Goal: Task Accomplishment & Management: Manage account settings

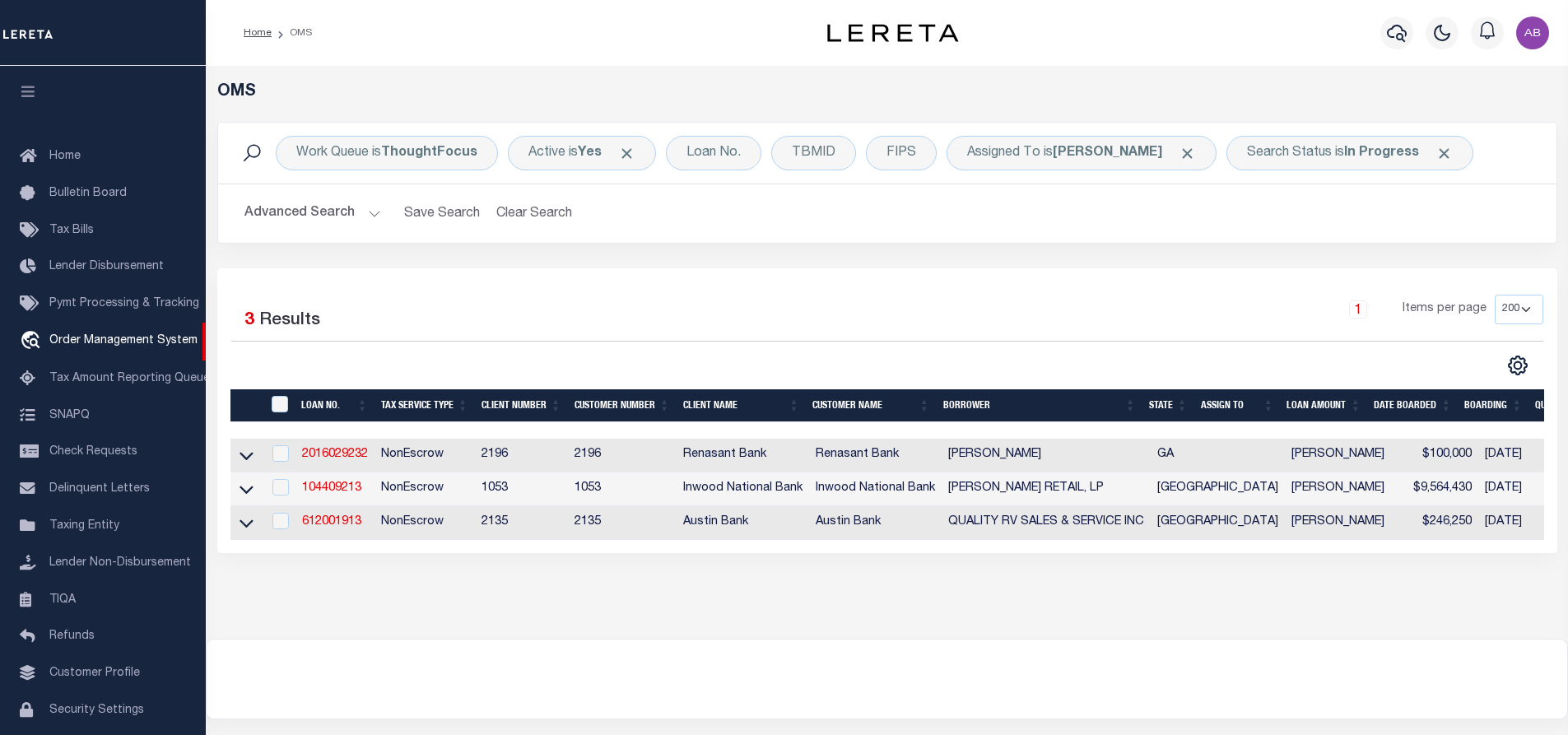
select select "200"
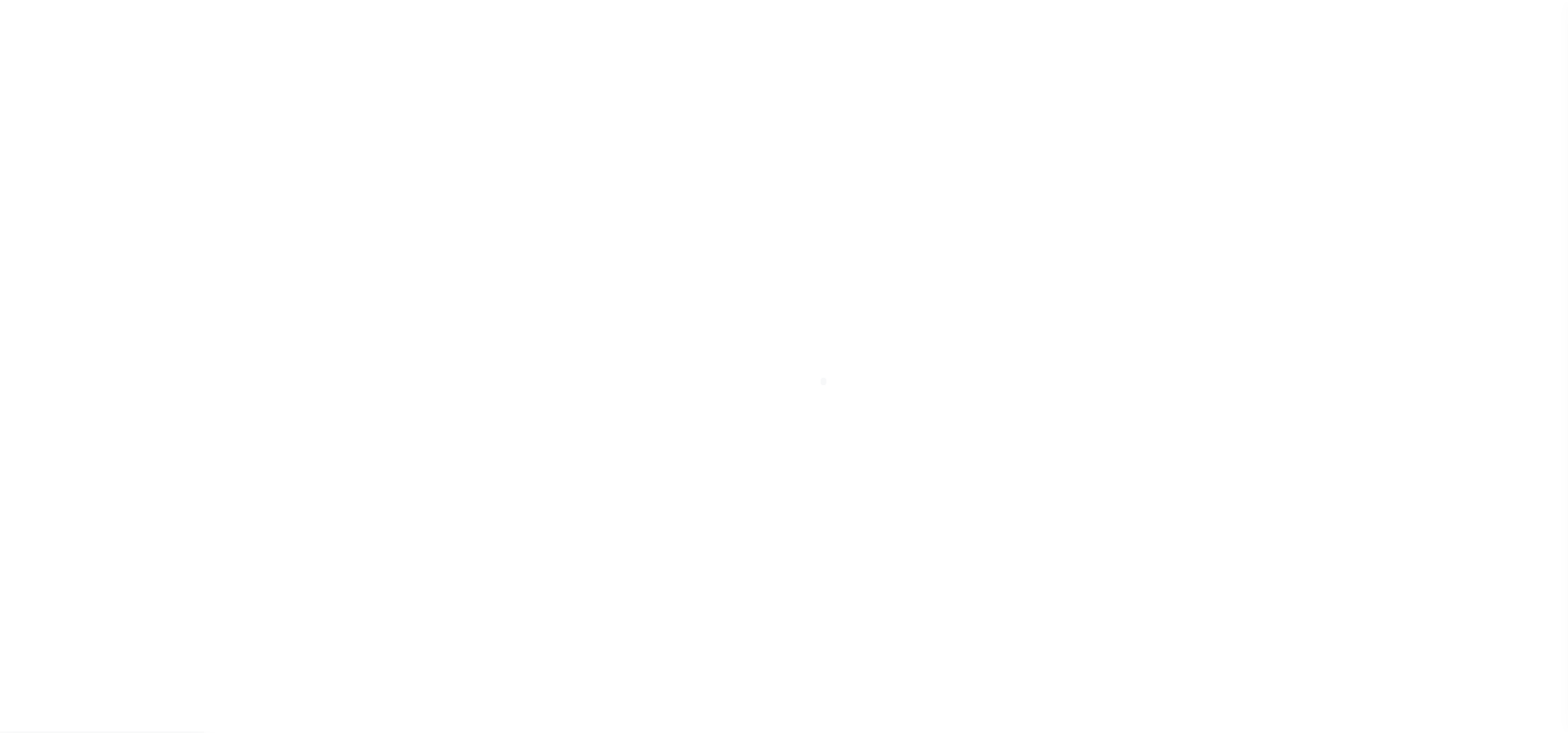
scroll to position [67, 0]
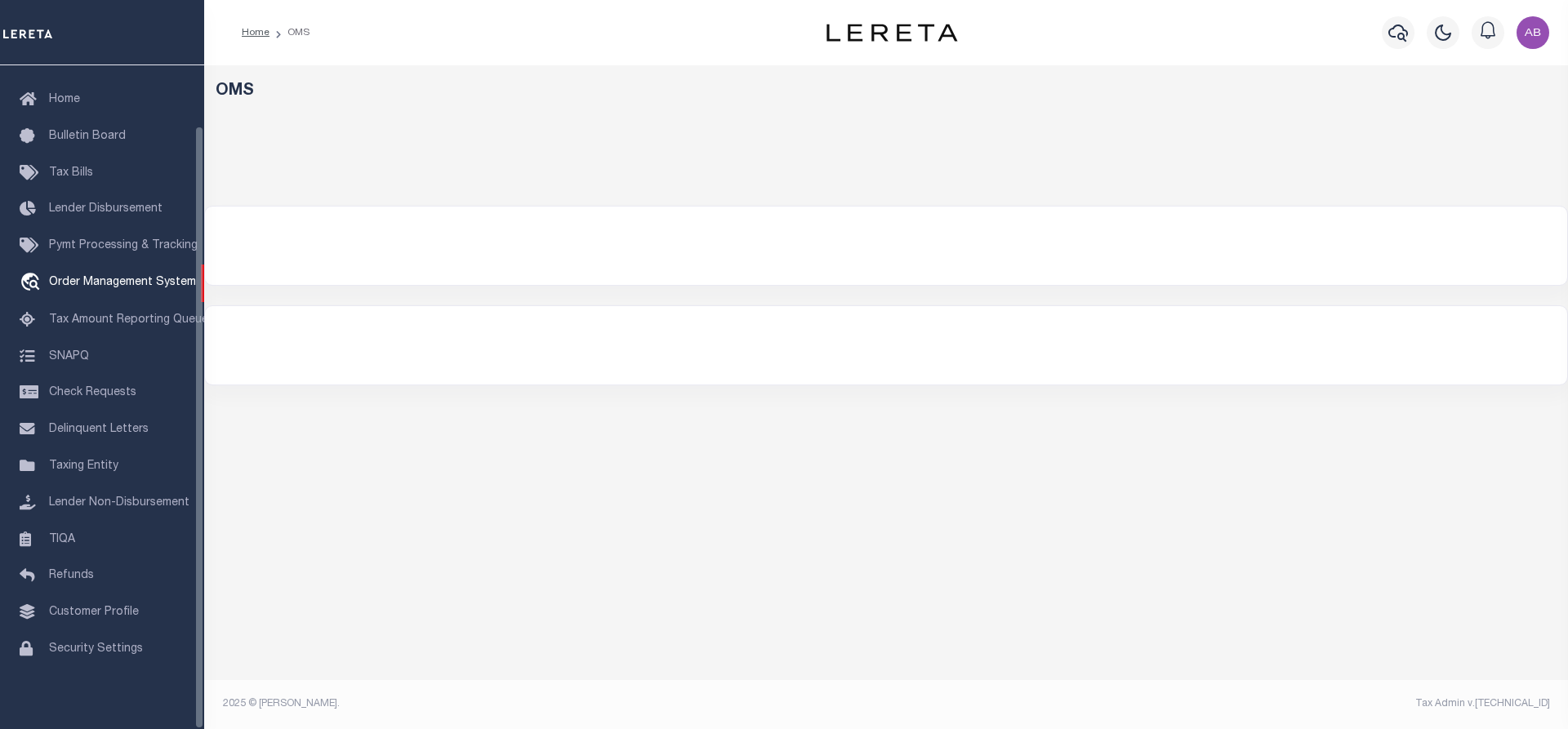
select select "200"
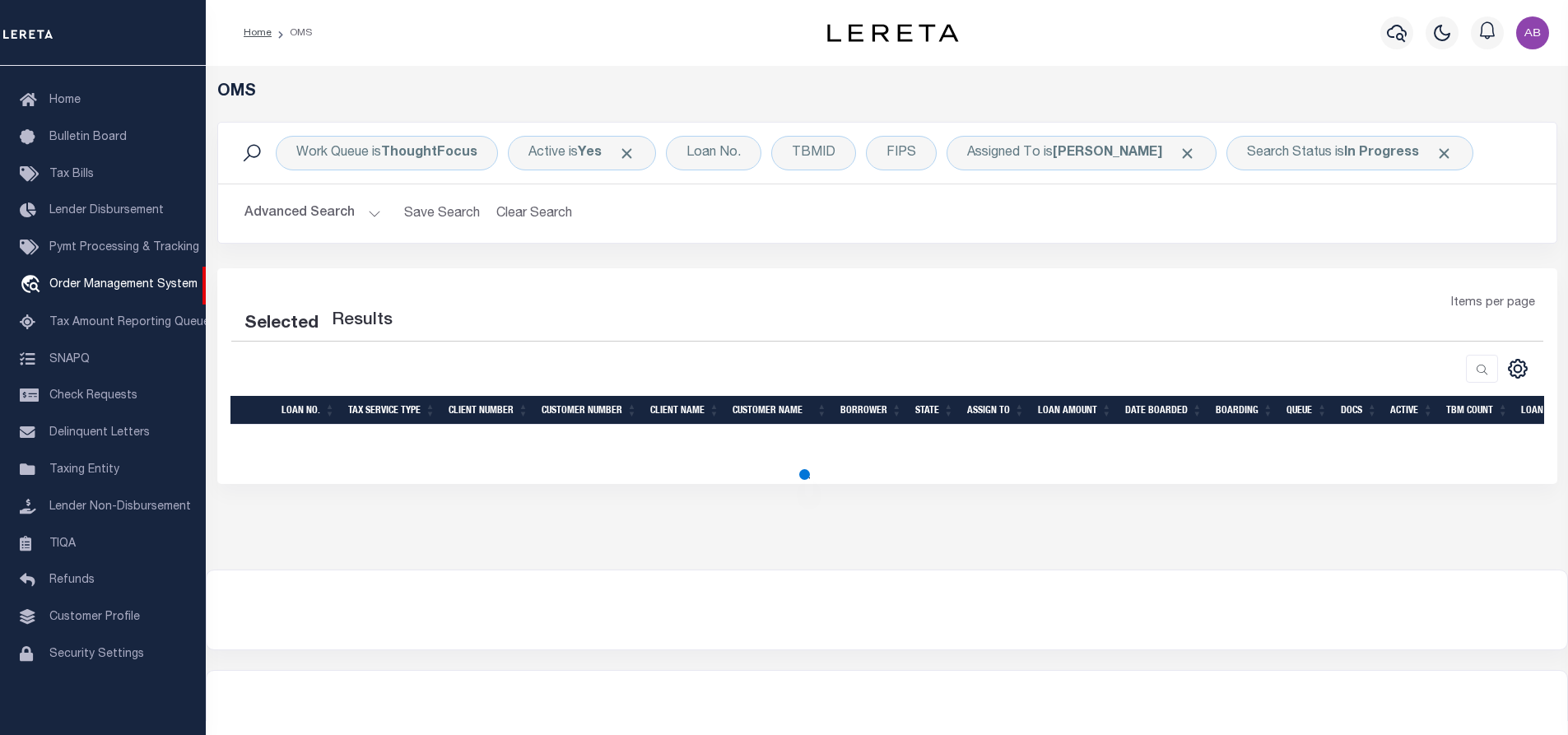
select select "200"
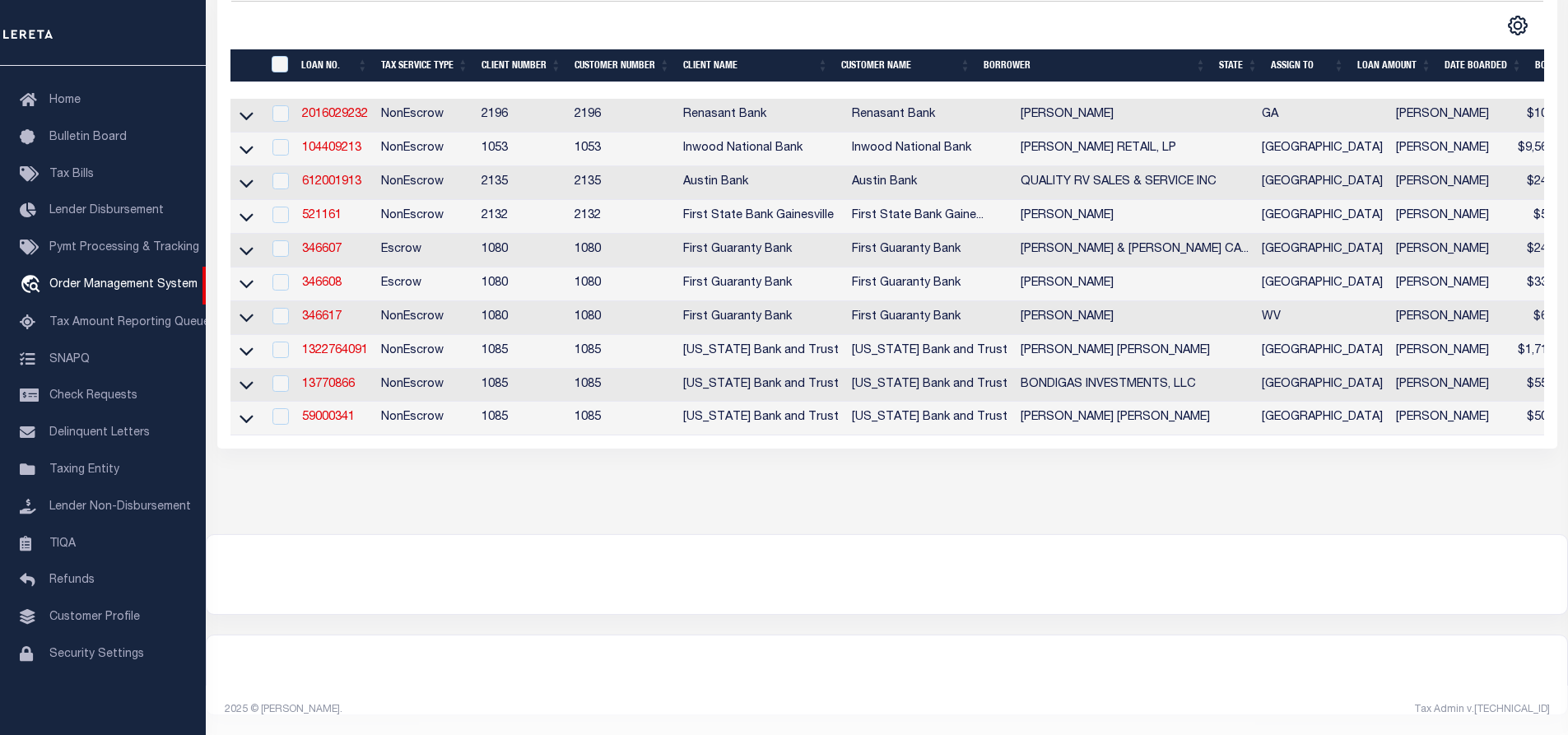
scroll to position [0, 0]
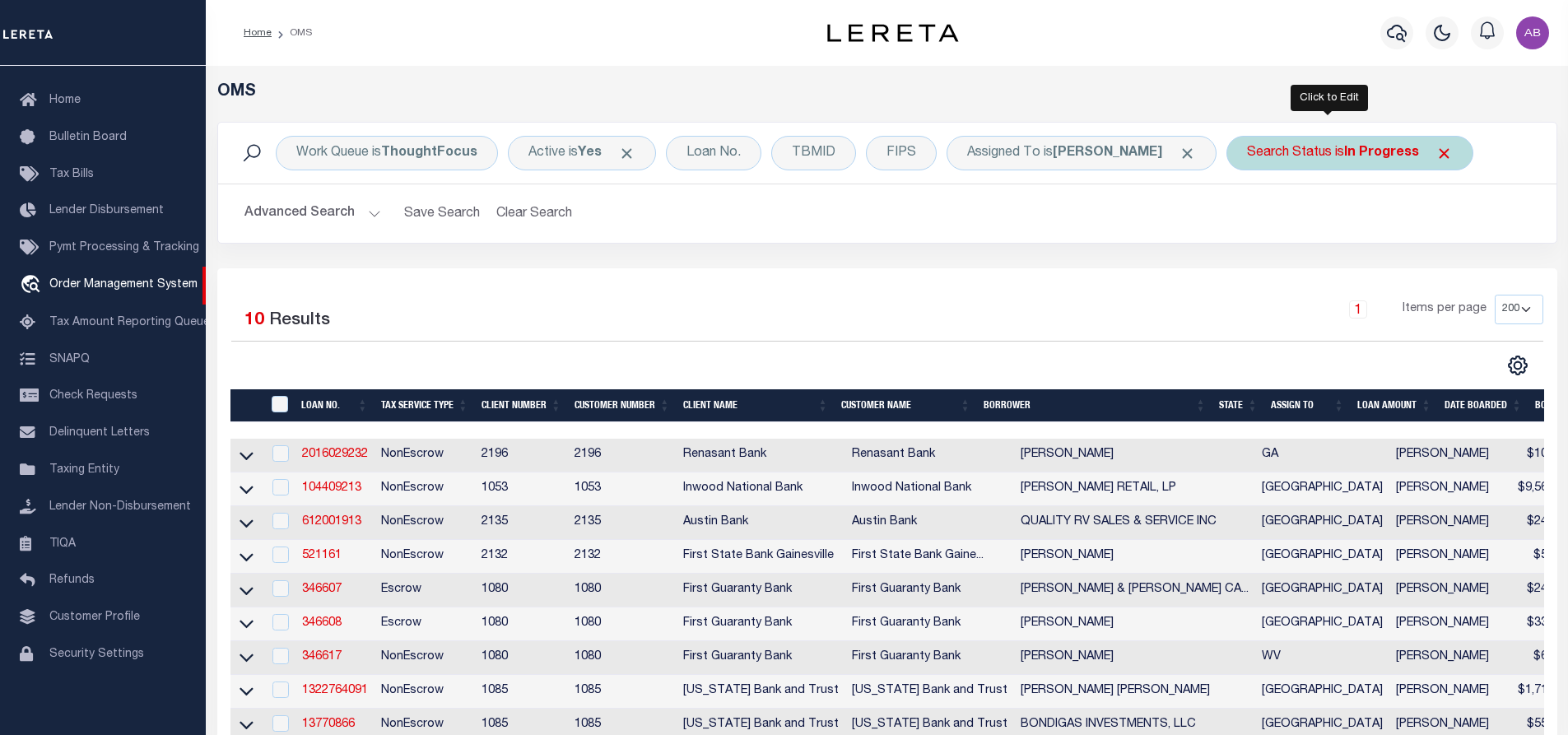
click at [1281, 150] on div "Search Status is In Progress" at bounding box center [1350, 153] width 247 height 35
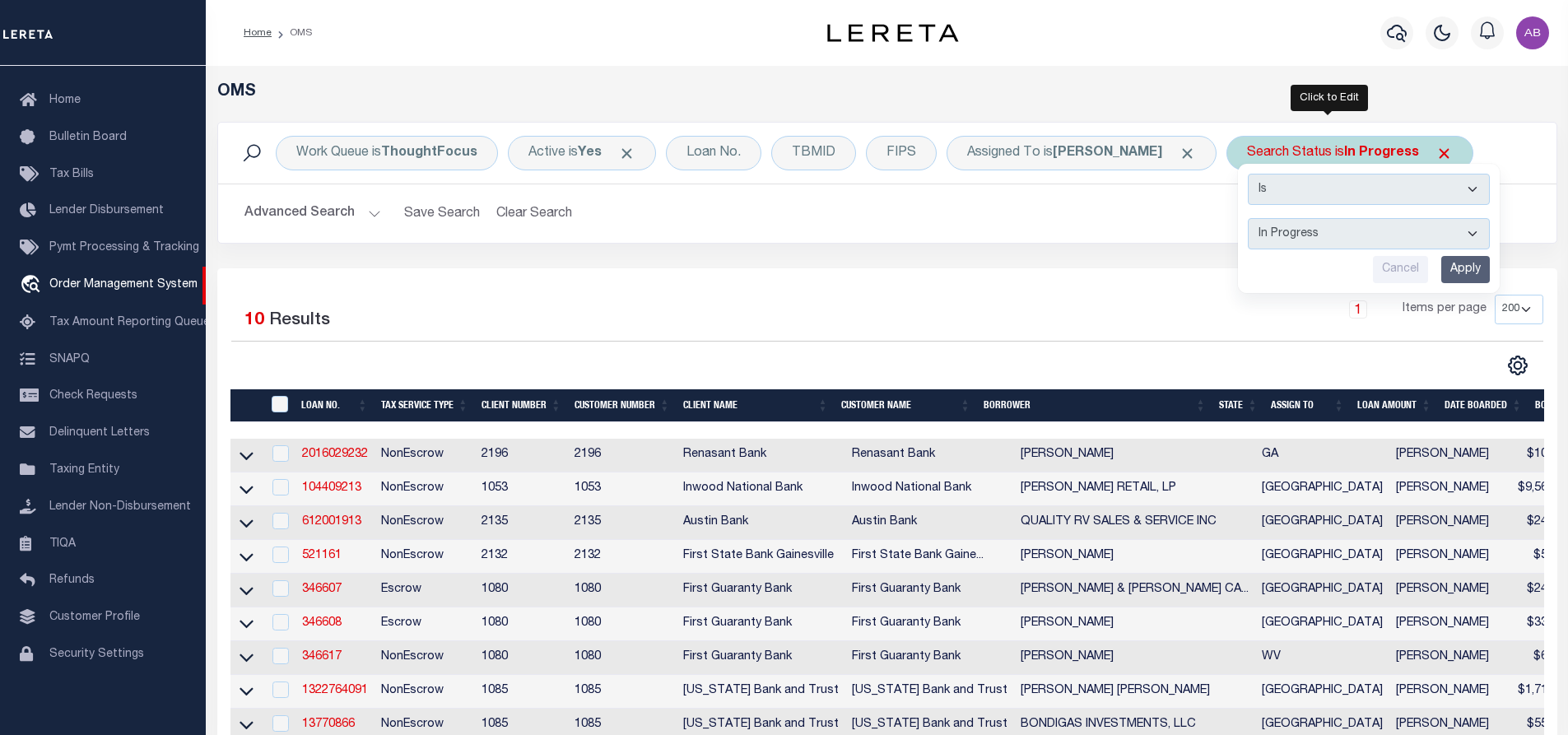
click at [1303, 237] on select "Automated Search Bad Parcel Complete Duplicate Parcel High Dollar Reporting In …" at bounding box center [1368, 233] width 242 height 31
select select "RD"
click at [1248, 218] on select "Automated Search Bad Parcel Complete Duplicate Parcel High Dollar Reporting In …" at bounding box center [1368, 233] width 242 height 31
click at [1442, 273] on input "Apply" at bounding box center [1466, 270] width 48 height 27
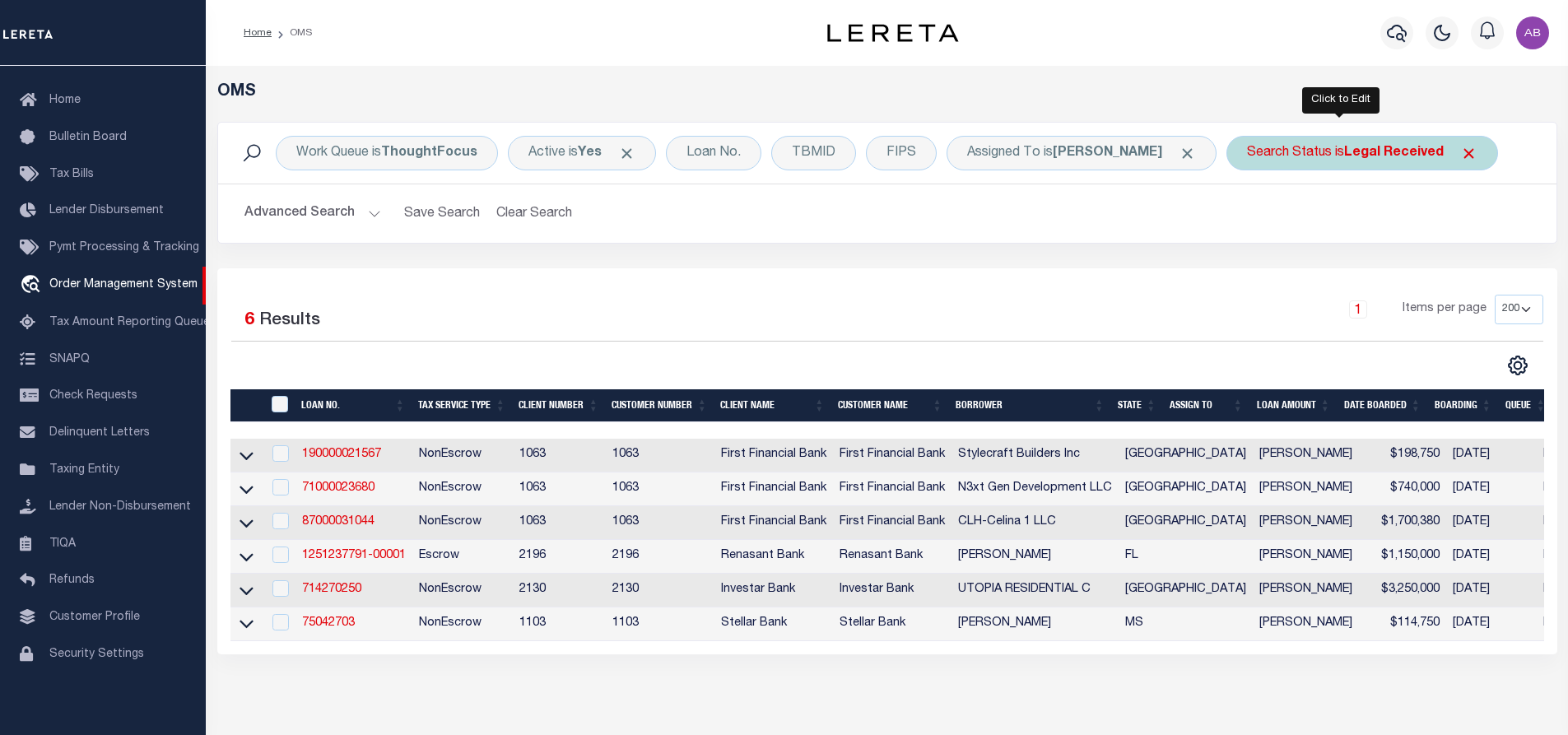
click at [1305, 140] on div "Search Status is Legal Received" at bounding box center [1363, 153] width 272 height 35
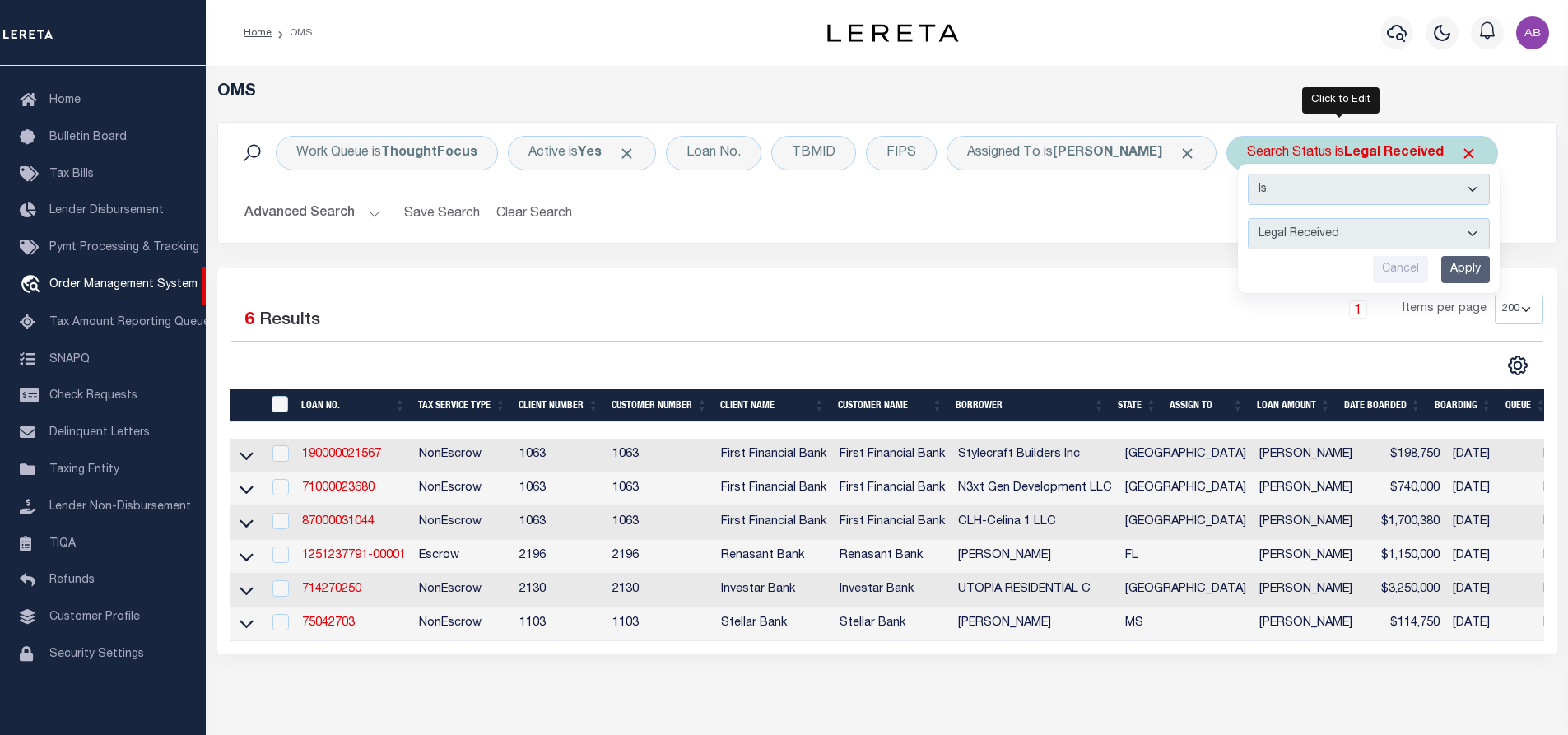
click at [1324, 252] on div "Is Contains Automated Search Bad Parcel Complete Duplicate Parcel High Dollar R…" at bounding box center [1368, 229] width 261 height 129
click at [1302, 233] on select "Automated Search Bad Parcel Complete Duplicate Parcel High Dollar Reporting In …" at bounding box center [1368, 233] width 242 height 31
select select "IP"
click at [1248, 218] on select "Automated Search Bad Parcel Complete Duplicate Parcel High Dollar Reporting In …" at bounding box center [1368, 233] width 242 height 31
click at [1442, 272] on input "Apply" at bounding box center [1466, 270] width 48 height 27
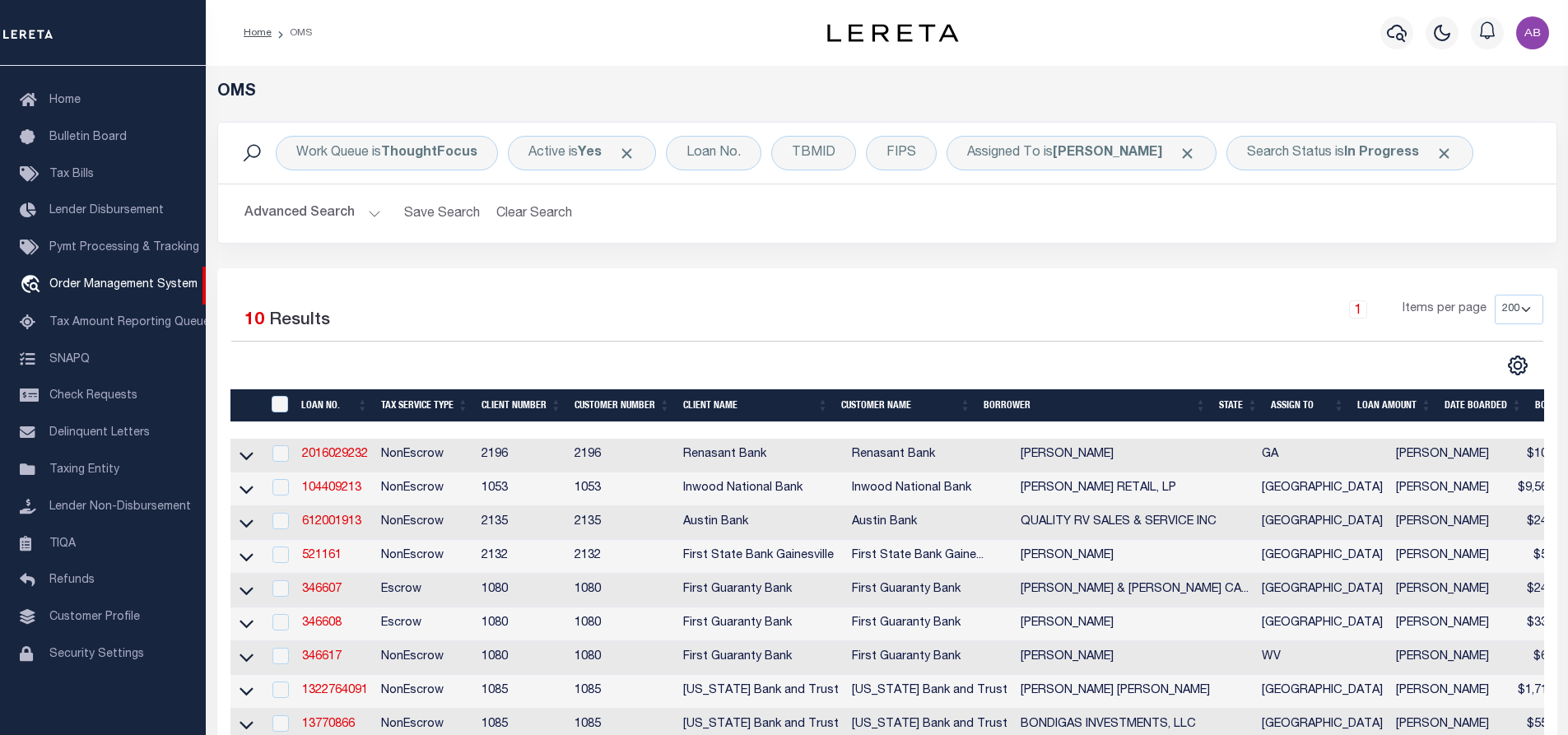
click at [1363, 205] on h2 "Advanced Search Save Search Clear Search tblSearchTopScreen_dynamictable_____De…" at bounding box center [887, 213] width 1312 height 32
click at [346, 491] on link "104409213" at bounding box center [331, 488] width 59 height 12
type input "104409213"
type input "[PERSON_NAME] RETAIL, LP"
select select
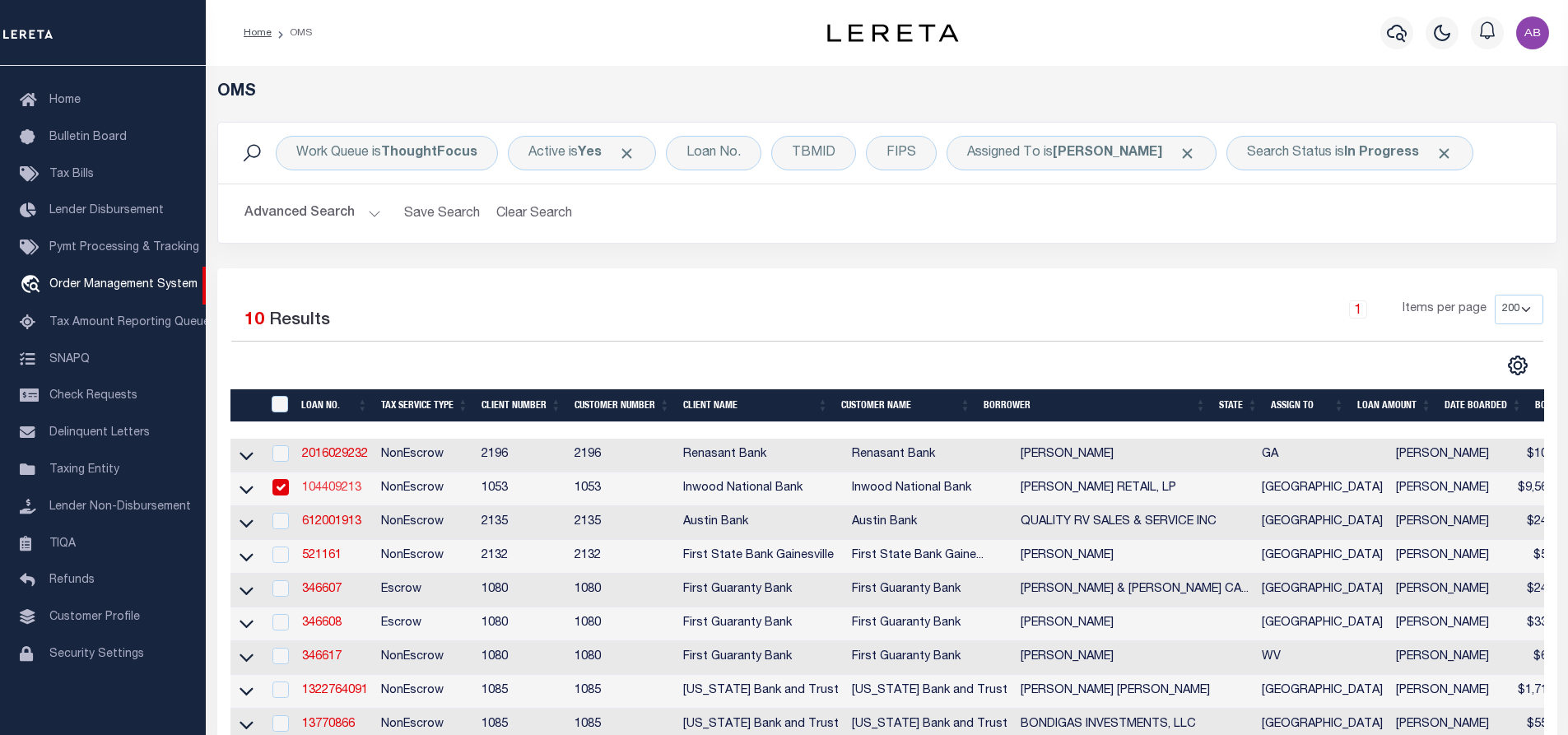
select select
type input "07/21/2025"
select select "20"
select select "NonEscrow"
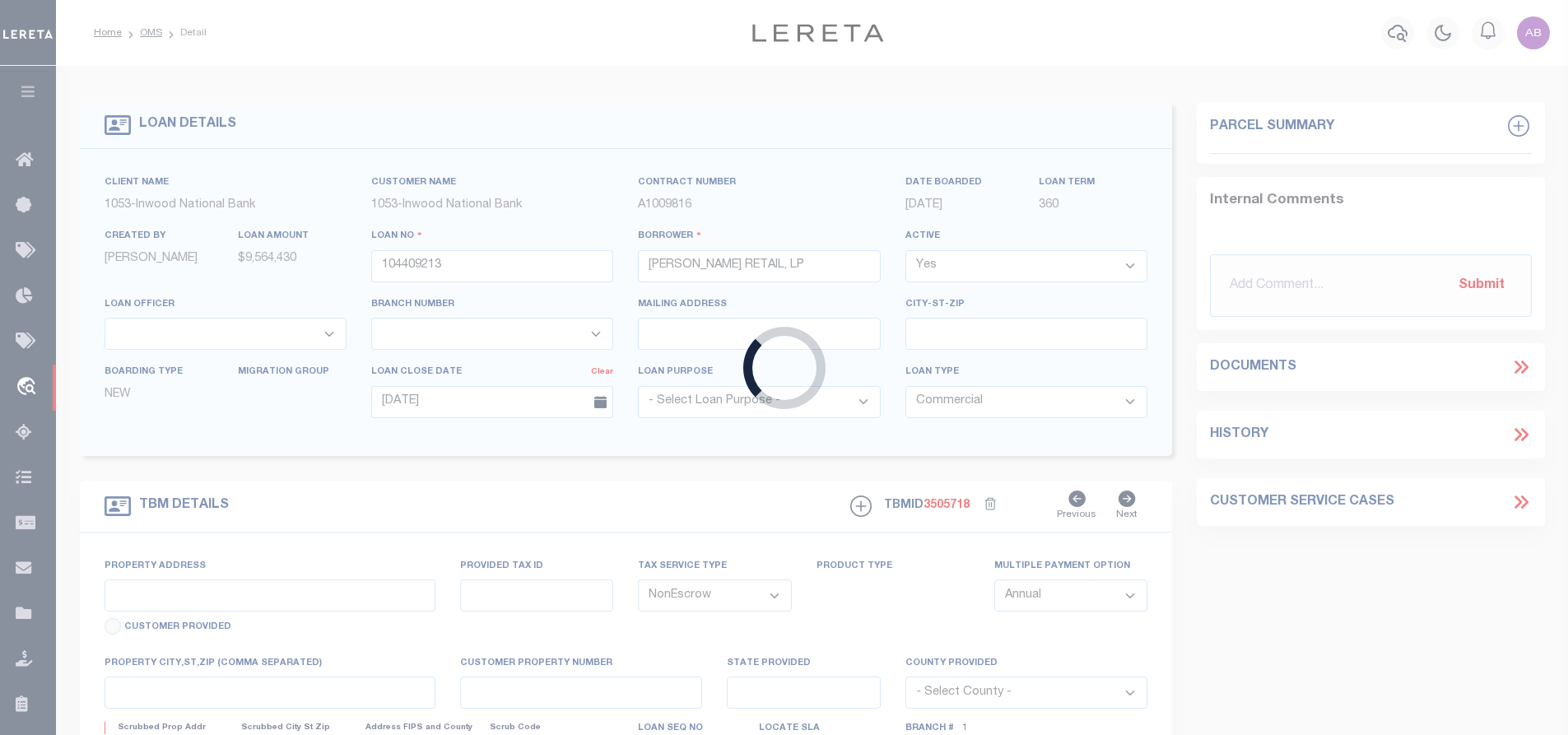
select select "4197"
select select "91"
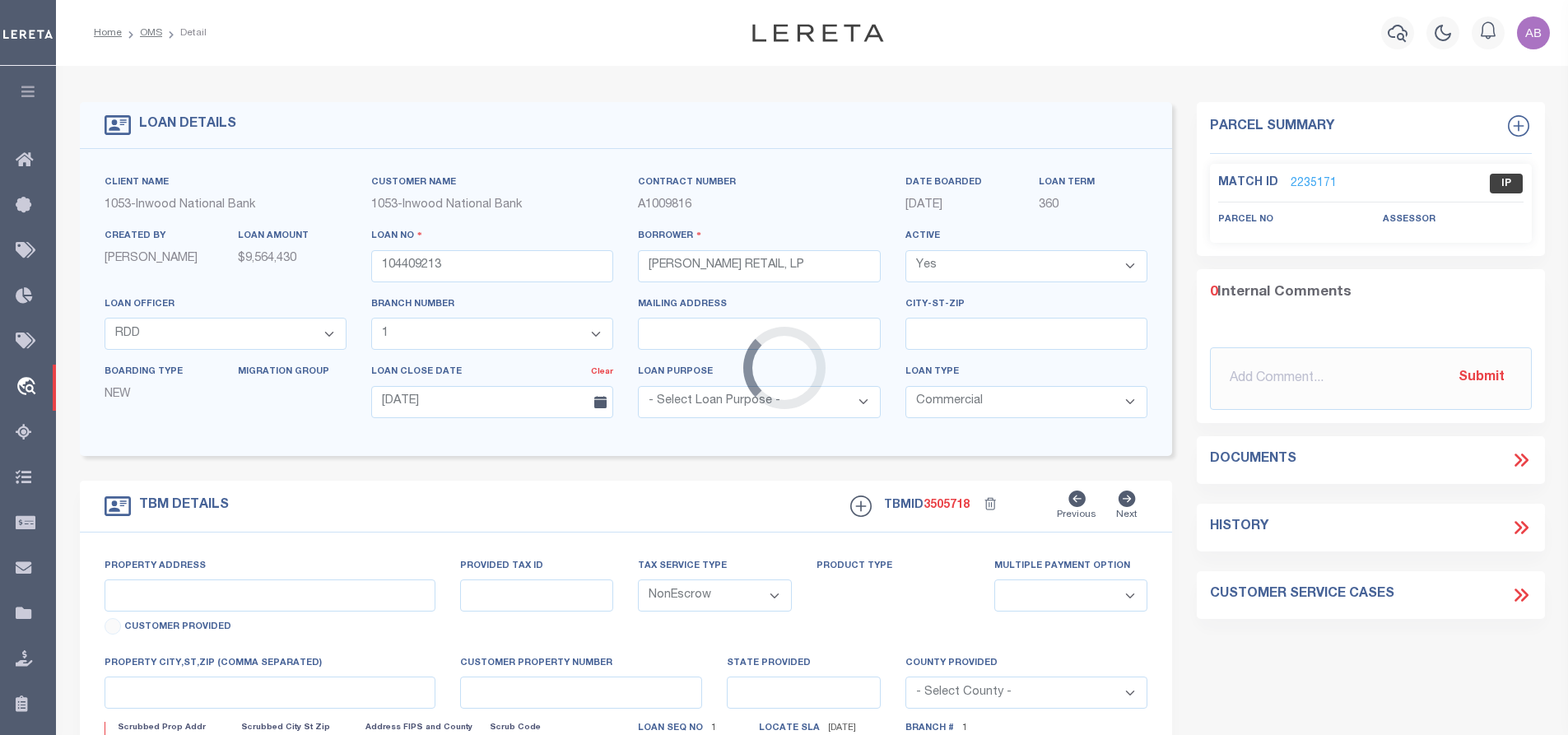
type input "LAND"
select select
type input "BEDFORD TX 76021"
type input "00669857"
type input "[GEOGRAPHIC_DATA]"
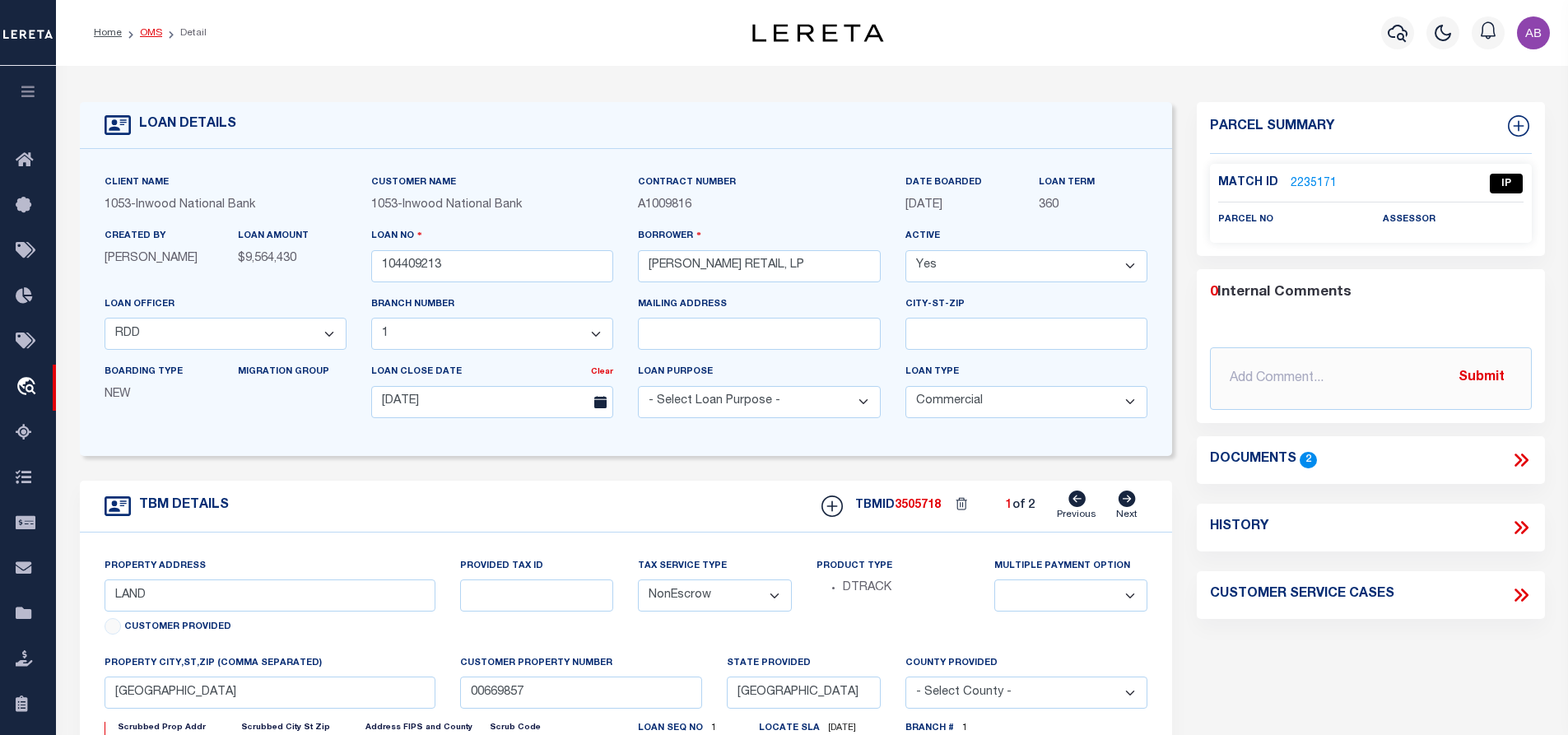
click at [150, 31] on link "OMS" at bounding box center [150, 33] width 22 height 10
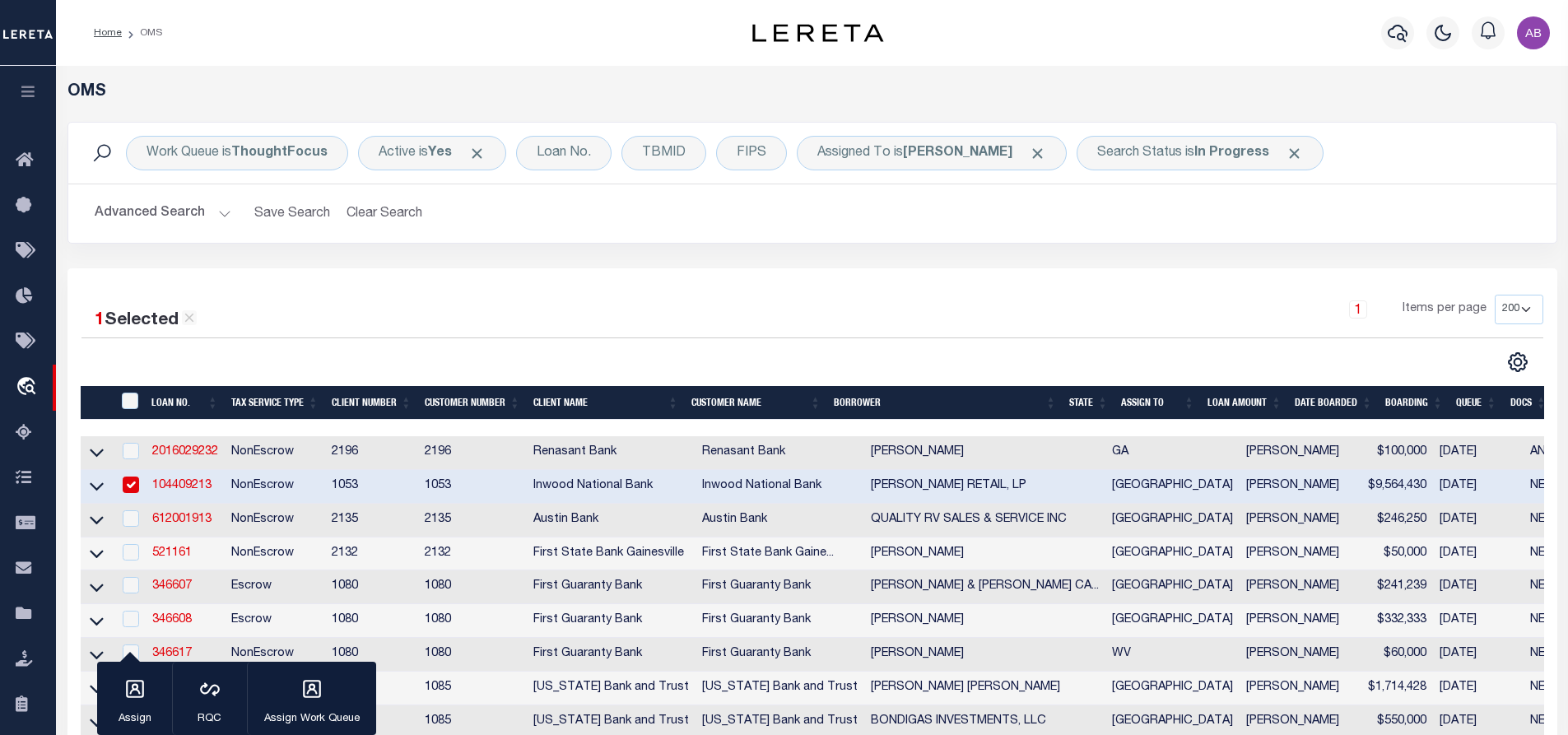
click at [127, 482] on input "checkbox" at bounding box center [130, 484] width 16 height 16
checkbox input "false"
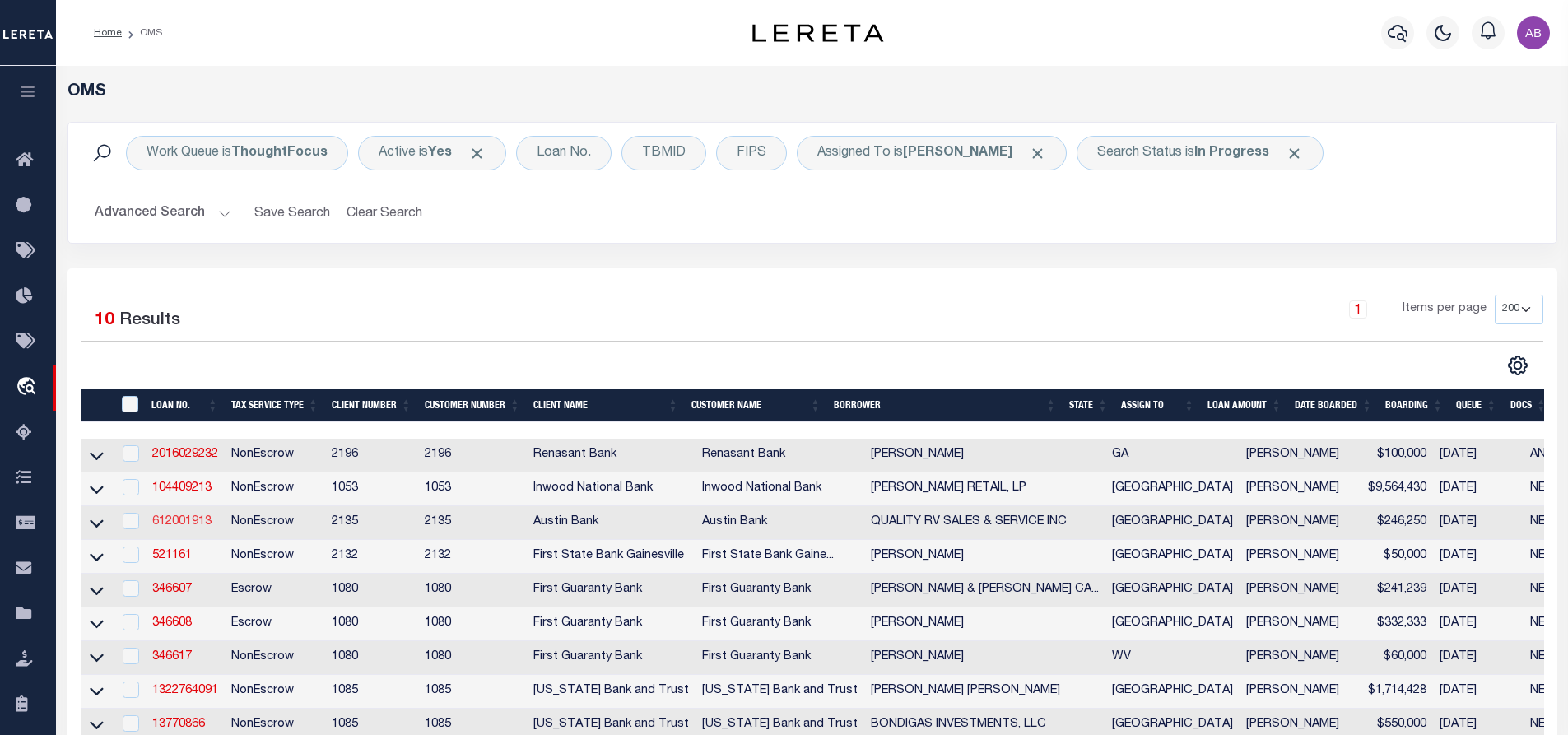
click at [184, 524] on link "612001913" at bounding box center [181, 522] width 59 height 12
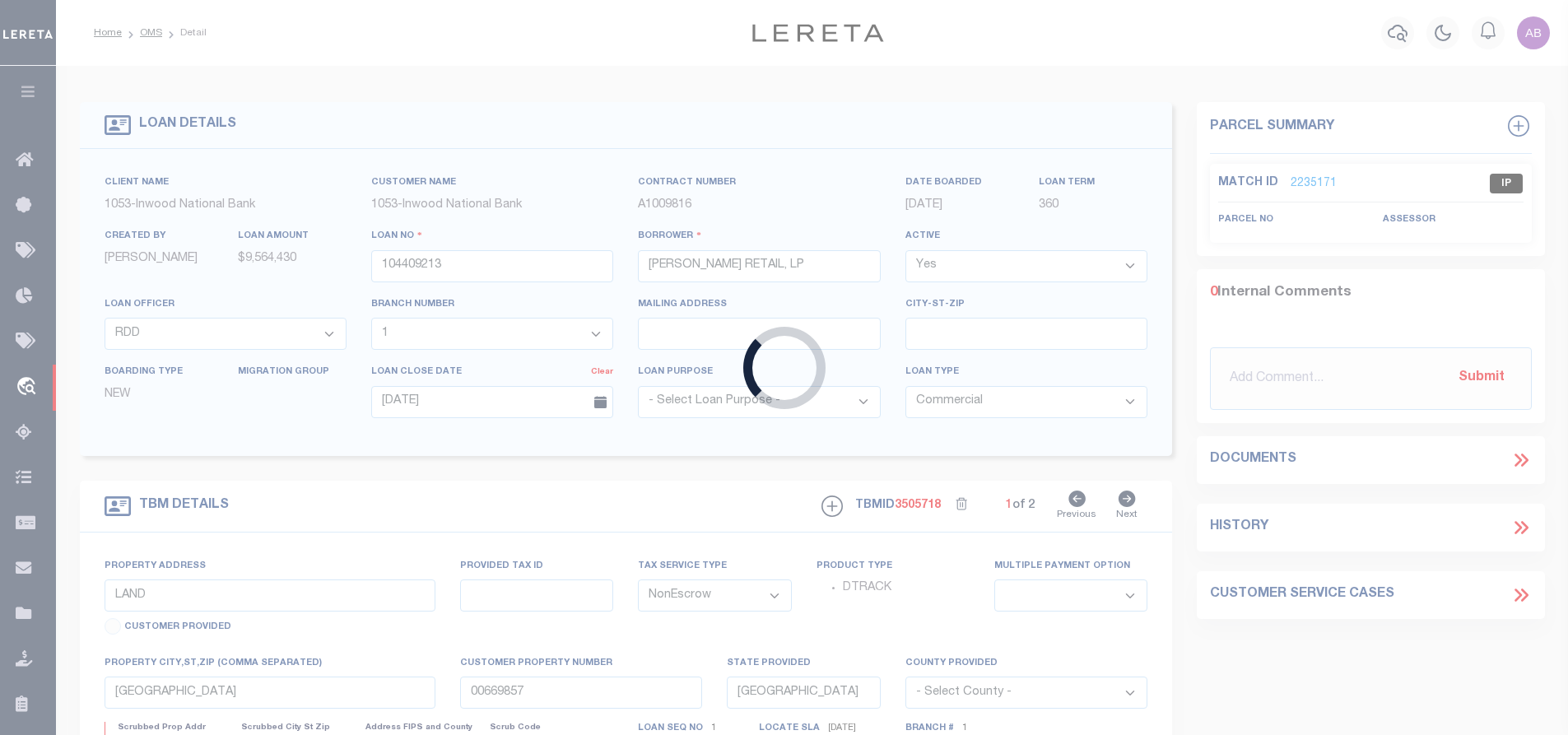
type input "612001913"
type input "QUALITY RV SALES & SERVICE INC"
select select
type input "402 NW STALLINGS DR"
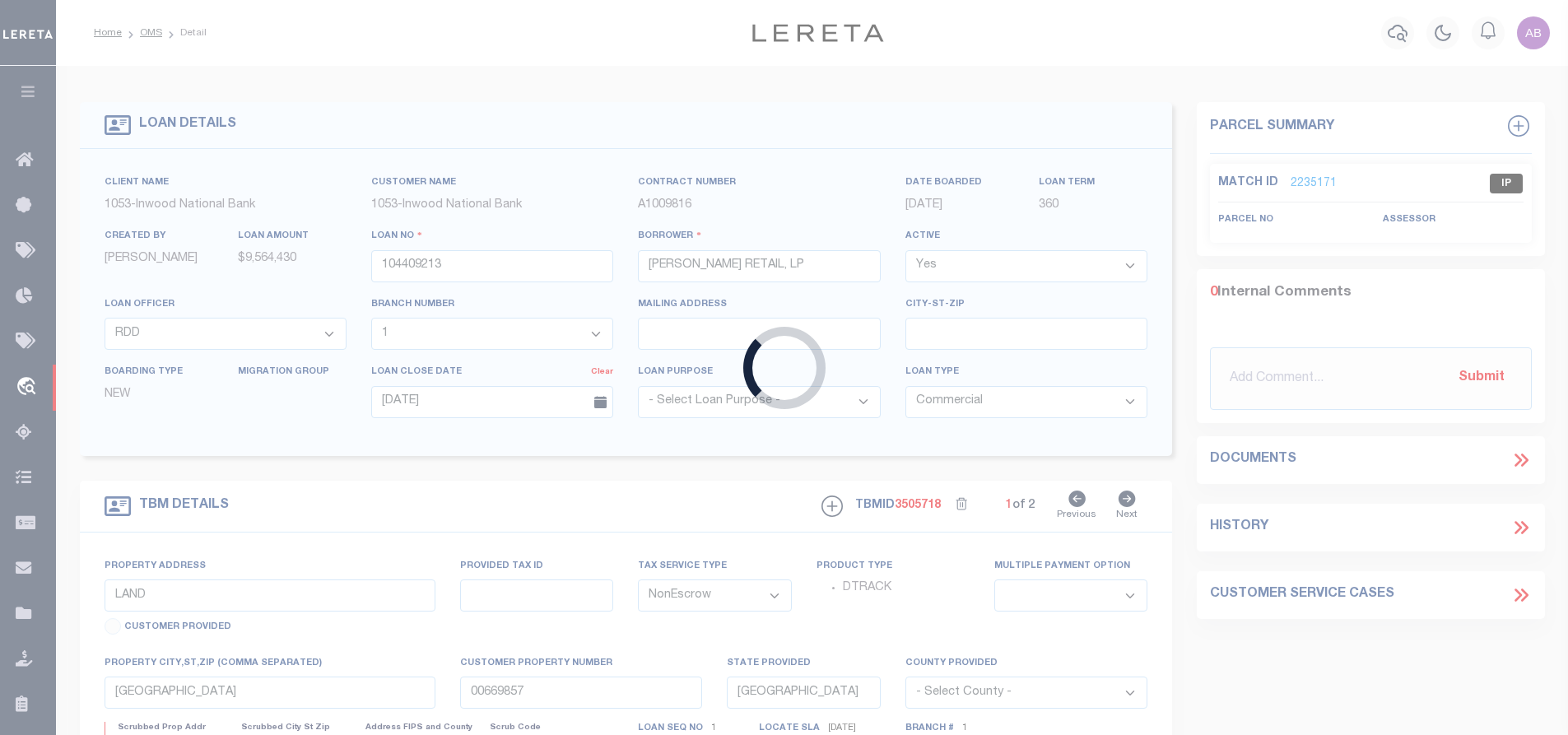
type input "NACOGDOCHES, TX 75964-3841"
select select
type input "402 NW STALLINGS DR"
select select
type input "NACOGDOCHES TX 75964"
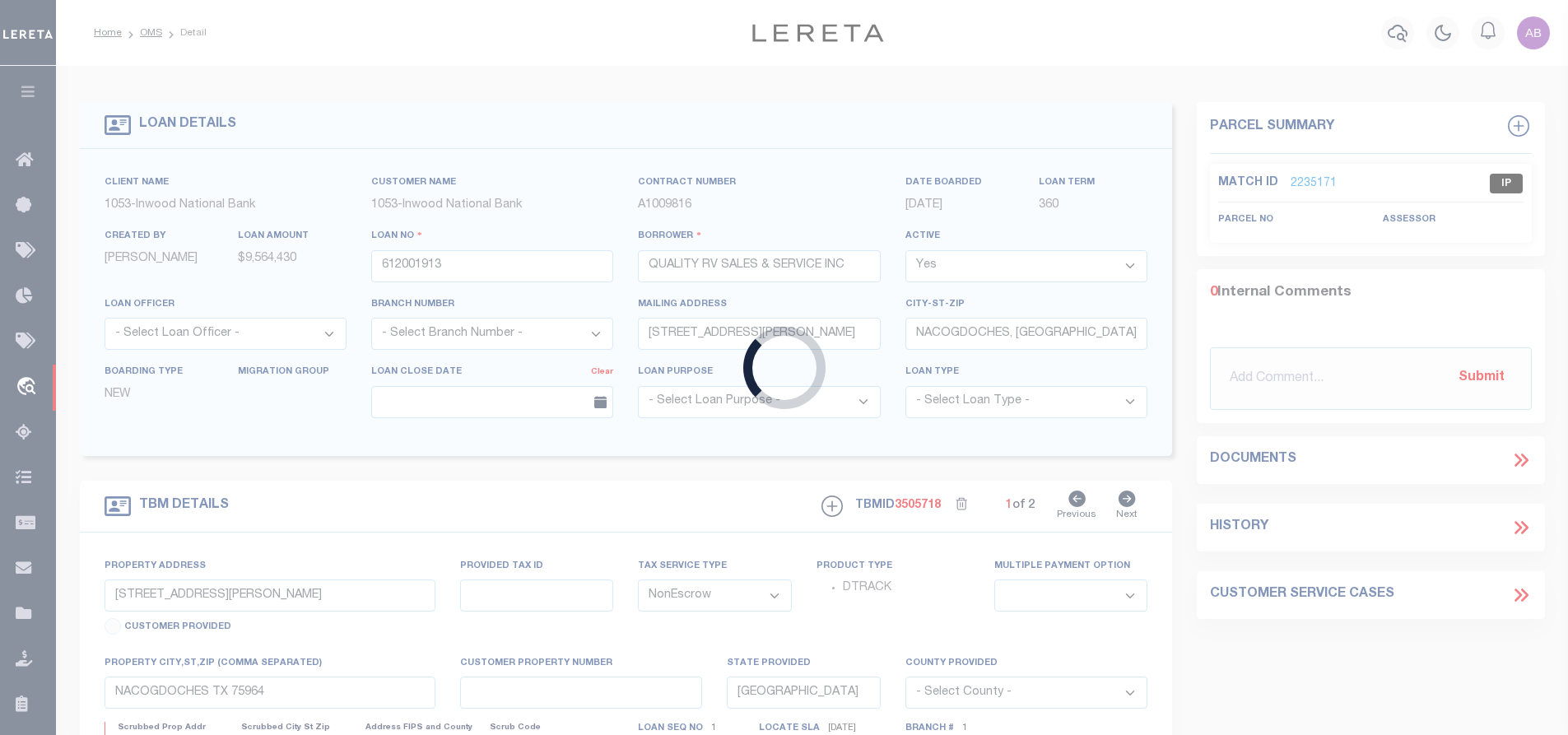
select select
type textarea "(CP) DT 3.00 AC JOHN ROWEN SVY A-482 LOT 15-A & 16 BLK 66"
select select "44010"
select select "2590"
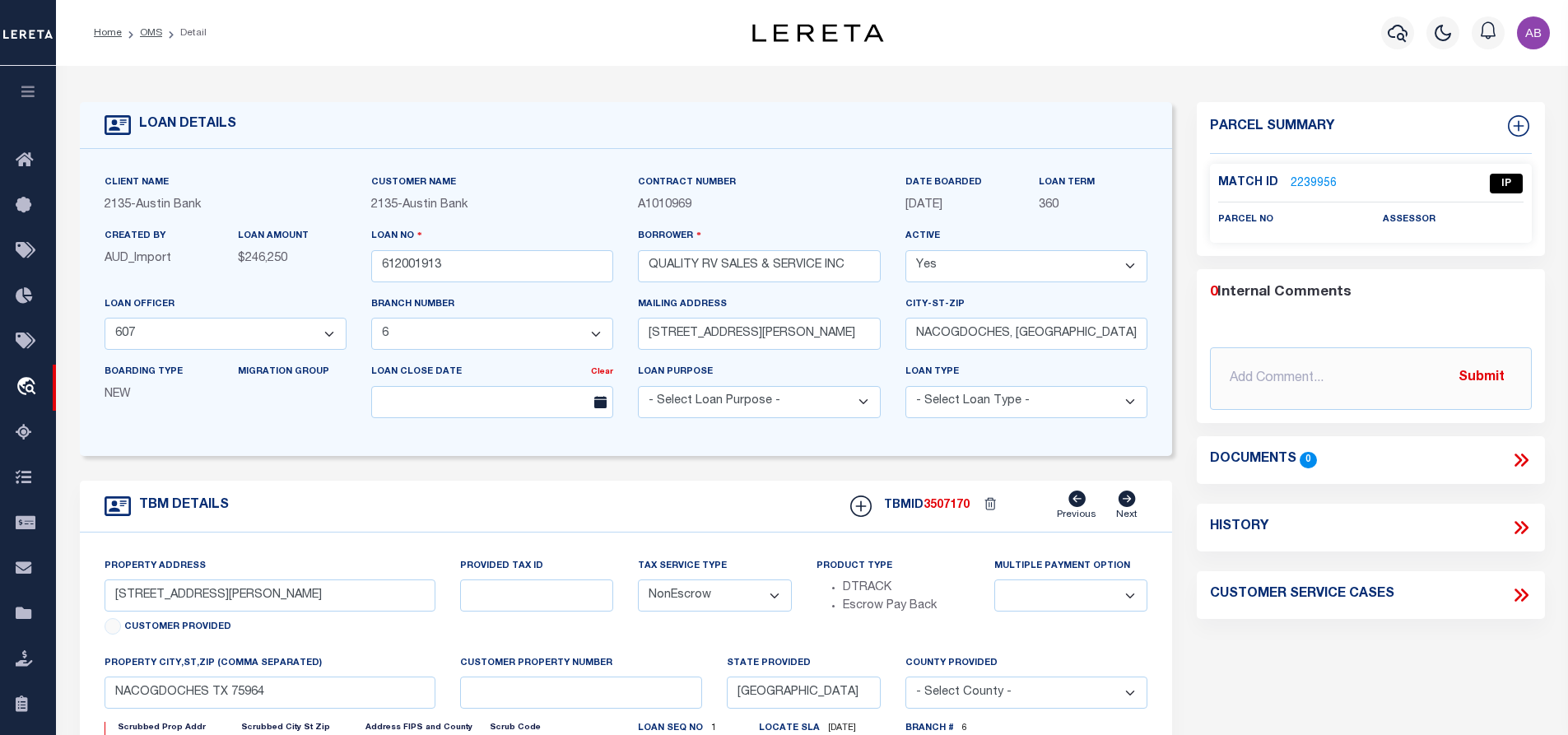
click at [1307, 177] on link "2239956" at bounding box center [1314, 184] width 46 height 17
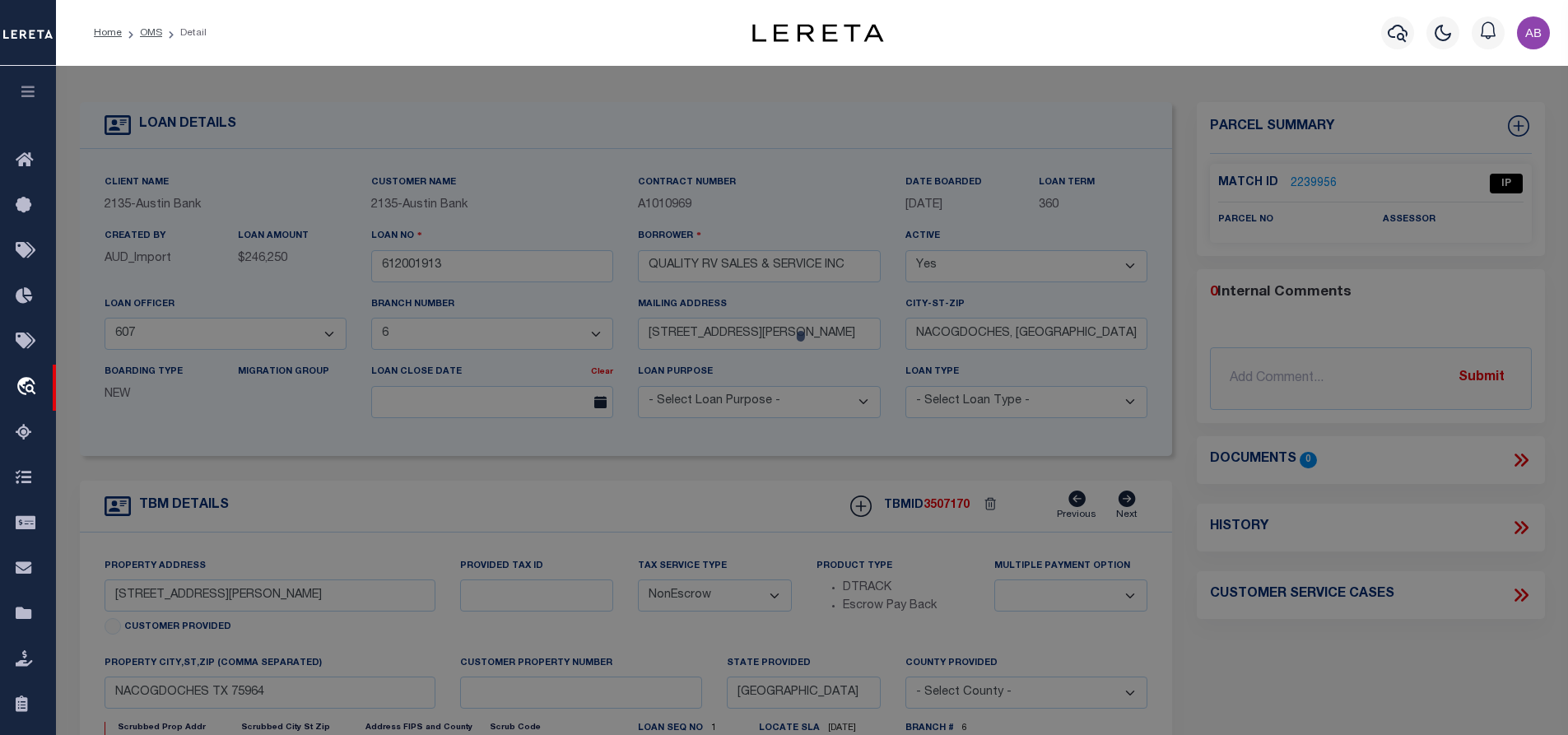
checkbox input "false"
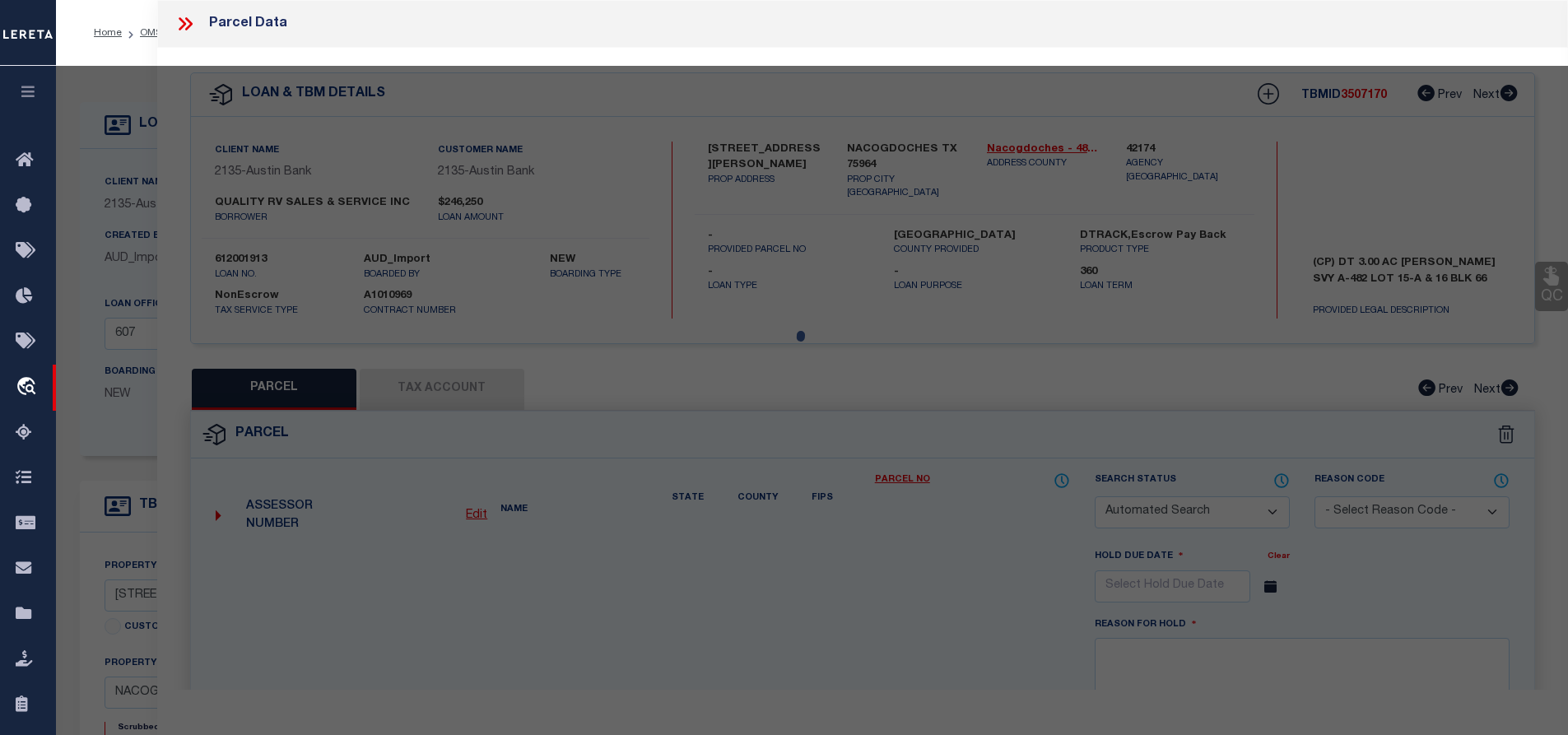
select select "IP"
checkbox input "false"
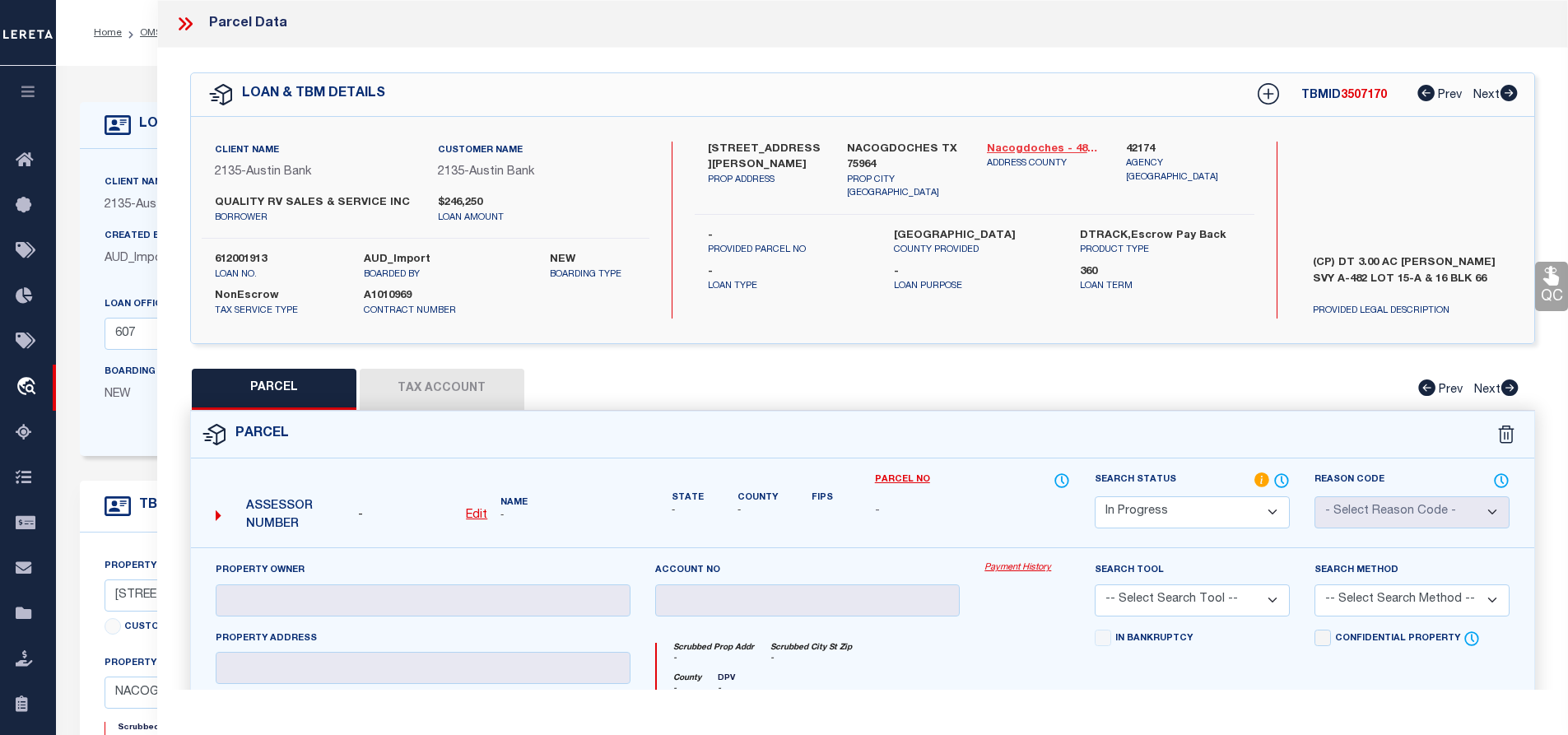
click at [1031, 150] on link "Nacogdoches - 48347" at bounding box center [1045, 150] width 116 height 16
click at [722, 143] on label "402 NW STALLINGS DR" at bounding box center [766, 157] width 116 height 32
copy label "402"
click at [769, 150] on label "402 NW STALLINGS DR" at bounding box center [766, 157] width 116 height 32
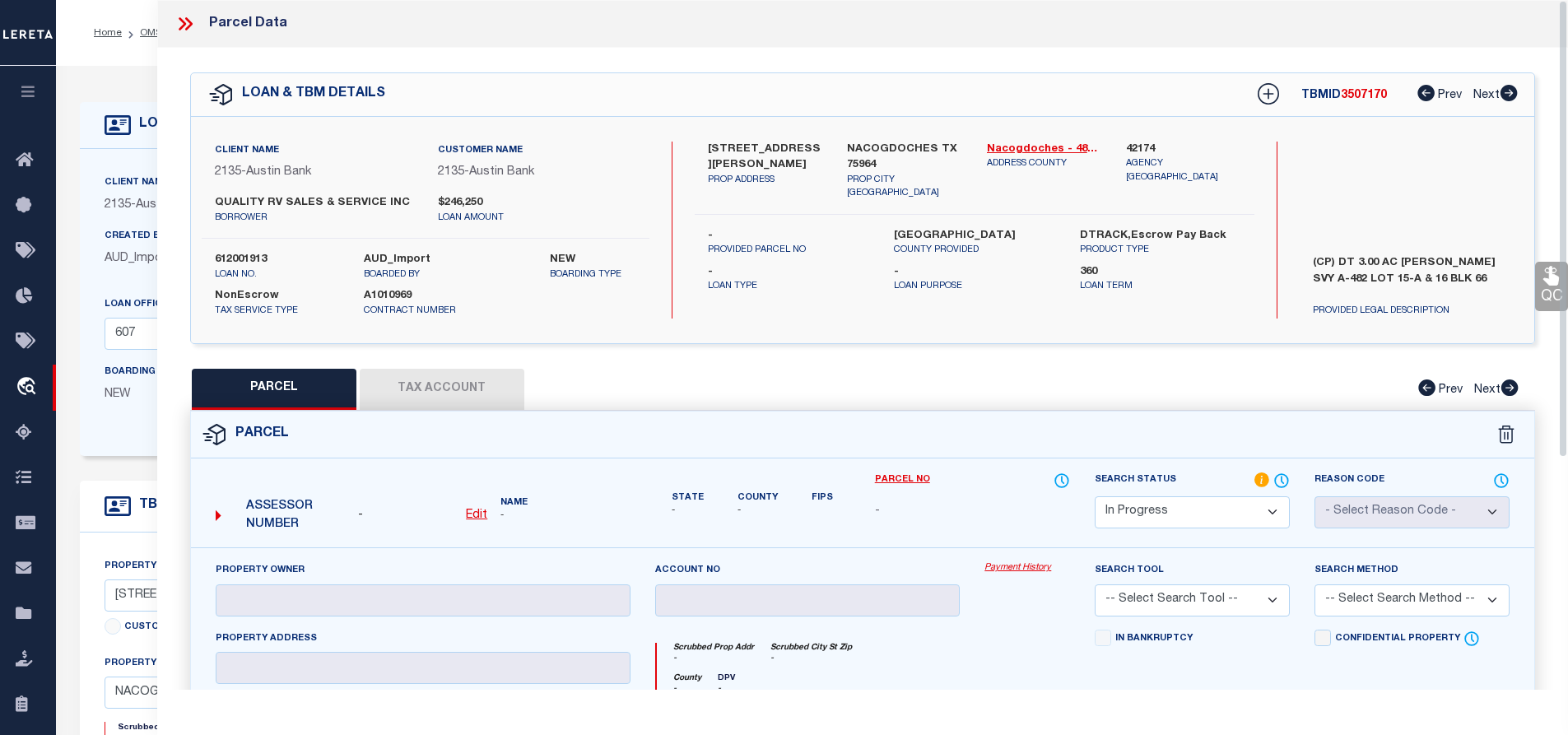
click at [769, 150] on label "402 NW STALLINGS DR" at bounding box center [766, 157] width 116 height 32
copy label "STALLINGS"
click at [1410, 259] on label "(CP) DT 3.00 AC JOHN ROWEN SVY A-482 LOT 15-A & 16 BLK 66" at bounding box center [1412, 280] width 223 height 49
click at [1419, 259] on label "(CP) DT 3.00 AC JOHN ROWEN SVY A-482 LOT 15-A & 16 BLK 66" at bounding box center [1412, 280] width 223 height 49
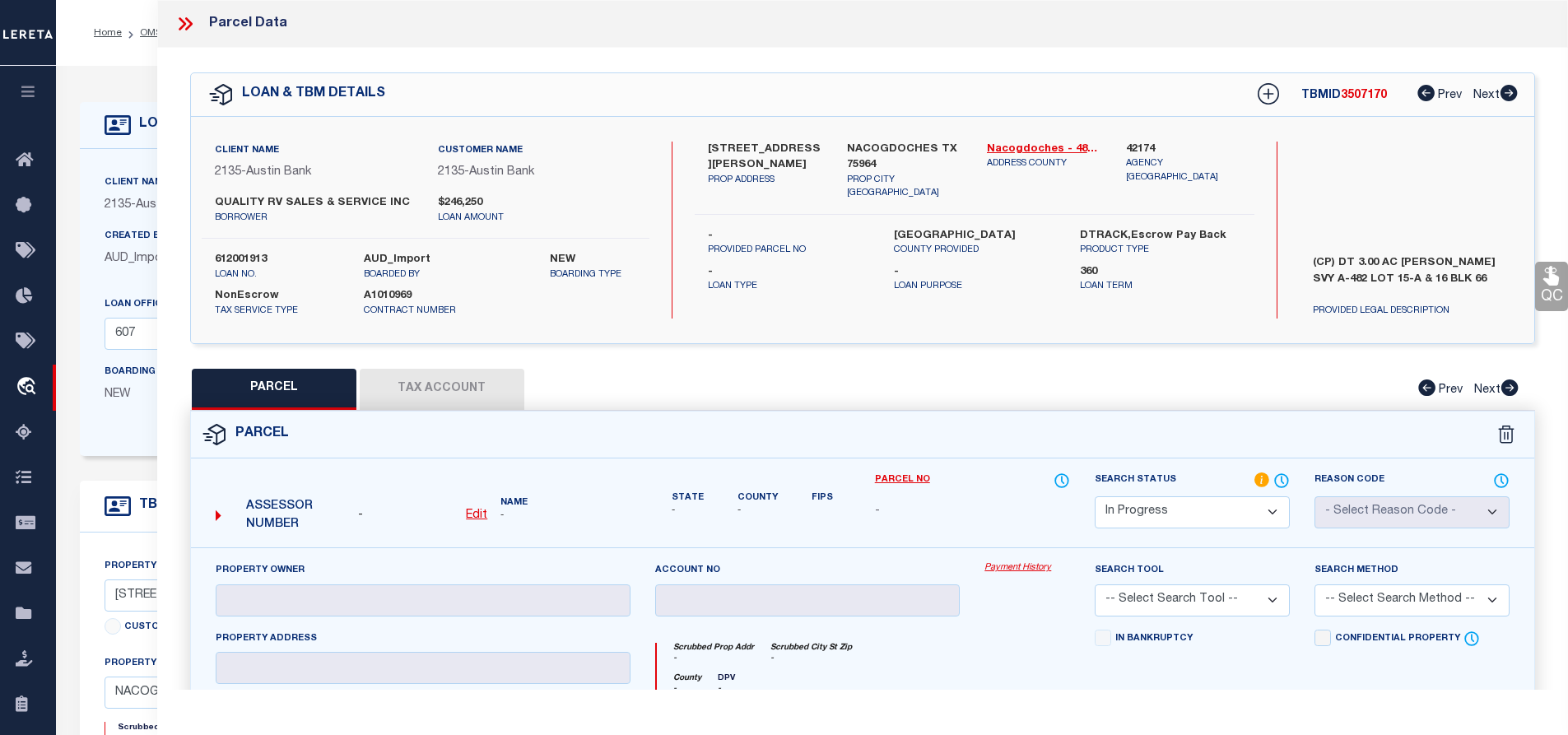
click at [1419, 259] on label "(CP) DT 3.00 AC JOHN ROWEN SVY A-482 LOT 15-A & 16 BLK 66" at bounding box center [1412, 280] width 223 height 49
copy label "JOHN"
click at [1459, 261] on label "(CP) DT 3.00 AC JOHN ROWEN SVY A-482 LOT 15-A & 16 BLK 66" at bounding box center [1412, 280] width 223 height 49
copy label "ROWEN"
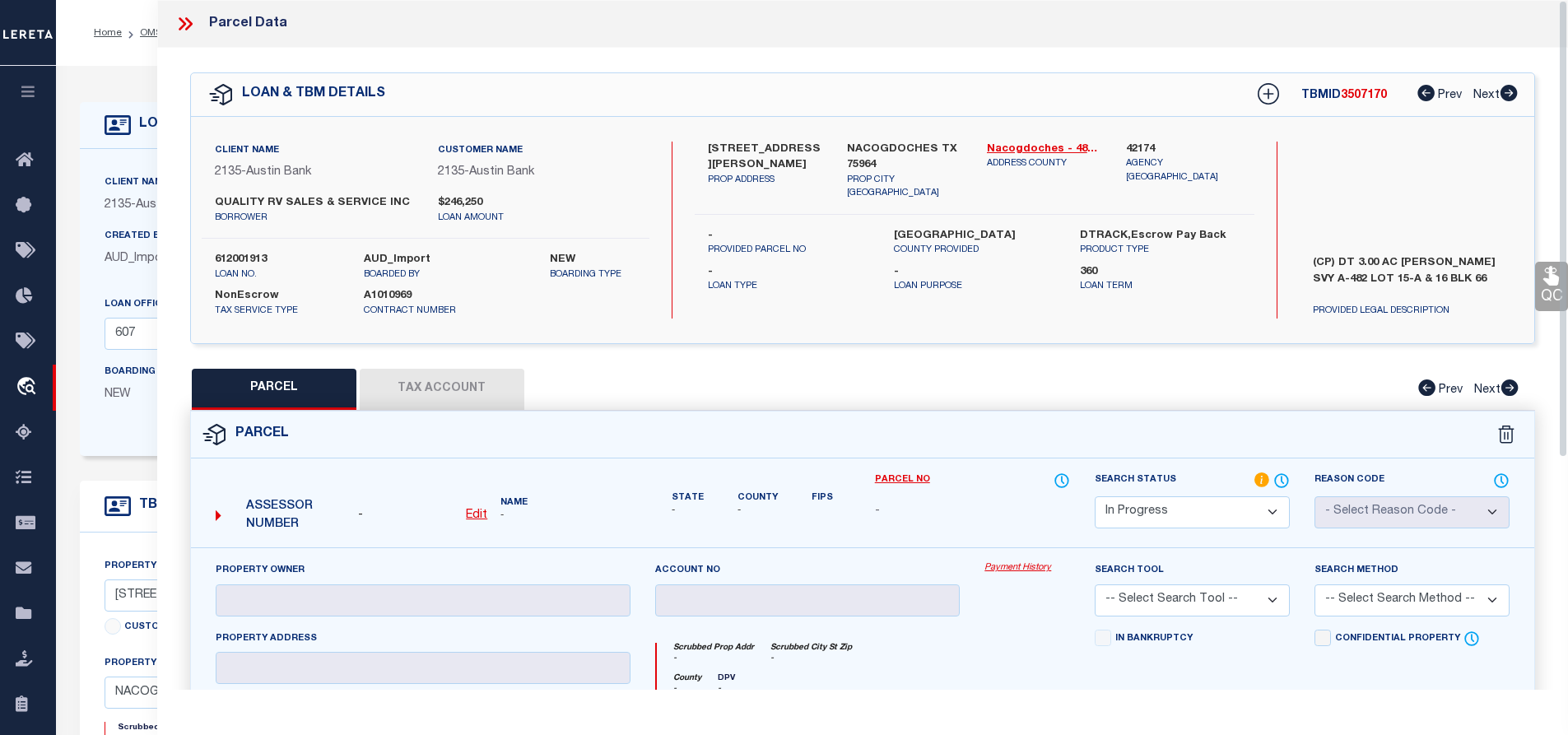
click at [770, 150] on label "402 NW STALLINGS DR" at bounding box center [766, 157] width 116 height 32
copy label "STALLINGS"
click at [149, 31] on link "OMS" at bounding box center [150, 33] width 22 height 10
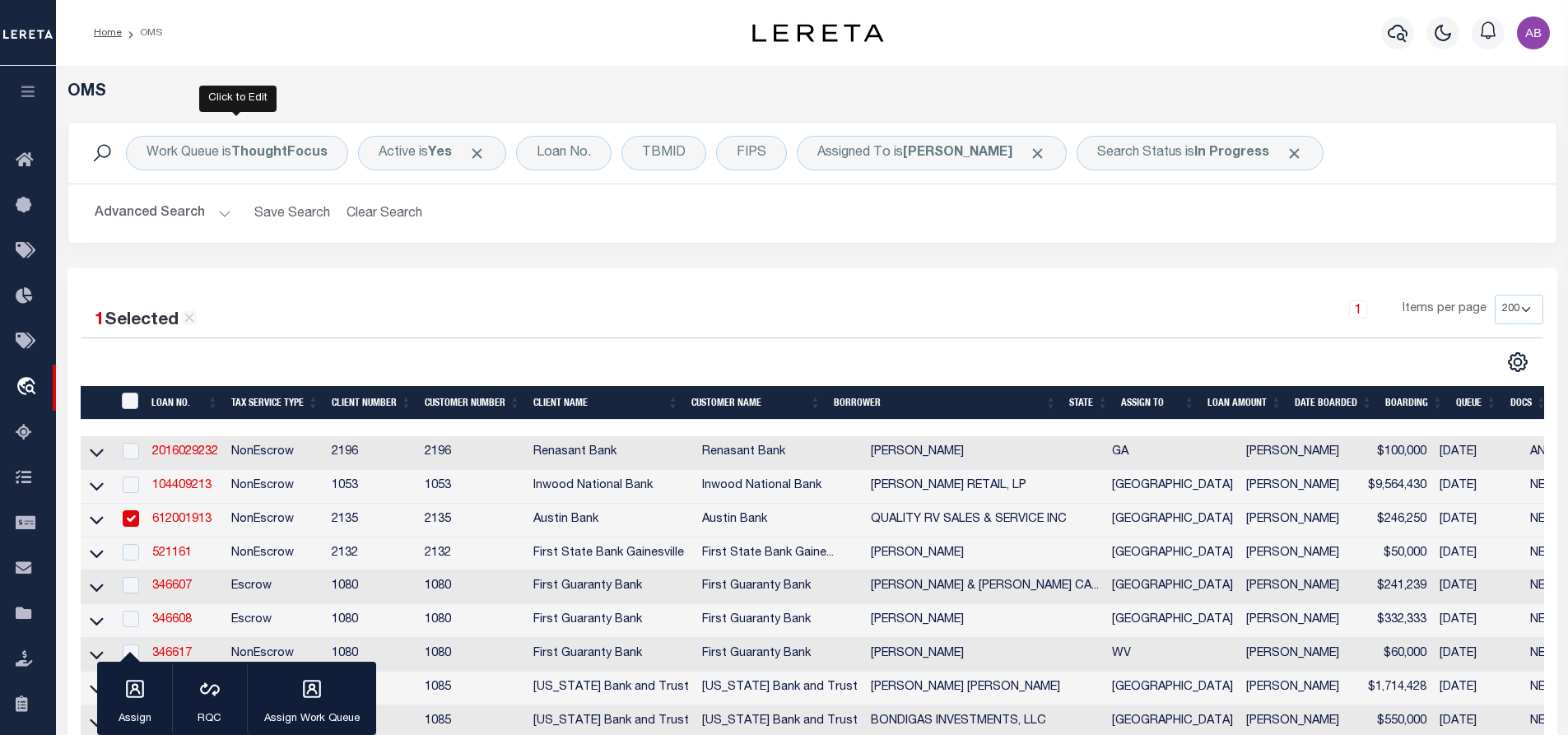
scroll to position [357, 0]
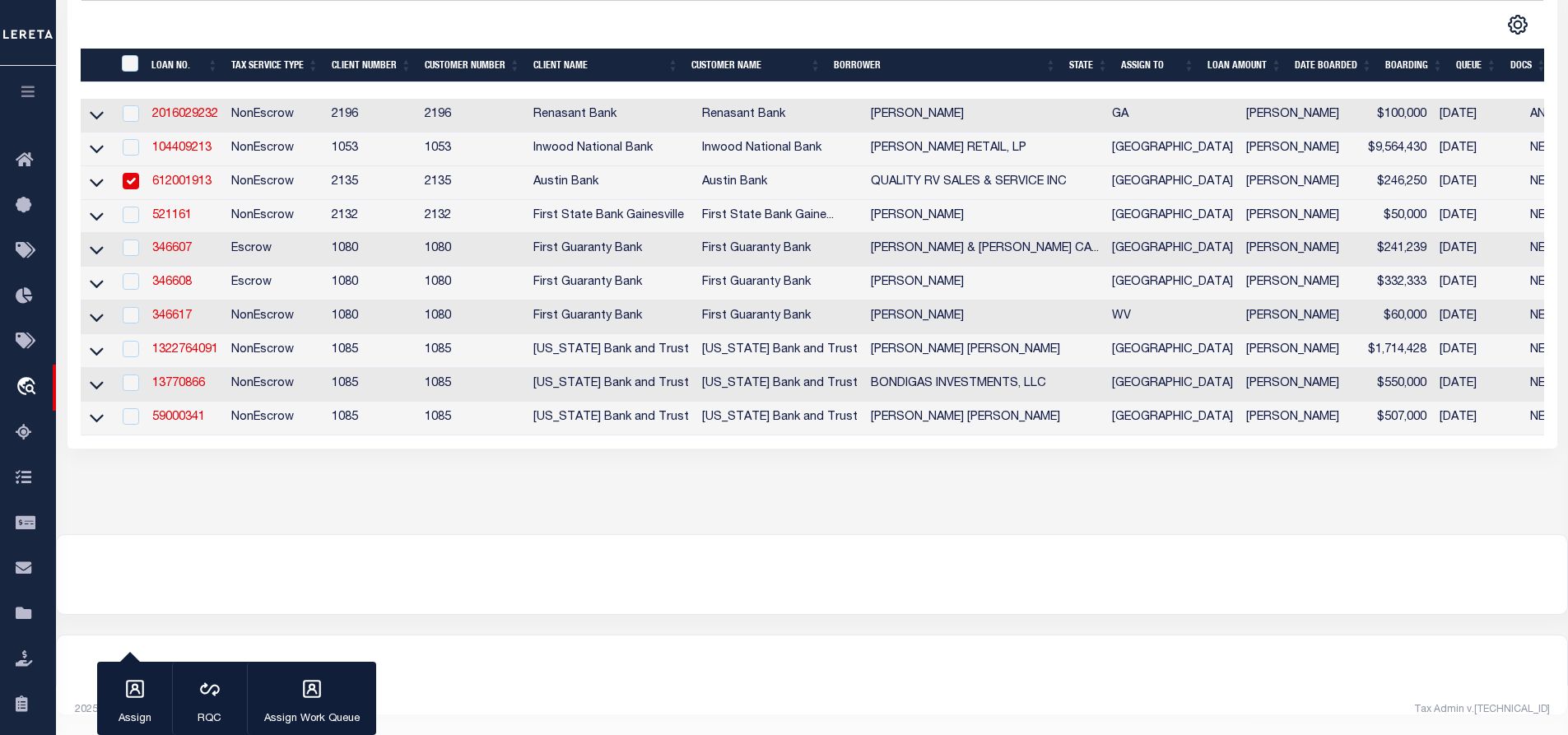
click at [129, 173] on input "checkbox" at bounding box center [130, 180] width 16 height 16
checkbox input "false"
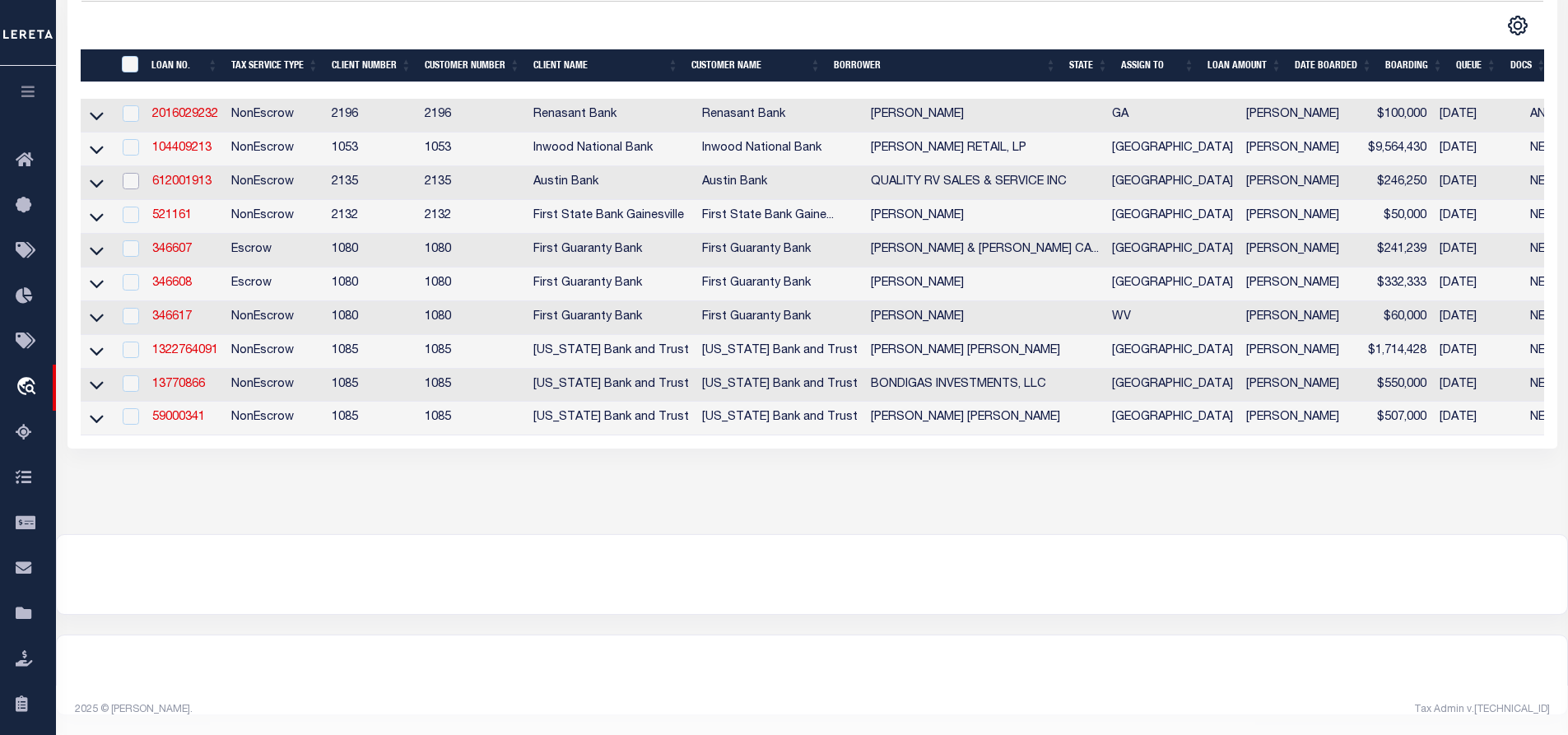
scroll to position [360, 0]
click at [170, 210] on link "521161" at bounding box center [172, 216] width 40 height 12
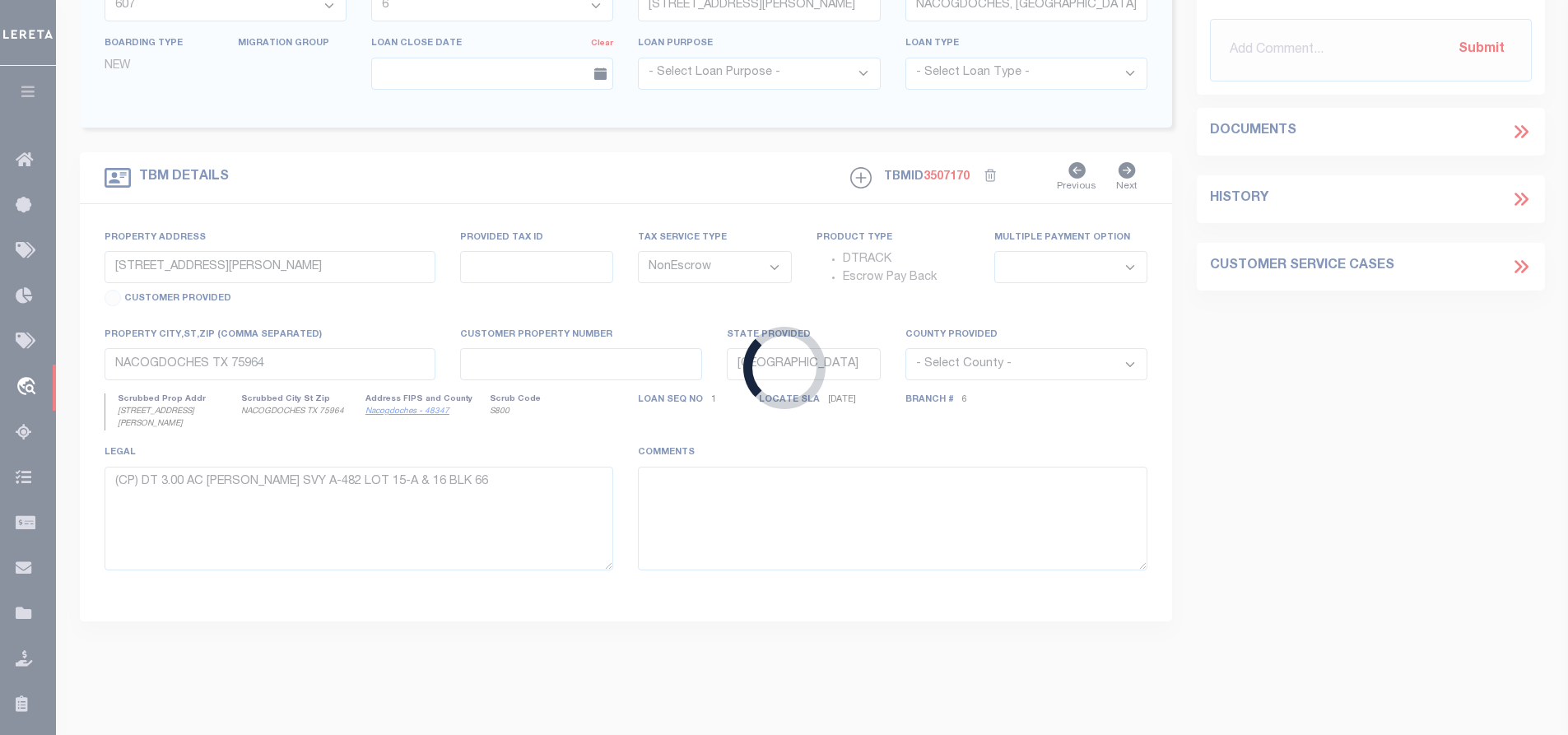
type input "521161"
type input "WILLIAM CHARLES SCHARES"
select select
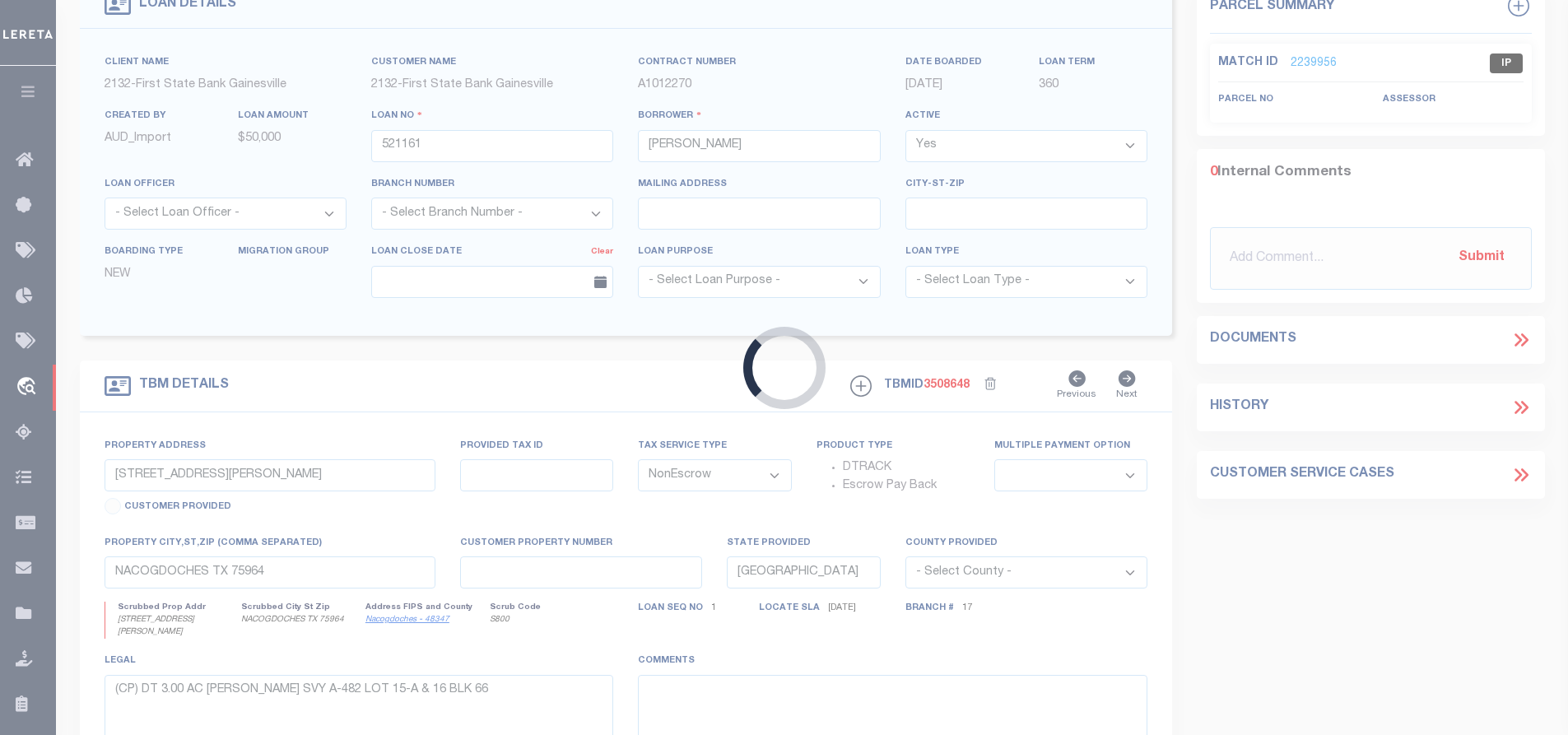
scroll to position [17, 0]
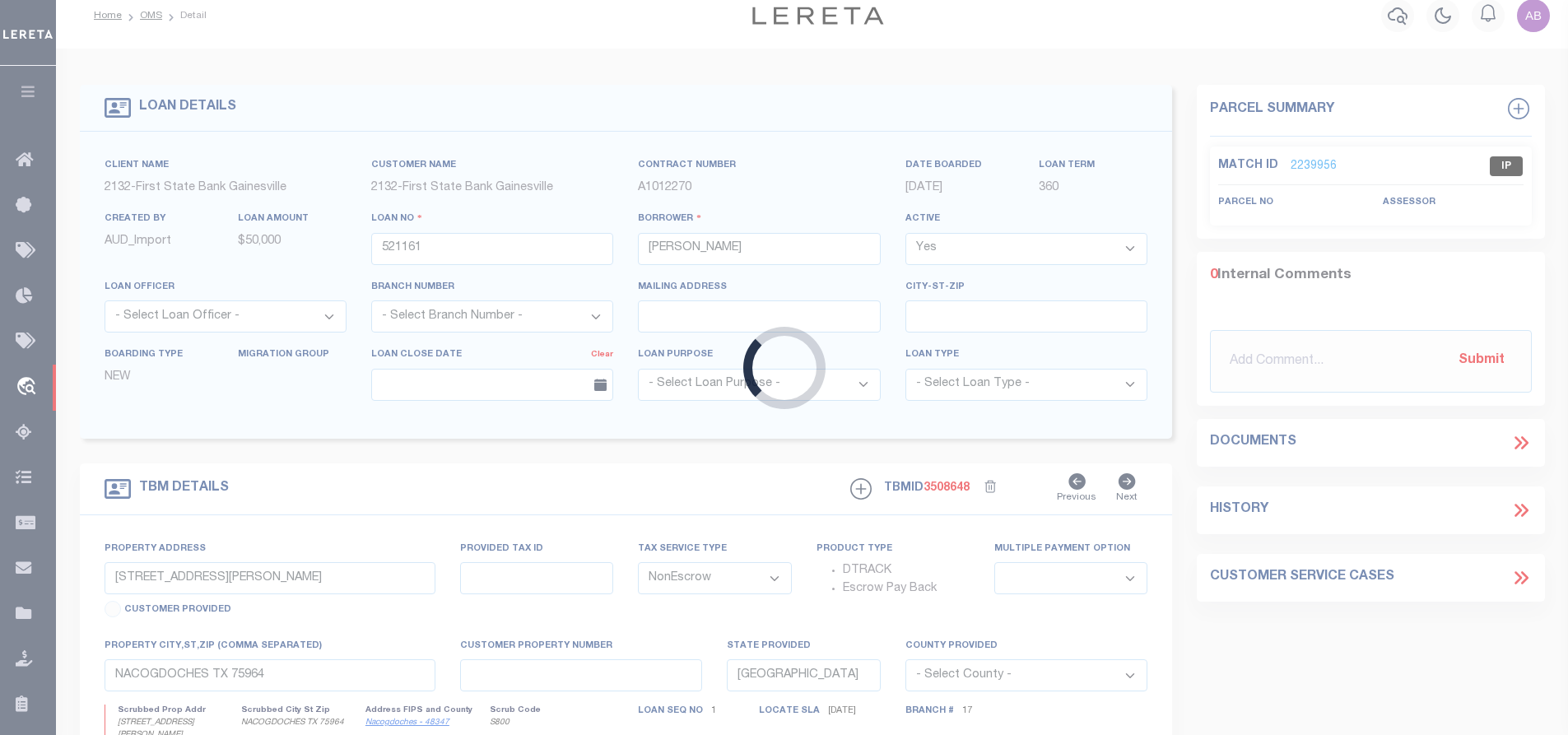
type input "1028 HWY 377 N"
select select
type input "WHITESBORO, TX 76273"
select select
type textarea "SEE EXHIBIT "A""
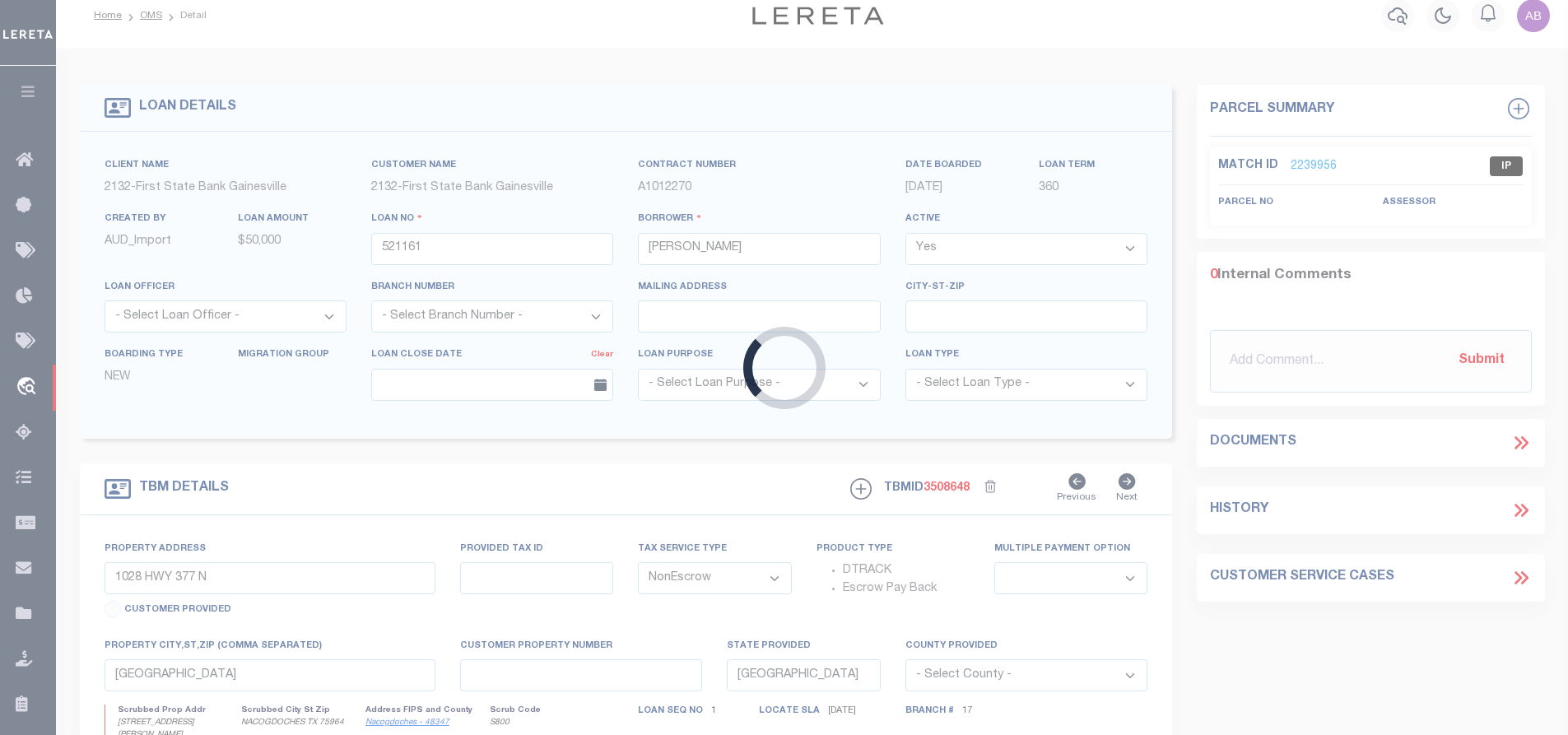
select select "9471"
select select "3715"
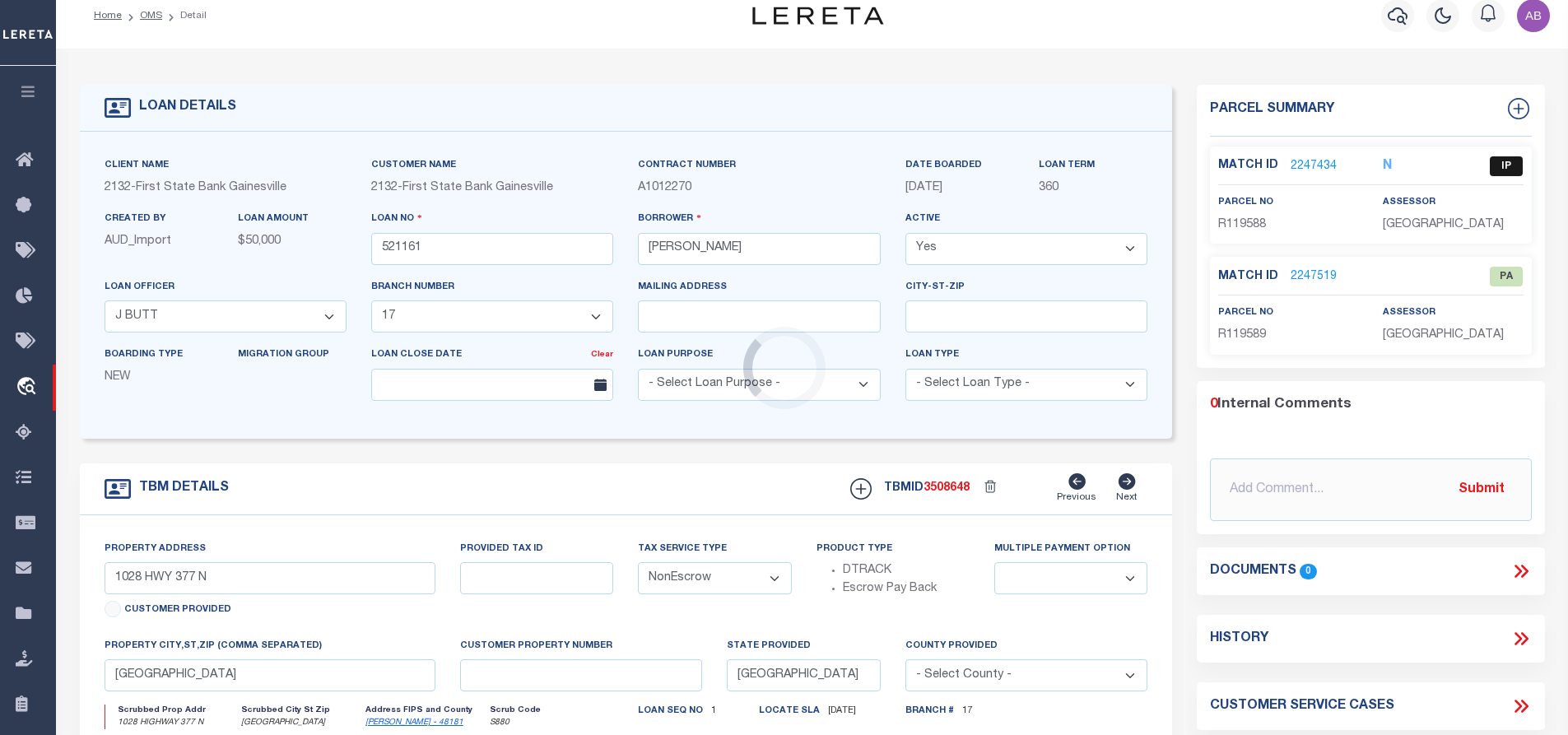
scroll to position [0, 0]
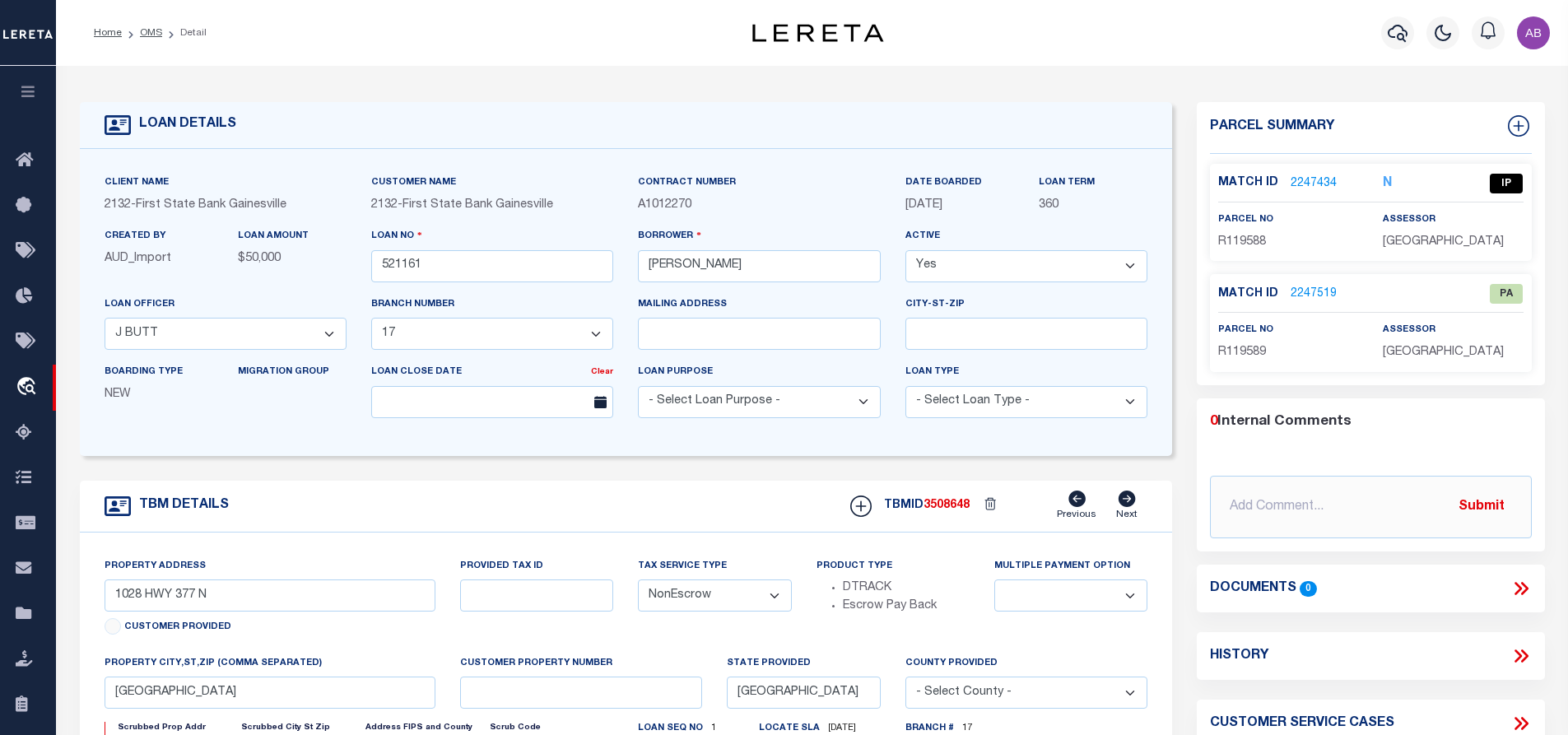
click at [1323, 178] on link "2247434" at bounding box center [1314, 184] width 46 height 17
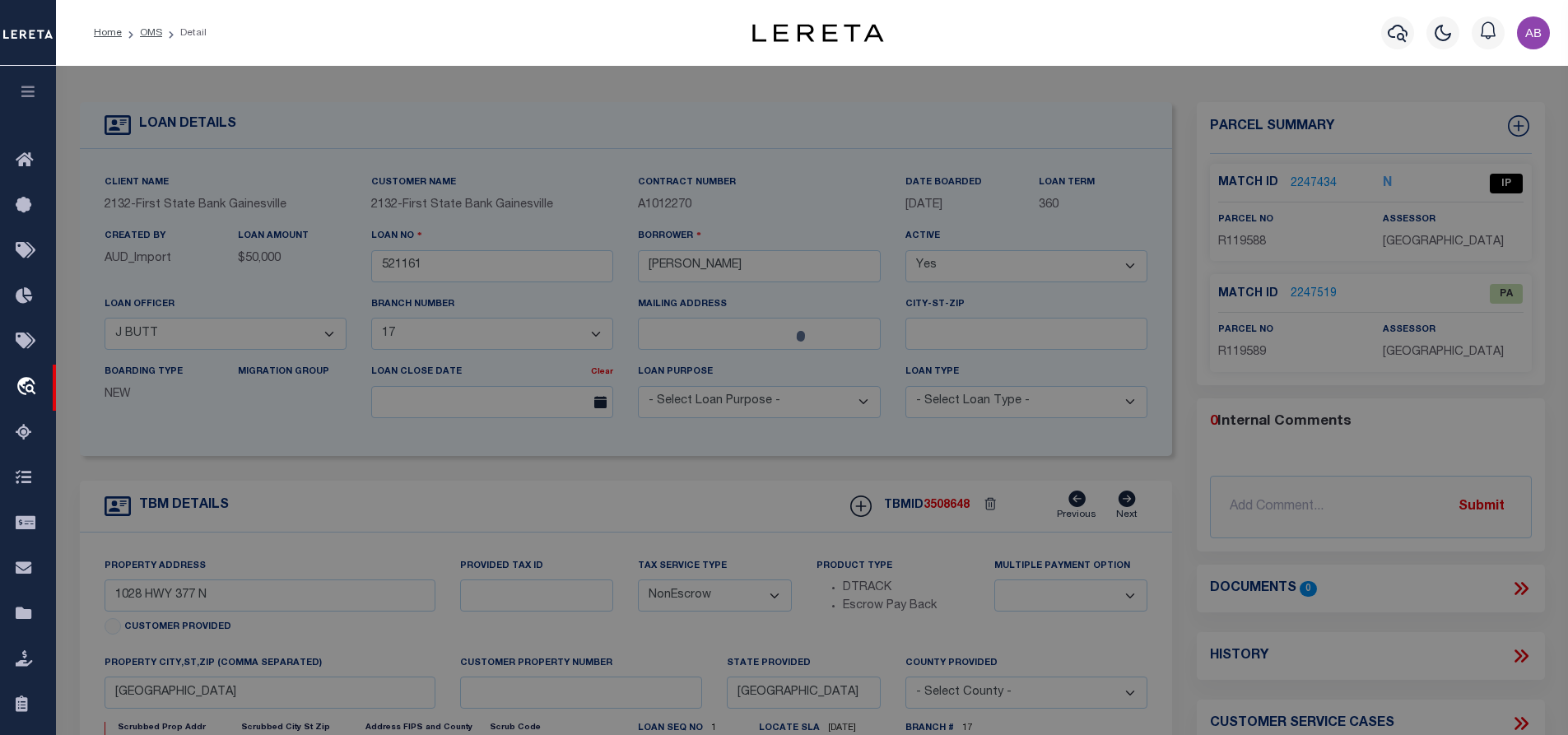
select select "AS"
checkbox input "false"
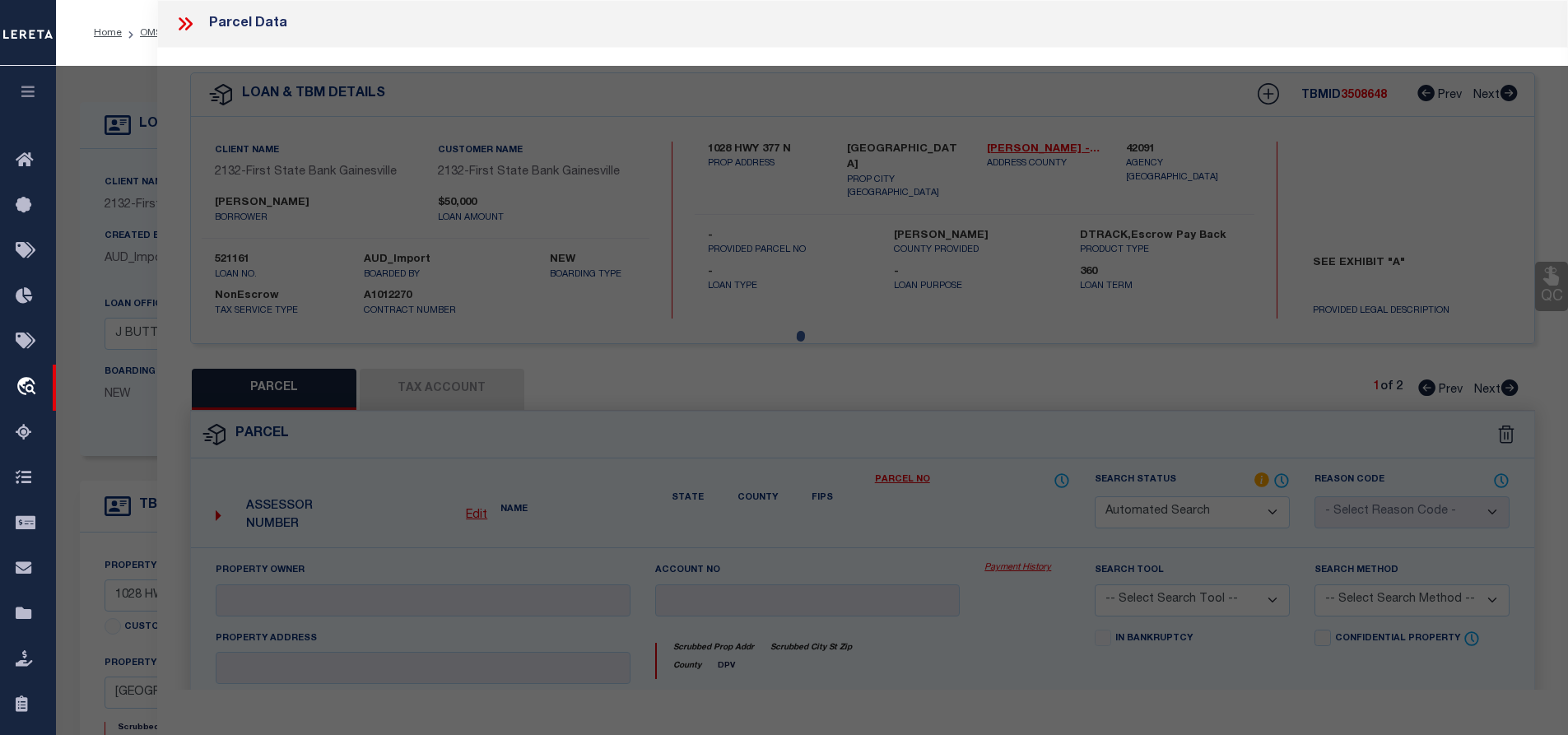
select select "IP"
type input "SCHARES,W C"
select select "ATL"
select select "ADD"
type input "1028 HIGHWAY 377 N"
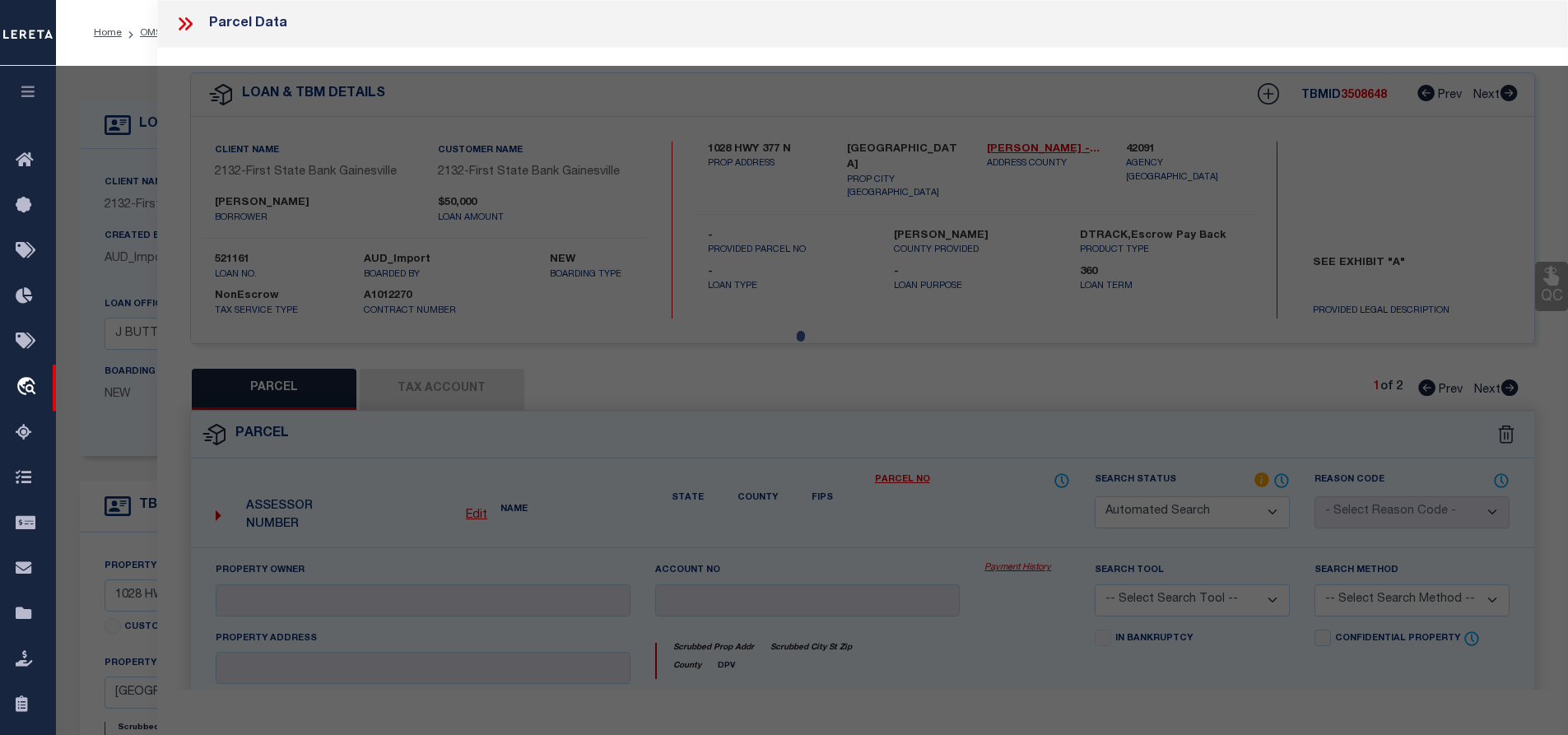
checkbox input "false"
type input "WHITESBORO, TX 76273"
type textarea "G-0054 ADDINGTON JARRATT A-G0054, ACRES 1.68"
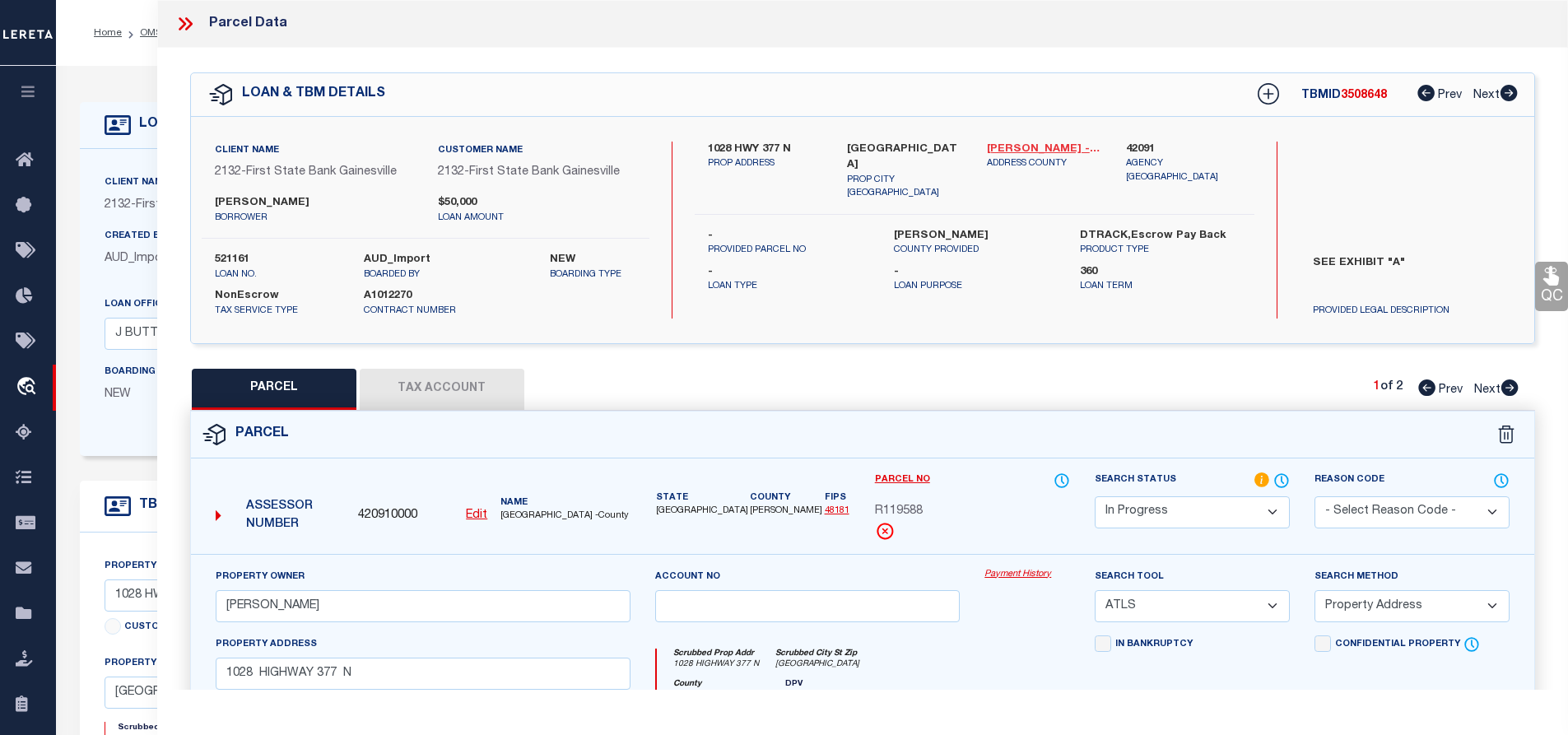
click at [1008, 149] on link "Grayson - 48181" at bounding box center [1045, 150] width 116 height 16
click at [709, 153] on label "1028 HWY 377 N" at bounding box center [766, 150] width 116 height 16
copy label "1028"
click at [1172, 492] on div "Search Status Automated Search Bad Parcel Complete Duplicate Parcel High Dollar…" at bounding box center [1192, 500] width 195 height 57
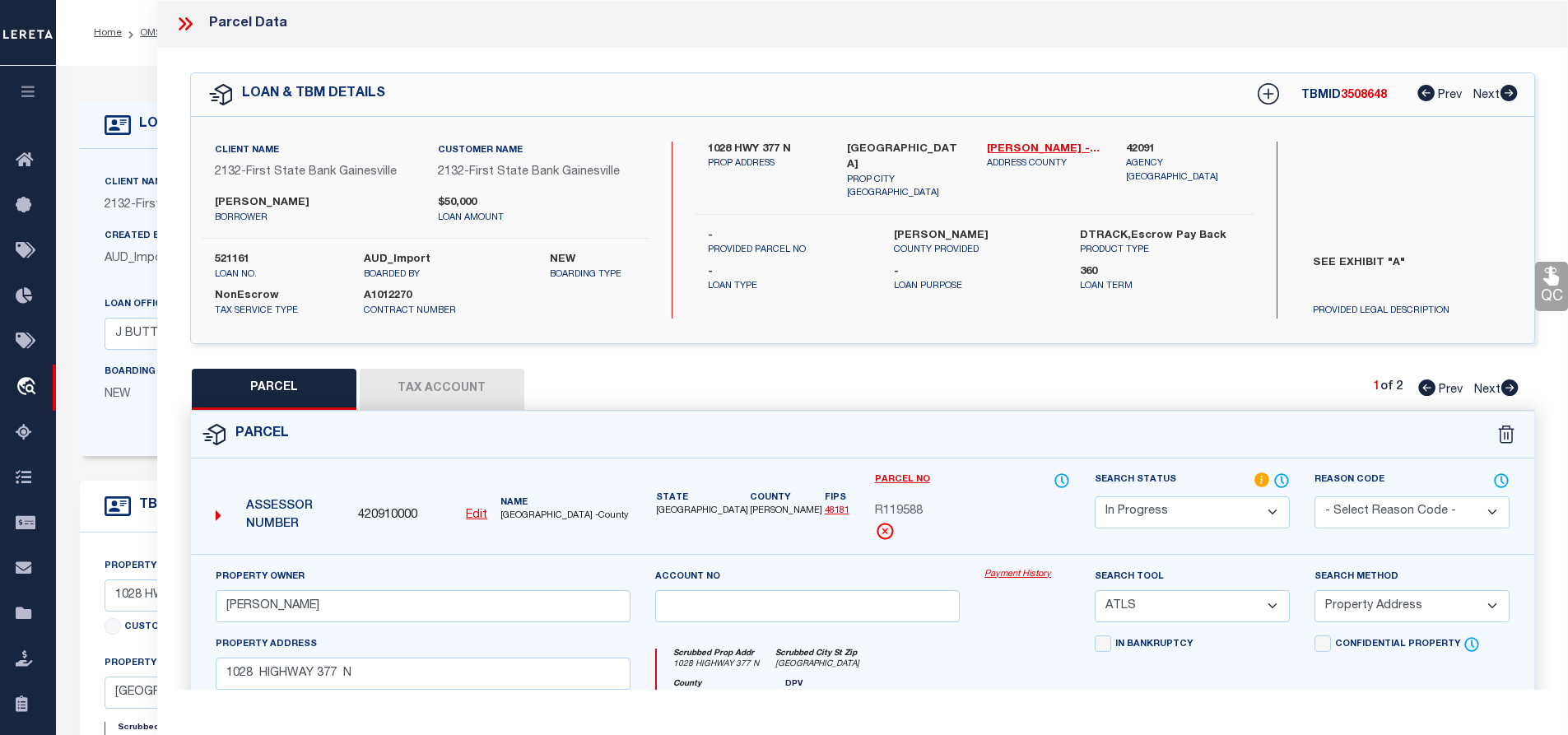
click at [1159, 497] on select "Automated Search Bad Parcel Complete Duplicate Parcel High Dollar Reporting In …" at bounding box center [1192, 512] width 195 height 32
select select "ND"
click at [1095, 497] on select "Automated Search Bad Parcel Complete Duplicate Parcel High Dollar Reporting In …" at bounding box center [1192, 512] width 195 height 32
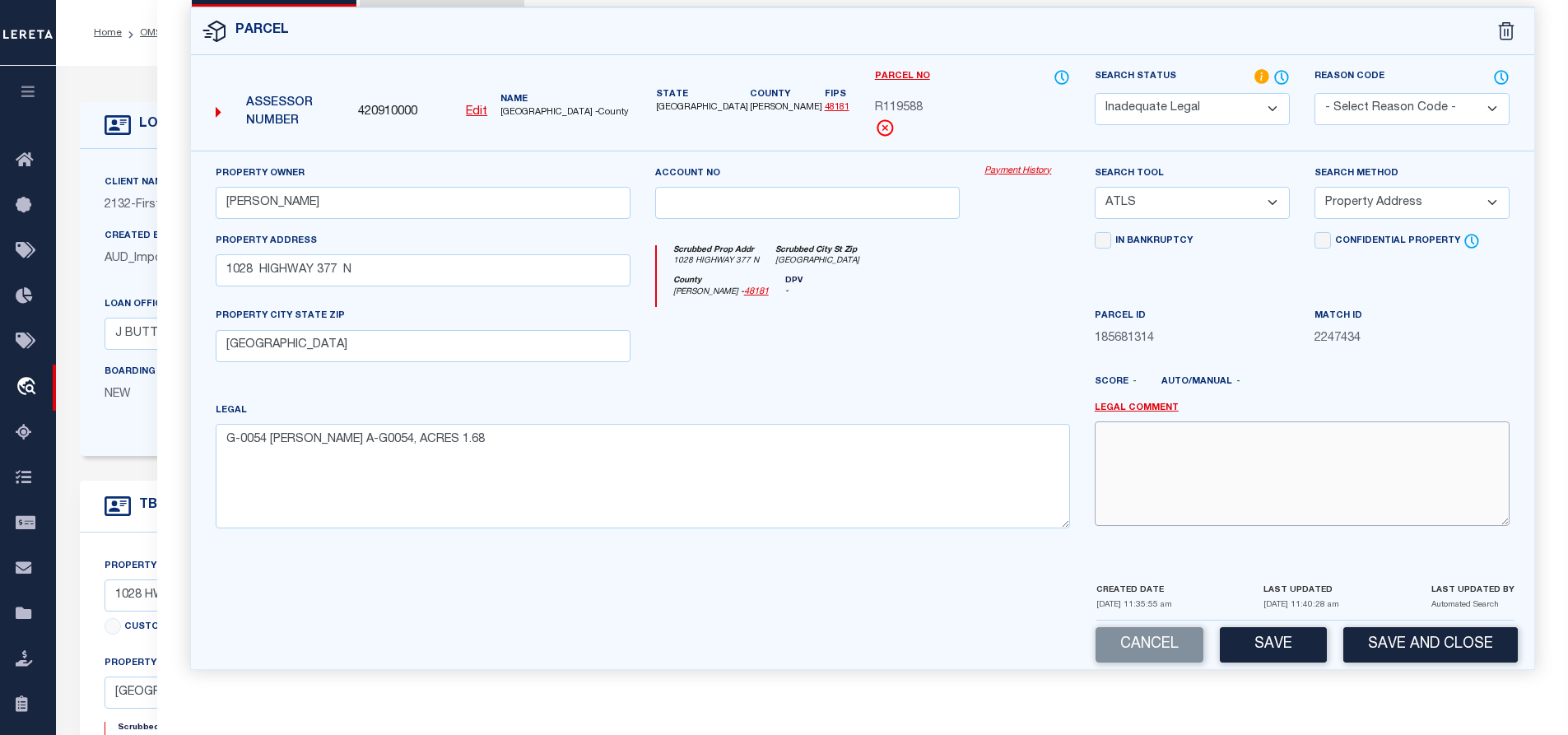
click at [1155, 440] on textarea at bounding box center [1302, 474] width 415 height 104
click at [1122, 402] on link "Legal Comment" at bounding box center [1136, 409] width 84 height 14
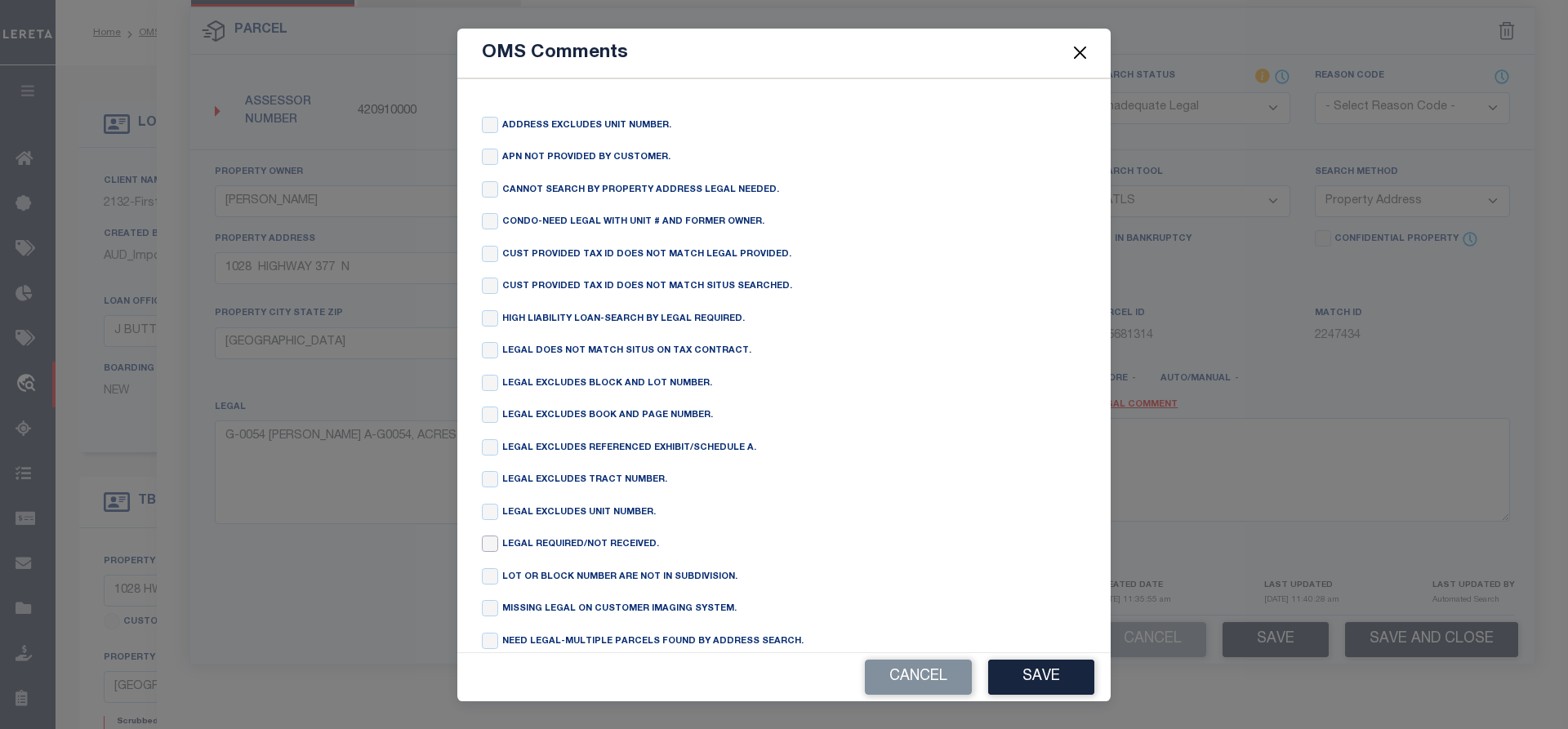
click at [493, 552] on input "checkbox" at bounding box center [490, 543] width 16 height 16
checkbox input "true"
click at [1027, 662] on button "Save" at bounding box center [1041, 677] width 106 height 35
type textarea "LEGAL REQUIRED/NOT RECEIVED."
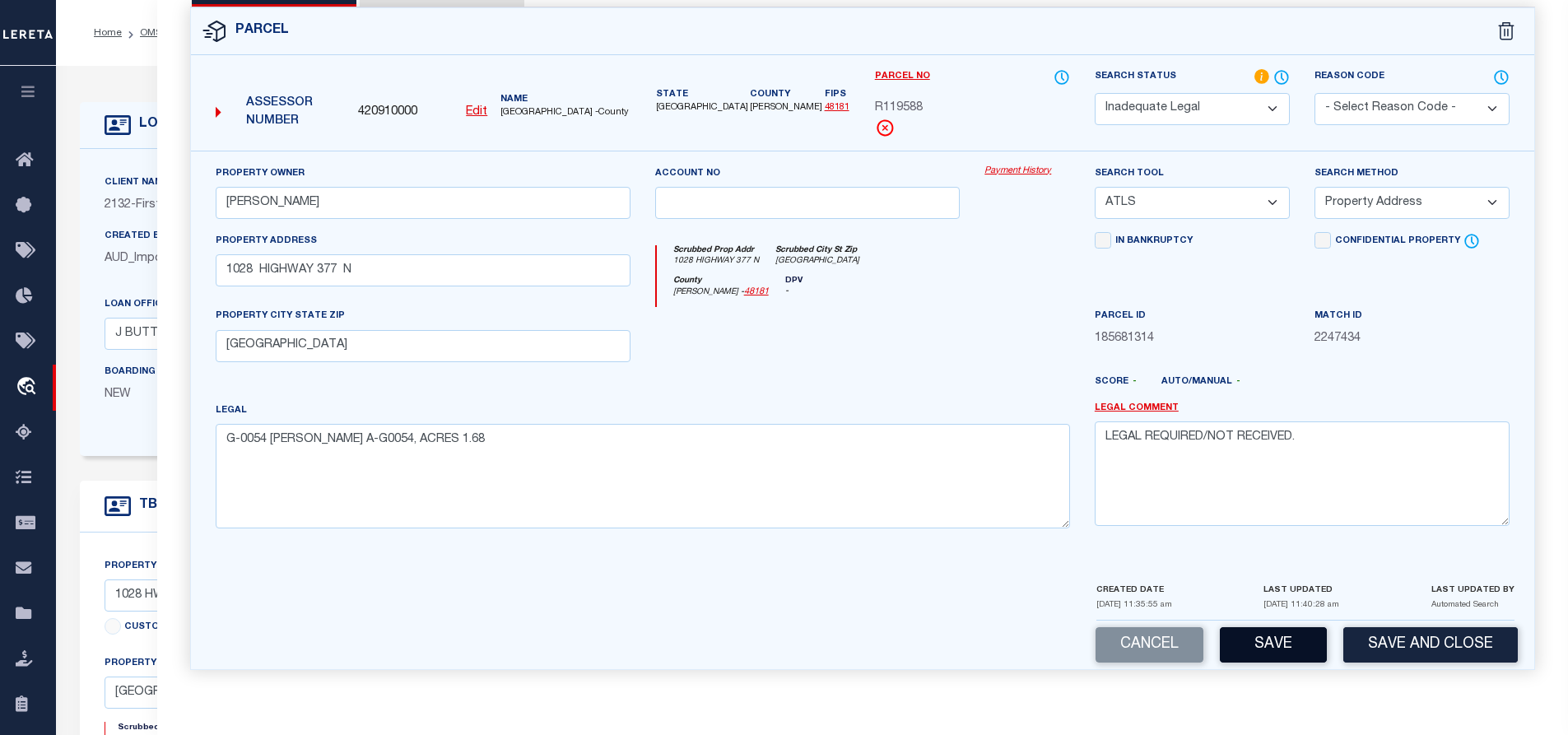
click at [1267, 631] on button "Save" at bounding box center [1273, 645] width 107 height 36
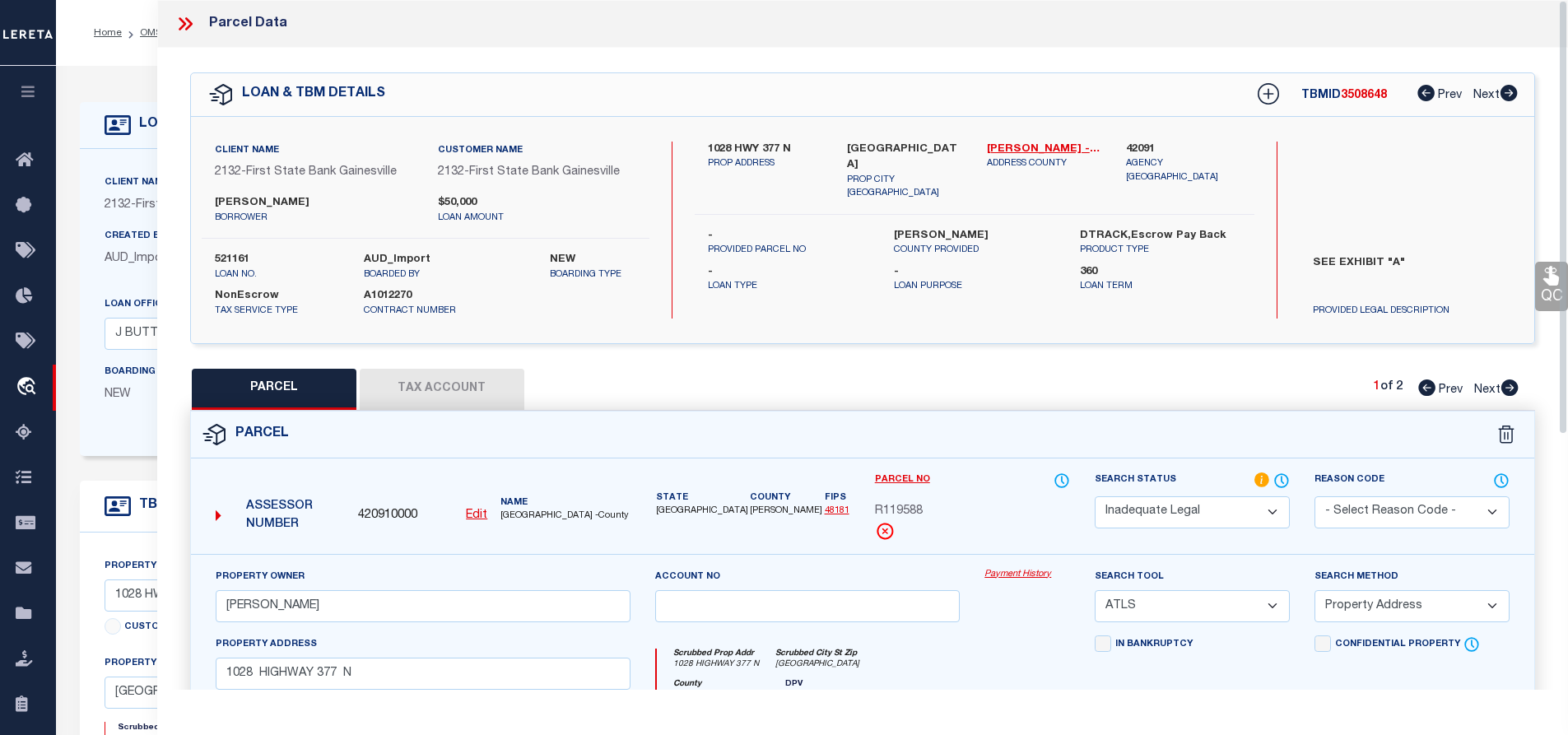
select select "AS"
select select
checkbox input "false"
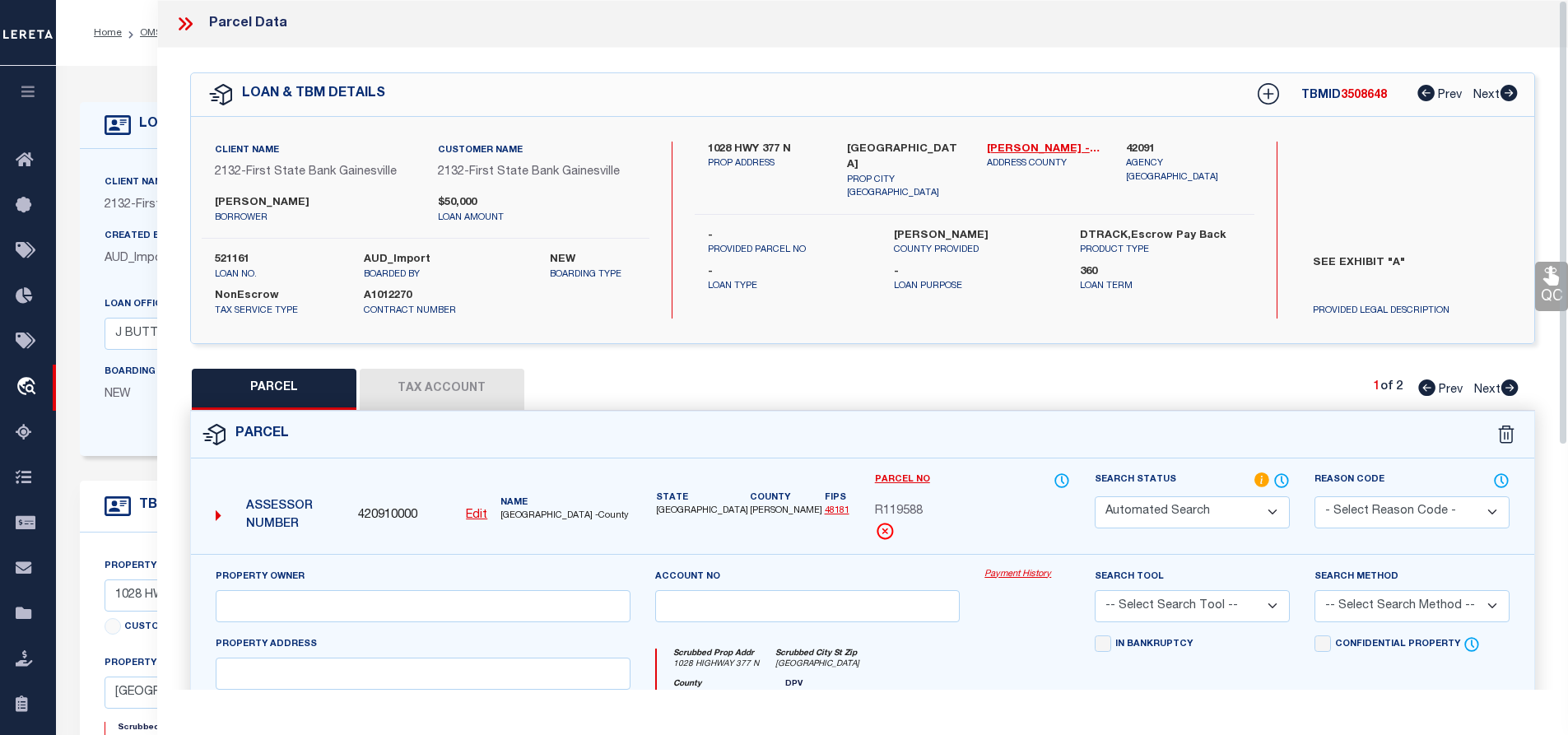
select select "ND"
type input "SCHARES,W C"
select select "ATL"
select select "ADD"
type input "1028 HIGHWAY 377 N"
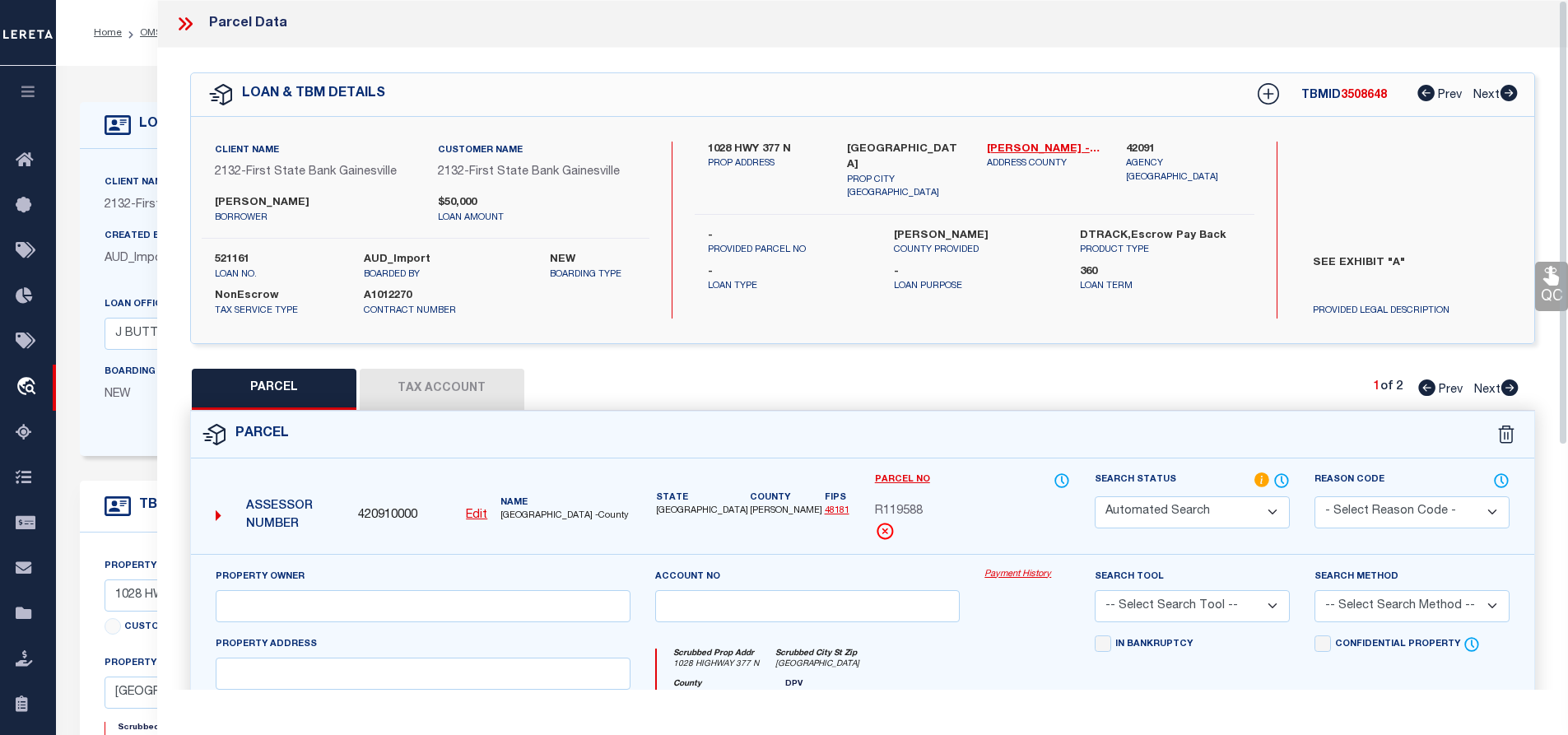
type input "WHITESBORO, TX 76273"
type textarea "G-0054 ADDINGTON JARRATT A-G0054, ACRES 1.68"
type textarea "LEGAL REQUIRED/NOT RECEIVED."
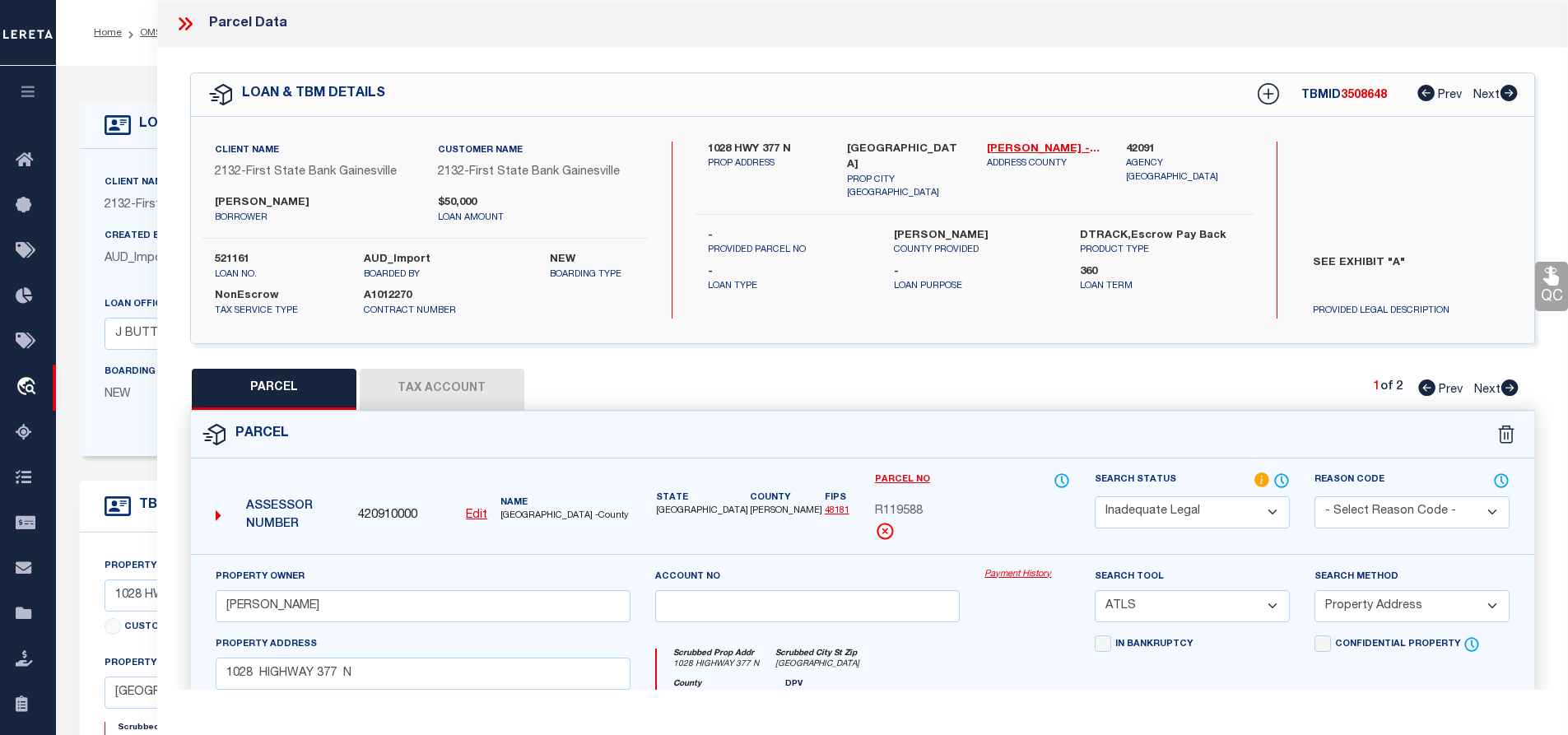
click at [1360, 90] on span "3508648" at bounding box center [1365, 95] width 46 height 12
click at [1504, 386] on icon at bounding box center [1510, 388] width 17 height 16
select select "AS"
select select
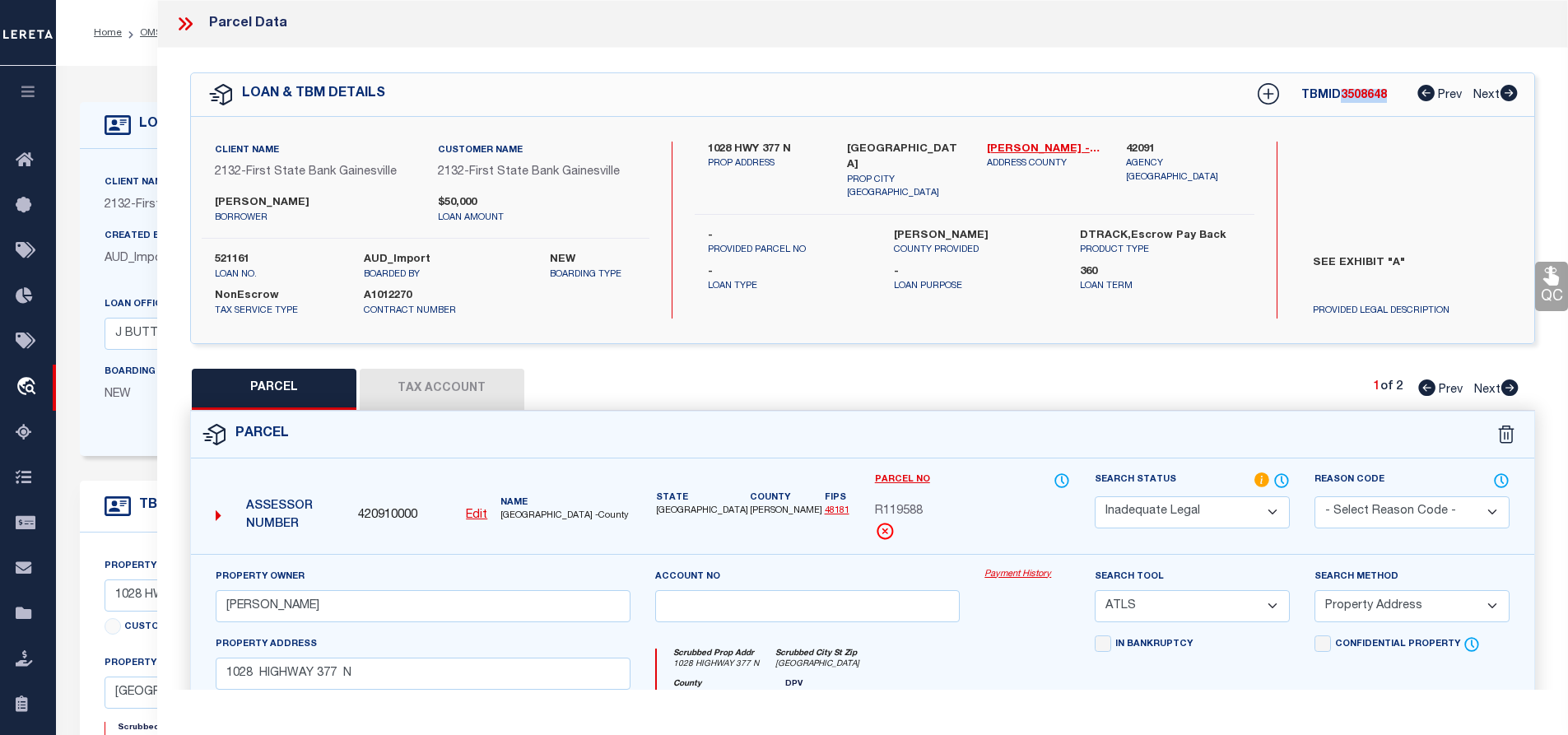
select select
checkbox input "false"
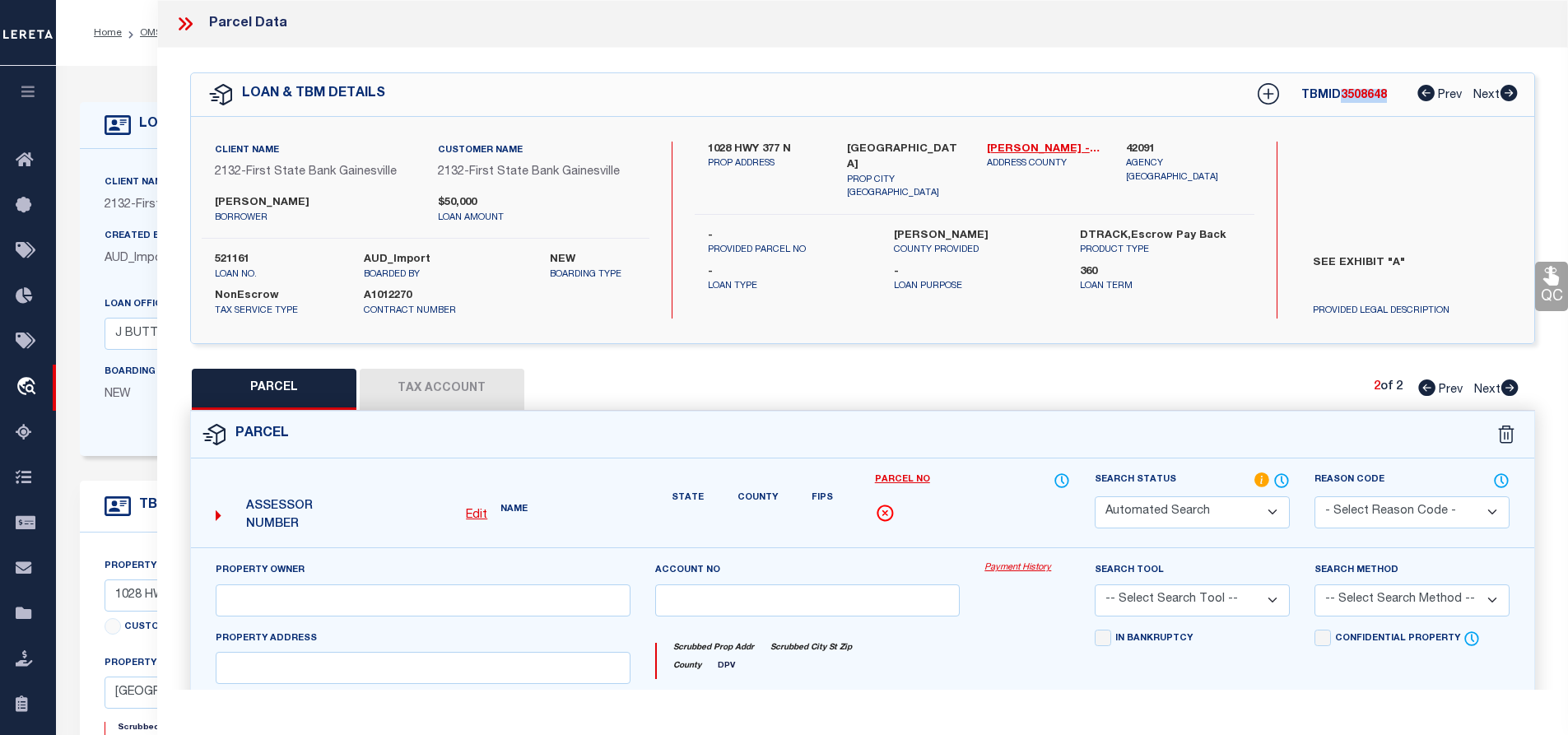
select select "PA"
type input "SCHARES,W C"
select select "ATL"
select select "ADD"
type input "1030 HIGHWAY 377 N"
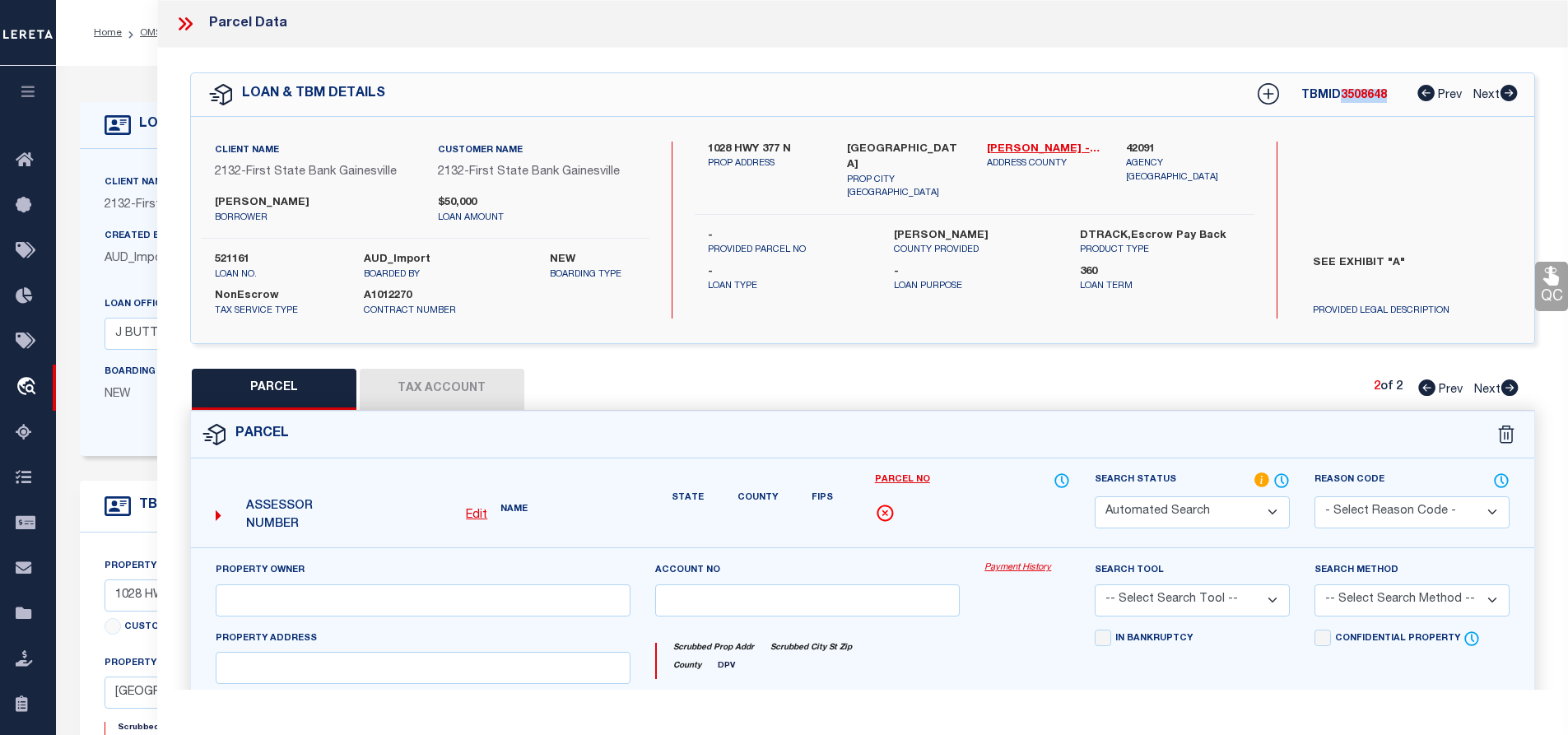
checkbox input "false"
type input "WHITESBORO, TX 76273"
type textarea "G-0054 ADDINGTON JARRATT A-G0054, ACRES 2.0"
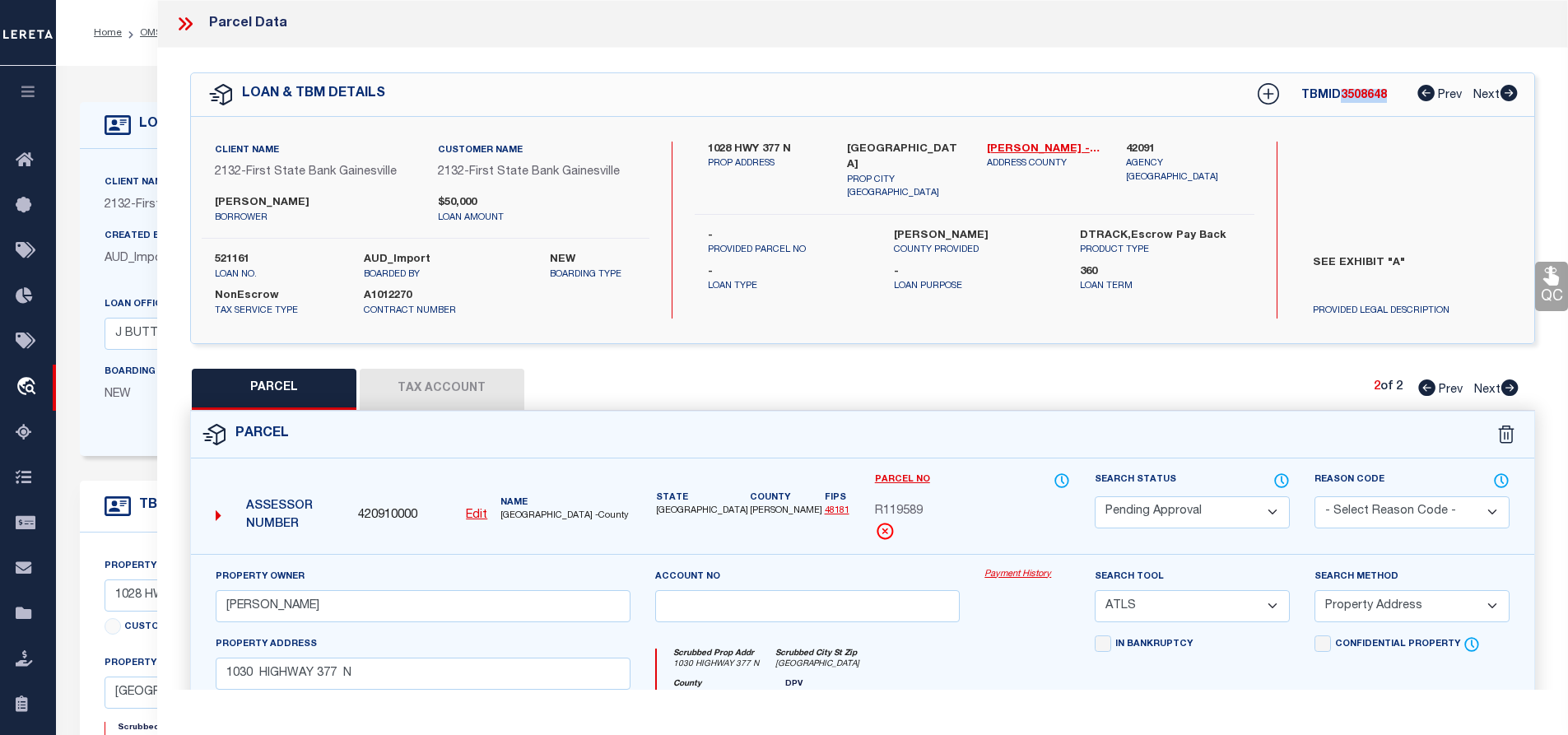
click at [1247, 502] on select "Automated Search Bad Parcel Complete Duplicate Parcel High Dollar Reporting In …" at bounding box center [1192, 512] width 195 height 32
select select "PR"
click at [1095, 497] on select "Automated Search Bad Parcel Complete Duplicate Parcel High Dollar Reporting In …" at bounding box center [1192, 512] width 195 height 32
click at [1427, 498] on select "- Select Reason Code - 099 - Other (Provide additional detail) ACT - Agency Cha…" at bounding box center [1412, 512] width 195 height 32
select select "099"
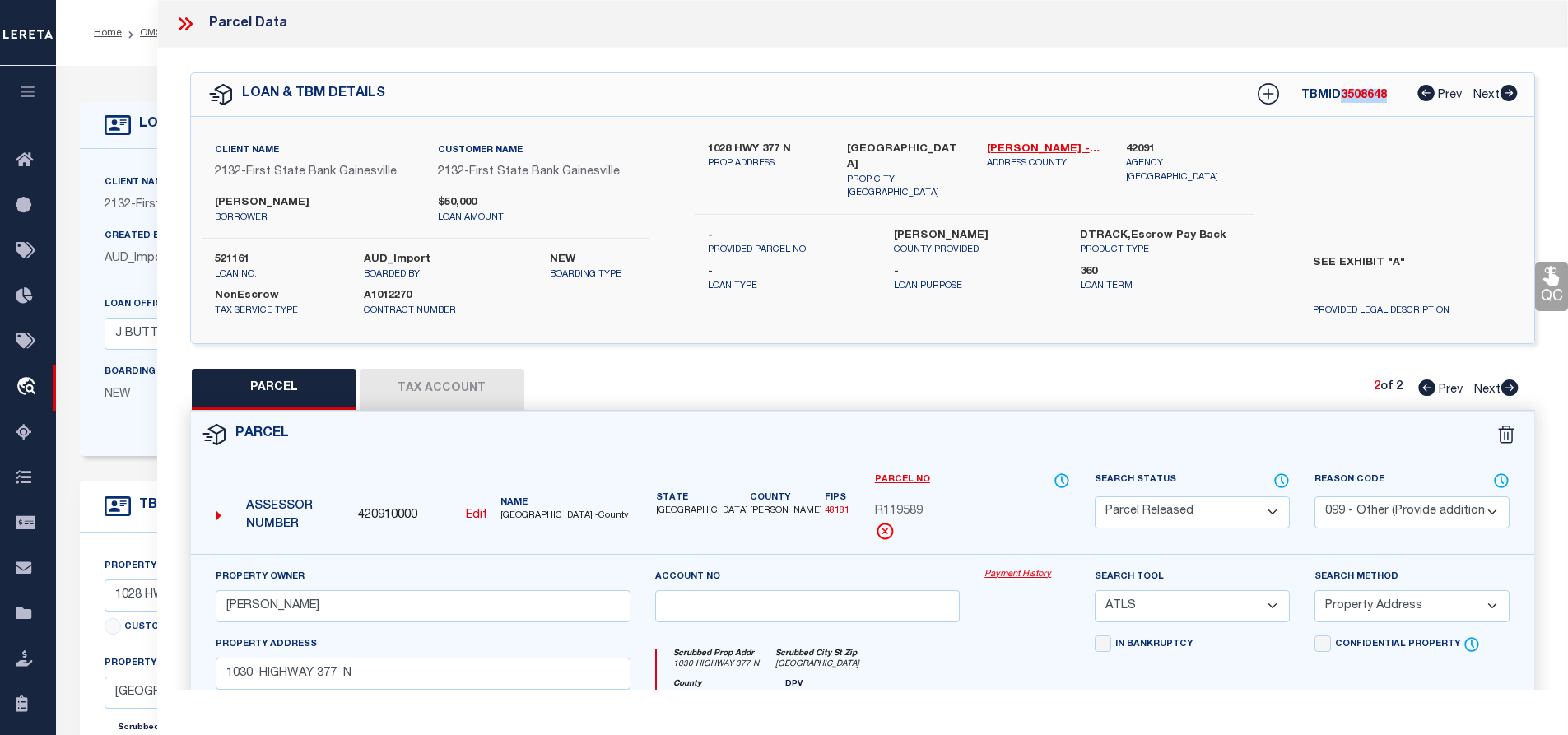
click at [1314, 497] on select "- Select Reason Code - 099 - Other (Provide additional detail) ACT - Agency Cha…" at bounding box center [1412, 512] width 195 height 32
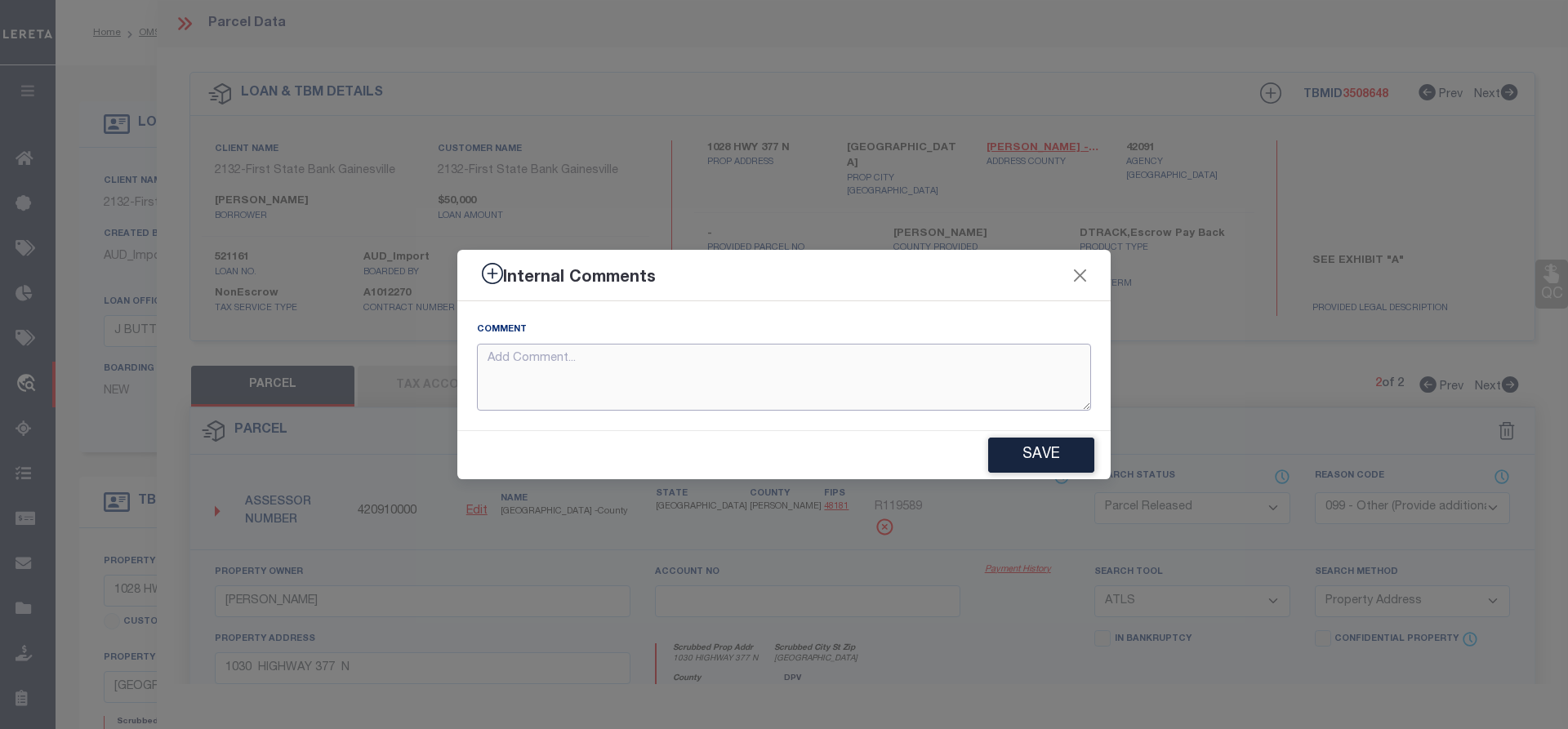
click at [812, 359] on textarea at bounding box center [784, 377] width 614 height 68
type textarea "PARCEL NOT NEEDED"
click at [1053, 460] on button "Save" at bounding box center [1041, 455] width 106 height 35
type textarea "PARCEL NOT NEEDED"
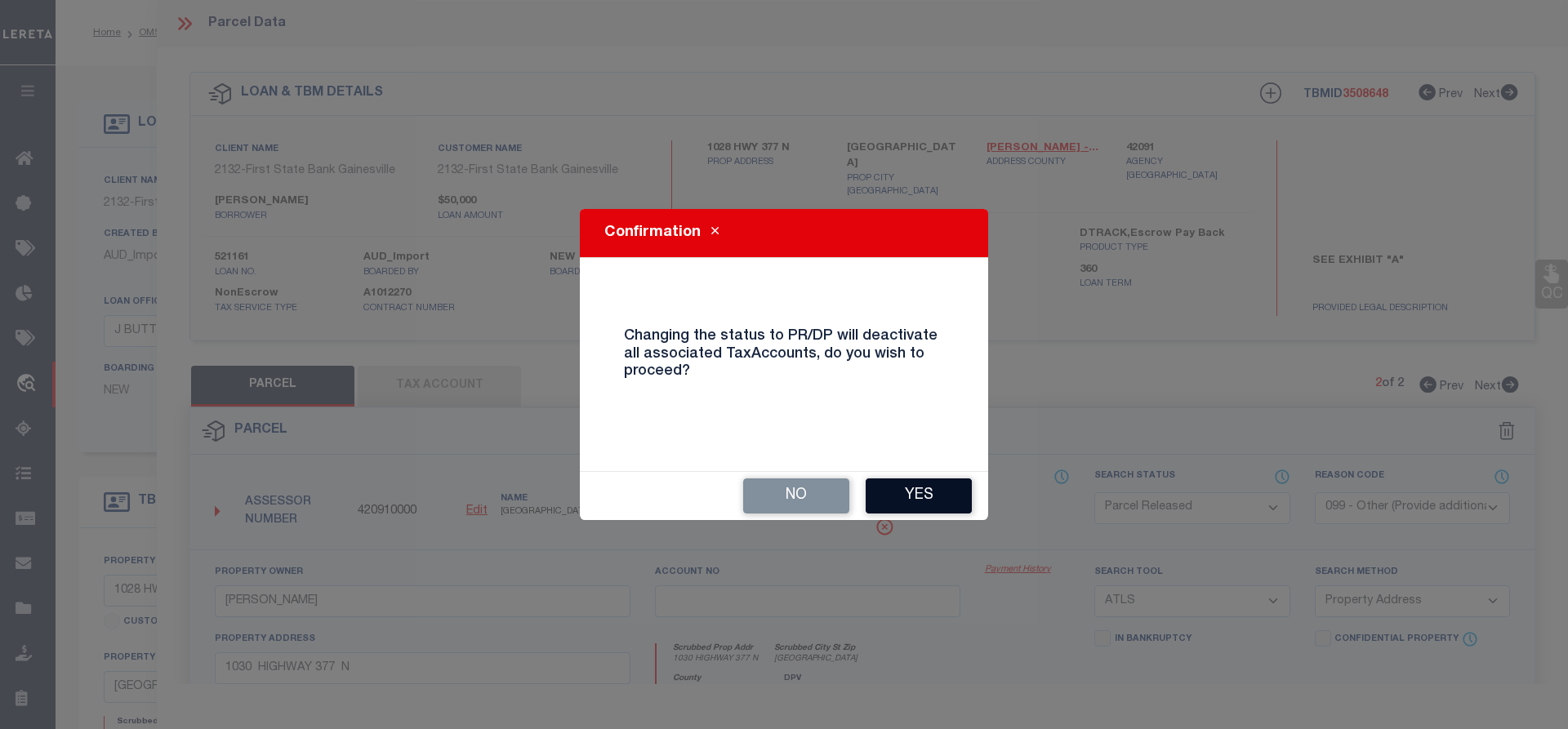
click at [956, 503] on button "Yes" at bounding box center [918, 496] width 106 height 35
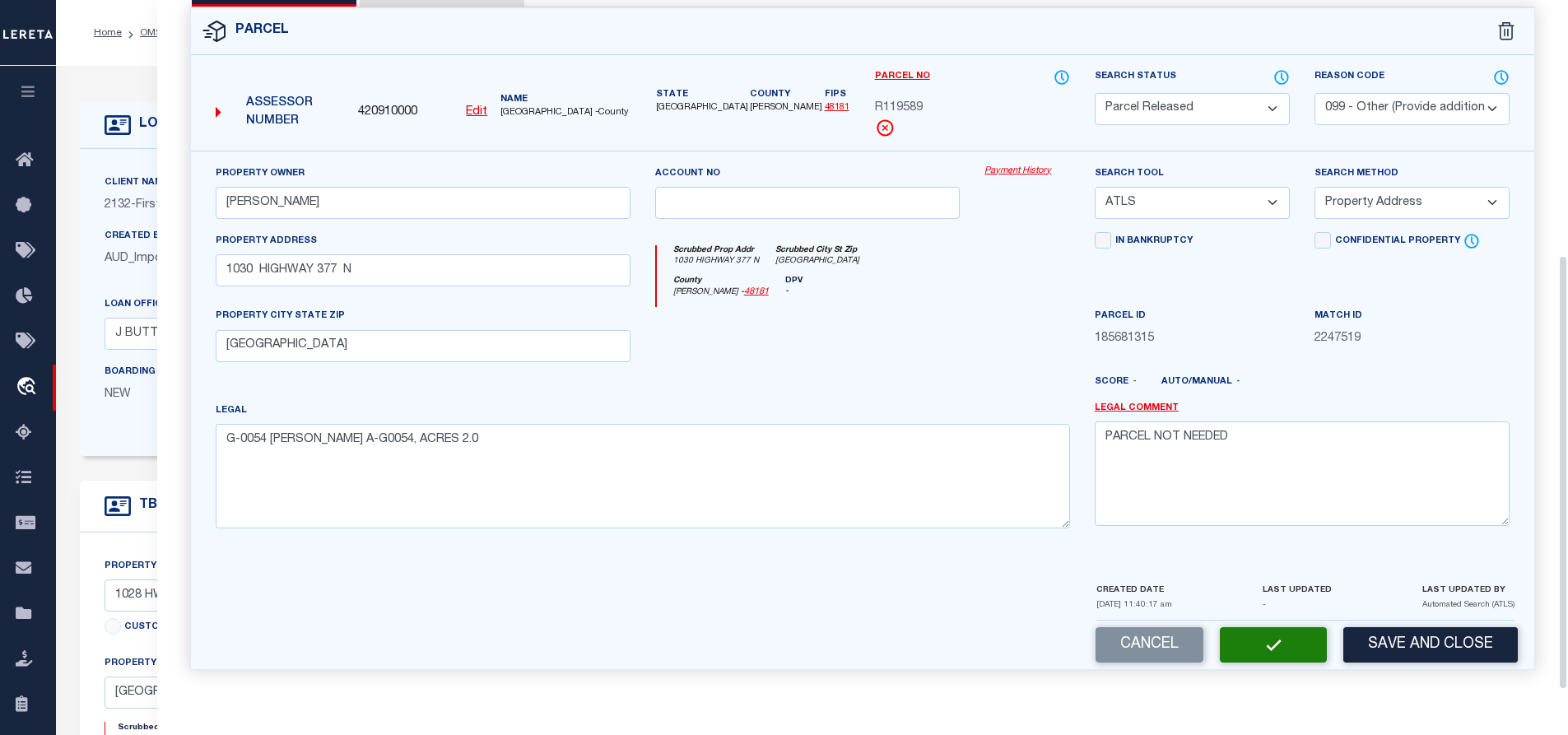
select select "AS"
select select
checkbox input "false"
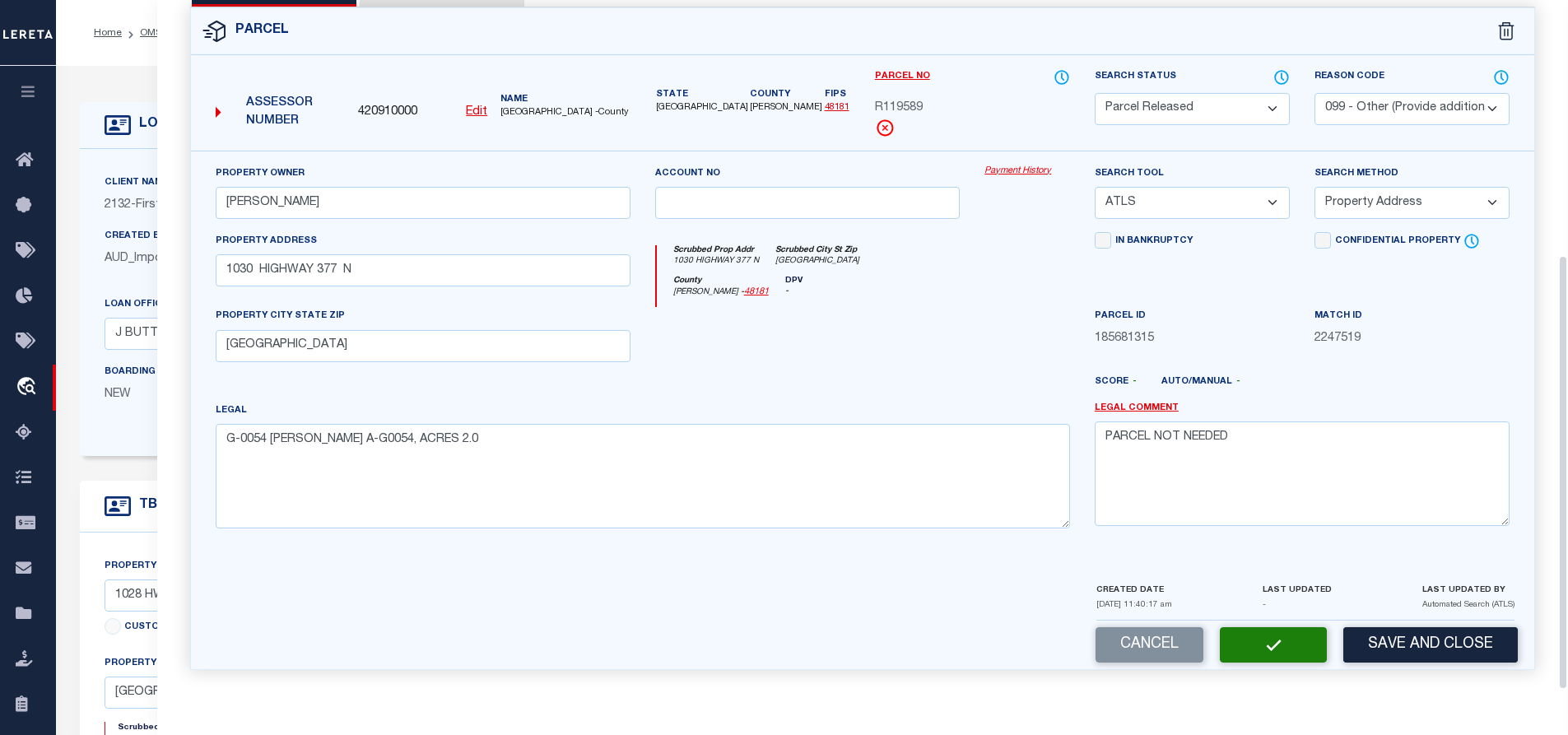
checkbox input "false"
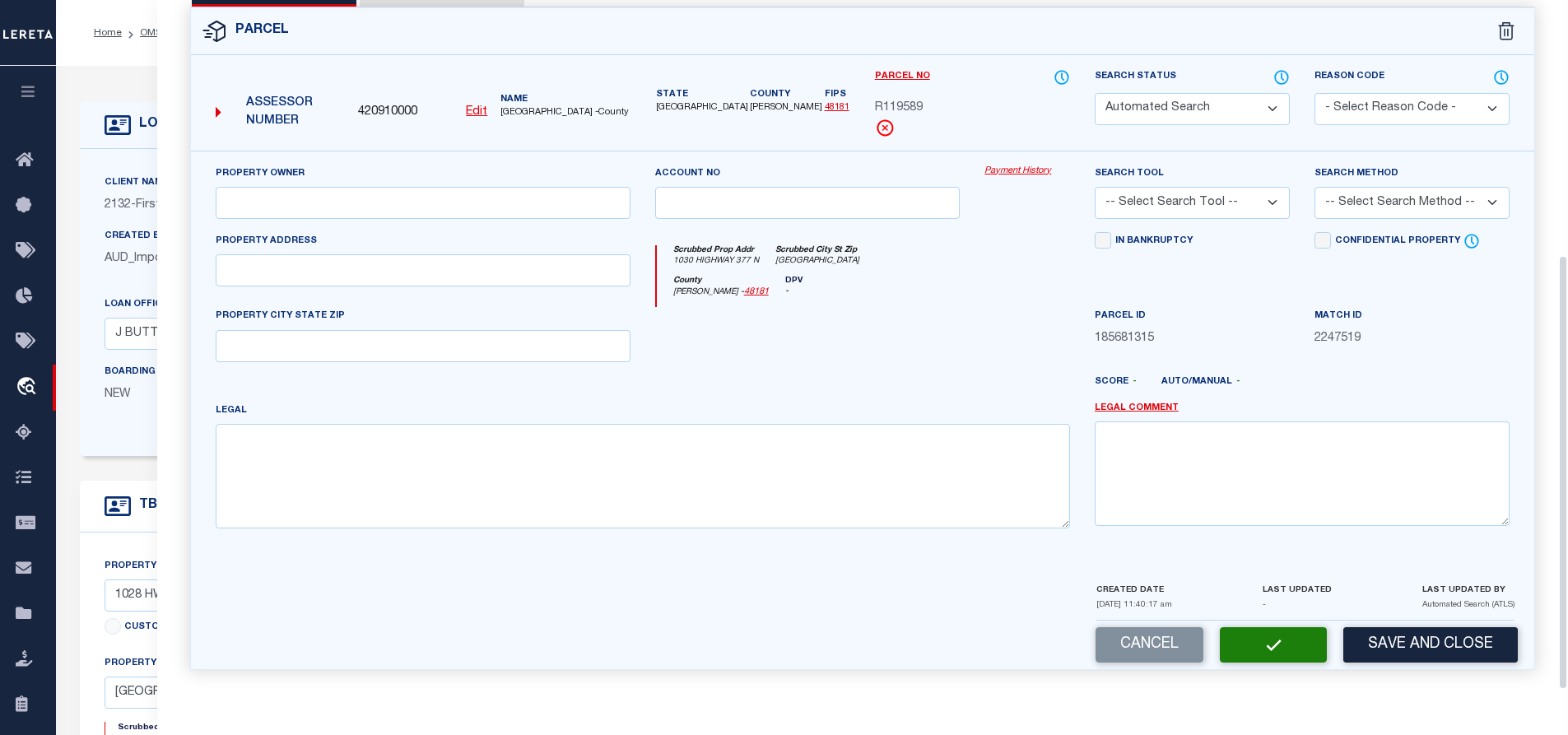
select select "PR"
select select "099"
type input "SCHARES,W C"
select select "ATL"
select select "ADD"
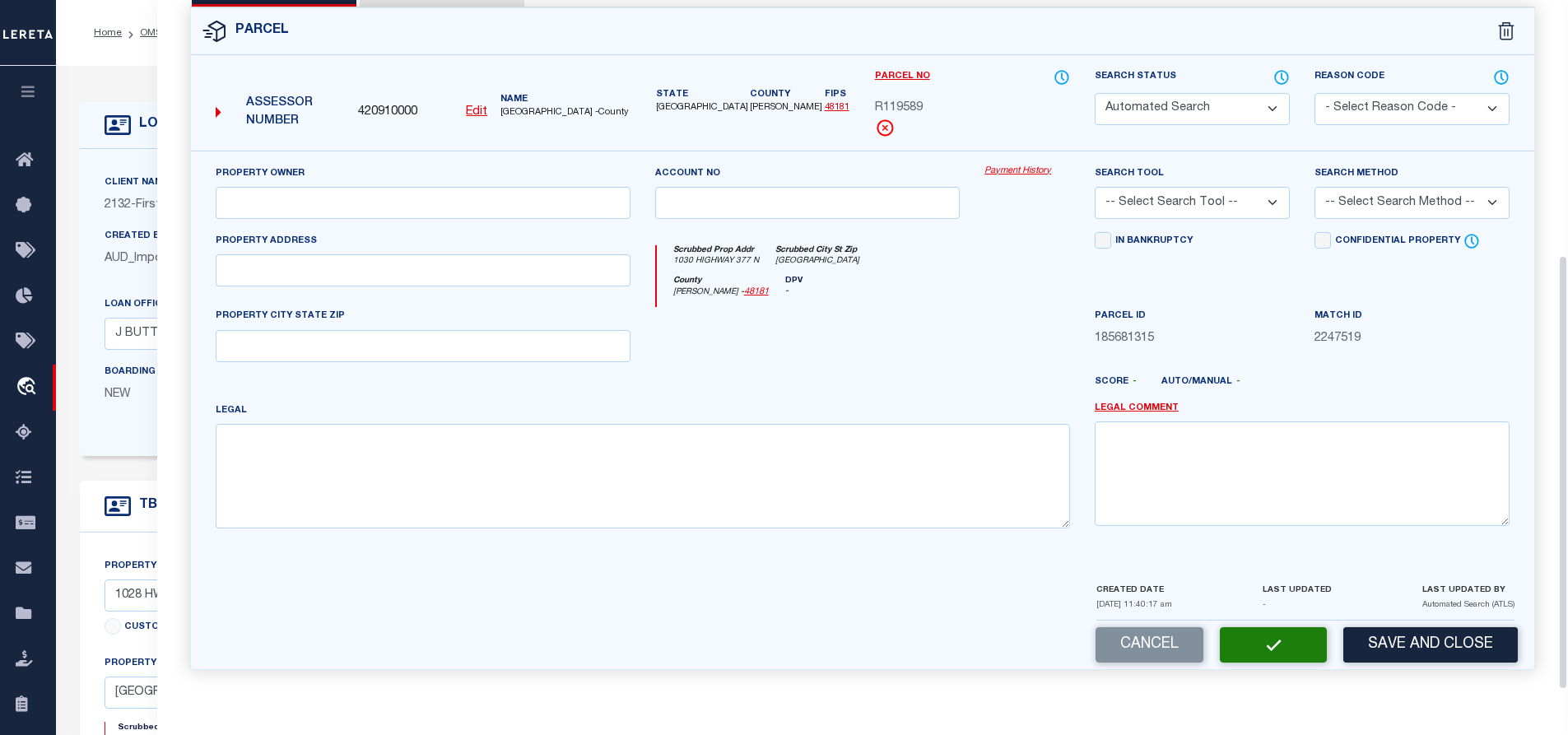
type input "1030 HIGHWAY 377 N"
type input "WHITESBORO, TX 76273"
type textarea "G-0054 ADDINGTON JARRATT A-G0054, ACRES 2.0"
type textarea "PARCEL NOT NEEDED"
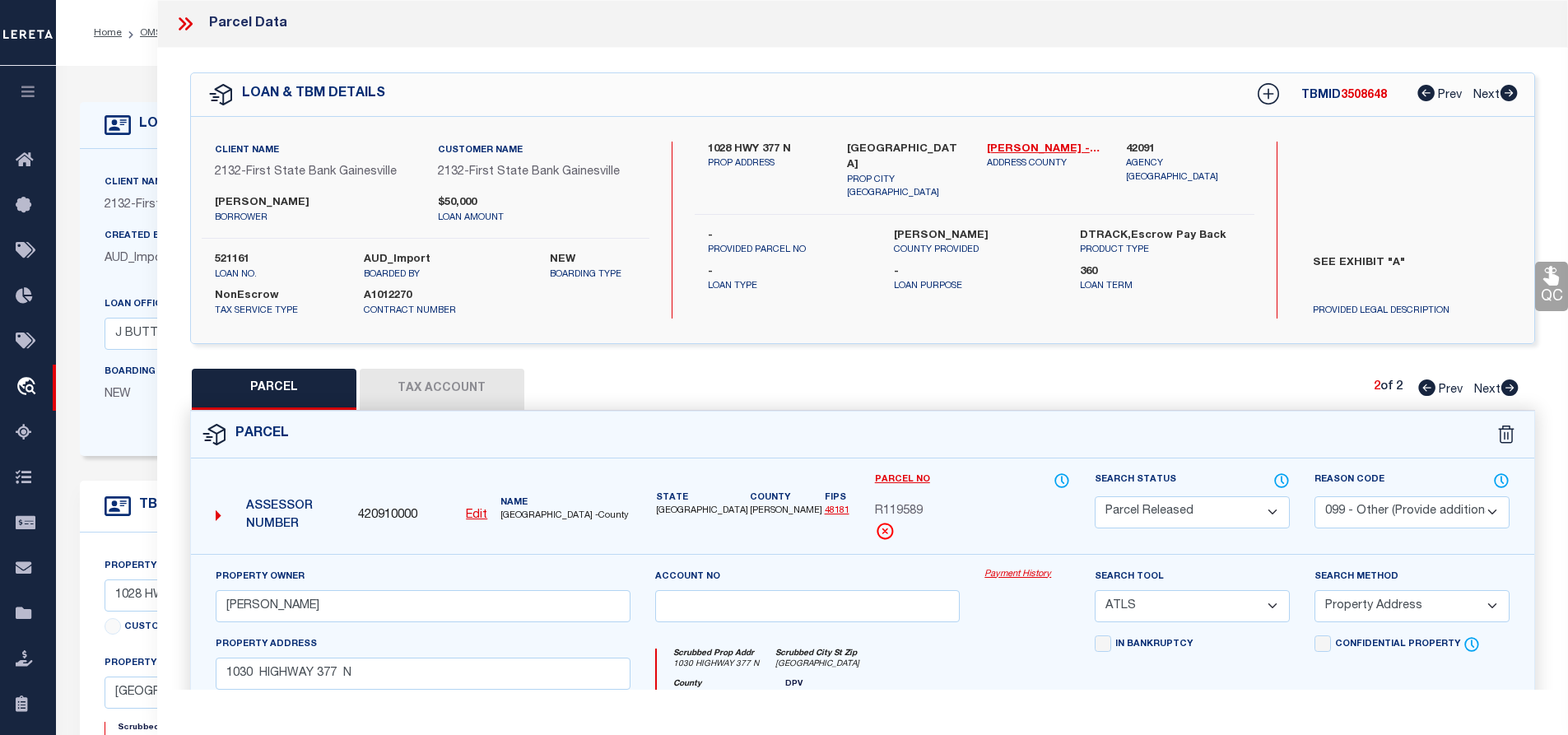
click at [181, 19] on icon at bounding box center [182, 24] width 8 height 14
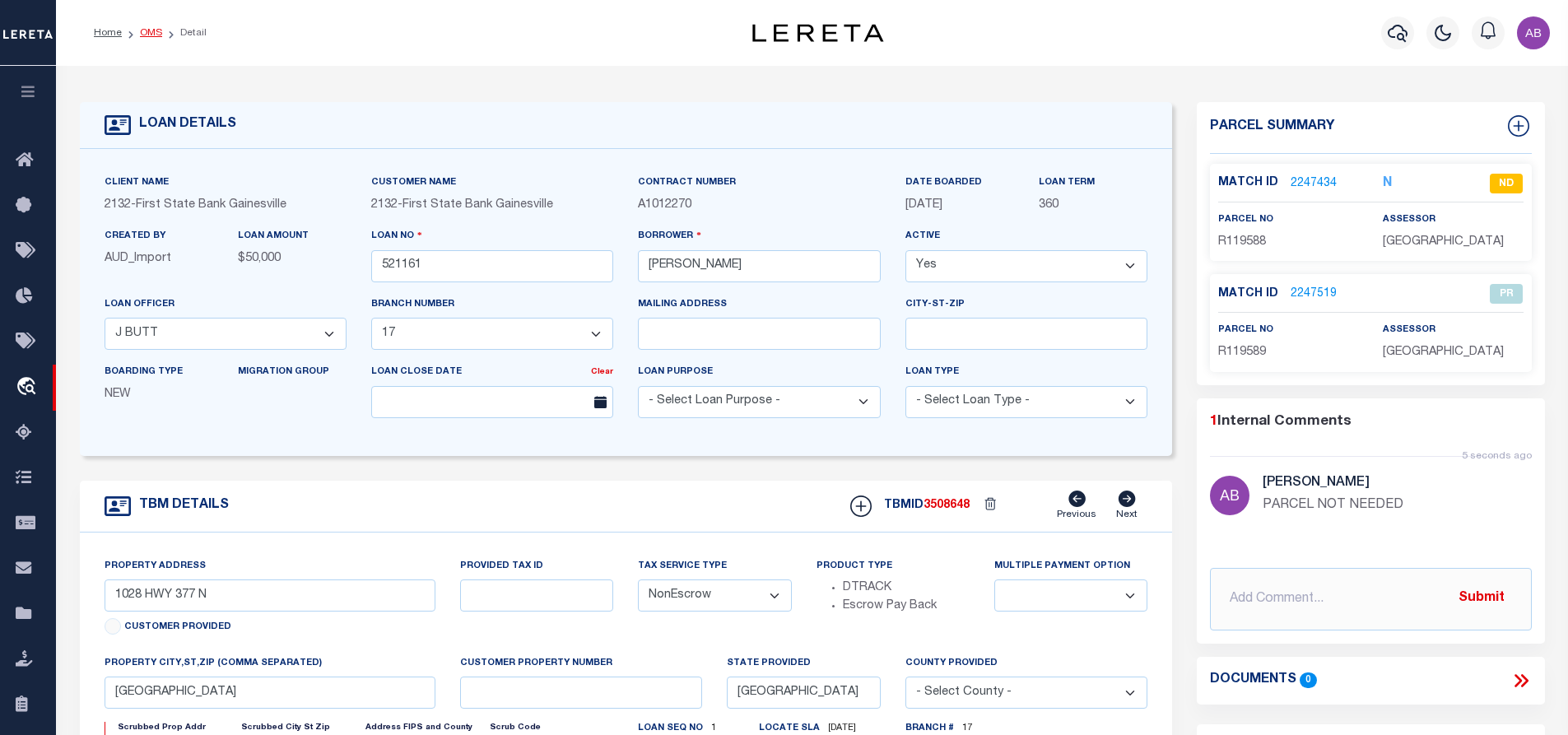
click at [140, 29] on link "OMS" at bounding box center [150, 33] width 22 height 10
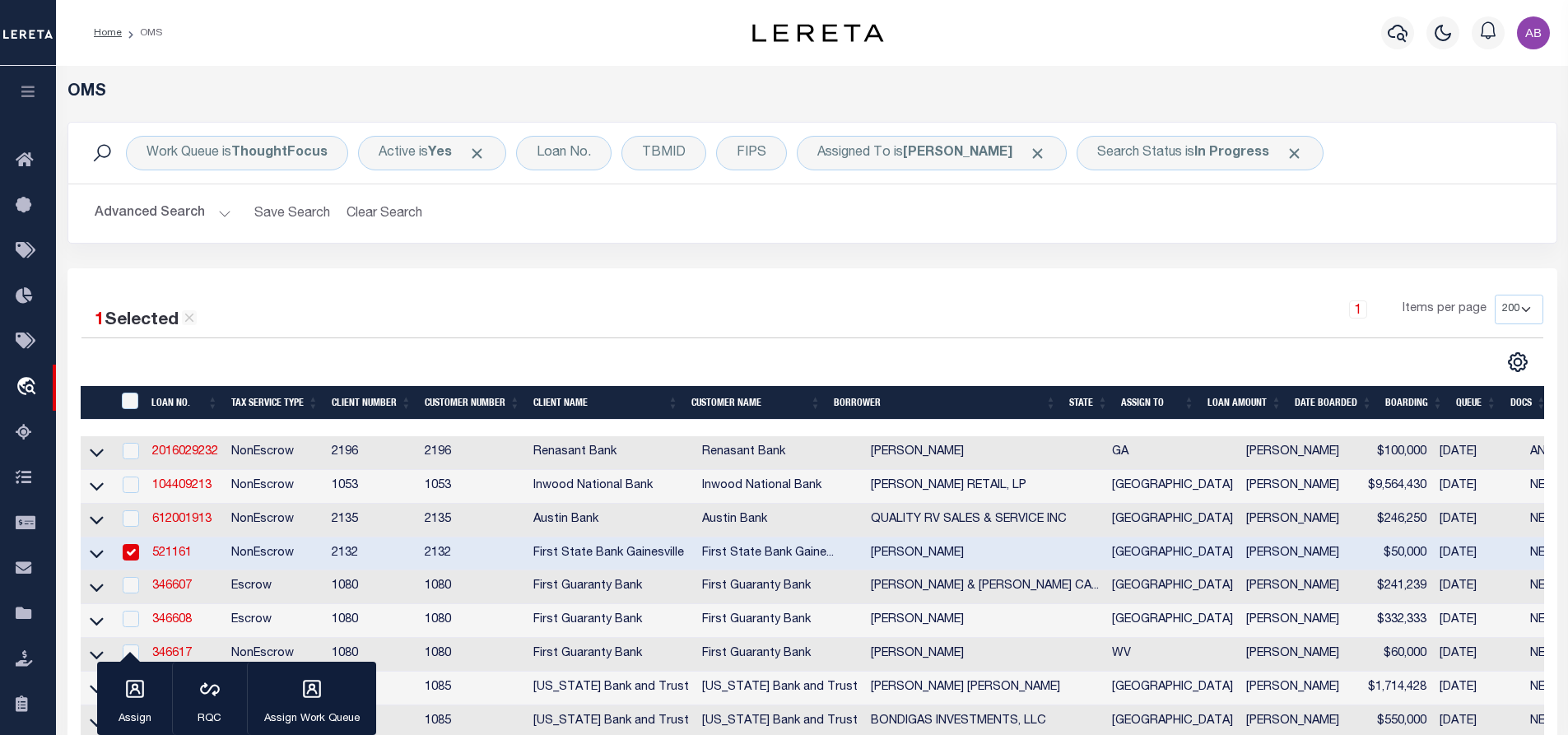
scroll to position [329, 0]
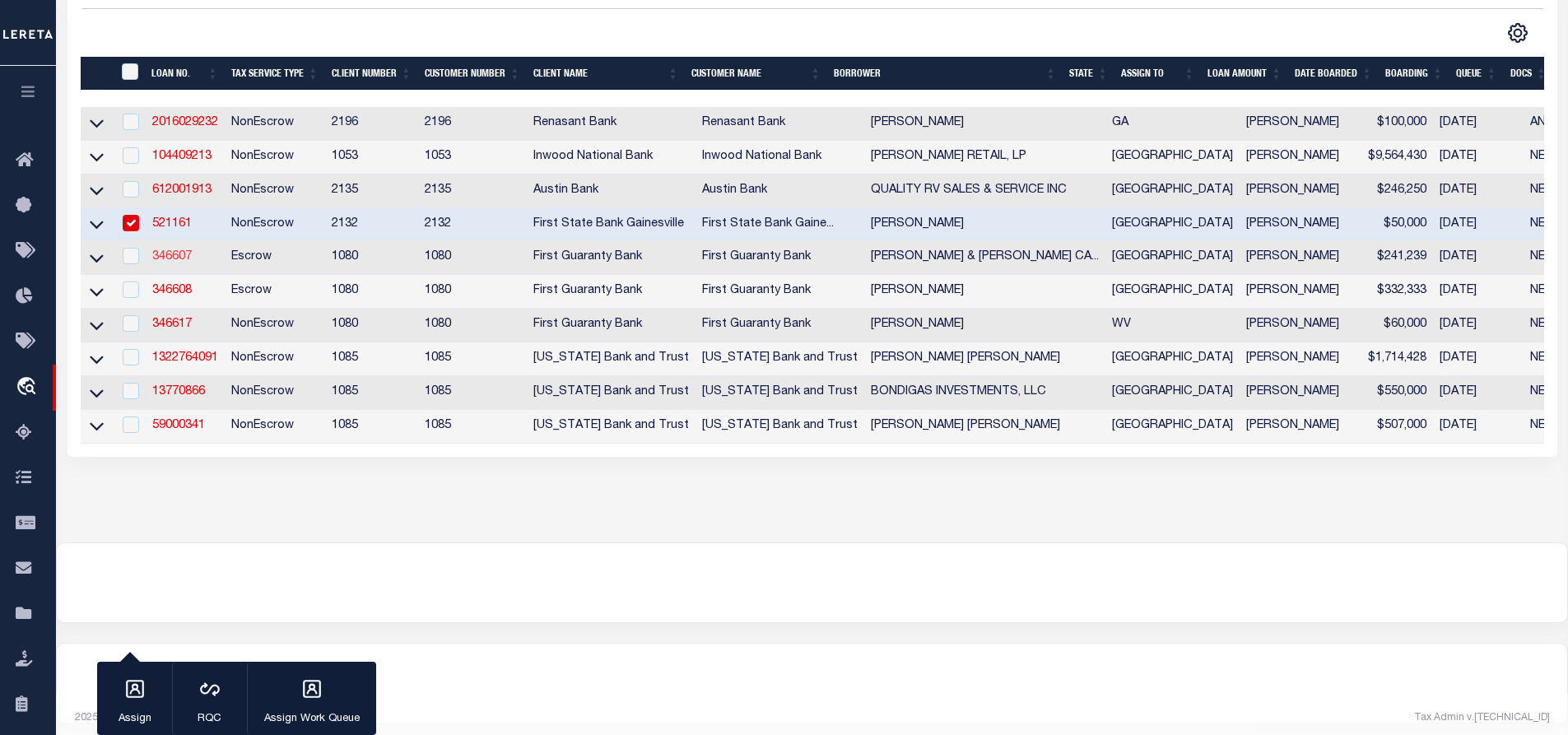
click at [173, 258] on link "346607" at bounding box center [172, 257] width 40 height 12
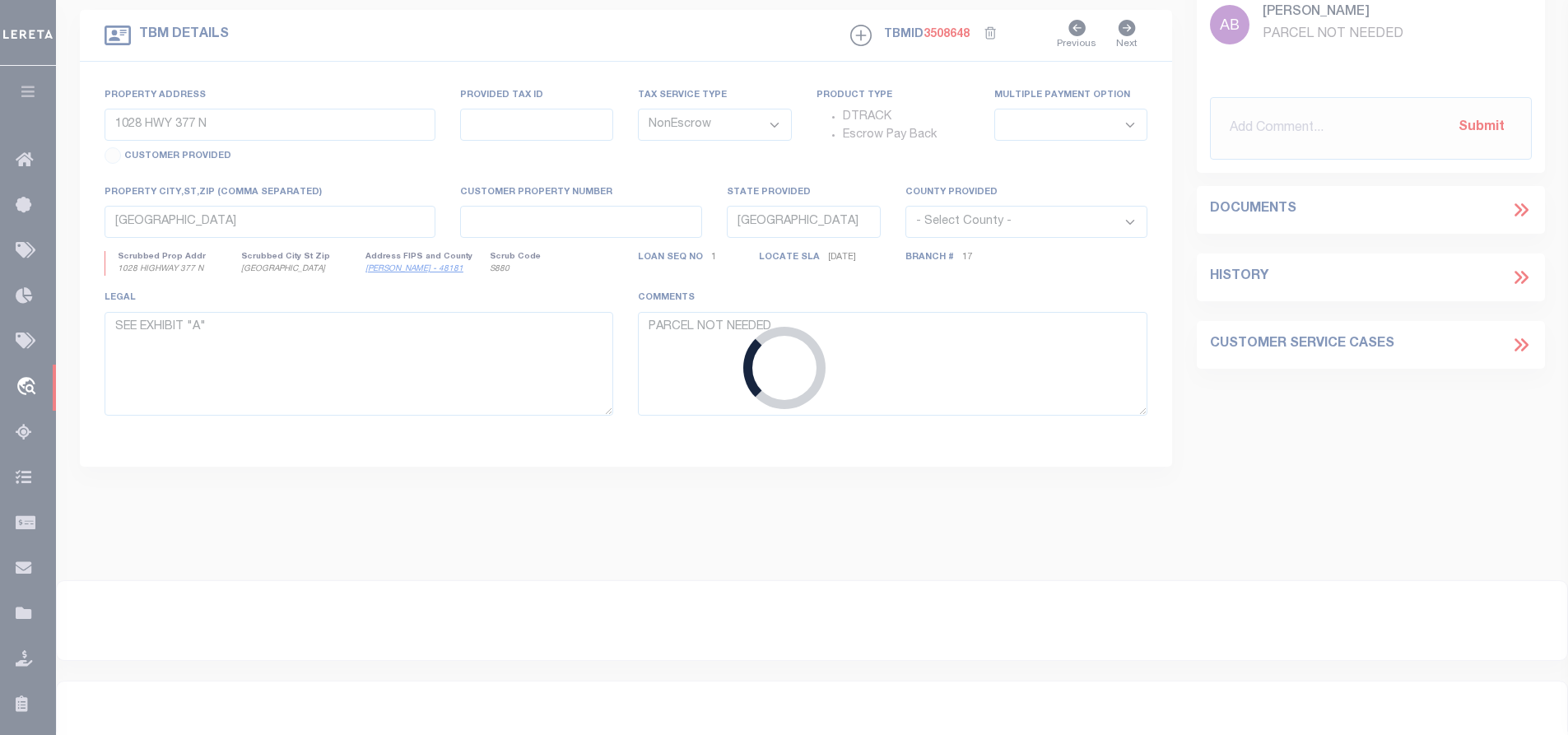
type input "346607"
type input "JACQUELINE MACHADO & FERMIN CAMPA"
select select
select select "400"
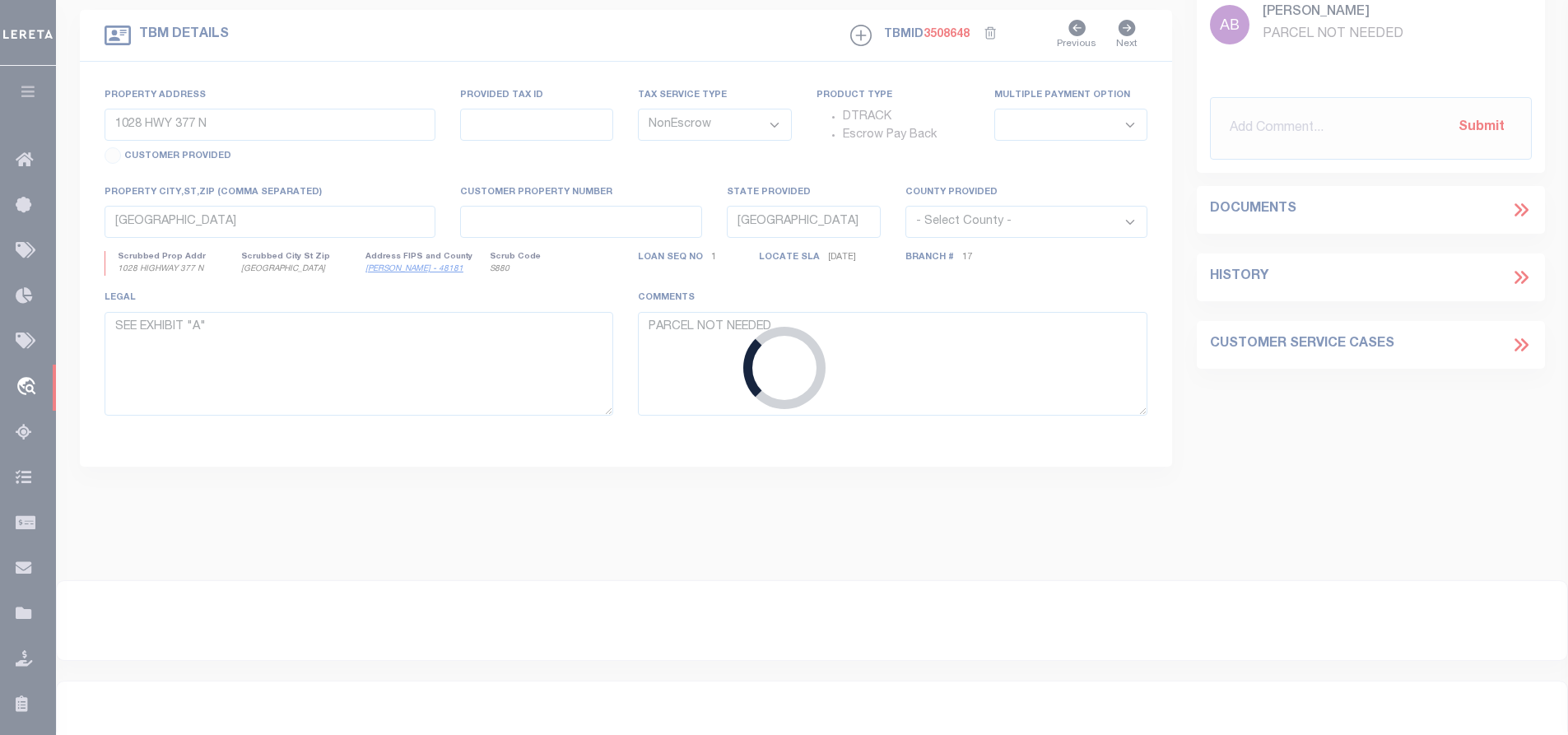
select select "Escrow"
type input "4010 SANDSTONE DR"
type input "2929179"
select select
type input "MCKINNEY TX 75071"
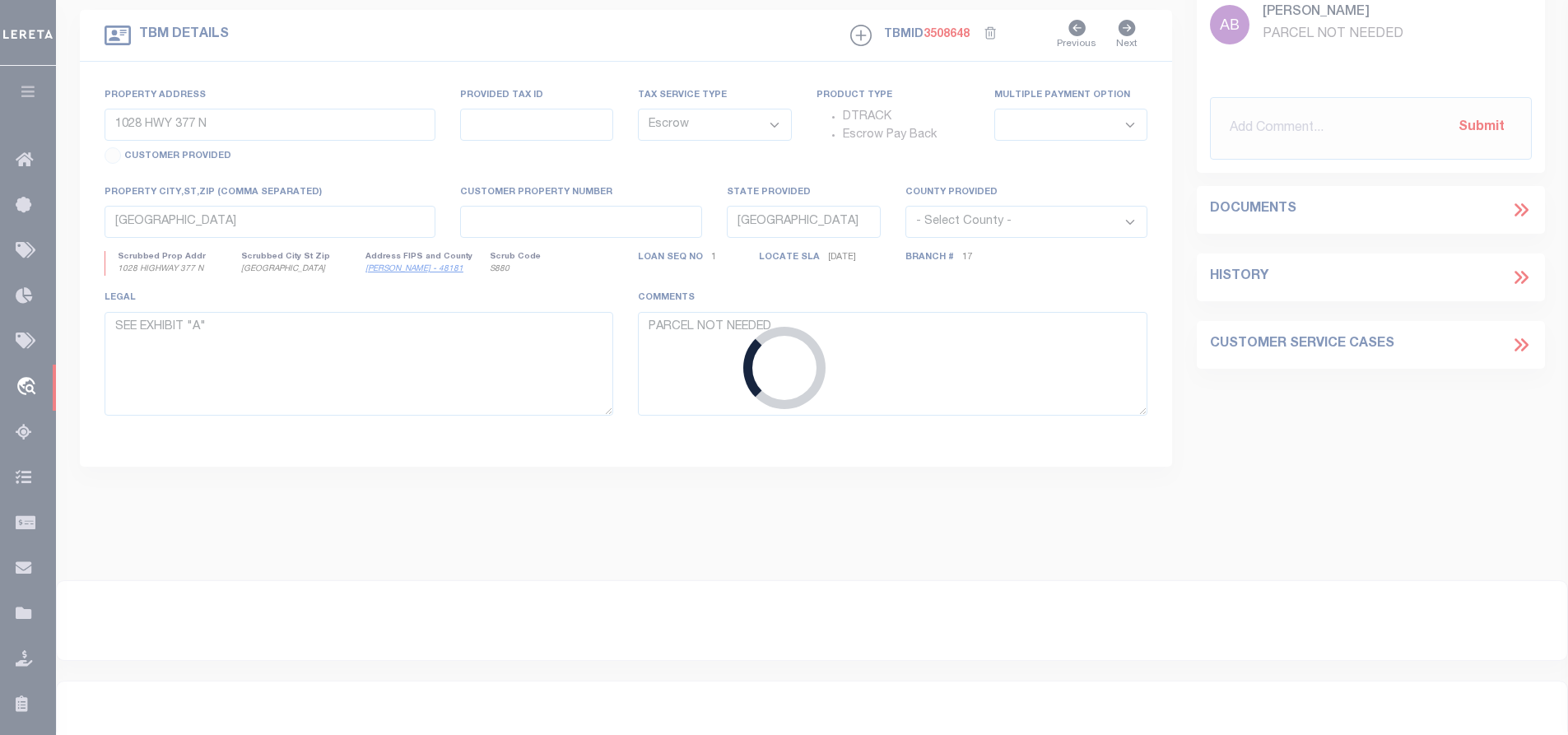
type input "401017621"
select select
select select "167255"
select select "1570"
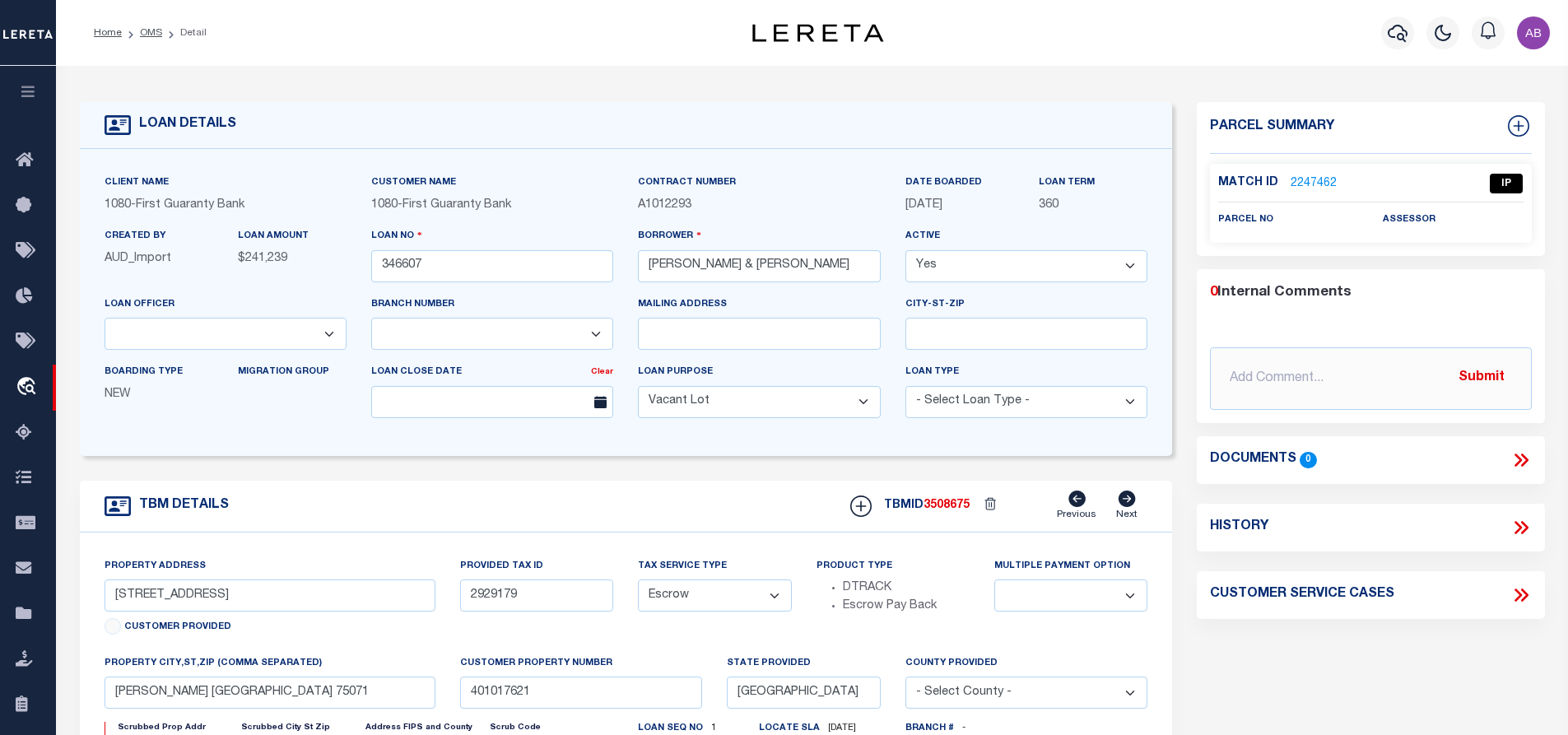
click at [1316, 183] on link "2247462" at bounding box center [1314, 184] width 46 height 17
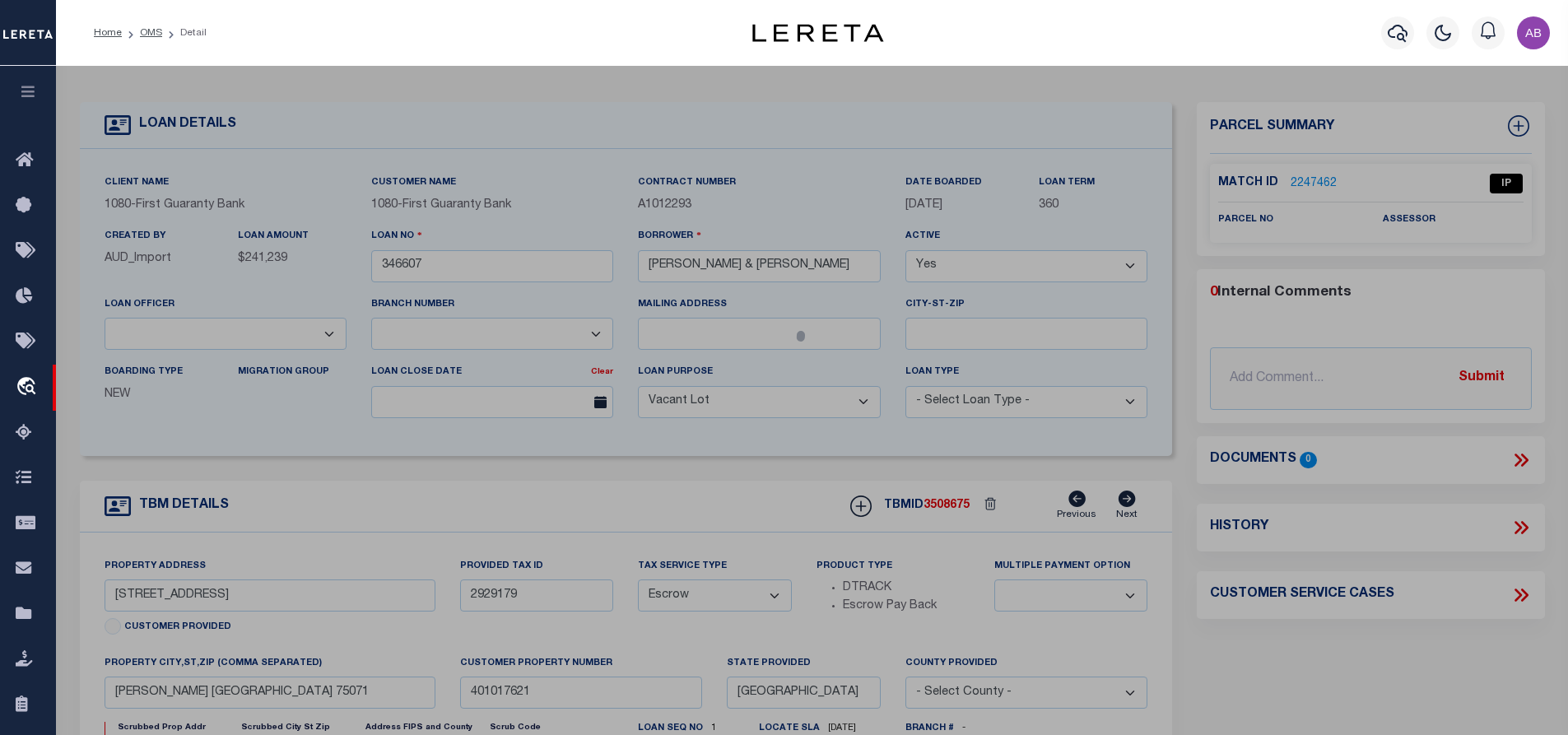
select select "AS"
select select
checkbox input "false"
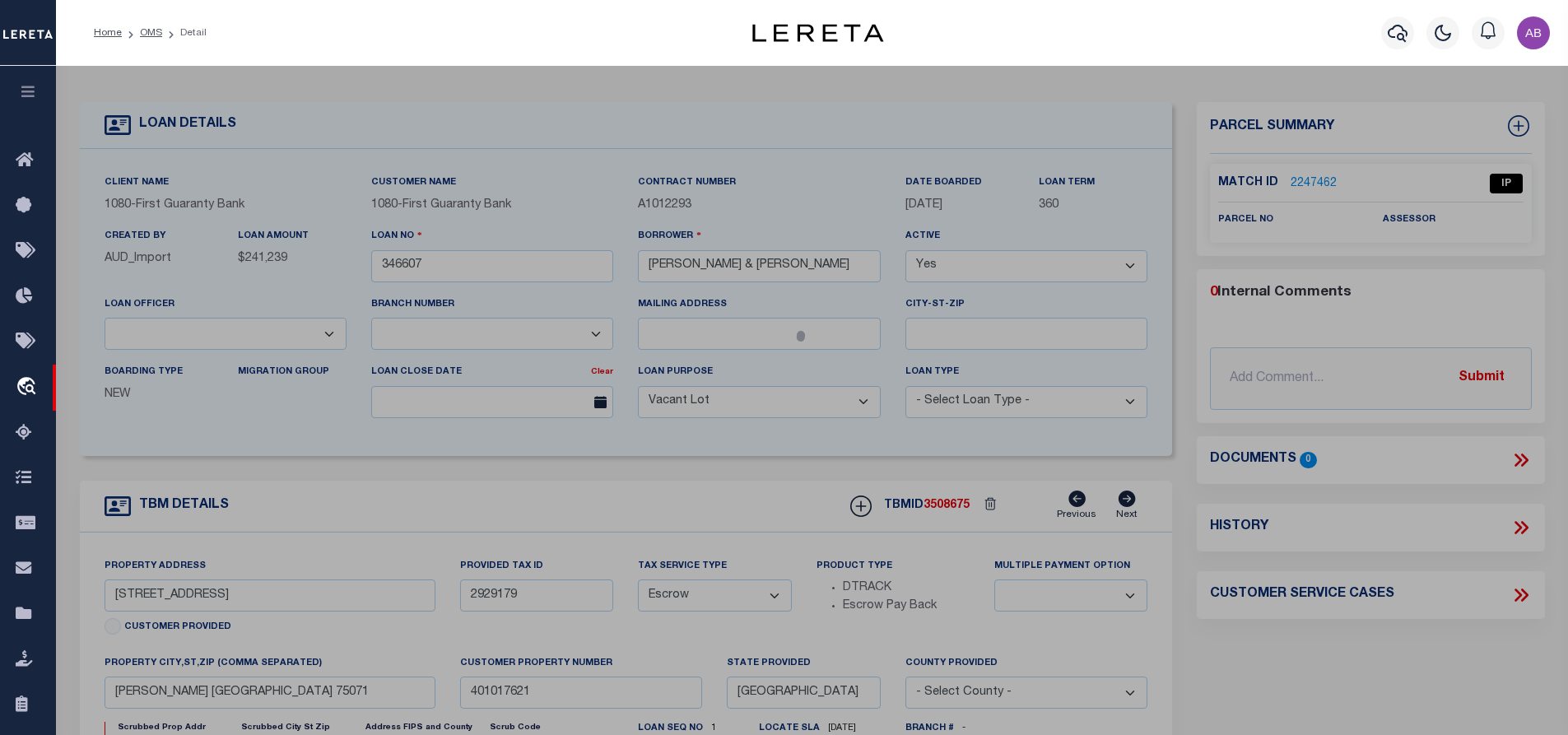
checkbox input "false"
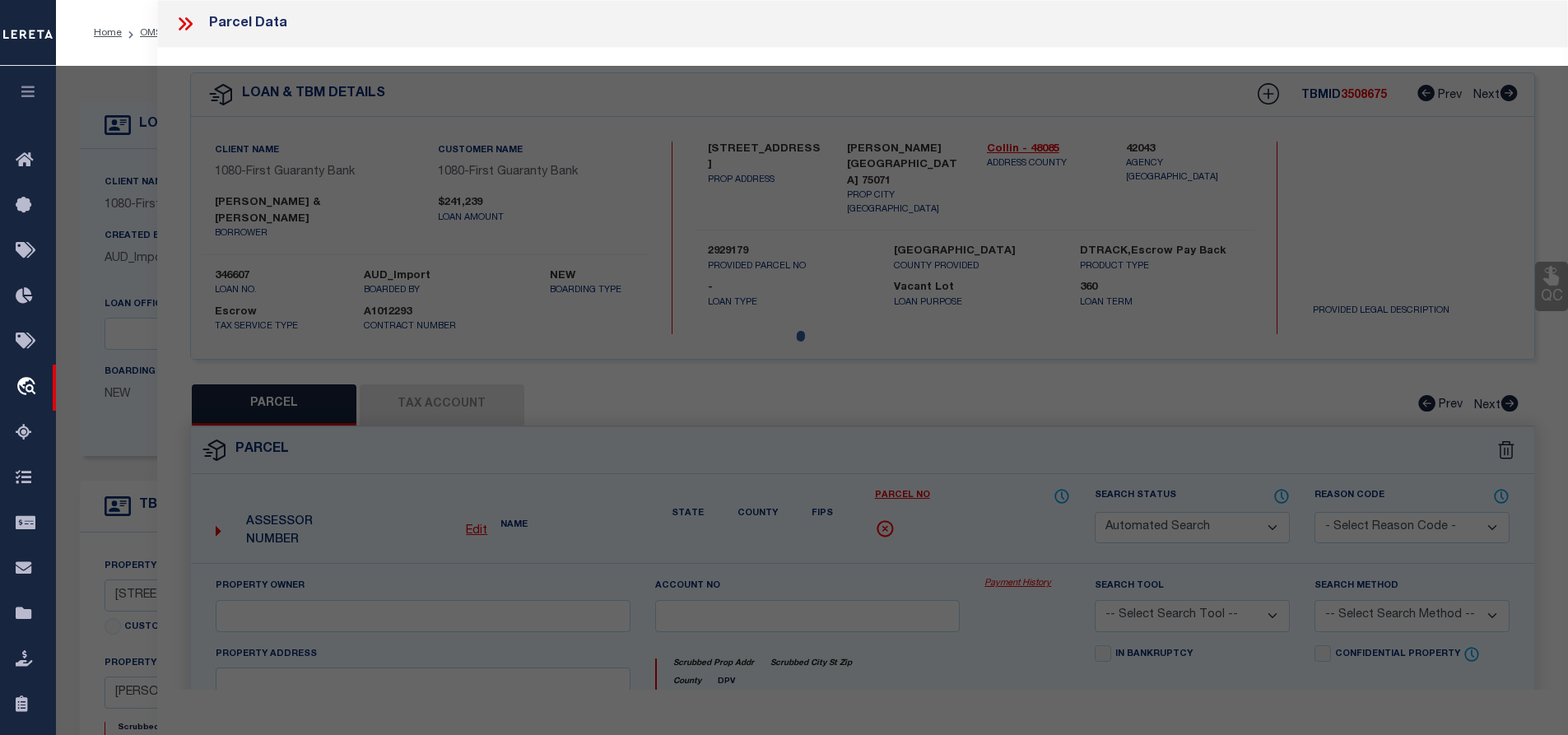
select select "IP"
checkbox input "false"
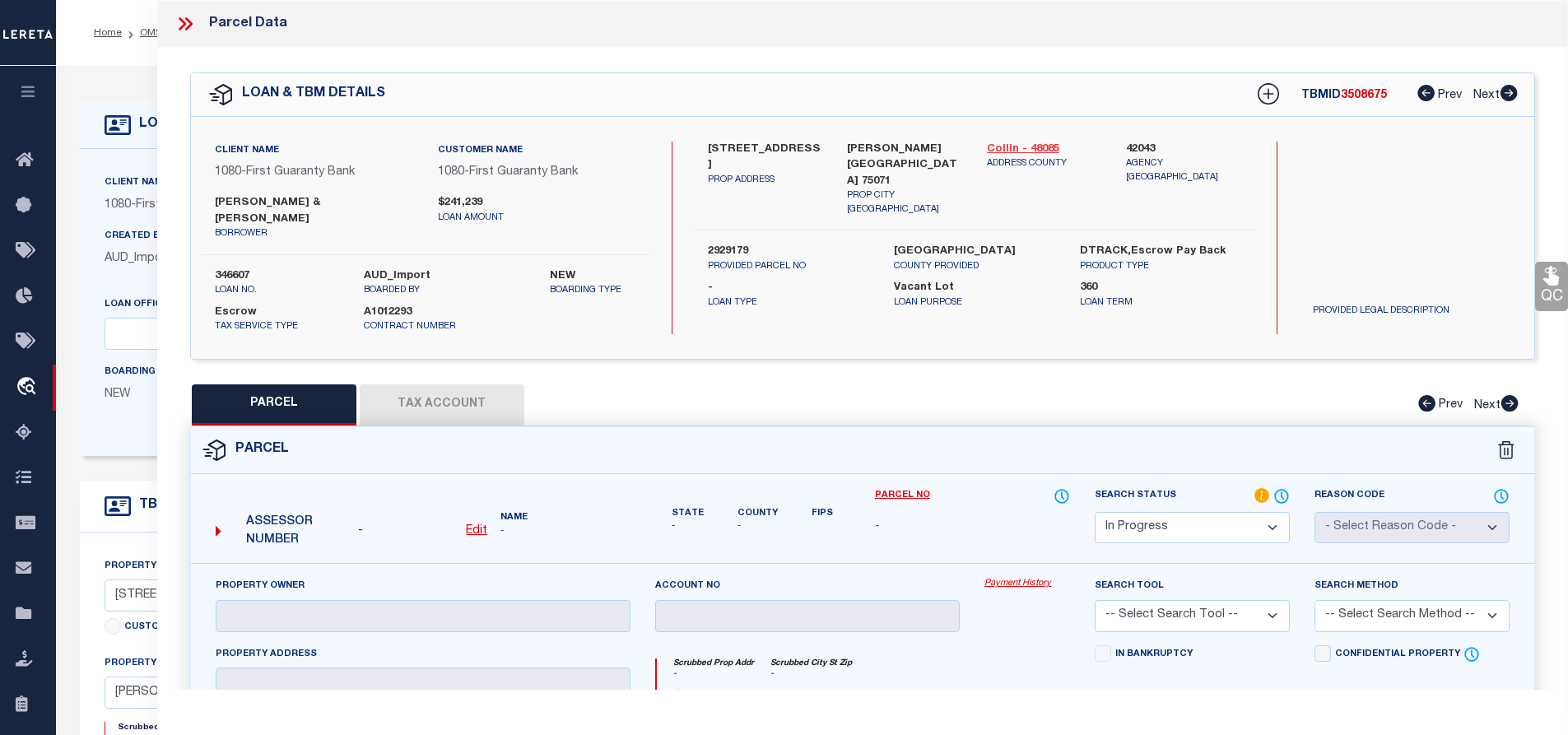
click at [1021, 145] on link "Collin - 48085" at bounding box center [1045, 150] width 116 height 16
click at [712, 150] on label "4010 SANDSTONE DR" at bounding box center [766, 157] width 116 height 32
copy label "4010"
click at [751, 144] on label "4010 SANDSTONE DR" at bounding box center [766, 157] width 116 height 32
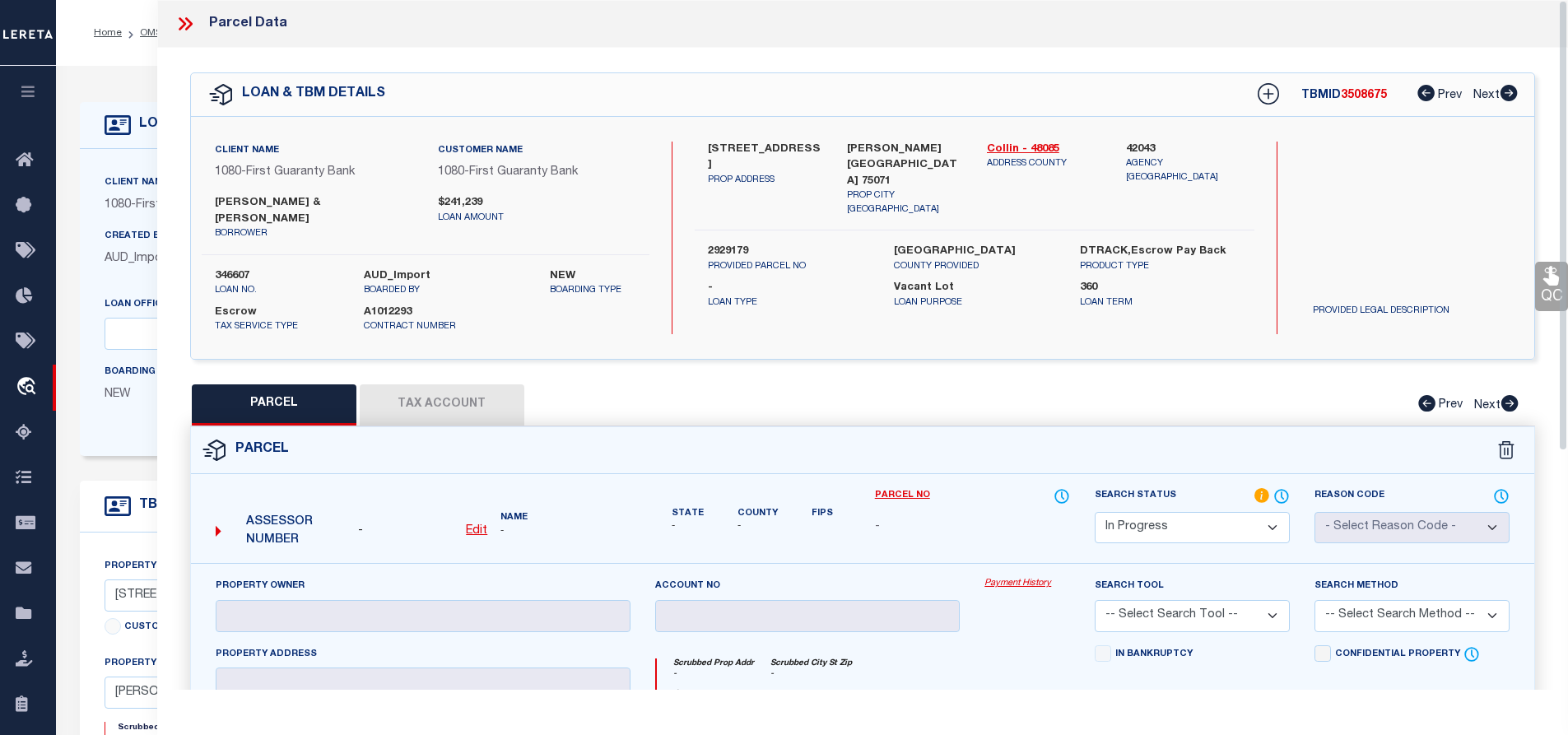
click at [751, 144] on label "4010 SANDSTONE DR" at bounding box center [766, 157] width 116 height 32
copy label "SANDSTONE"
click at [479, 526] on u "Edit" at bounding box center [476, 531] width 21 height 12
select select "IP"
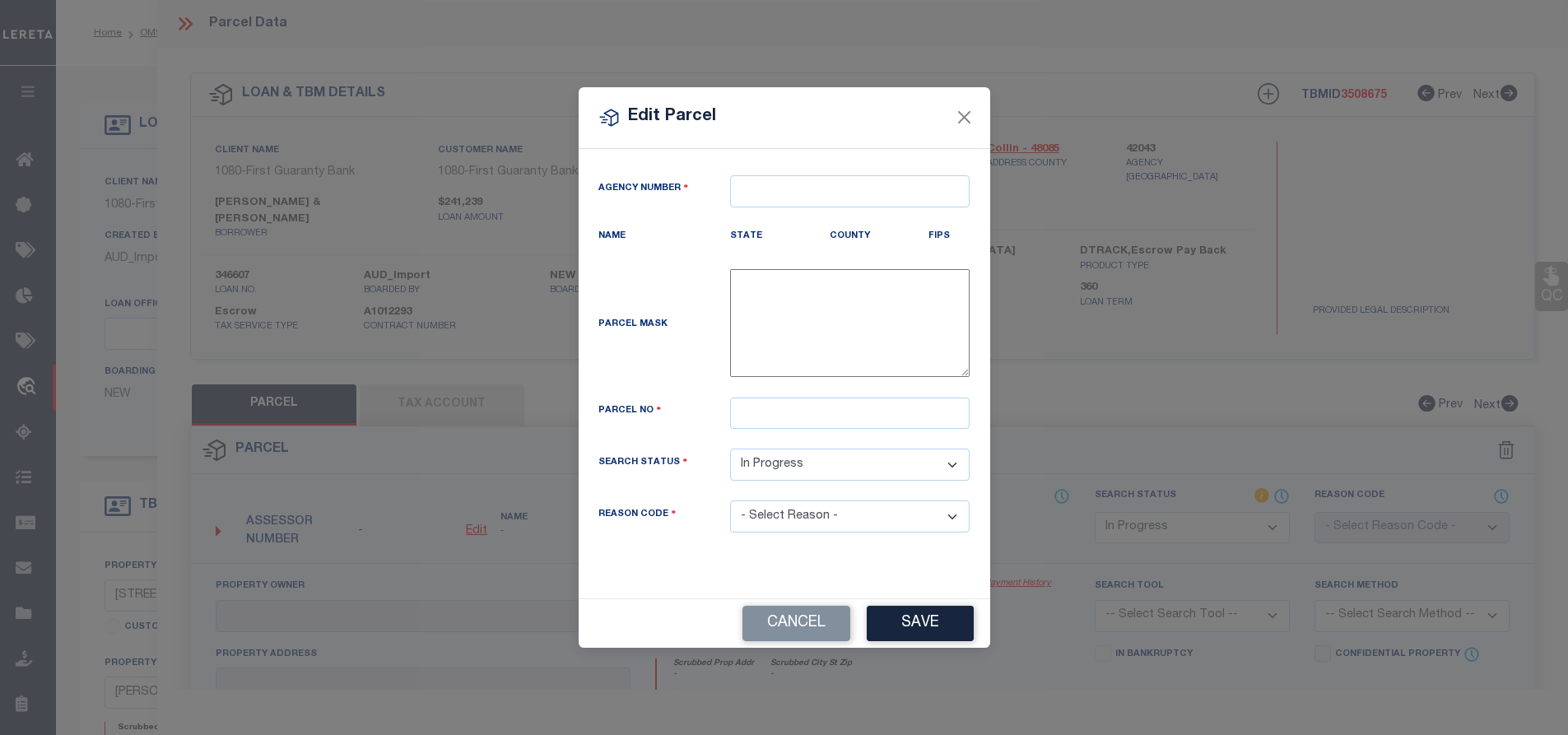
type textarea "-"
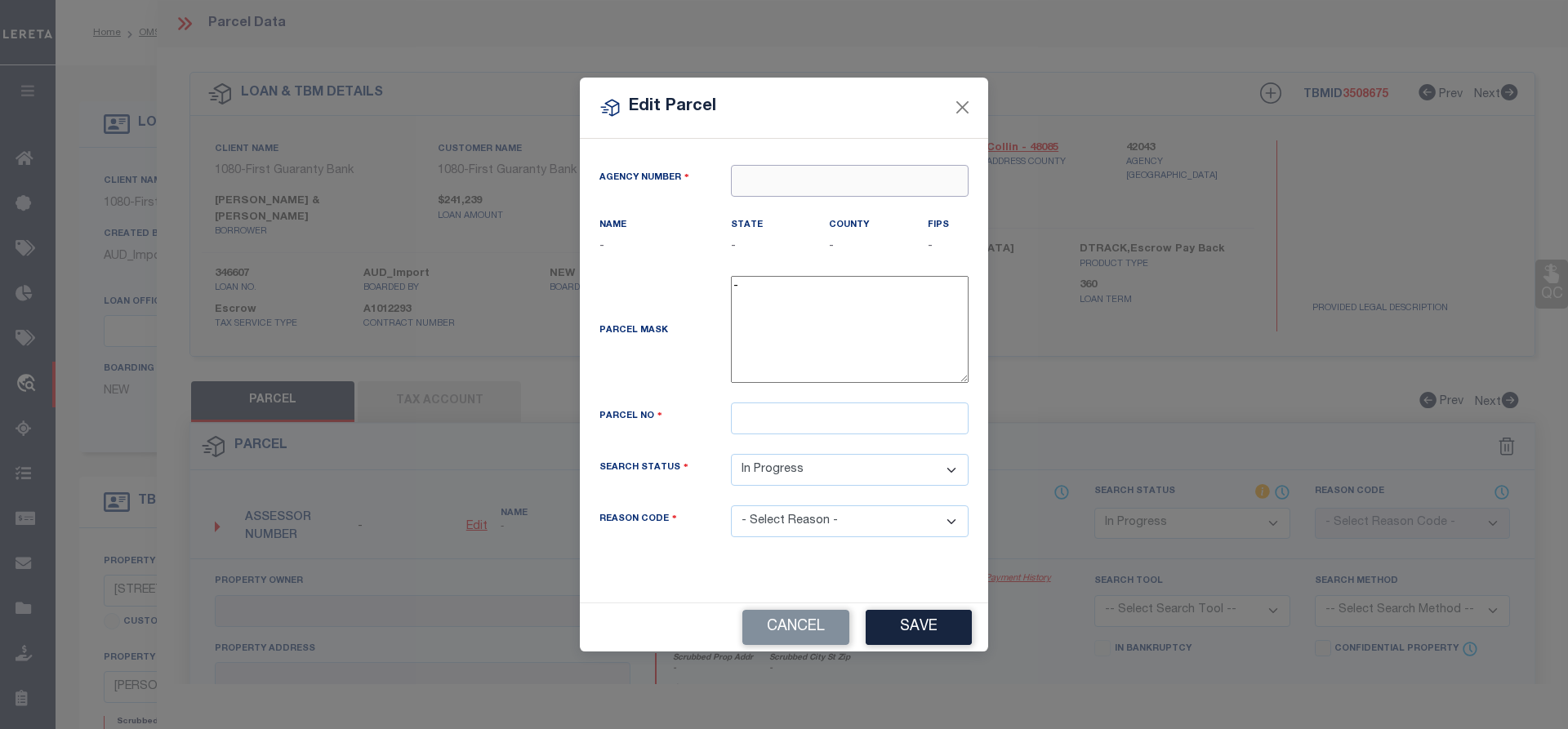
click at [823, 174] on input "text" at bounding box center [850, 180] width 237 height 32
click at [815, 205] on div "420430000 : COLLIN COUNTY" at bounding box center [850, 221] width 236 height 47
type input "420430000"
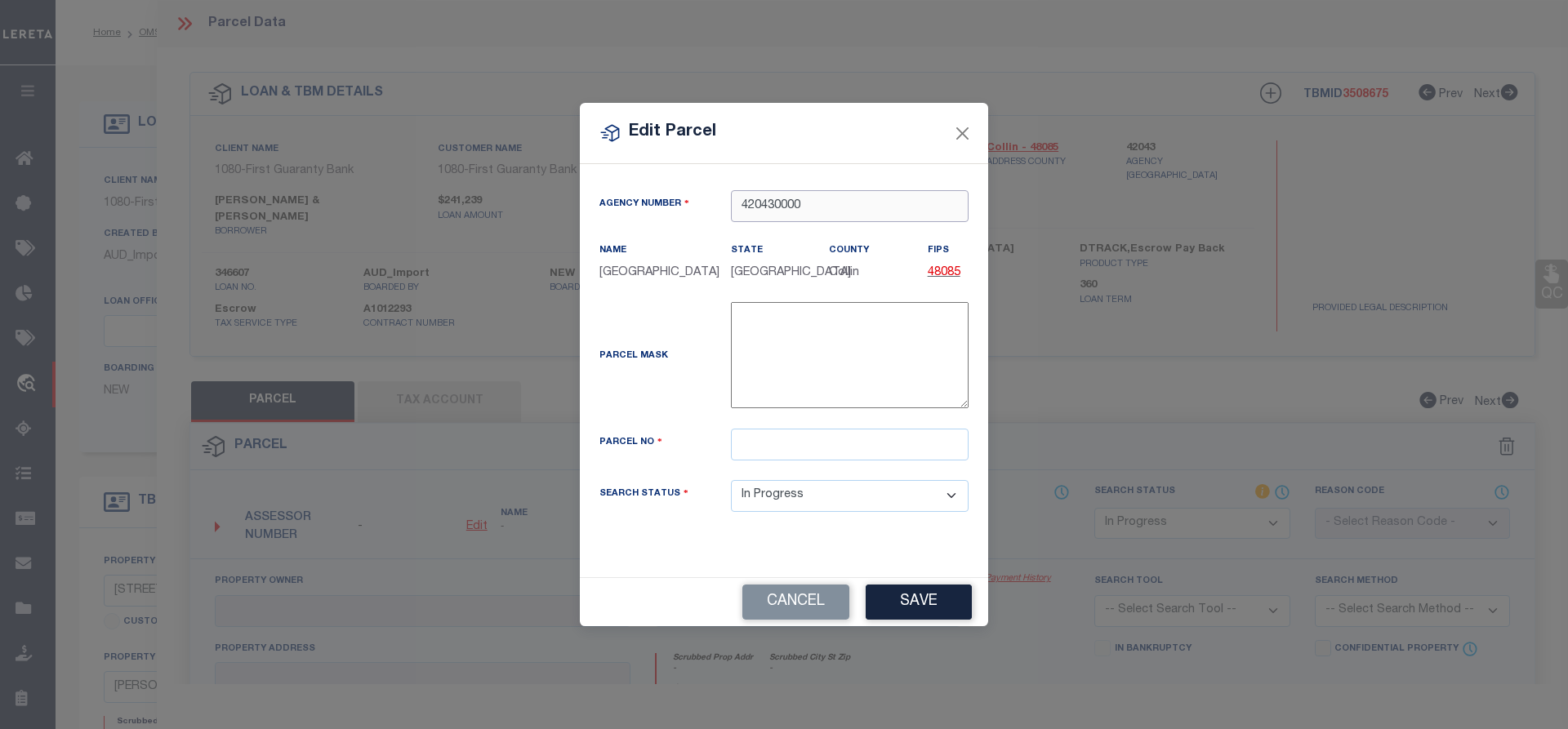
type input "420430000"
click at [763, 450] on input "text" at bounding box center [850, 444] width 237 height 32
click at [772, 451] on input "text" at bounding box center [850, 444] width 237 height 32
paste input "2929179"
type input "2929179"
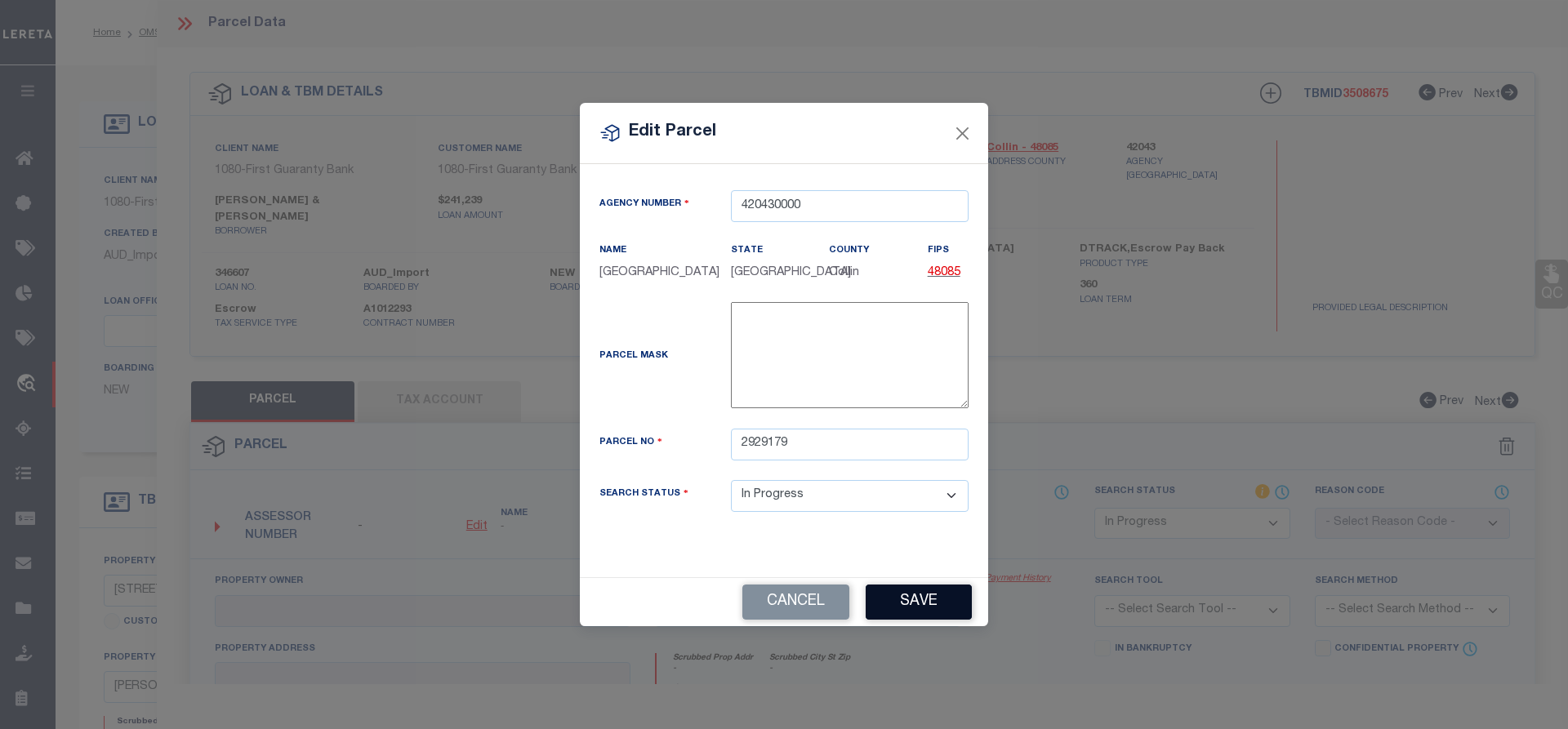
click at [905, 594] on button "Save" at bounding box center [918, 602] width 106 height 35
select select "IP"
checkbox input "false"
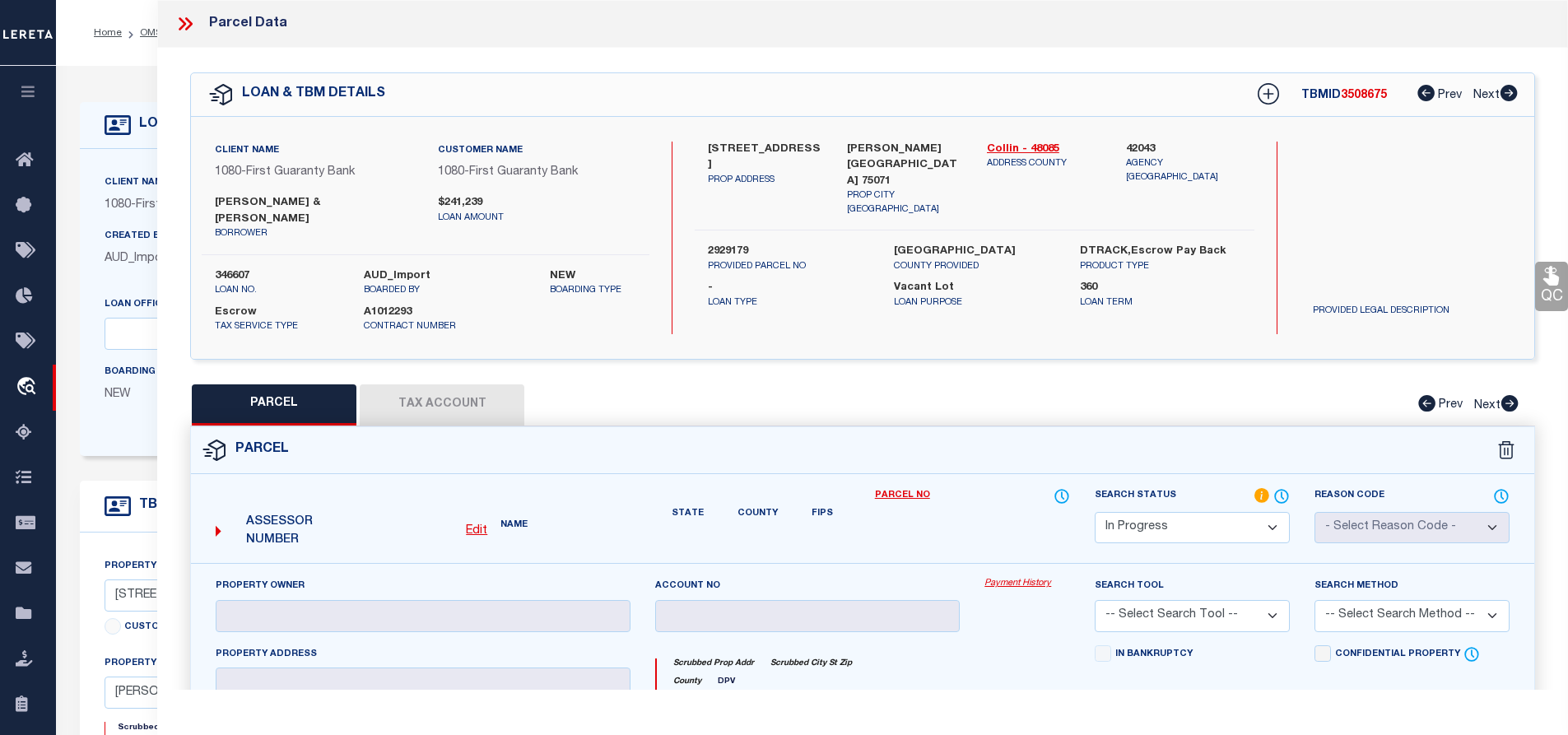
checkbox input "false"
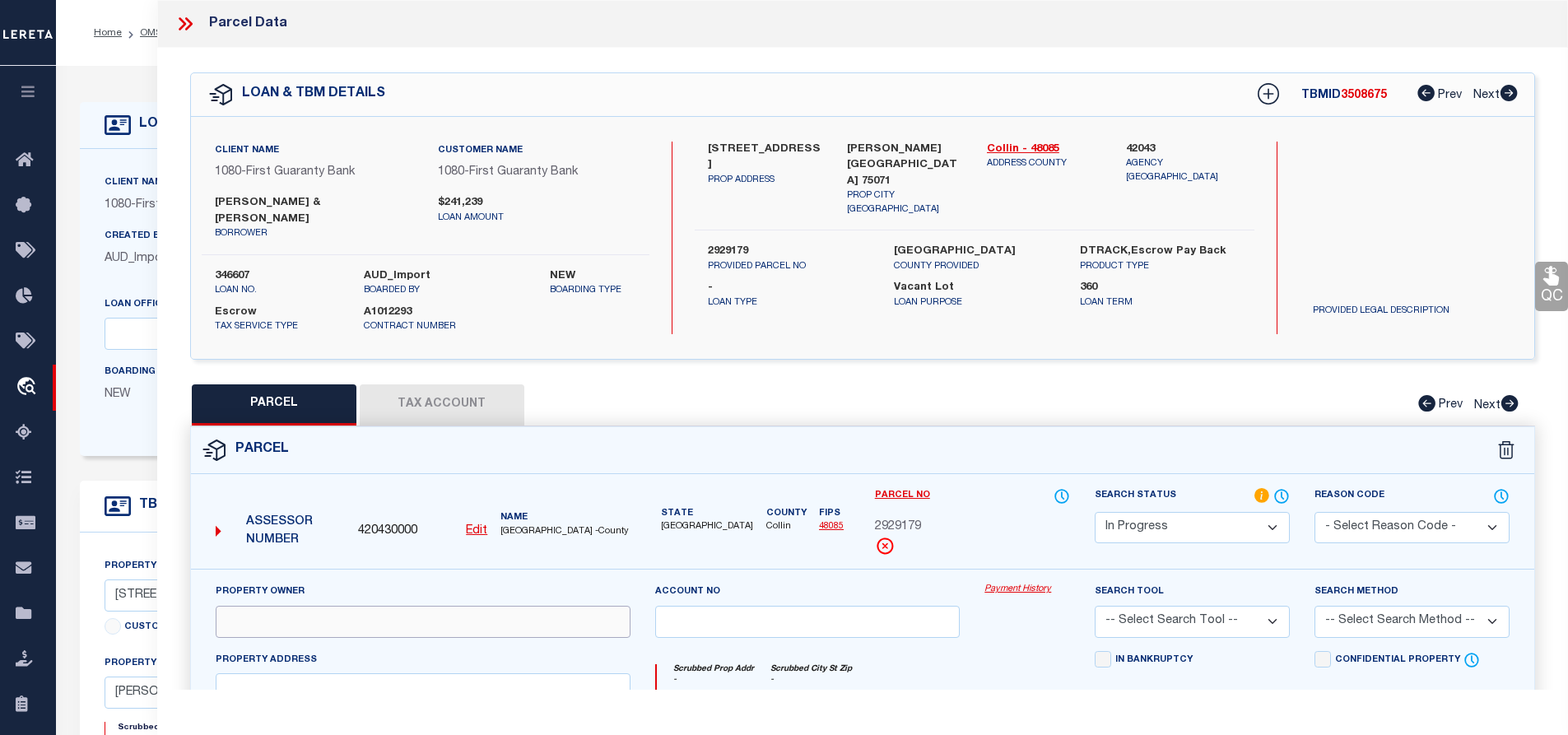
click at [310, 616] on input "text" at bounding box center [423, 621] width 415 height 32
paste input "MACHADO JACQUELINE M &"
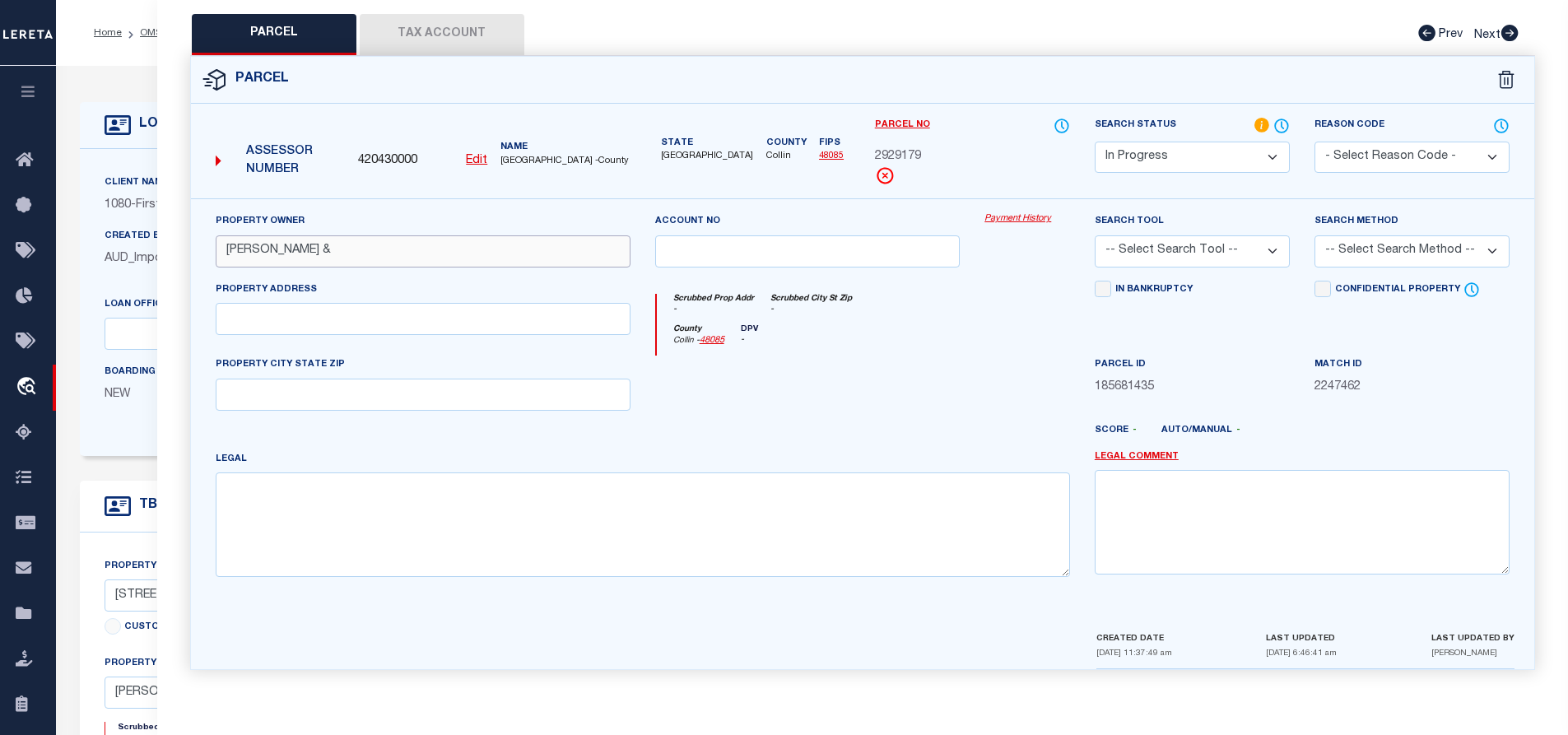
type input "MACHADO JACQUELINE M &"
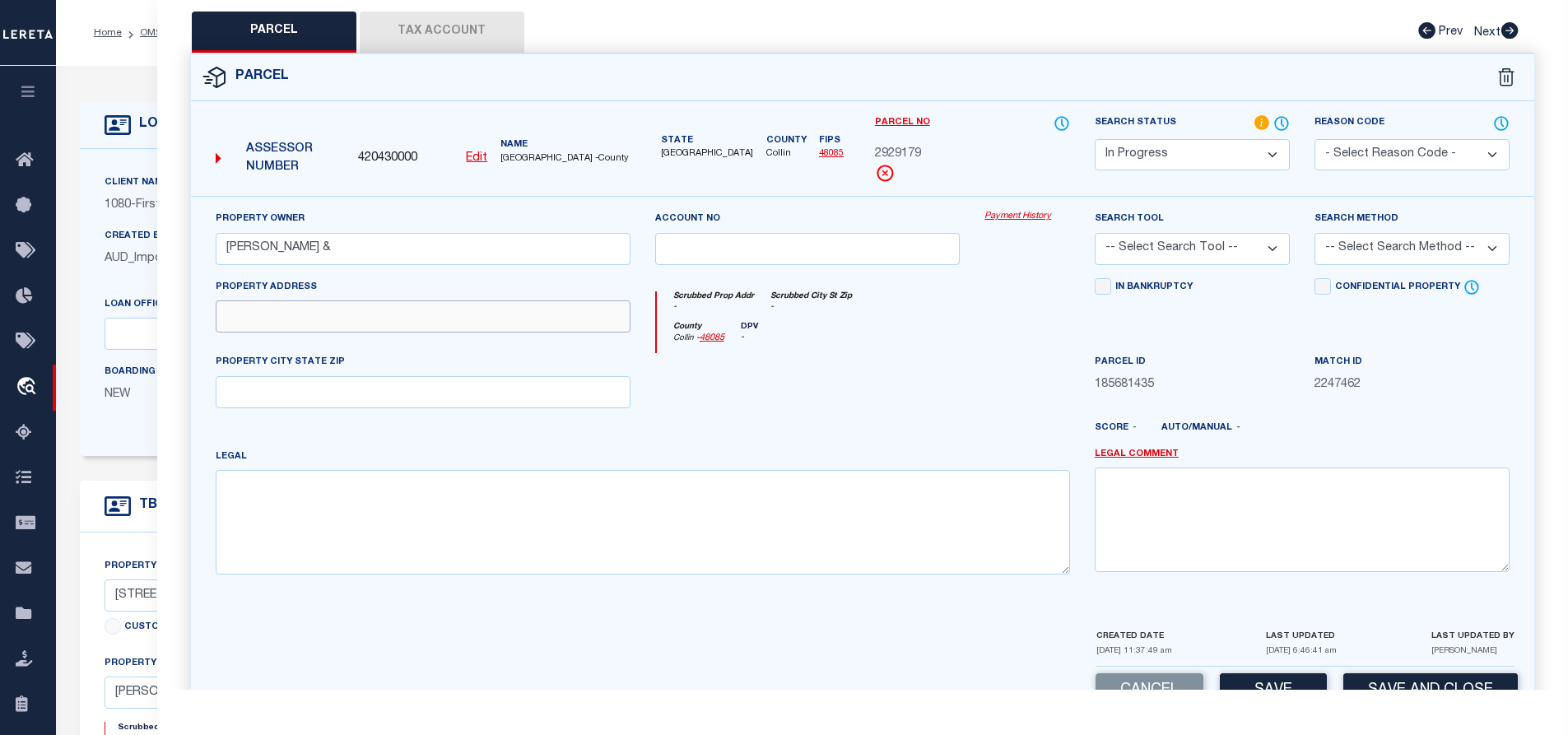
click at [417, 307] on input "text" at bounding box center [423, 316] width 415 height 32
drag, startPoint x: 469, startPoint y: 311, endPoint x: 390, endPoint y: 300, distance: 79.8
click at [390, 300] on div "Property Address" at bounding box center [423, 306] width 415 height 54
click at [363, 310] on input "text" at bounding box center [423, 316] width 415 height 32
paste input "4010 SANDSTONE DR MCKINNEY, TX 75071"
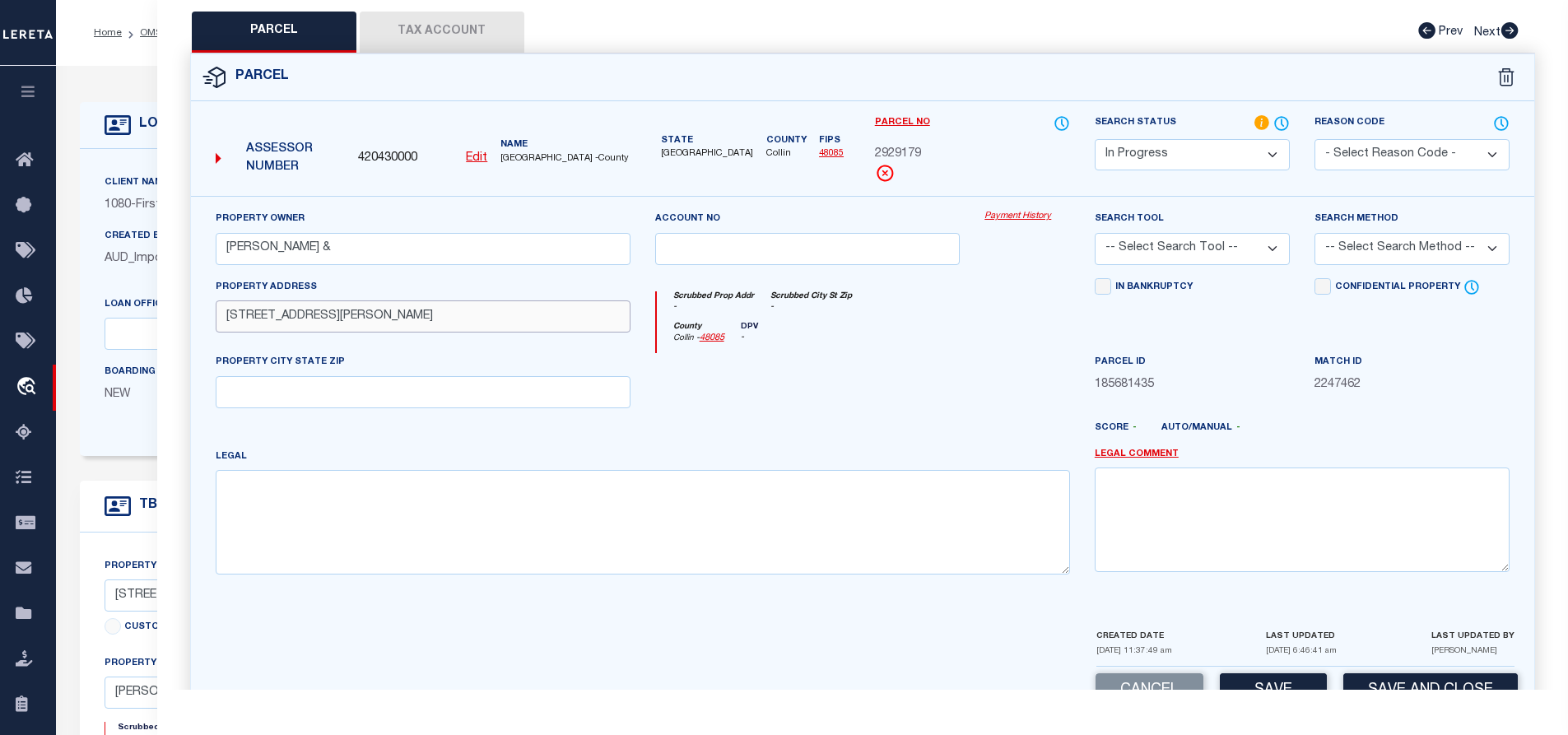
drag, startPoint x: 502, startPoint y: 317, endPoint x: 352, endPoint y: 327, distance: 150.3
click at [352, 327] on input "4010 SANDSTONE DR MCKINNEY, TX 75071" at bounding box center [423, 316] width 415 height 32
type input "4010 SANDSTONE DR"
click at [283, 392] on input "text" at bounding box center [423, 392] width 415 height 32
paste input "MCKINNEY, TX 75071"
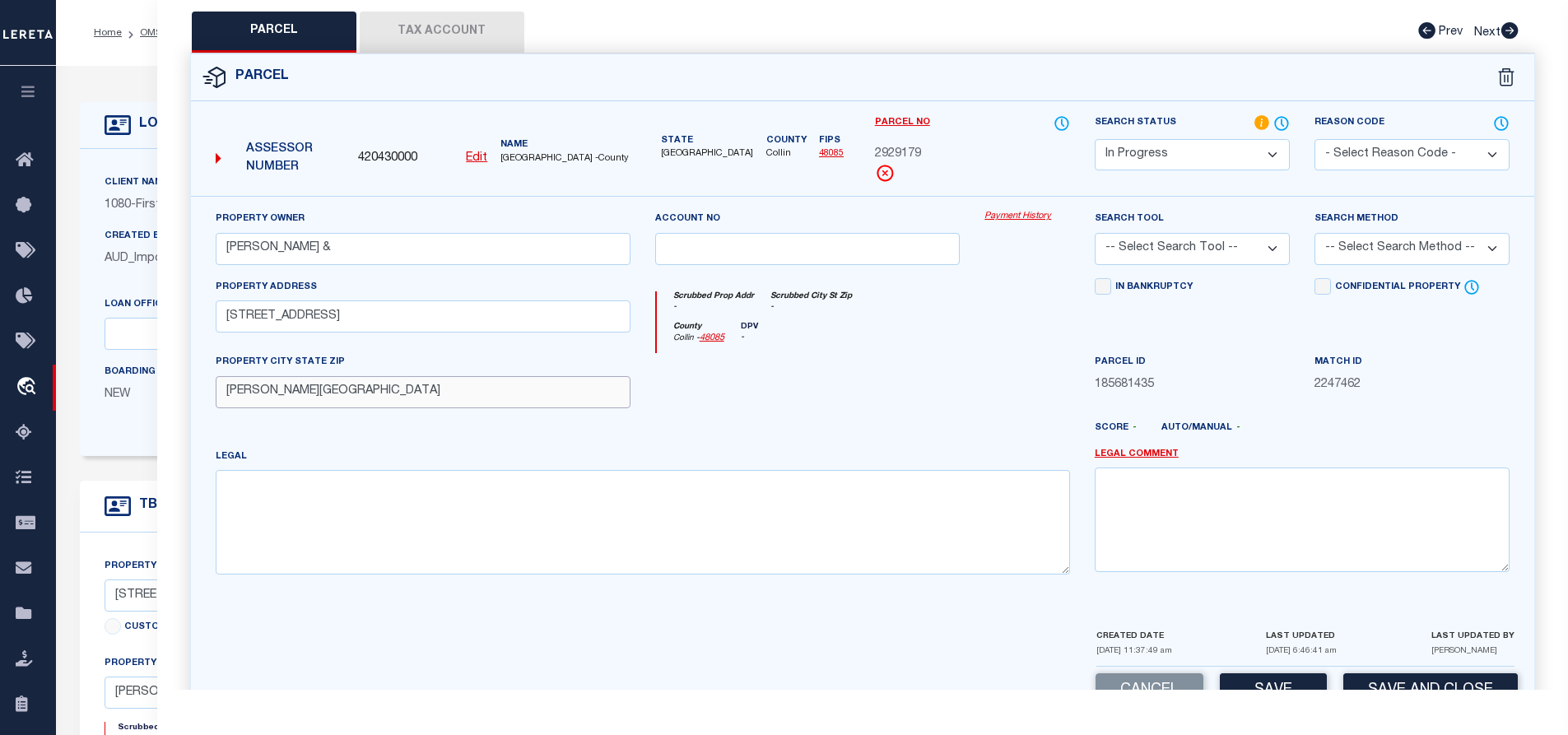
type input "MCKINNEY, TX 75071"
click at [241, 506] on textarea at bounding box center [643, 522] width 854 height 104
drag, startPoint x: 680, startPoint y: 509, endPoint x: 559, endPoint y: 507, distance: 121.0
click at [559, 507] on textarea at bounding box center [643, 522] width 854 height 104
paste textarea "SOUTHRIDGE PHASE 2B (CPN), BLK L, LOT 33"
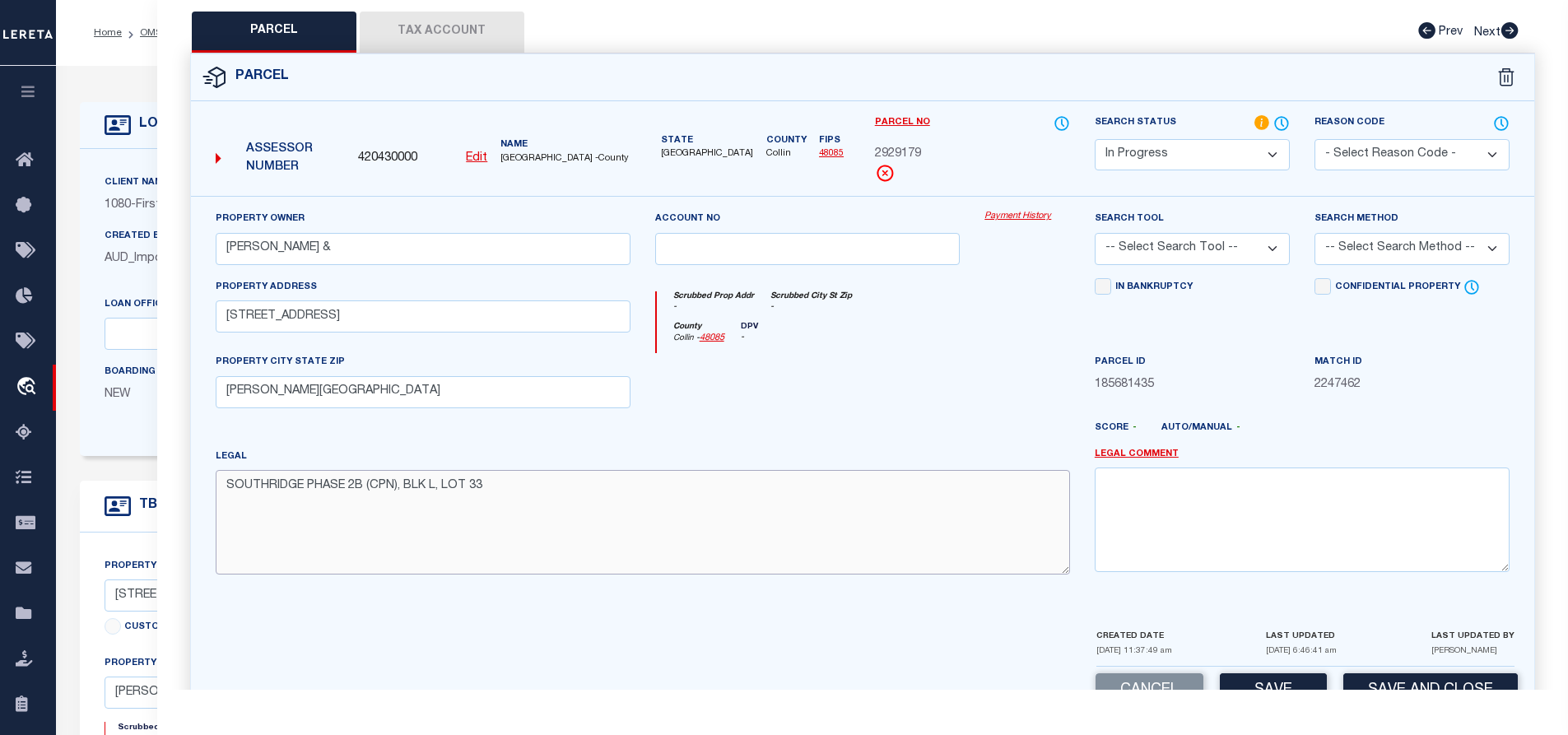
type textarea "SOUTHRIDGE PHASE 2B (CPN), BLK L, LOT 33"
click at [469, 34] on button "Tax Account" at bounding box center [442, 32] width 165 height 41
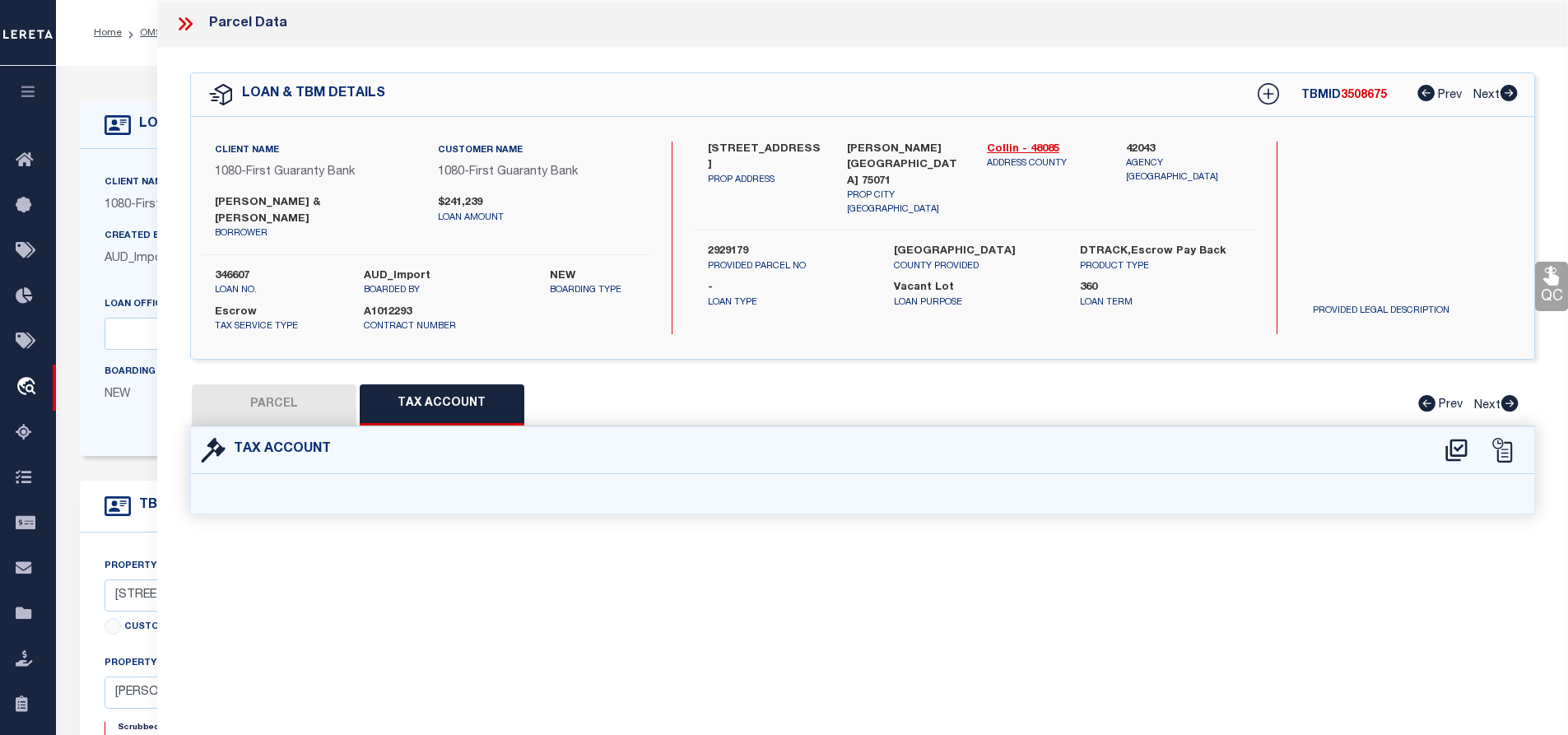
scroll to position [0, 0]
select select "100"
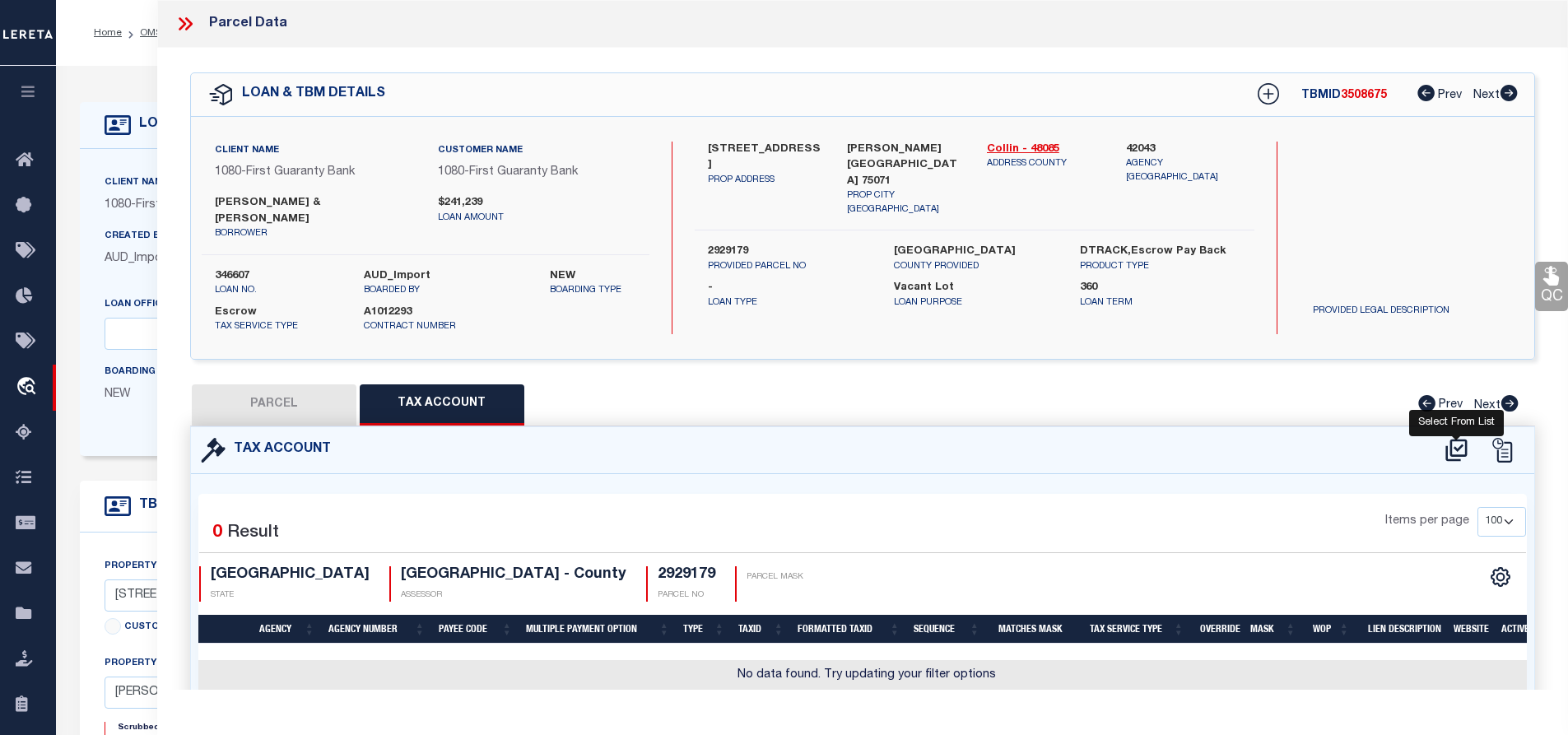
click at [1452, 453] on icon at bounding box center [1456, 449] width 21 height 22
select select "100"
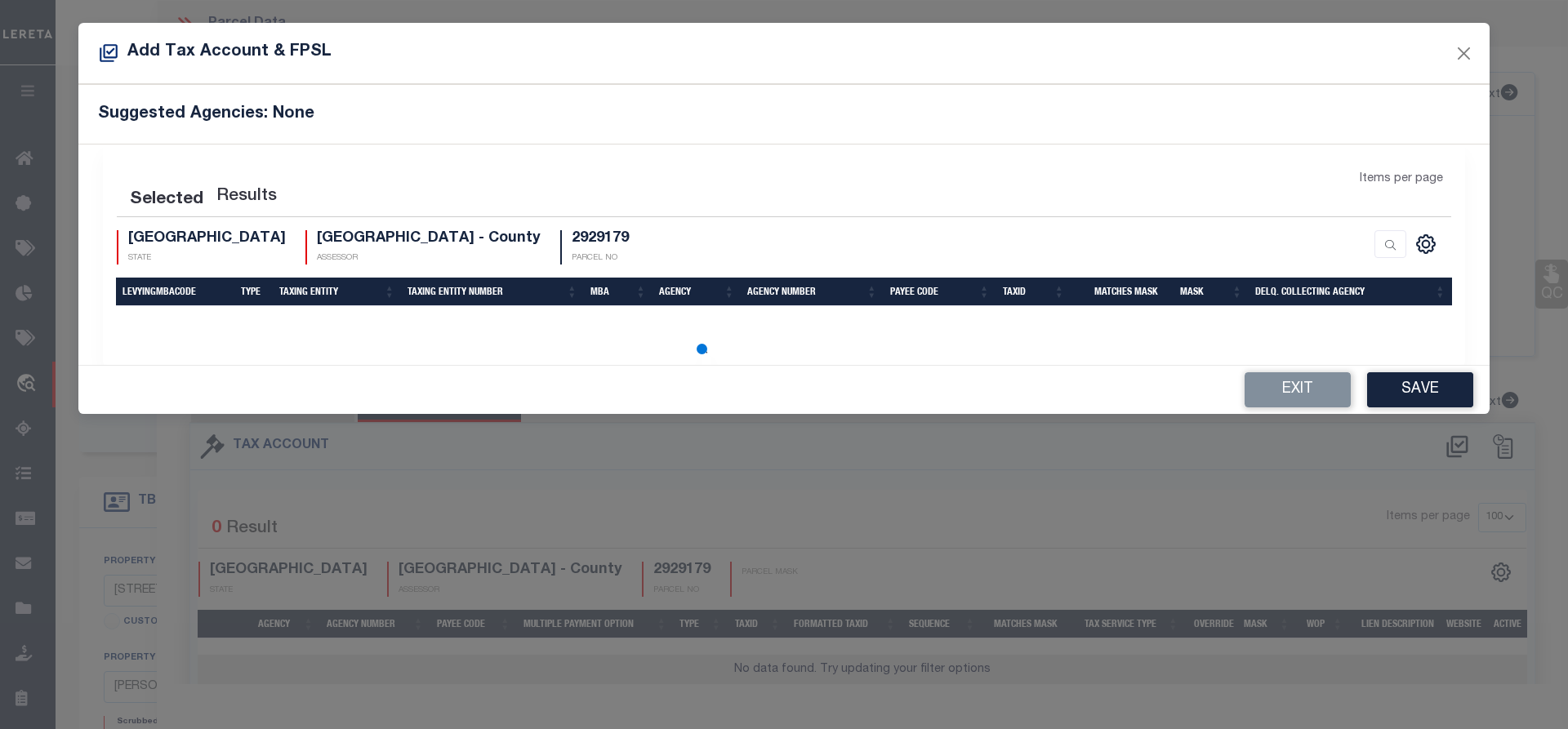
select select "100"
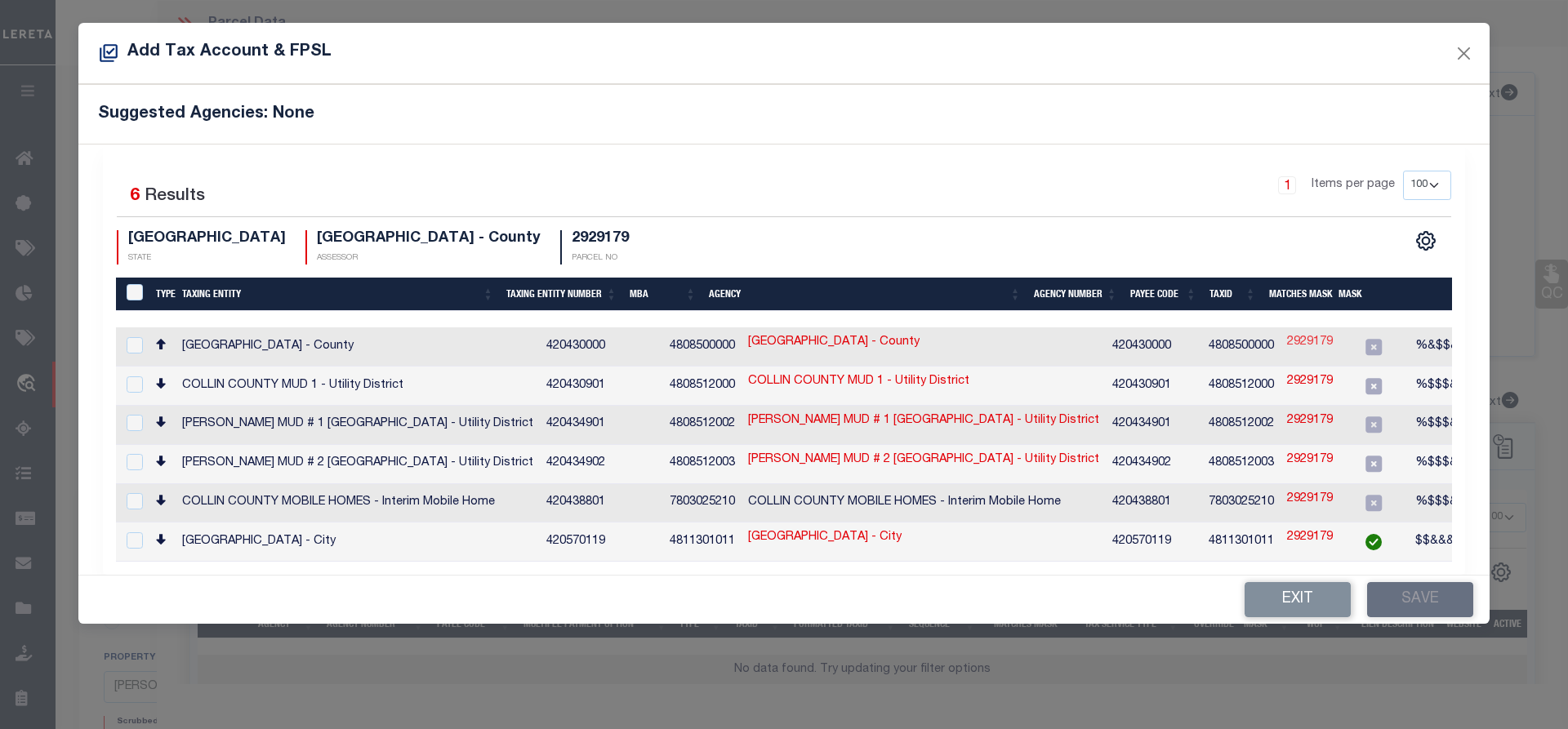
click at [1287, 343] on link "2929179" at bounding box center [1310, 342] width 46 height 18
type input "2929179"
type textarea "%&$$&&&X&&&XXX#"
checkbox input "true"
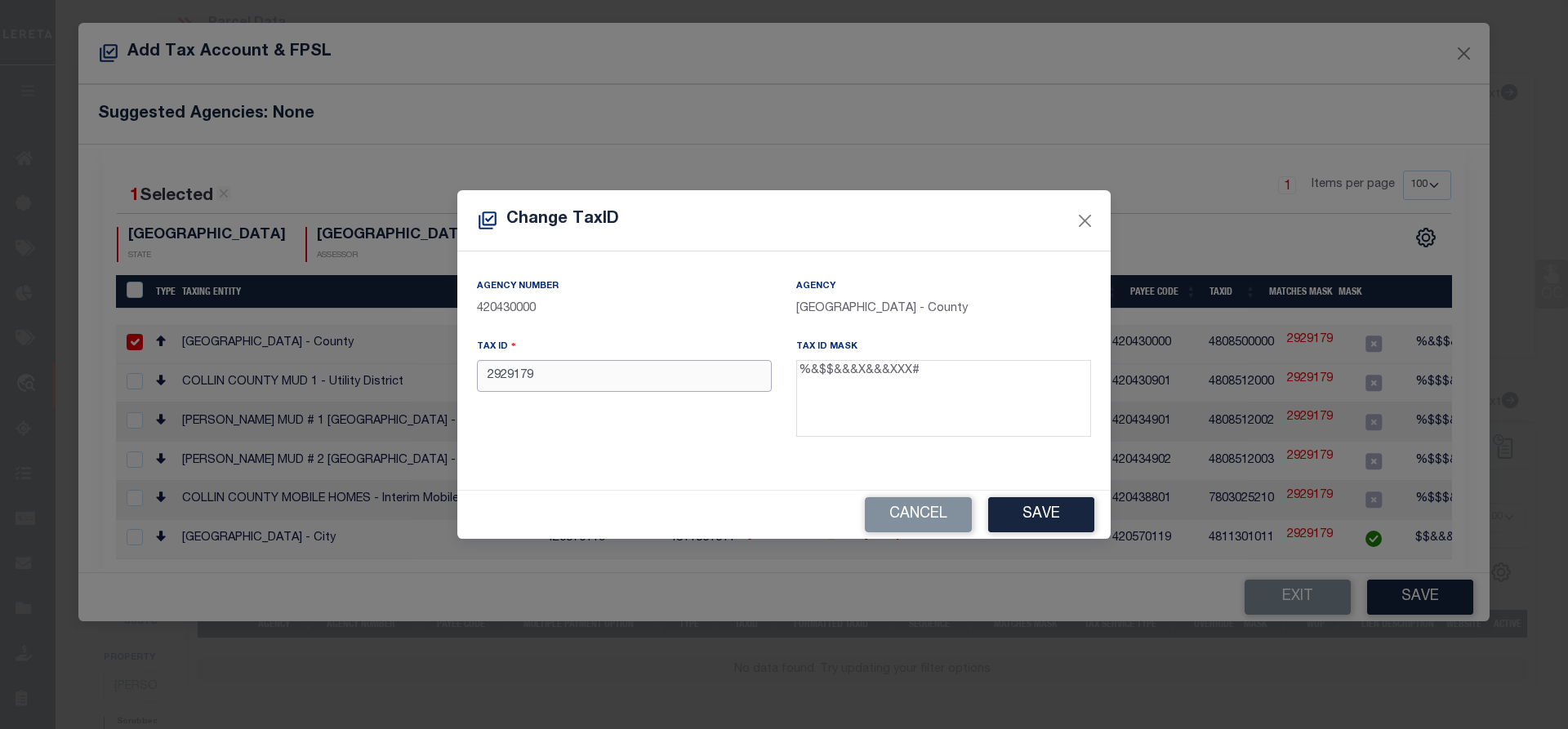
click at [623, 388] on input "2929179" at bounding box center [625, 375] width 295 height 32
paste input "R-13499-00L-0330-1"
click at [589, 380] on input "R-13499-00L-0330-1" at bounding box center [625, 375] width 295 height 32
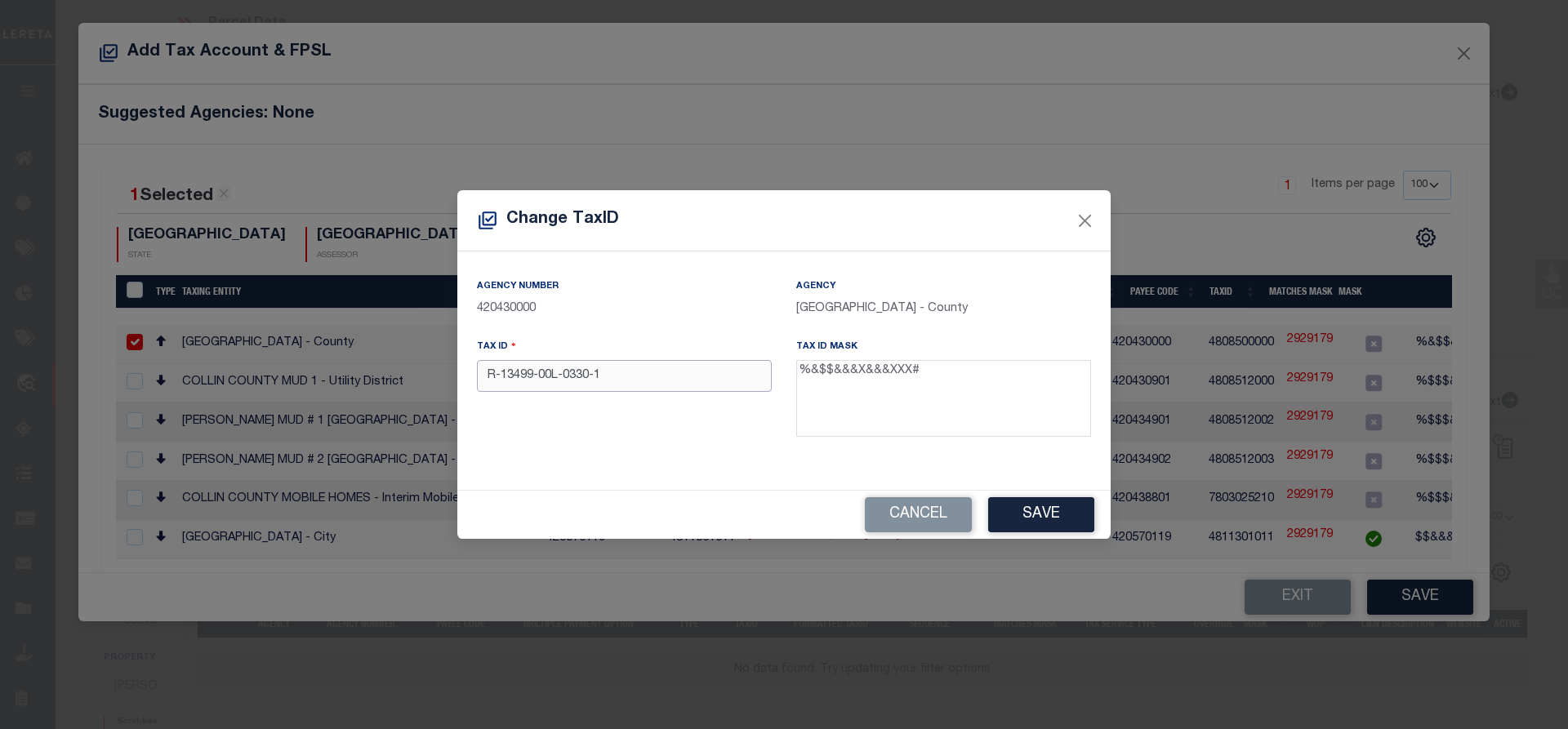
click at [589, 380] on input "R-13499-00L-0330-1" at bounding box center [625, 375] width 295 height 32
click at [558, 376] on input "R-13499-00L-03301" at bounding box center [625, 375] width 295 height 32
click at [532, 377] on input "R-13499-00L03301" at bounding box center [625, 375] width 295 height 32
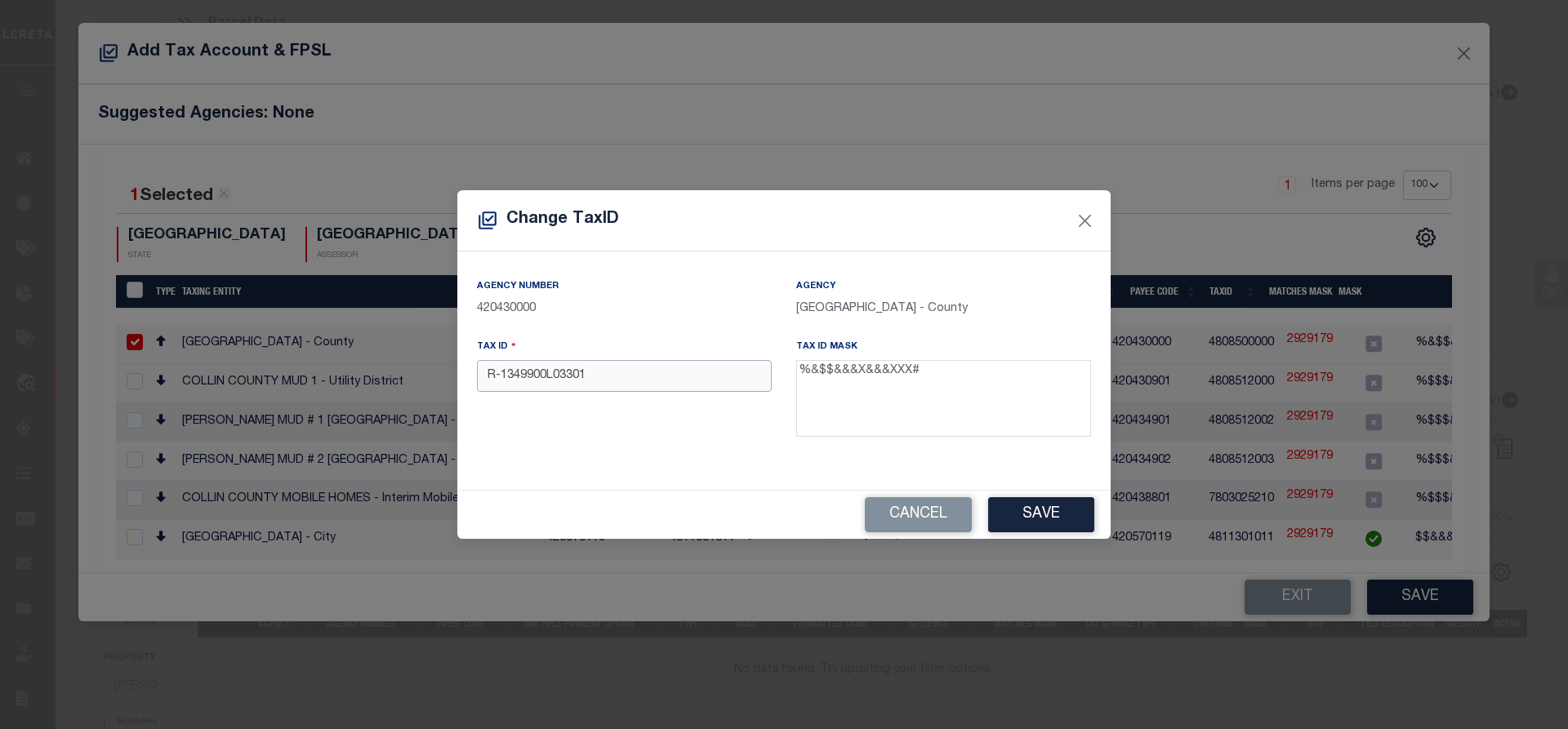
click at [496, 381] on input "R-1349900L03301" at bounding box center [625, 375] width 295 height 32
click at [617, 387] on input "R1349900L03301" at bounding box center [625, 375] width 295 height 32
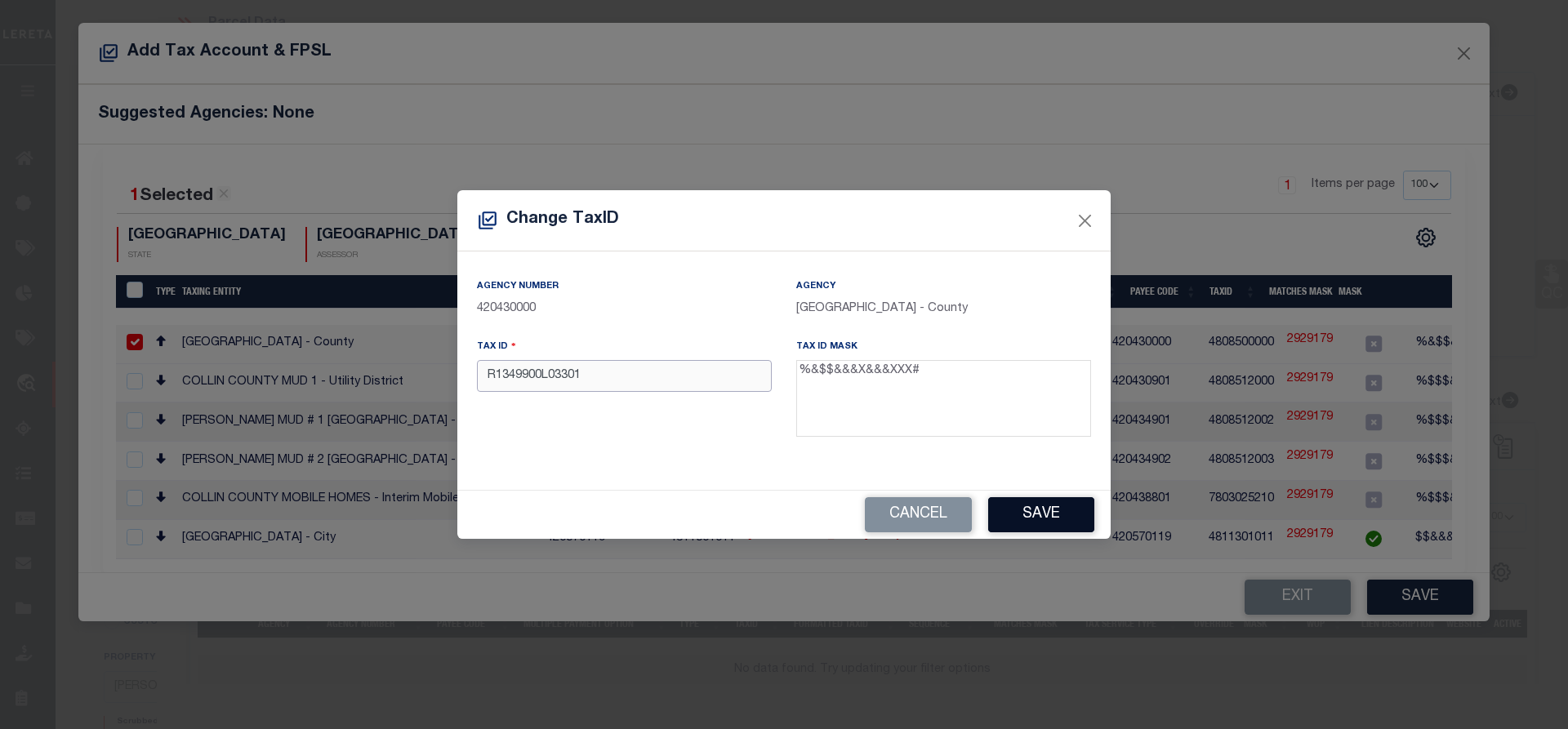
type input "R1349900L03301"
click at [1024, 511] on button "Save" at bounding box center [1041, 515] width 106 height 35
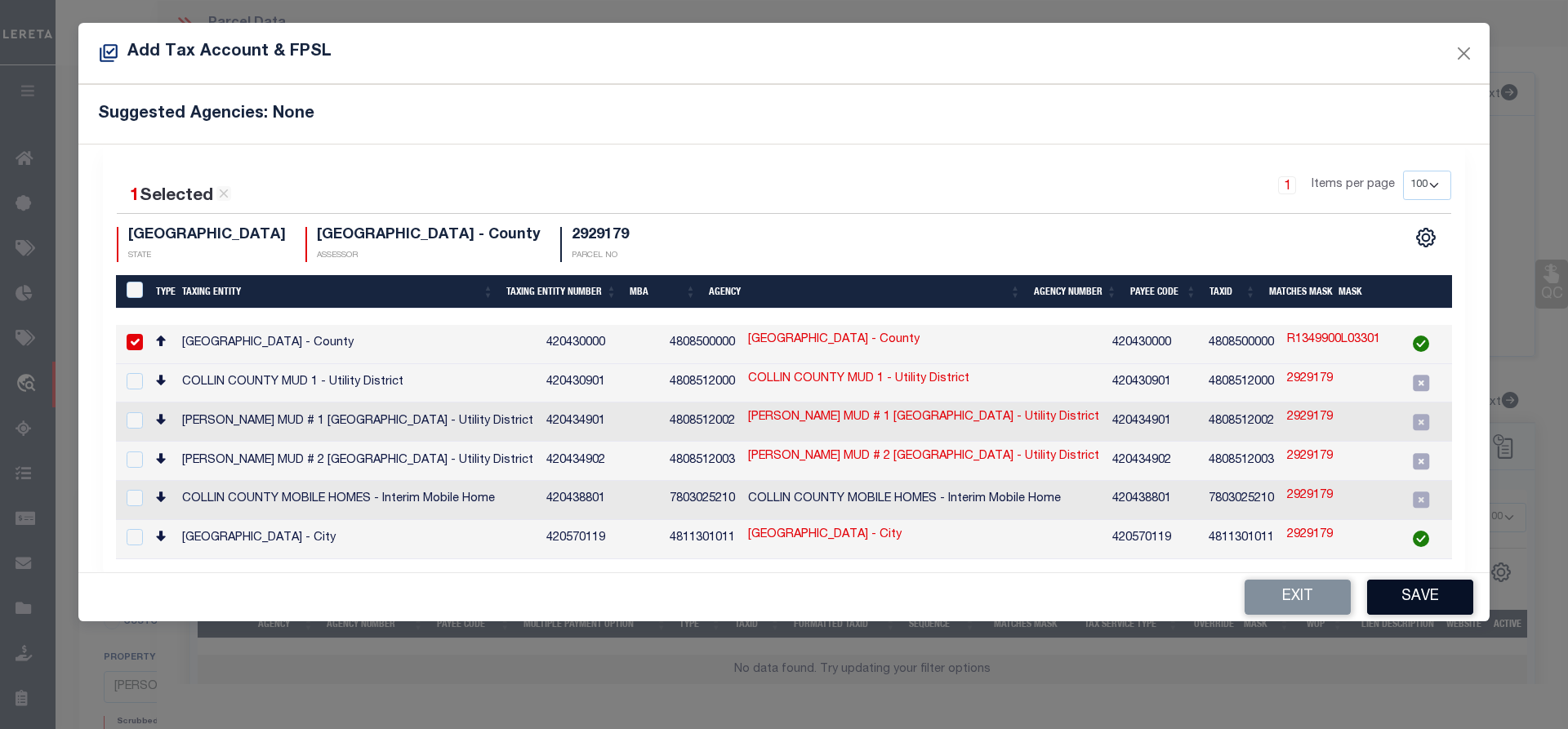
click at [1435, 604] on button "Save" at bounding box center [1420, 597] width 106 height 35
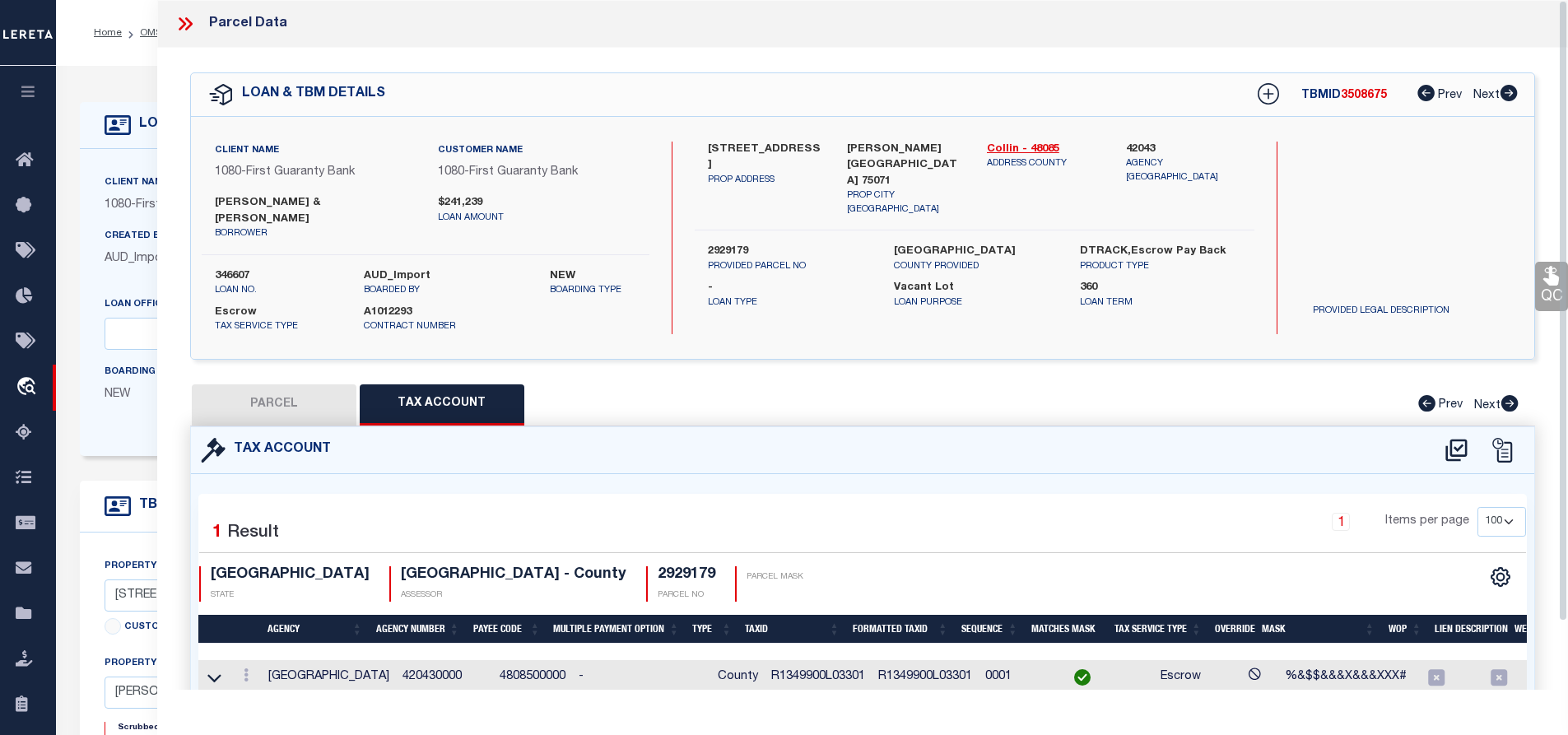
click at [264, 395] on button "PARCEL" at bounding box center [274, 405] width 165 height 41
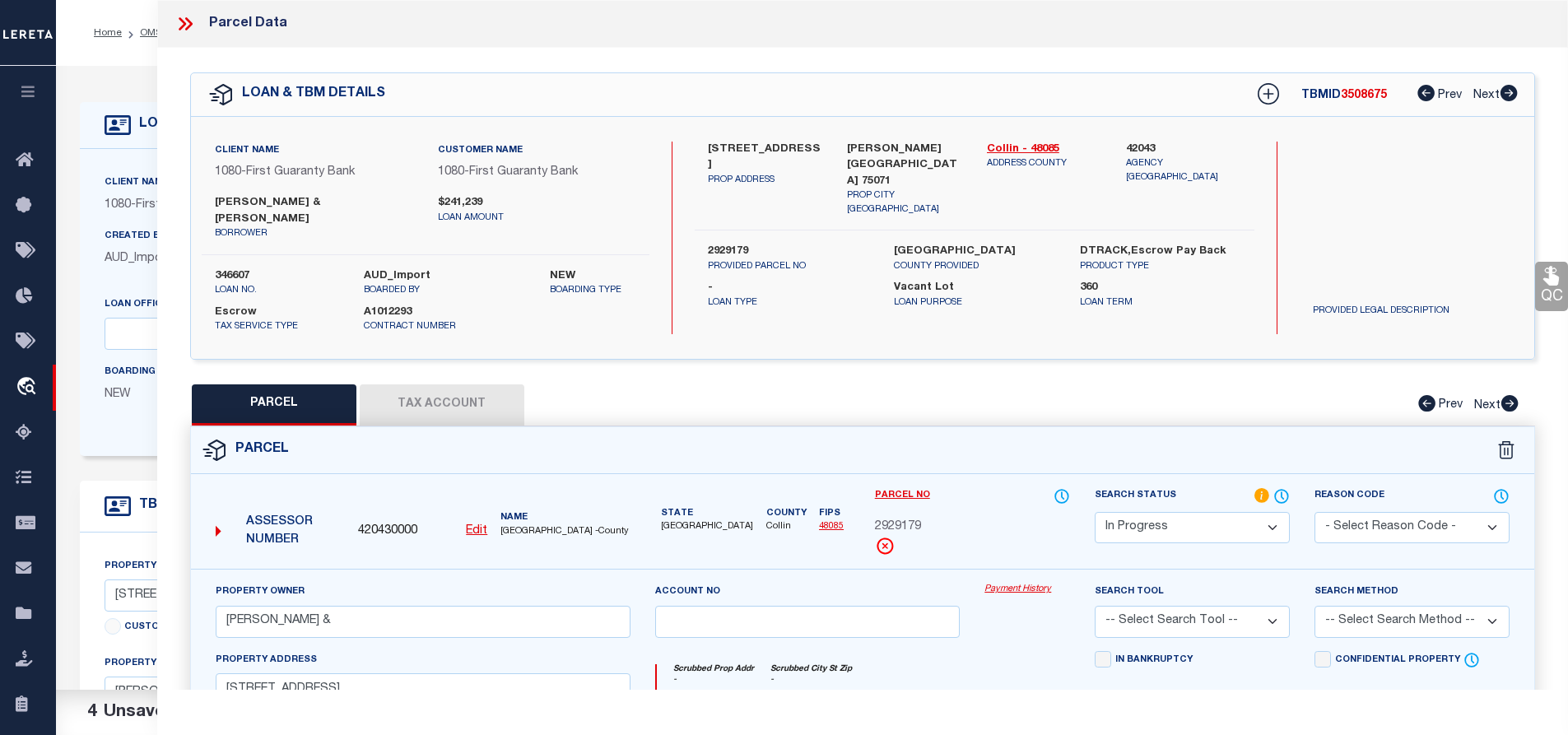
scroll to position [412, 0]
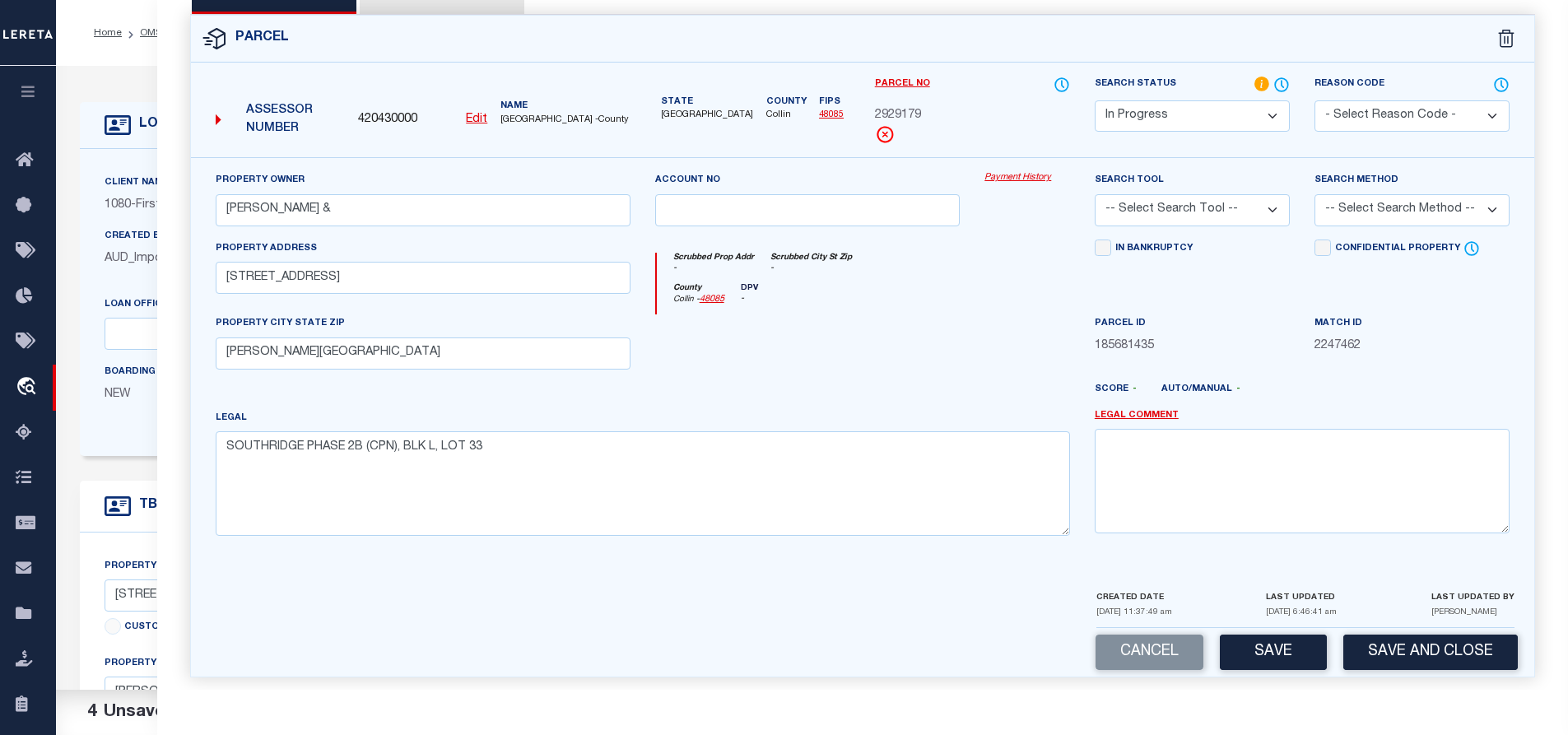
click at [1139, 109] on select "Automated Search Bad Parcel Complete Duplicate Parcel High Dollar Reporting In …" at bounding box center [1192, 116] width 195 height 32
select select "PC"
click at [1095, 100] on select "Automated Search Bad Parcel Complete Duplicate Parcel High Dollar Reporting In …" at bounding box center [1192, 116] width 195 height 32
click at [1176, 215] on select "-- Select Search Tool -- 3rd Party Website Agency File Agency Website ATLS CNV-…" at bounding box center [1192, 209] width 195 height 32
select select "AGW"
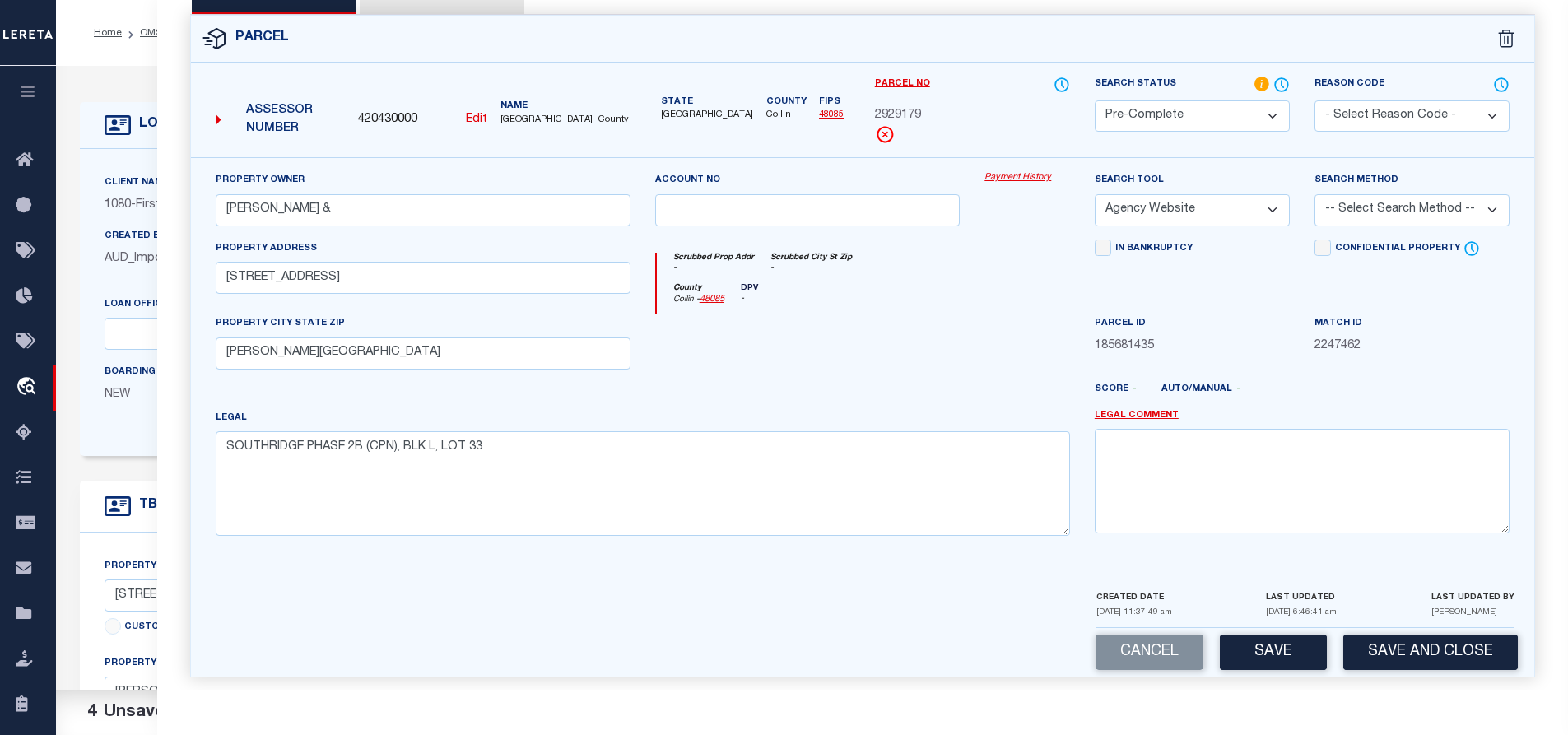
click at [1095, 195] on select "-- Select Search Tool -- 3rd Party Website Agency File Agency Website ATLS CNV-…" at bounding box center [1192, 209] width 195 height 32
click at [1377, 214] on select "-- Select Search Method -- Property Address Legal Liability Info Provided" at bounding box center [1412, 209] width 195 height 32
select select "ADD"
click at [1314, 195] on select "-- Select Search Method -- Property Address Legal Liability Info Provided" at bounding box center [1412, 209] width 195 height 32
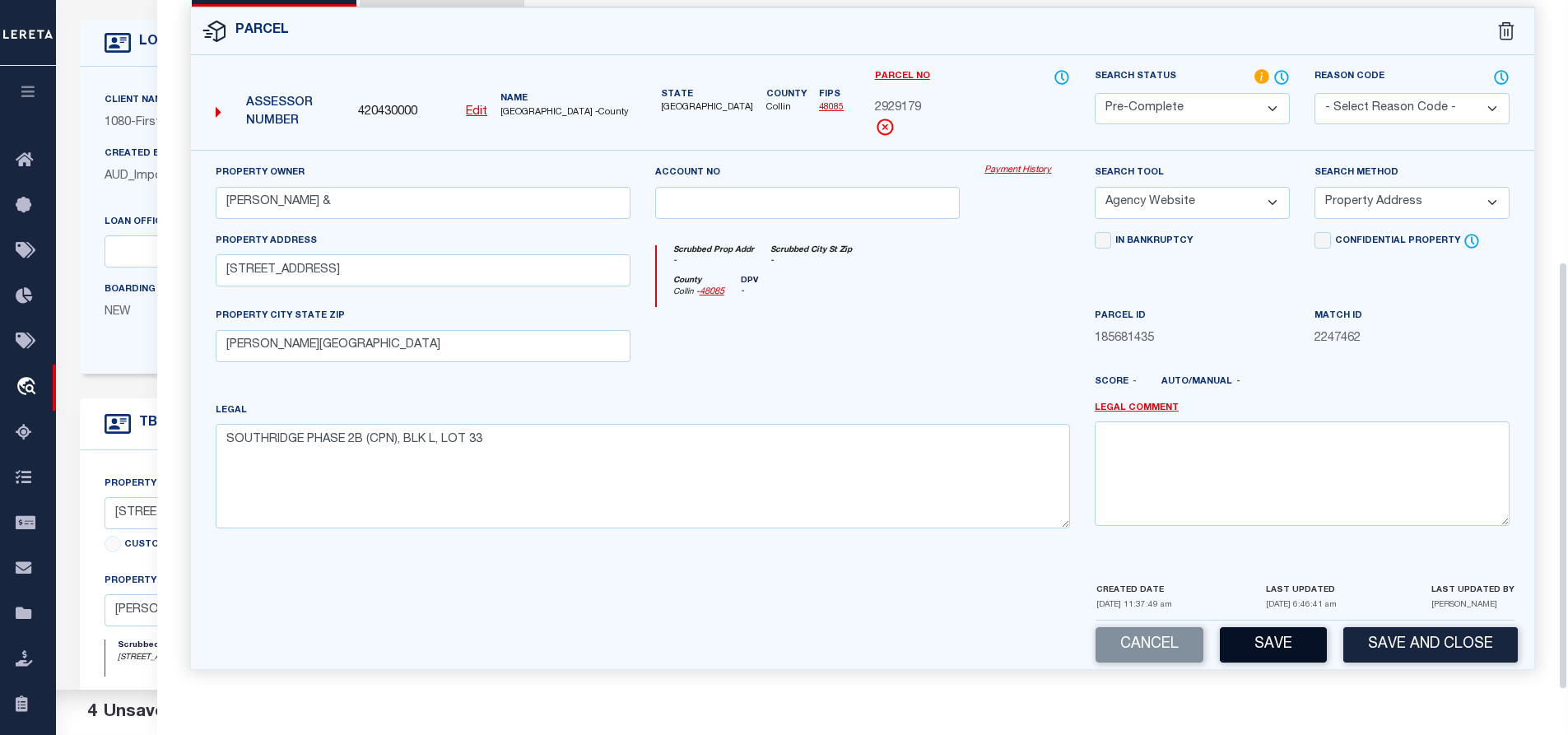
click at [1275, 643] on button "Save" at bounding box center [1273, 645] width 107 height 36
select select "AS"
select select
checkbox input "false"
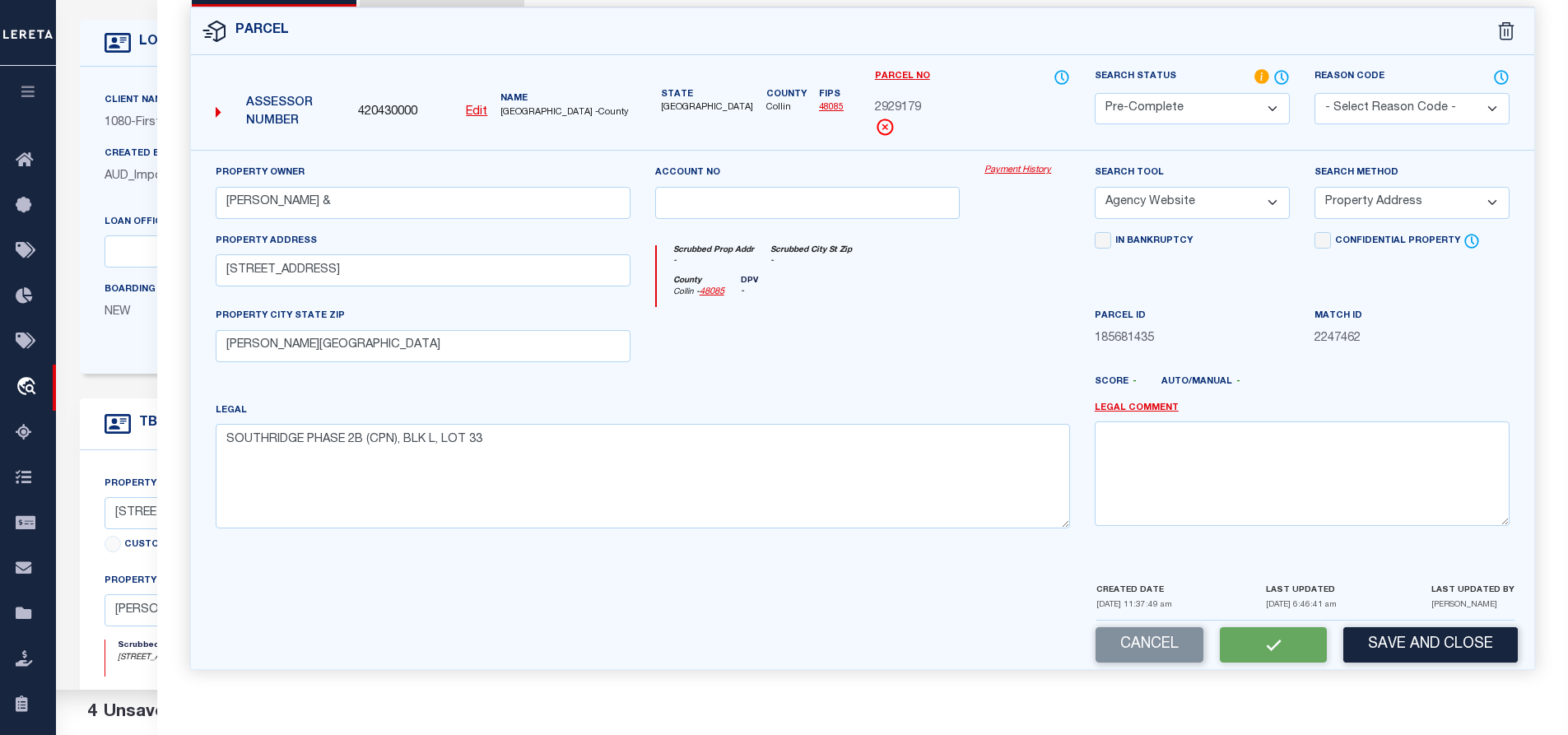
checkbox input "false"
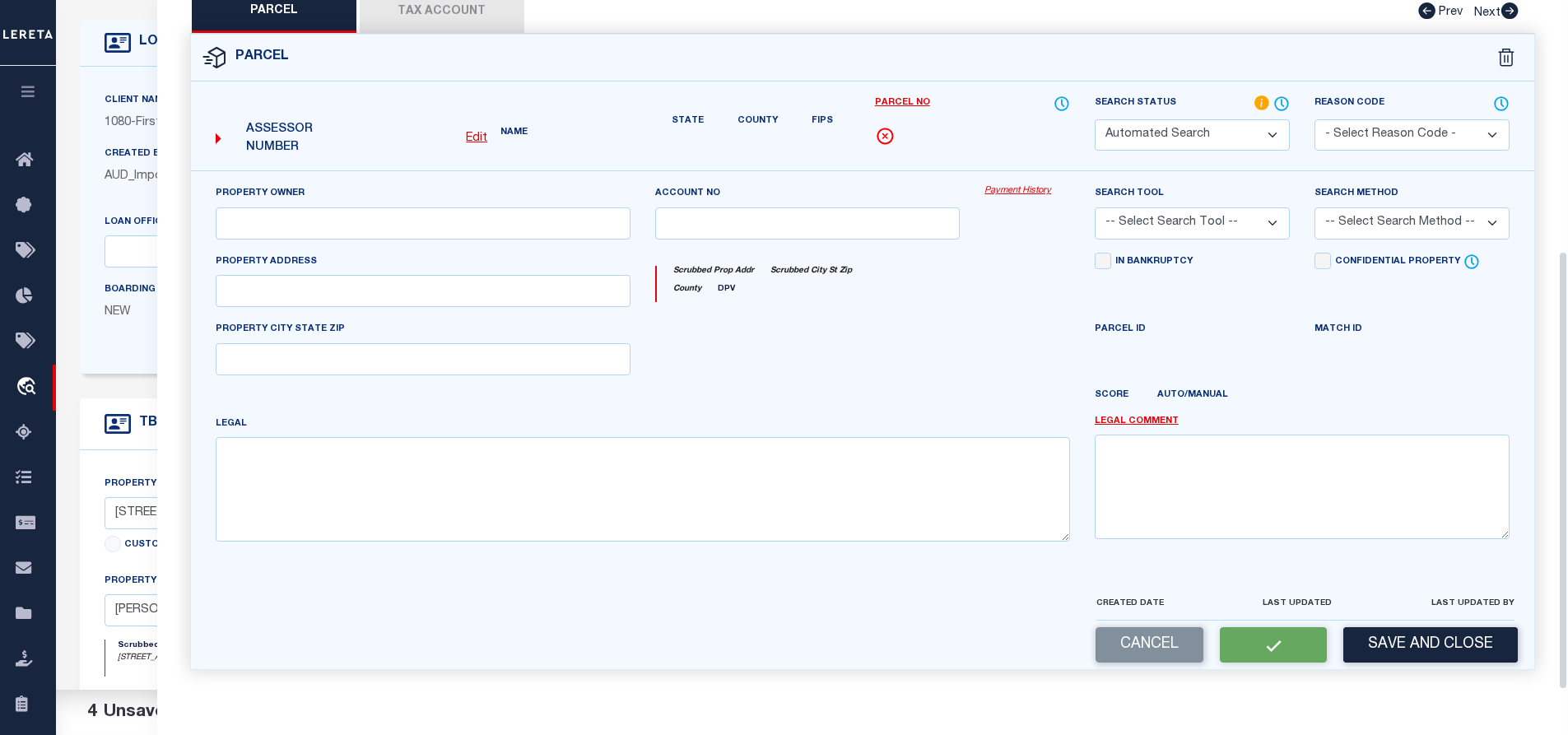
select select "PC"
type input "MACHADO JACQUELINE M &"
select select "AGW"
select select "ADD"
type input "4010 SANDSTONE DR"
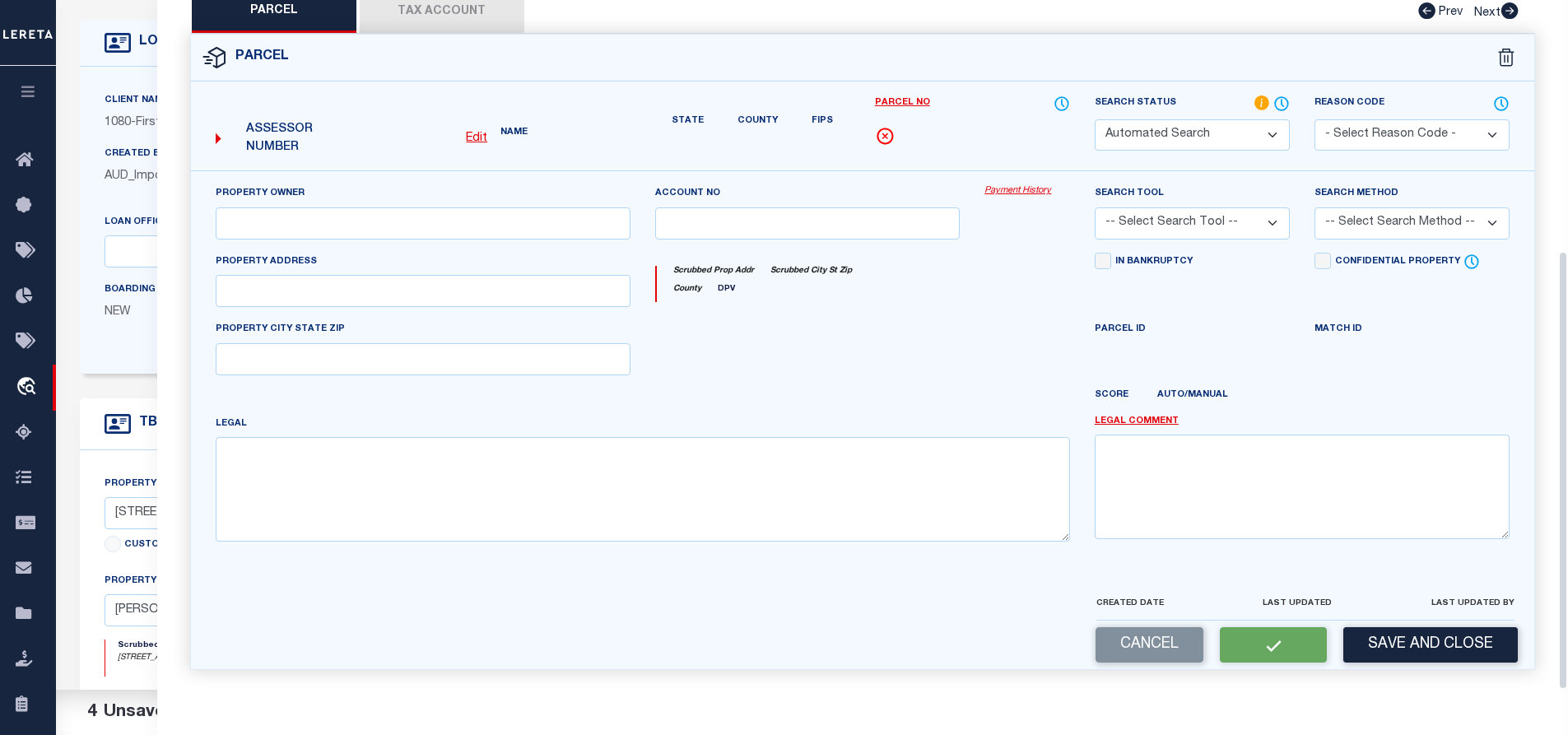
type input "MCKINNEY, TX 75071"
type textarea "SOUTHRIDGE PHASE 2B (CPN), BLK L, LOT 33"
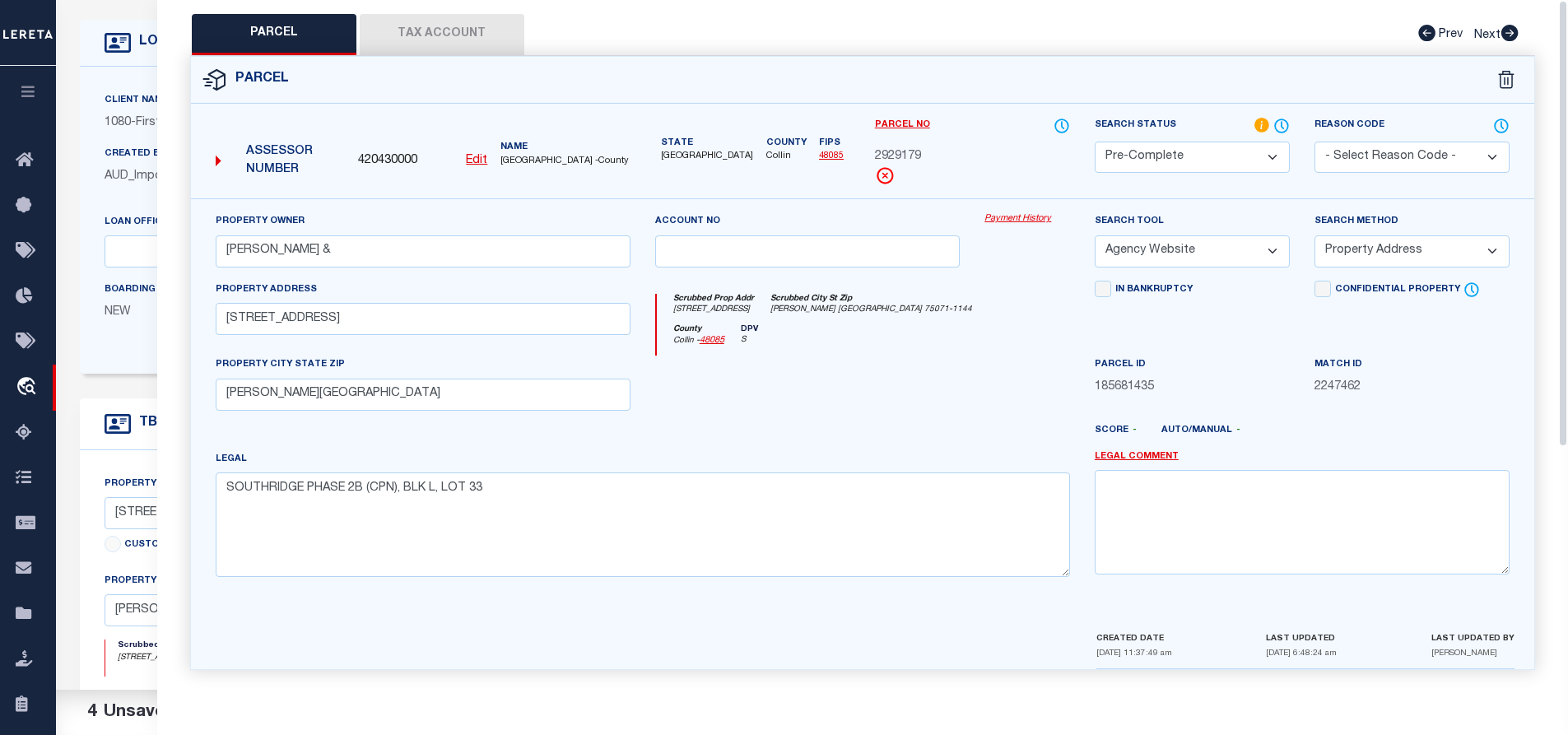
scroll to position [0, 0]
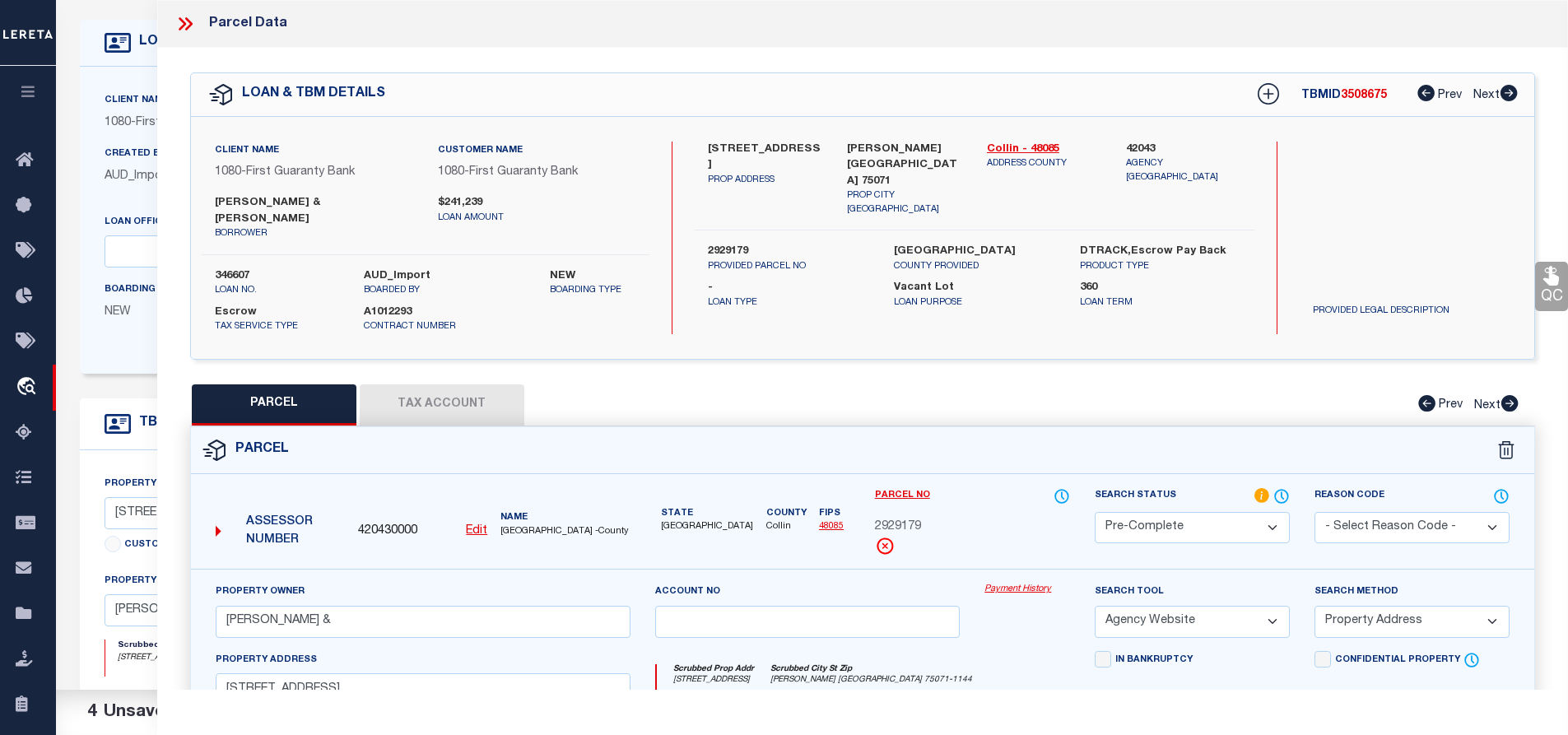
click at [447, 401] on button "Tax Account" at bounding box center [442, 405] width 165 height 41
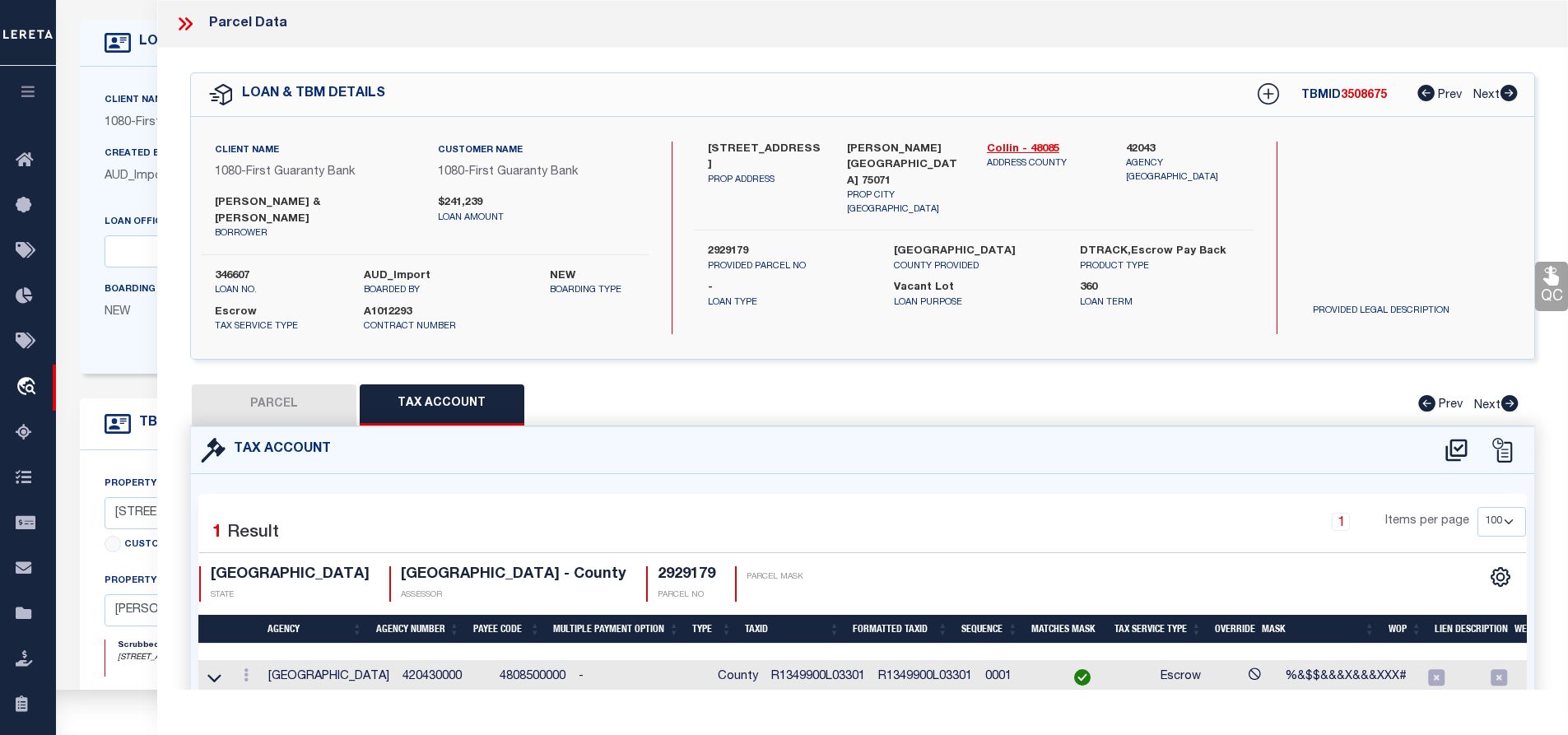
select select "100"
click at [776, 674] on td "R1349900L03301" at bounding box center [818, 678] width 107 height 36
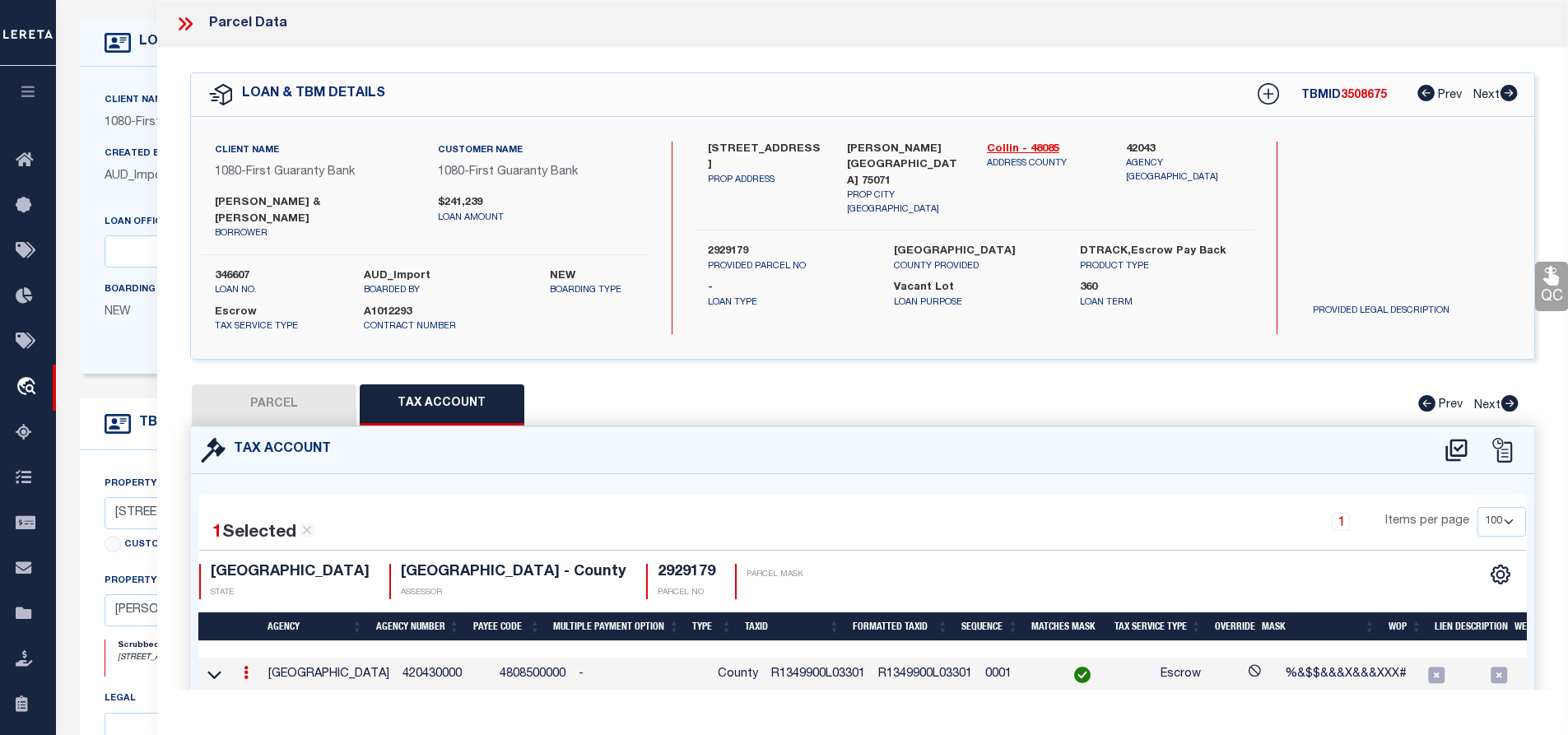
click at [776, 674] on td "R1349900L03301" at bounding box center [818, 675] width 107 height 36
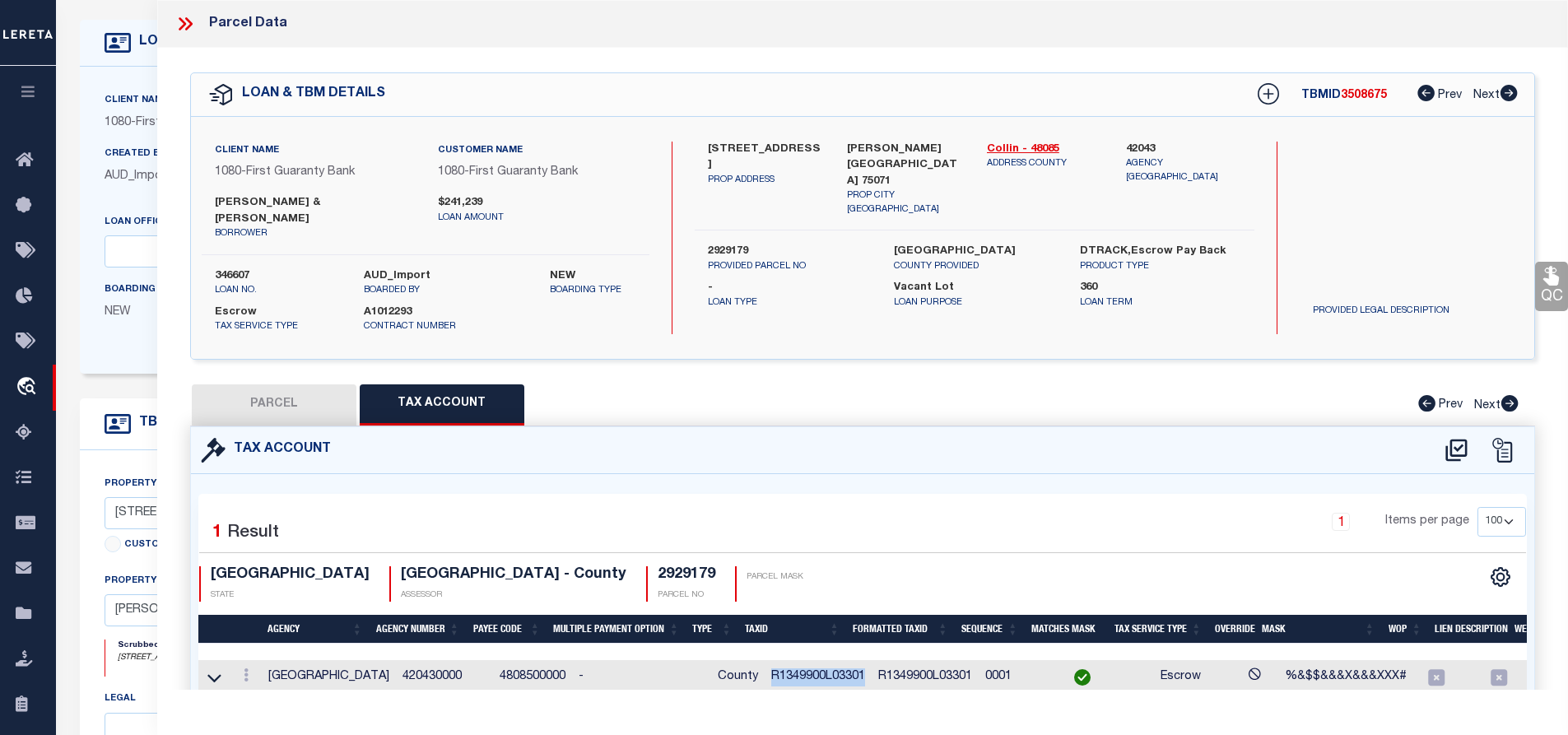
copy td "R1349900L03301"
click at [916, 244] on label "COLLIN COUNTY" at bounding box center [974, 252] width 161 height 16
copy label "COLLIN"
click at [177, 22] on icon at bounding box center [185, 24] width 21 height 21
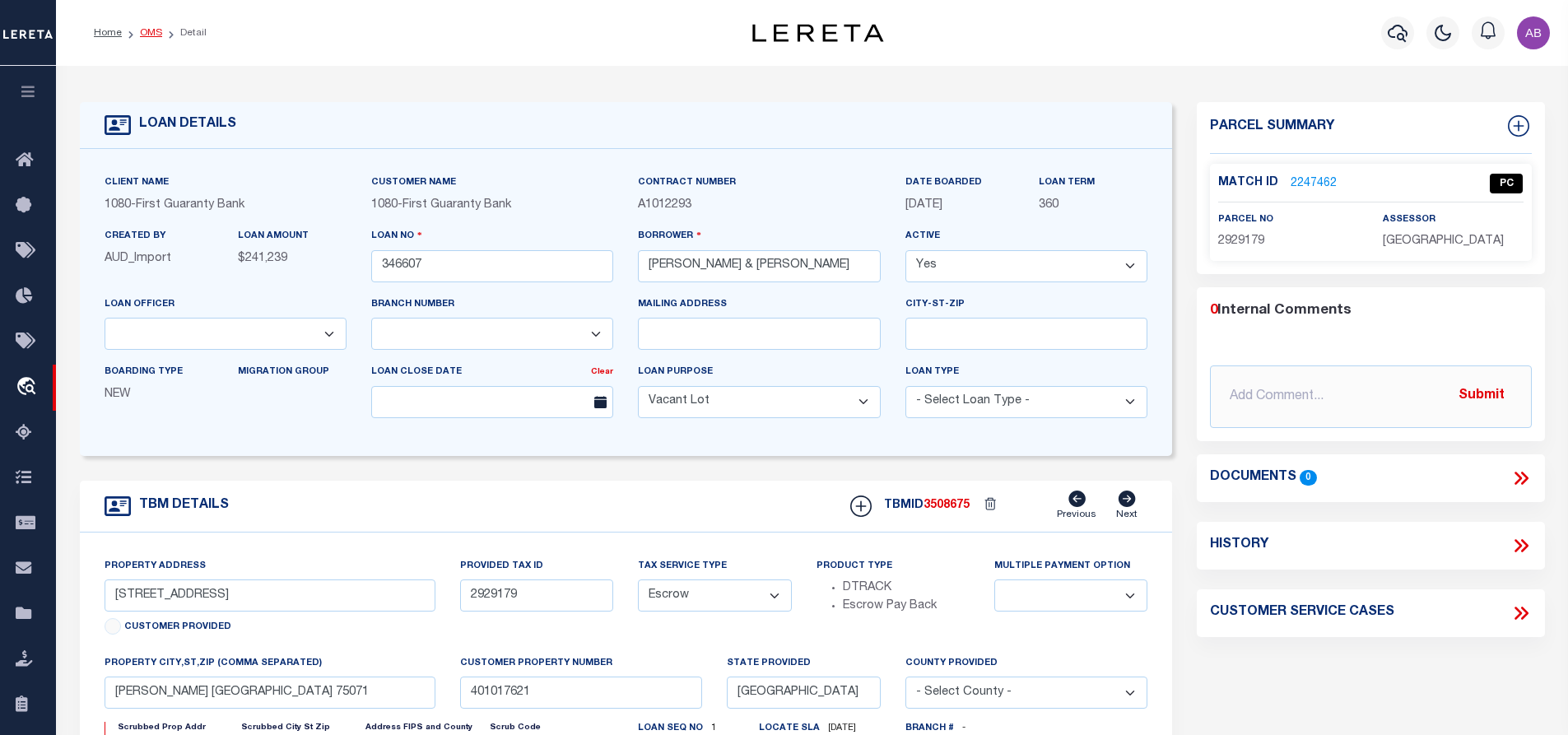
click at [152, 37] on link "OMS" at bounding box center [150, 33] width 22 height 10
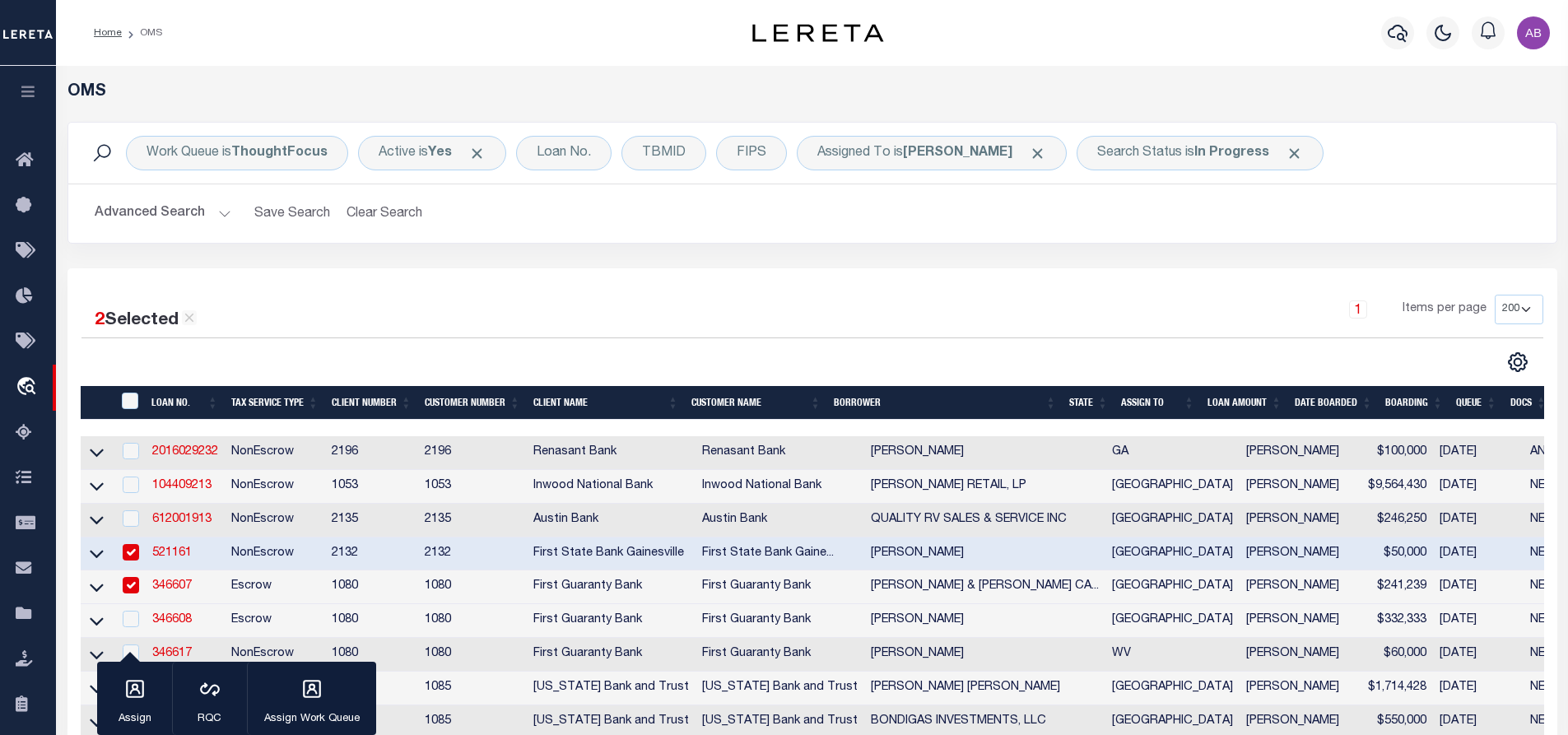
scroll to position [357, 0]
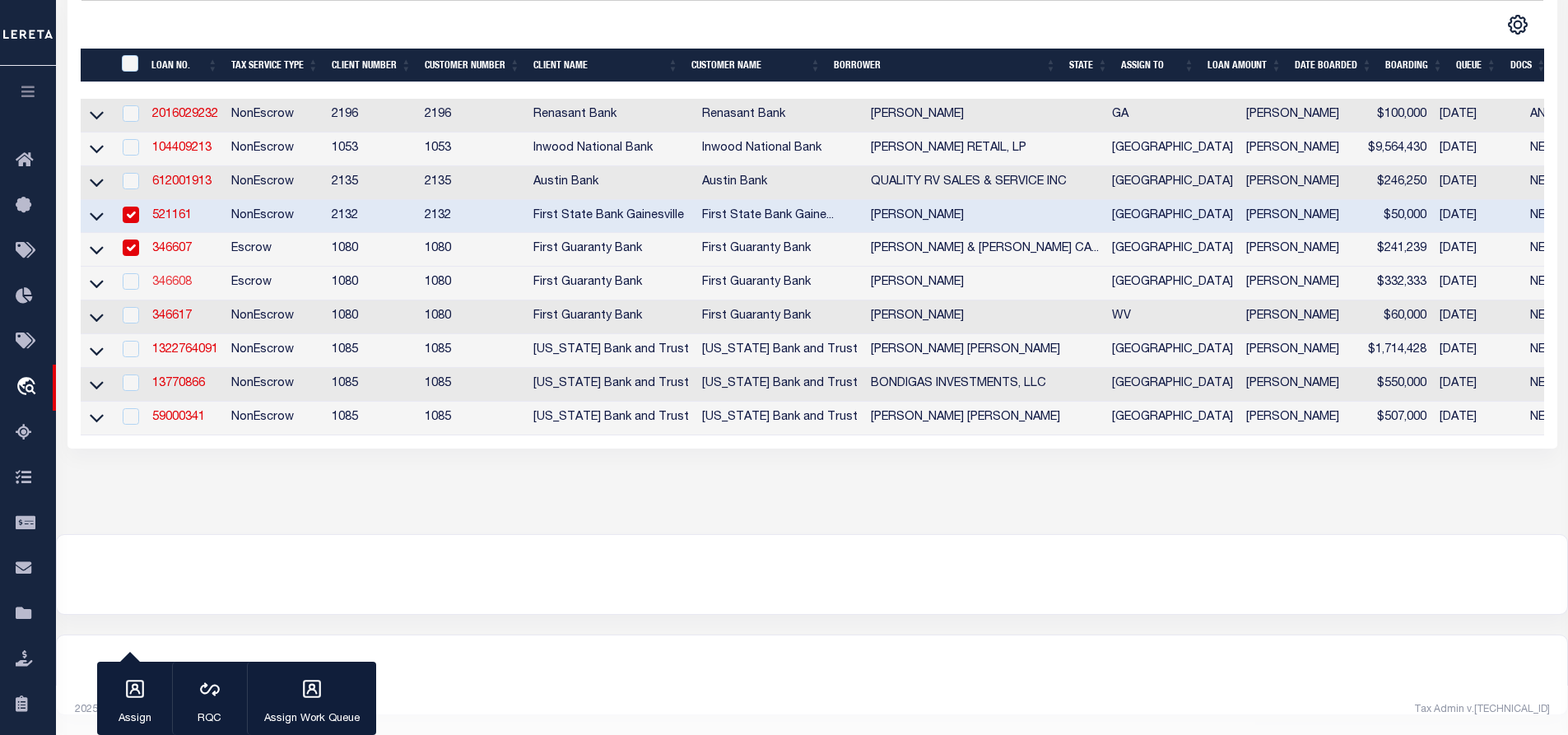
click at [171, 277] on link "346608" at bounding box center [172, 283] width 40 height 12
type input "346608"
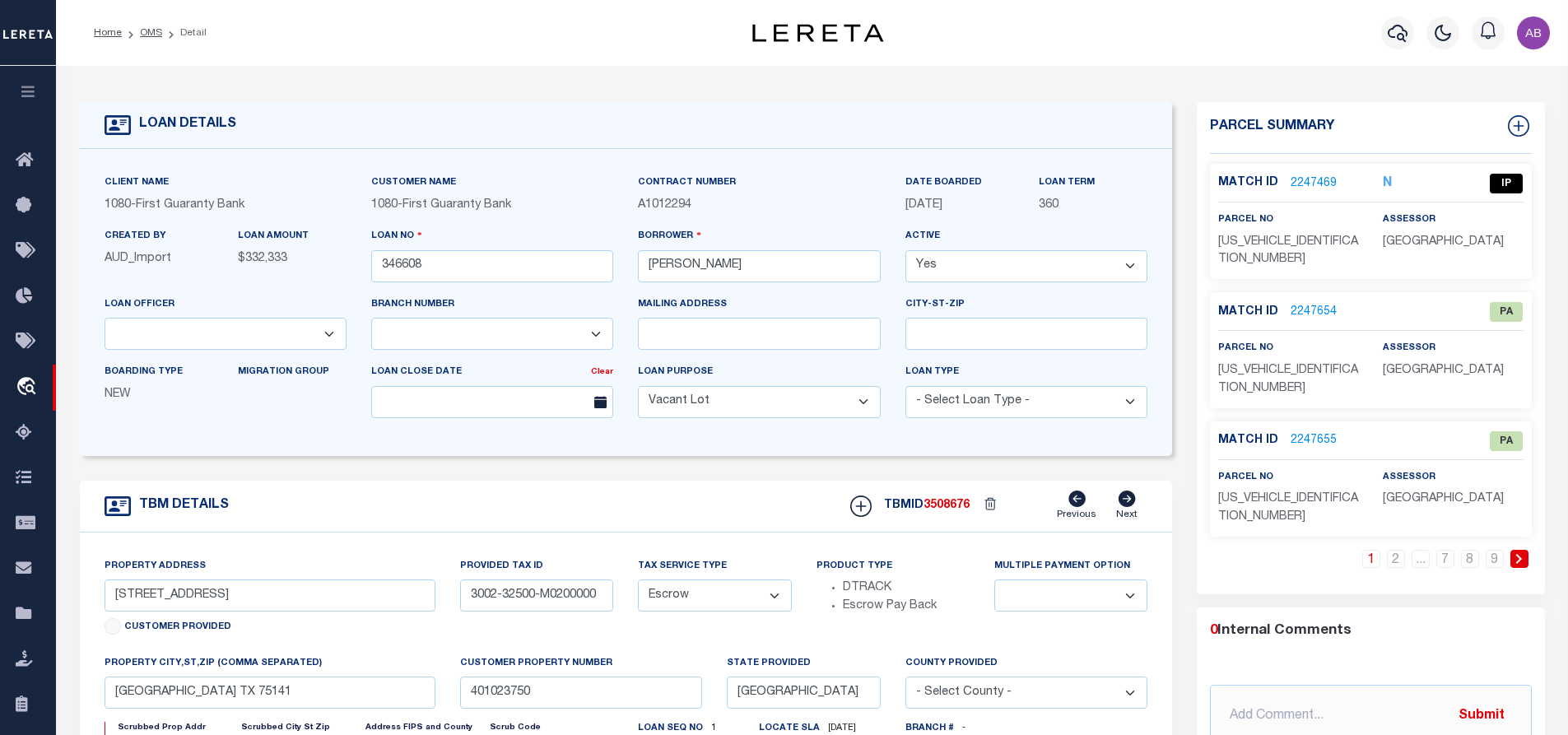
click at [1311, 183] on link "2247469" at bounding box center [1314, 184] width 46 height 17
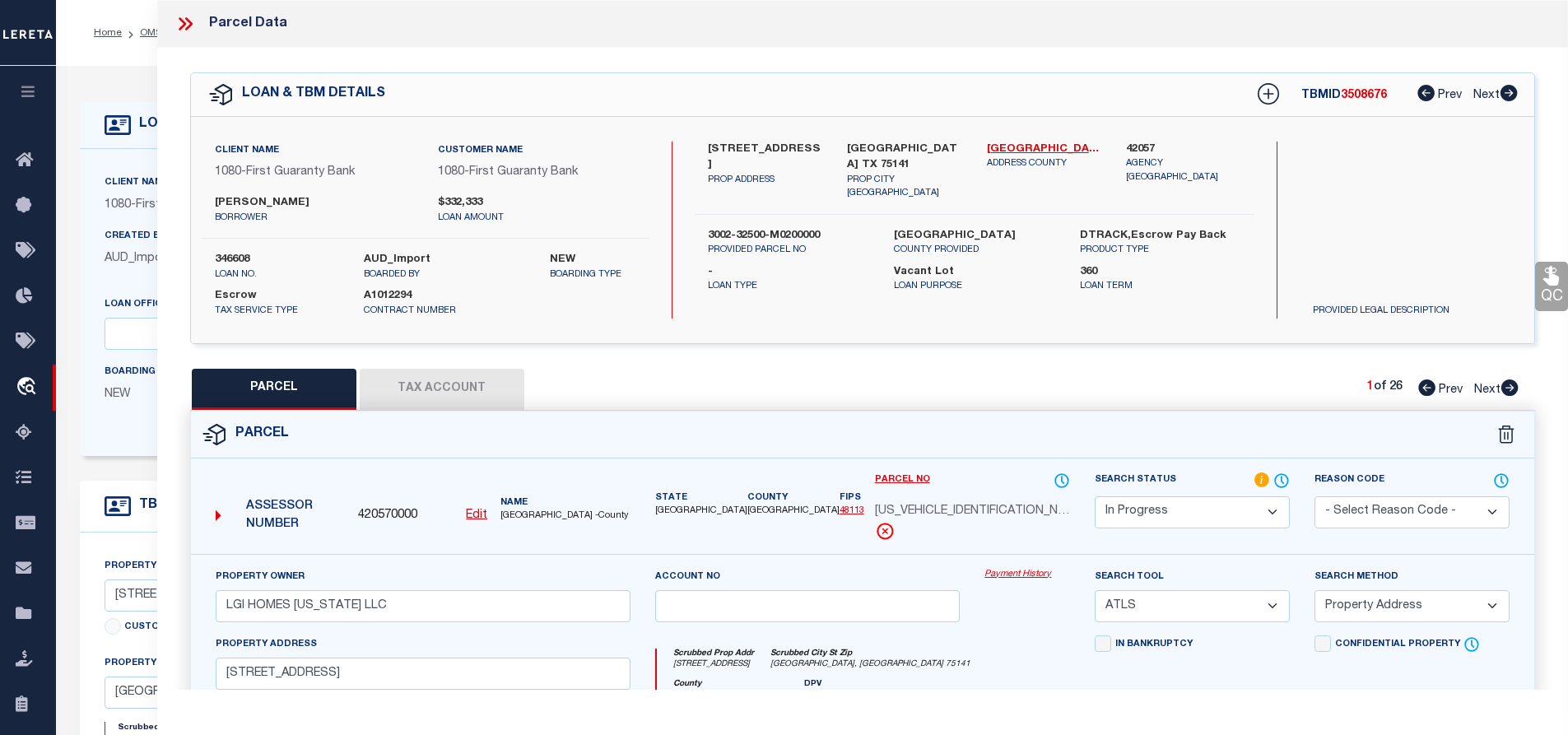
click at [1195, 515] on select "Automated Search Bad Parcel Complete Duplicate Parcel High Dollar Reporting In …" at bounding box center [1192, 512] width 195 height 32
click at [1008, 144] on link "Dallas - 48113" at bounding box center [1045, 150] width 116 height 16
click at [783, 144] on label "356 SOUTHAVEN BLVD" at bounding box center [766, 157] width 116 height 32
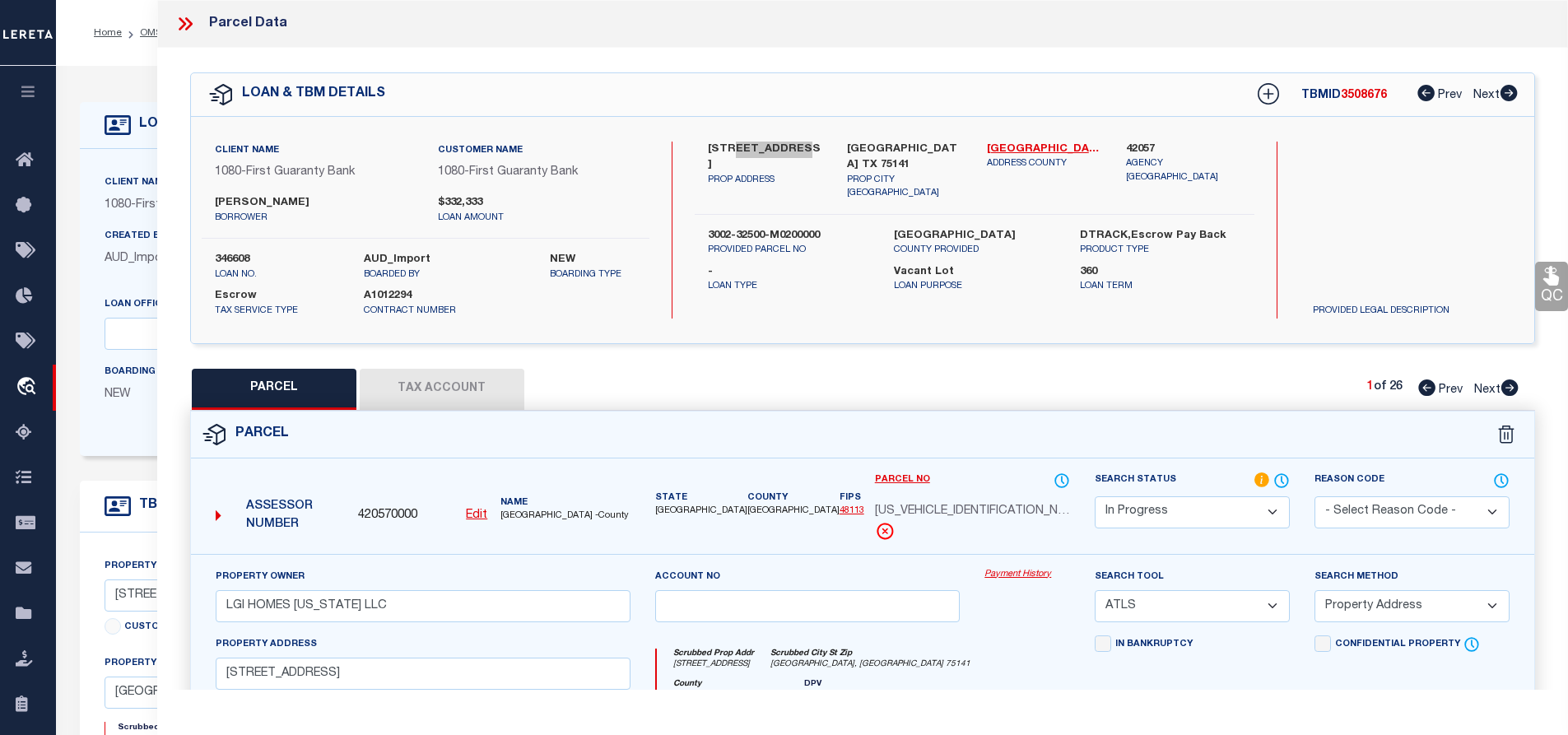
scroll to position [357, 0]
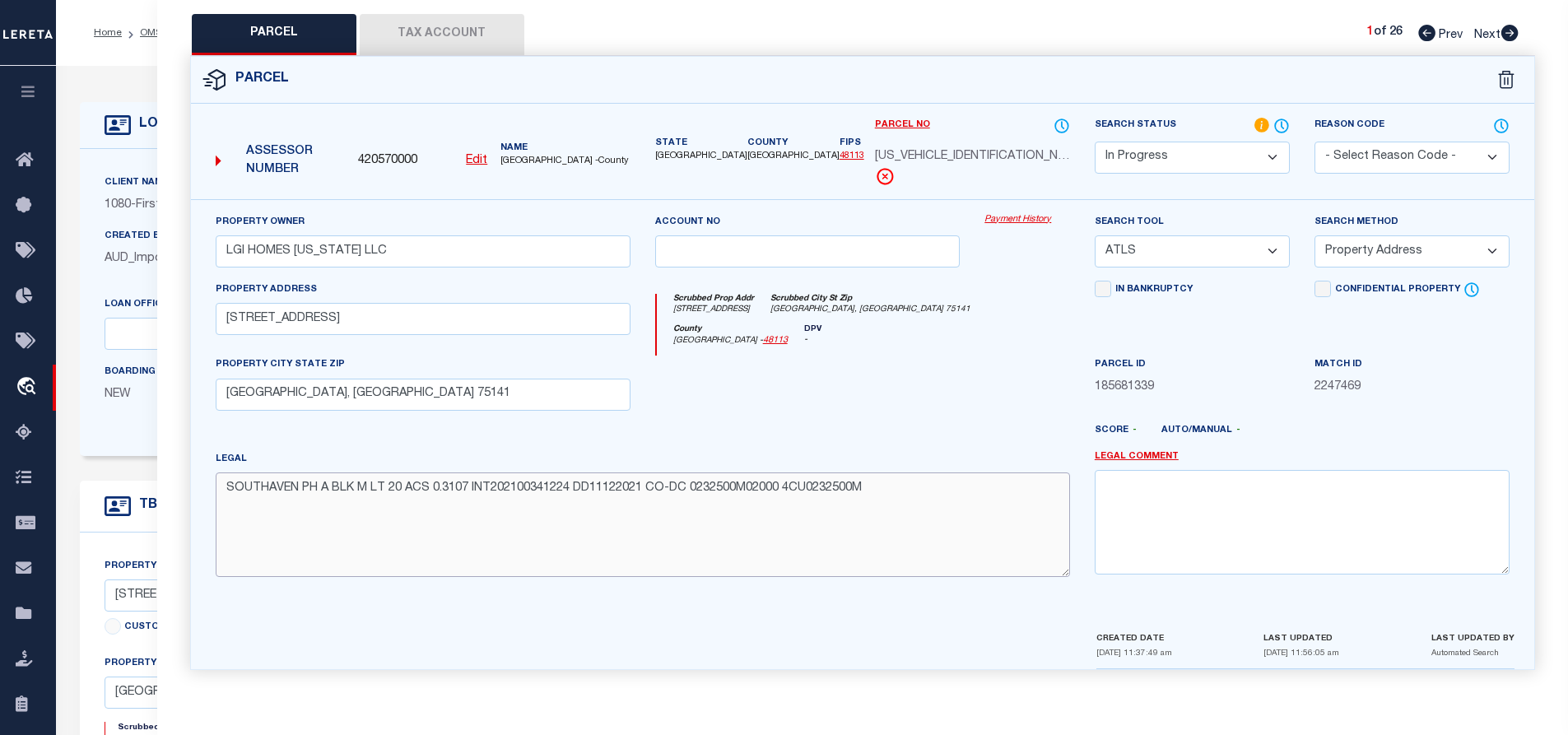
click at [475, 489] on textarea "SOUTHAVEN PH A BLK M LT 20 ACS 0.3107 INT202100341224 DD11122021 CO-DC 0232500M…" at bounding box center [643, 525] width 854 height 104
click at [335, 488] on textarea "SOUTHAVEN PH A BLK M LT 20 ACS 0.3107 INT202100341224 DD11122021 CO-DC 0232500M…" at bounding box center [643, 525] width 854 height 104
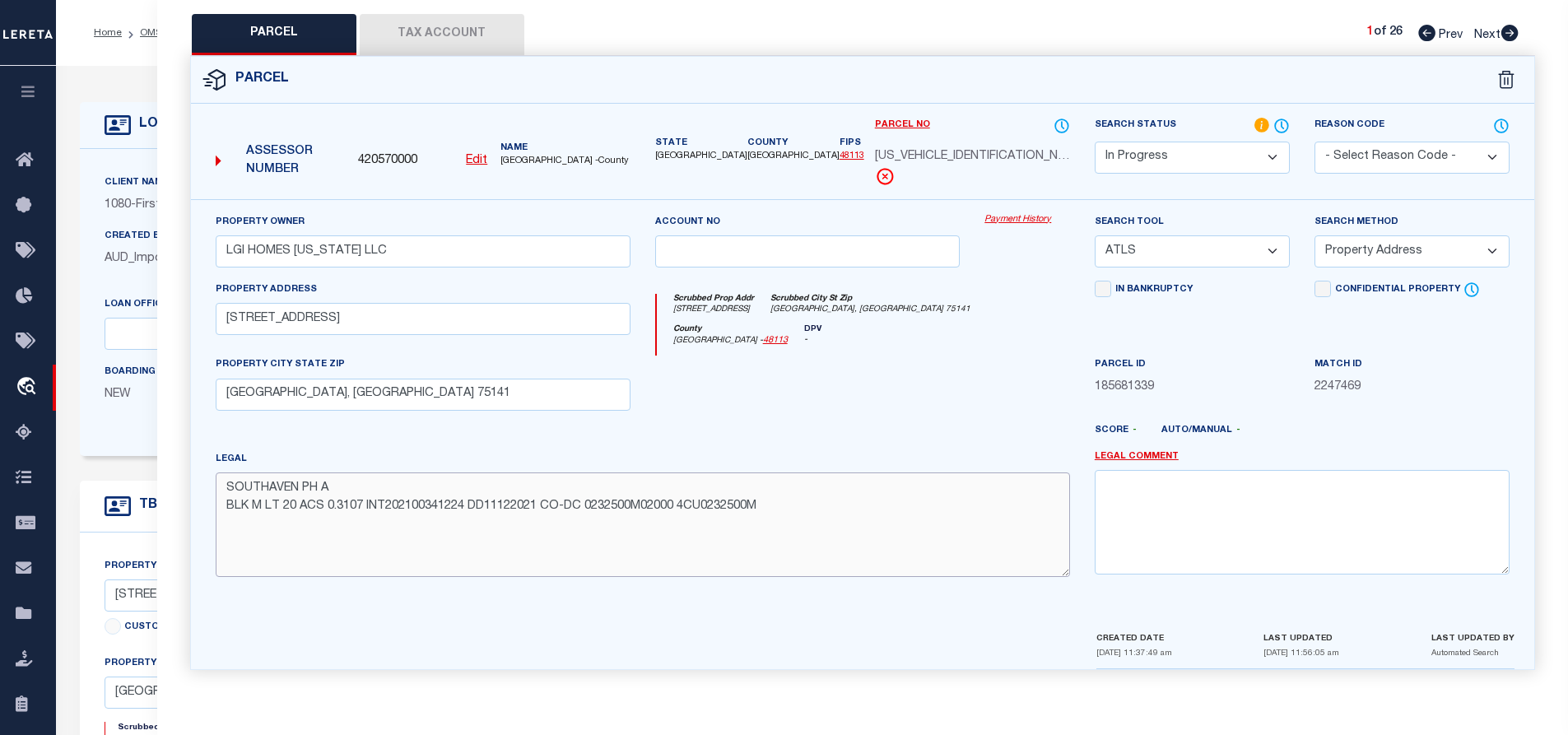
click at [367, 509] on textarea "SOUTHAVEN PH A BLK M LT 20 ACS 0.3107 INT202100341224 DD11122021 CO-DC 0232500M…" at bounding box center [643, 525] width 854 height 104
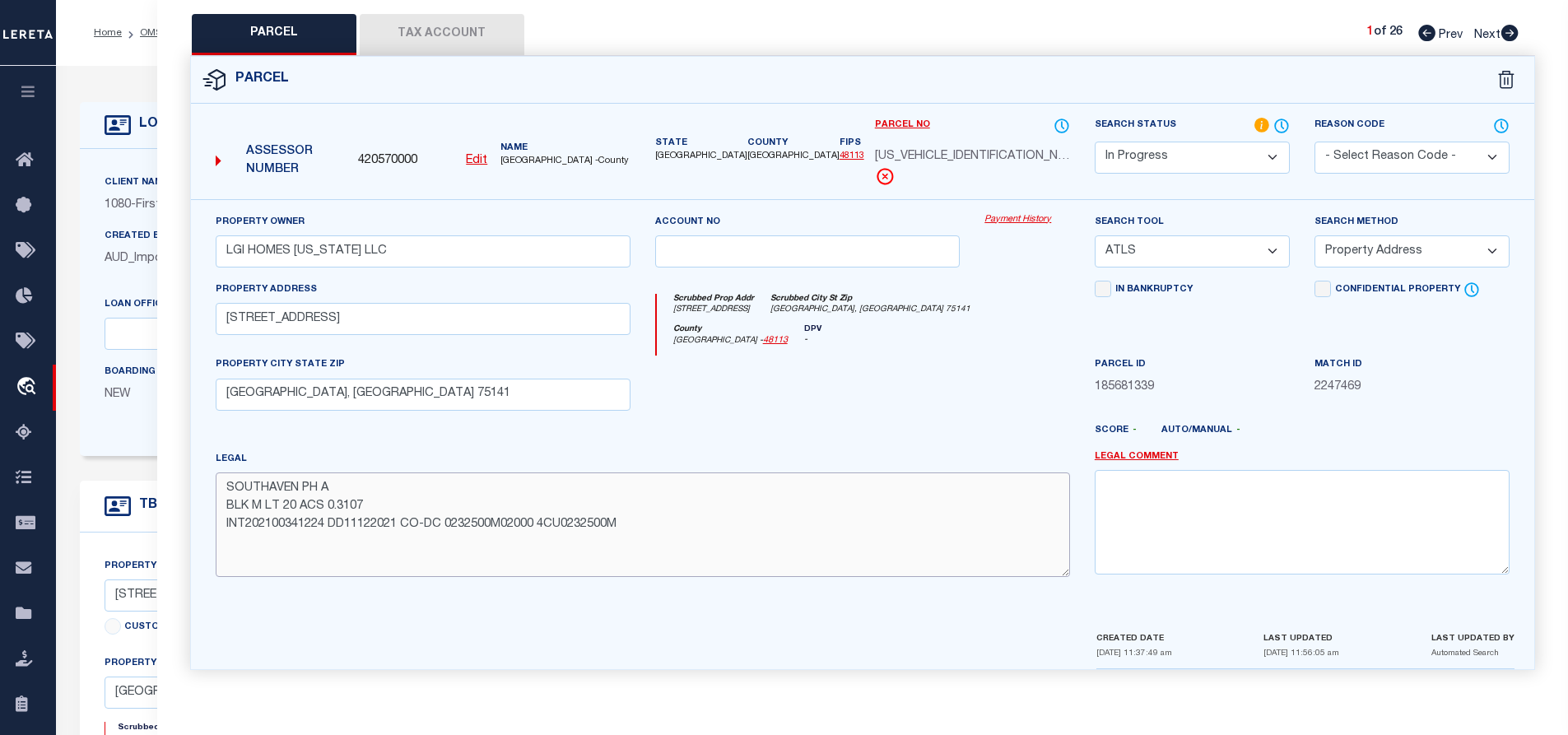
click at [444, 525] on textarea "SOUTHAVEN PH A BLK M LT 20 ACS 0.3107 INT202100341224 DD11122021 CO-DC 0232500M…" at bounding box center [643, 525] width 854 height 104
click at [464, 36] on button "Tax Account" at bounding box center [442, 35] width 165 height 41
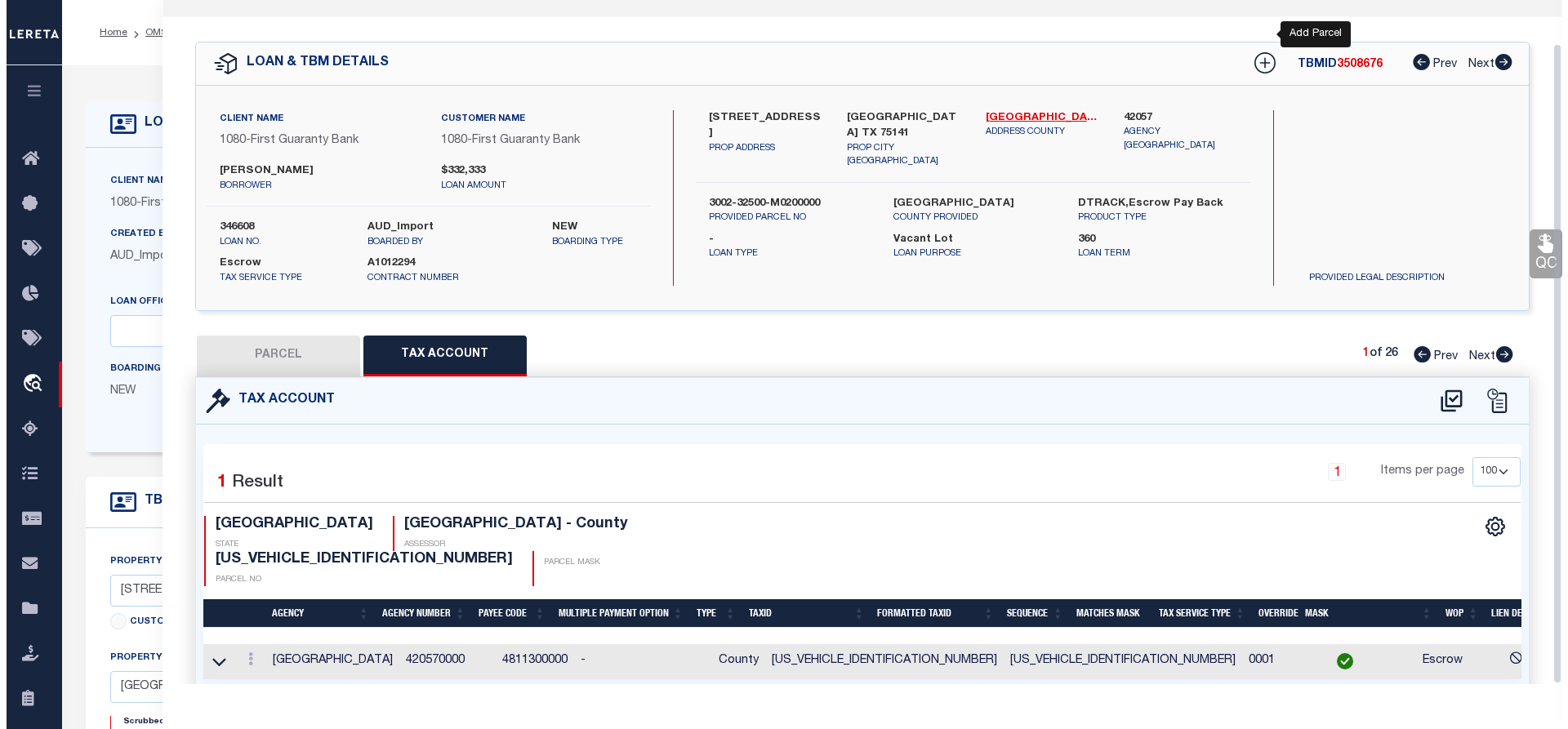
scroll to position [59, 0]
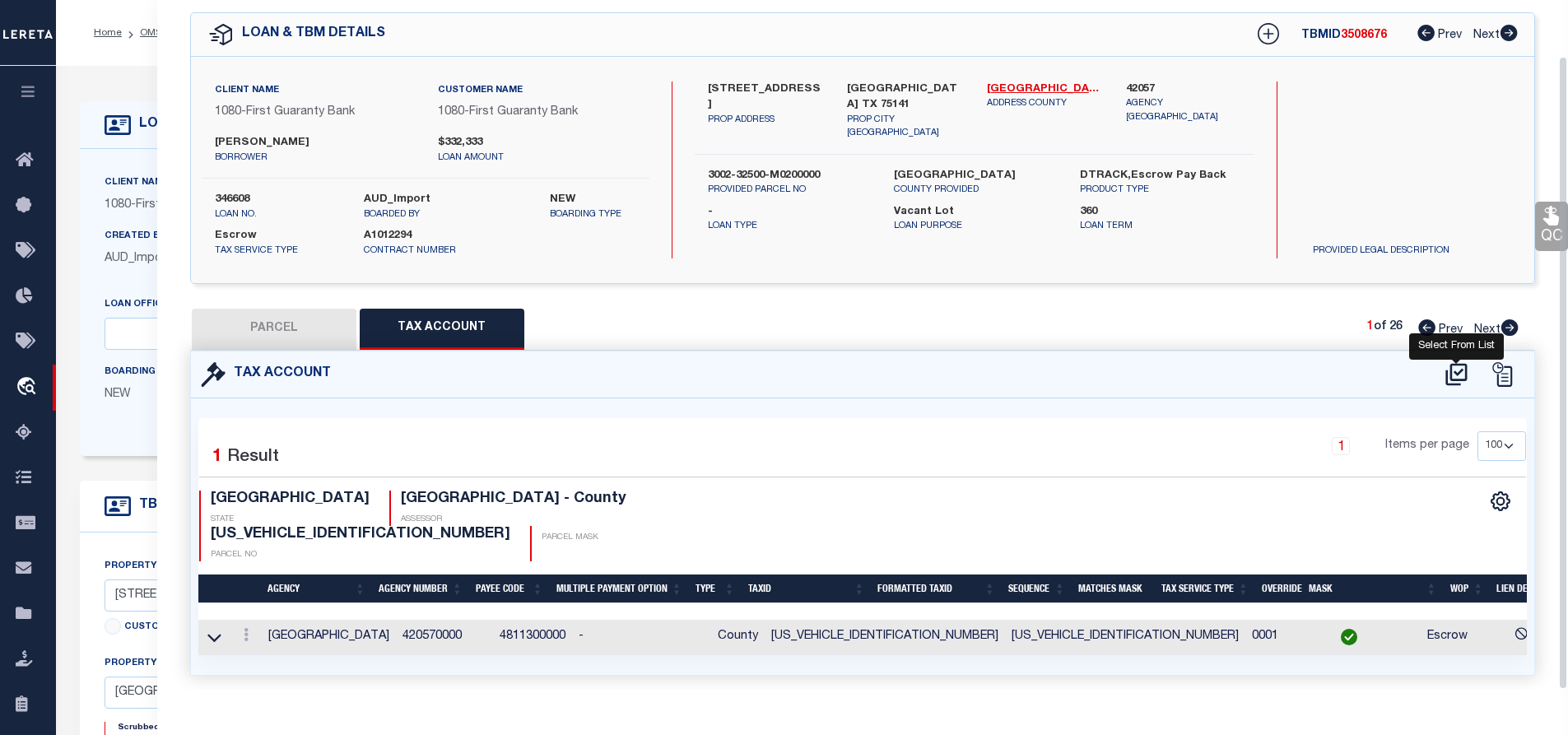
click at [1460, 370] on icon at bounding box center [1456, 373] width 21 height 22
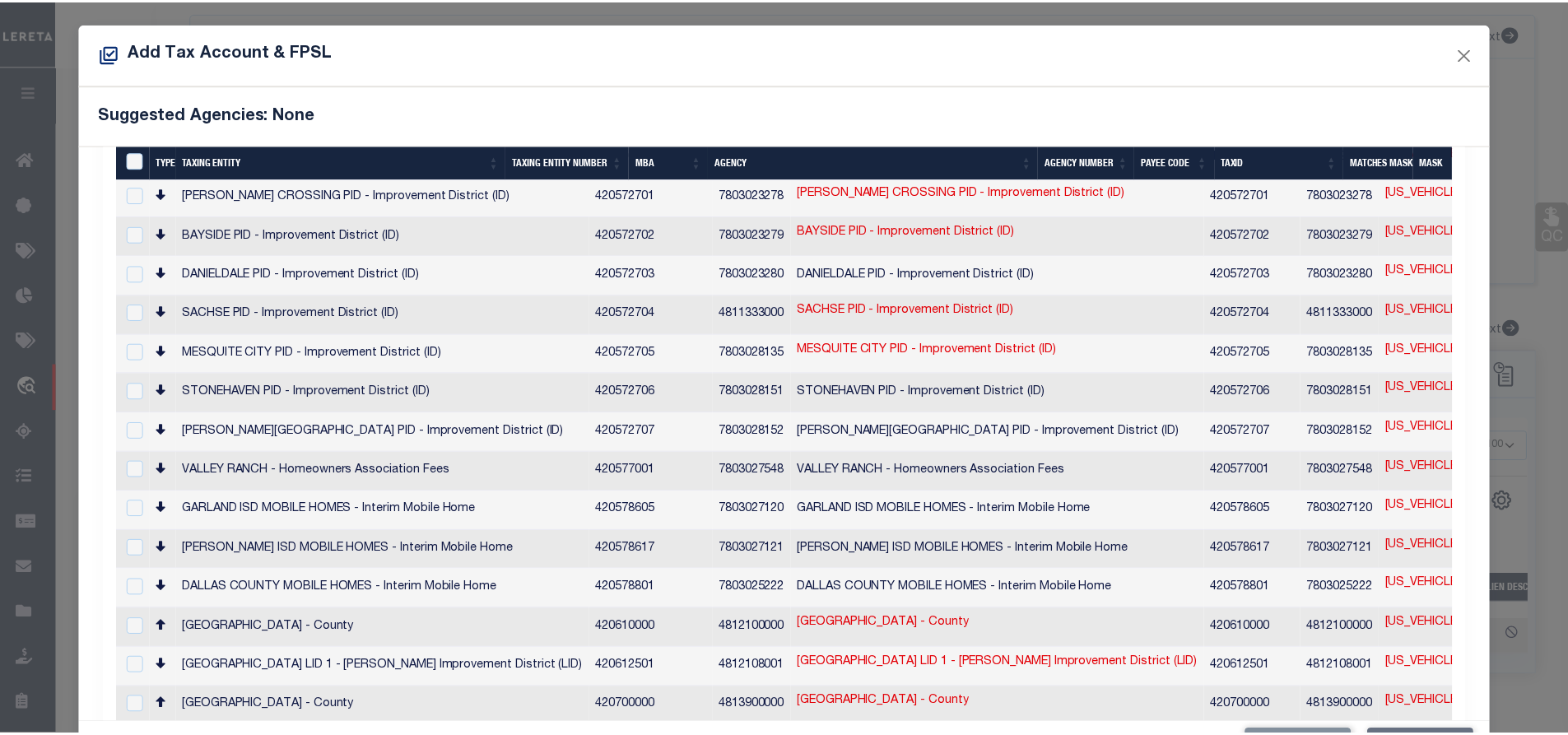
scroll to position [61, 0]
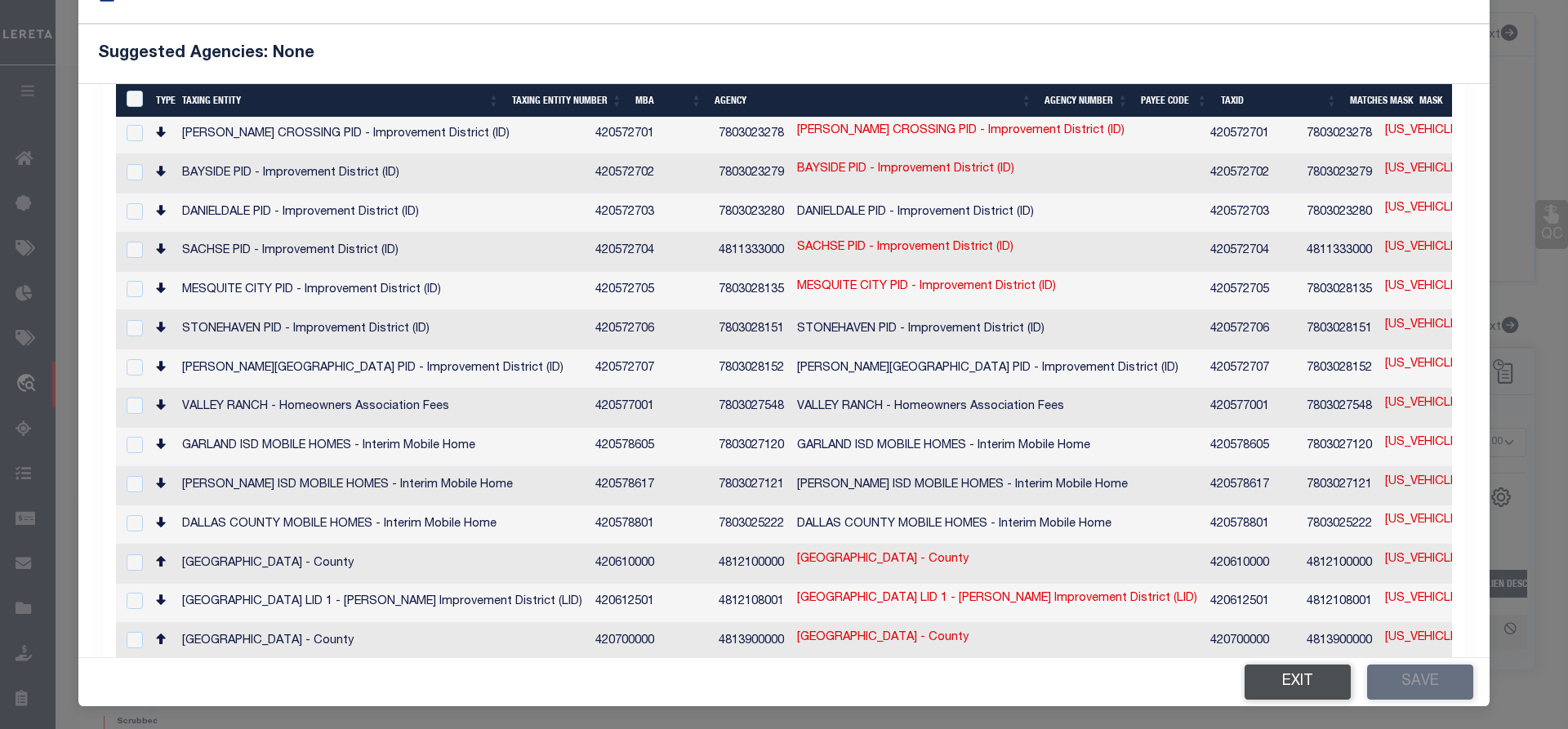
click at [1285, 687] on button "Exit" at bounding box center [1297, 682] width 106 height 35
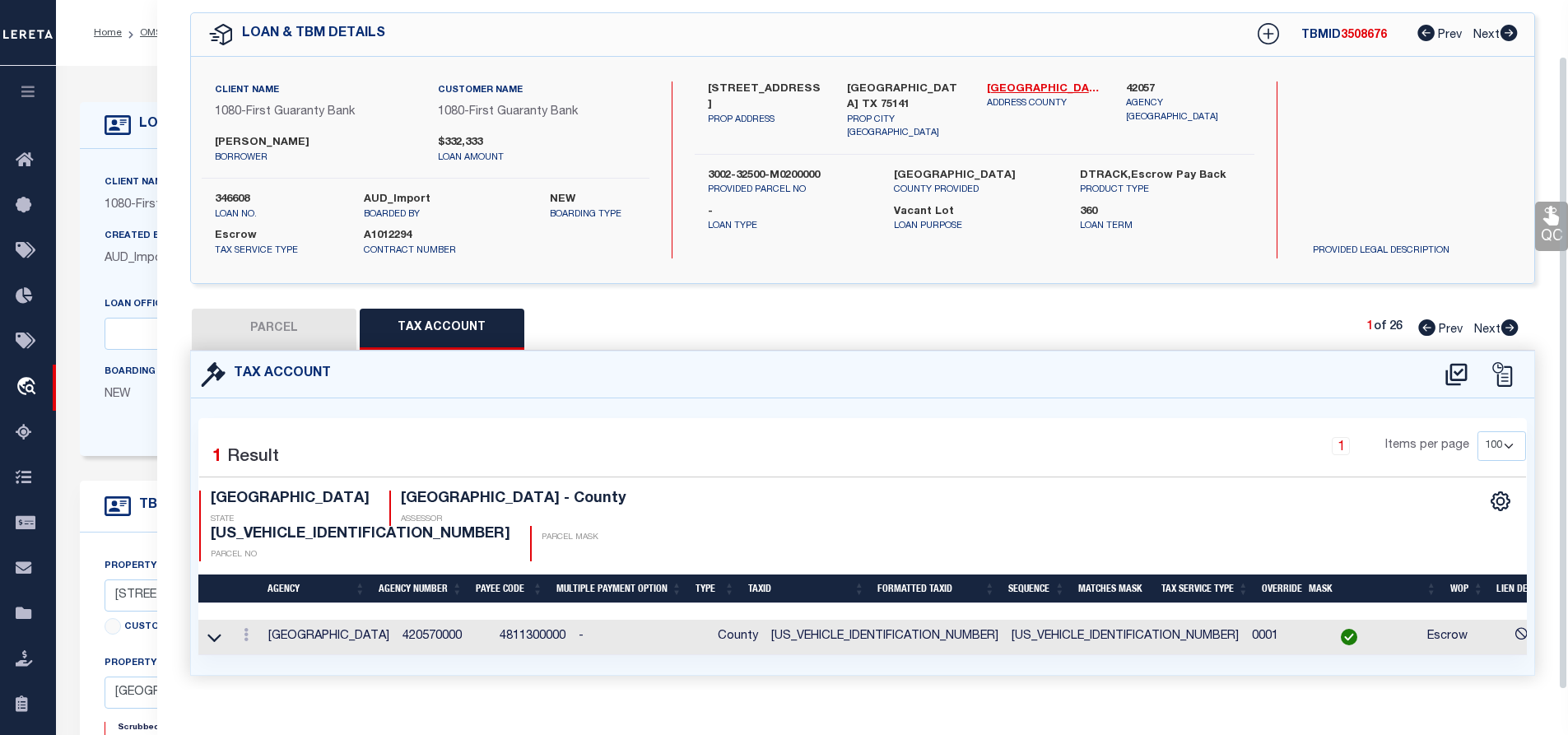
click at [269, 327] on button "PARCEL" at bounding box center [274, 329] width 165 height 41
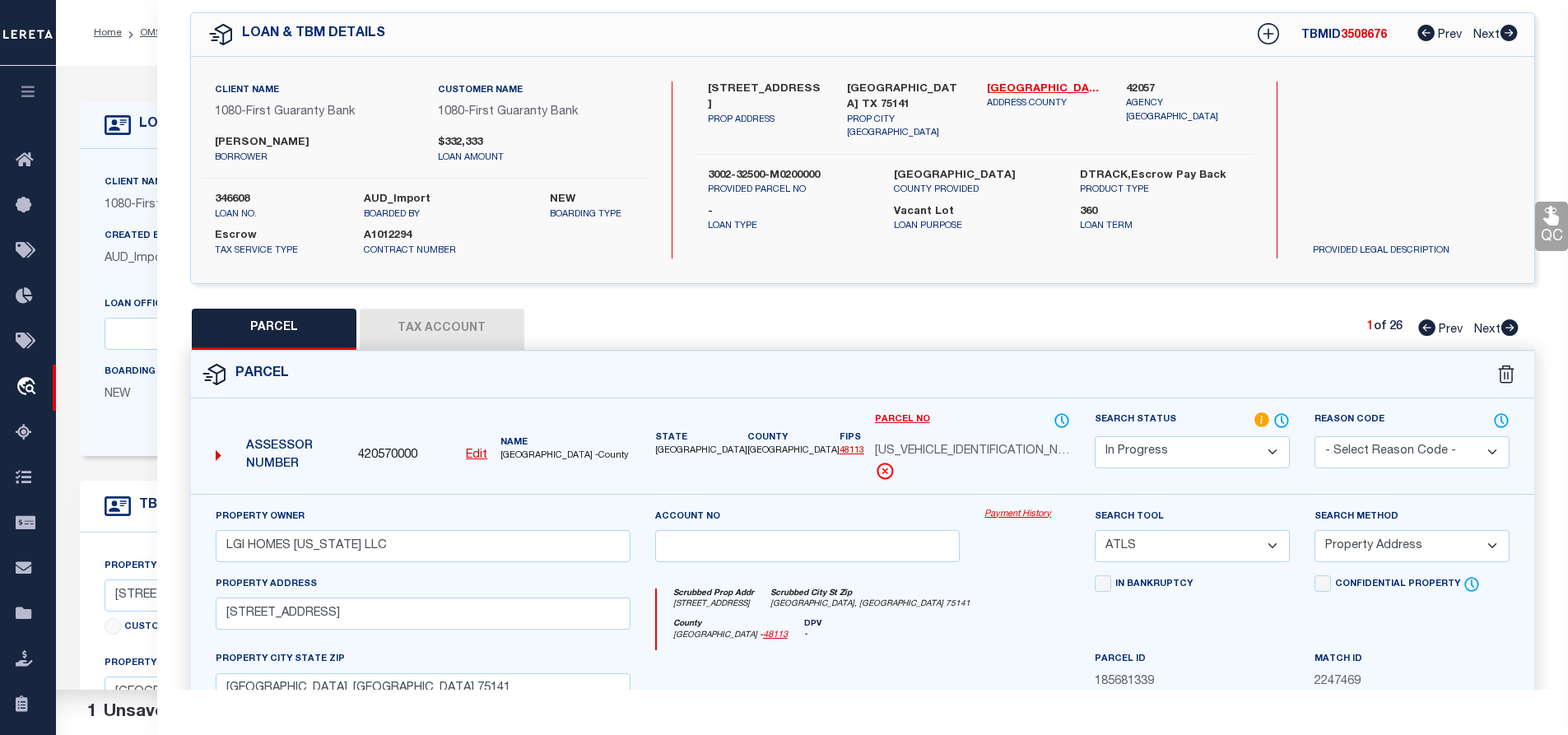
click at [1138, 444] on select "Automated Search Bad Parcel Complete Duplicate Parcel High Dollar Reporting In …" at bounding box center [1192, 451] width 195 height 32
click at [1095, 436] on select "Automated Search Bad Parcel Complete Duplicate Parcel High Dollar Reporting In …" at bounding box center [1192, 451] width 195 height 32
click at [1127, 541] on select "-- Select Search Tool -- 3rd Party Website Agency File Agency Website ATLS CNV-…" at bounding box center [1192, 546] width 195 height 32
click at [1095, 531] on select "-- Select Search Tool -- 3rd Party Website Agency File Agency Website ATLS CNV-…" at bounding box center [1192, 546] width 195 height 32
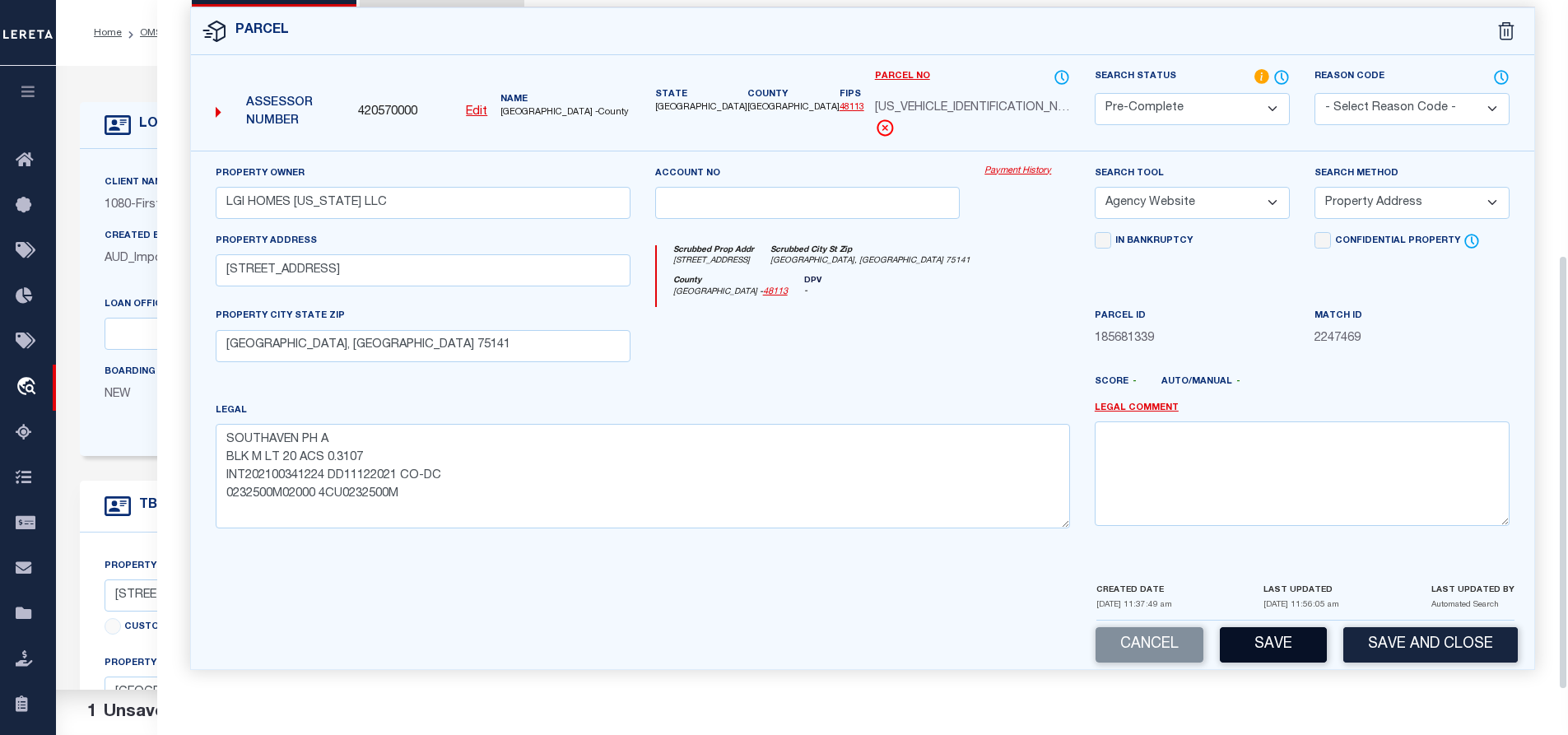
click at [1280, 631] on button "Save" at bounding box center [1273, 645] width 107 height 36
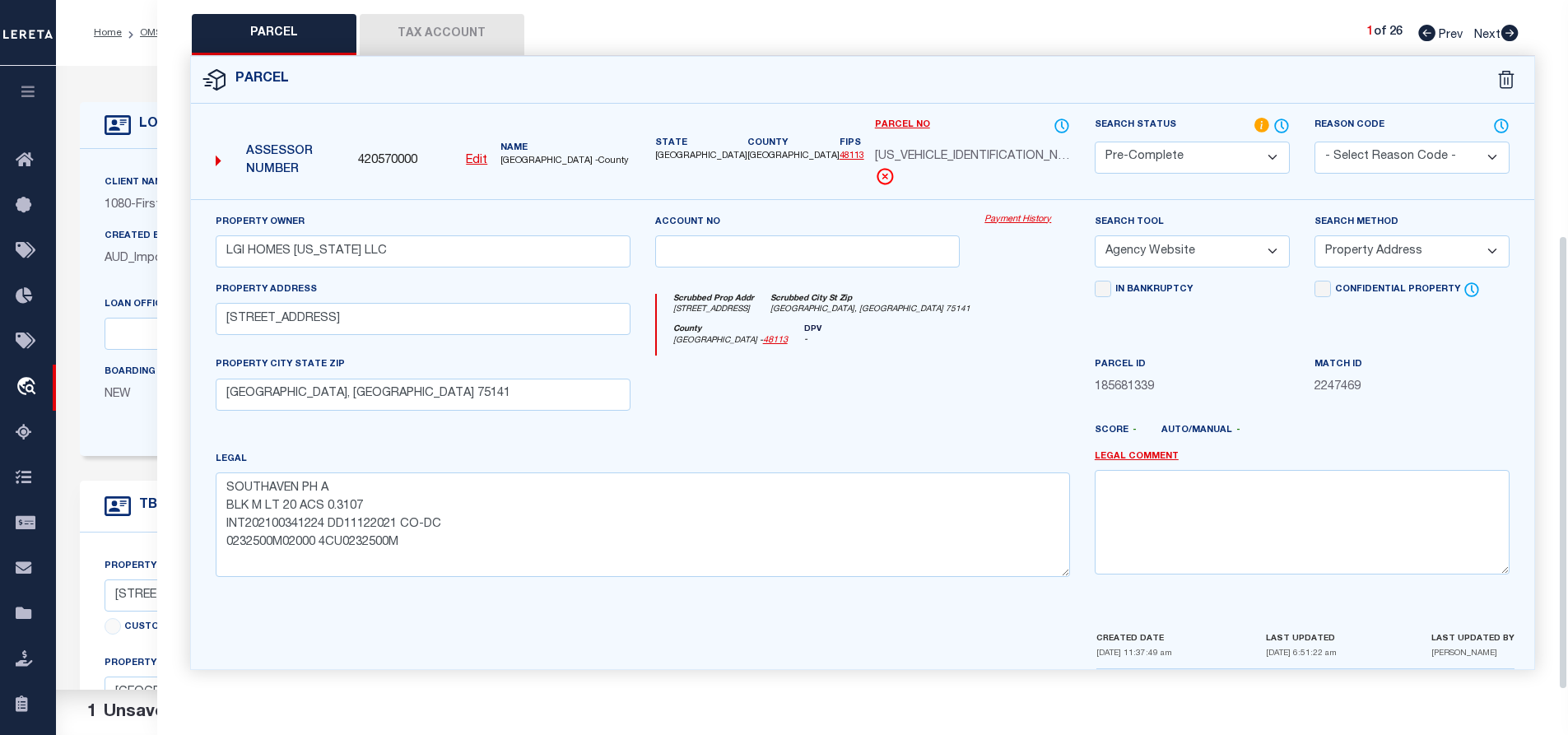
scroll to position [0, 0]
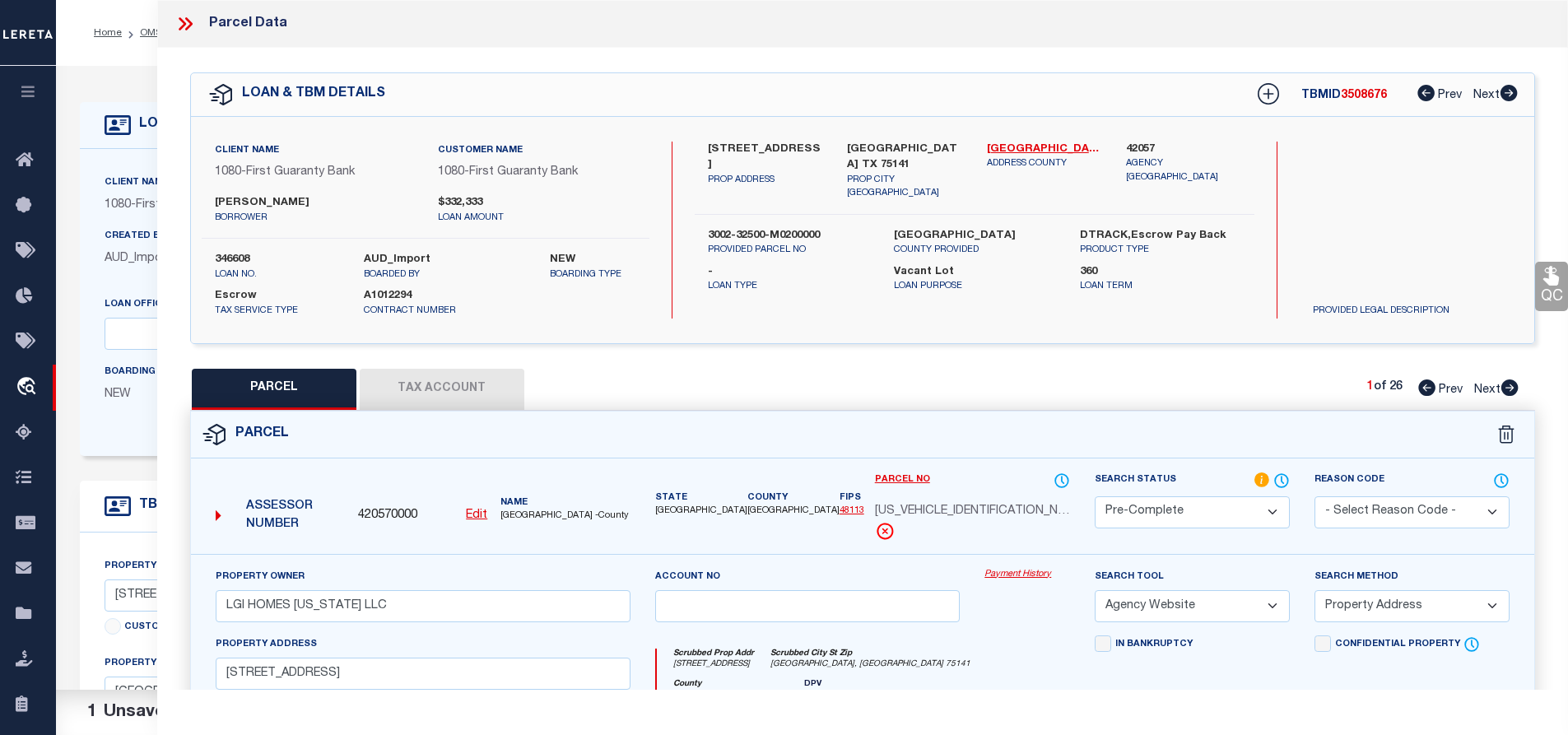
click at [926, 512] on span "300232500M0200000" at bounding box center [973, 512] width 195 height 18
click at [505, 512] on span "DALLAS COUNTY -County" at bounding box center [565, 516] width 129 height 14
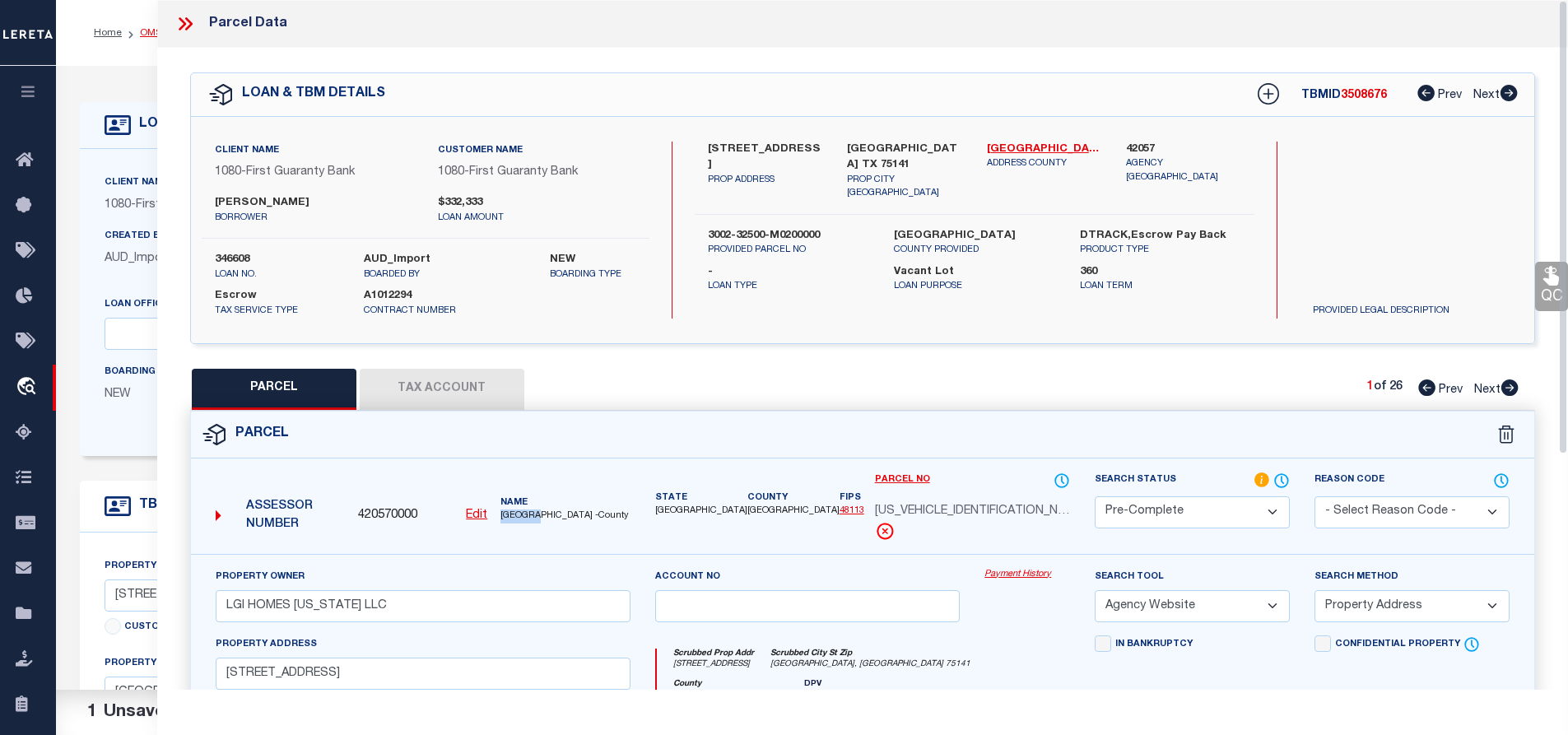
click at [150, 31] on link "OMS" at bounding box center [150, 33] width 22 height 10
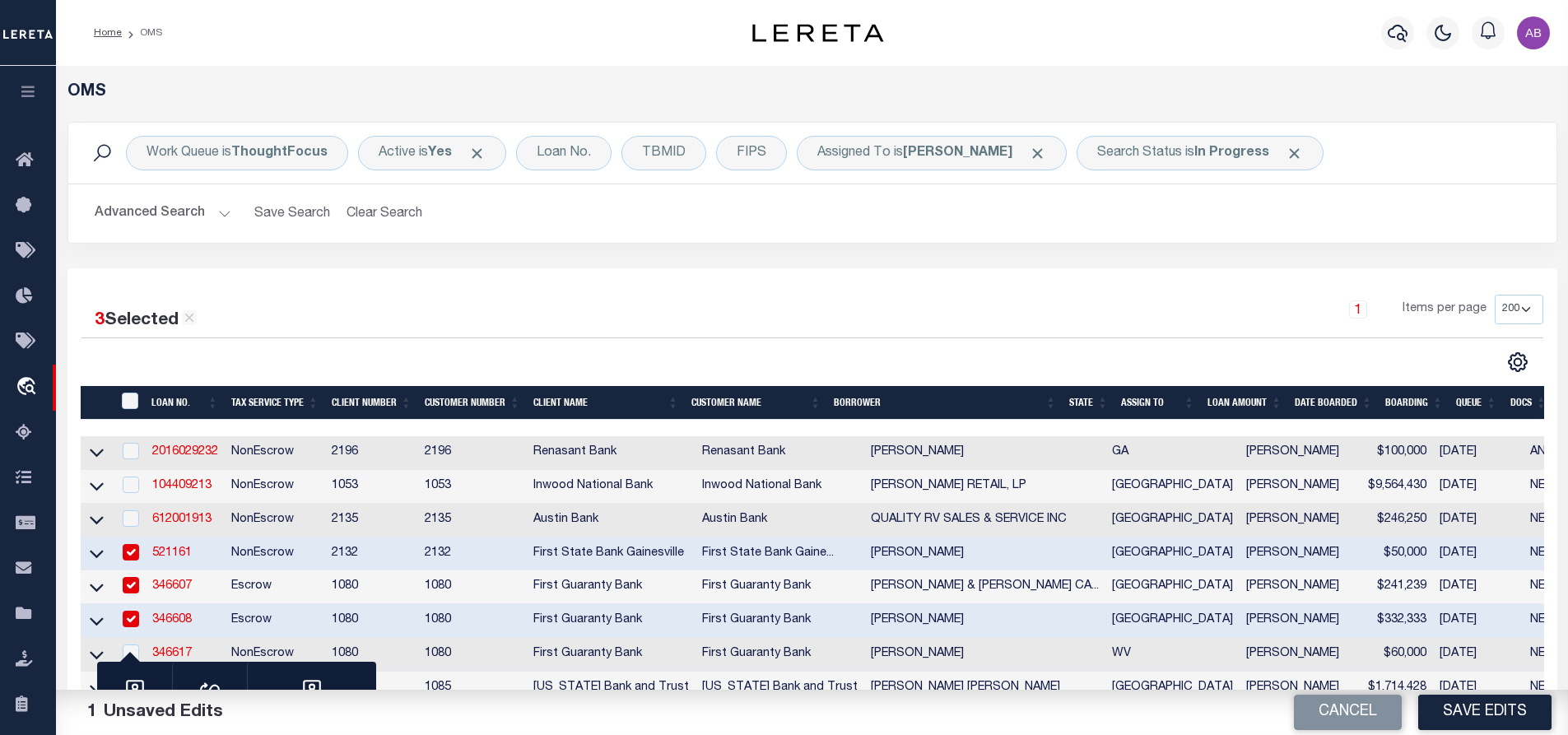
scroll to position [357, 0]
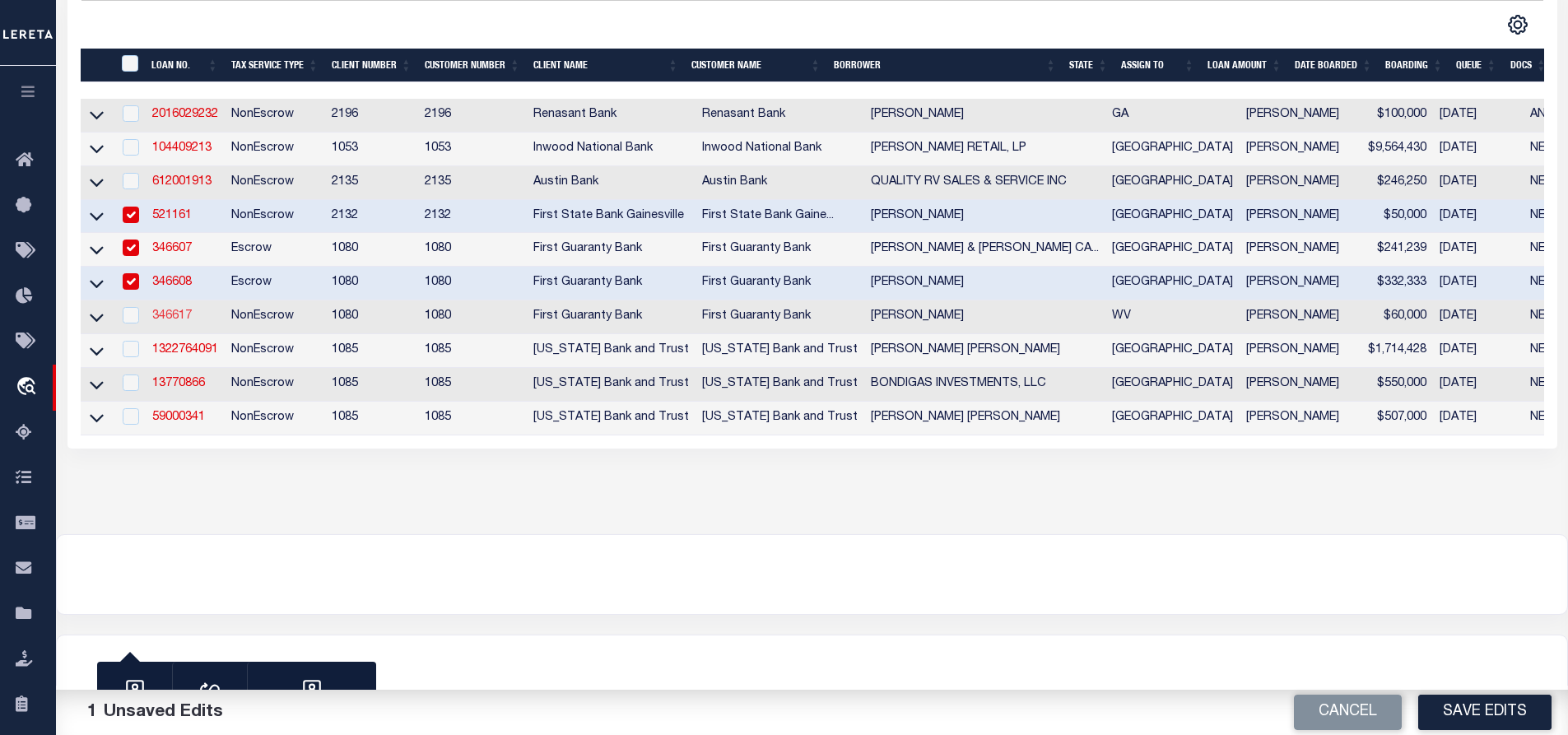
click at [182, 311] on link "346617" at bounding box center [172, 316] width 40 height 12
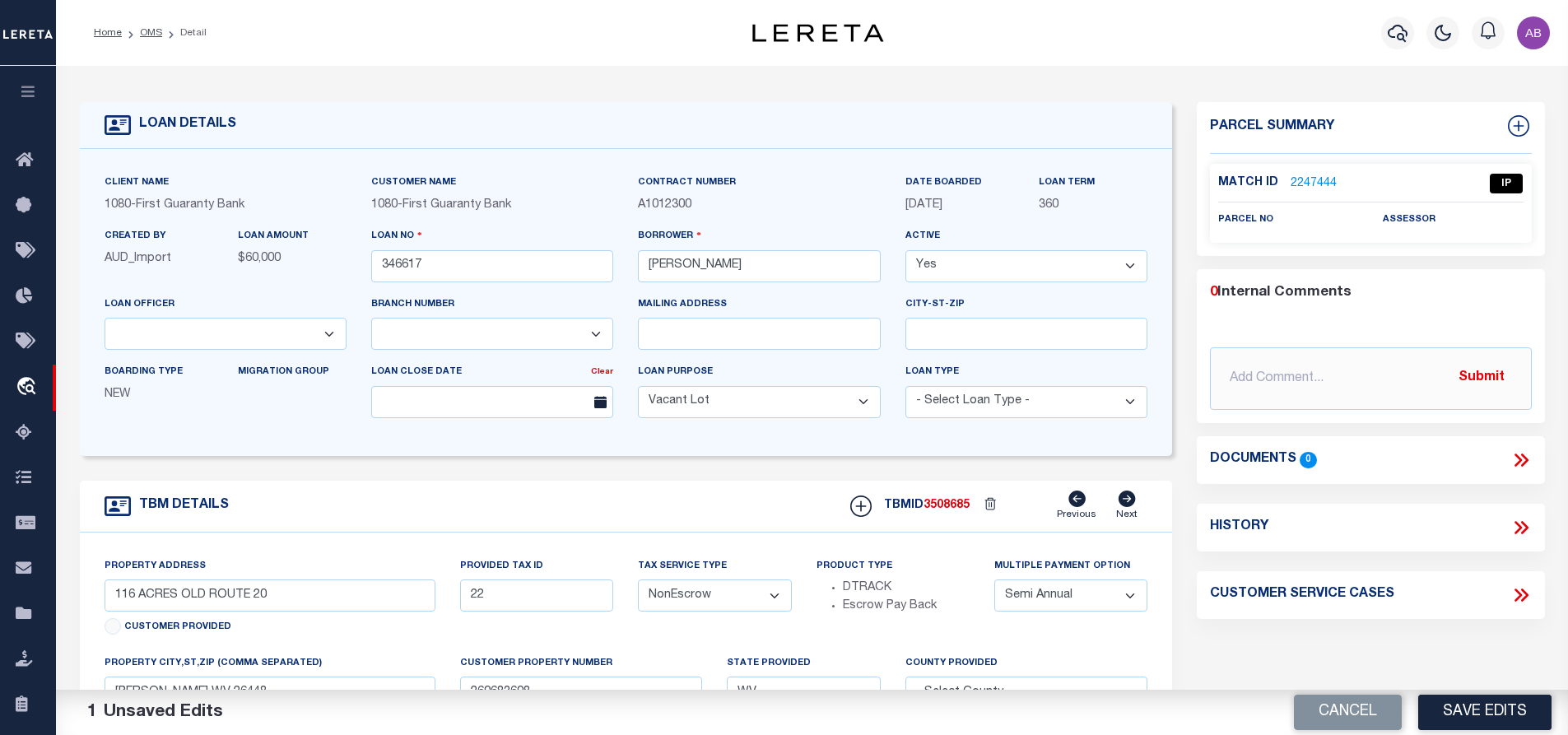
click at [1291, 176] on link "2247444" at bounding box center [1314, 184] width 46 height 17
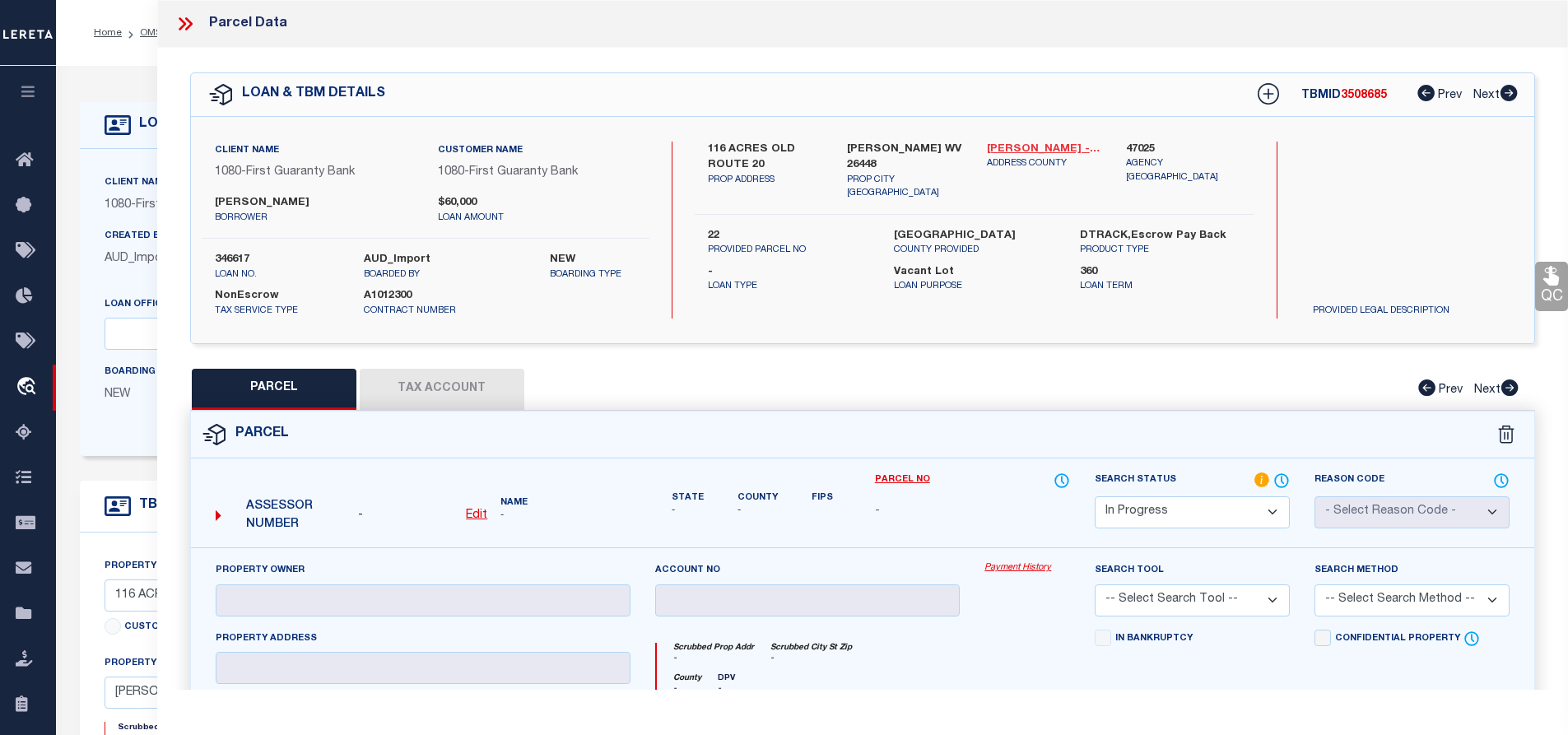
click at [1029, 146] on link "Marion - 54049" at bounding box center [1045, 150] width 116 height 16
click at [772, 148] on label "116 ACRES OLD ROUTE 20" at bounding box center [766, 157] width 116 height 32
click at [772, 160] on label "116 ACRES OLD ROUTE 20" at bounding box center [766, 157] width 116 height 32
drag, startPoint x: 772, startPoint y: 160, endPoint x: 770, endPoint y: 146, distance: 14.1
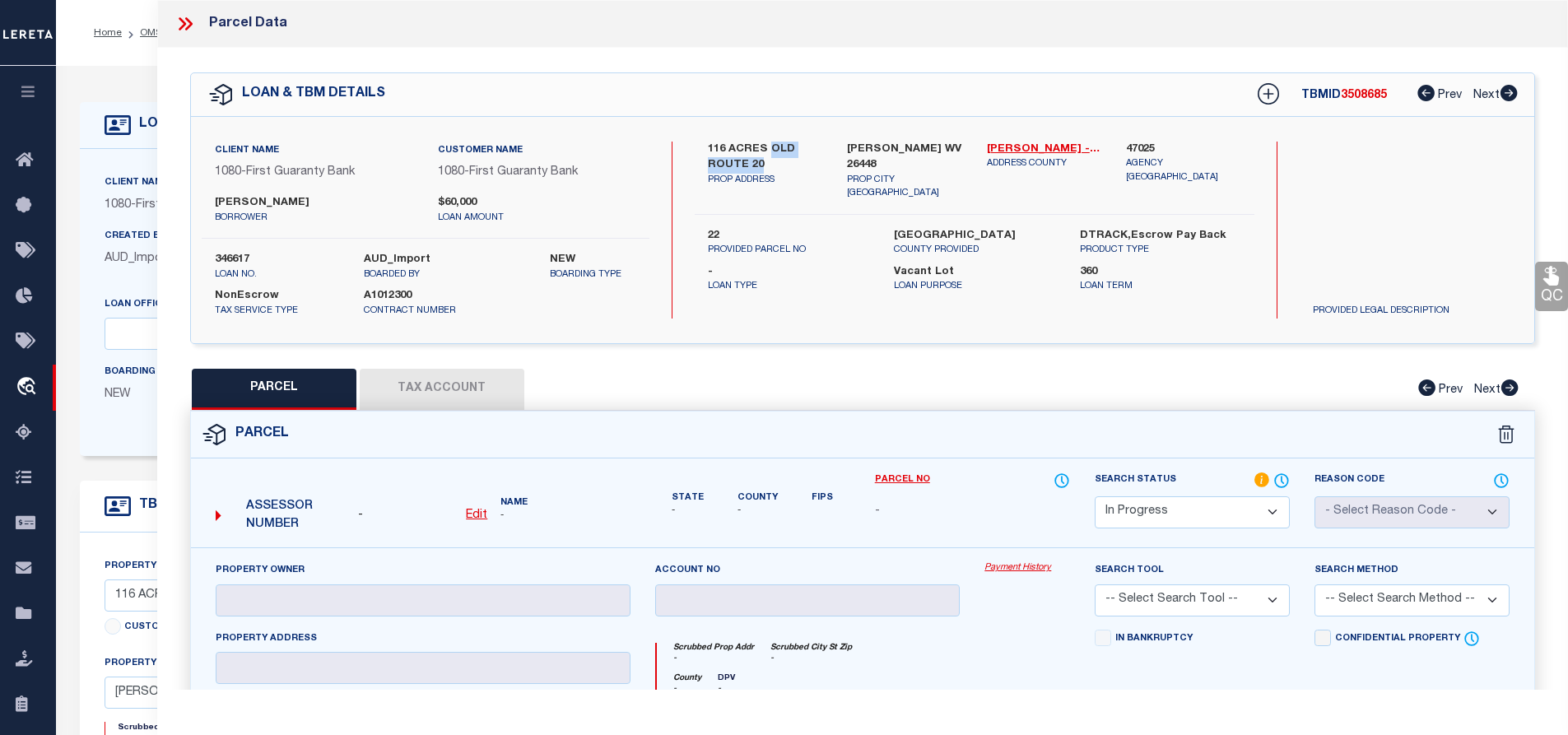
click at [770, 146] on label "116 ACRES OLD ROUTE 20" at bounding box center [766, 157] width 116 height 32
click at [323, 198] on label "ZACKERY DAVID DEITZEL" at bounding box center [314, 203] width 199 height 16
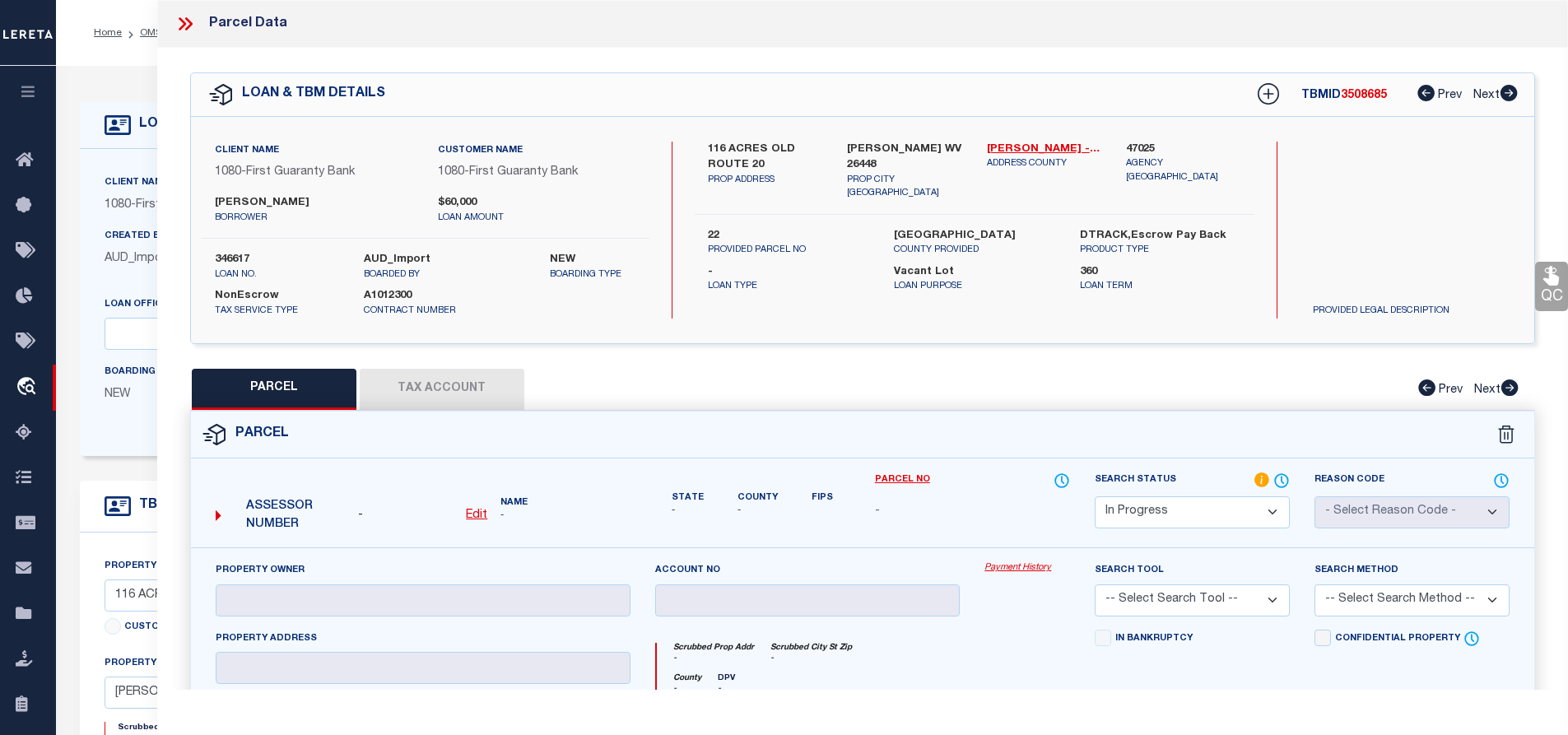
click at [323, 198] on label "ZACKERY DAVID DEITZEL" at bounding box center [314, 203] width 199 height 16
click at [328, 200] on label "ZACKERY DAVID DEITZEL" at bounding box center [314, 203] width 199 height 16
click at [147, 29] on link "OMS" at bounding box center [150, 33] width 22 height 10
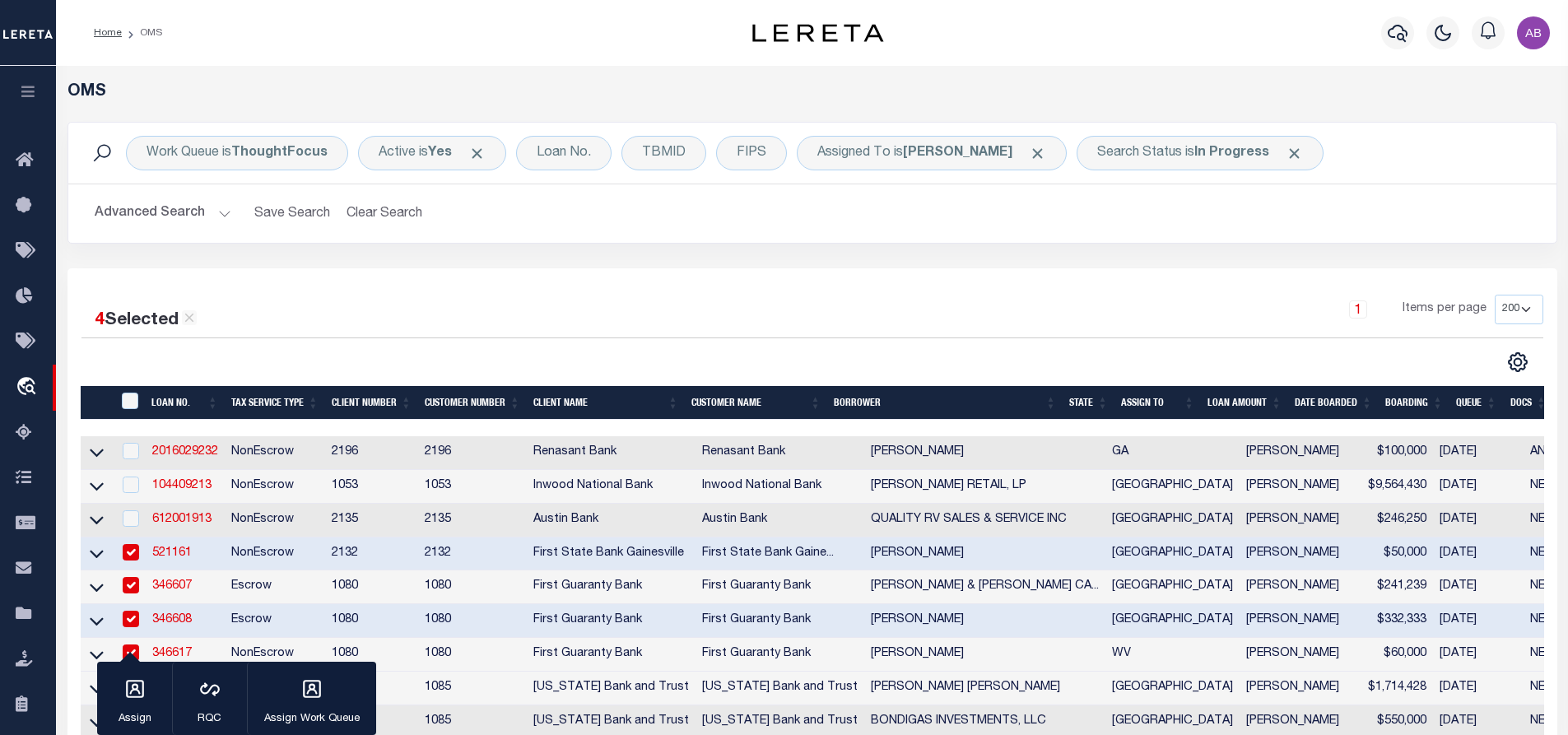
scroll to position [357, 0]
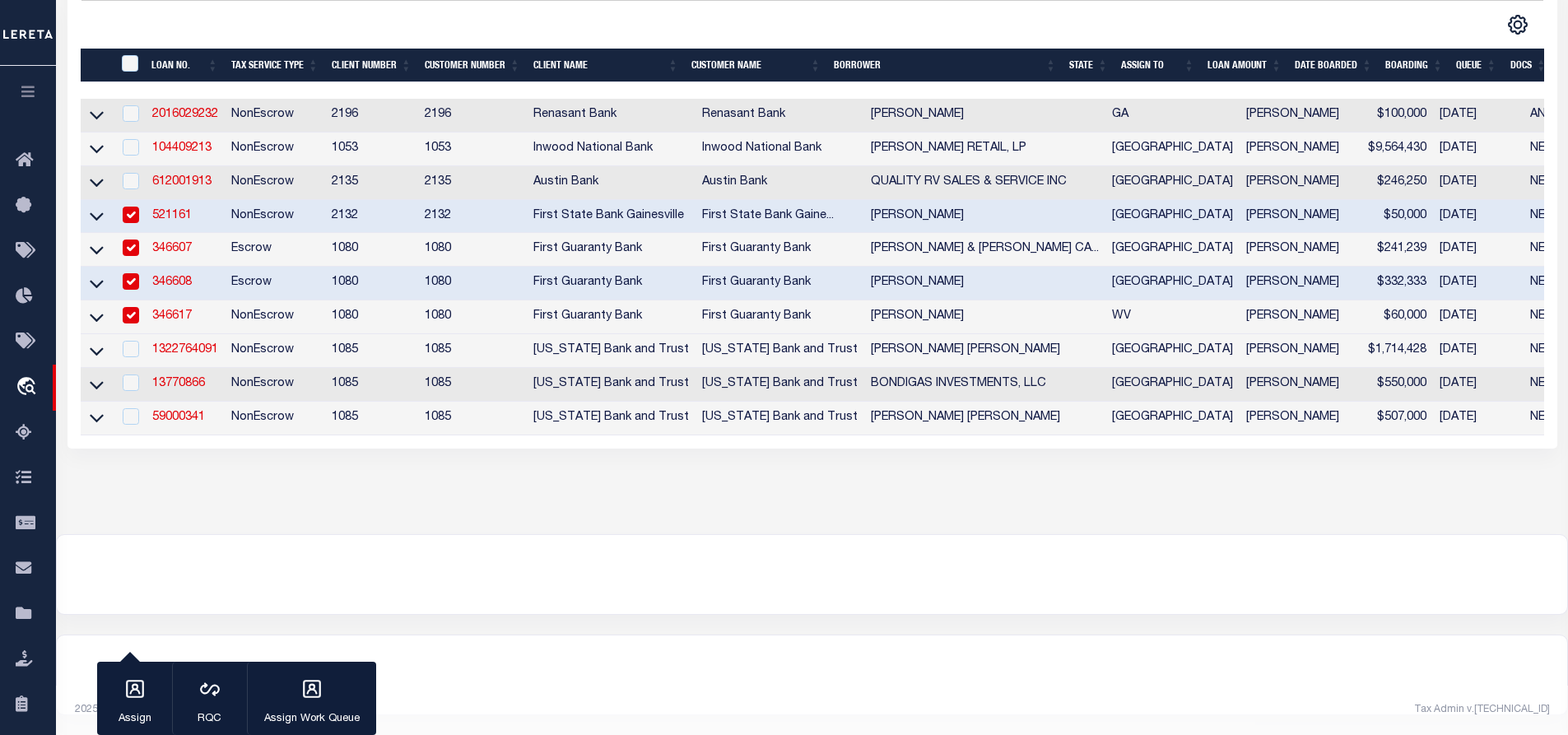
click at [134, 307] on input "checkbox" at bounding box center [130, 314] width 16 height 16
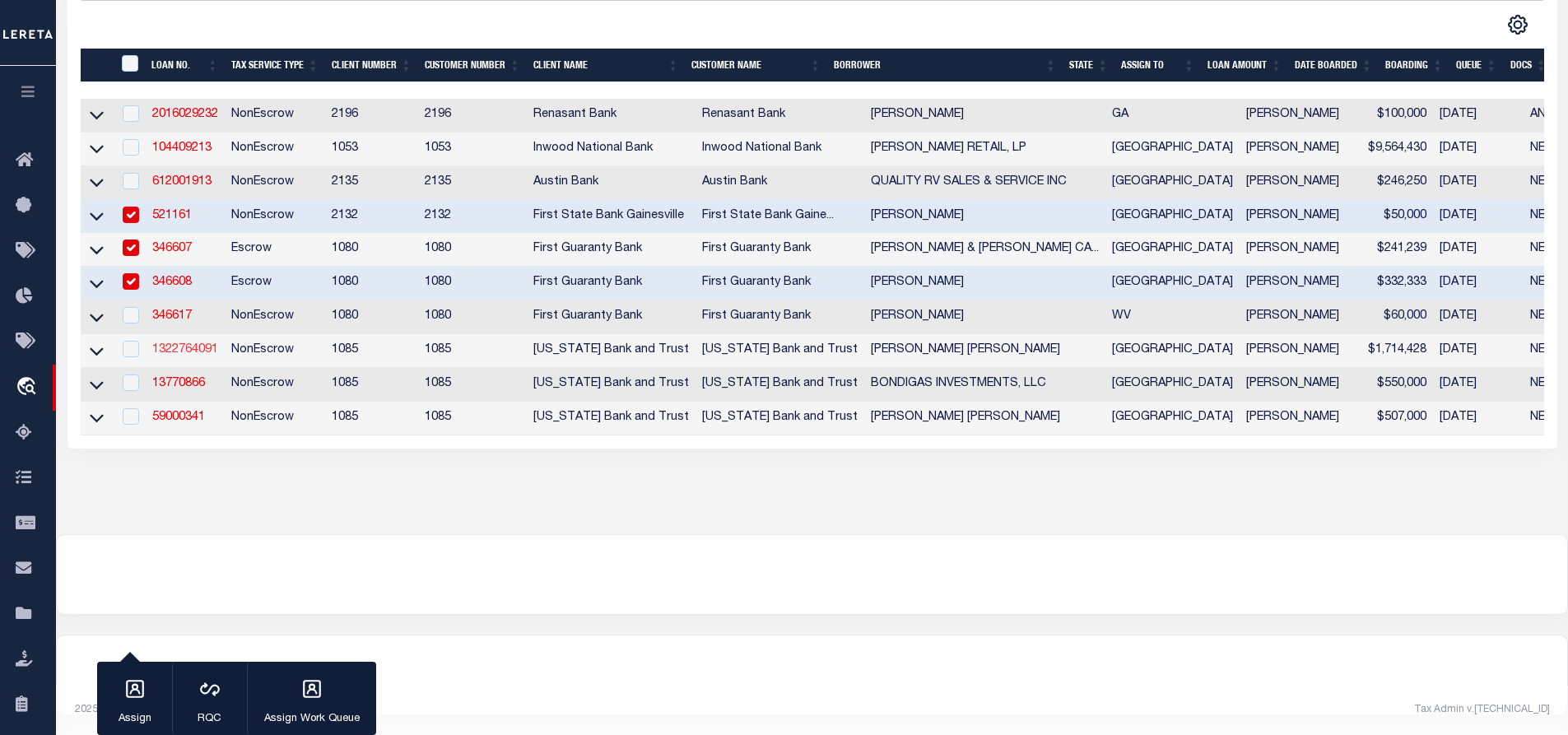
click at [156, 344] on link "1322764091" at bounding box center [185, 350] width 66 height 12
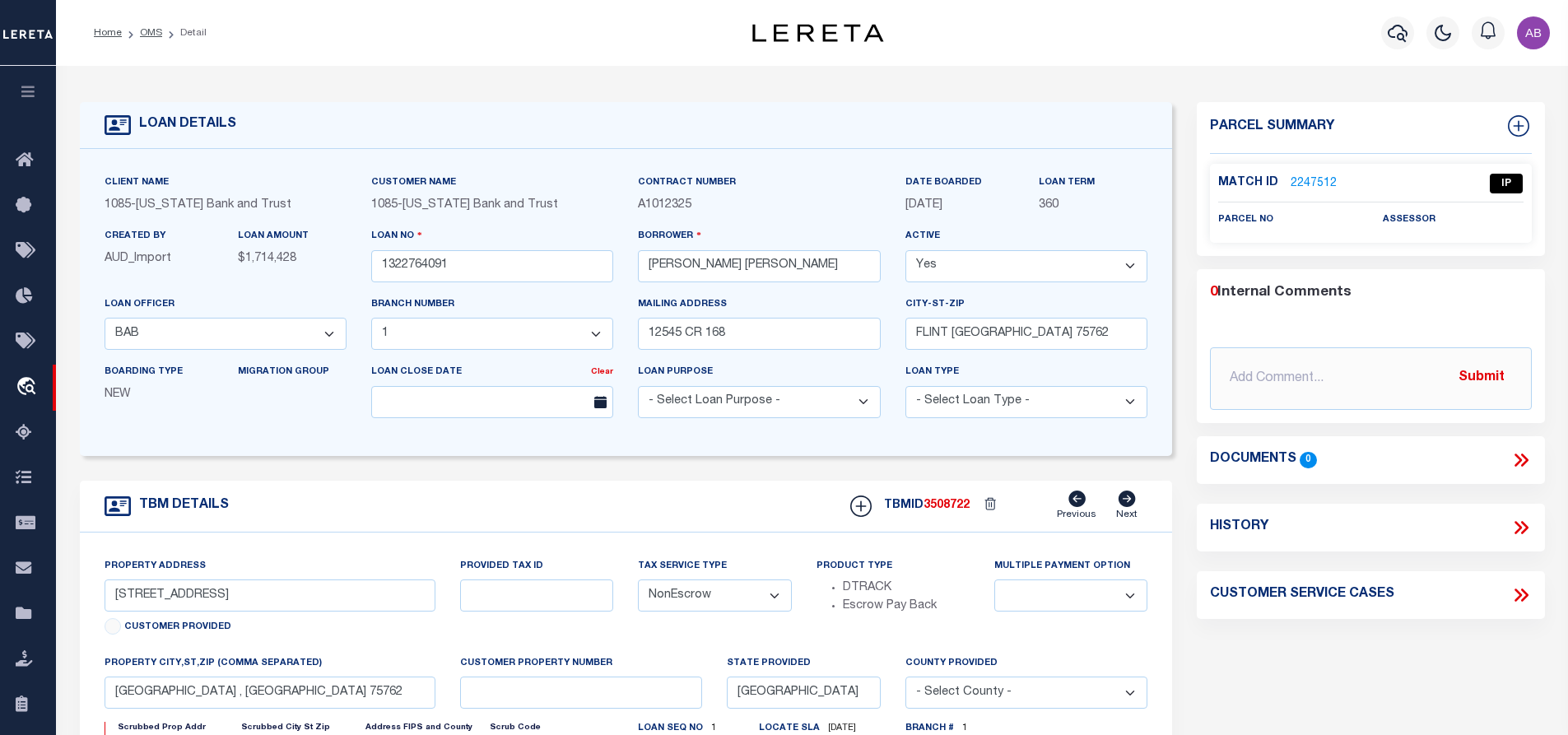
click at [1313, 177] on link "2247512" at bounding box center [1314, 184] width 46 height 17
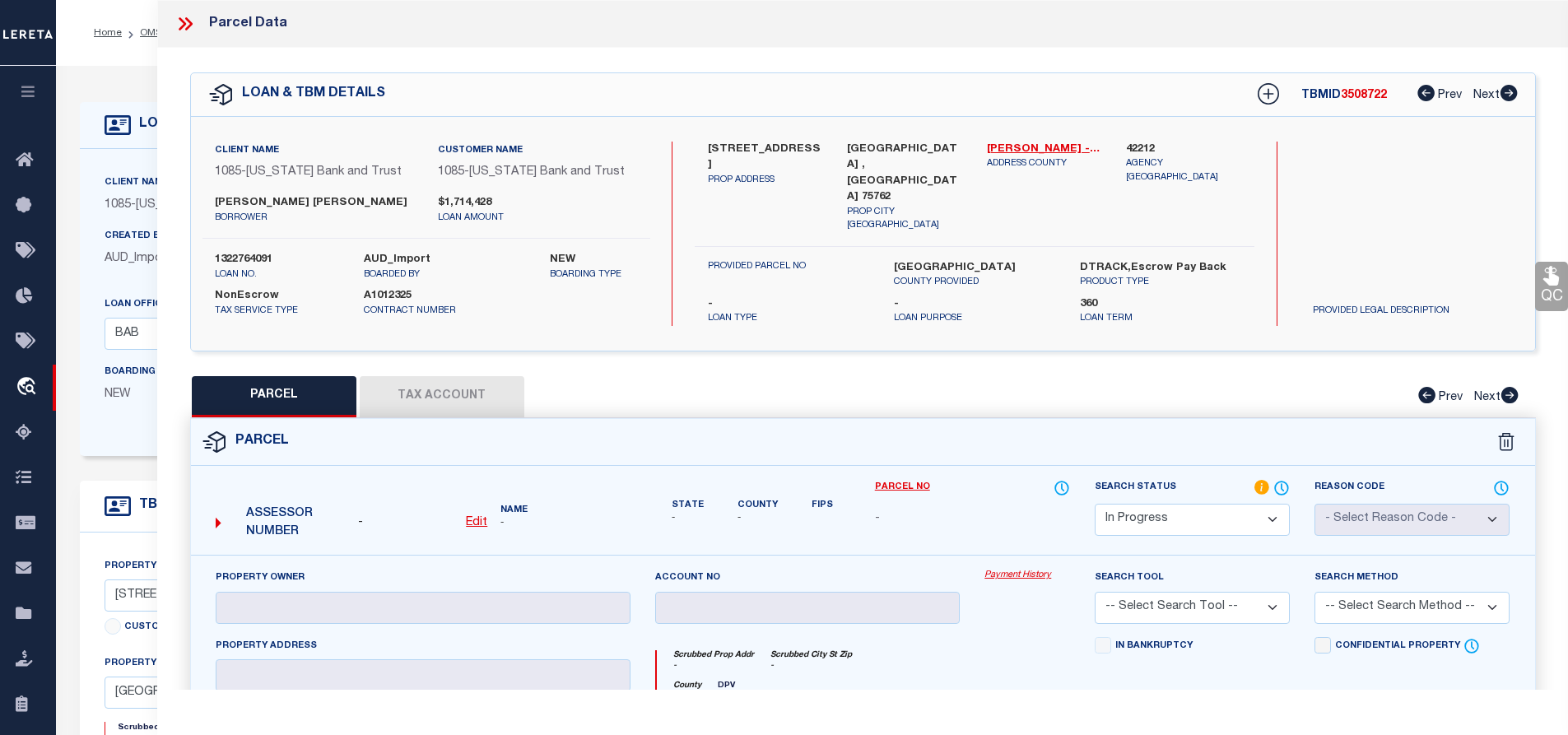
click at [1178, 504] on select "Automated Search Bad Parcel Complete Duplicate Parcel High Dollar Reporting In …" at bounding box center [1192, 519] width 195 height 32
click at [183, 28] on icon at bounding box center [185, 24] width 21 height 21
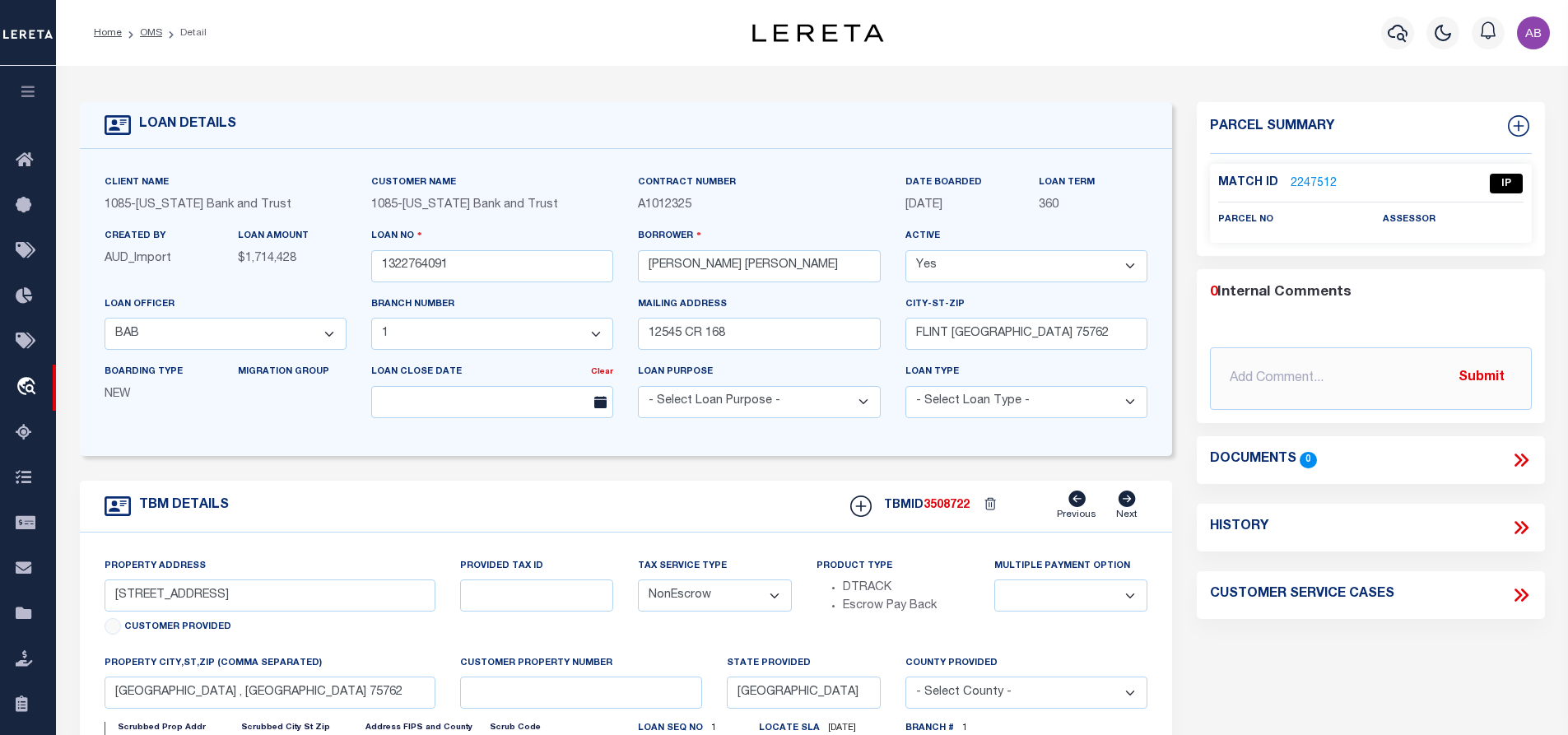
click at [1309, 178] on link "2247512" at bounding box center [1314, 184] width 46 height 17
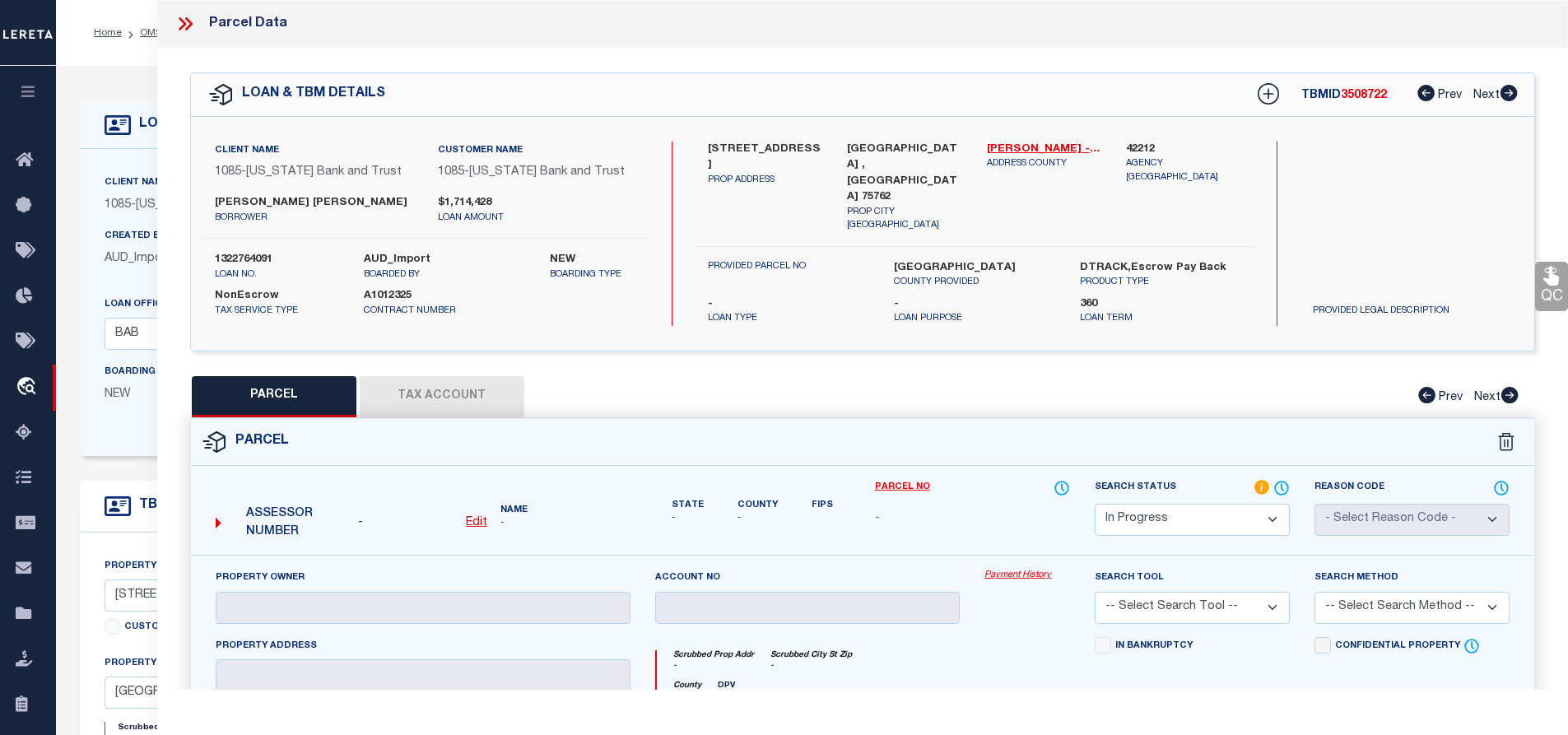
click at [1176, 513] on select "Automated Search Bad Parcel Complete Duplicate Parcel High Dollar Reporting In …" at bounding box center [1192, 519] width 195 height 32
click at [1095, 504] on select "Automated Search Bad Parcel Complete Duplicate Parcel High Dollar Reporting In …" at bounding box center [1192, 519] width 195 height 32
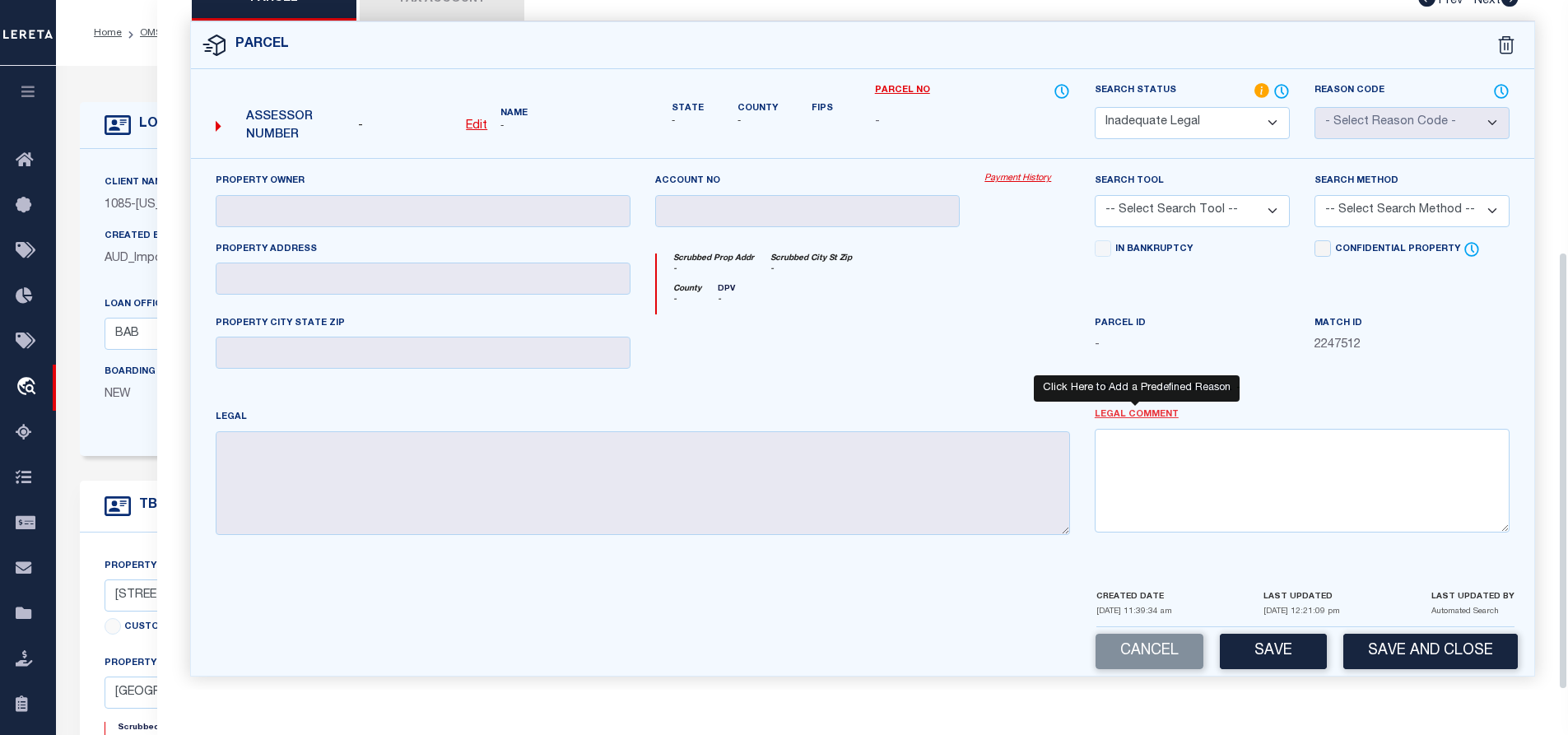
click at [1140, 408] on link "Legal Comment" at bounding box center [1136, 415] width 84 height 14
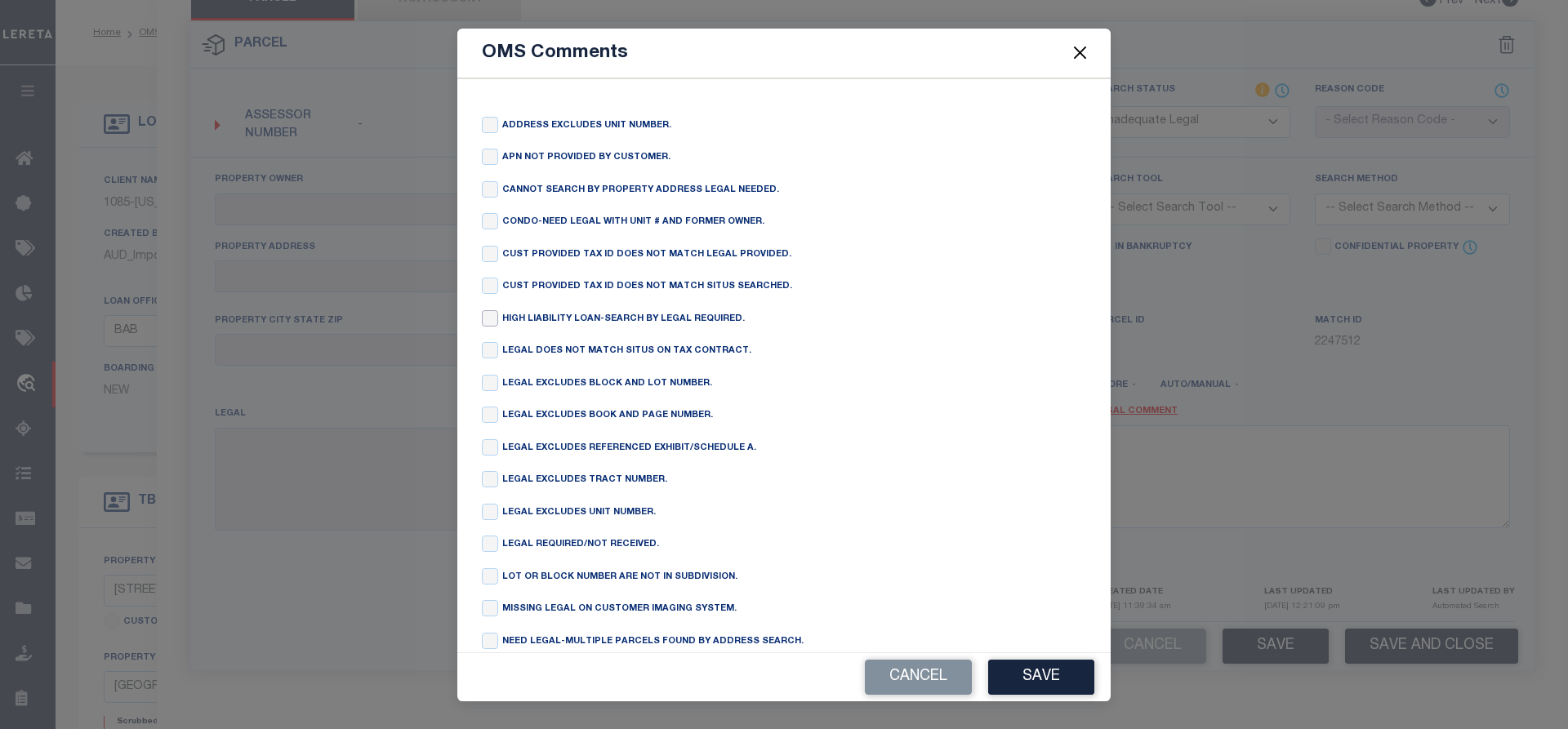
click at [493, 324] on input "checkbox" at bounding box center [490, 318] width 16 height 16
click at [1010, 673] on button "Save" at bounding box center [1041, 677] width 106 height 35
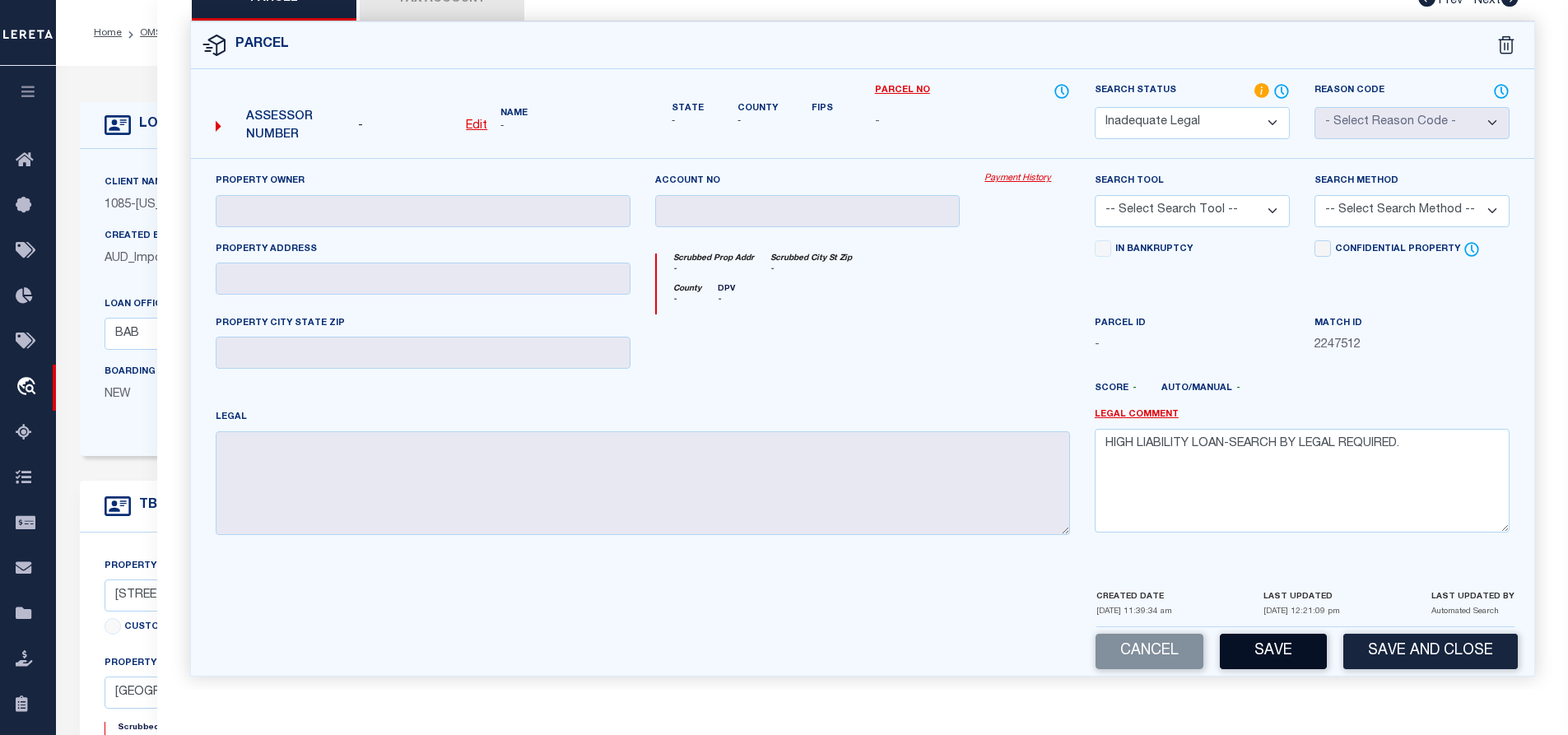
click at [1290, 648] on button "Save" at bounding box center [1273, 651] width 107 height 36
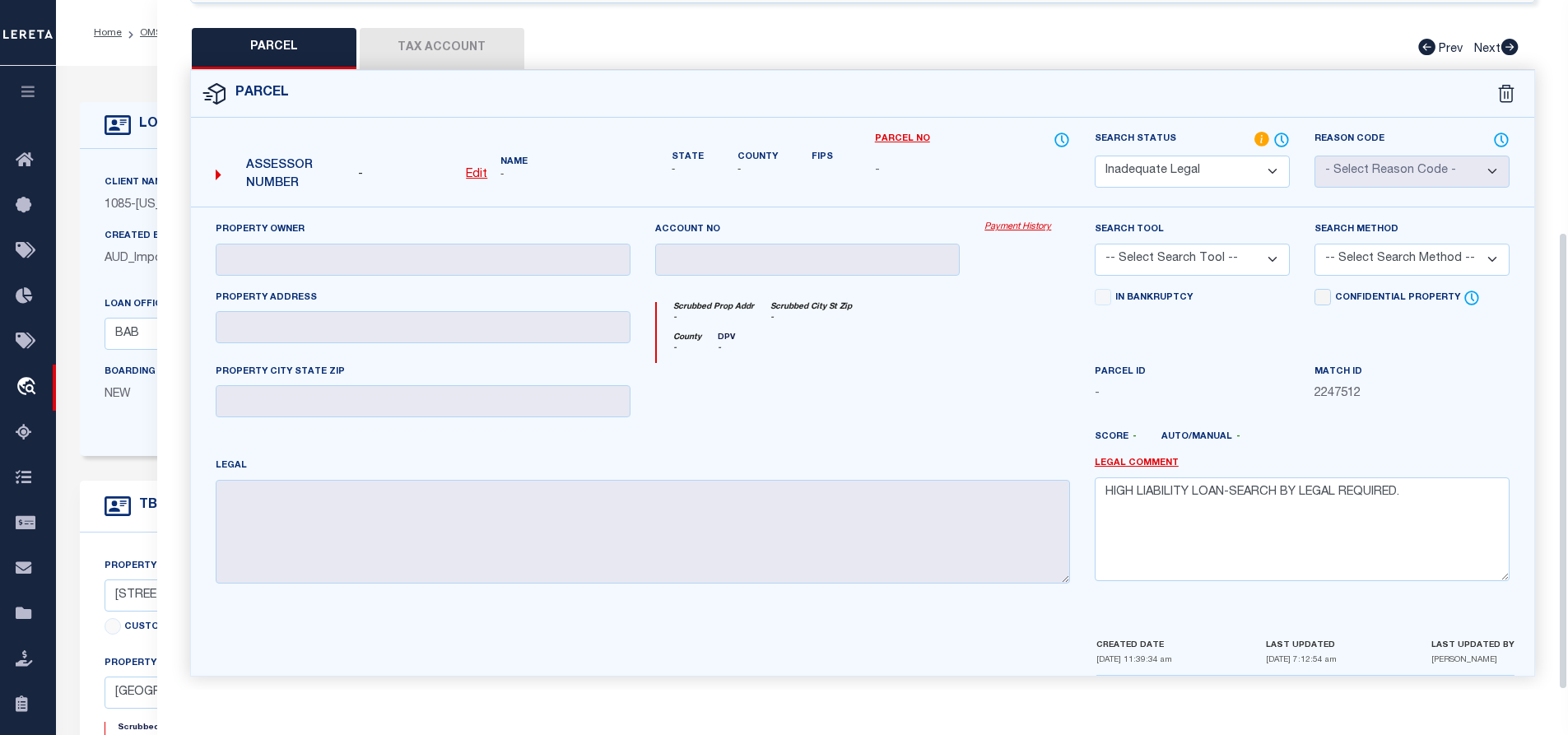
scroll to position [0, 0]
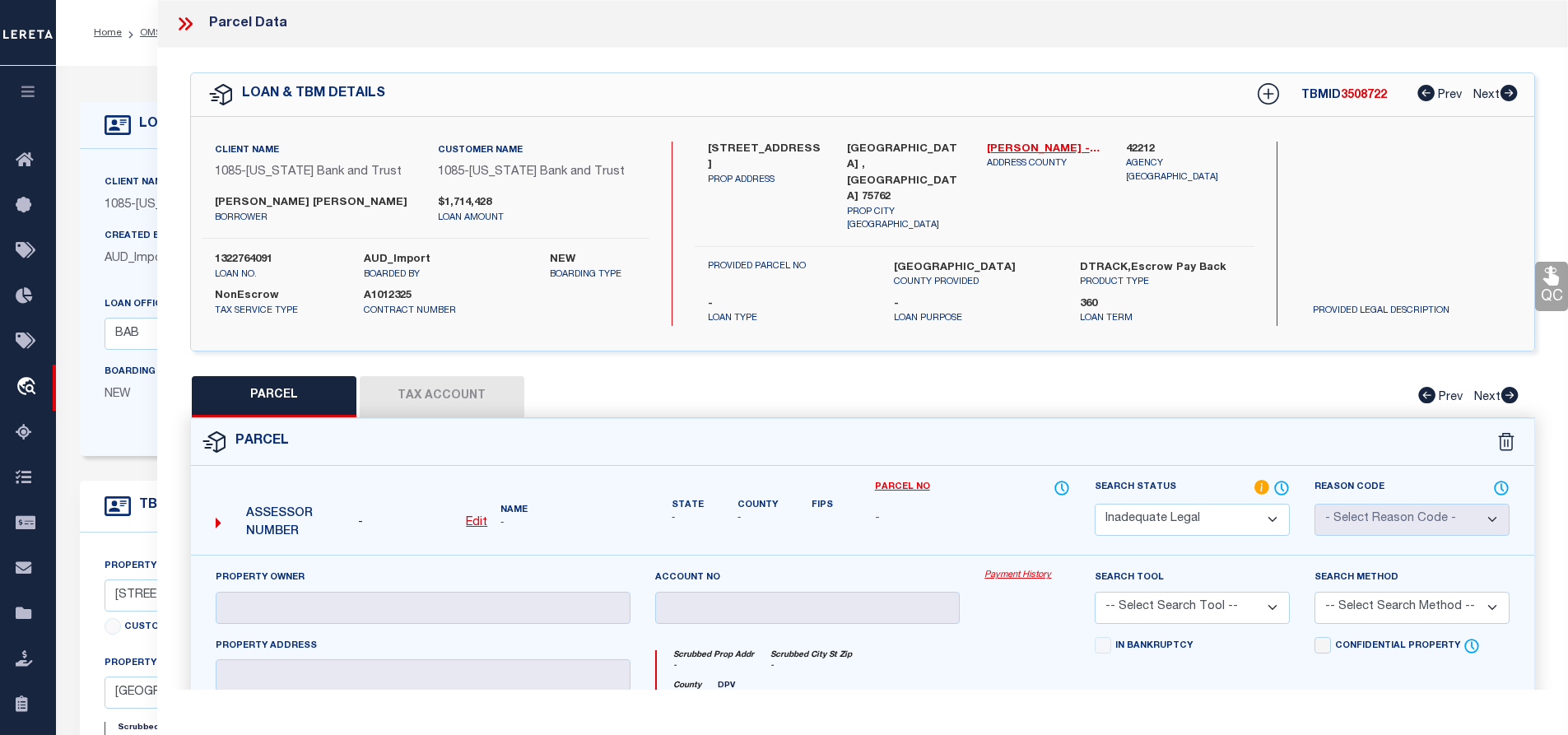
click at [177, 21] on icon at bounding box center [185, 24] width 21 height 21
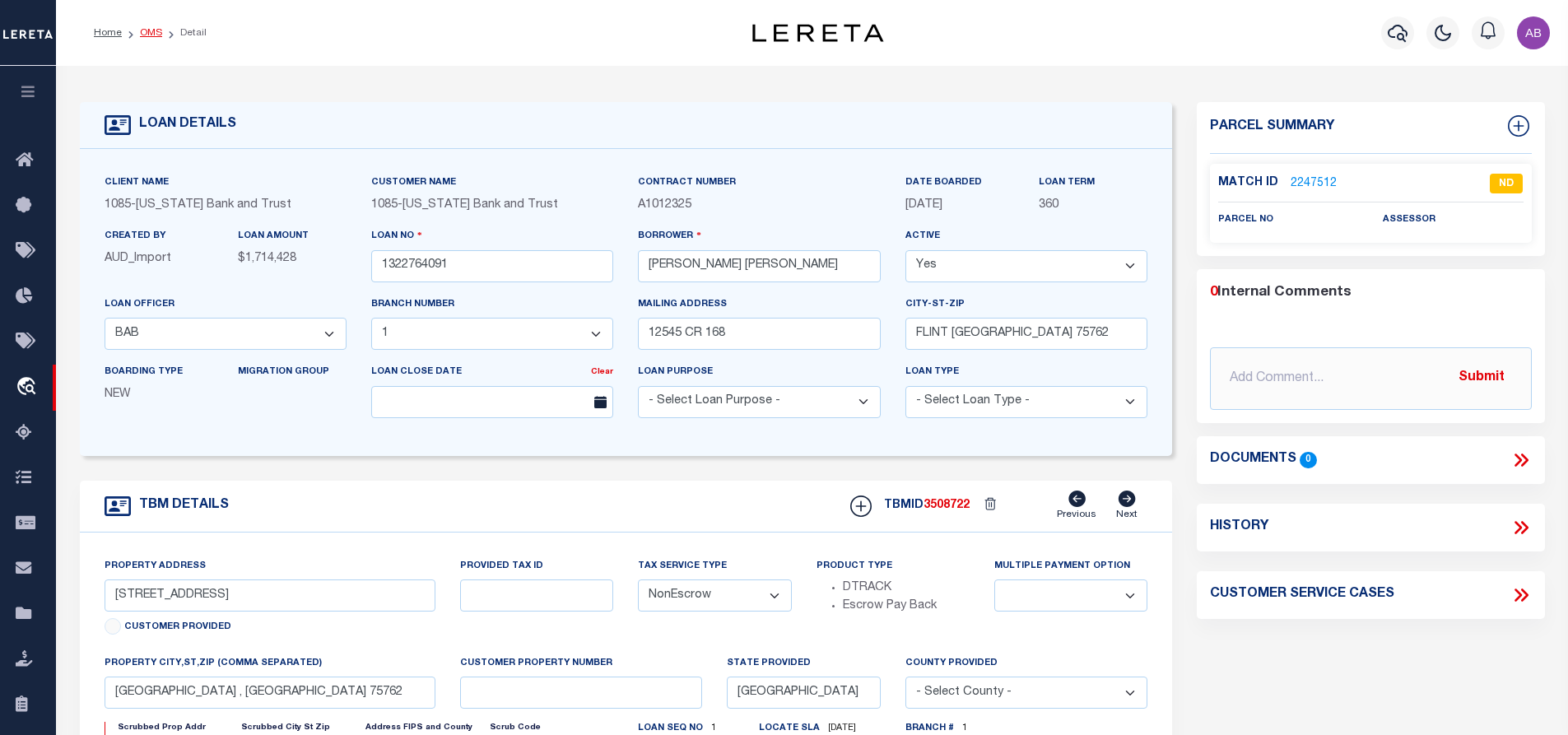
click at [149, 31] on link "OMS" at bounding box center [150, 33] width 22 height 10
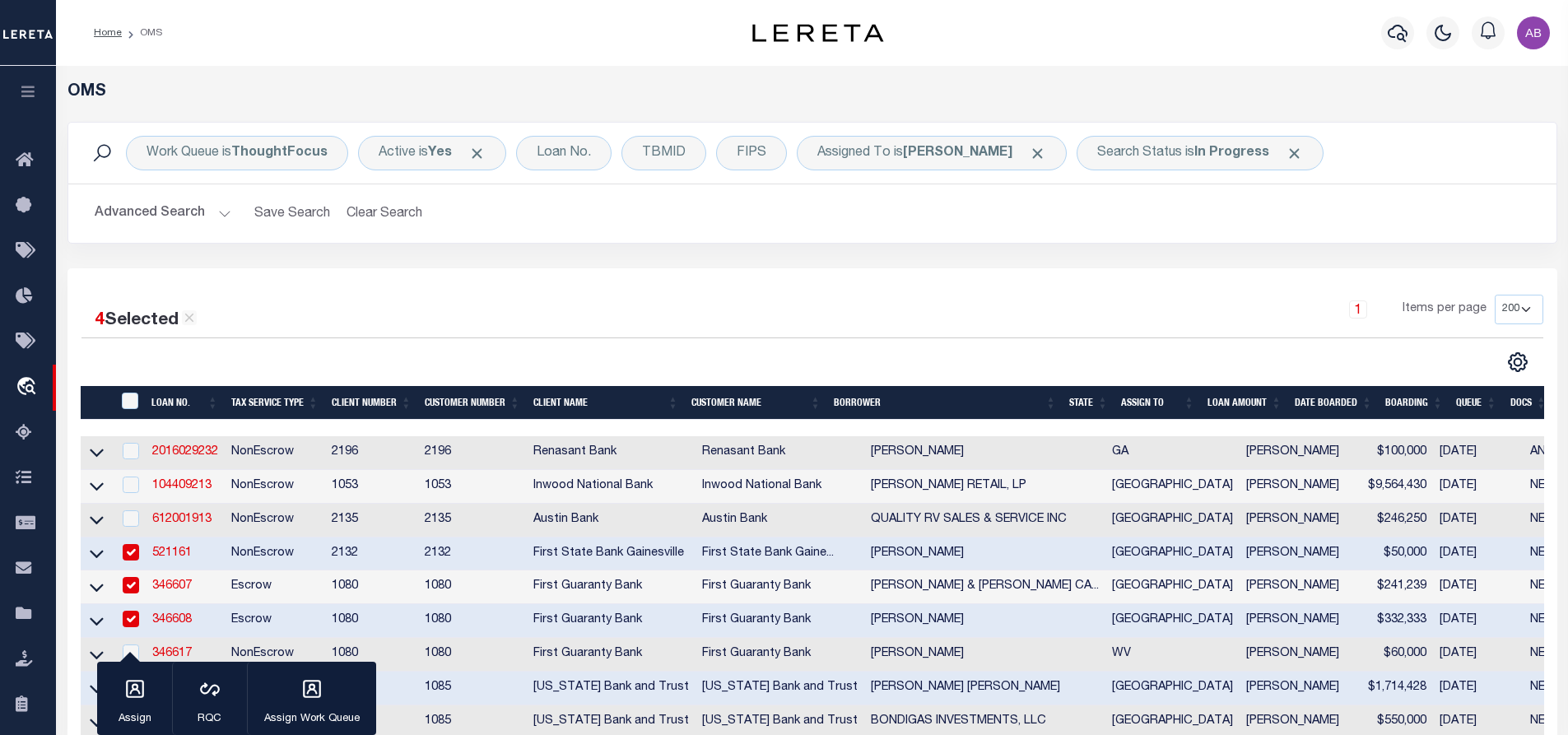
scroll to position [357, 0]
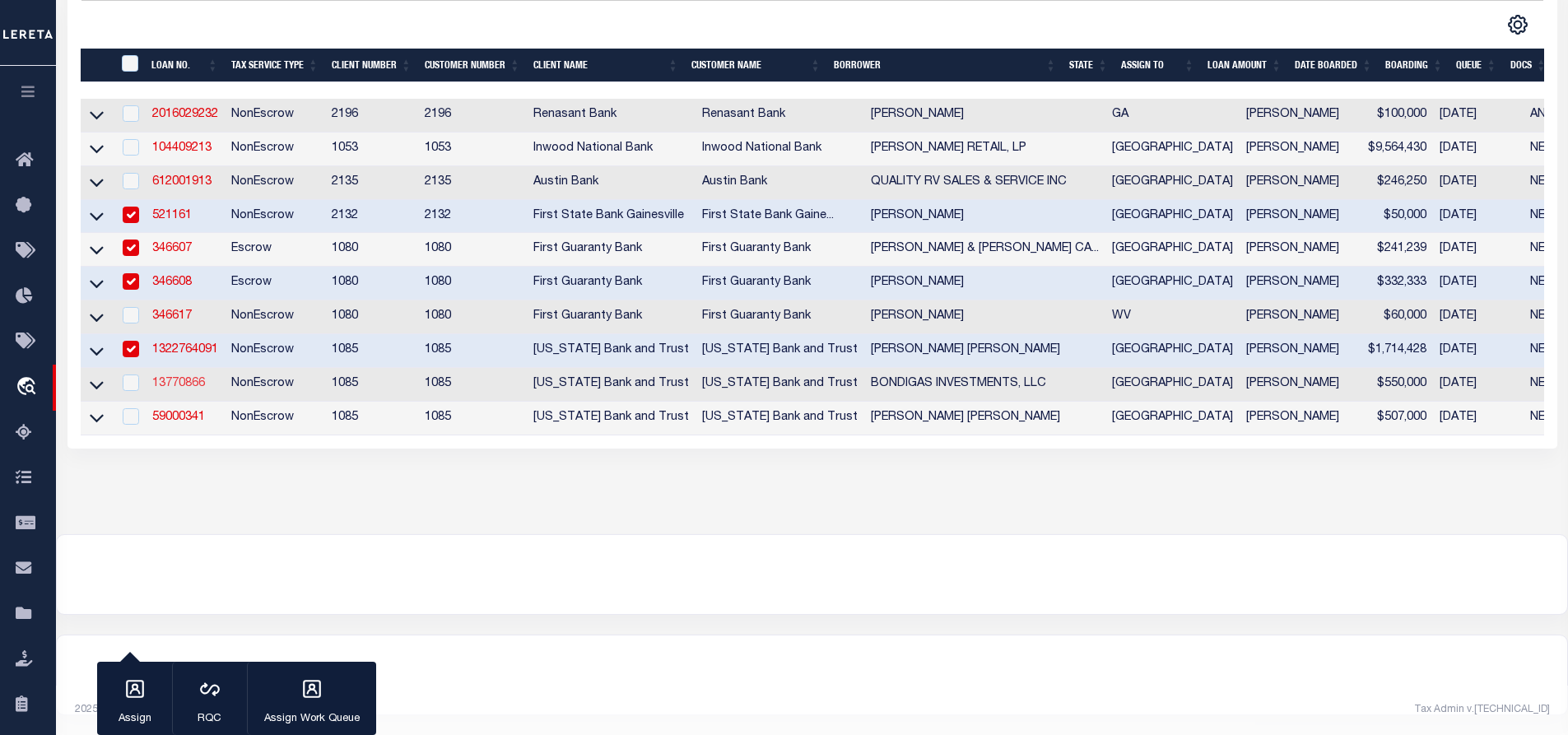
click at [181, 378] on link "13770866" at bounding box center [178, 384] width 53 height 12
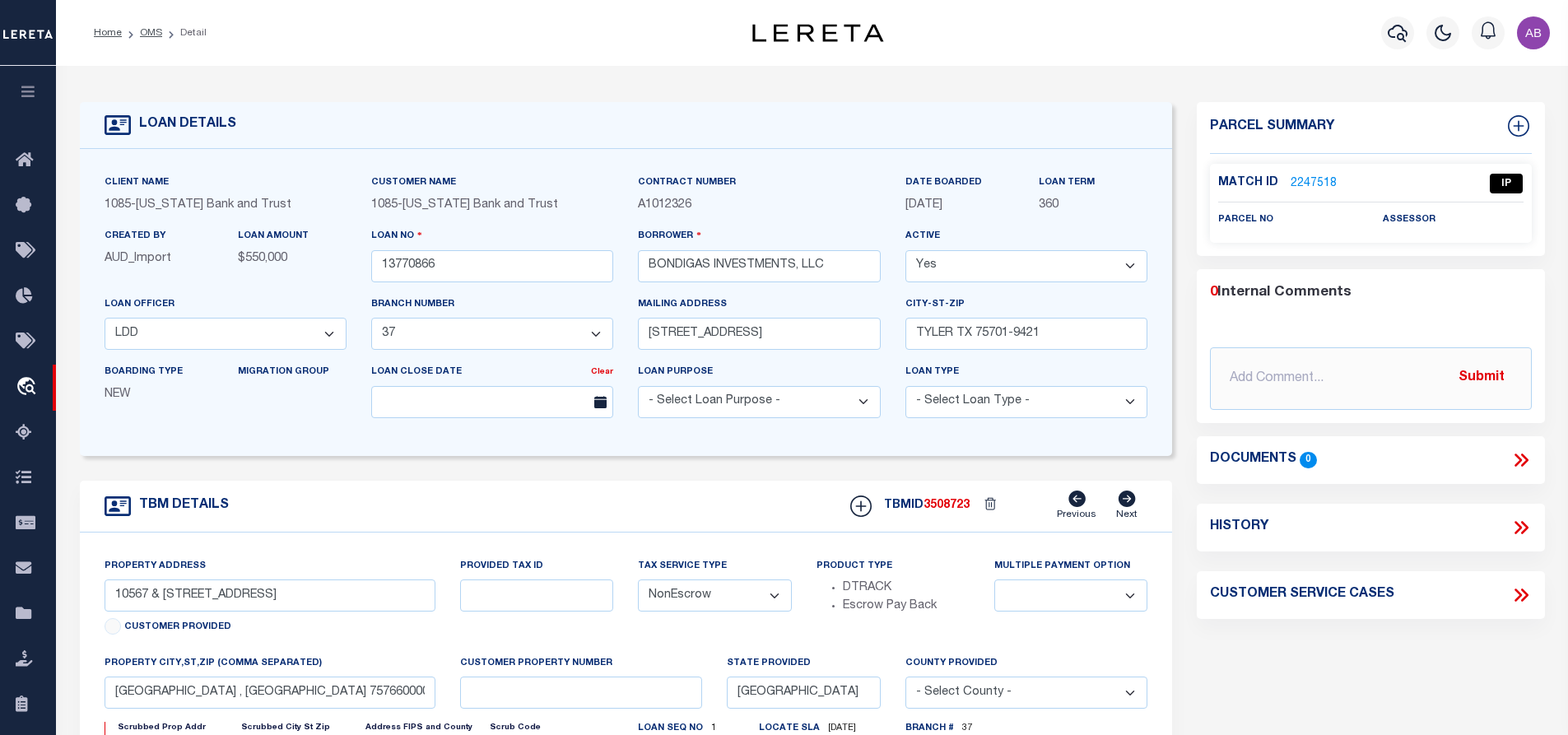
click at [1306, 164] on div "Match ID 2247518 IP parcel no assessor" at bounding box center [1371, 204] width 322 height 80
click at [1299, 180] on link "2247518" at bounding box center [1314, 184] width 46 height 17
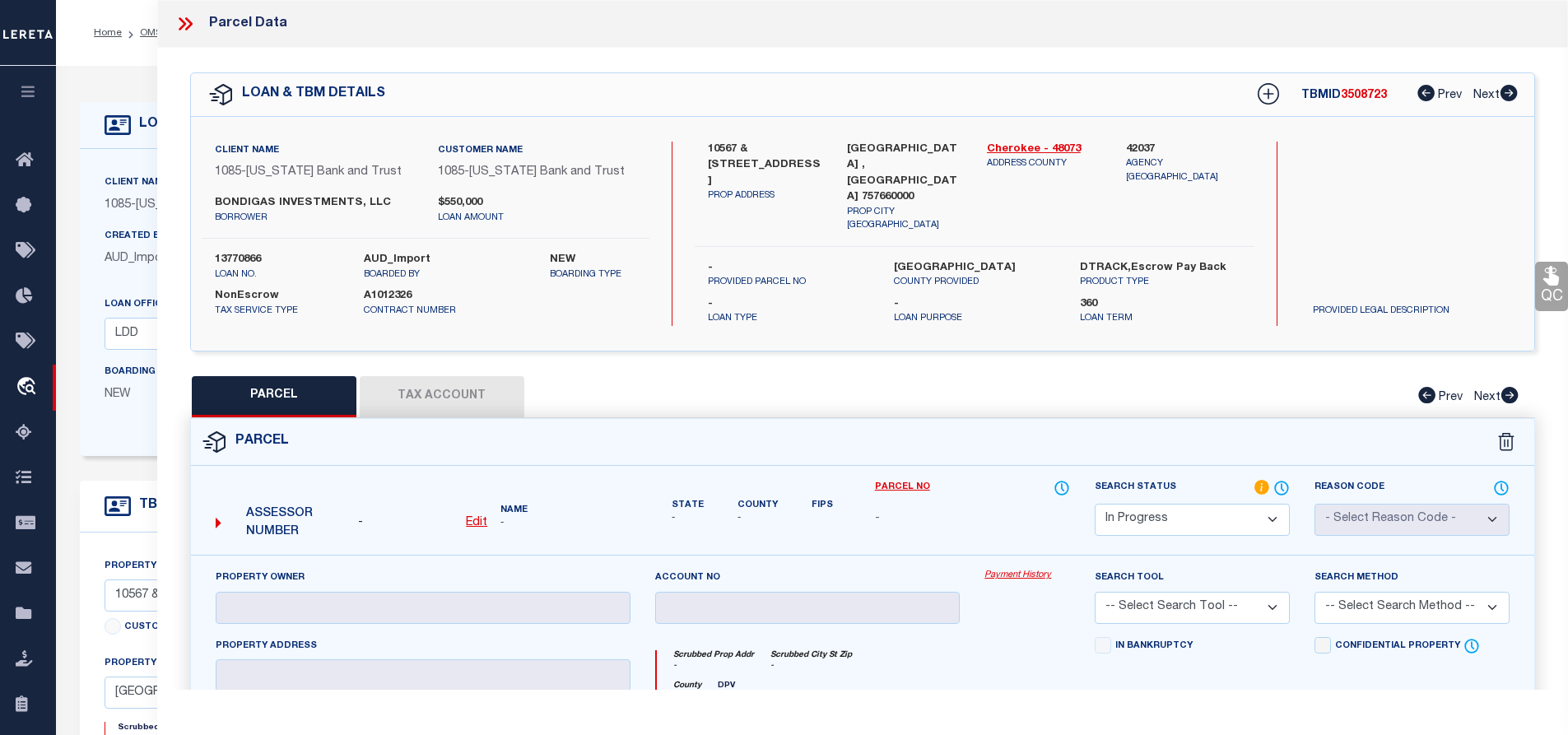
click at [186, 27] on icon at bounding box center [185, 24] width 21 height 21
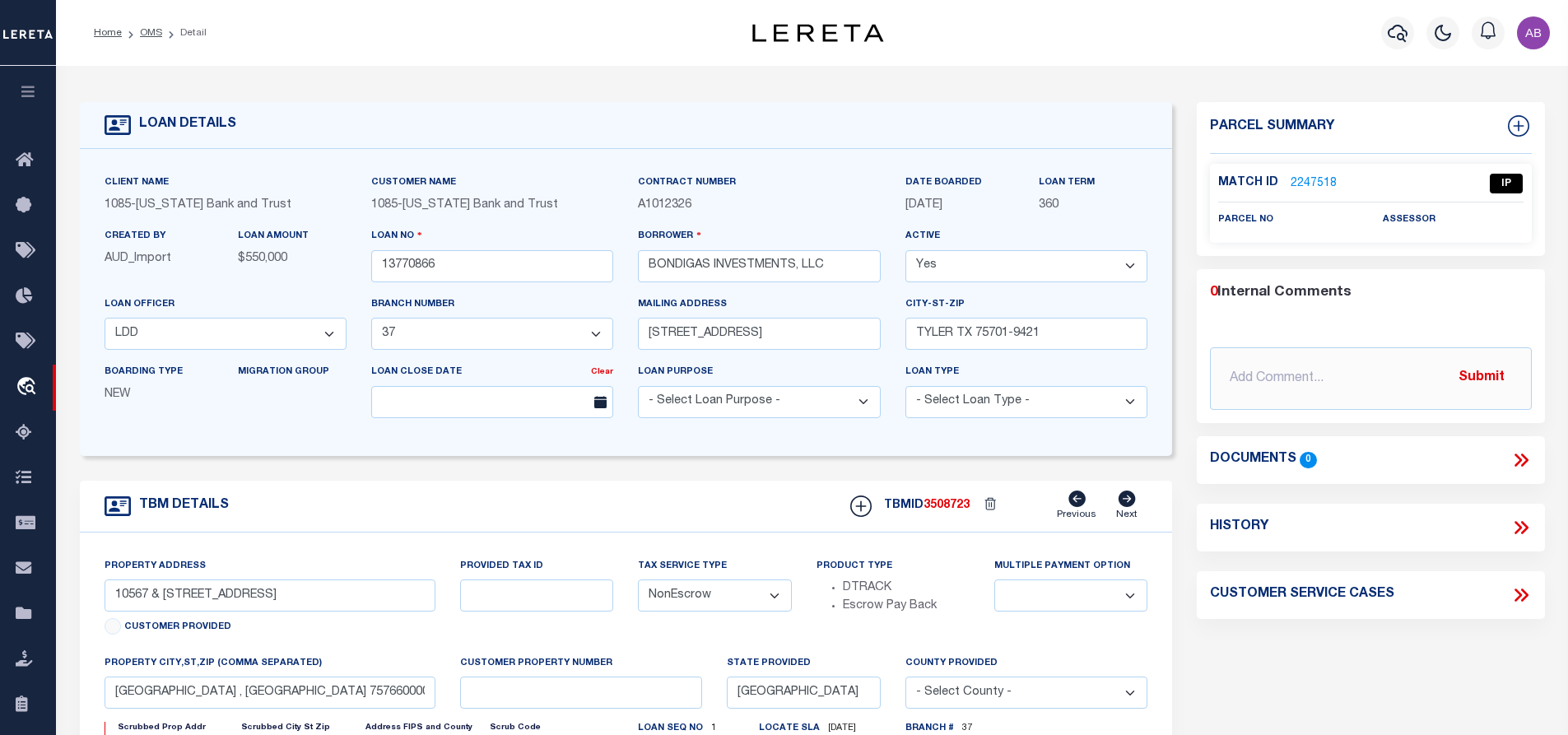
click at [1301, 177] on link "2247518" at bounding box center [1314, 184] width 46 height 17
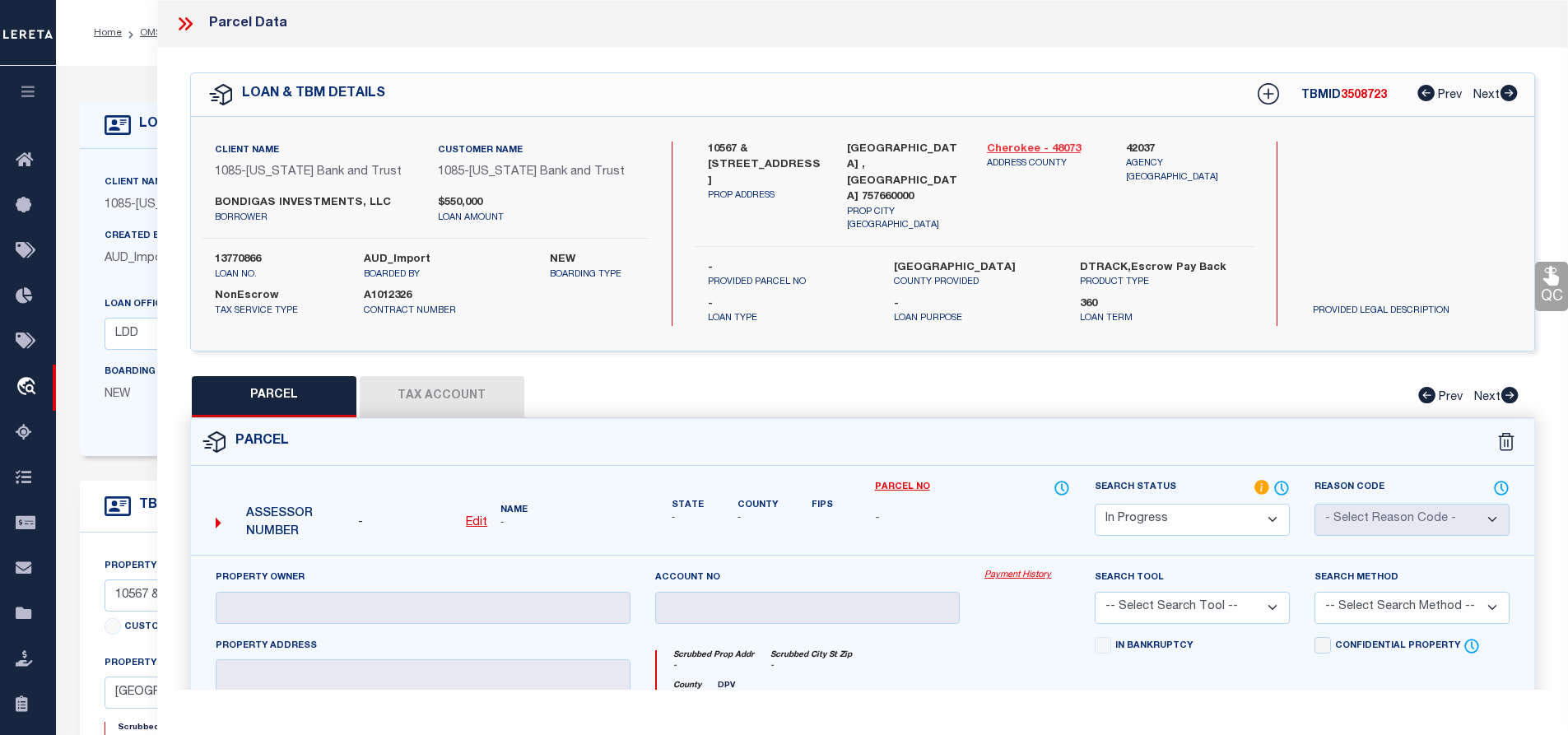
click at [1012, 144] on link "Cherokee - 48073" at bounding box center [1045, 150] width 116 height 16
click at [716, 144] on label "10567 & 10575 US HWY 175" at bounding box center [766, 166] width 116 height 48
click at [770, 146] on label "10567 & 10575 US HWY 175" at bounding box center [766, 166] width 116 height 48
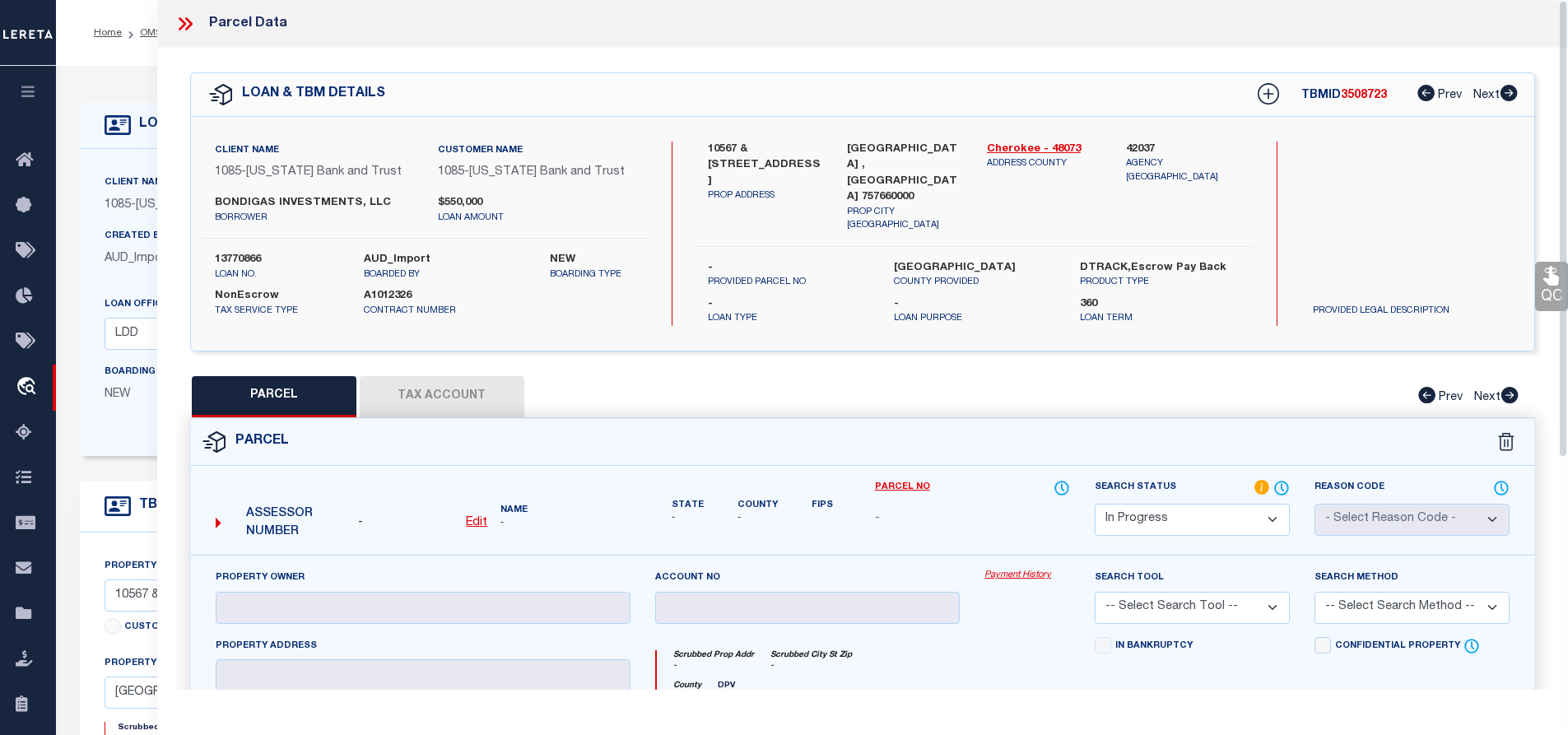
click at [301, 209] on label "BONDIGAS INVESTMENTS, LLC" at bounding box center [314, 203] width 199 height 16
click at [145, 29] on link "OMS" at bounding box center [150, 33] width 22 height 10
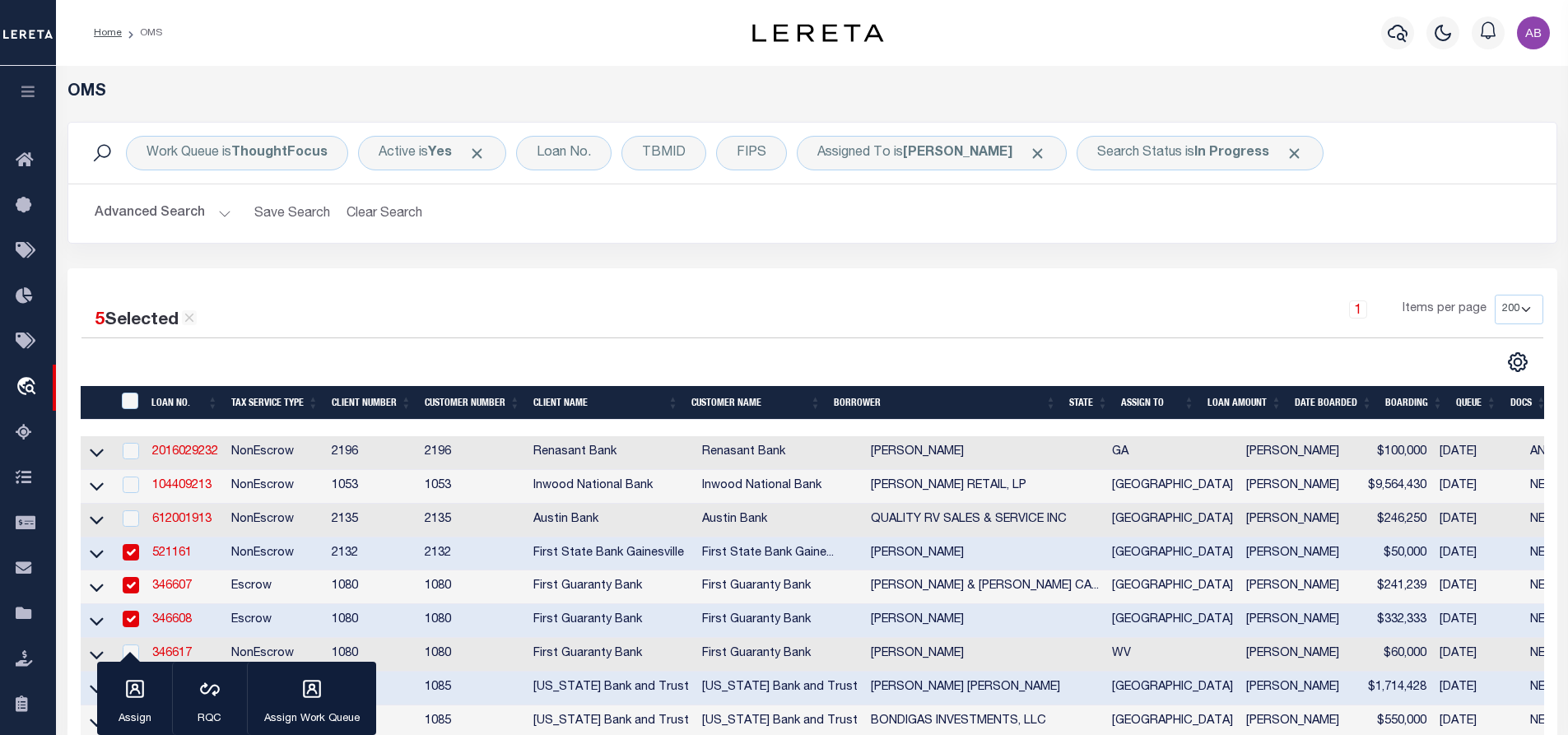
scroll to position [357, 0]
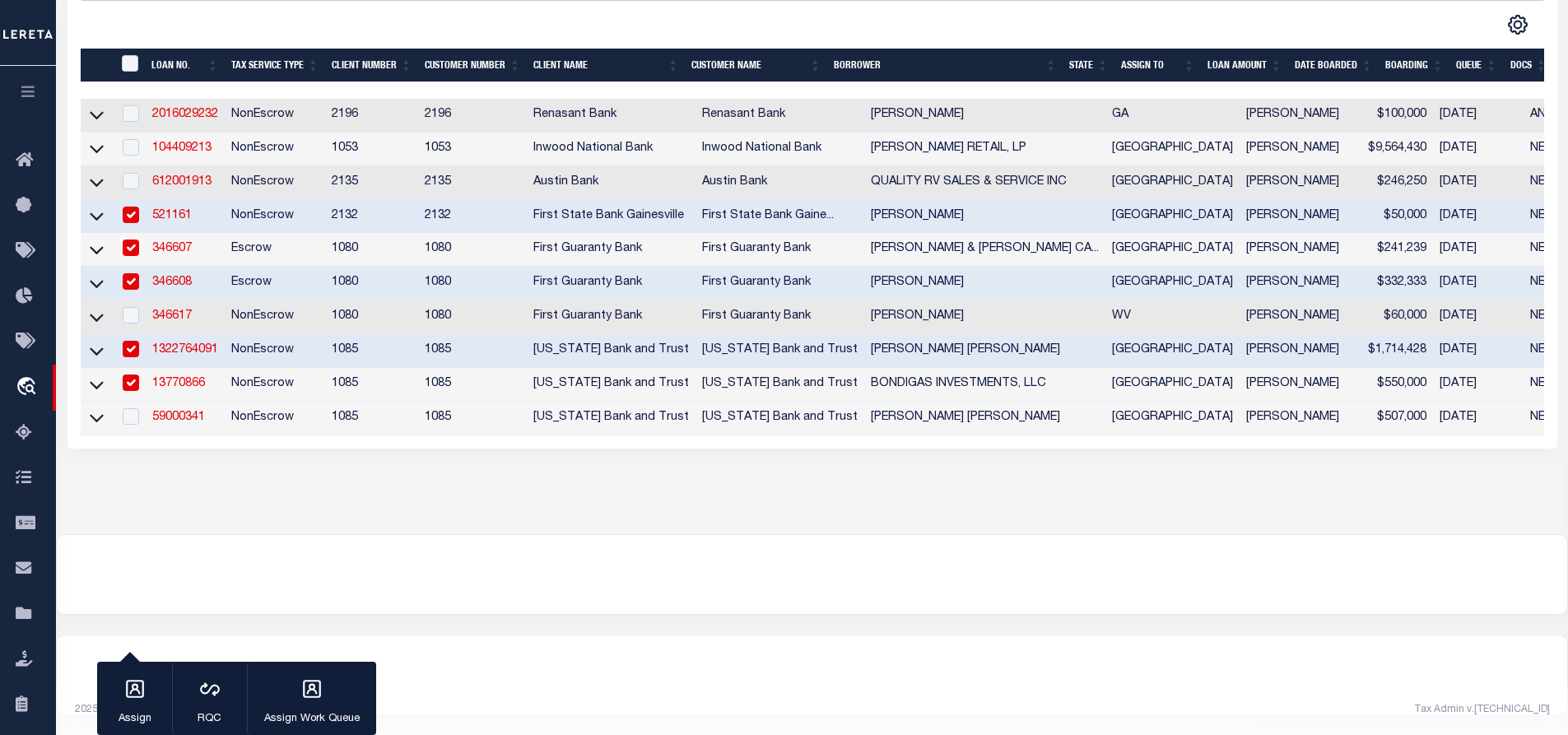
click at [126, 374] on input "checkbox" at bounding box center [130, 382] width 16 height 16
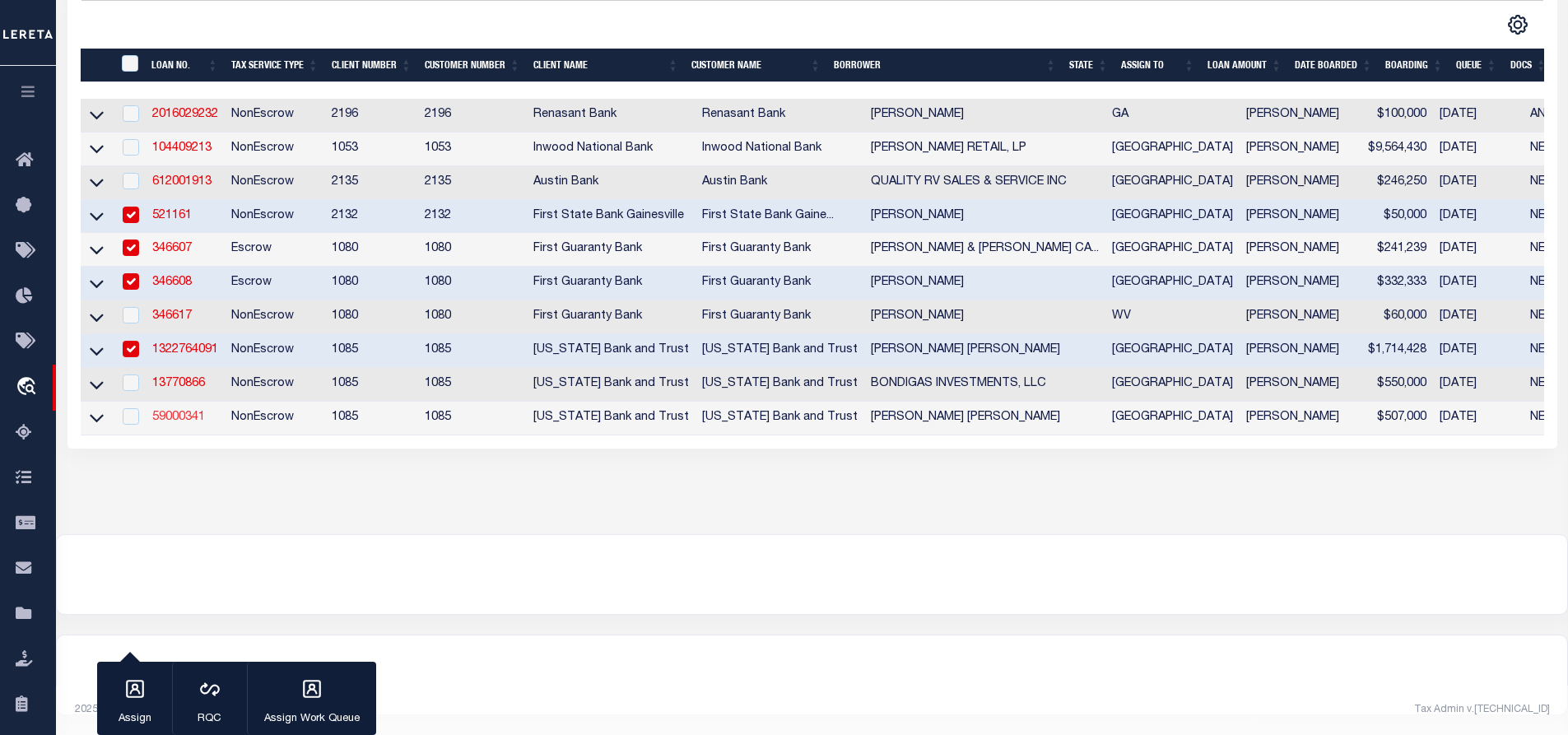
click at [169, 412] on link "59000341" at bounding box center [178, 418] width 53 height 12
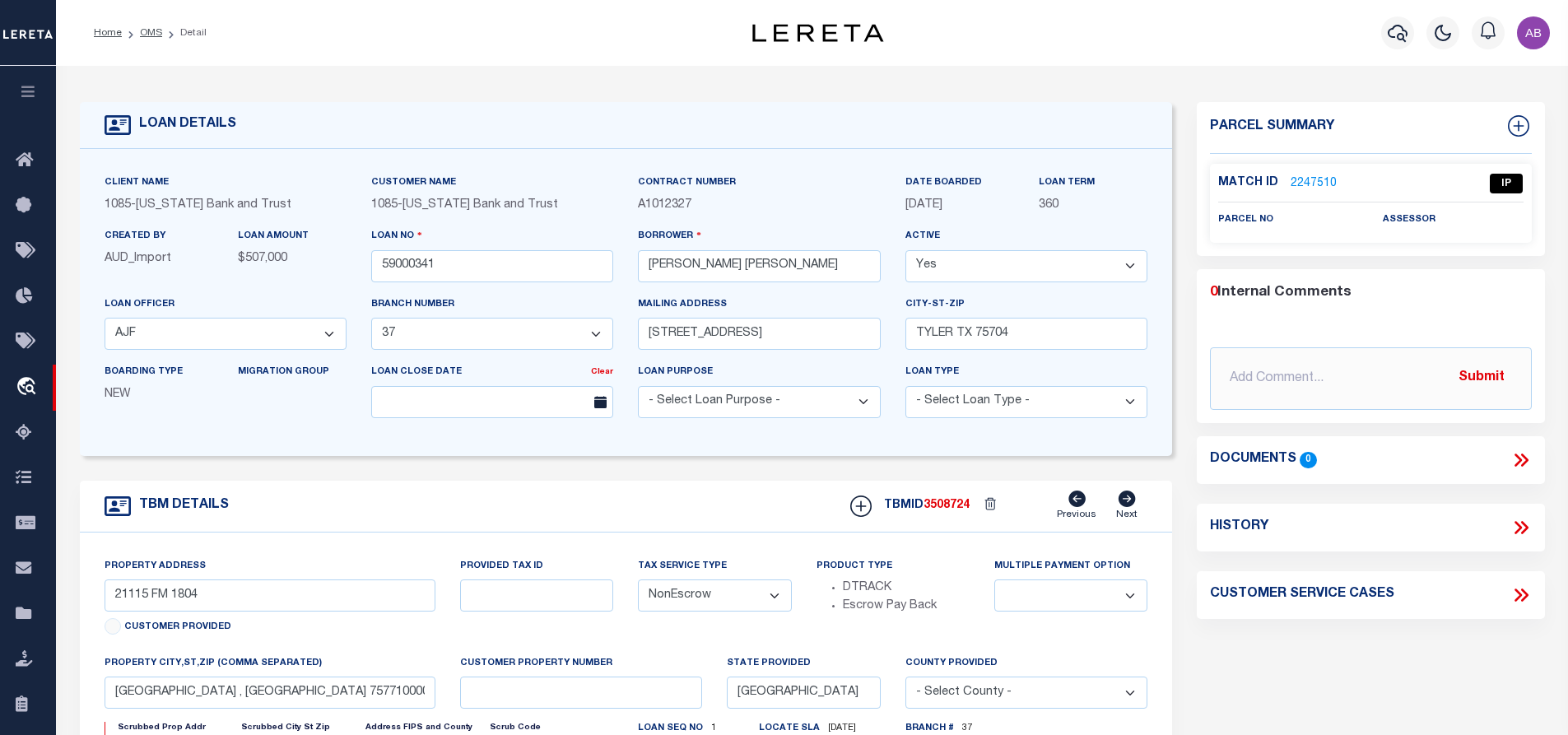
click at [1303, 177] on link "2247510" at bounding box center [1314, 184] width 46 height 17
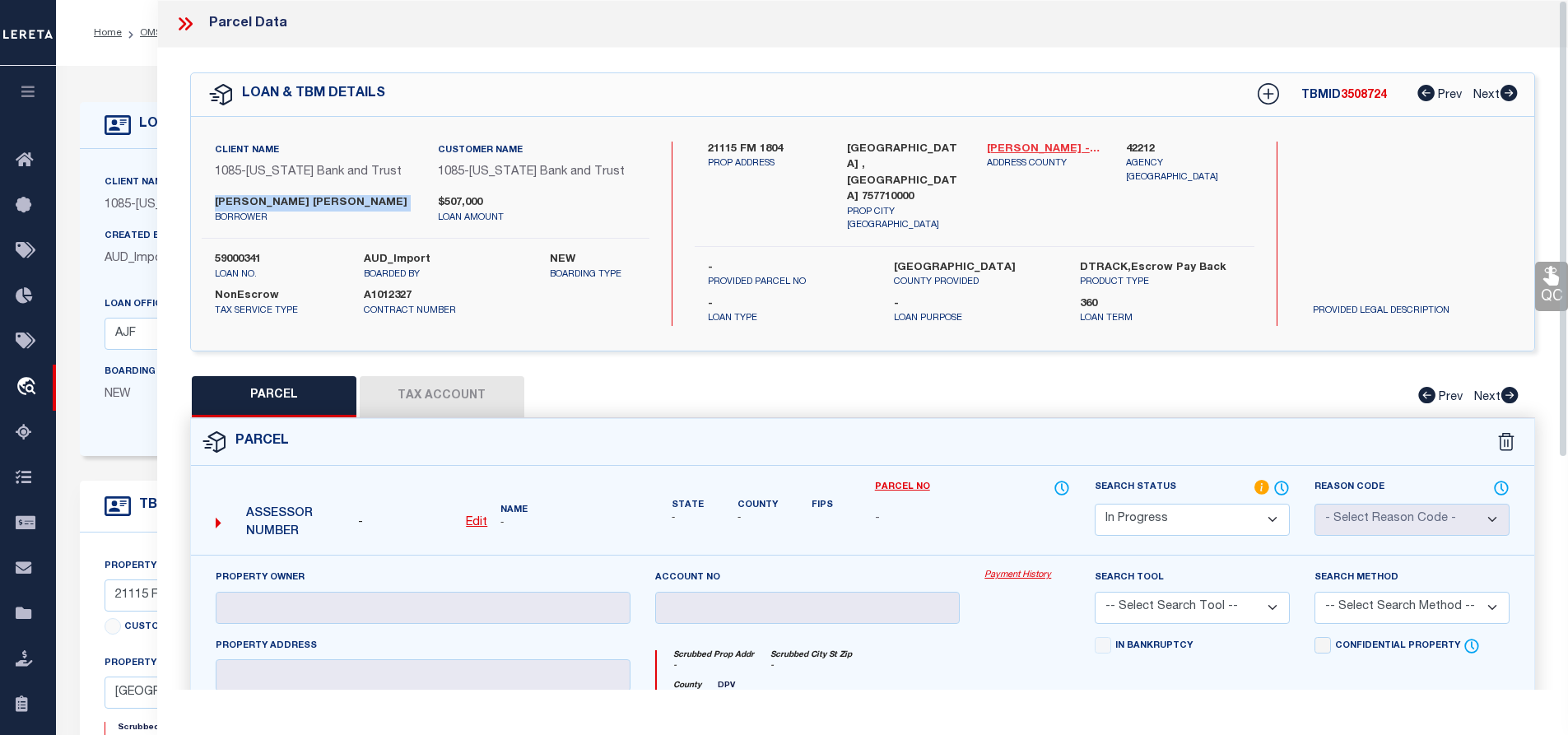
click at [1004, 147] on link "Smith - 48423" at bounding box center [1045, 150] width 116 height 16
click at [747, 142] on label "21115 FM 1804" at bounding box center [766, 150] width 116 height 16
click at [358, 193] on div "Client Name 1085 - Texas Bank and Trust" at bounding box center [313, 168] width 223 height 53
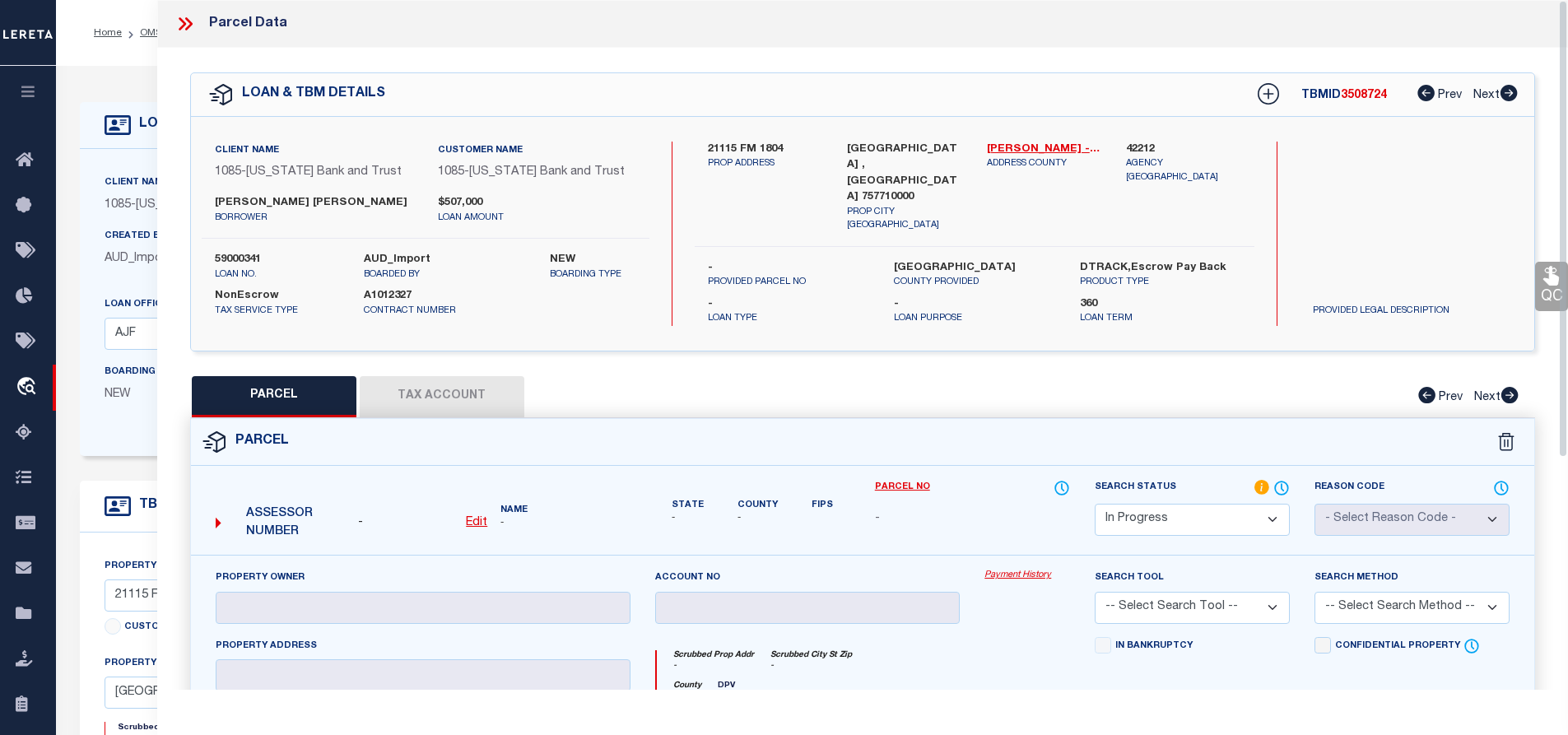
click at [358, 193] on div "Client Name 1085 - Texas Bank and Trust" at bounding box center [313, 168] width 223 height 53
click at [368, 199] on label "STEPHEN STANLEY CLEMMONS" at bounding box center [314, 203] width 199 height 16
click at [290, 201] on label "STEPHEN STANLEY CLEMMONS" at bounding box center [314, 203] width 199 height 16
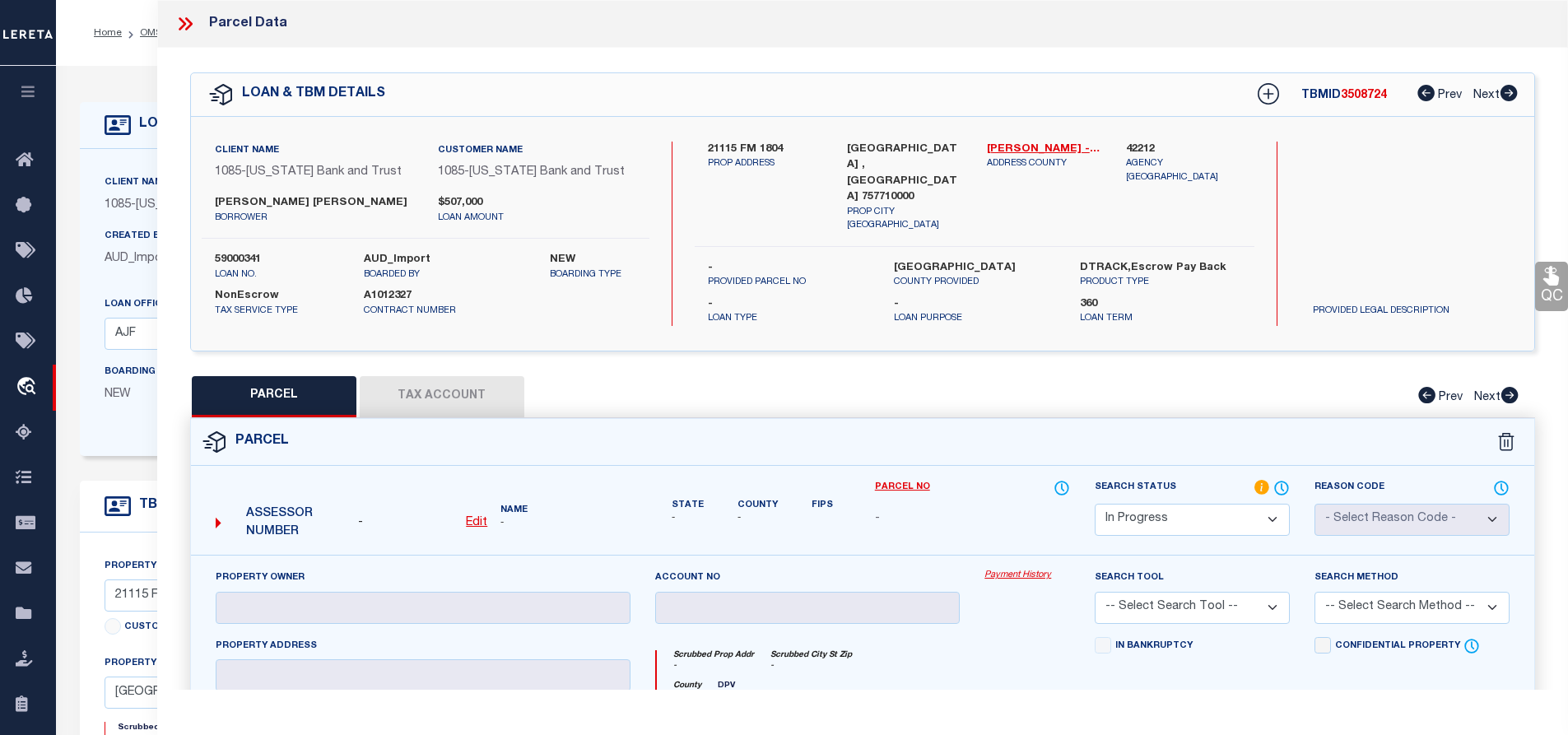
click at [220, 200] on label "STEPHEN STANLEY CLEMMONS" at bounding box center [314, 203] width 199 height 16
click at [1102, 528] on div "Search Status Automated Search Bad Parcel Complete Duplicate Parcel High Dollar…" at bounding box center [1193, 517] width 220 height 76
click at [1136, 504] on select "Automated Search Bad Parcel Complete Duplicate Parcel High Dollar Reporting In …" at bounding box center [1192, 519] width 195 height 32
click at [1095, 504] on select "Automated Search Bad Parcel Complete Duplicate Parcel High Dollar Reporting In …" at bounding box center [1192, 519] width 195 height 32
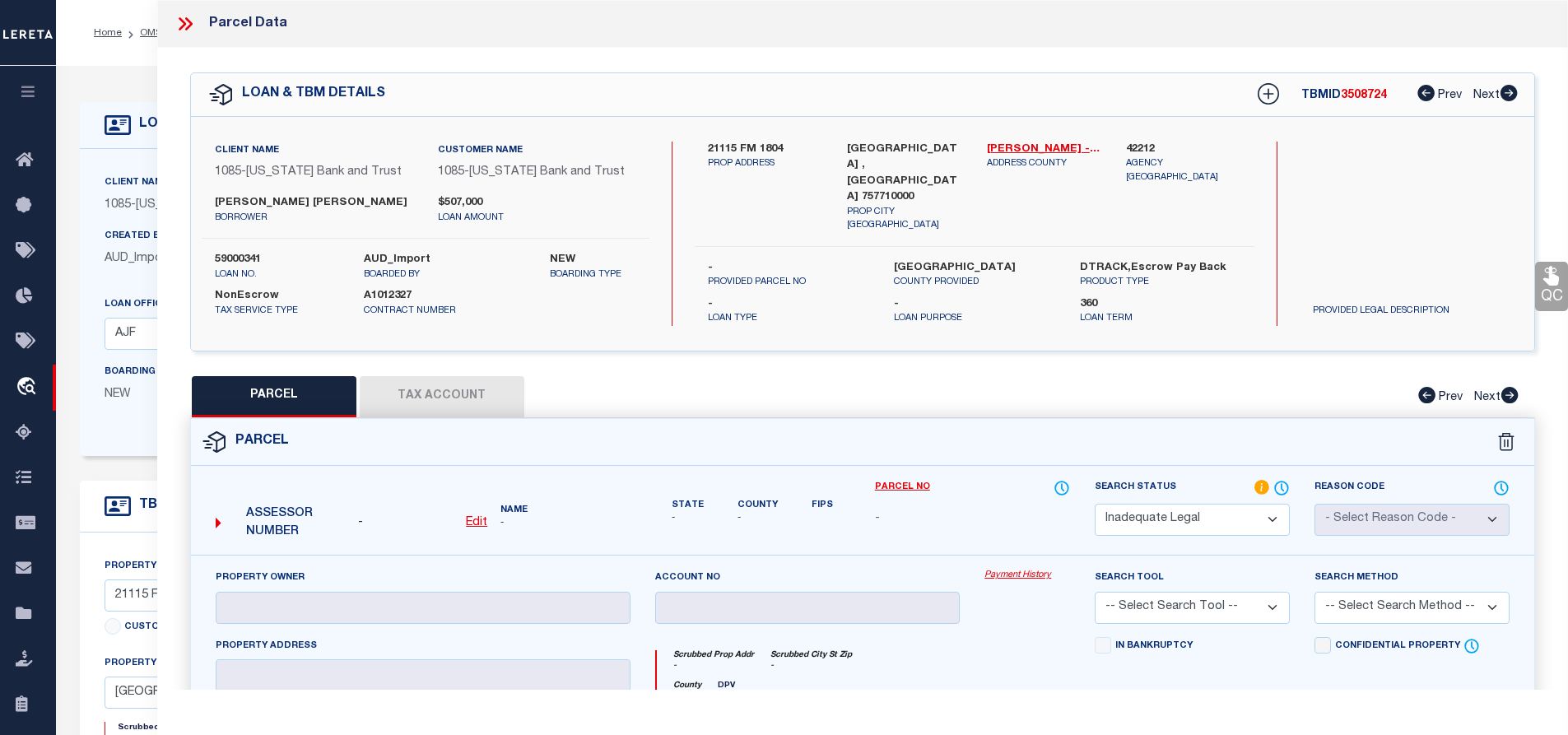
drag, startPoint x: 684, startPoint y: 141, endPoint x: 843, endPoint y: 135, distance: 159.1
click at [752, 142] on div "21115 FM 1804 PROP ADDRESS LINDALE , TX 757710000 PROP CITY ST ZIP Smith - 4842…" at bounding box center [975, 187] width 584 height 92
click at [476, 517] on u "Edit" at bounding box center [476, 523] width 21 height 12
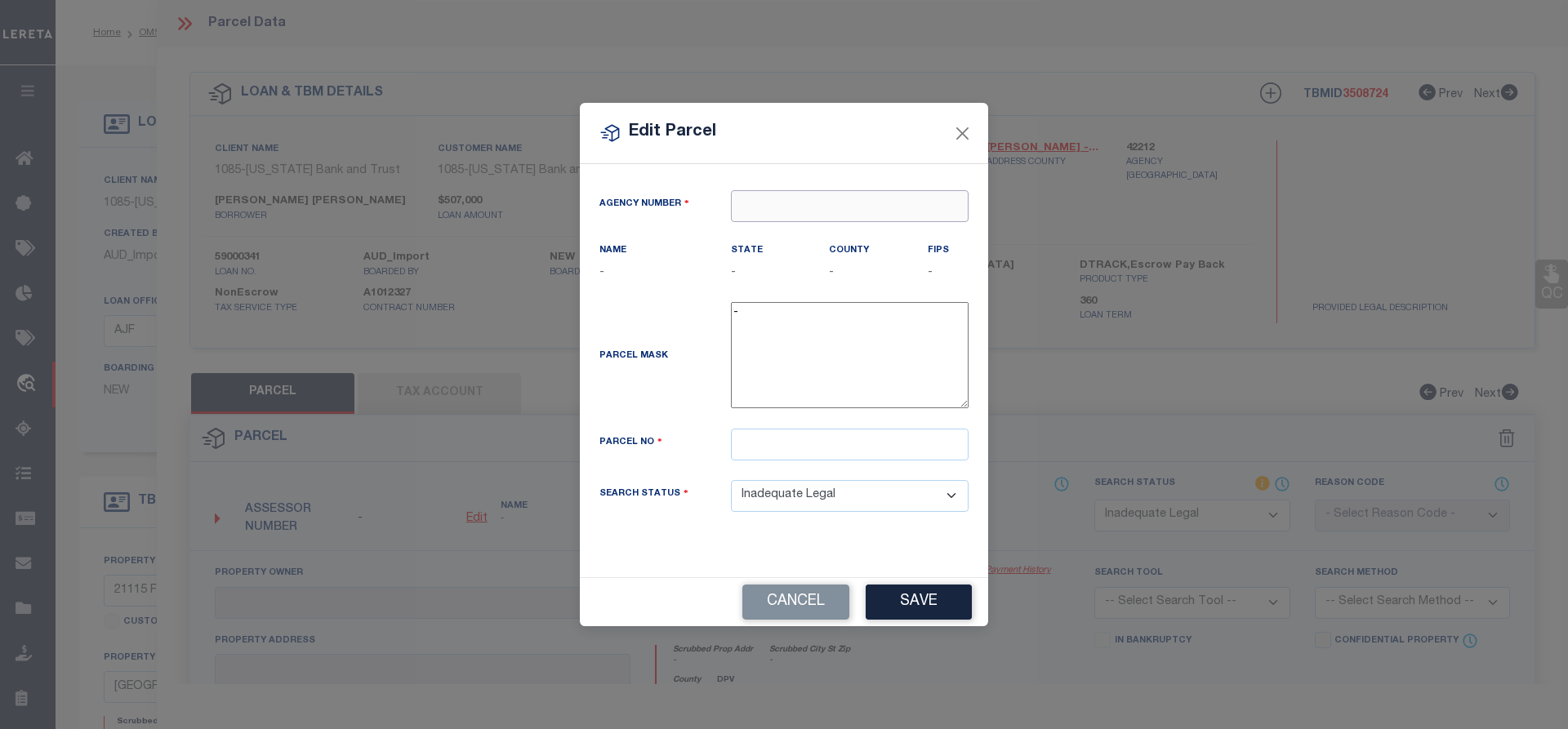
click at [828, 214] on input "text" at bounding box center [850, 206] width 237 height 32
click at [824, 232] on div "422120000 : SMITH COUNTY" at bounding box center [850, 247] width 236 height 47
click at [754, 450] on input "text" at bounding box center [850, 444] width 237 height 32
click at [803, 454] on input "text" at bounding box center [850, 444] width 237 height 32
paste input "100000055000007010"
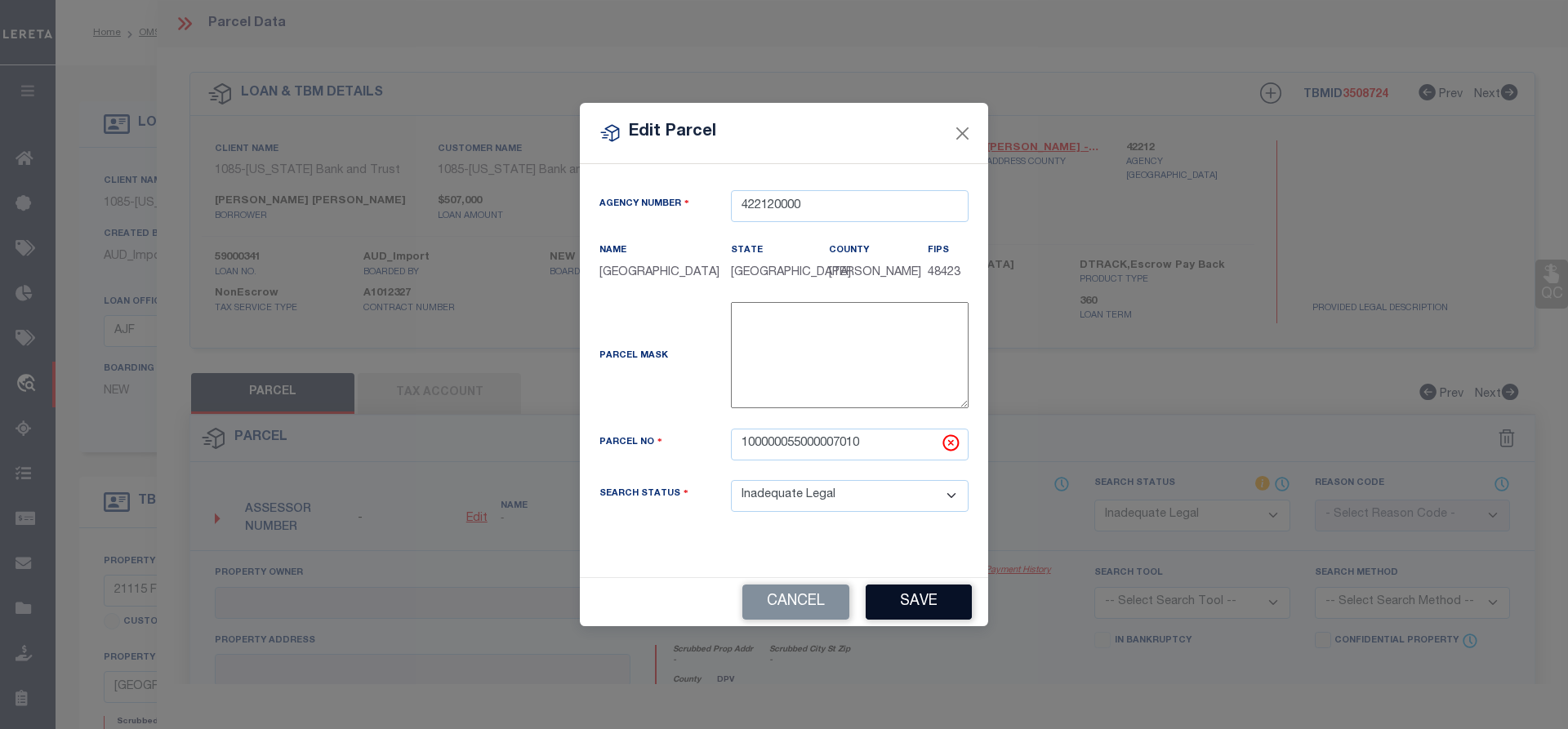
click at [913, 609] on button "Save" at bounding box center [918, 602] width 106 height 35
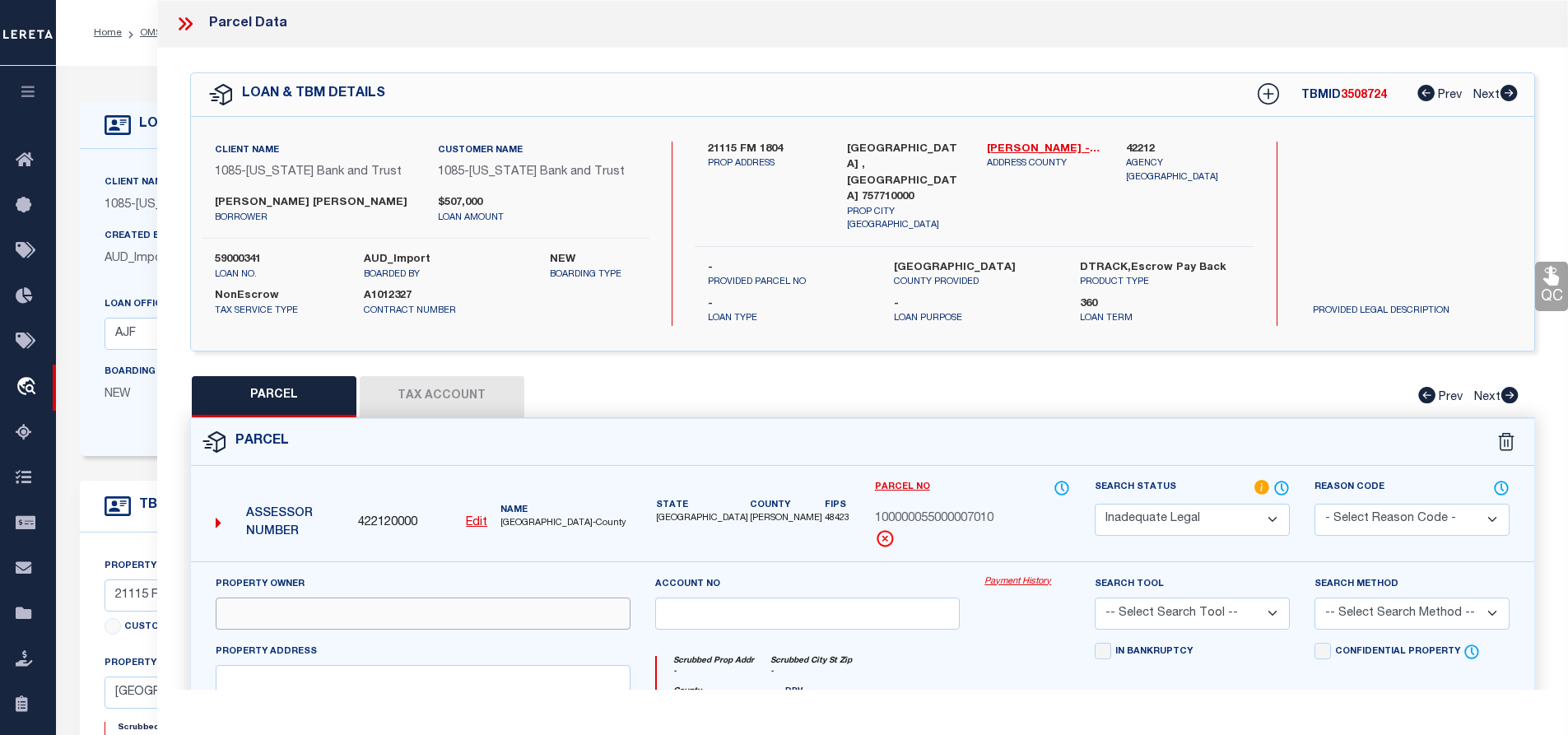
click at [506, 605] on input "text" at bounding box center [423, 613] width 415 height 32
click at [304, 622] on input "text" at bounding box center [423, 613] width 415 height 32
paste input "ESTEP DANNY LEE & VICKIE DIANNE - LIFE ESTATE -"
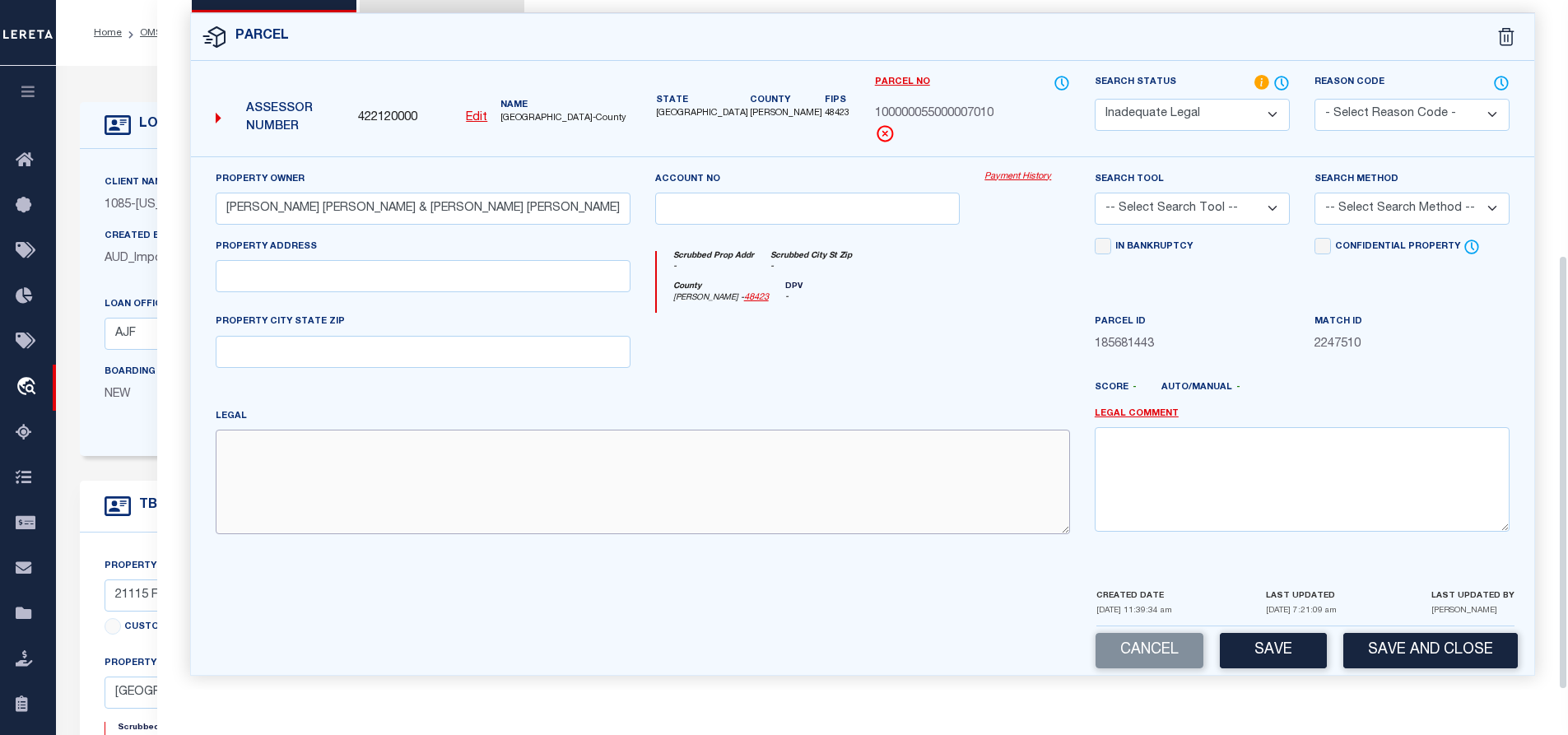
click at [386, 504] on textarea at bounding box center [643, 482] width 854 height 104
paste textarea "ABST A0550 R KEYS TRACT 7A"
click at [335, 283] on input "text" at bounding box center [423, 276] width 415 height 32
paste input "0021115 FM 1804"
click at [555, 449] on textarea "ABST A0550 R KEYS TRACT 7A" at bounding box center [643, 482] width 854 height 104
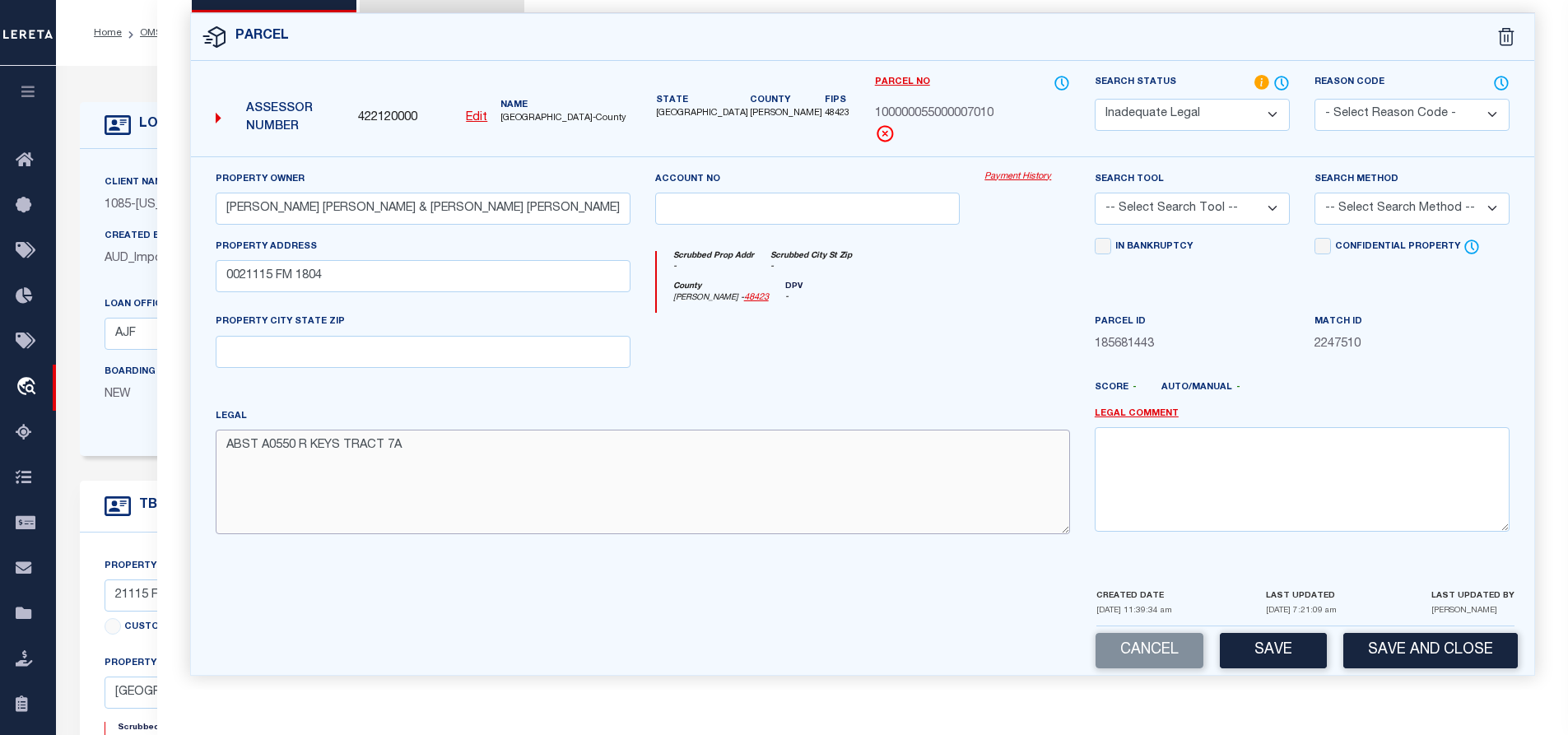
paste textarea "Acres 0.588"
click at [220, 478] on textarea "ABST A0550 R KEYS TRACT 7A Acres 0.588" at bounding box center [643, 482] width 854 height 104
click at [479, 392] on div at bounding box center [588, 397] width 330 height 19
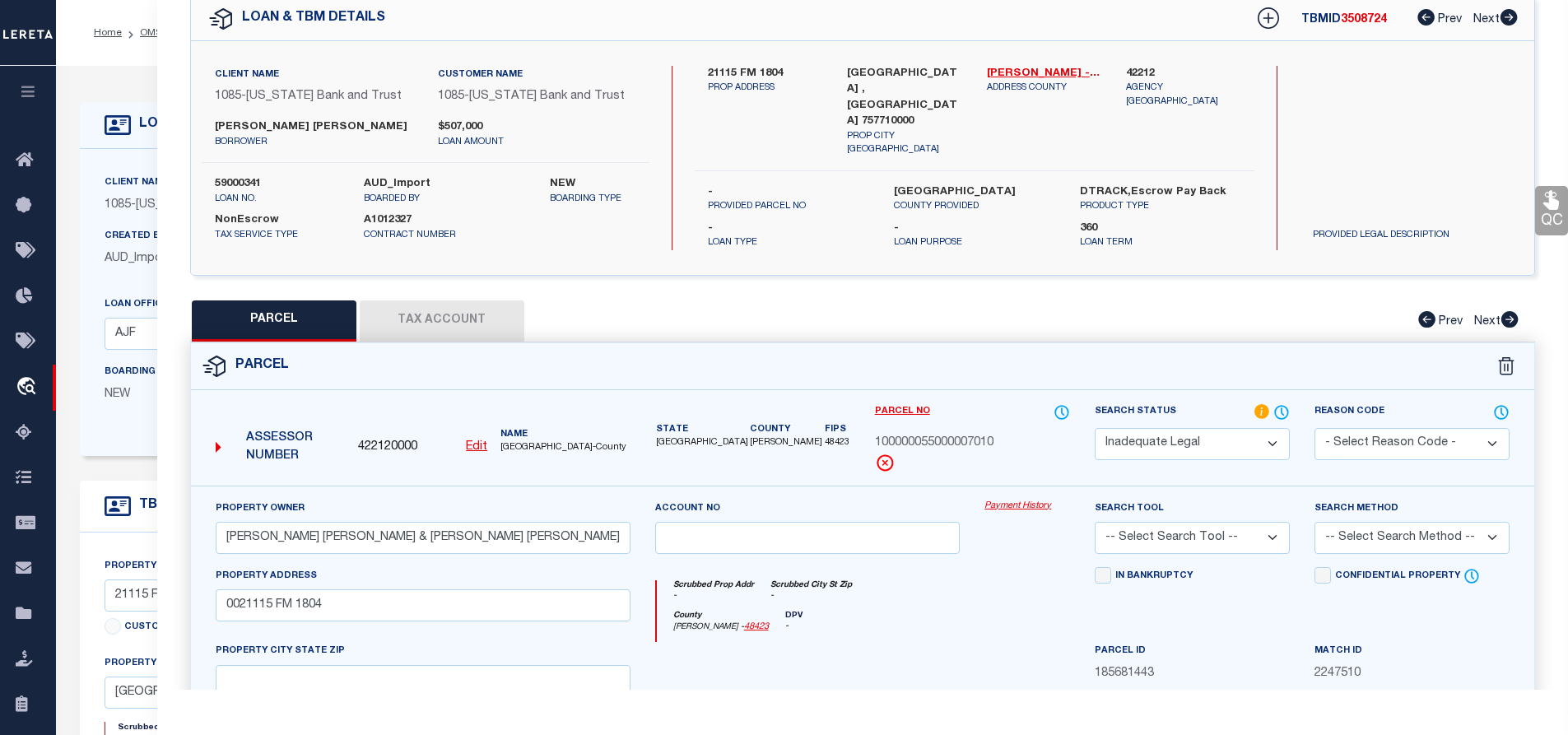
click at [437, 318] on button "Tax Account" at bounding box center [442, 321] width 165 height 41
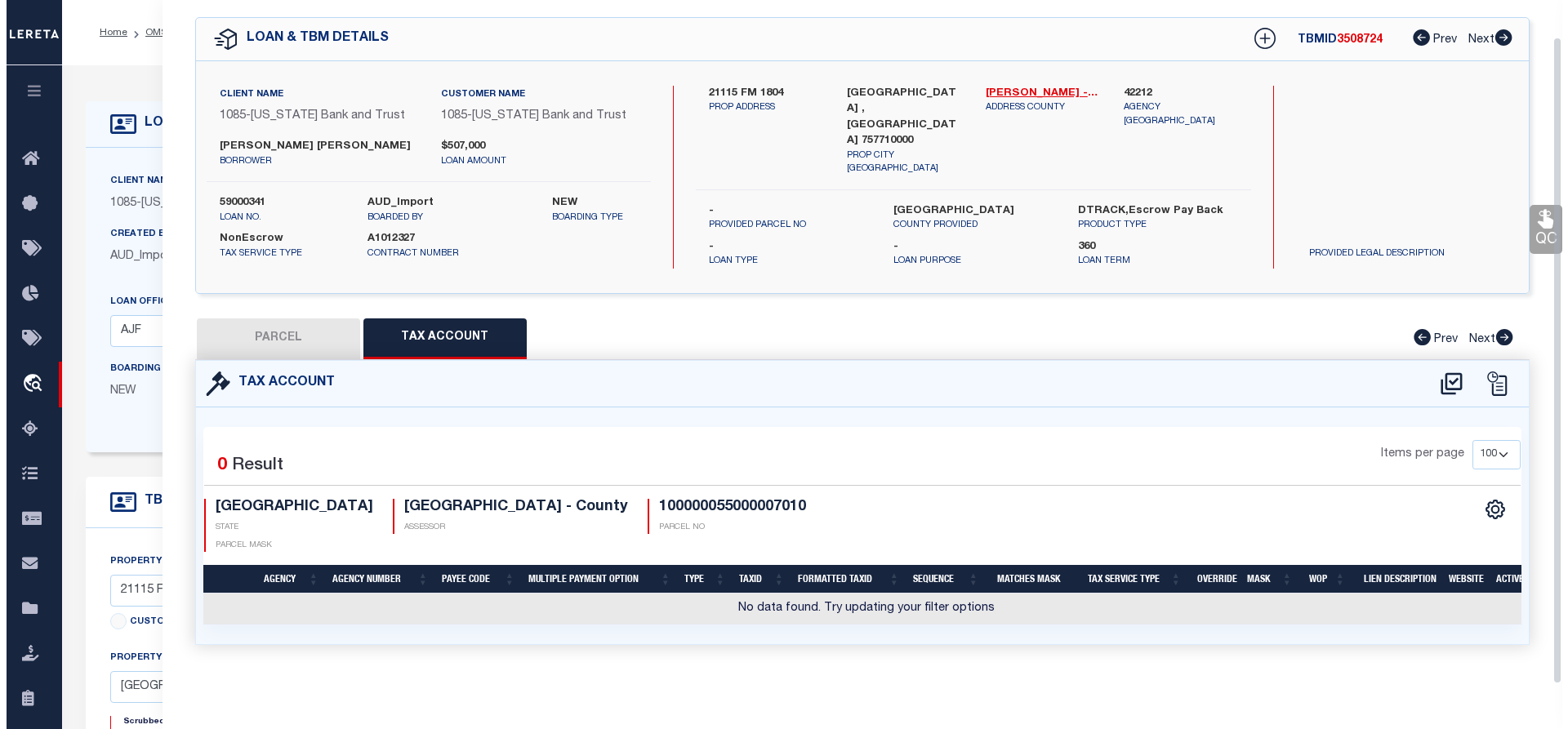
scroll to position [55, 0]
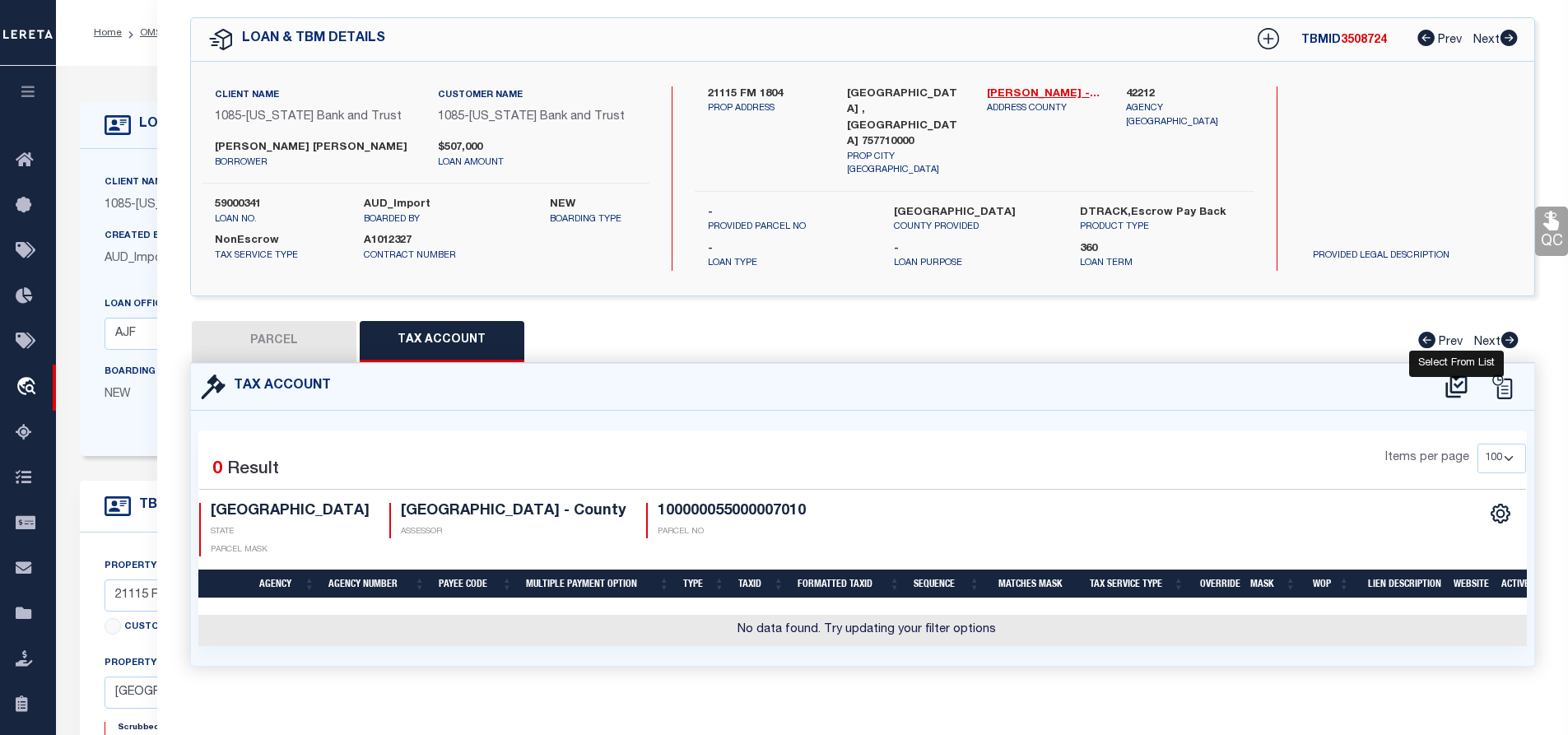
click at [1460, 379] on icon at bounding box center [1457, 387] width 27 height 26
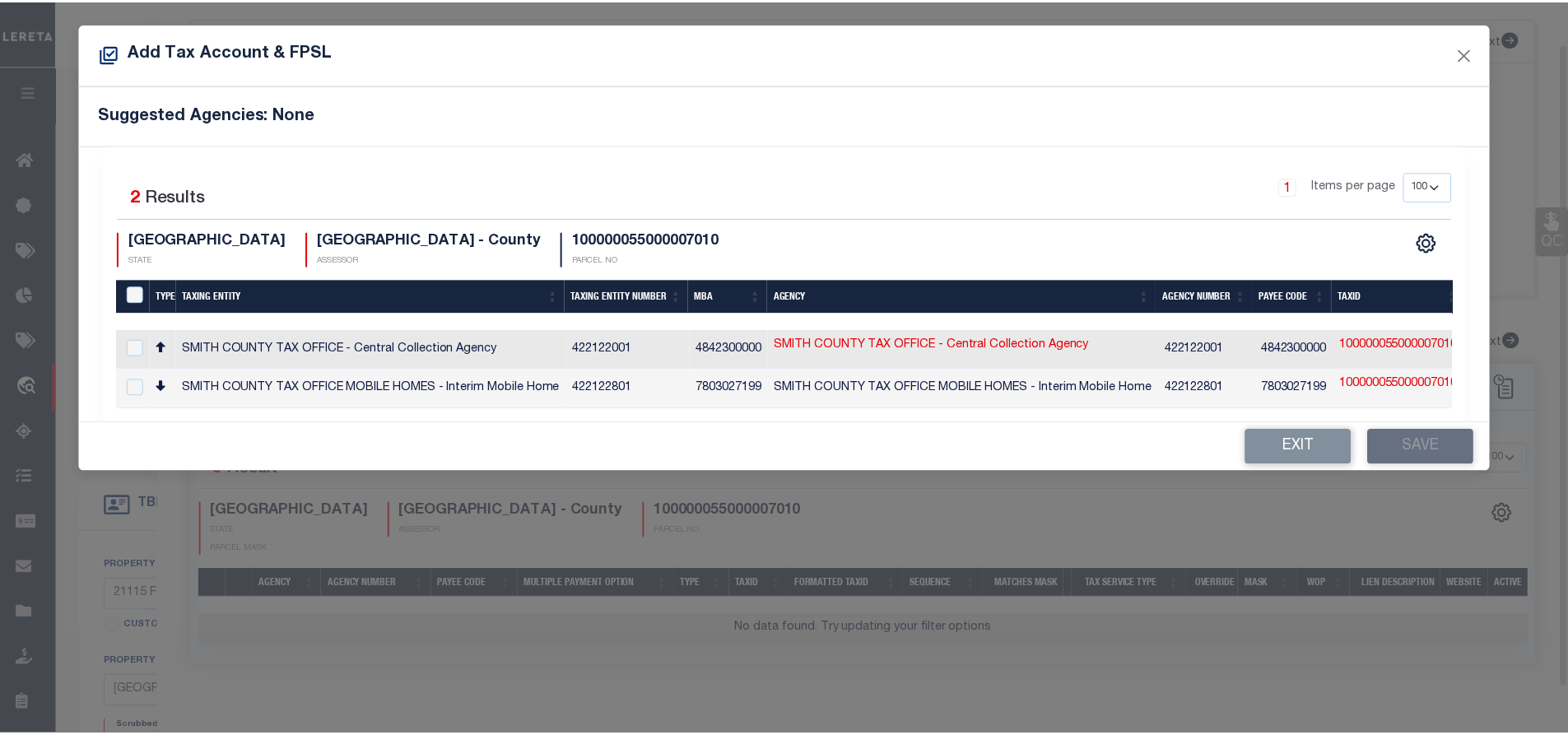
scroll to position [0, 0]
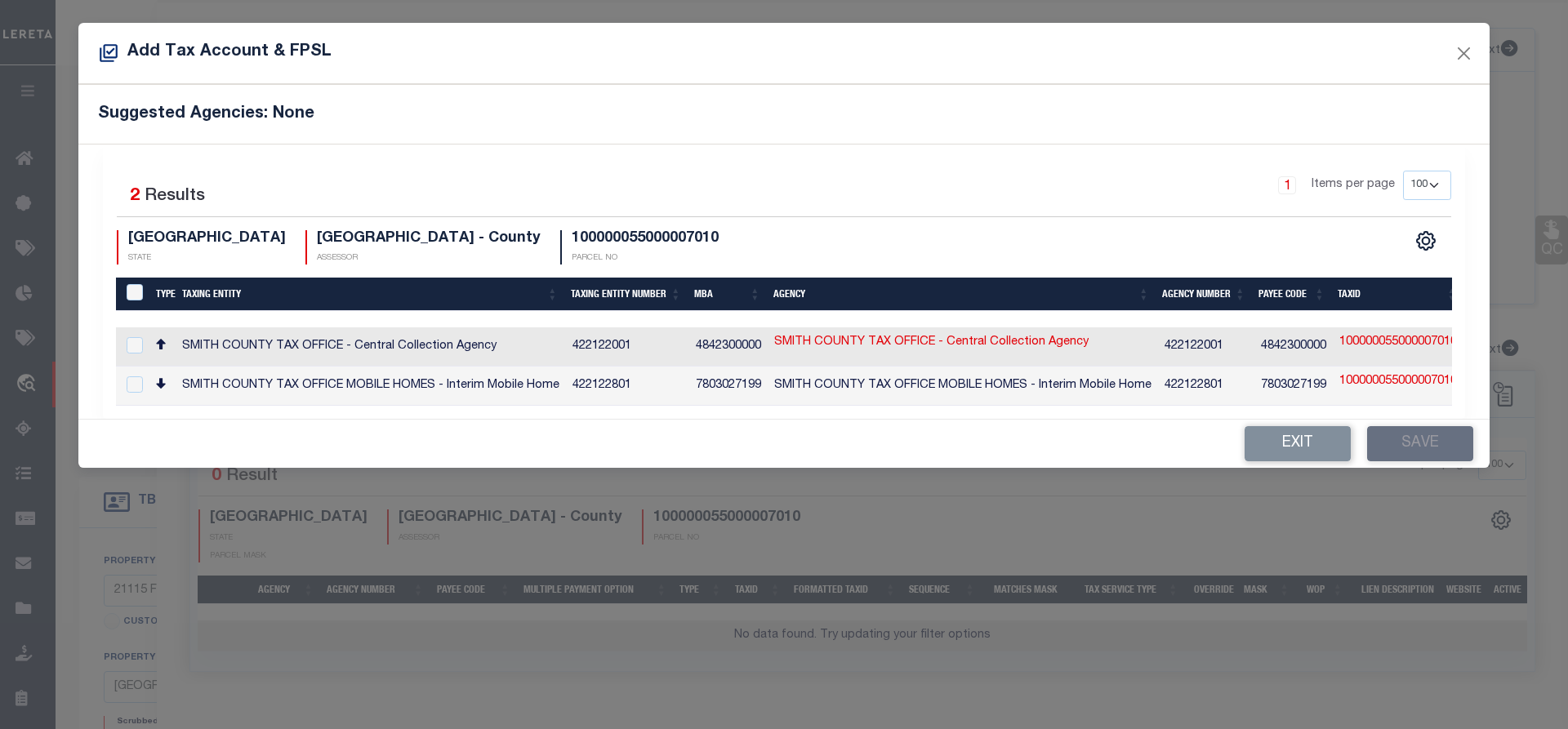
click at [505, 342] on td "SMITH COUNTY TAX OFFICE - Central Collection Agency" at bounding box center [371, 346] width 390 height 39
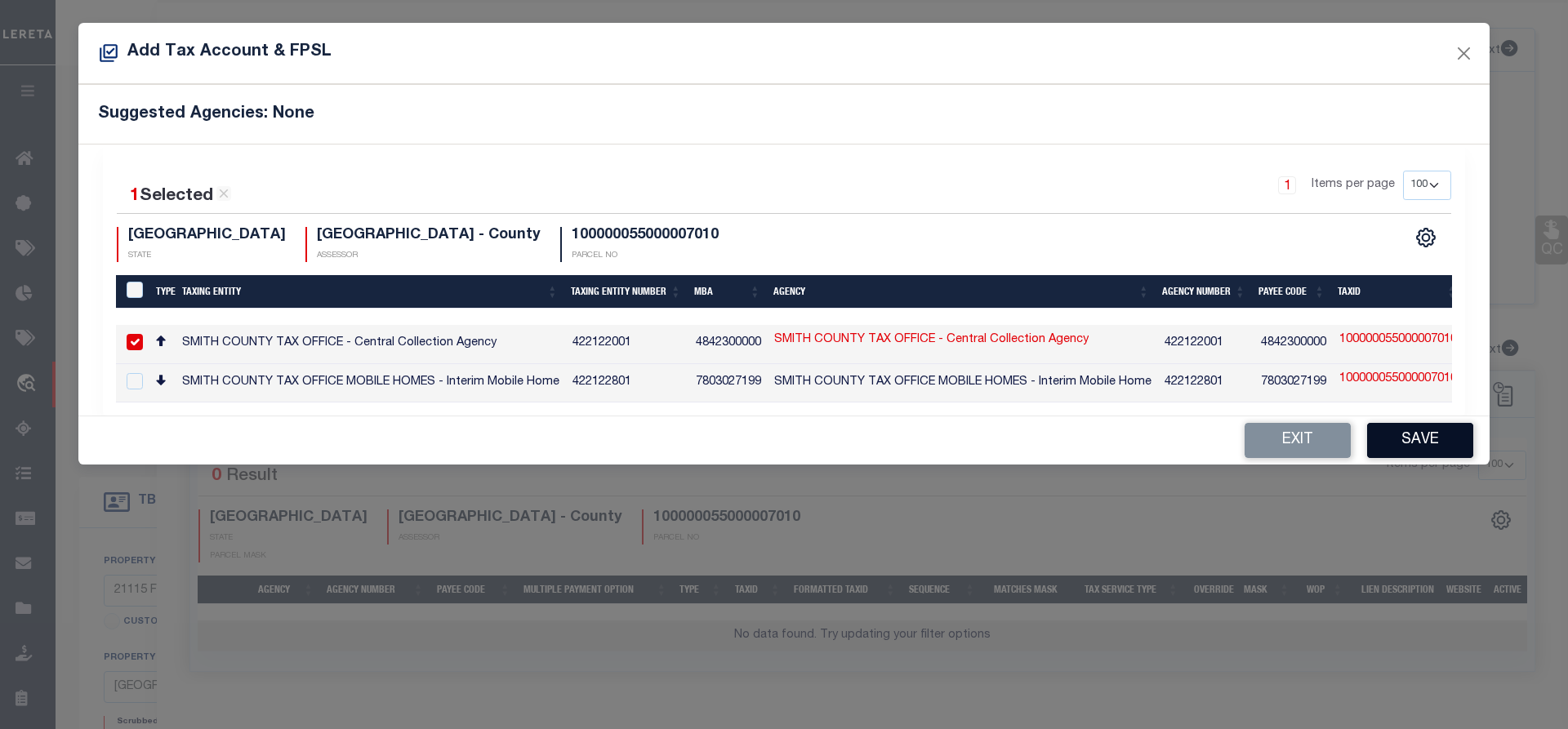
click at [1404, 448] on button "Save" at bounding box center [1420, 440] width 106 height 35
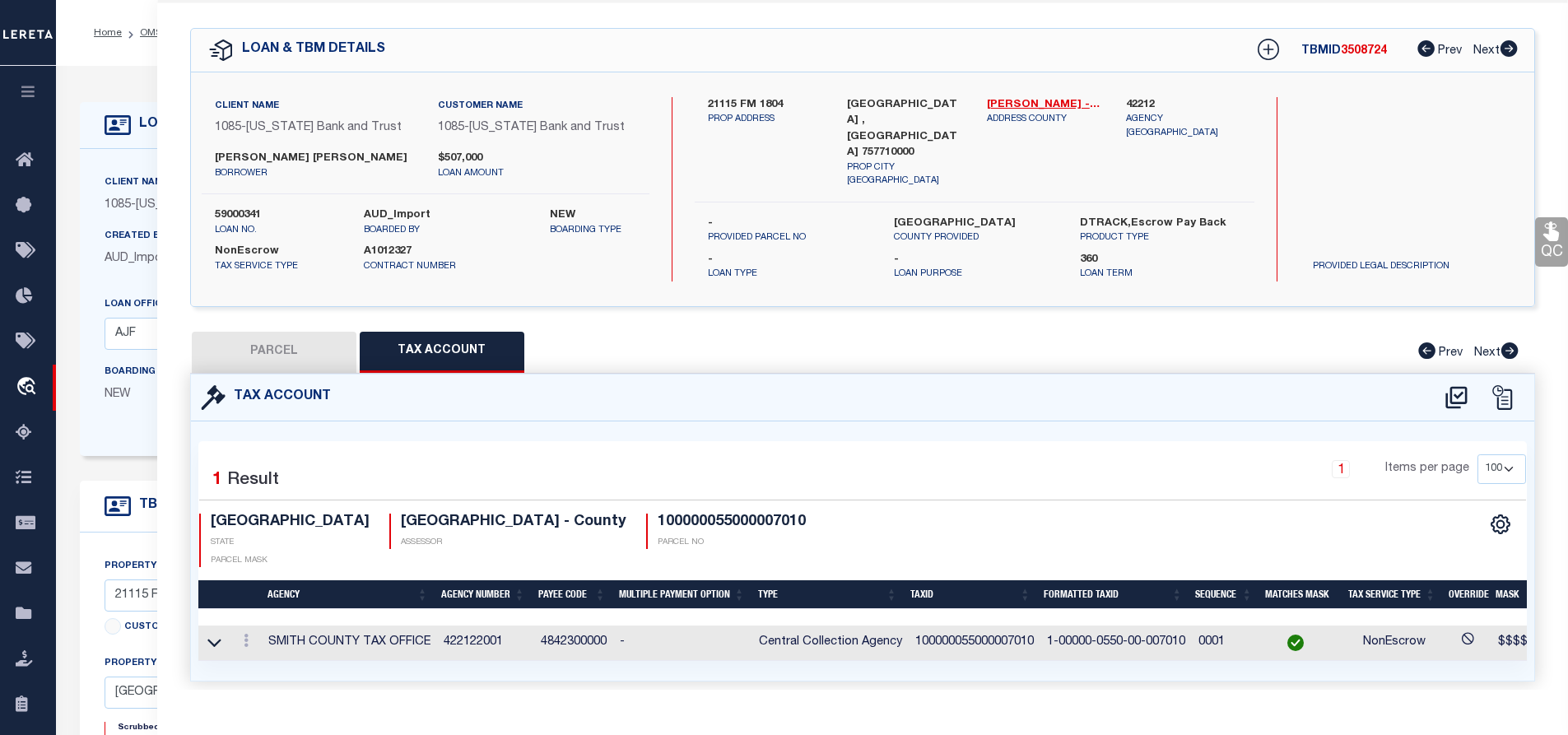
click at [301, 335] on button "PARCEL" at bounding box center [274, 352] width 165 height 41
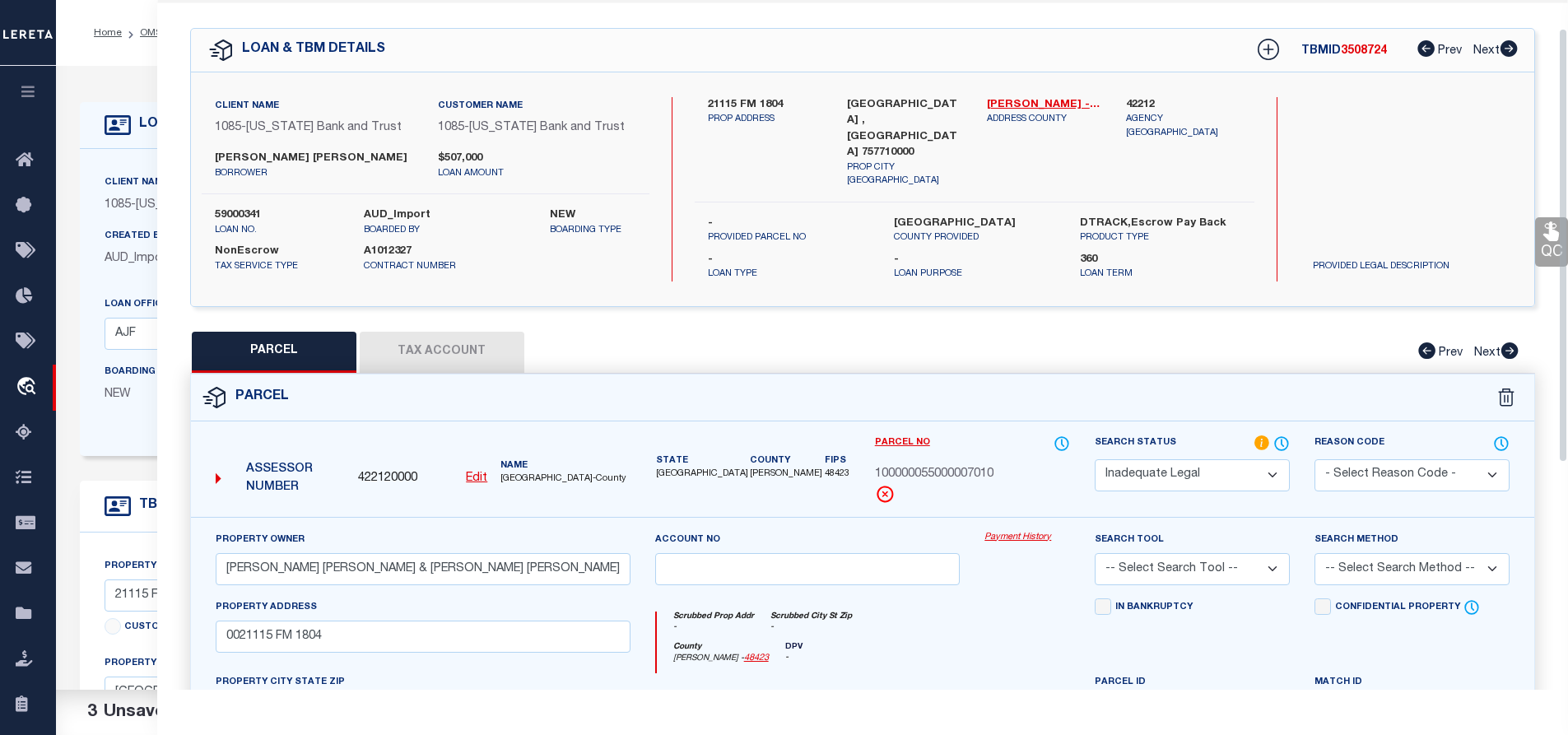
scroll to position [374, 0]
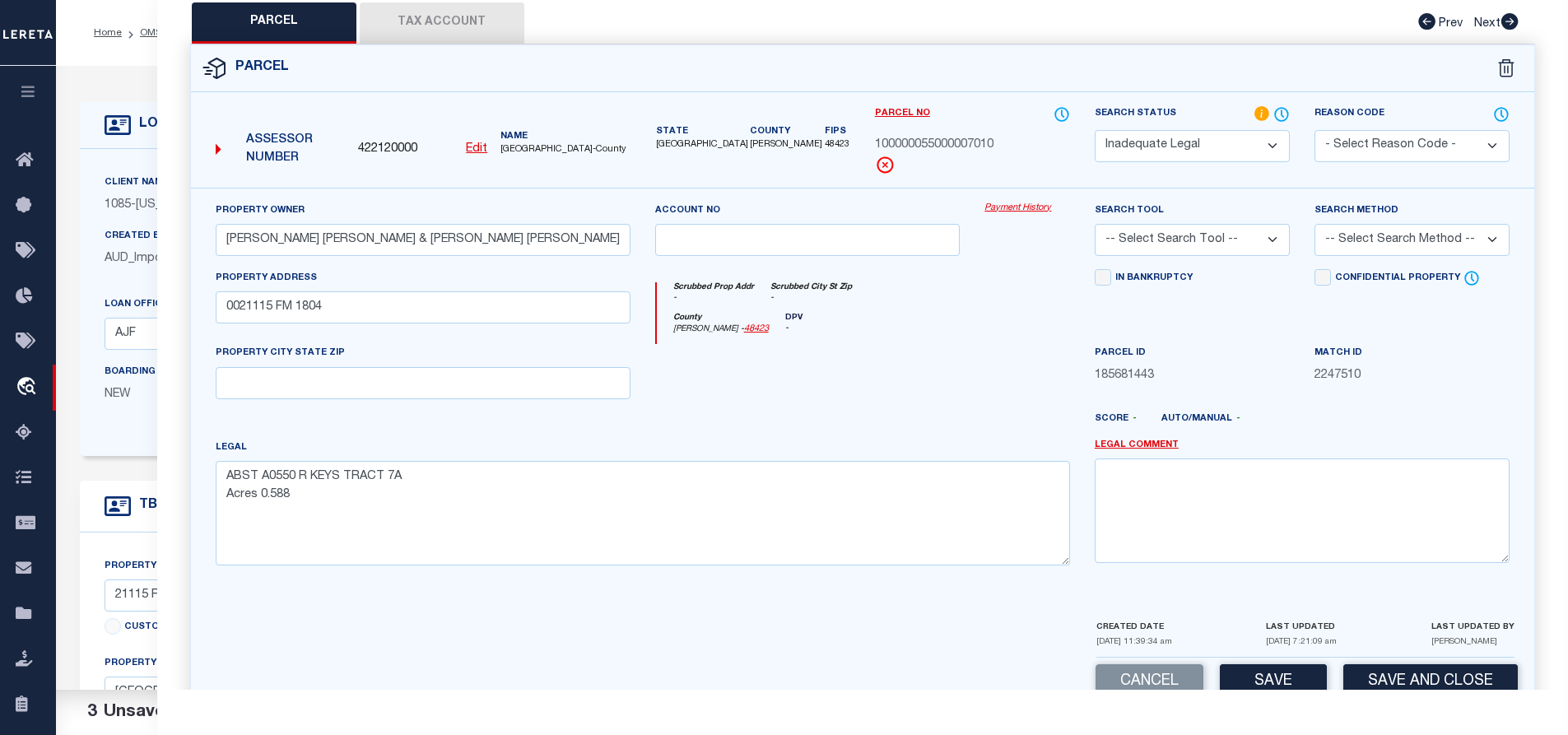
click at [430, 18] on button "Tax Account" at bounding box center [442, 23] width 165 height 41
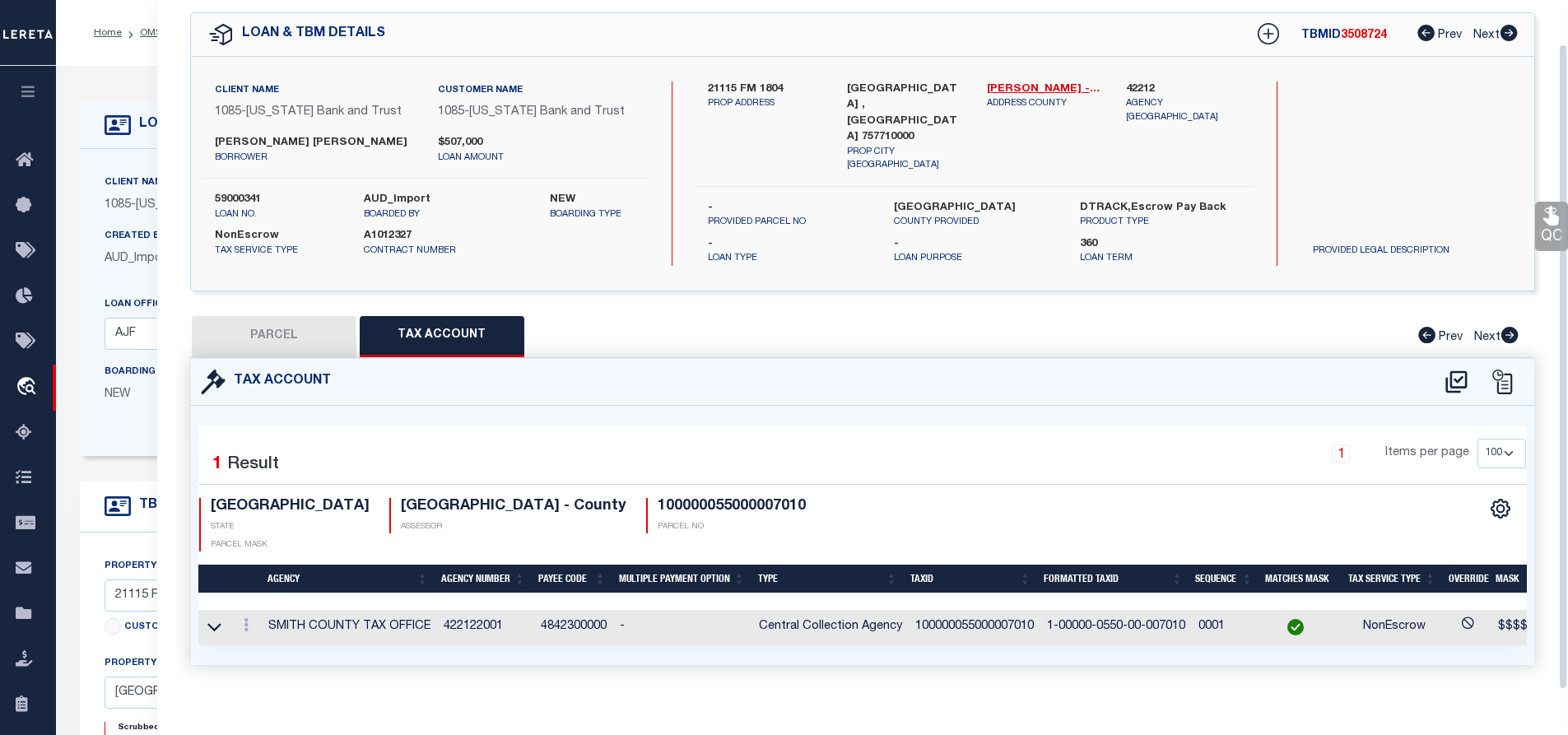
scroll to position [60, 0]
click at [298, 340] on button "PARCEL" at bounding box center [274, 337] width 165 height 41
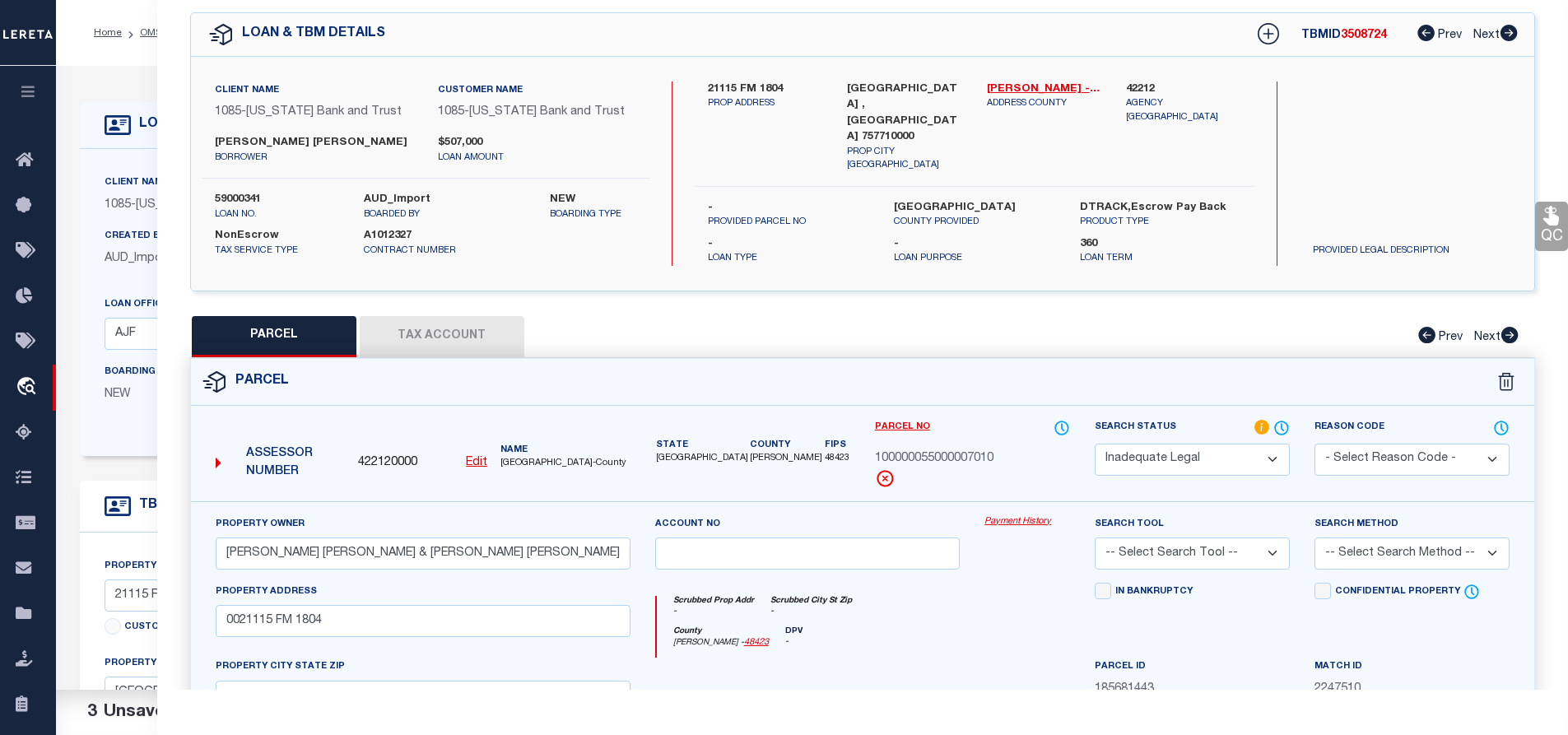
click at [1183, 459] on select "Automated Search Bad Parcel Complete Duplicate Parcel High Dollar Reporting In …" at bounding box center [1192, 459] width 195 height 32
click at [1095, 444] on select "Automated Search Bad Parcel Complete Duplicate Parcel High Dollar Reporting In …" at bounding box center [1192, 459] width 195 height 32
click at [1171, 541] on select "-- Select Search Tool -- 3rd Party Website Agency File Agency Website ATLS CNV-…" at bounding box center [1192, 553] width 195 height 32
click at [1095, 537] on select "-- Select Search Tool -- 3rd Party Website Agency File Agency Website ATLS CNV-…" at bounding box center [1192, 553] width 195 height 32
click at [1354, 546] on select "-- Select Search Method -- Property Address Legal Liability Info Provided" at bounding box center [1412, 553] width 195 height 32
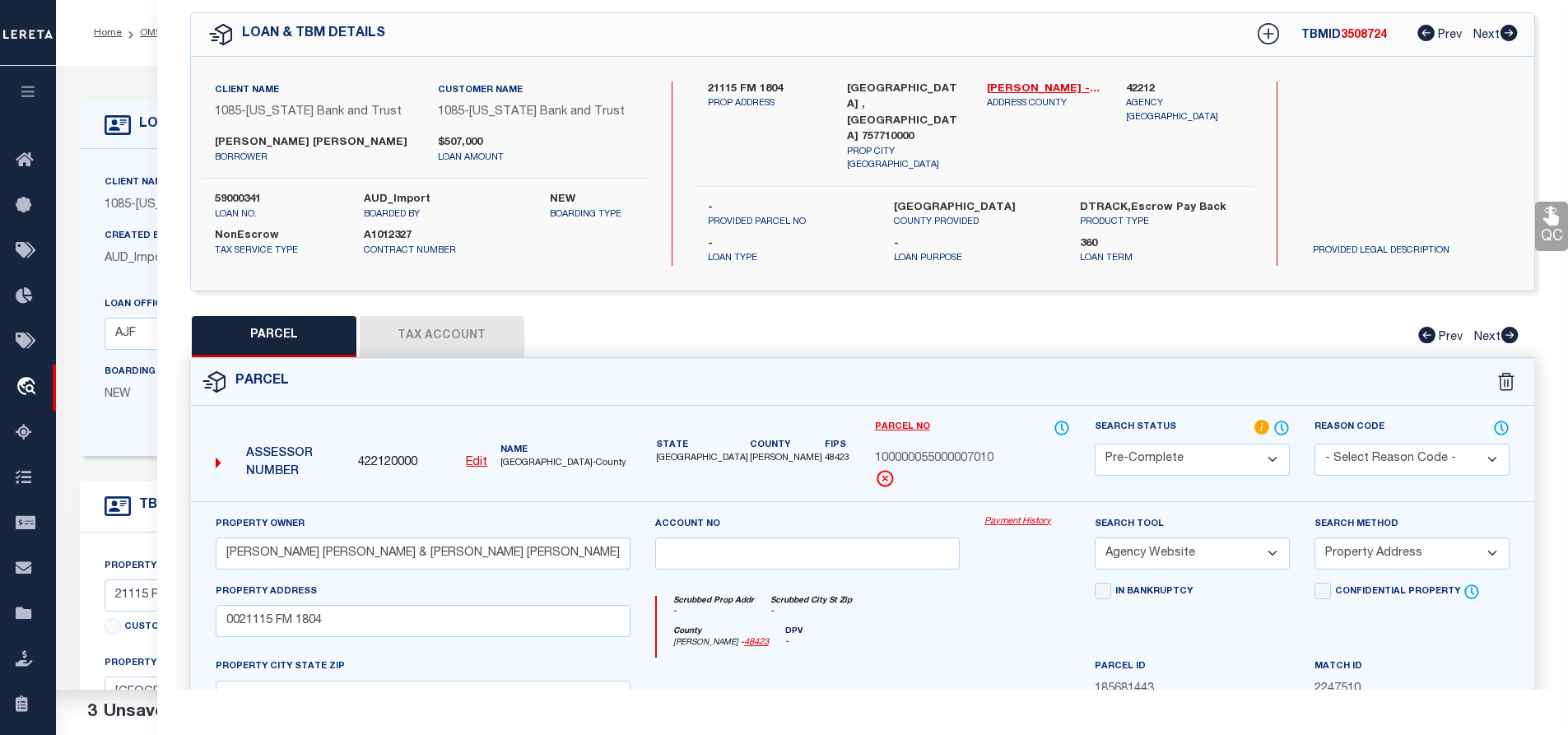
click at [1314, 537] on select "-- Select Search Method -- Property Address Legal Liability Info Provided" at bounding box center [1412, 553] width 195 height 32
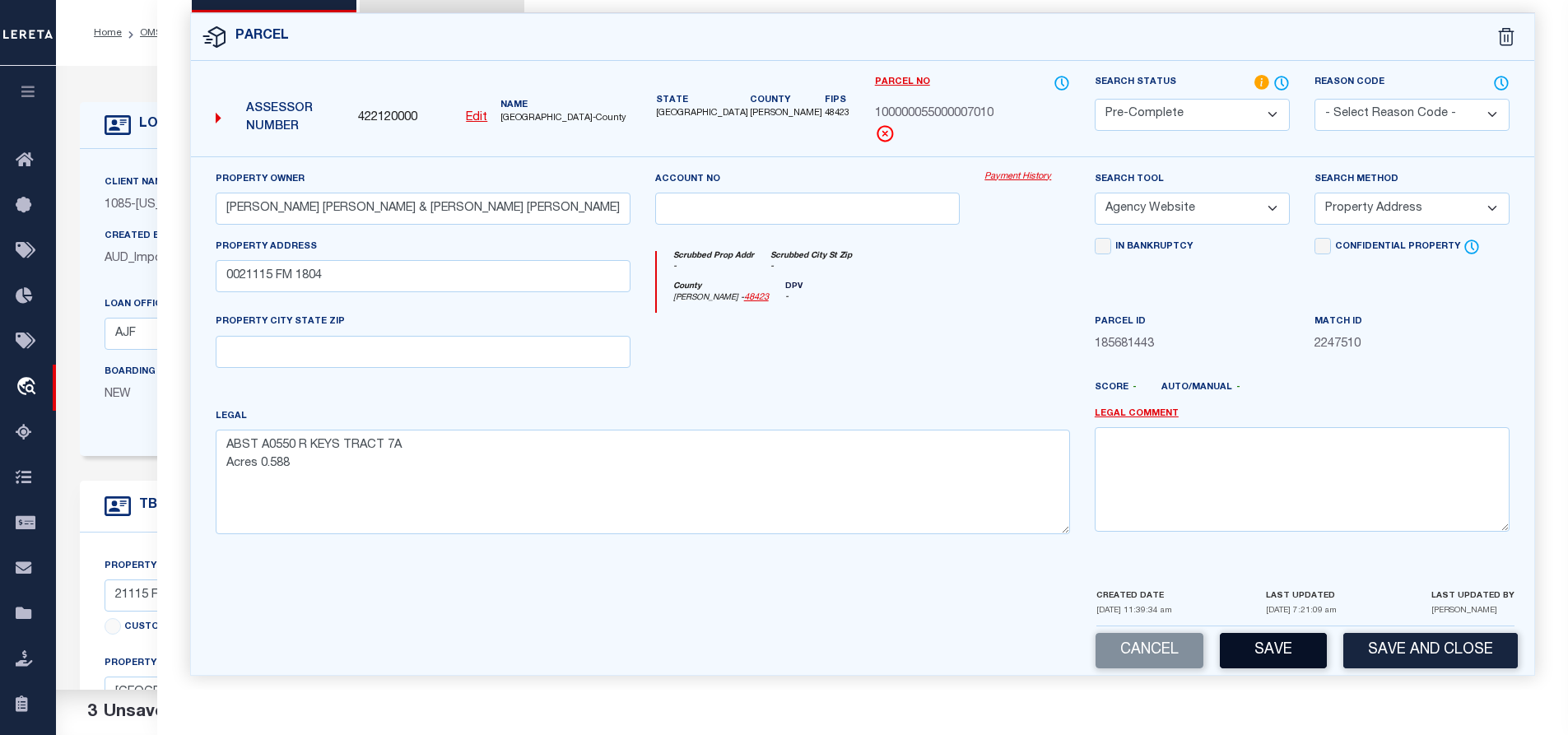
click at [1253, 641] on button "Save" at bounding box center [1273, 651] width 107 height 36
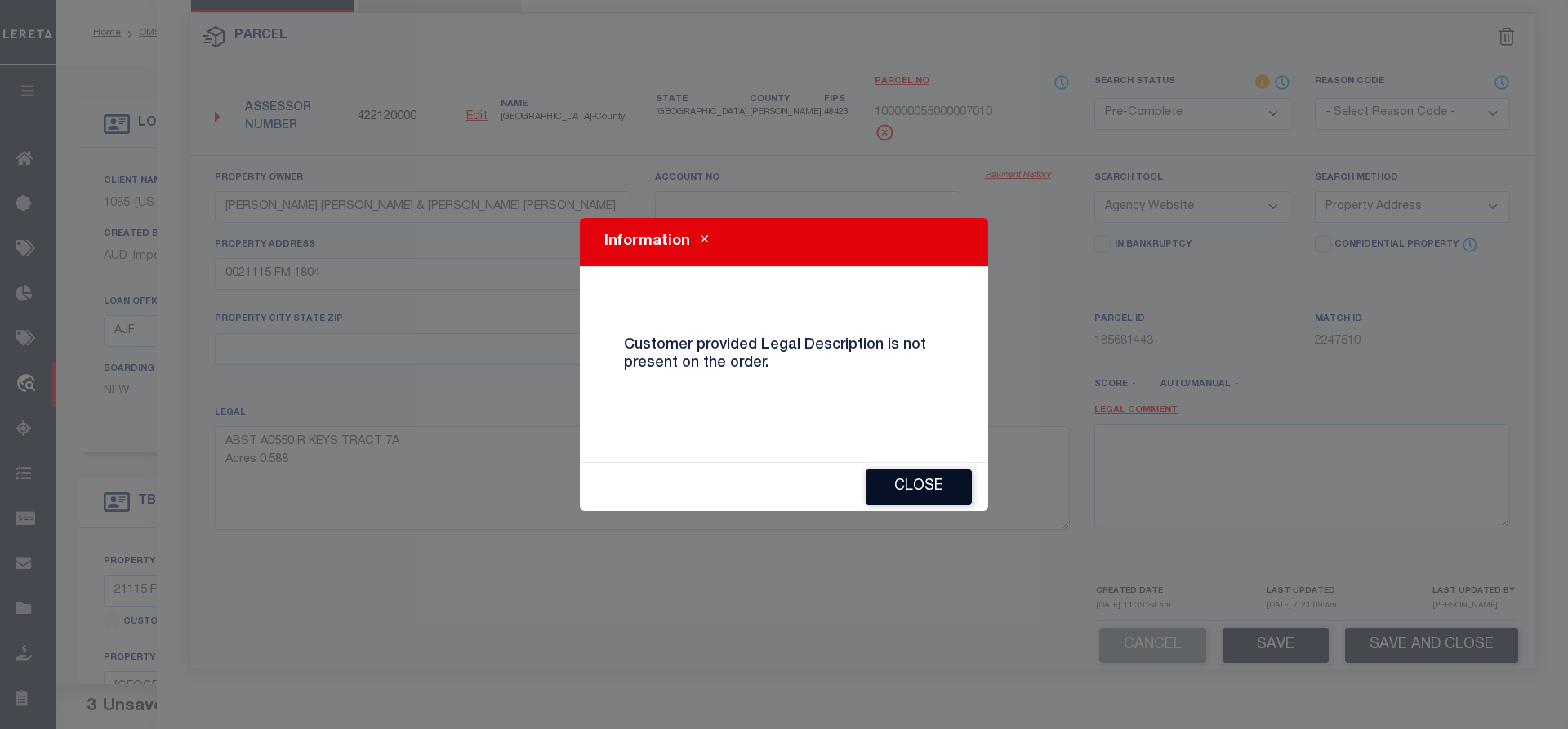
click at [869, 489] on button "Close" at bounding box center [918, 487] width 106 height 35
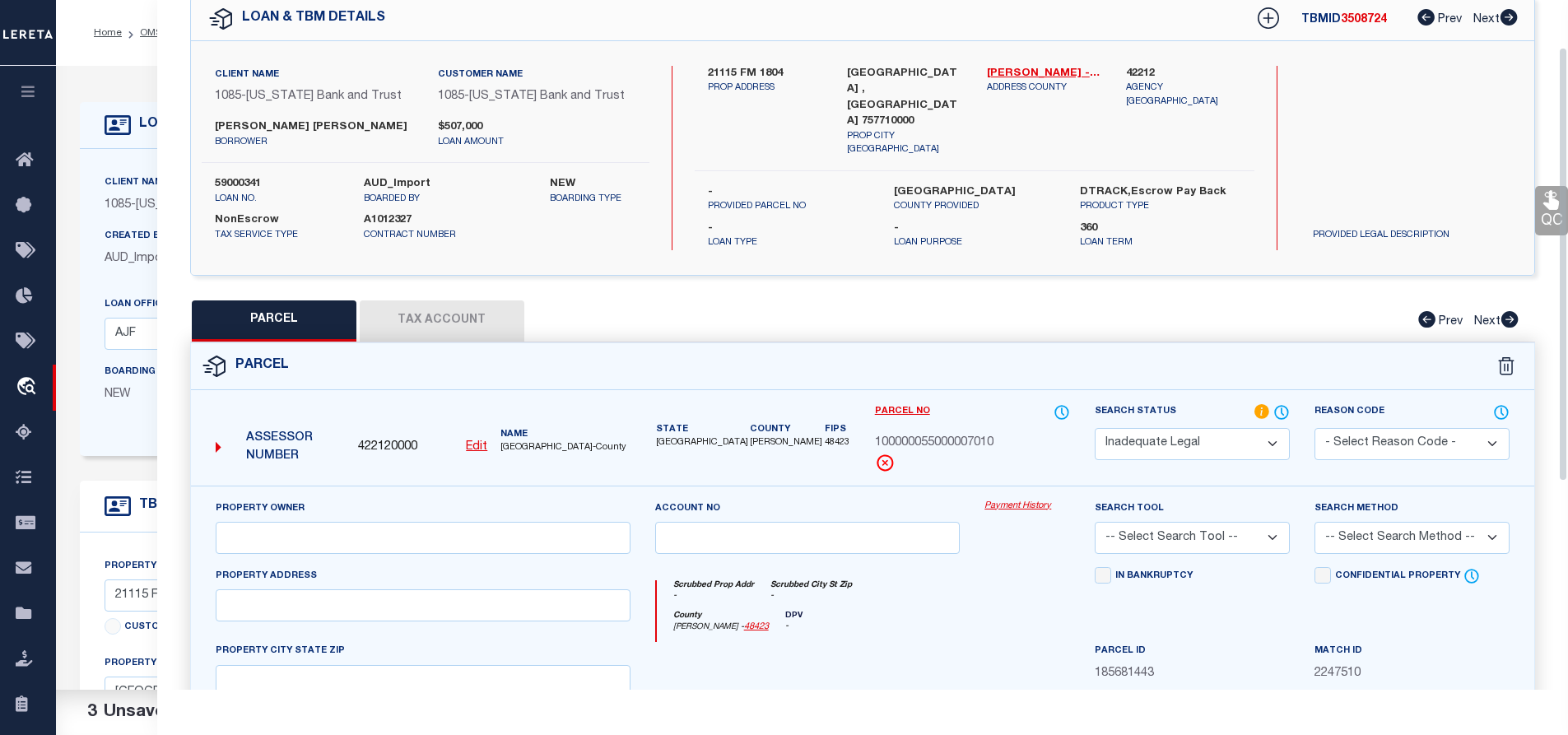
scroll to position [0, 0]
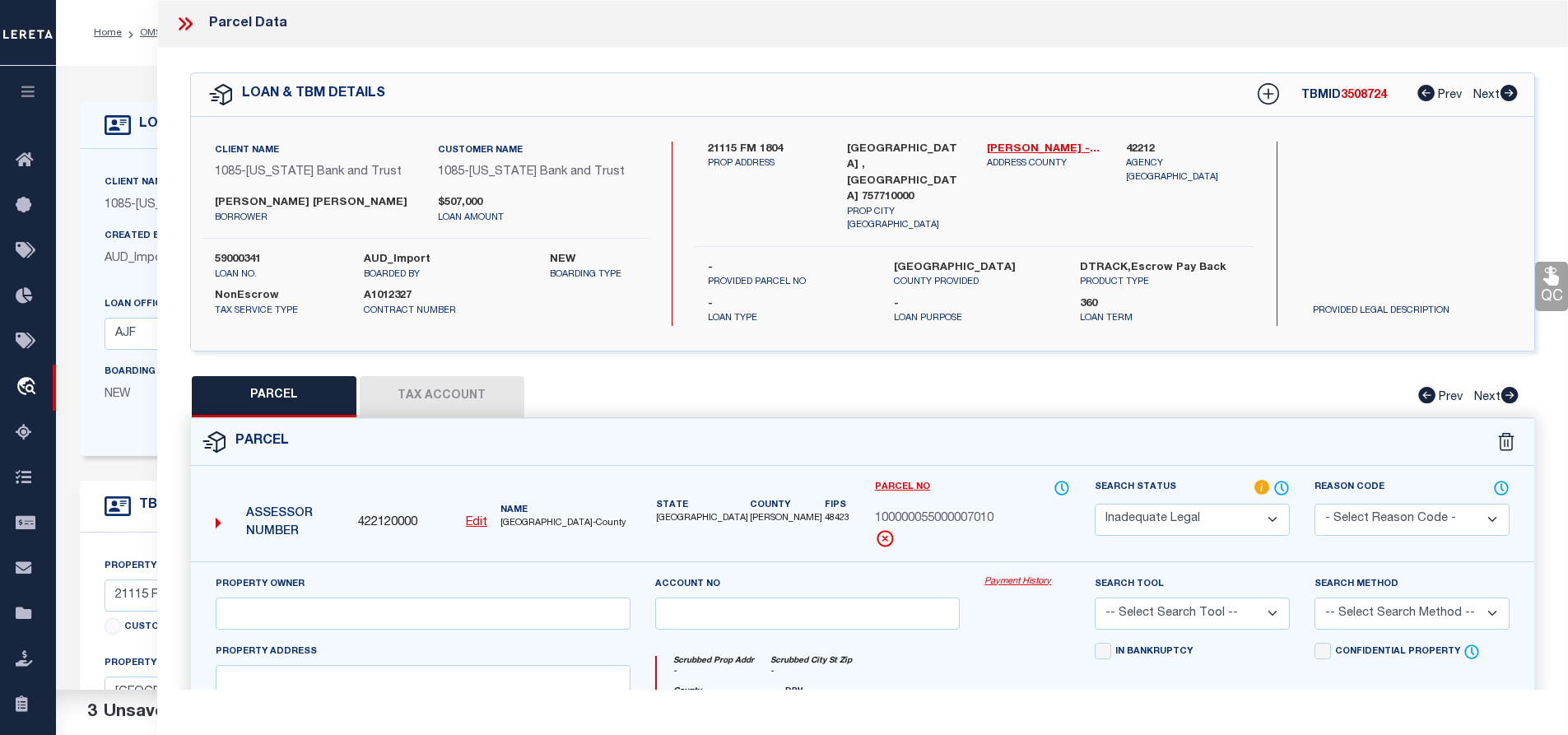
click at [182, 28] on icon at bounding box center [182, 24] width 8 height 14
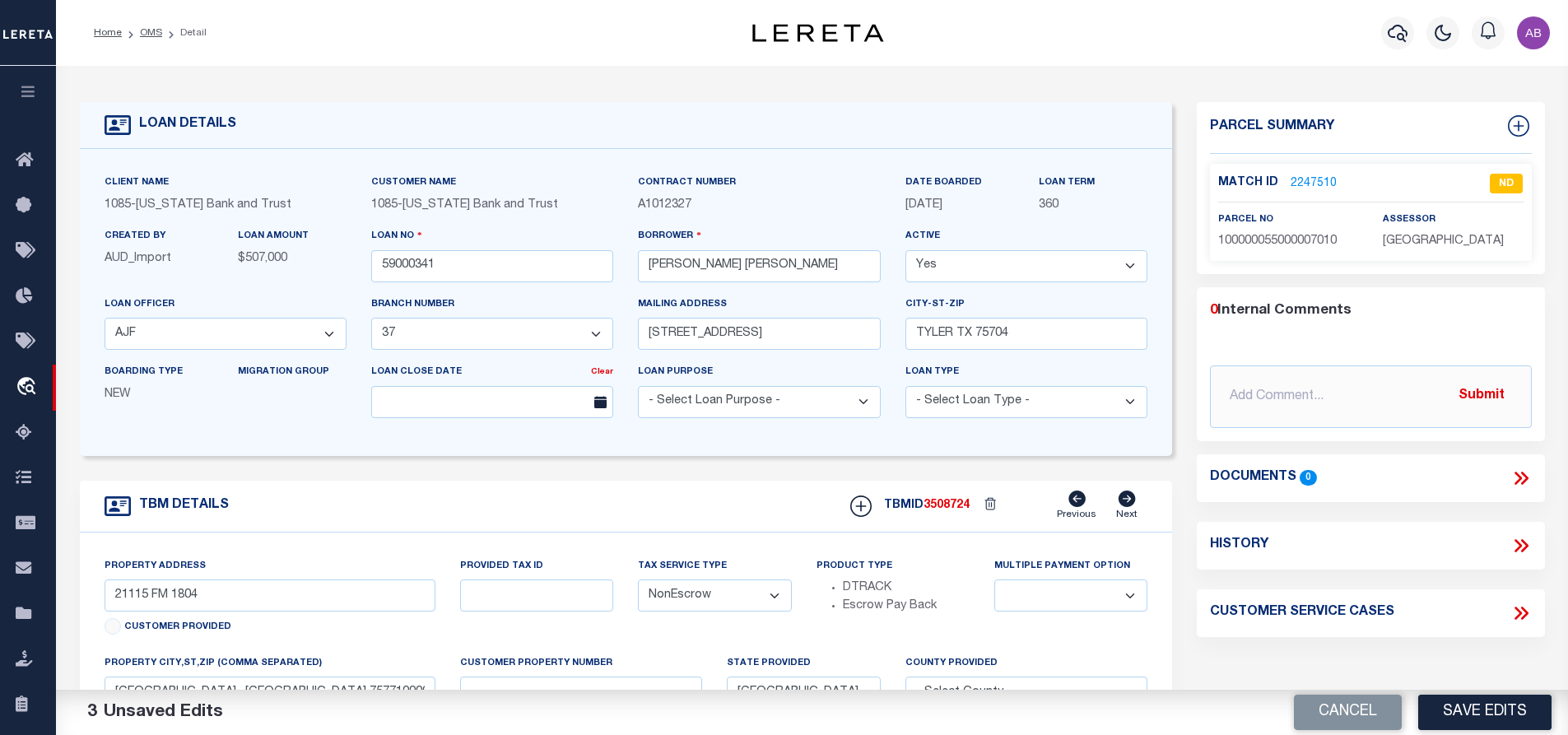
click at [1311, 180] on link "2247510" at bounding box center [1314, 184] width 46 height 17
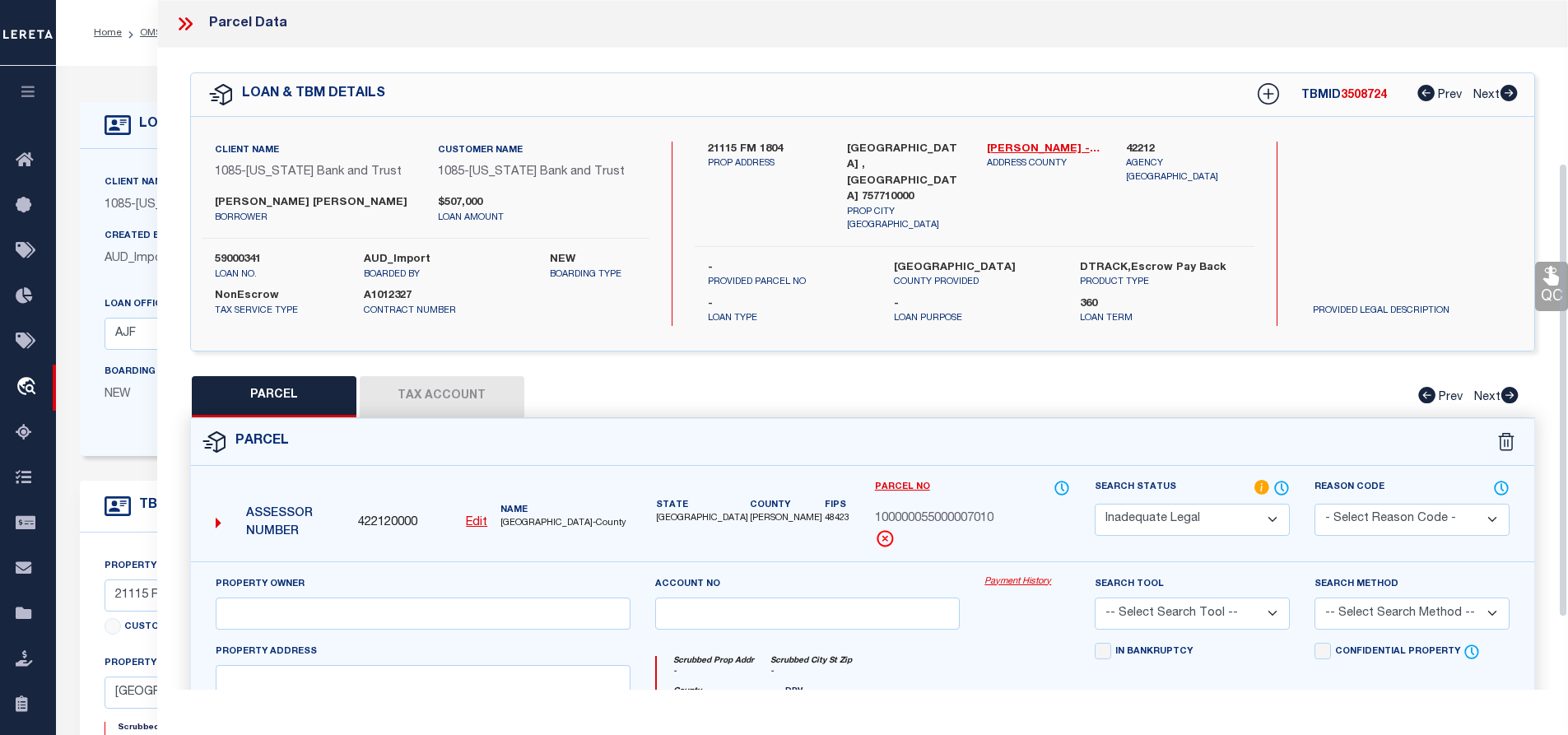
scroll to position [247, 0]
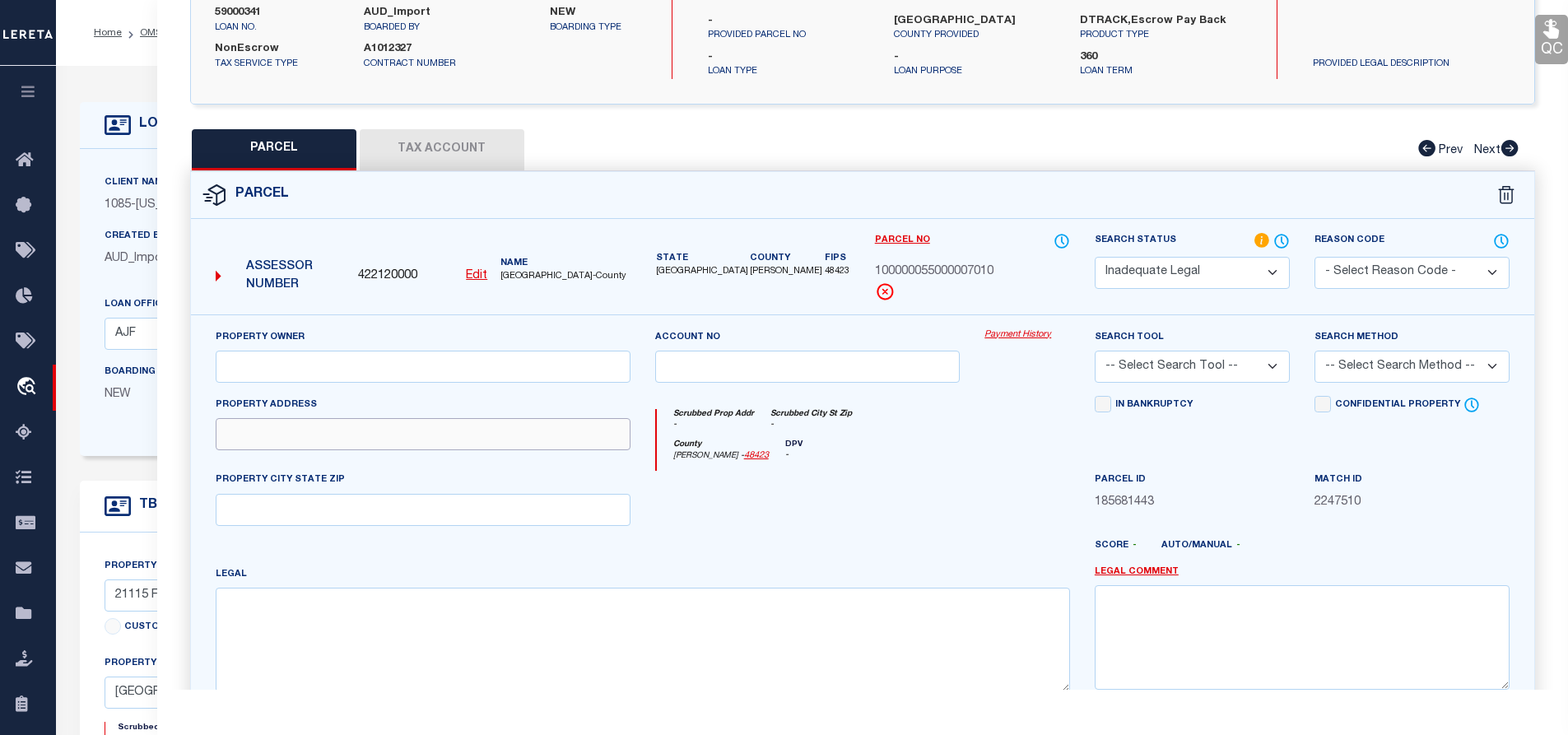
click at [307, 433] on input "text" at bounding box center [423, 434] width 415 height 32
paste input "0021115 FM 1804"
drag, startPoint x: 260, startPoint y: 504, endPoint x: 280, endPoint y: 499, distance: 20.6
click at [260, 504] on input "text" at bounding box center [423, 509] width 415 height 32
click at [257, 631] on textarea at bounding box center [643, 640] width 854 height 104
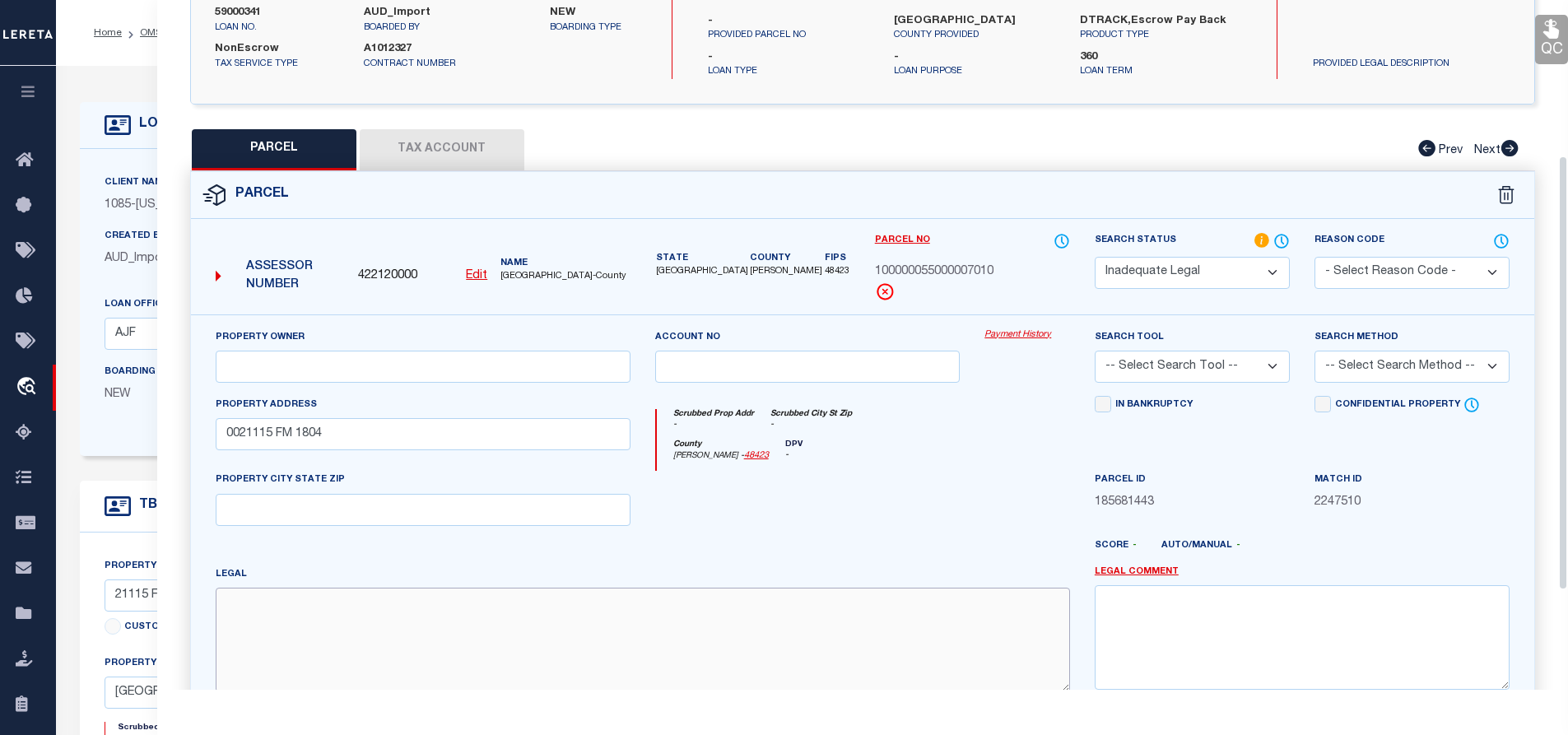
click at [284, 623] on textarea at bounding box center [643, 640] width 854 height 104
paste textarea "ABST A0550 R KEYS TRACT 7A"
click at [358, 369] on input "text" at bounding box center [423, 367] width 415 height 32
click at [392, 356] on input "text" at bounding box center [423, 367] width 415 height 32
paste input "ESTEP DANNY LEE & VICKIE DIANNE - LIFE ESTATE -"
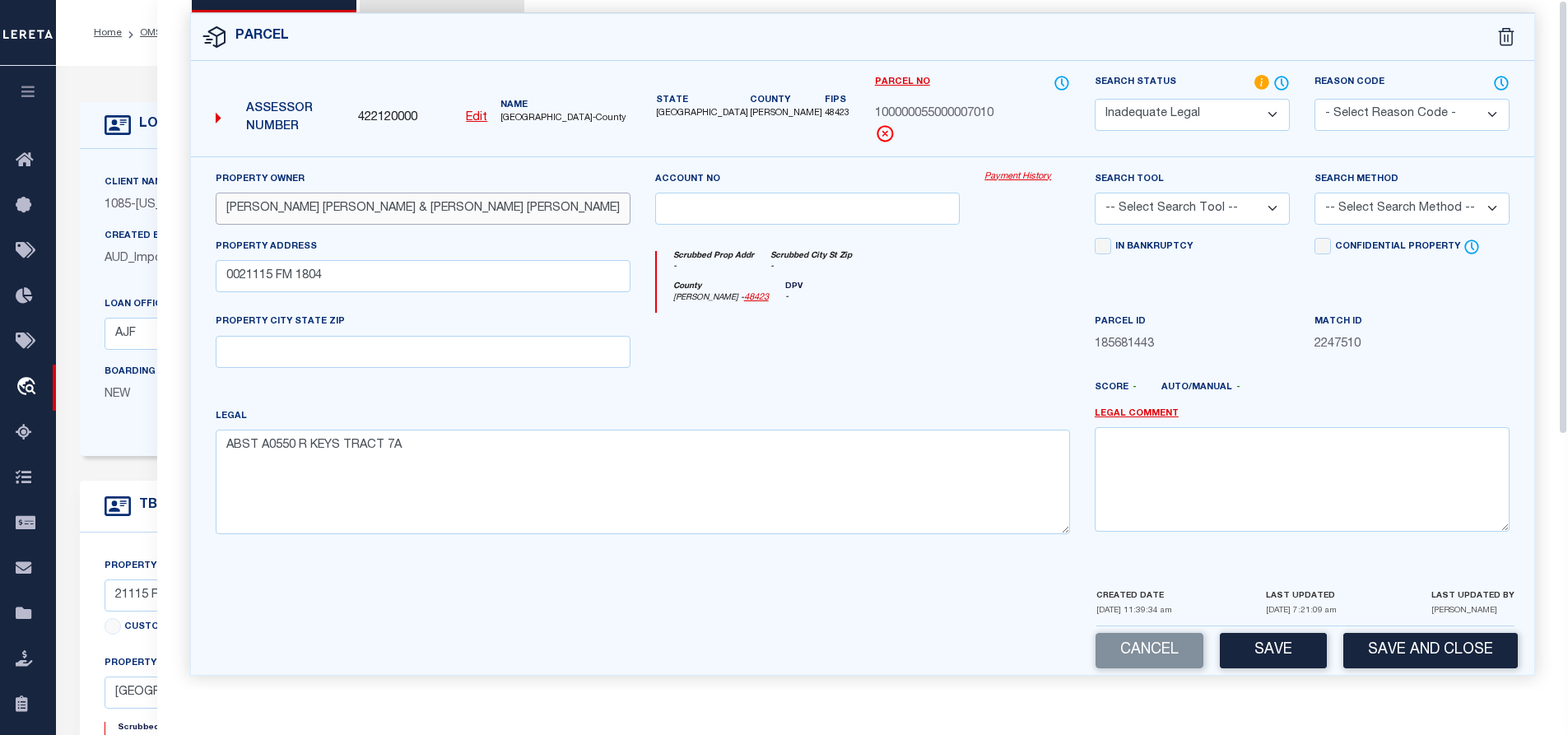
scroll to position [0, 0]
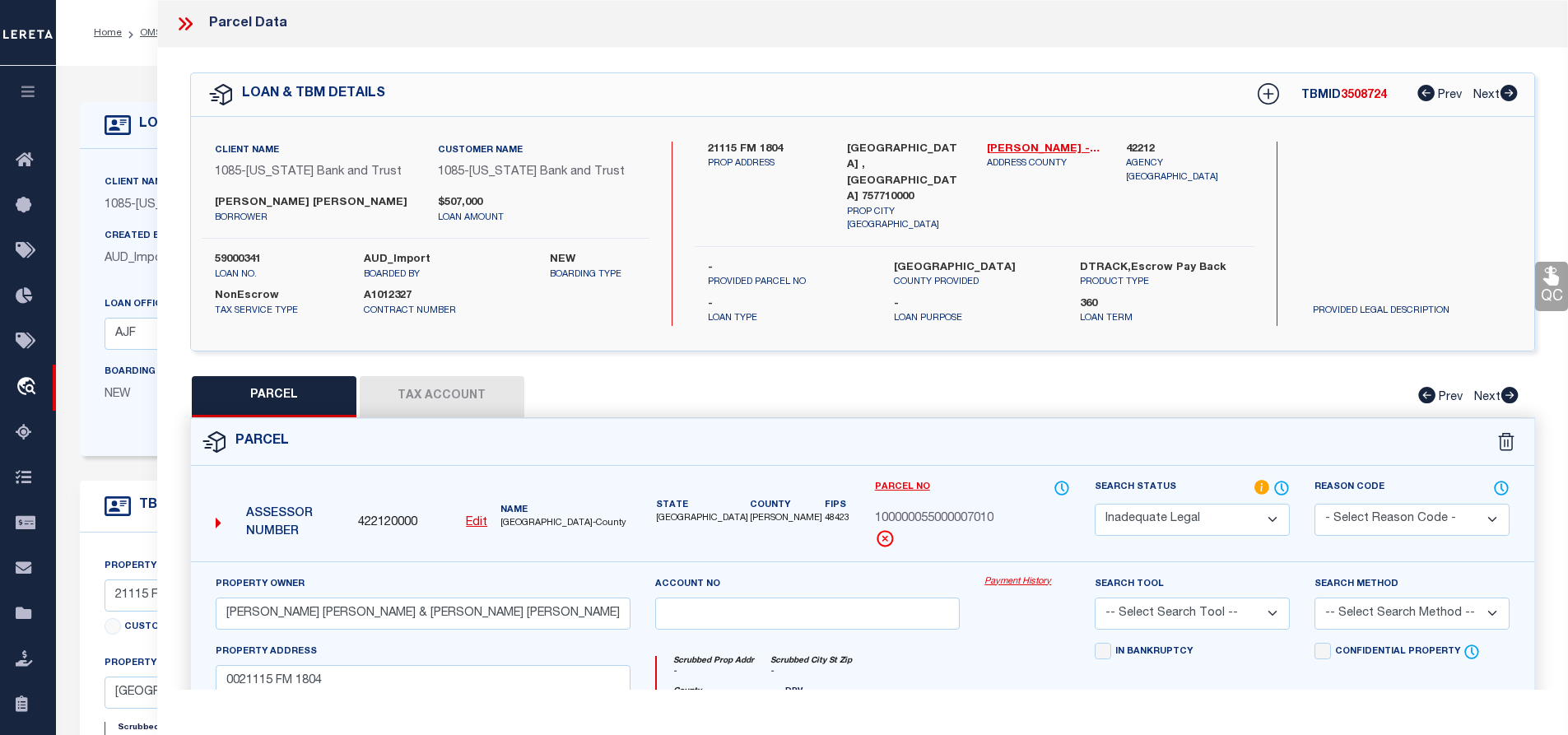
click at [1161, 504] on select "Automated Search Bad Parcel Complete Duplicate Parcel High Dollar Reporting In …" at bounding box center [1192, 519] width 195 height 32
click at [1095, 504] on select "Automated Search Bad Parcel Complete Duplicate Parcel High Dollar Reporting In …" at bounding box center [1192, 519] width 195 height 32
click at [1162, 600] on select "-- Select Search Tool -- 3rd Party Website Agency File Agency Website ATLS CNV-…" at bounding box center [1192, 613] width 195 height 32
click at [1095, 598] on select "-- Select Search Tool -- 3rd Party Website Agency File Agency Website ATLS CNV-…" at bounding box center [1192, 613] width 195 height 32
click at [1344, 598] on select "-- Select Search Method -- Property Address Legal Liability Info Provided" at bounding box center [1412, 613] width 195 height 32
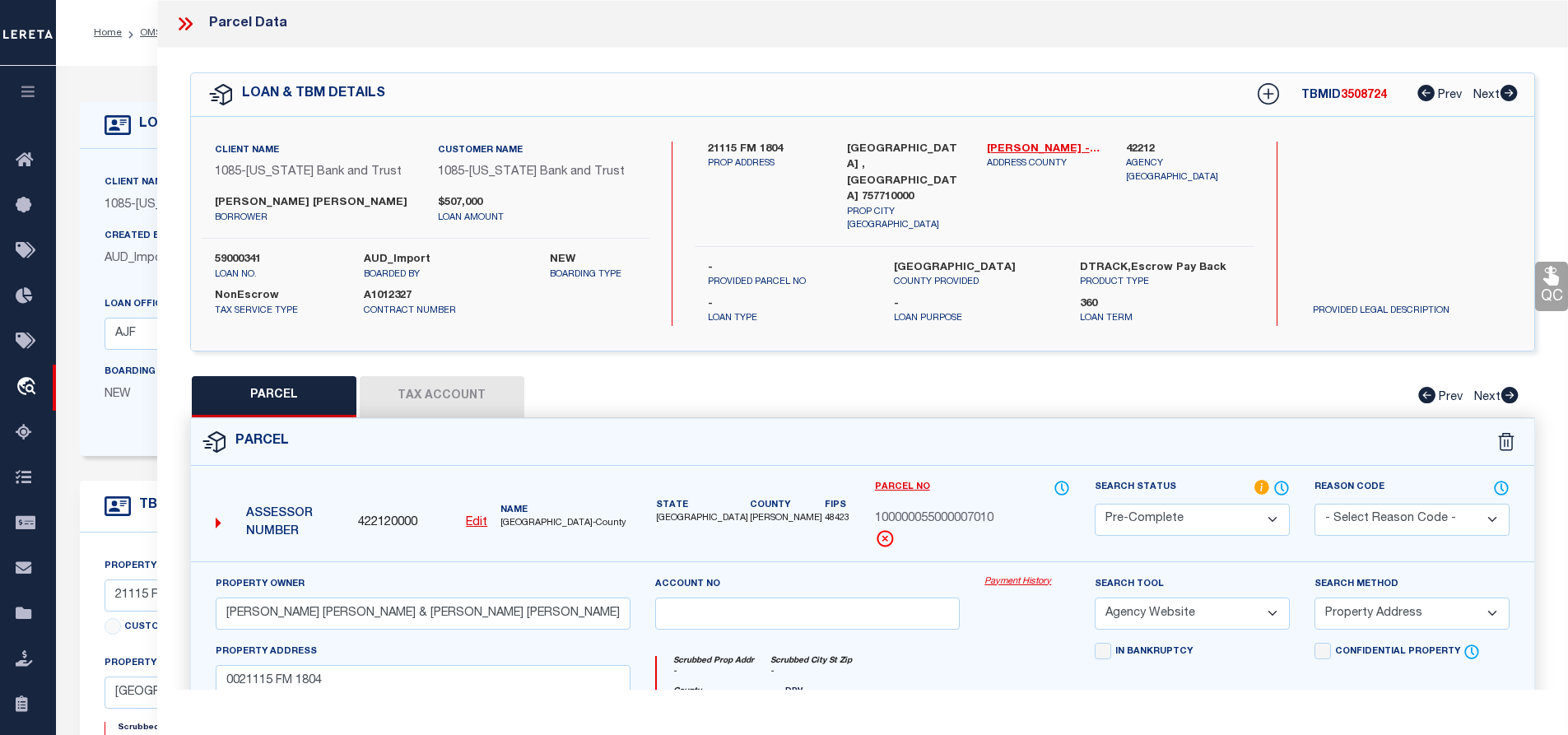
click at [1314, 598] on select "-- Select Search Method -- Property Address Legal Liability Info Provided" at bounding box center [1412, 613] width 195 height 32
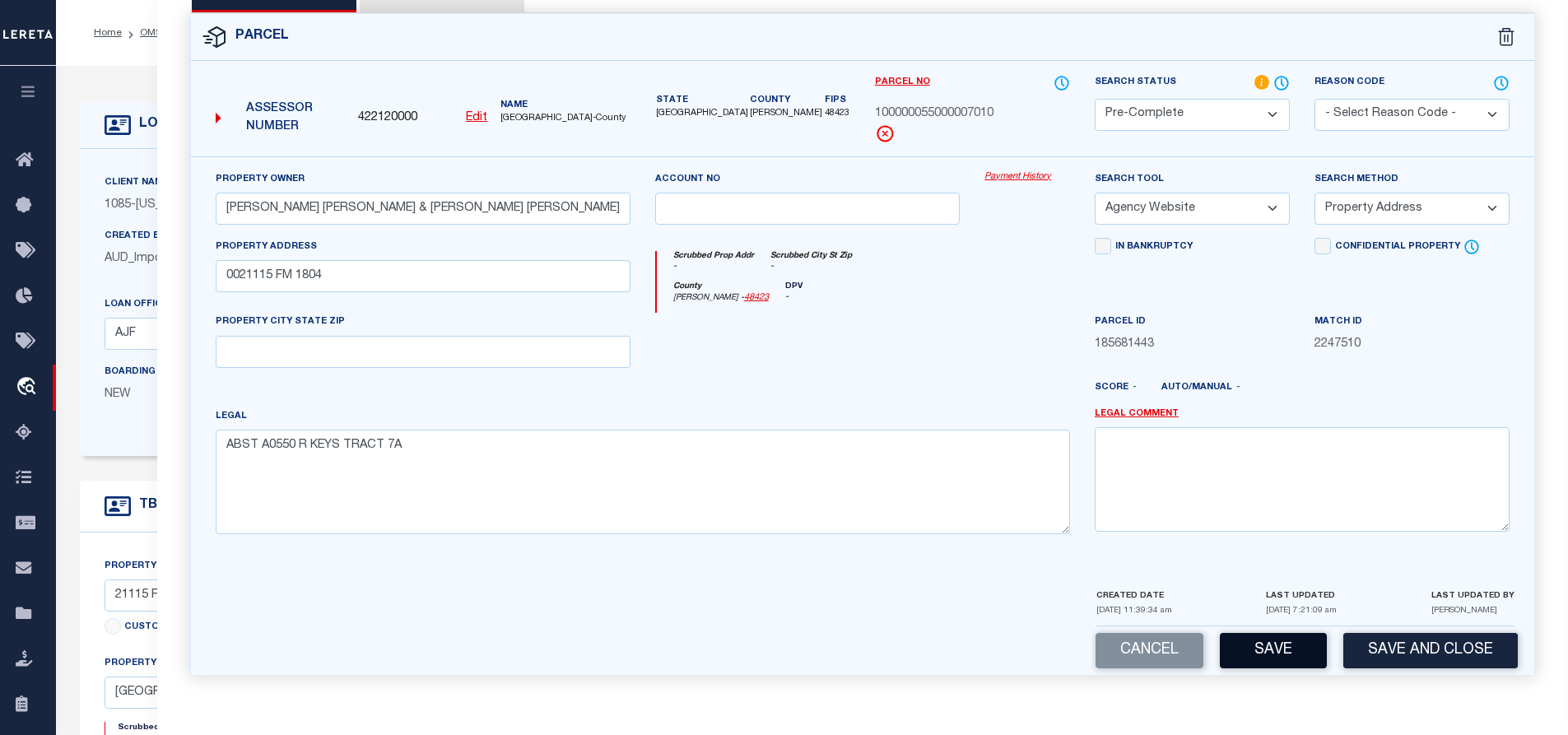
click at [1242, 639] on button "Save" at bounding box center [1273, 651] width 107 height 36
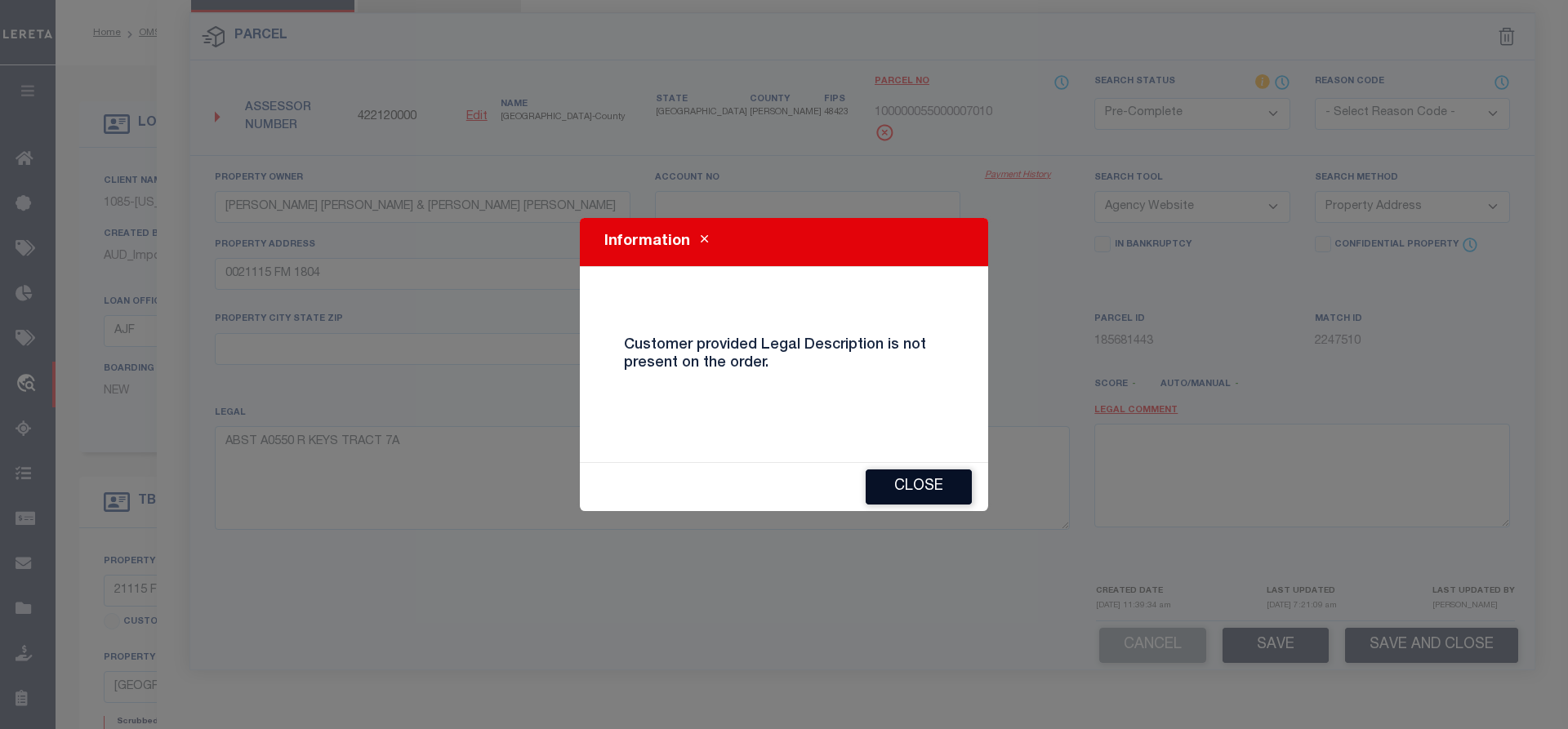
click at [924, 494] on button "Close" at bounding box center [918, 487] width 106 height 35
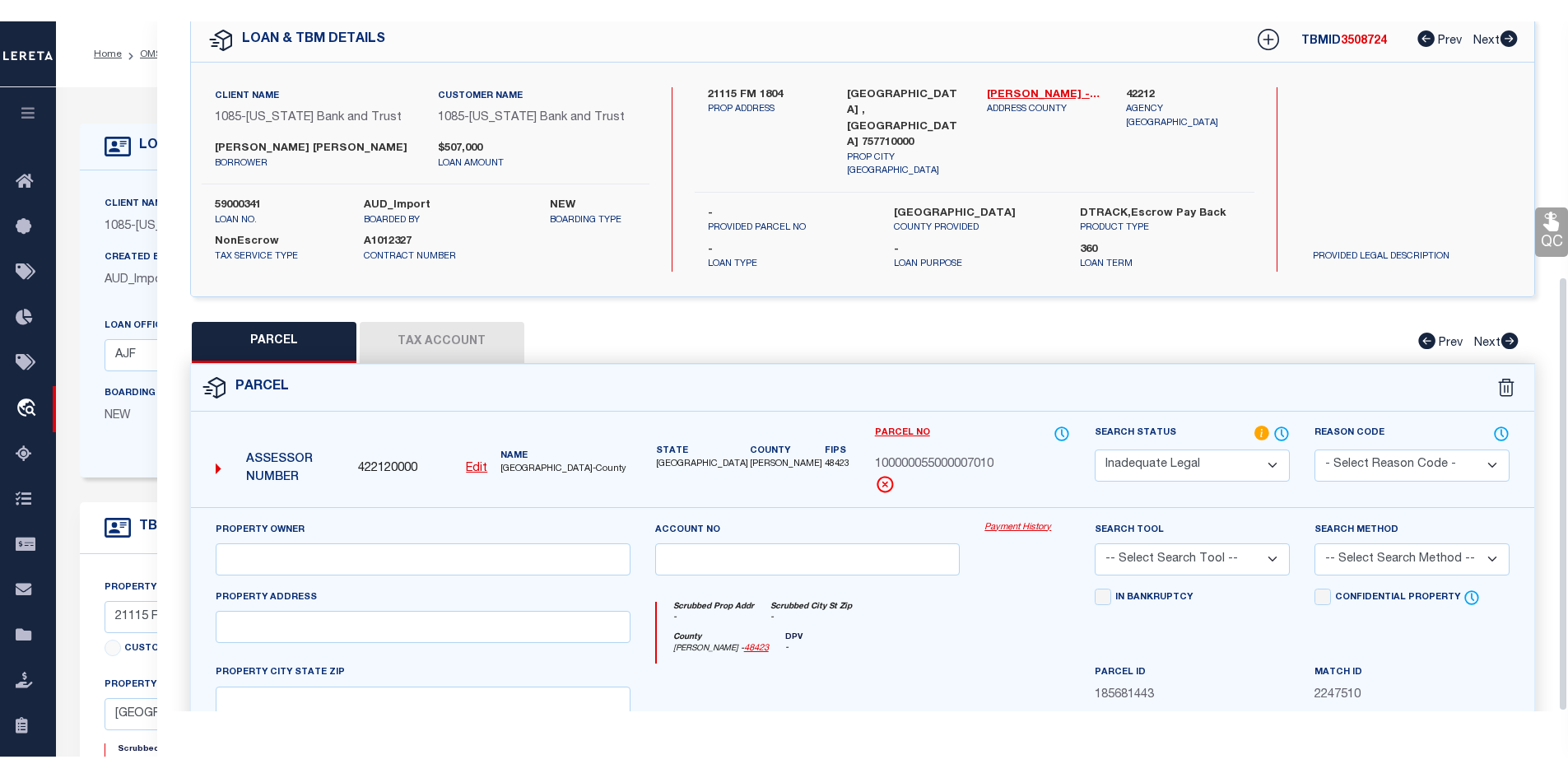
scroll to position [0, 0]
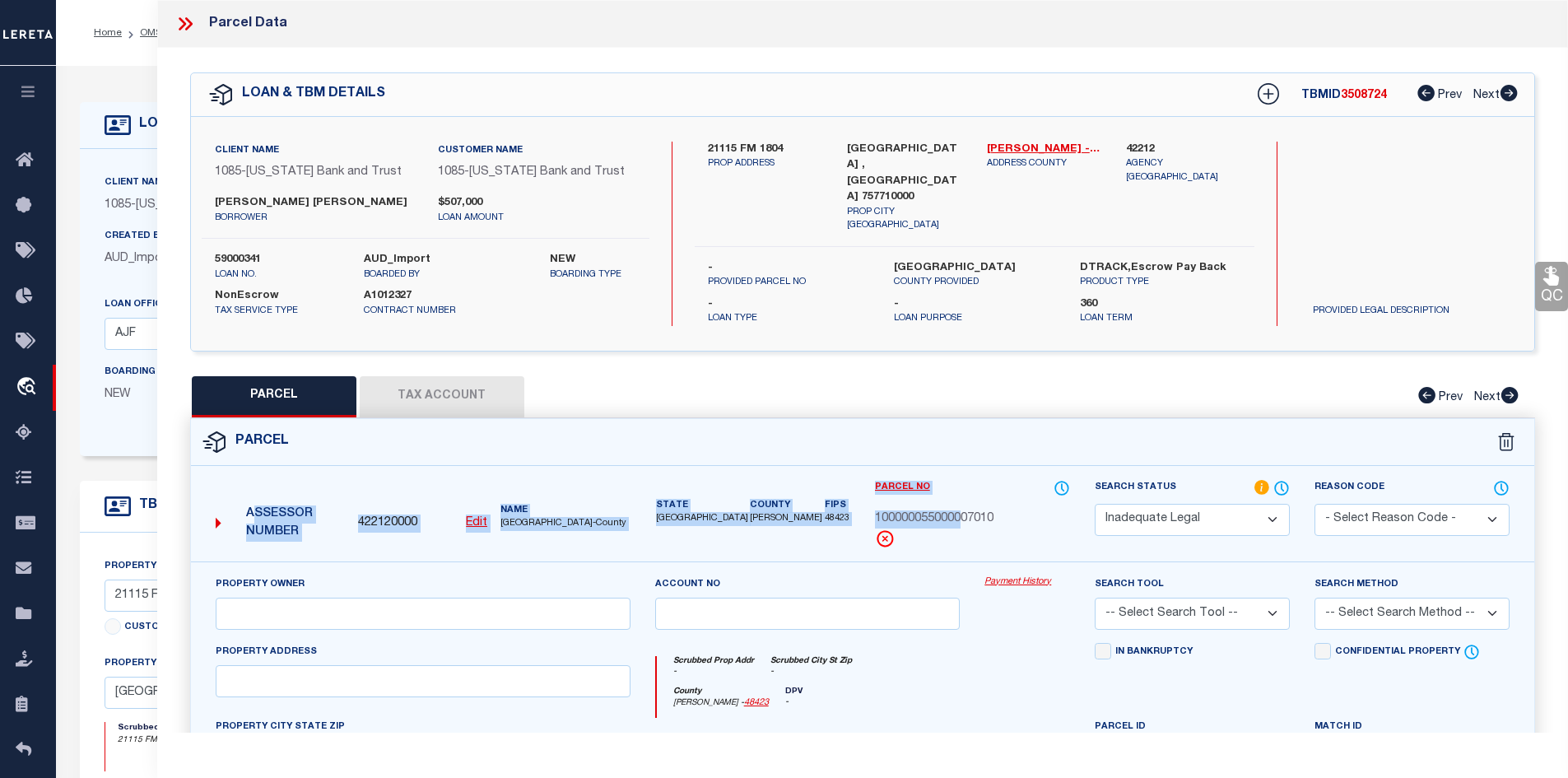
drag, startPoint x: 1126, startPoint y: 416, endPoint x: 960, endPoint y: 515, distance: 193.3
click at [960, 515] on form "Parcel 422120000 Edit TX" at bounding box center [863, 750] width 1344 height 661
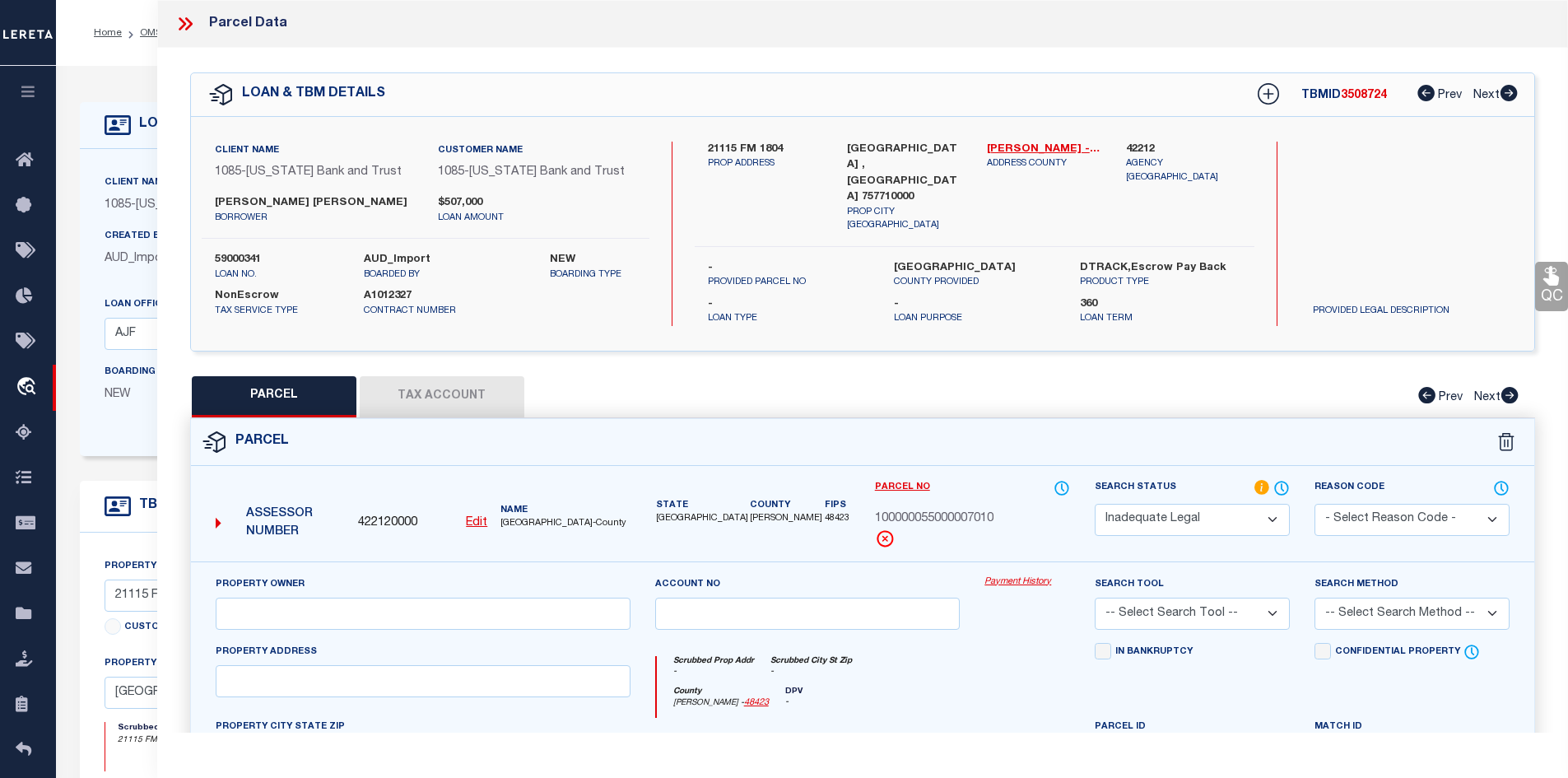
click at [953, 540] on div "Parcel No 100000055000007010" at bounding box center [973, 514] width 195 height 69
drag, startPoint x: 204, startPoint y: 134, endPoint x: 202, endPoint y: 154, distance: 20.1
click at [202, 154] on div "Client Name 1085 - Texas Bank and Trust Customer Name 1085 - Texas Bank and Tru…" at bounding box center [863, 233] width 1344 height 233
drag, startPoint x: 201, startPoint y: 148, endPoint x: 229, endPoint y: 182, distance: 44.0
click at [229, 182] on div "Client Name 1085 - Texas Bank and Trust Customer Name 1085 - Texas Bank and Tru…" at bounding box center [425, 168] width 473 height 53
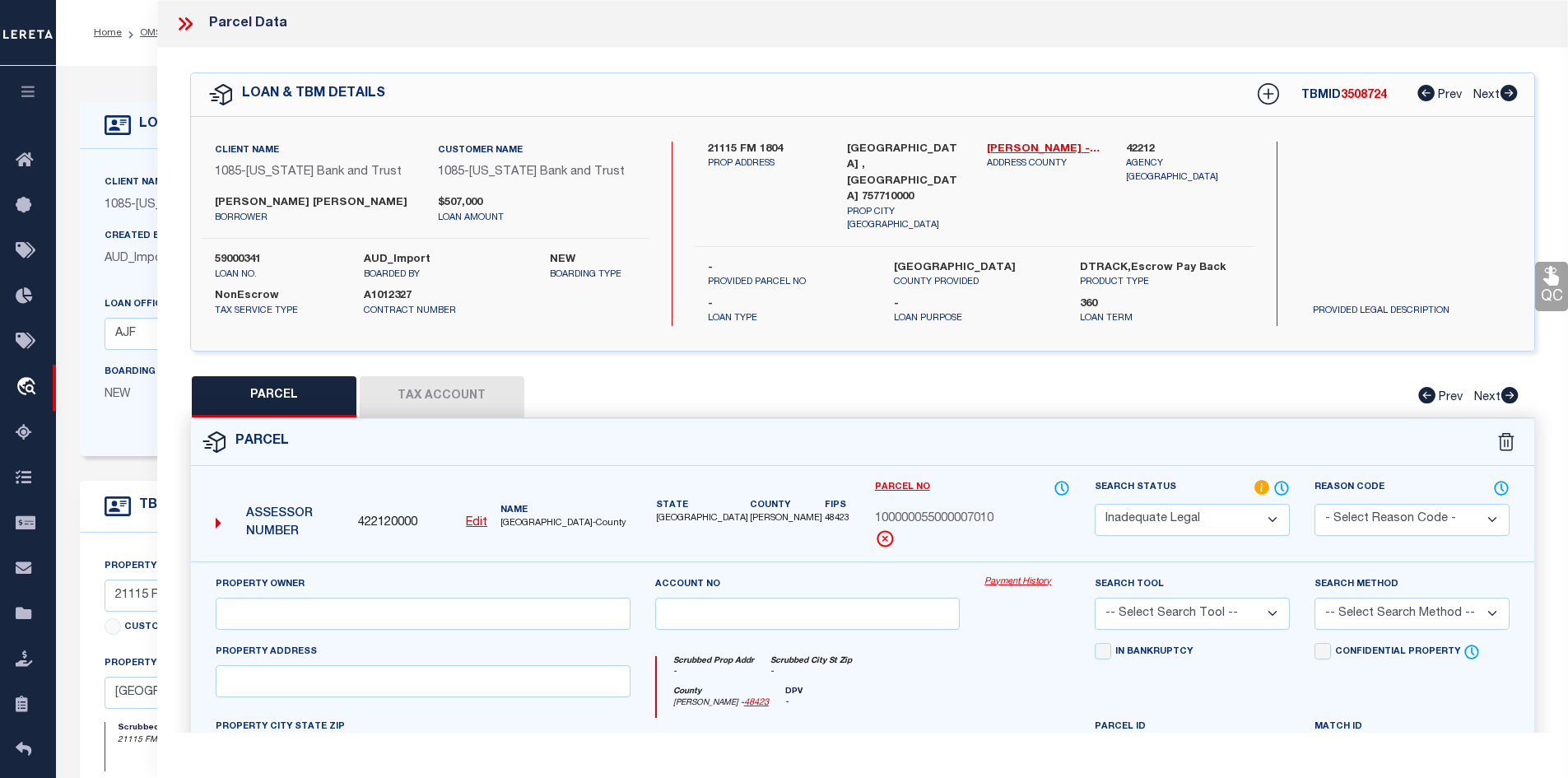
click at [316, 214] on p "borrower" at bounding box center [314, 218] width 199 height 14
drag, startPoint x: 432, startPoint y: 150, endPoint x: 472, endPoint y: 177, distance: 48.3
click at [472, 177] on div "Customer Name 1085 - Texas Bank and Trust" at bounding box center [536, 168] width 223 height 53
click at [554, 185] on div "Customer Name 1085 - Texas Bank and Trust" at bounding box center [536, 168] width 223 height 53
click at [1263, 290] on div "- Loan Type - Loan Purpose 360 Loan Term" at bounding box center [975, 309] width 584 height 37
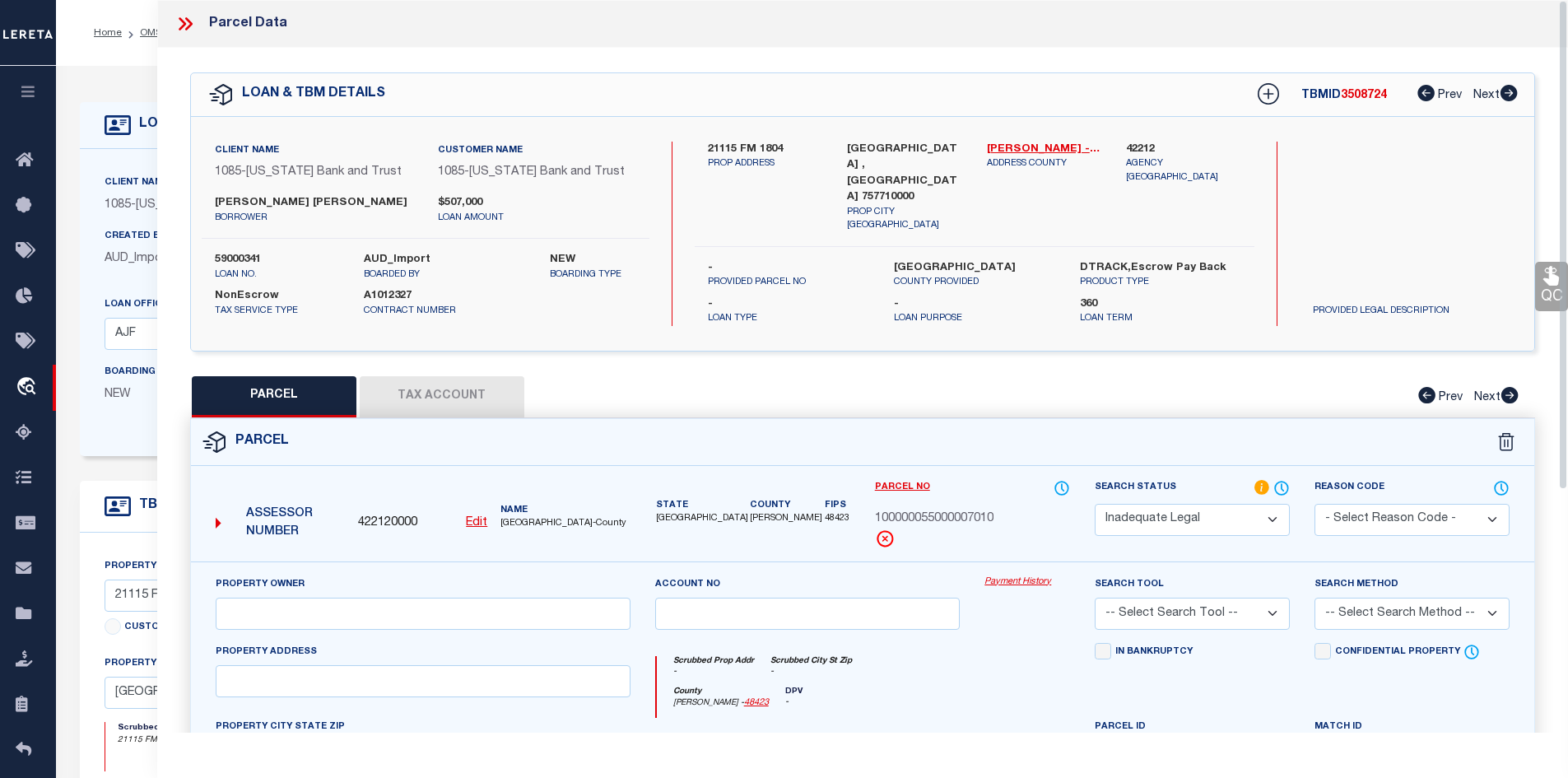
click at [183, 22] on icon at bounding box center [182, 24] width 8 height 13
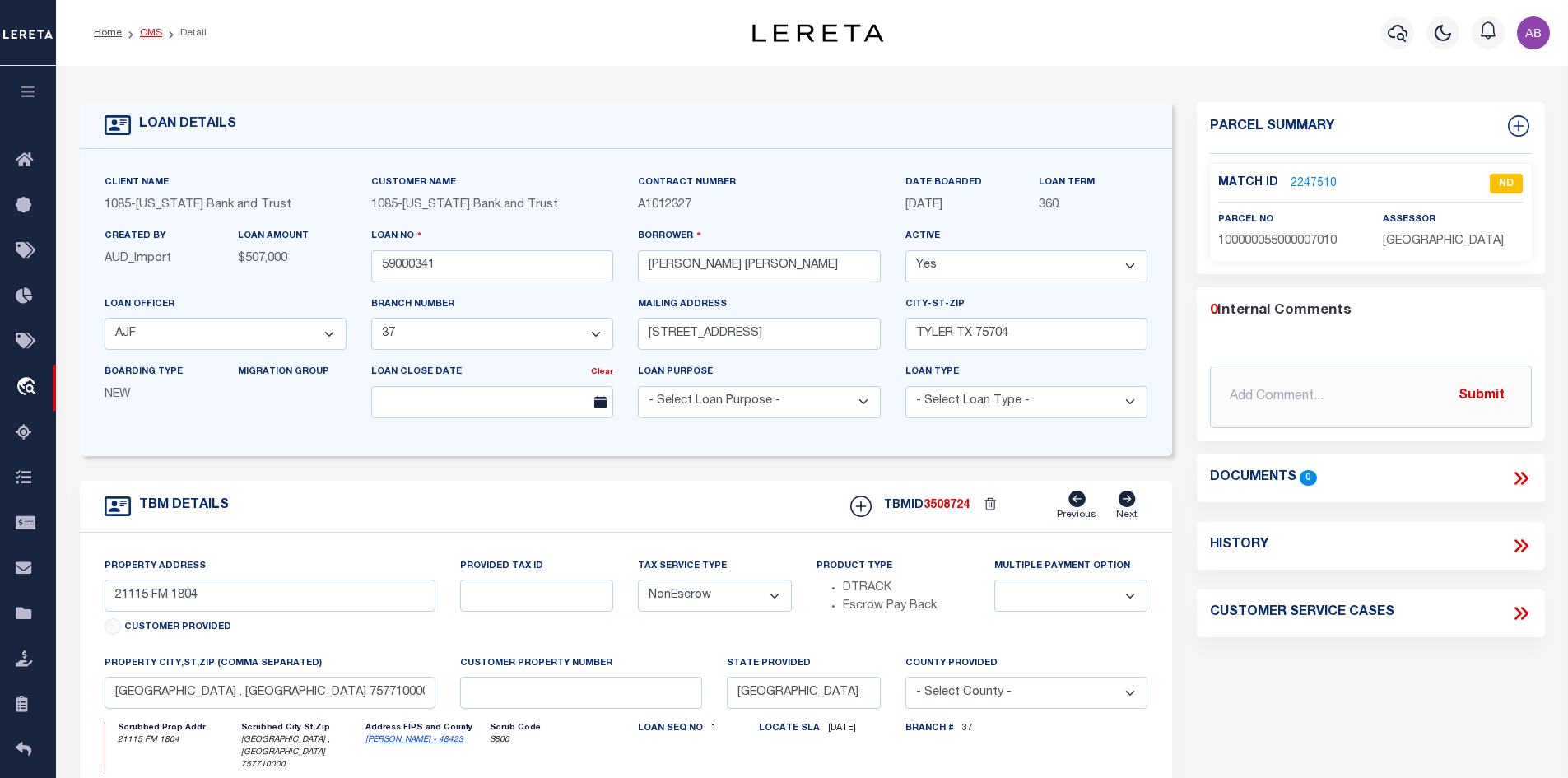
click at [151, 32] on link "OMS" at bounding box center [150, 33] width 22 height 10
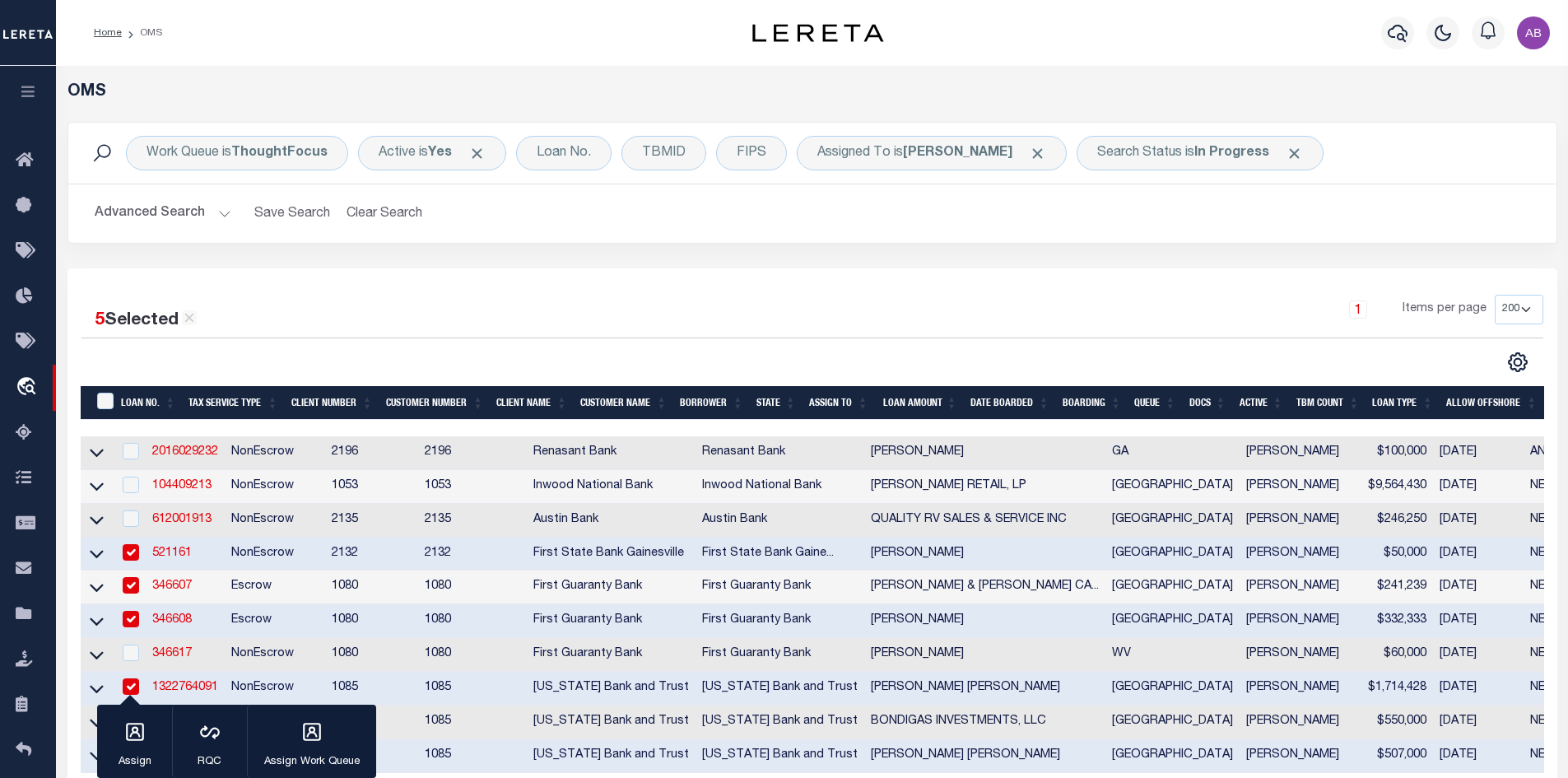
scroll to position [313, 0]
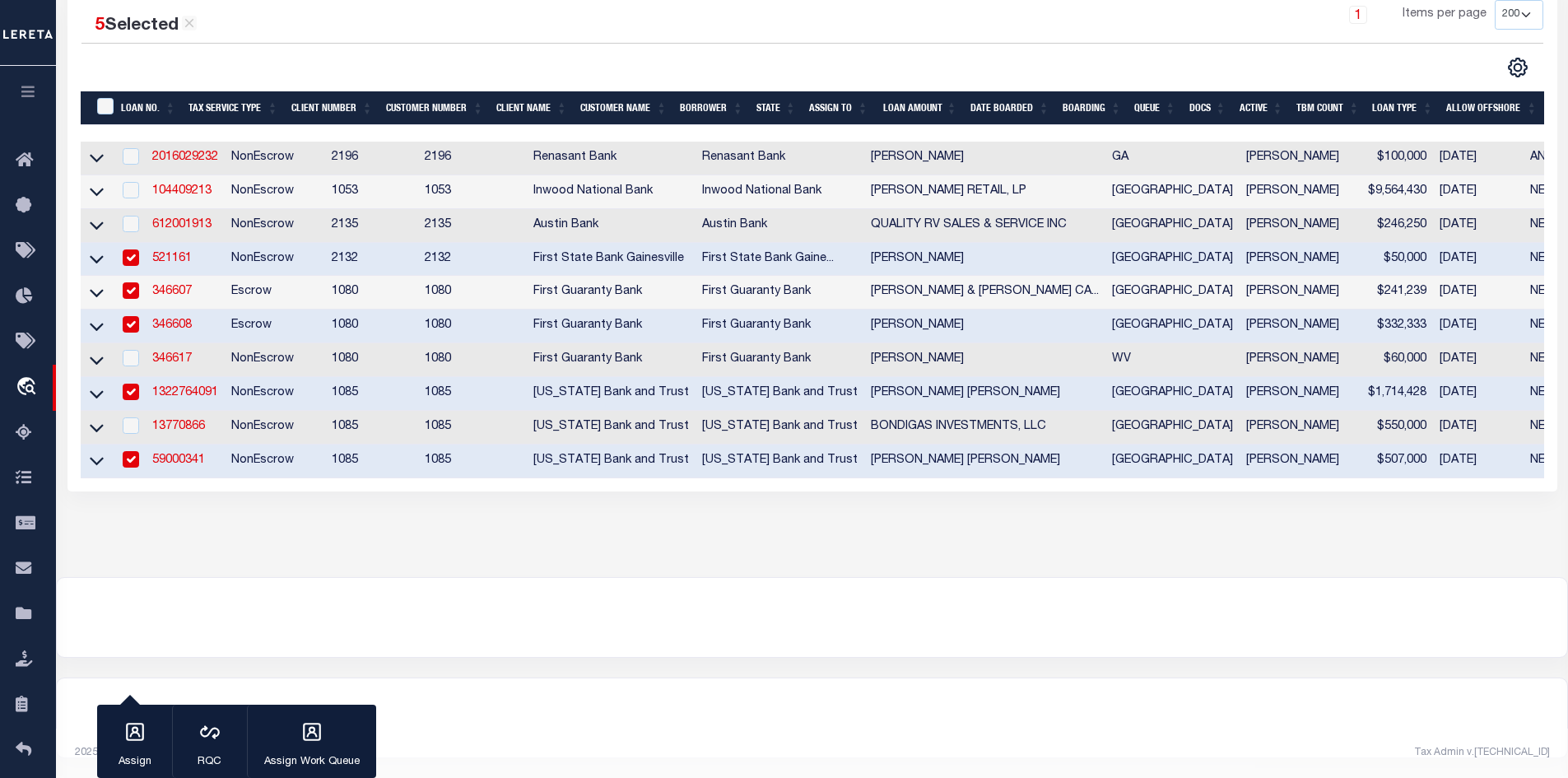
click at [162, 454] on link "59000341" at bounding box center [178, 460] width 53 height 12
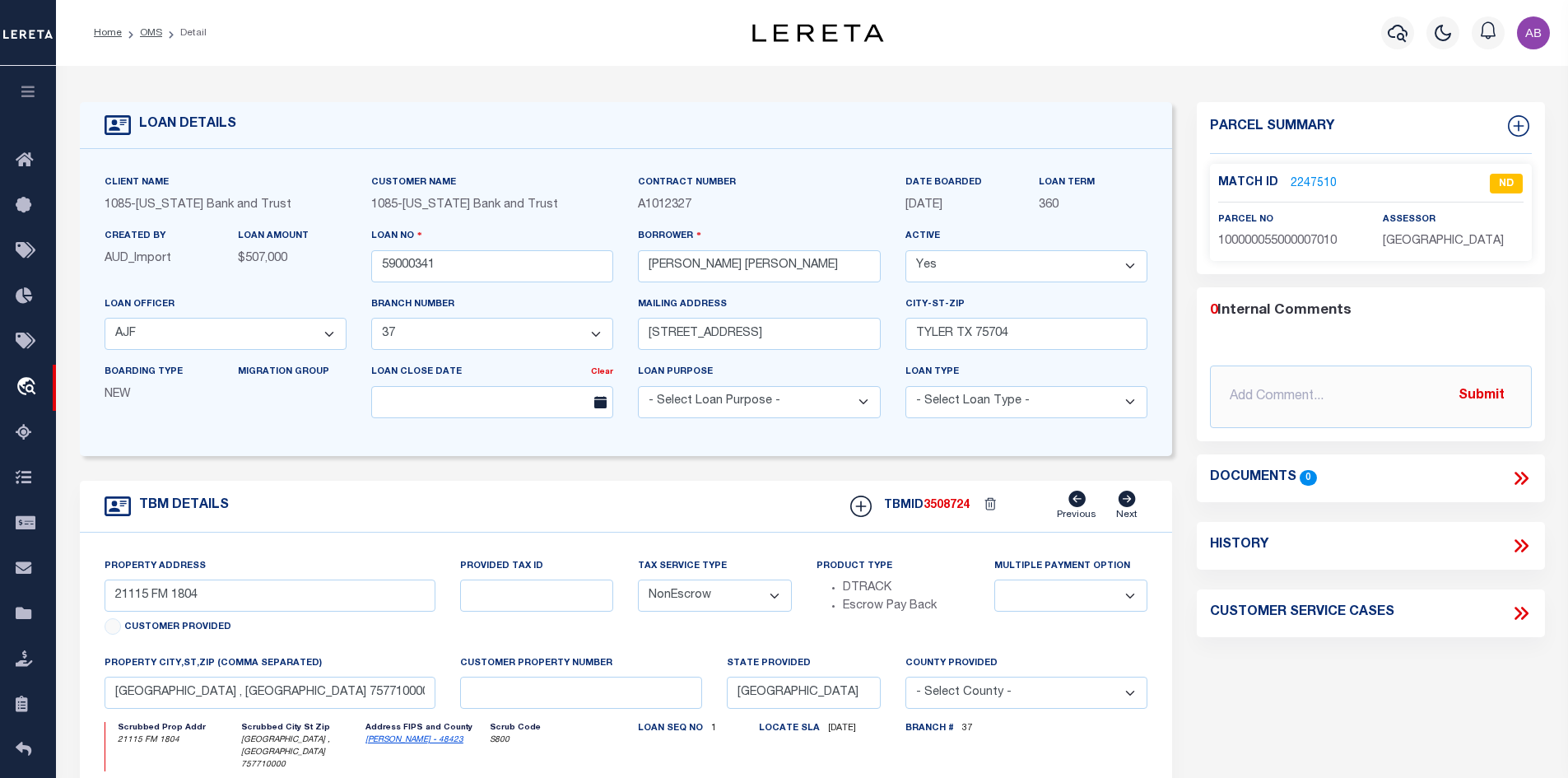
click at [1312, 177] on link "2247510" at bounding box center [1314, 184] width 46 height 17
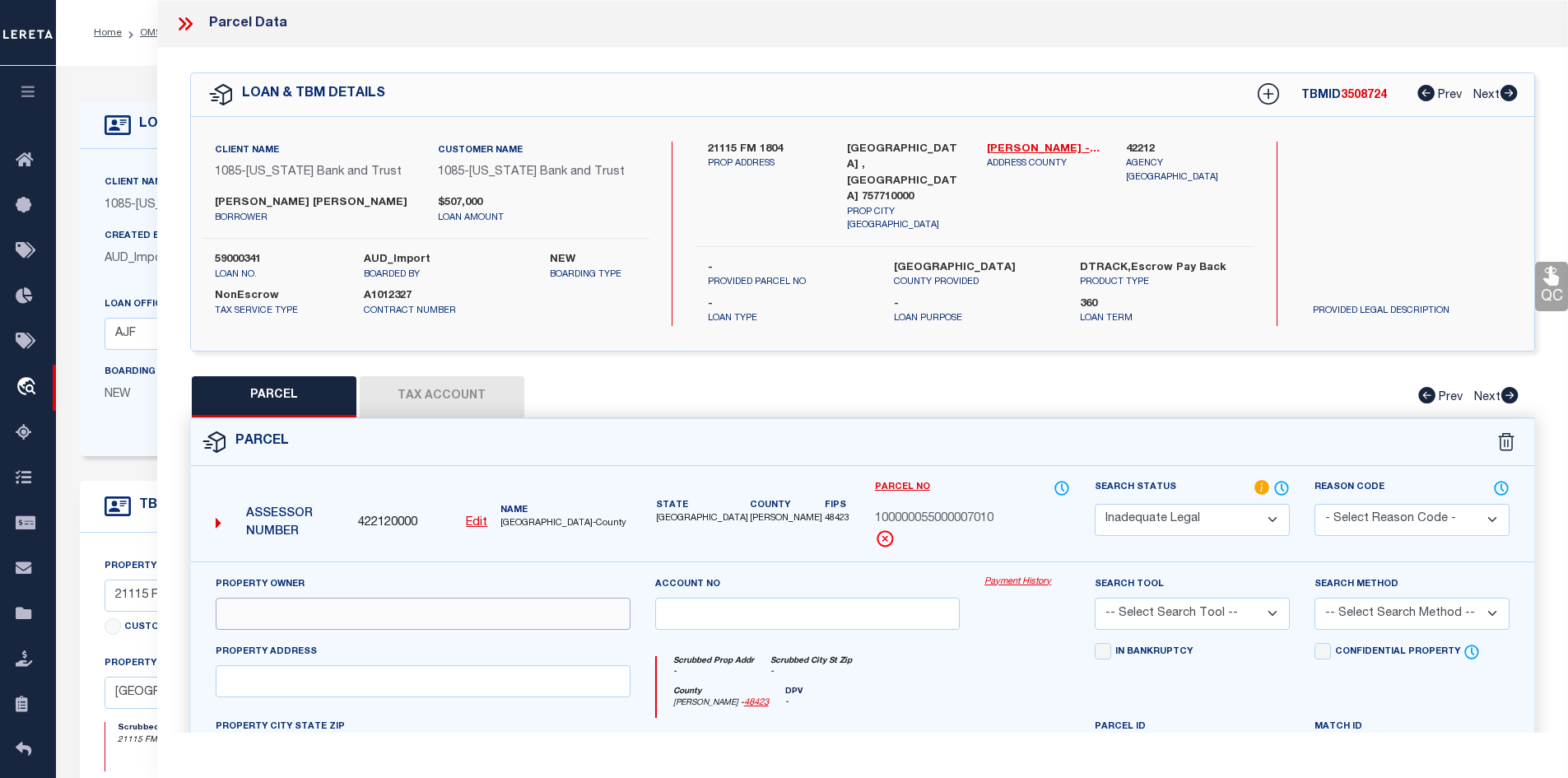
click at [508, 611] on input "text" at bounding box center [423, 613] width 415 height 32
click at [328, 604] on input "text" at bounding box center [423, 613] width 415 height 32
paste input "ESTEP DANNY LEE & VICKIE DIANNE"
click at [381, 692] on div "Property Address" at bounding box center [423, 681] width 440 height 76
click at [361, 680] on input "text" at bounding box center [423, 681] width 415 height 32
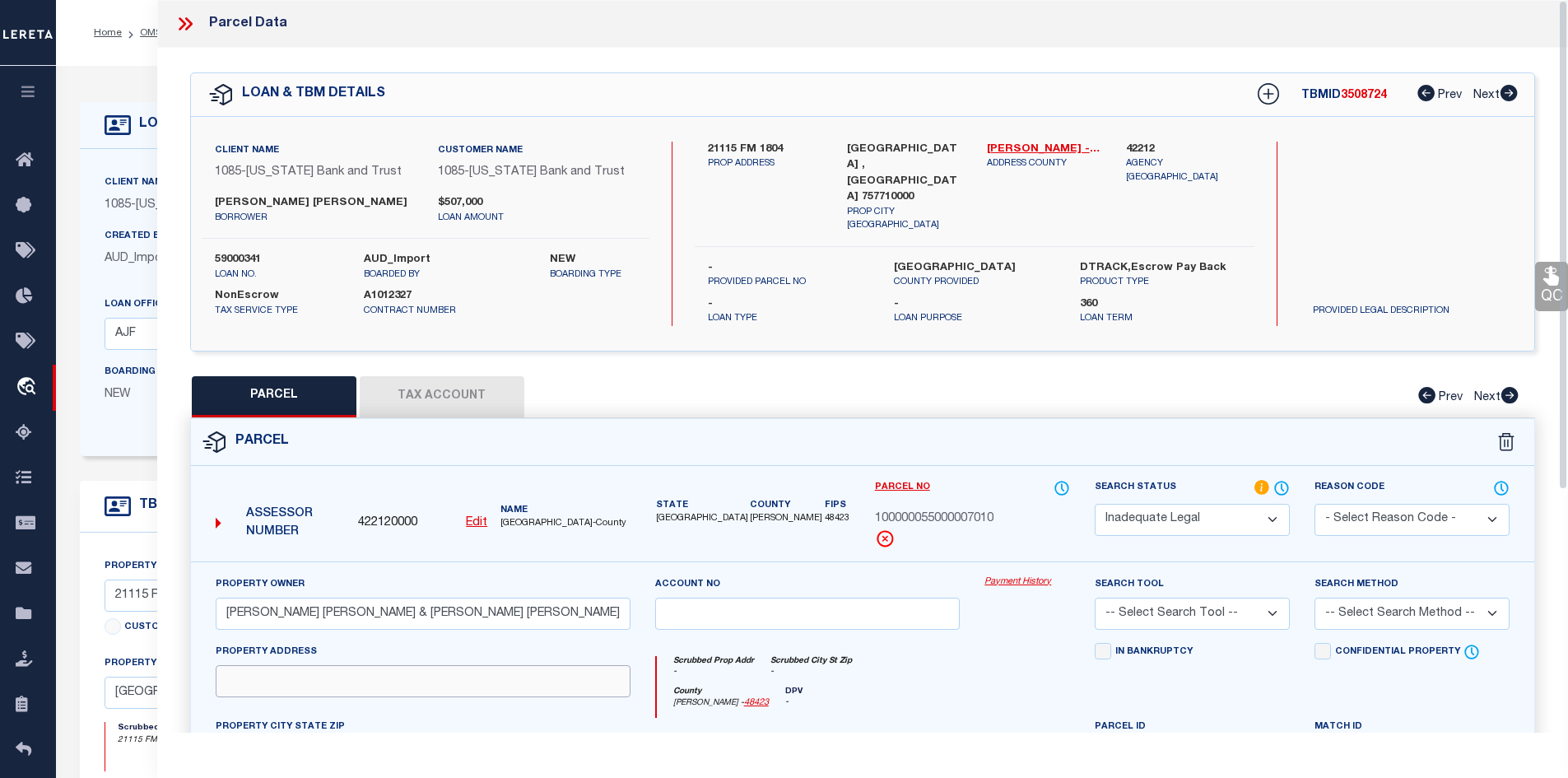
click at [376, 678] on input "text" at bounding box center [423, 681] width 415 height 32
paste input "0021115 FM 1804"
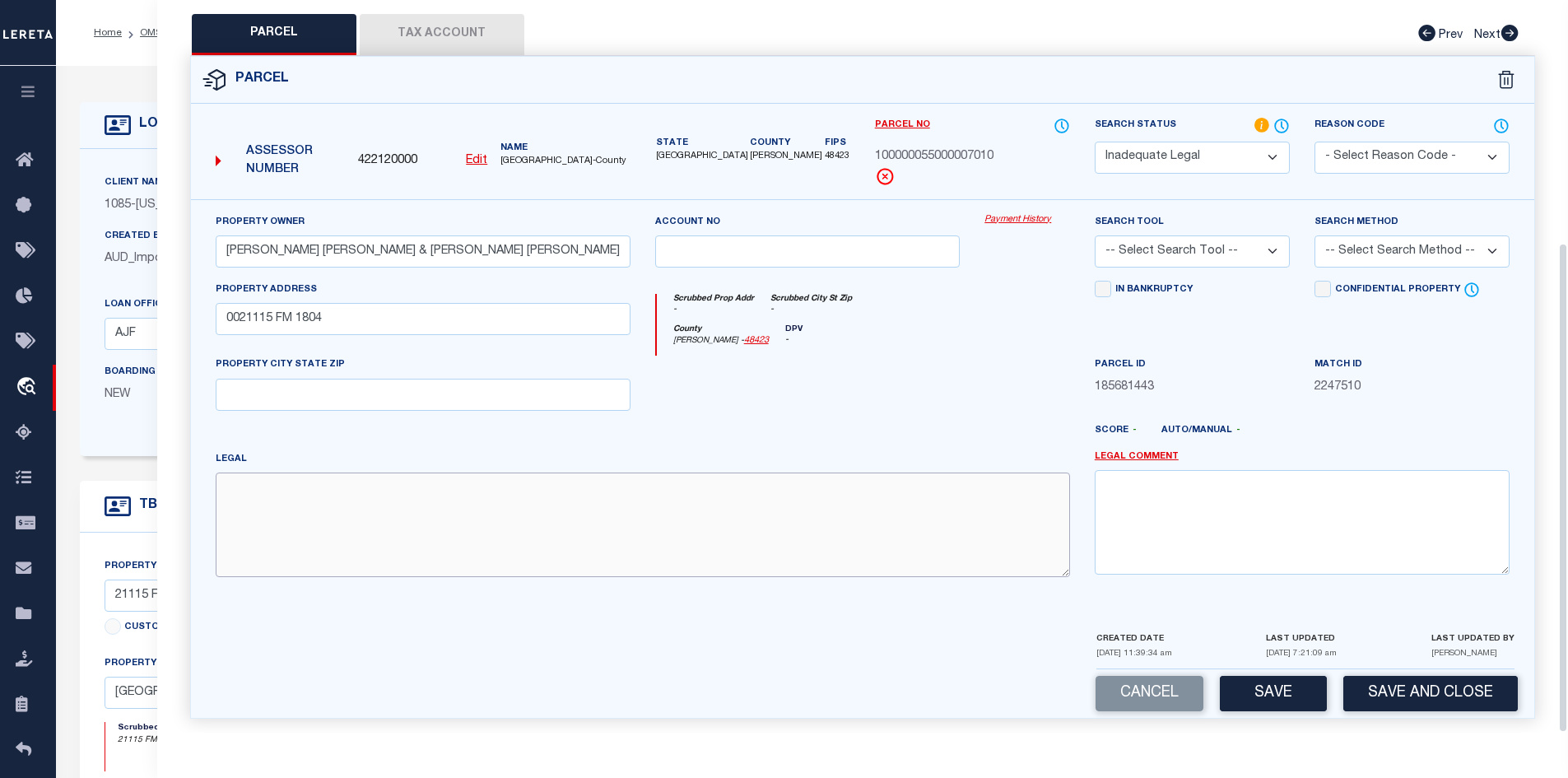
click at [307, 550] on textarea at bounding box center [643, 524] width 854 height 104
click at [683, 540] on textarea at bounding box center [643, 524] width 854 height 104
paste textarea "ABST A0550 R KEYS TRACT 7A"
click at [1174, 147] on select "Automated Search Bad Parcel Complete Duplicate Parcel High Dollar Reporting In …" at bounding box center [1192, 157] width 195 height 32
click at [1095, 142] on select "Automated Search Bad Parcel Complete Duplicate Parcel High Dollar Reporting In …" at bounding box center [1192, 157] width 195 height 32
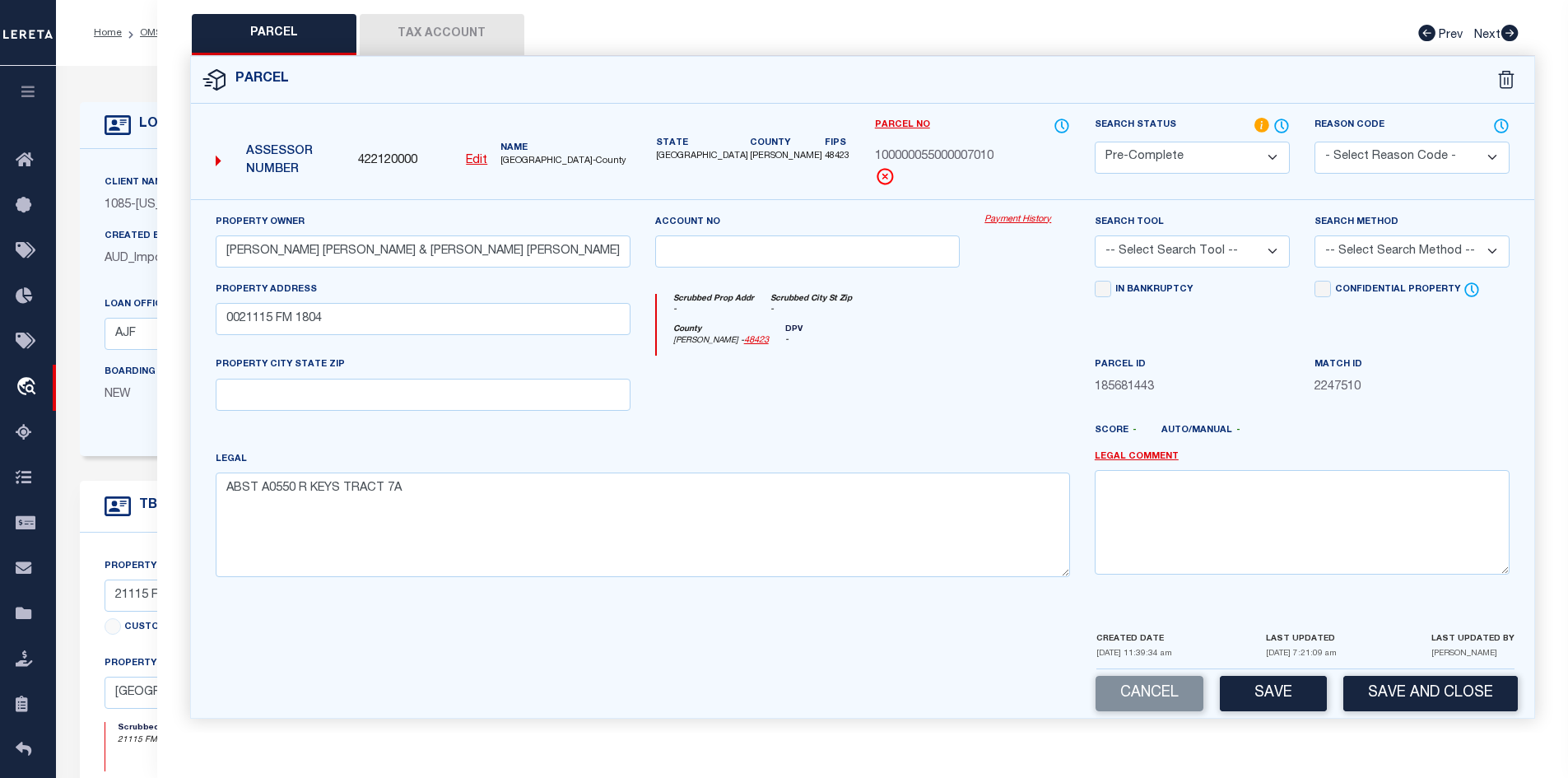
click at [1235, 254] on select "-- Select Search Tool -- 3rd Party Website Agency File Agency Website ATLS CNV-…" at bounding box center [1192, 251] width 195 height 32
click at [1095, 235] on select "-- Select Search Tool -- 3rd Party Website Agency File Agency Website ATLS CNV-…" at bounding box center [1192, 251] width 195 height 32
click at [1408, 239] on select "-- Select Search Method -- Property Address Legal Liability Info Provided" at bounding box center [1412, 251] width 195 height 32
click at [1314, 235] on select "-- Select Search Method -- Property Address Legal Liability Info Provided" at bounding box center [1412, 251] width 195 height 32
click at [1258, 687] on button "Save" at bounding box center [1273, 693] width 107 height 36
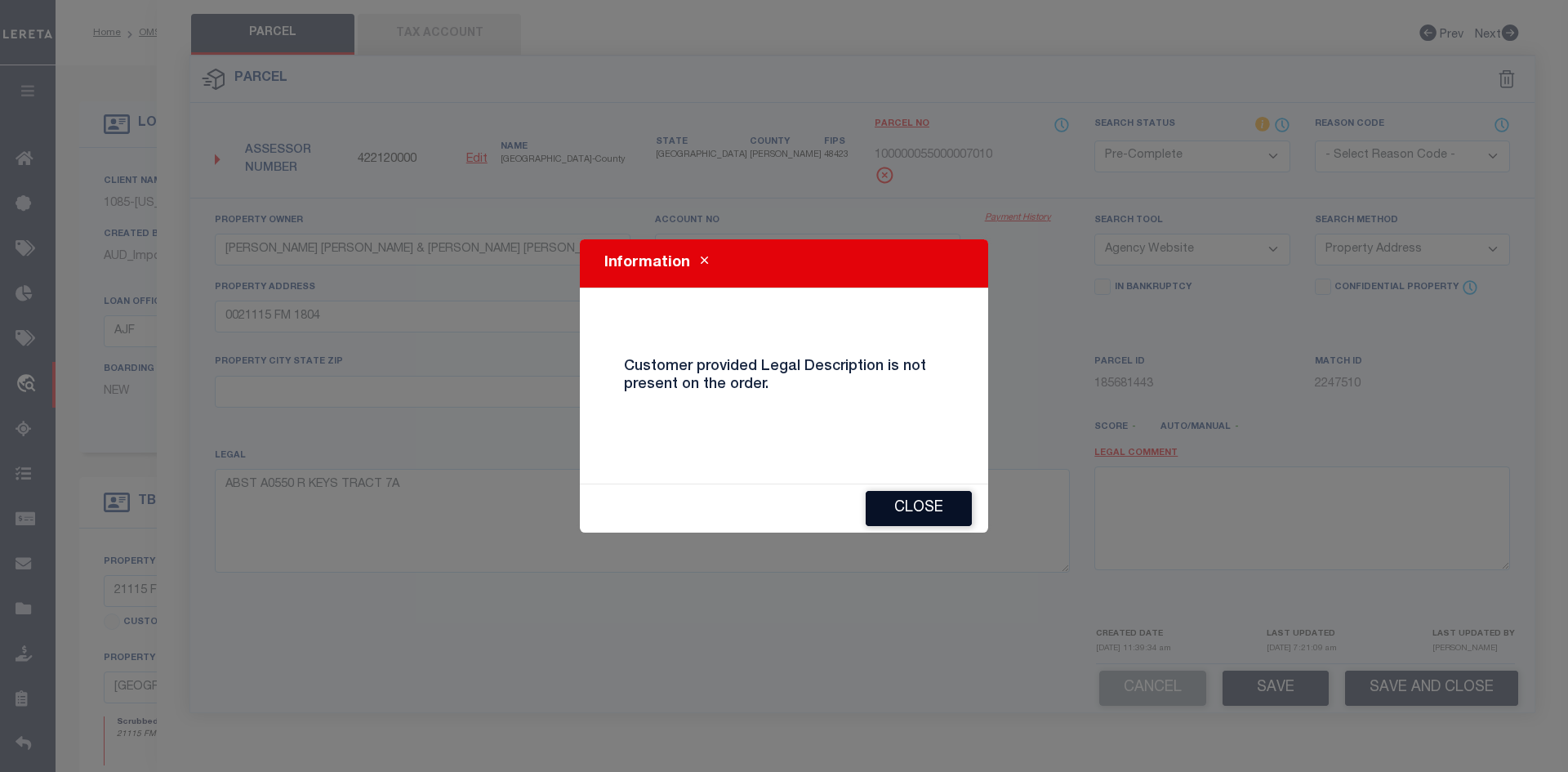
click at [969, 514] on button "Close" at bounding box center [918, 508] width 106 height 35
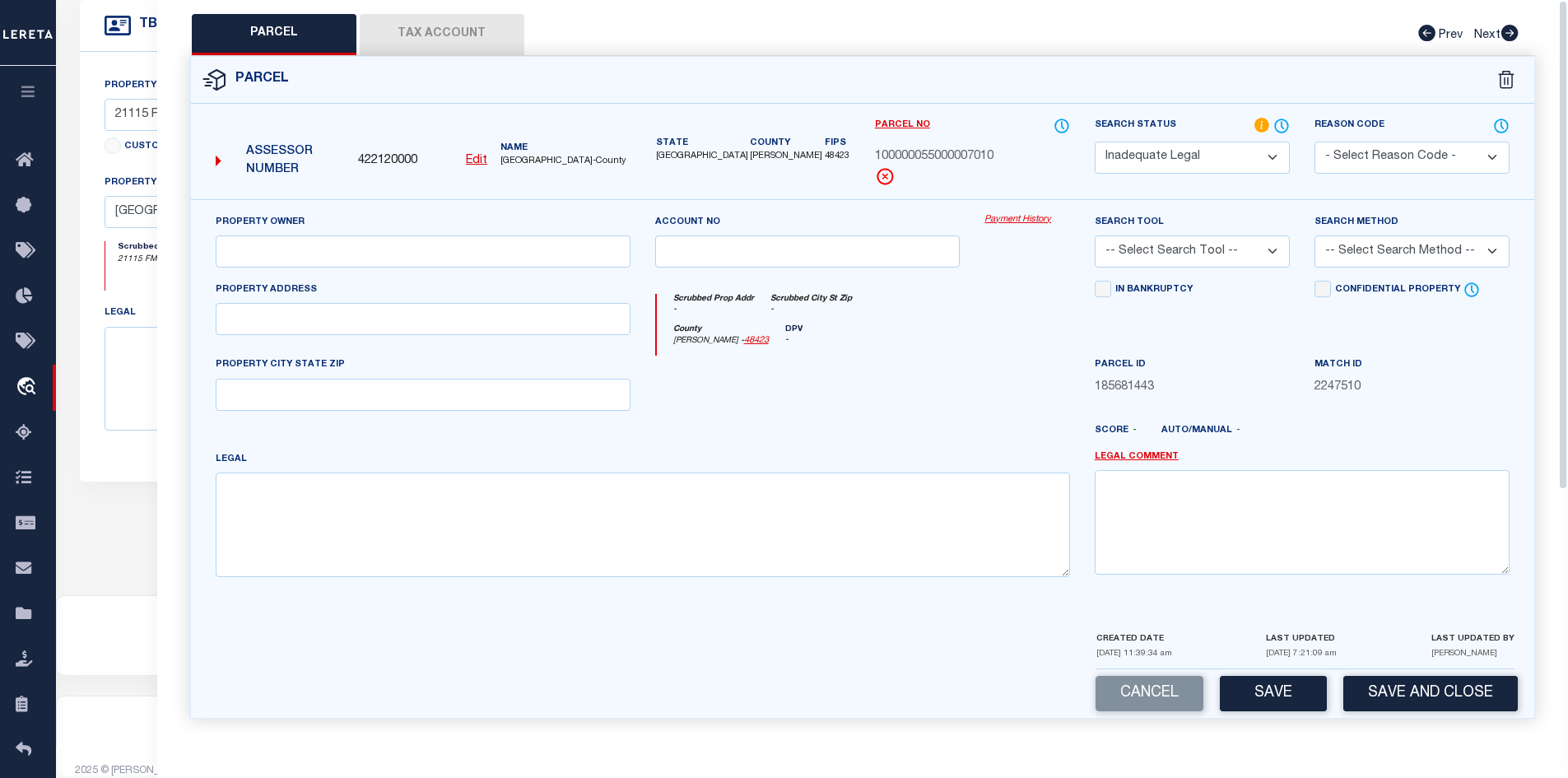
scroll to position [0, 0]
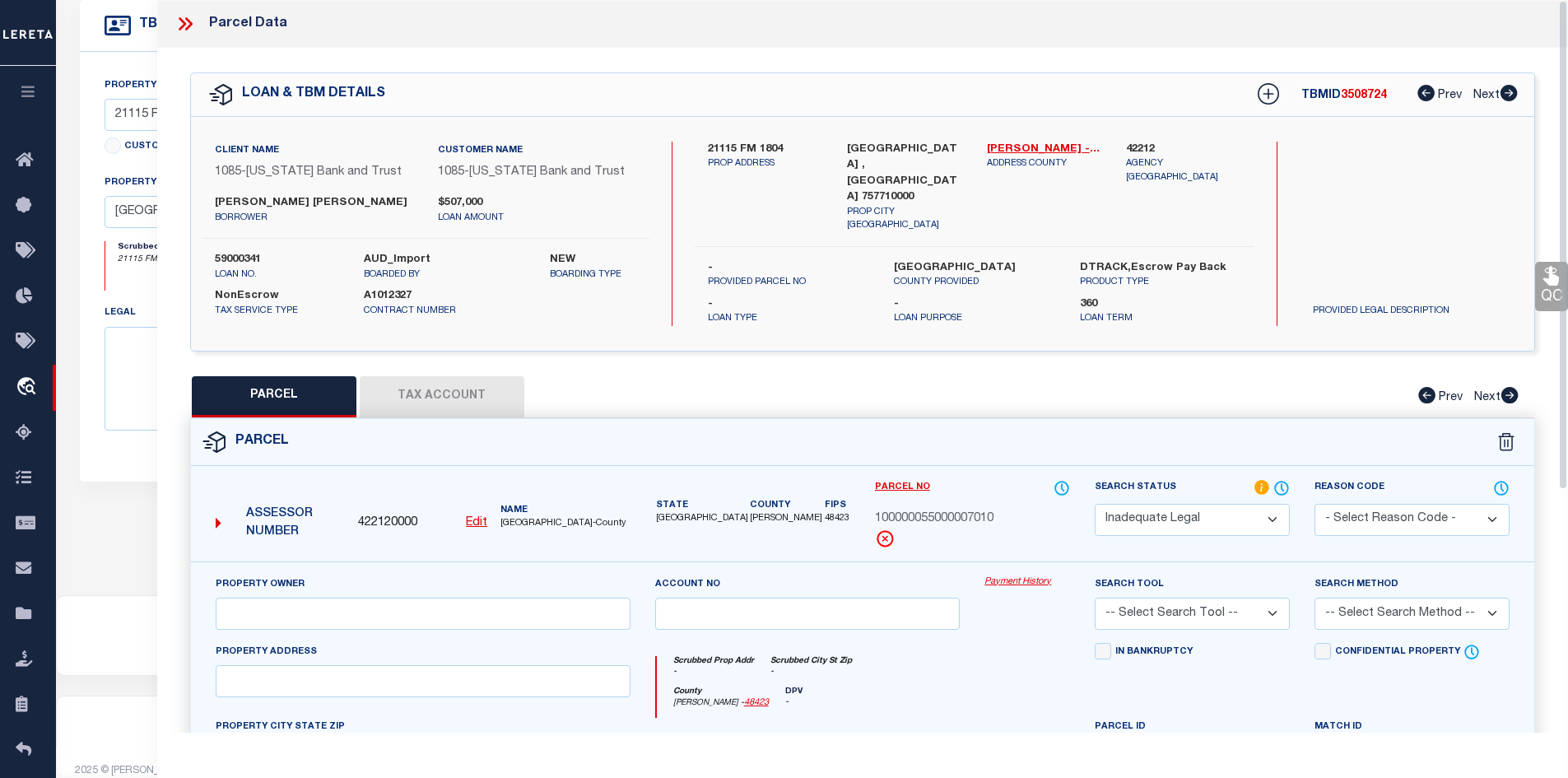
click at [494, 404] on button "Tax Account" at bounding box center [442, 396] width 165 height 41
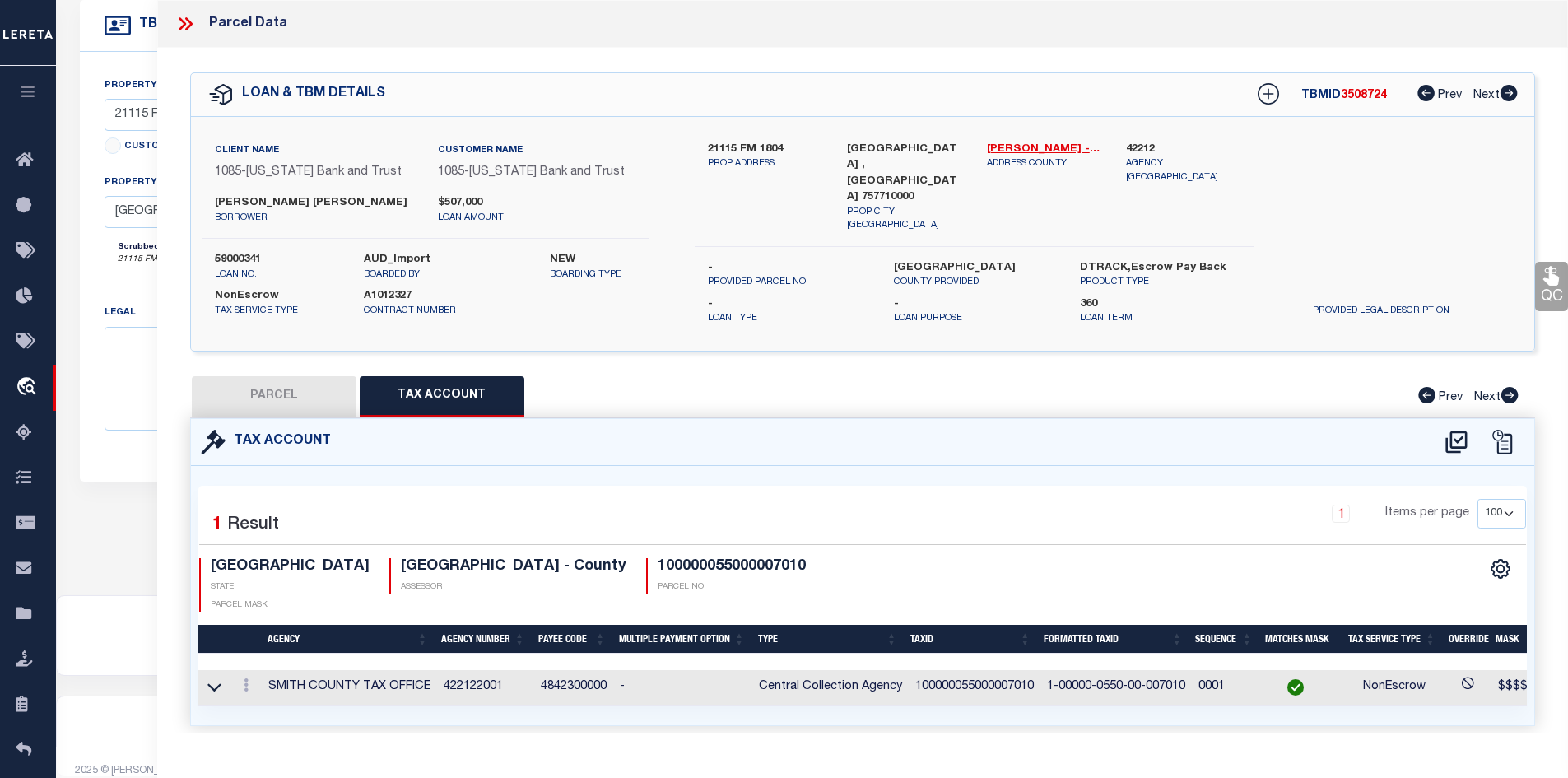
click at [286, 389] on button "PARCEL" at bounding box center [274, 396] width 165 height 41
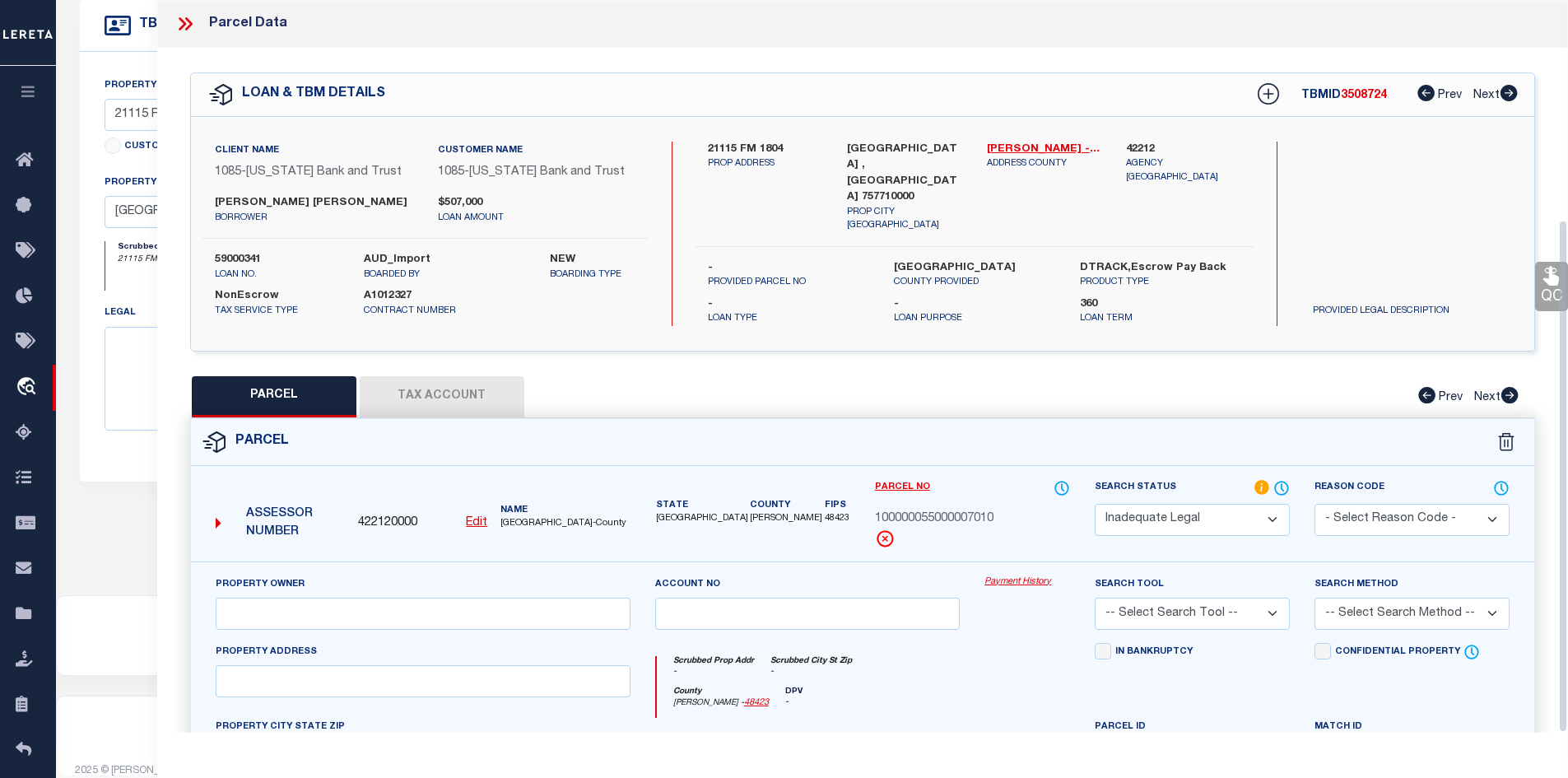
scroll to position [313, 0]
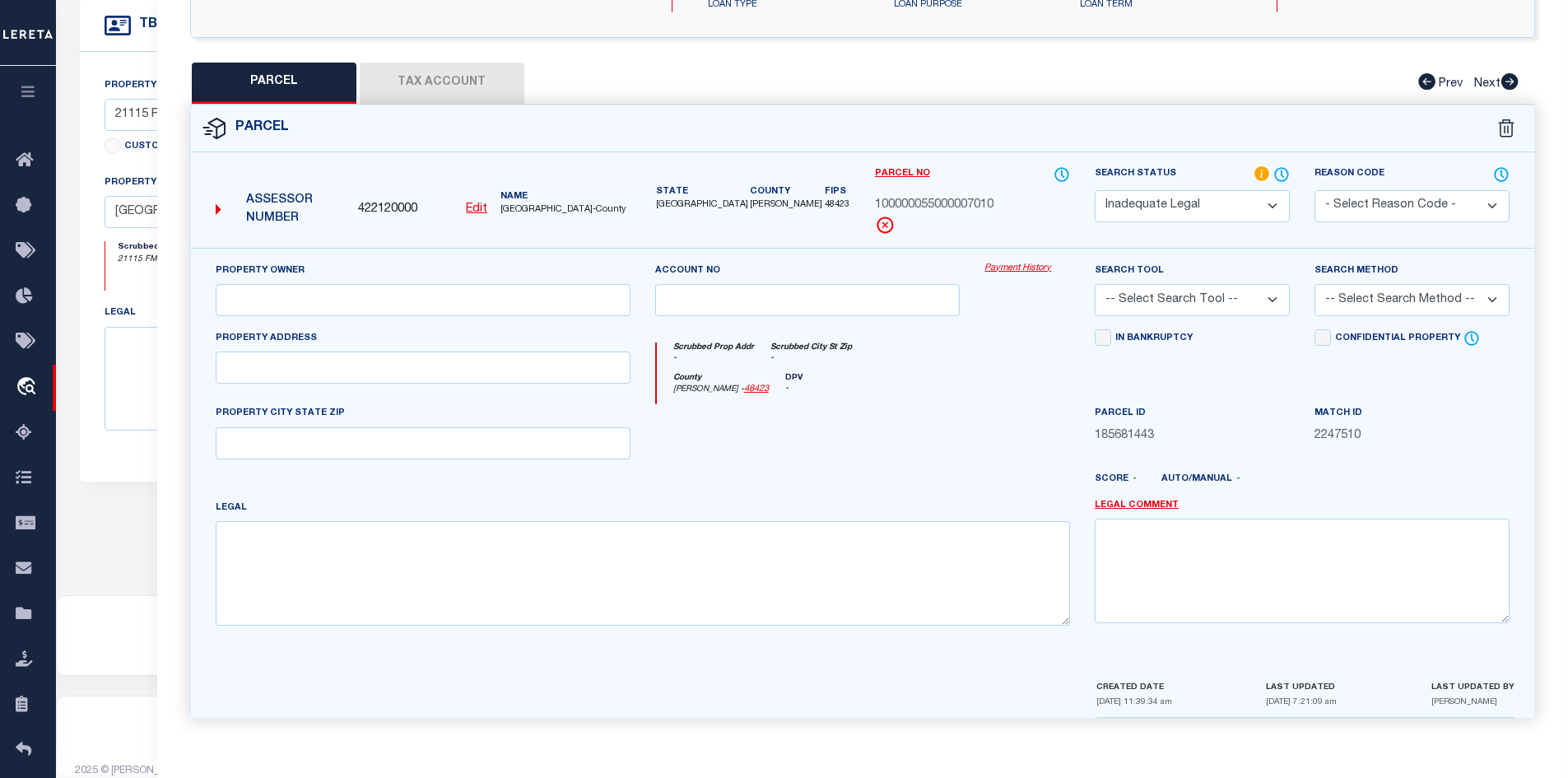
click at [1179, 190] on select "Automated Search Bad Parcel Complete Duplicate Parcel High Dollar Reporting In …" at bounding box center [1192, 205] width 195 height 32
click at [1095, 190] on select "Automated Search Bad Parcel Complete Duplicate Parcel High Dollar Reporting In …" at bounding box center [1192, 205] width 195 height 32
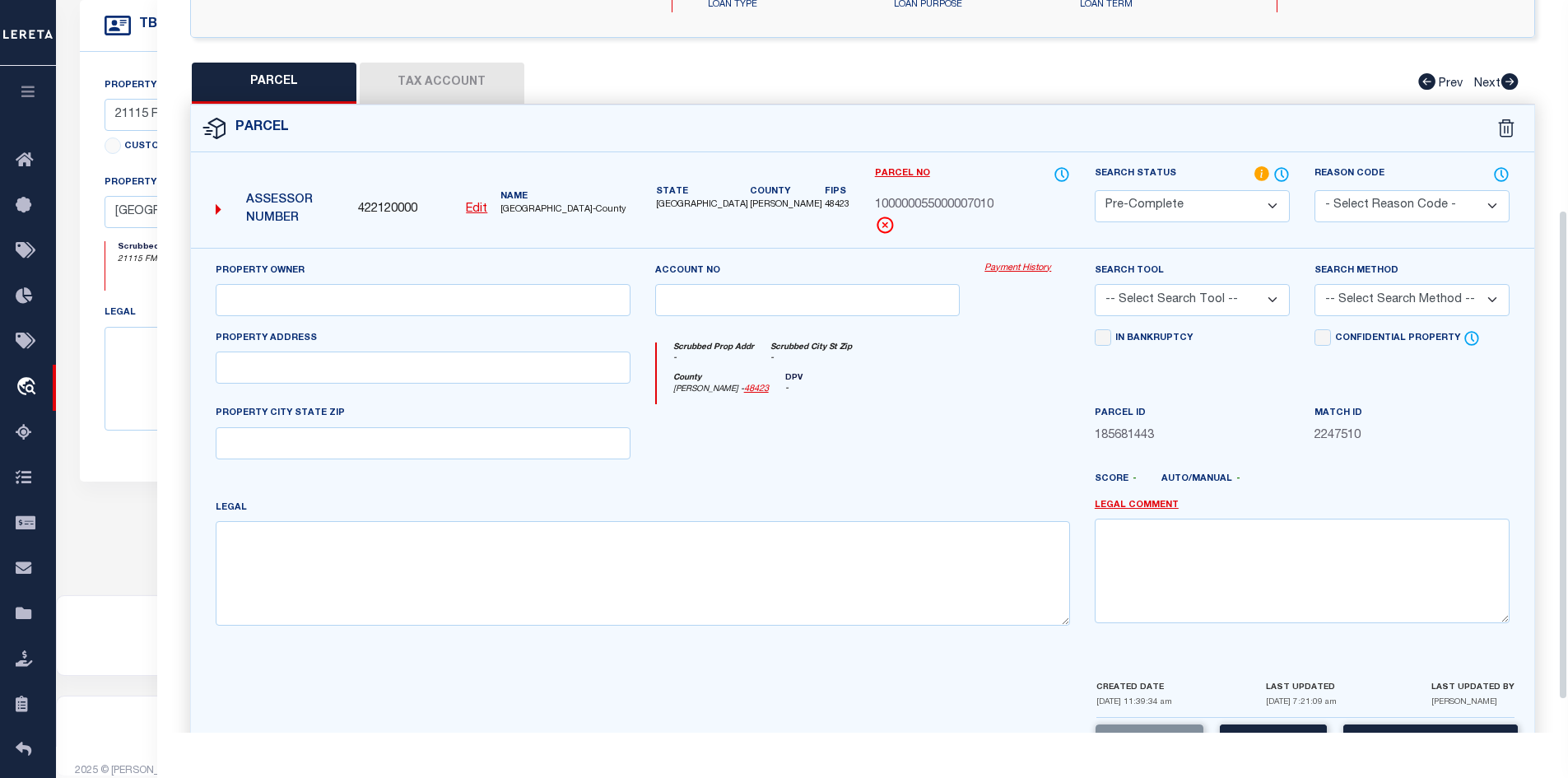
click at [1201, 295] on select "-- Select Search Tool -- 3rd Party Website Agency File Agency Website ATLS CNV-…" at bounding box center [1192, 300] width 195 height 32
click at [1095, 284] on select "-- Select Search Tool -- 3rd Party Website Agency File Agency Website ATLS CNV-…" at bounding box center [1192, 300] width 195 height 32
click at [1350, 305] on select "-- Select Search Method -- Property Address Legal Liability Info Provided" at bounding box center [1412, 300] width 195 height 32
click at [1314, 284] on select "-- Select Search Method -- Property Address Legal Liability Info Provided" at bounding box center [1412, 300] width 195 height 32
click at [1294, 728] on button "Save" at bounding box center [1273, 741] width 107 height 36
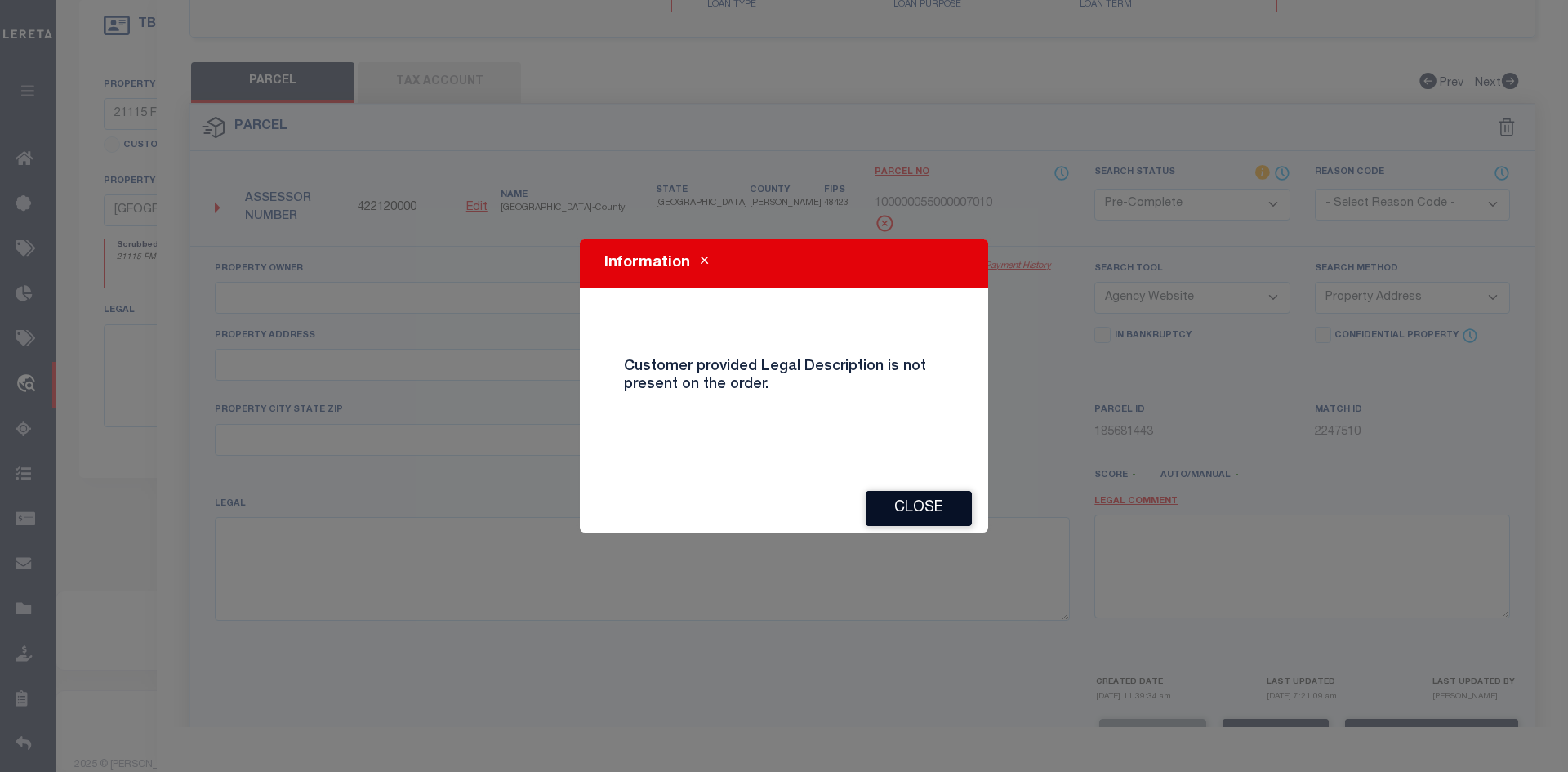
click at [904, 509] on button "Close" at bounding box center [918, 508] width 106 height 35
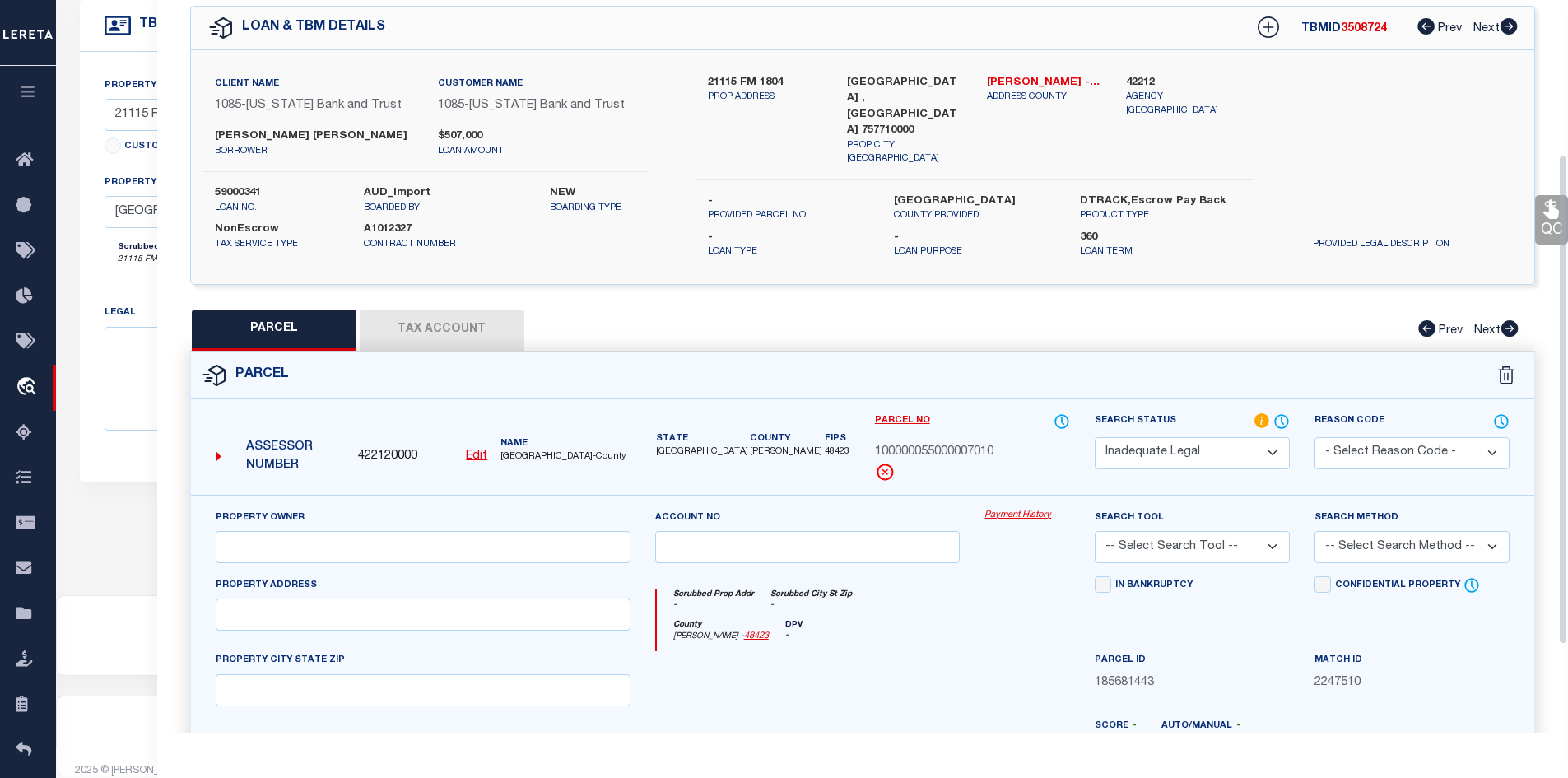
scroll to position [0, 0]
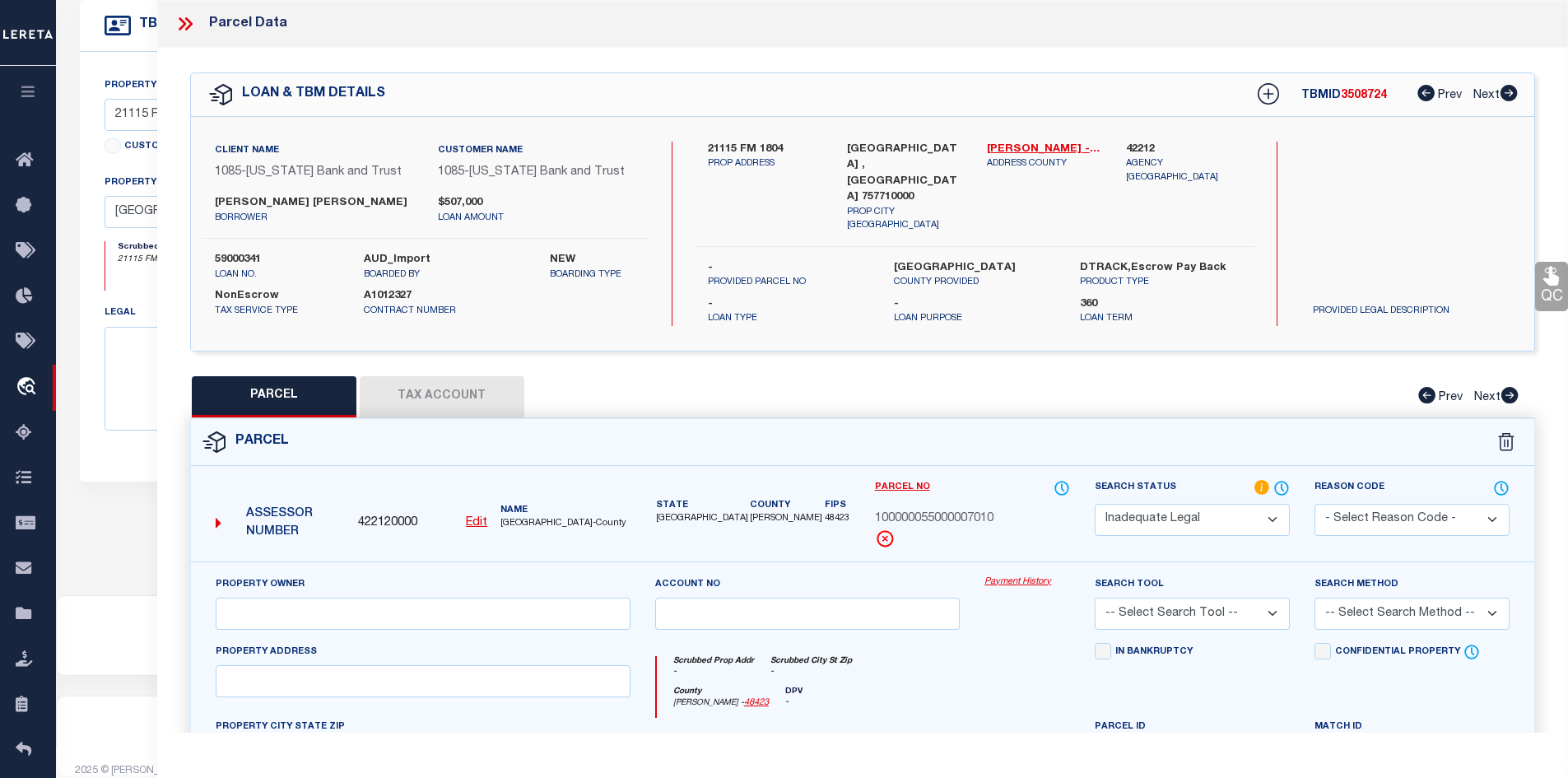
click at [251, 259] on label "59000341" at bounding box center [277, 259] width 124 height 16
click at [193, 14] on icon at bounding box center [185, 24] width 21 height 21
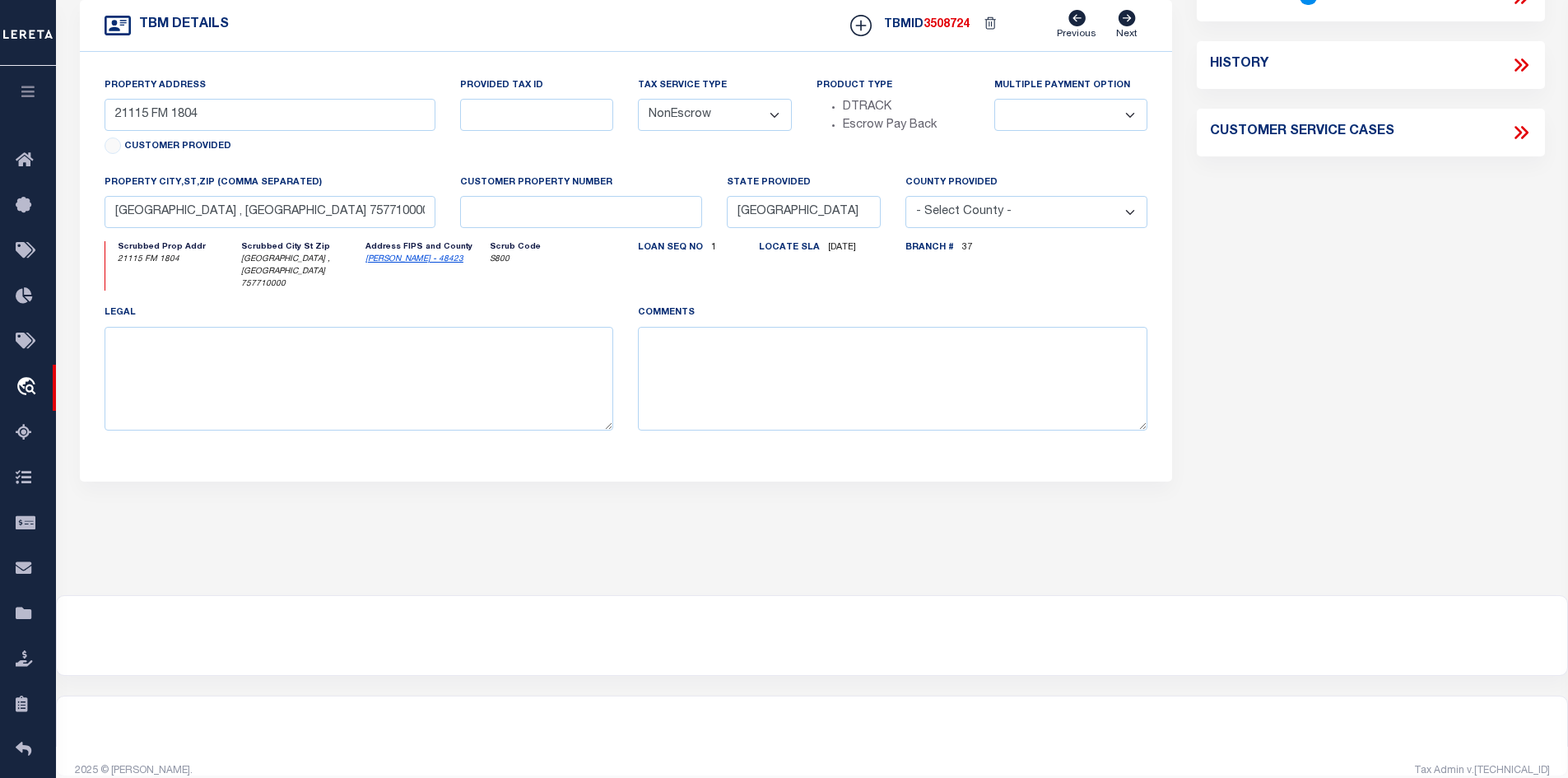
click at [188, 20] on h4 "TBM DETAILS" at bounding box center [180, 25] width 98 height 15
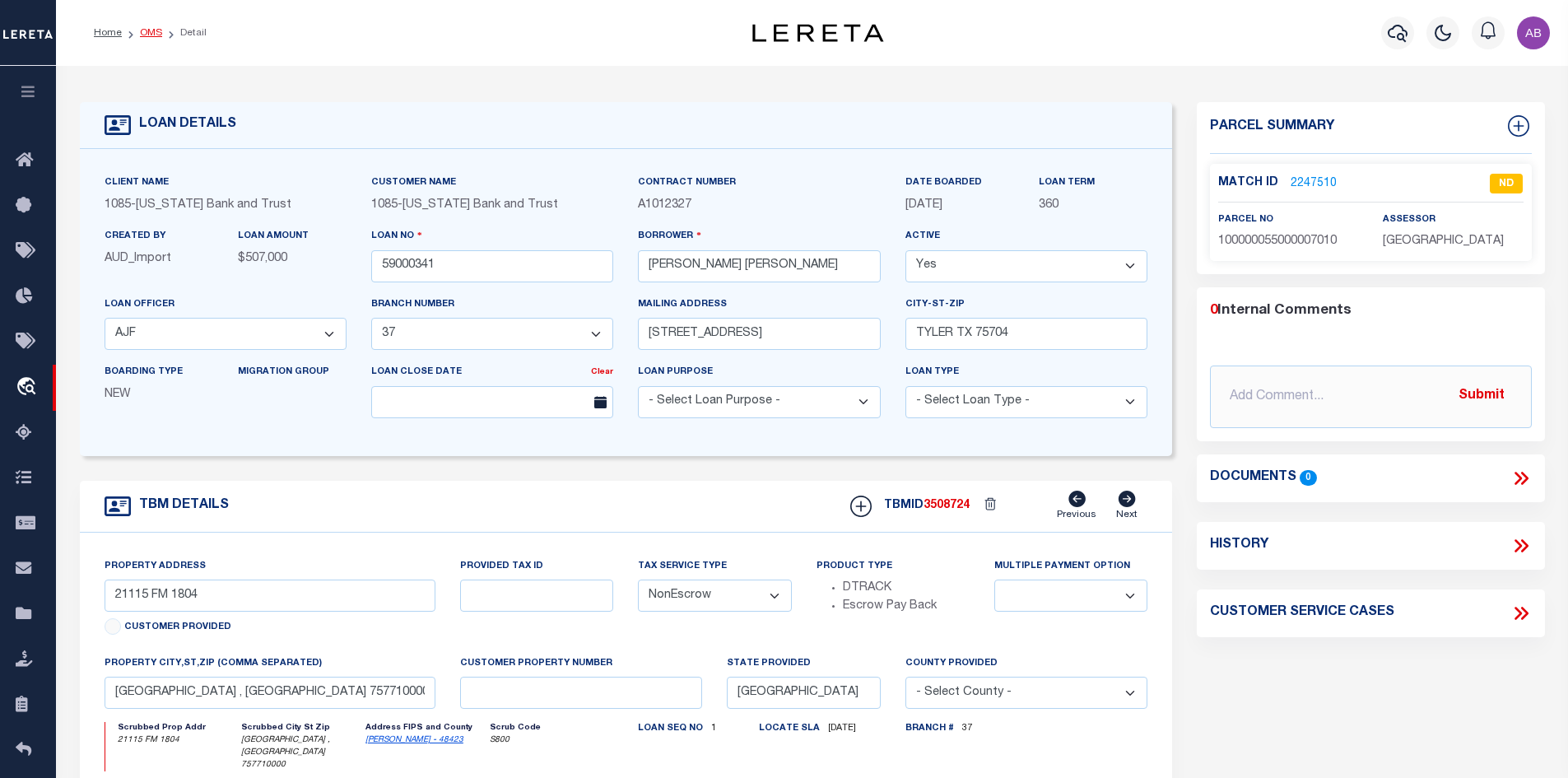
click at [147, 34] on link "OMS" at bounding box center [150, 33] width 22 height 10
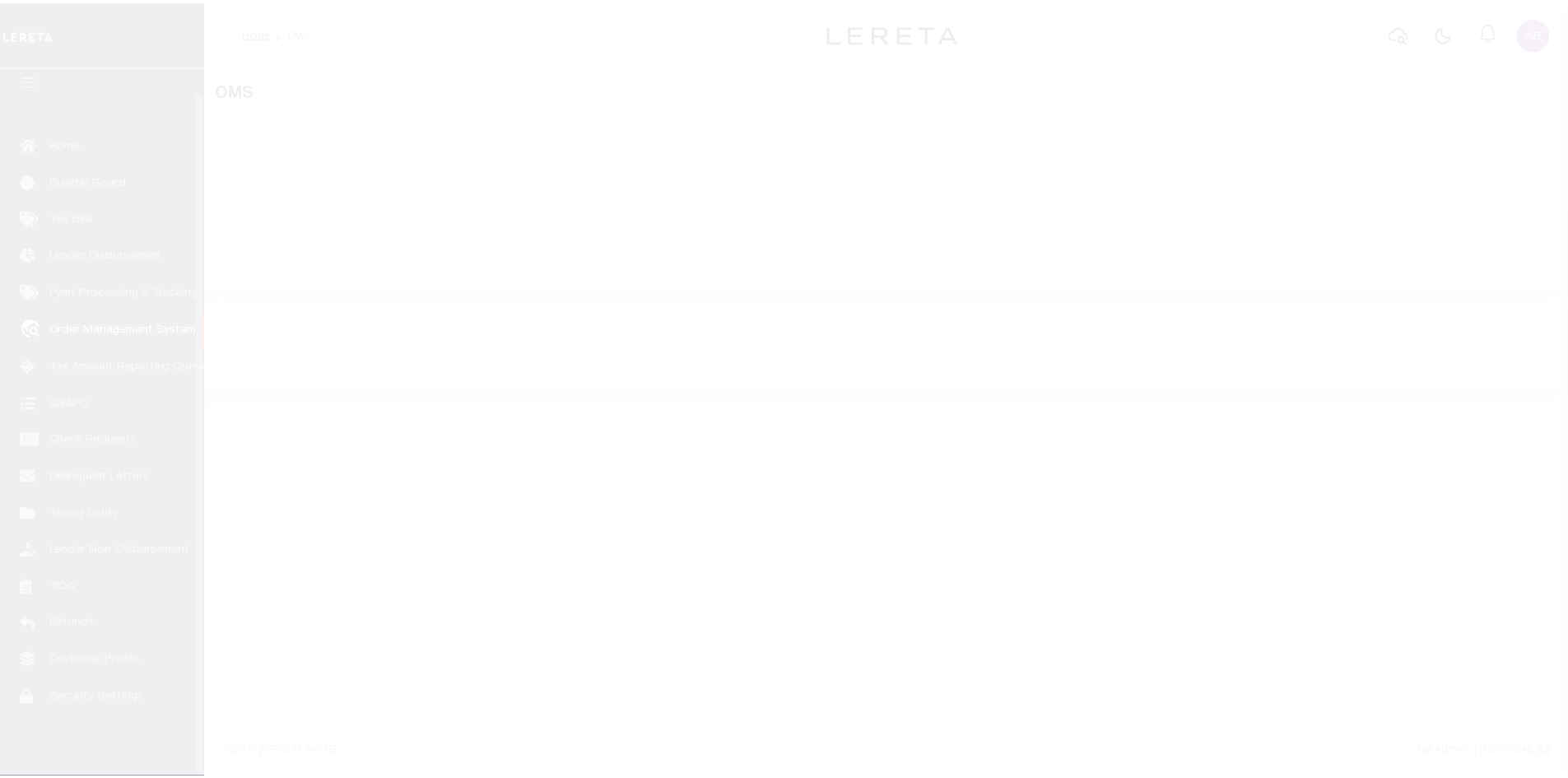
scroll to position [24, 0]
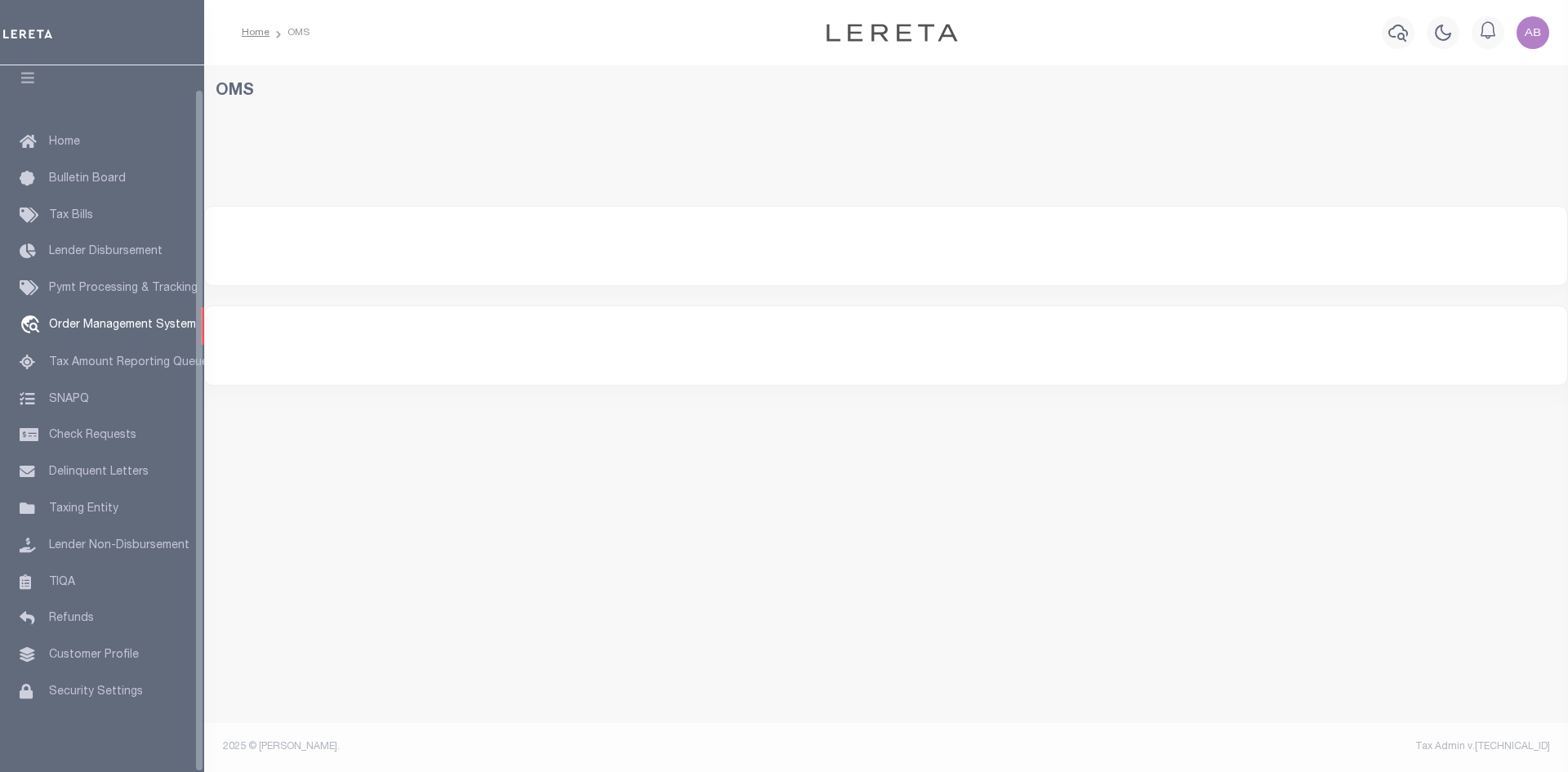
select select "200"
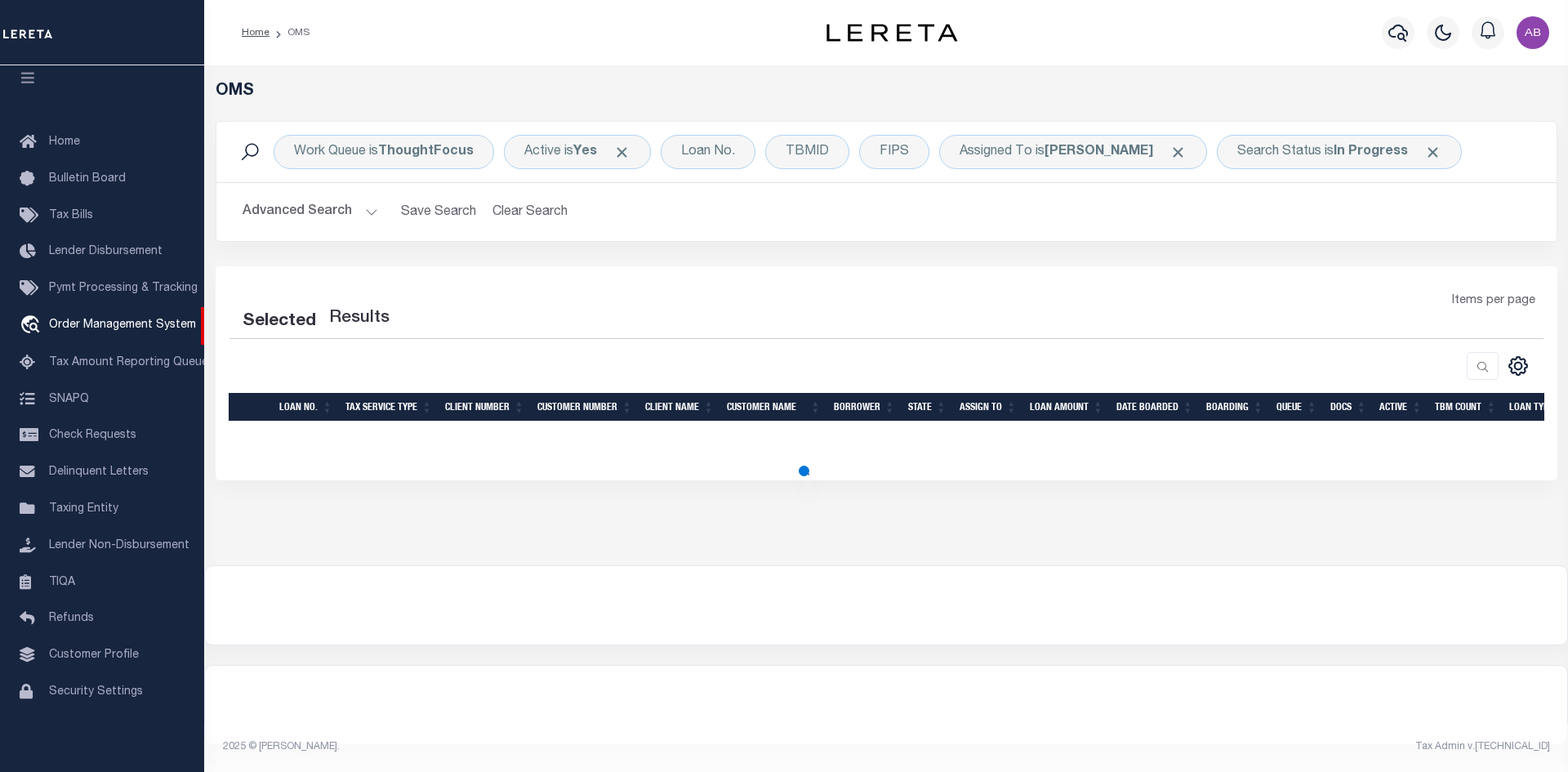
select select "200"
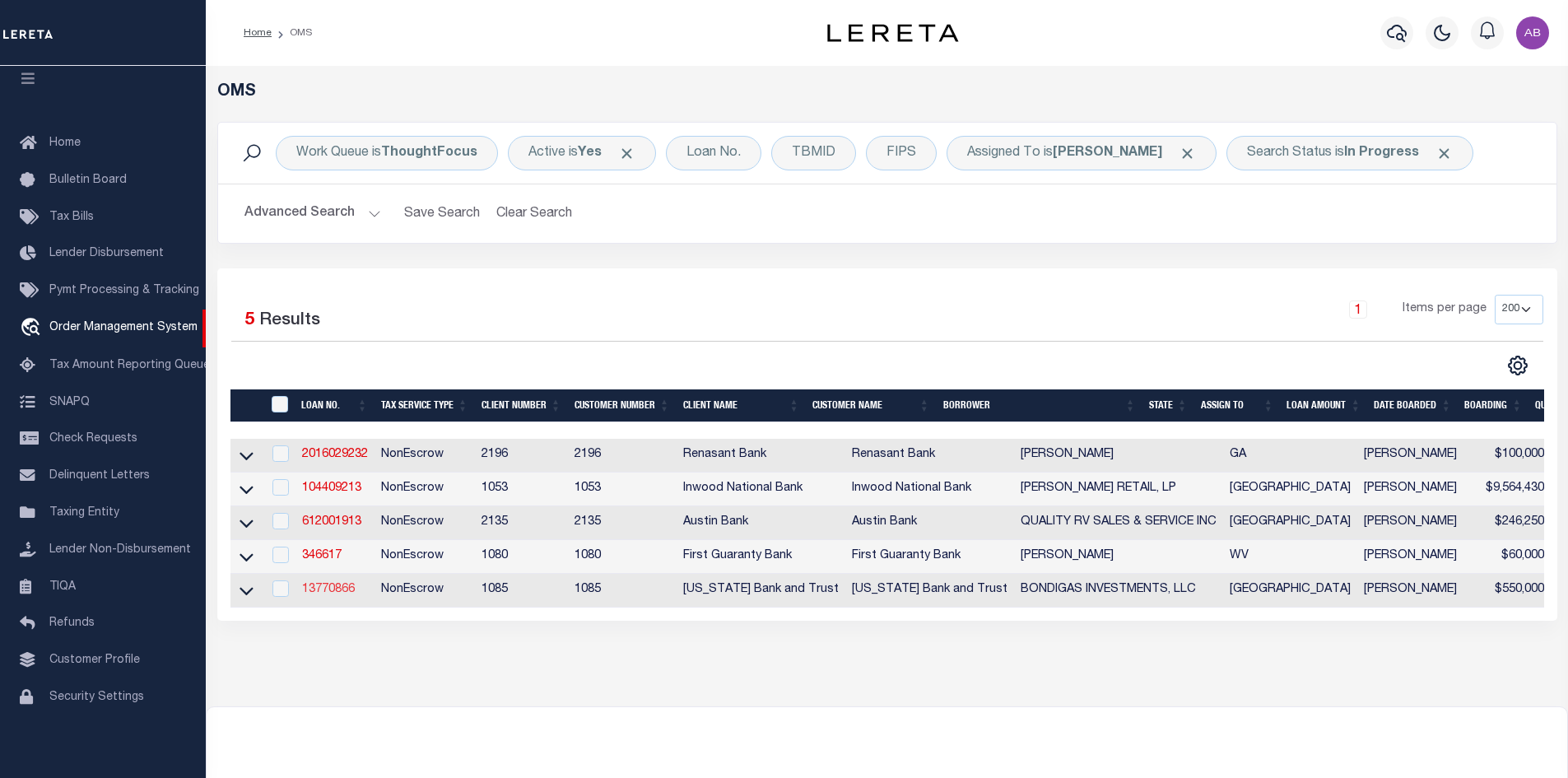
click at [321, 592] on link "13770866" at bounding box center [328, 589] width 53 height 12
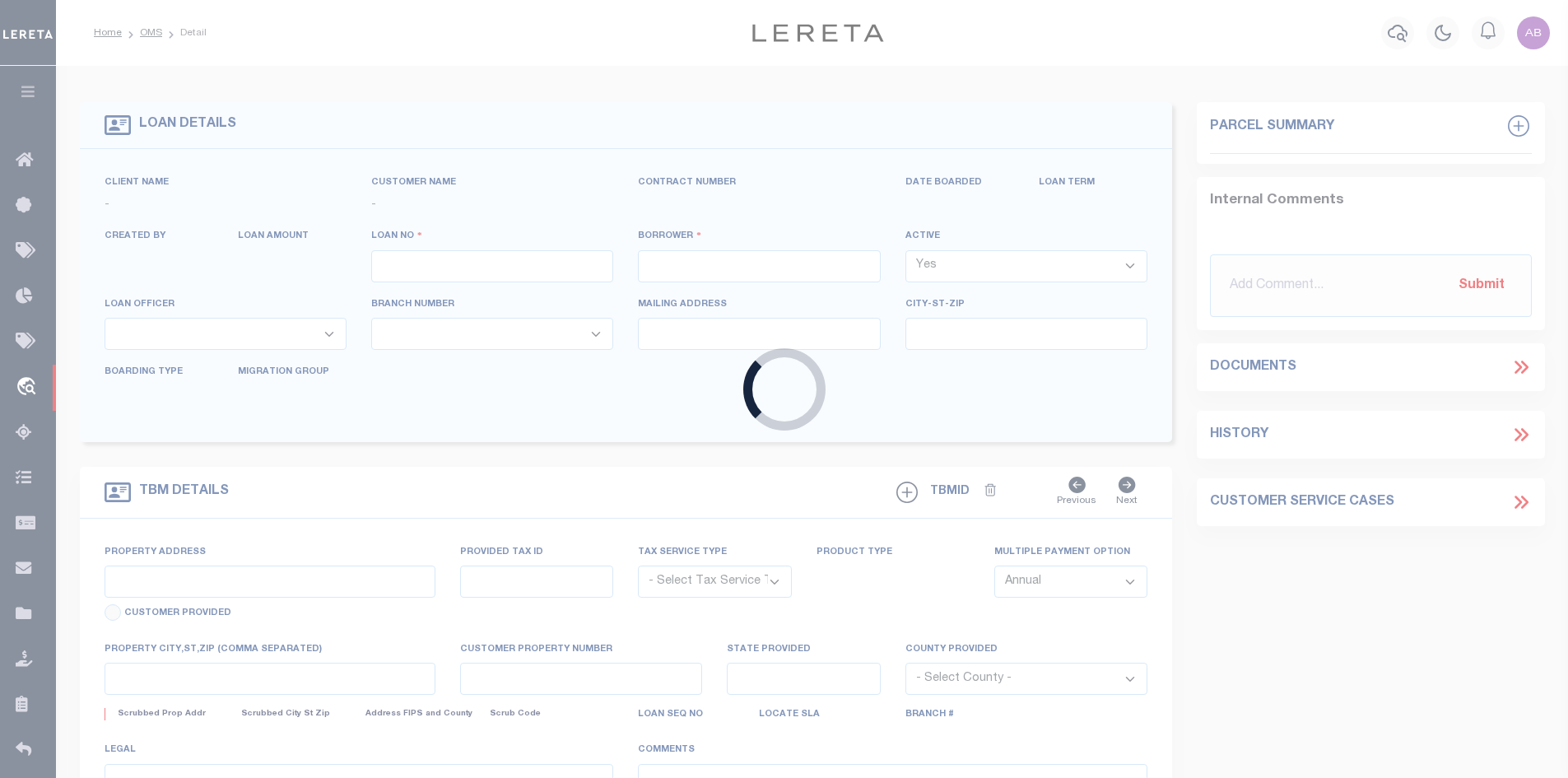
type input "13770866"
type input "BONDIGAS INVESTMENTS, LLC"
select select
type input "3801 BROOKSIDE DR"
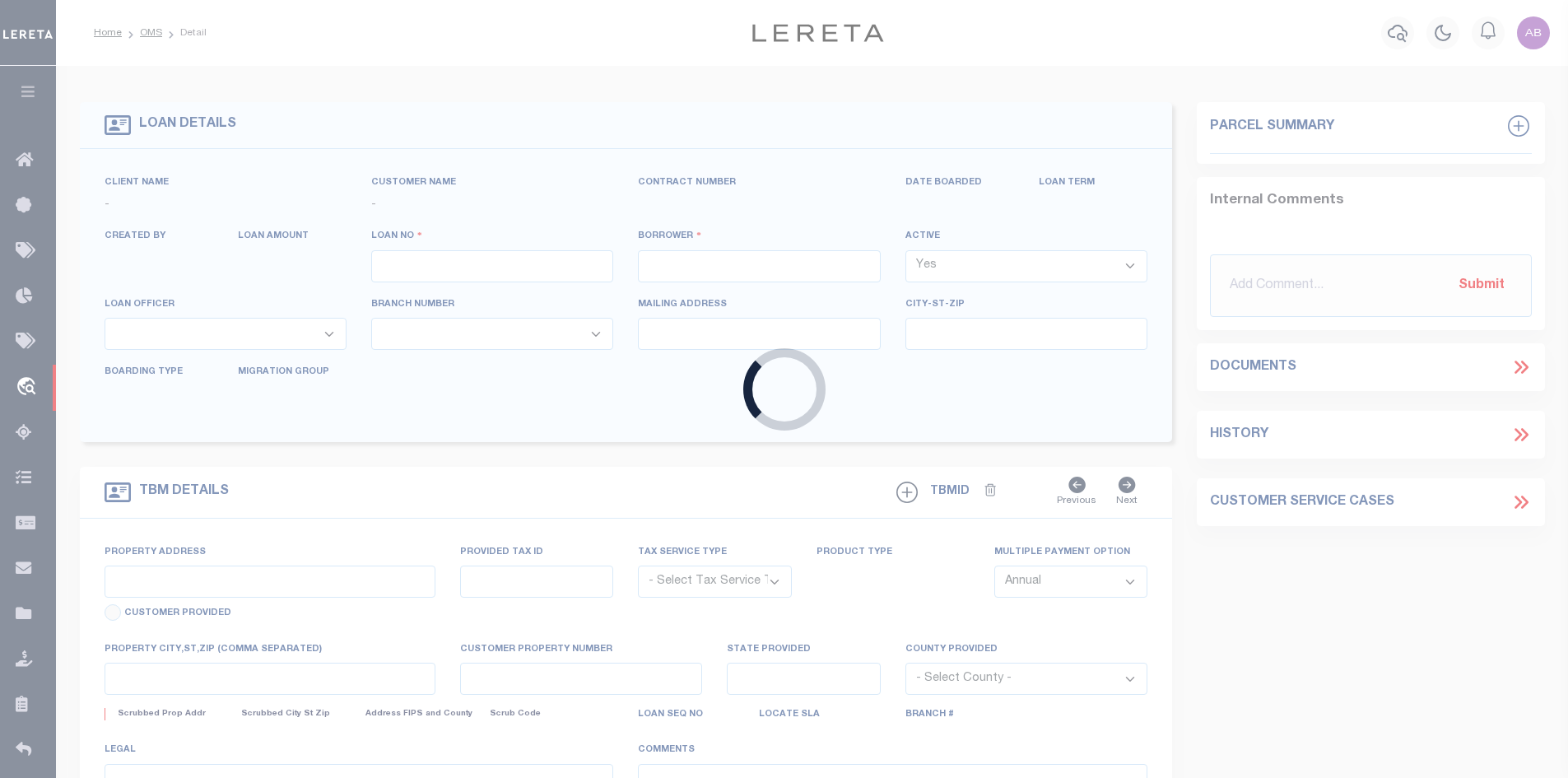
type input "TYLER TX 75701-9421"
select select
select select "NonEscrow"
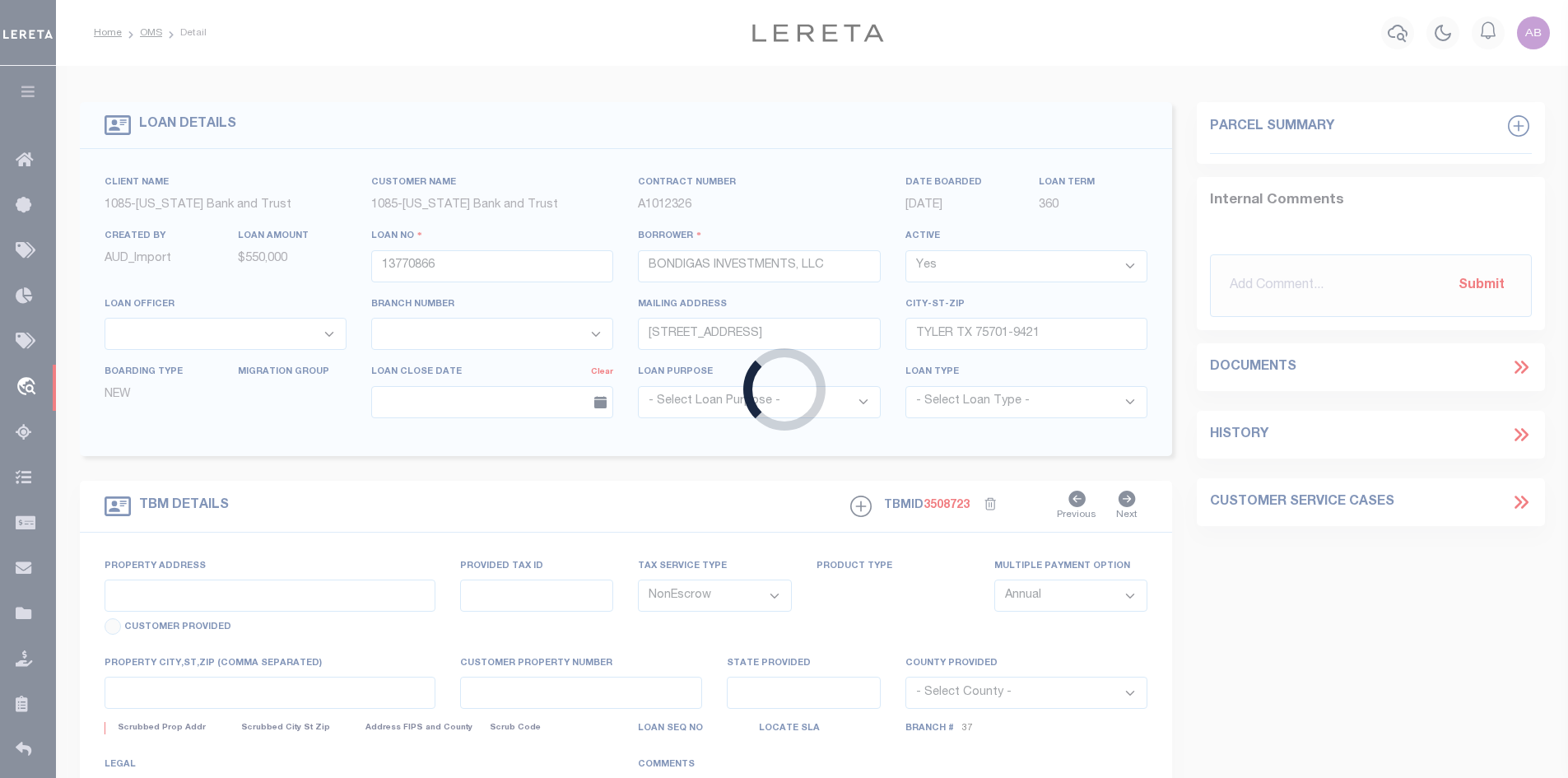
type input "10567 & 10575 US HWY 175"
select select
type input "JACKSONVILLE , TX 757660000"
type input "[GEOGRAPHIC_DATA]"
select select
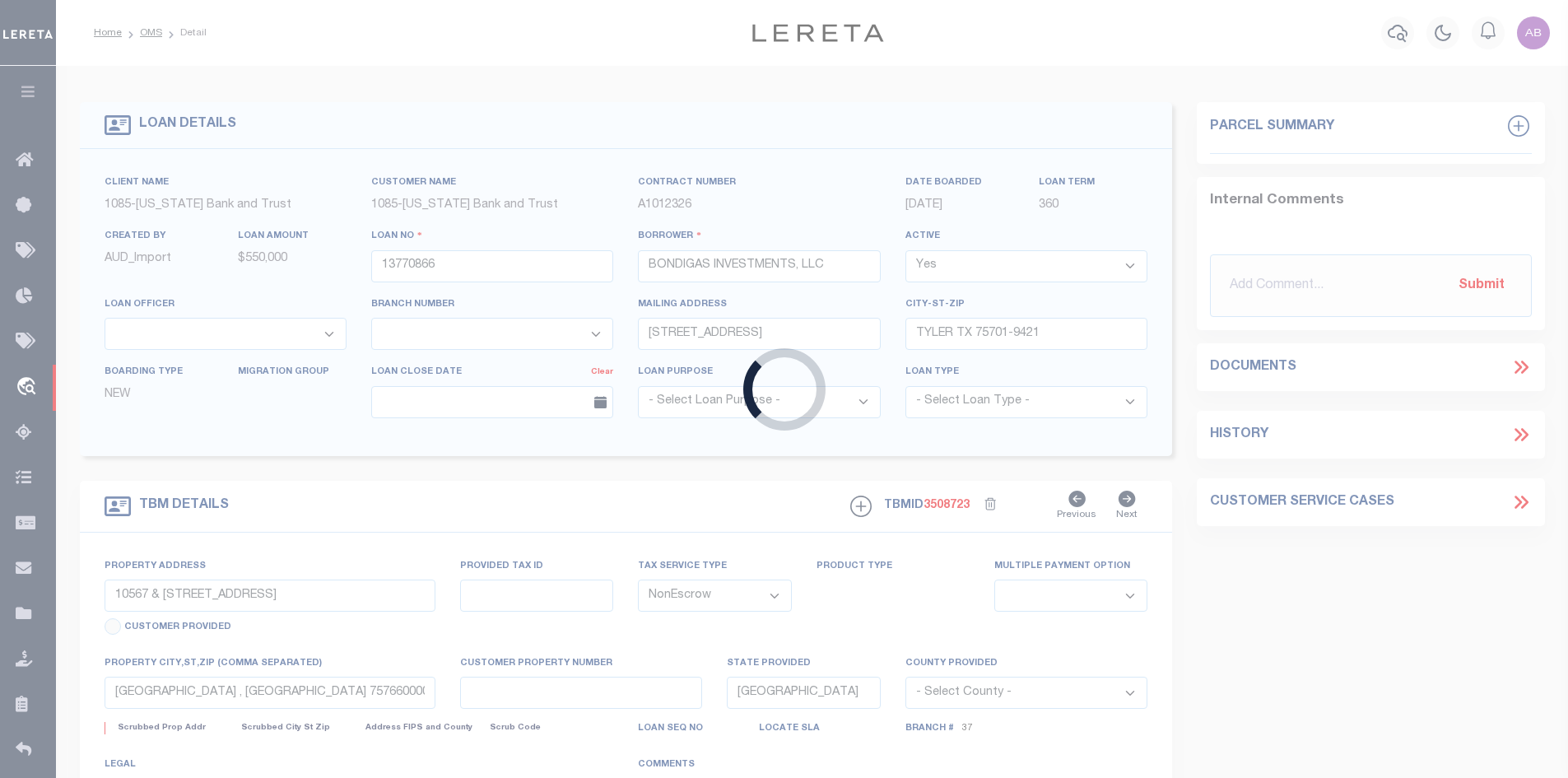
select select "7419"
select select "897"
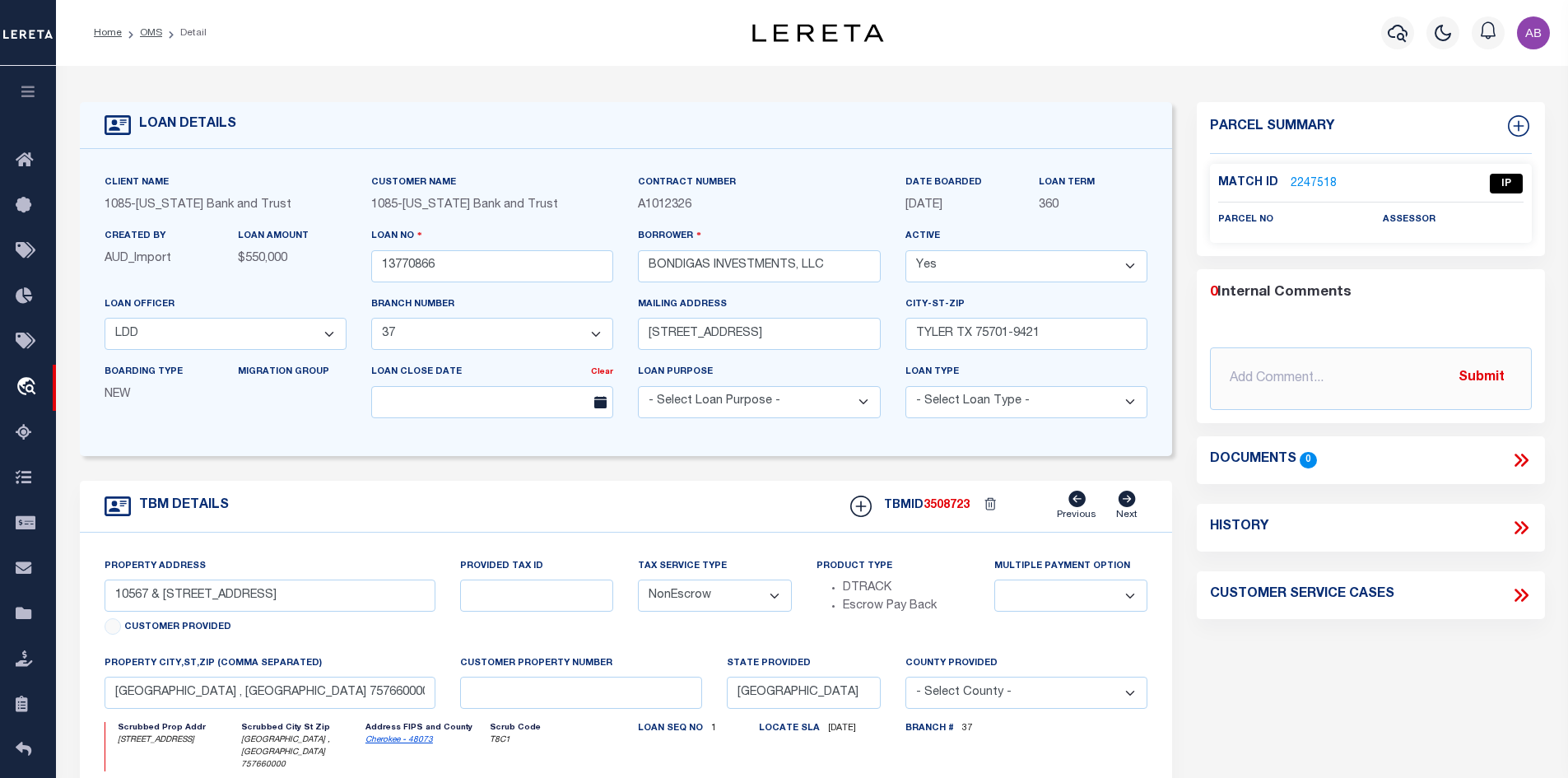
click at [1315, 183] on link "2247518" at bounding box center [1314, 184] width 46 height 17
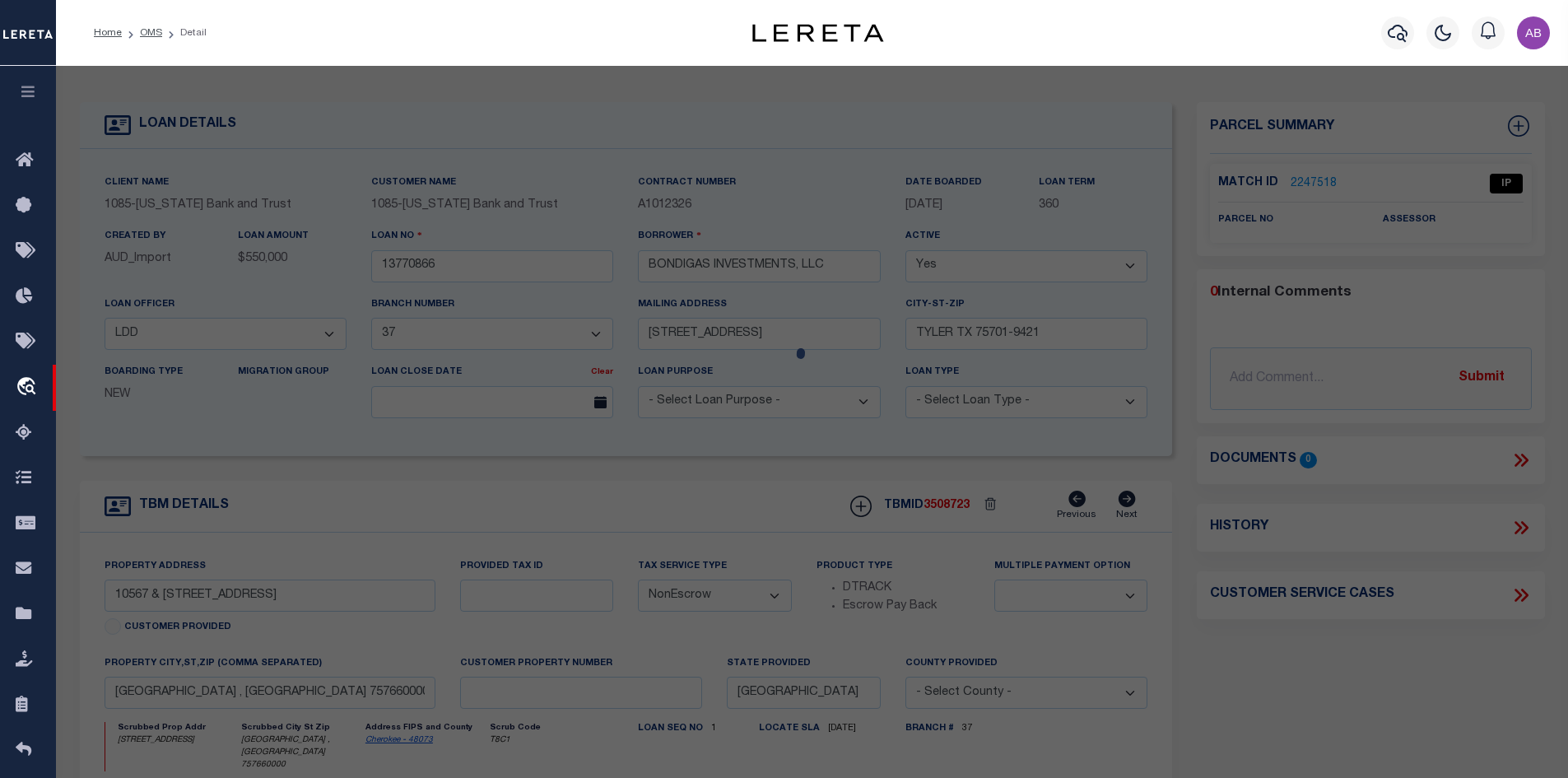
checkbox input "false"
select select "IP"
checkbox input "false"
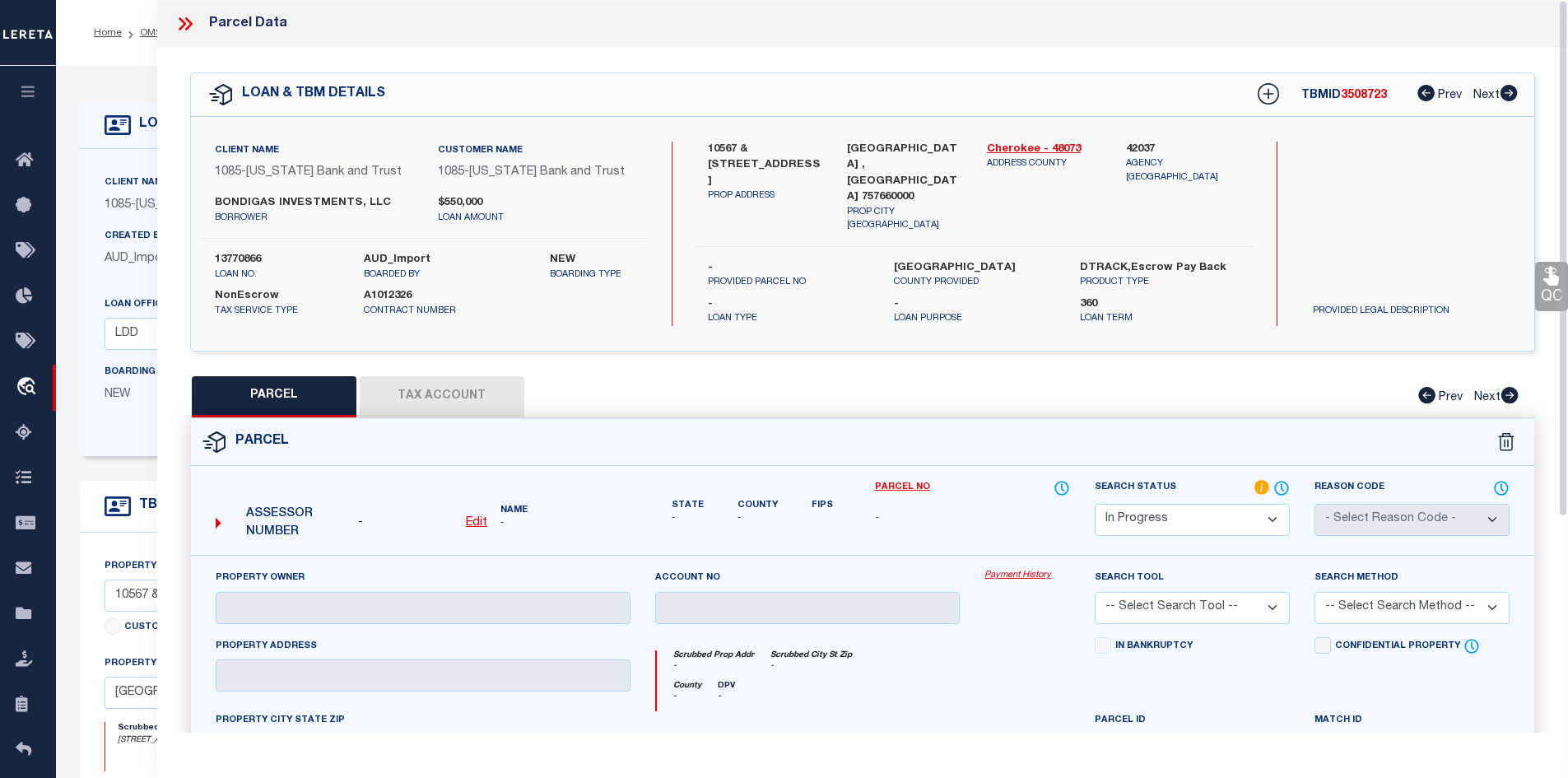
click at [327, 201] on label "BONDIGAS INVESTMENTS, LLC" at bounding box center [314, 202] width 199 height 16
copy div "BONDIGAS INVESTMENTS, LLC"
click at [1182, 509] on select "Automated Search Bad Parcel Complete Duplicate Parcel High Dollar Reporting In …" at bounding box center [1192, 519] width 195 height 32
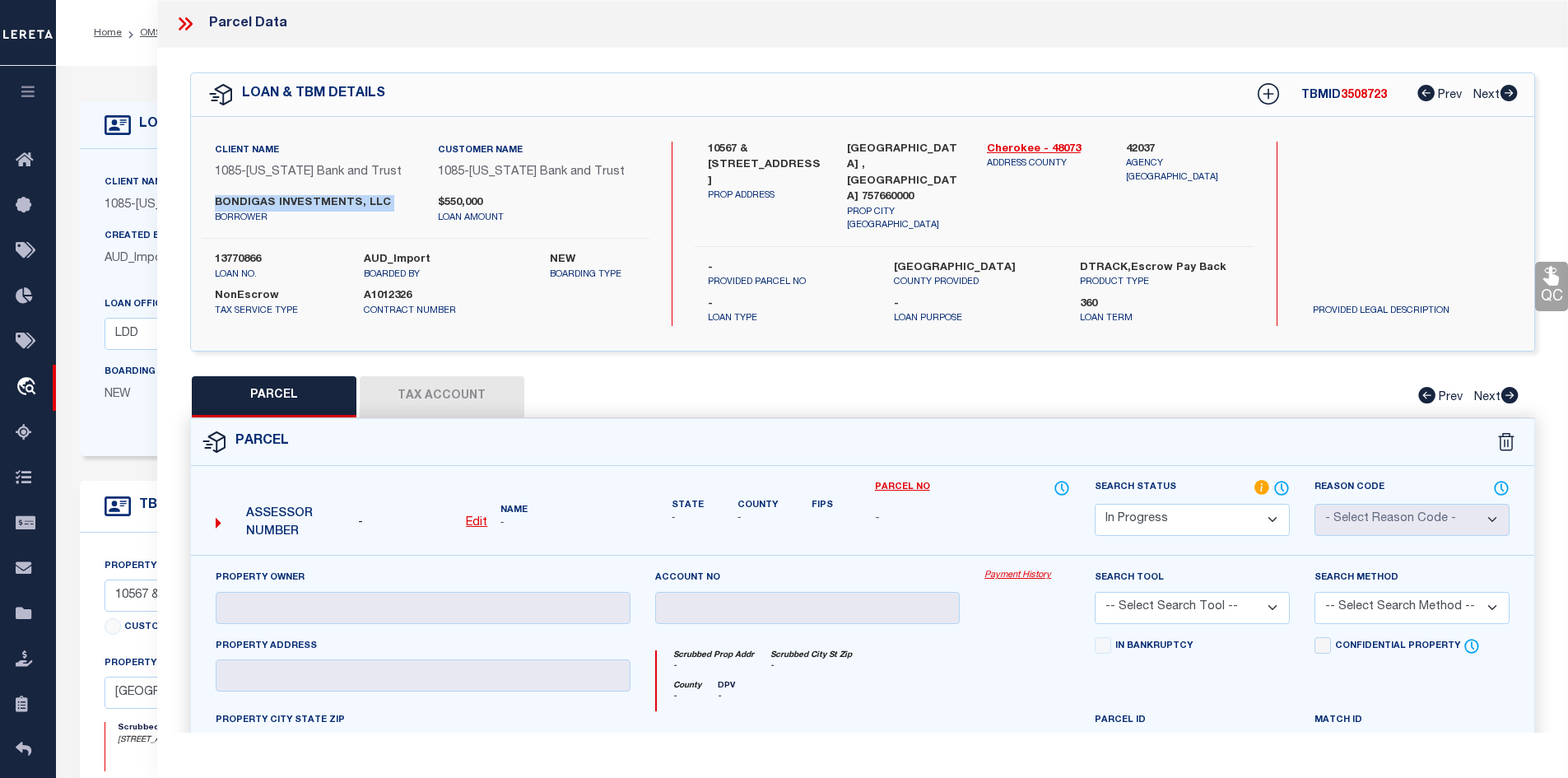
select select "ND"
click at [1095, 503] on select "Automated Search Bad Parcel Complete Duplicate Parcel High Dollar Reporting In …" at bounding box center [1192, 519] width 195 height 32
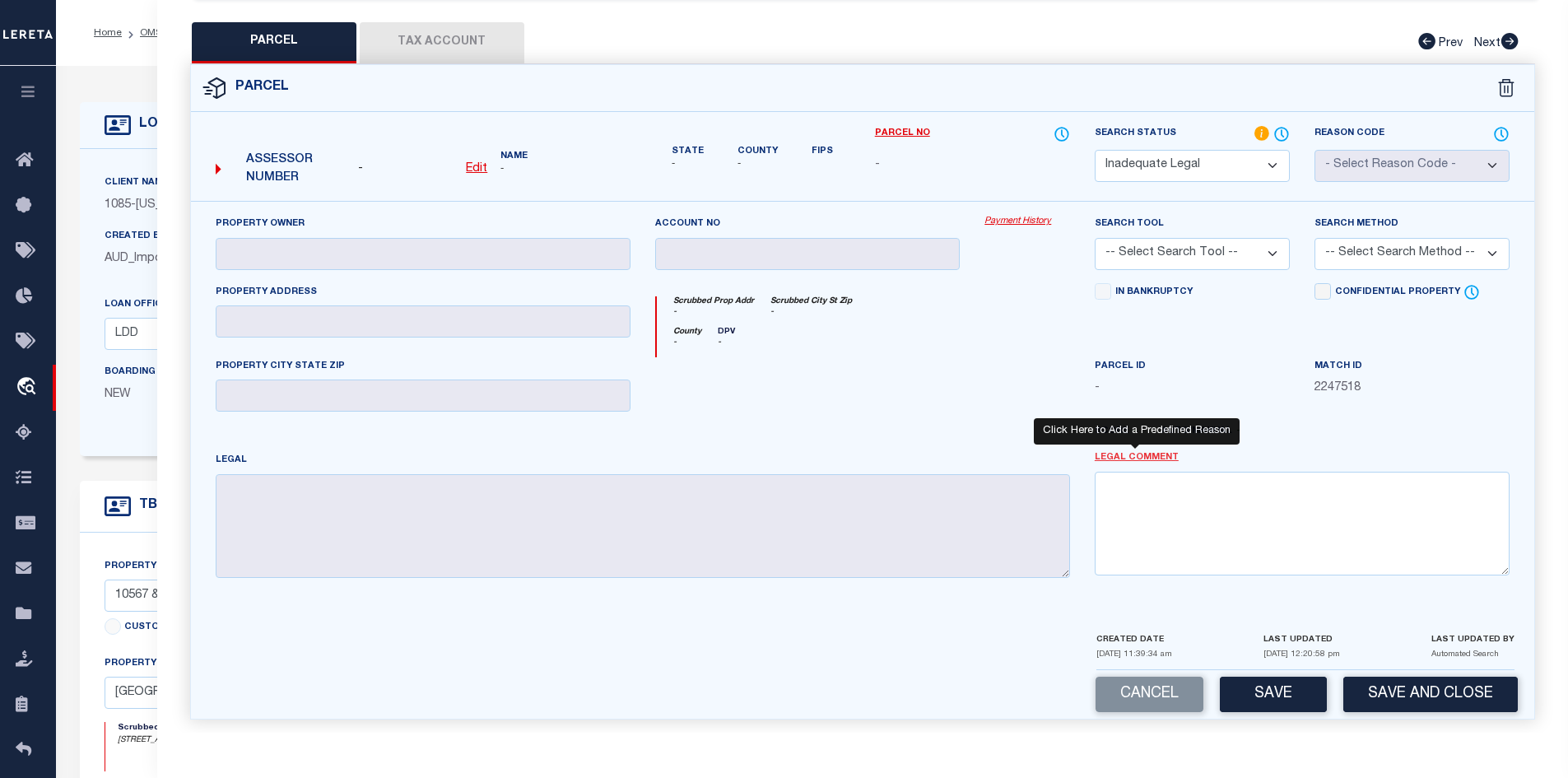
click at [1131, 453] on link "Legal Comment" at bounding box center [1136, 458] width 84 height 14
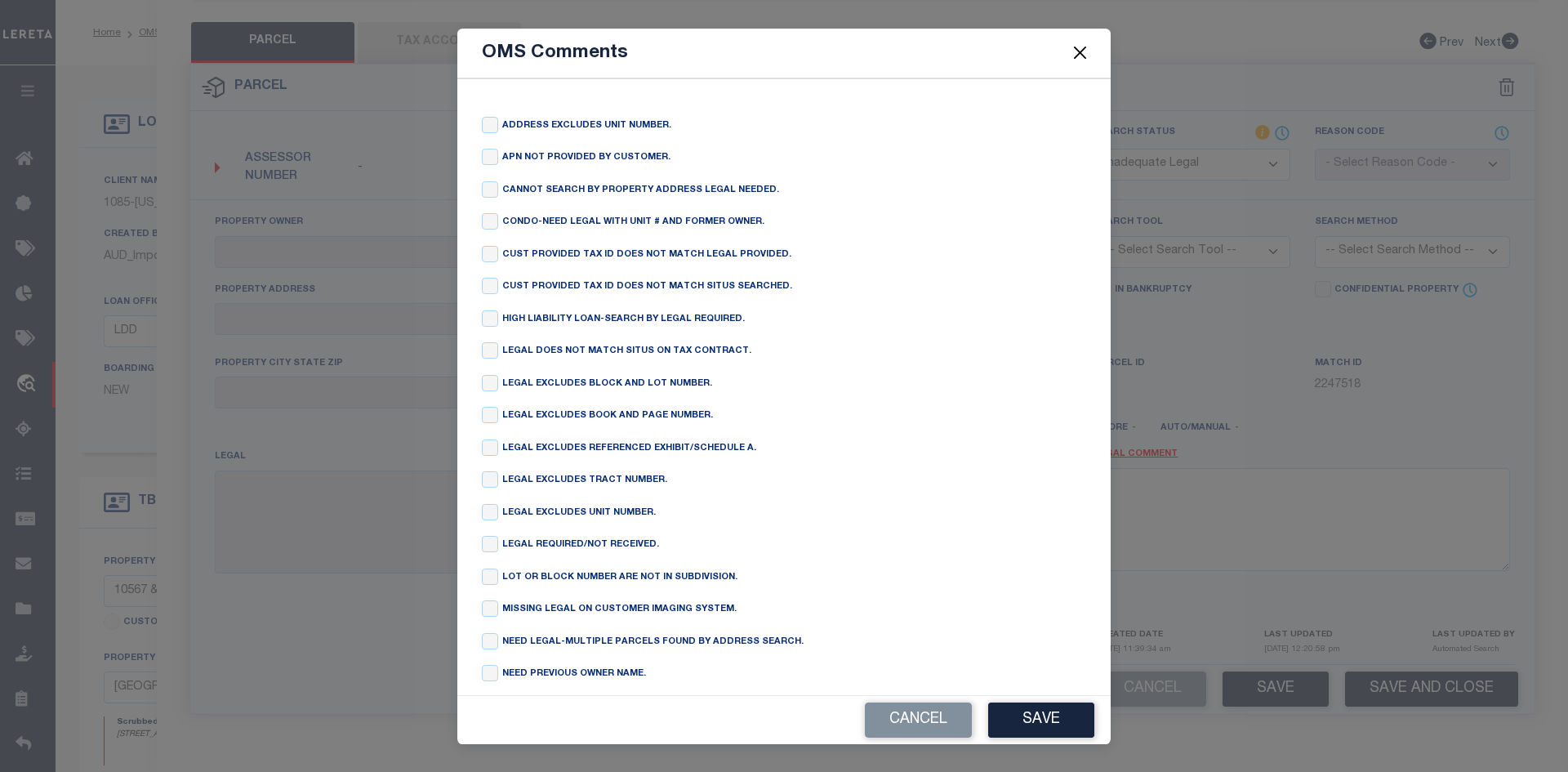
click at [505, 650] on label "NEED LEGAL-MULTIPLE PARCELS FOUND BY ADDRESS SEARCH." at bounding box center [652, 642] width 301 height 14
click at [494, 650] on input "checkbox" at bounding box center [490, 641] width 16 height 16
checkbox input "true"
click at [1046, 723] on button "Save" at bounding box center [1041, 719] width 106 height 35
type textarea "NEED LEGAL-MULTIPLE PARCELS FOUND BY ADDRESS SEARCH."
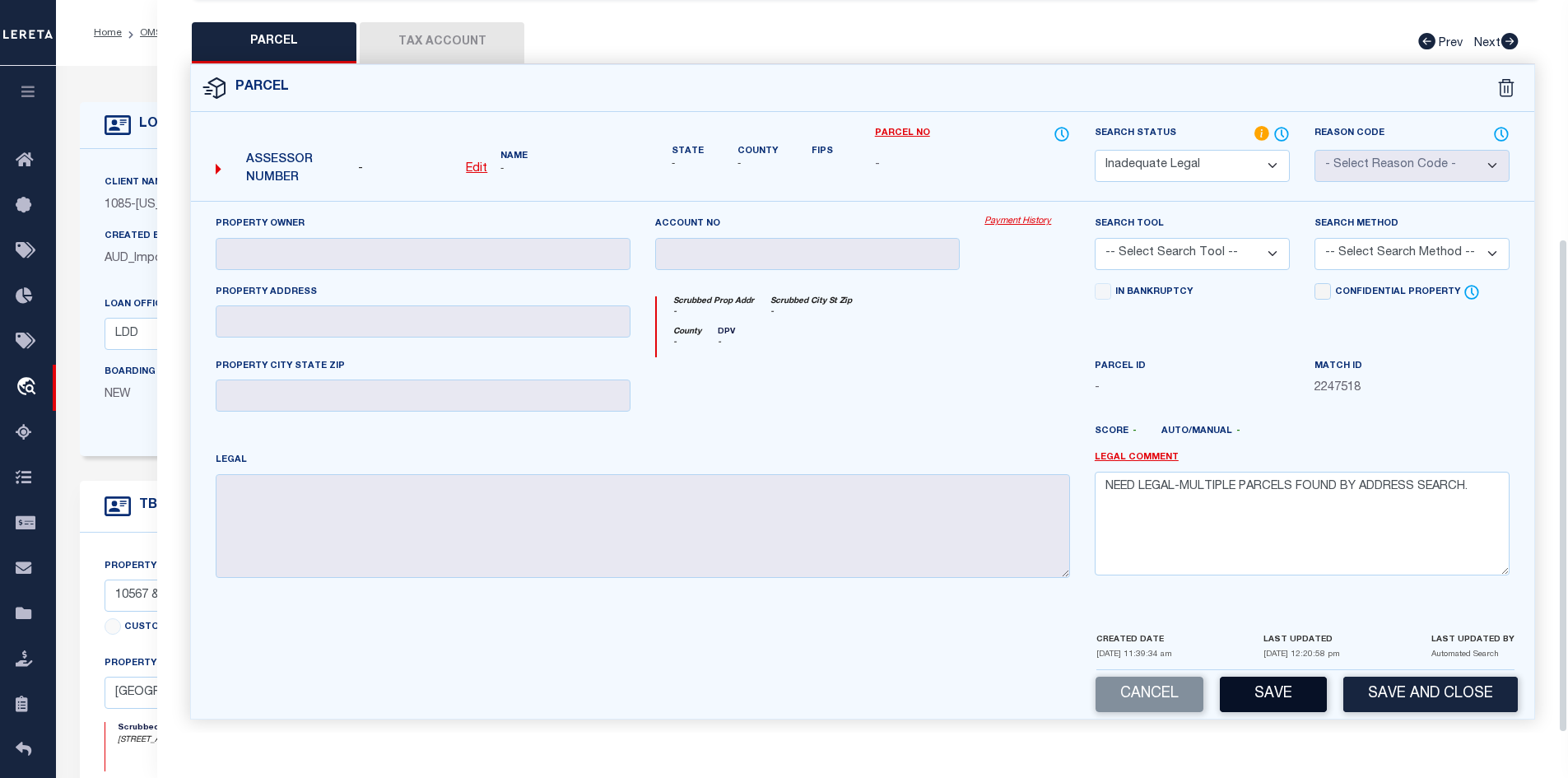
click at [1275, 692] on button "Save" at bounding box center [1273, 694] width 107 height 36
select select "AS"
checkbox input "false"
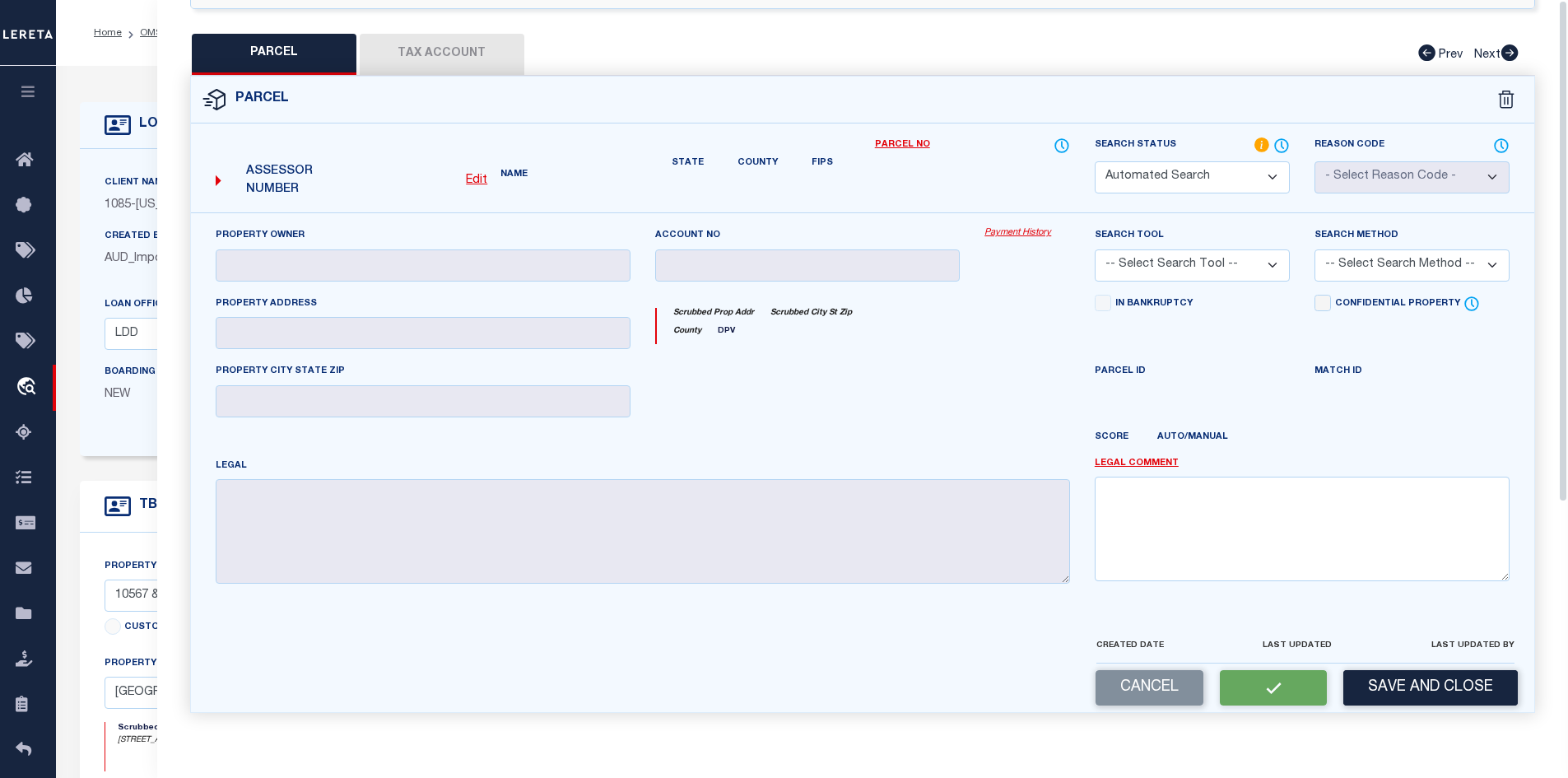
scroll to position [0, 0]
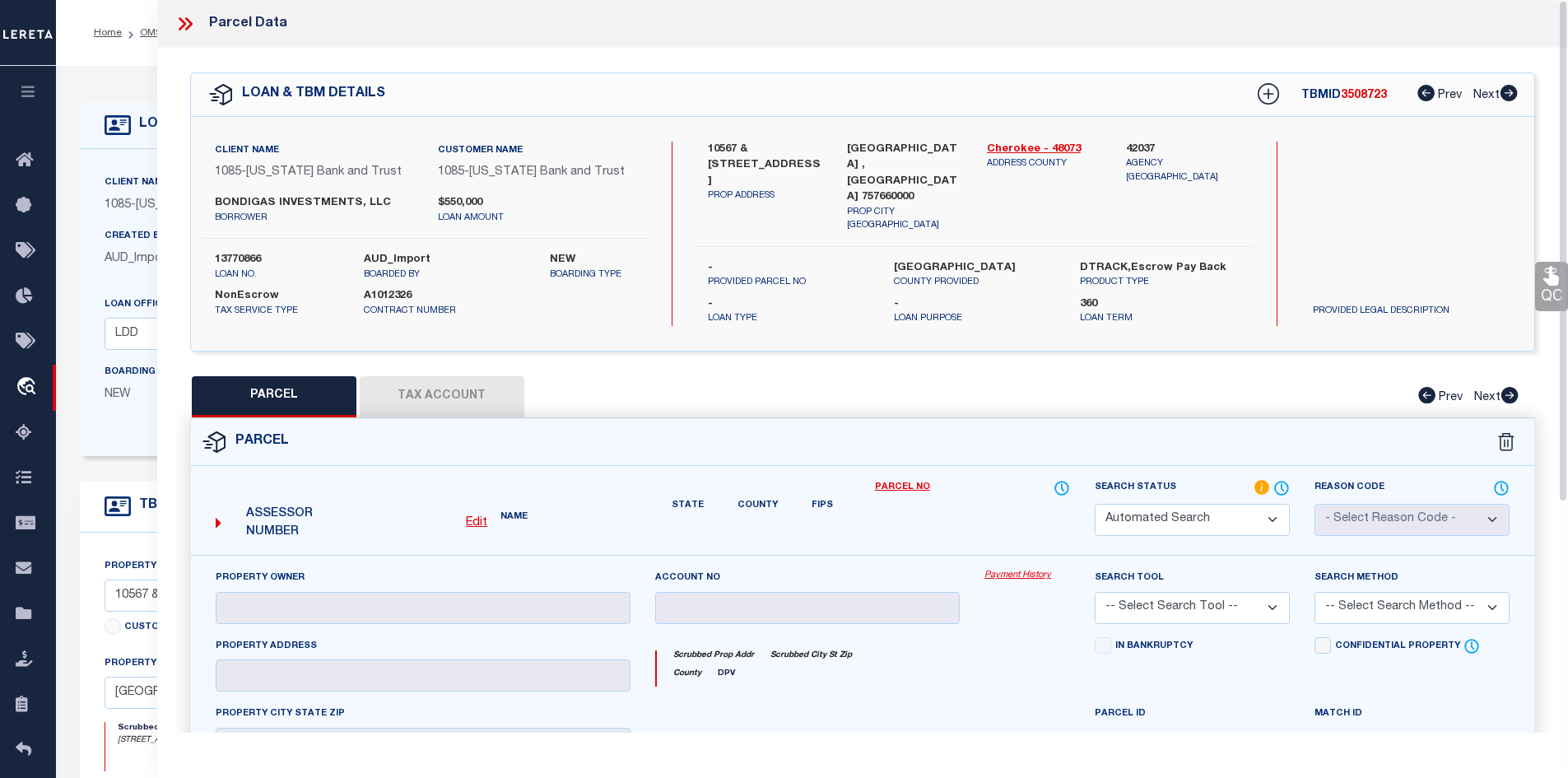
select select "ND"
checkbox input "false"
type textarea "NEED LEGAL-MULTIPLE PARCELS FOUND BY ADDRESS SEARCH."
click at [183, 21] on icon at bounding box center [182, 24] width 8 height 13
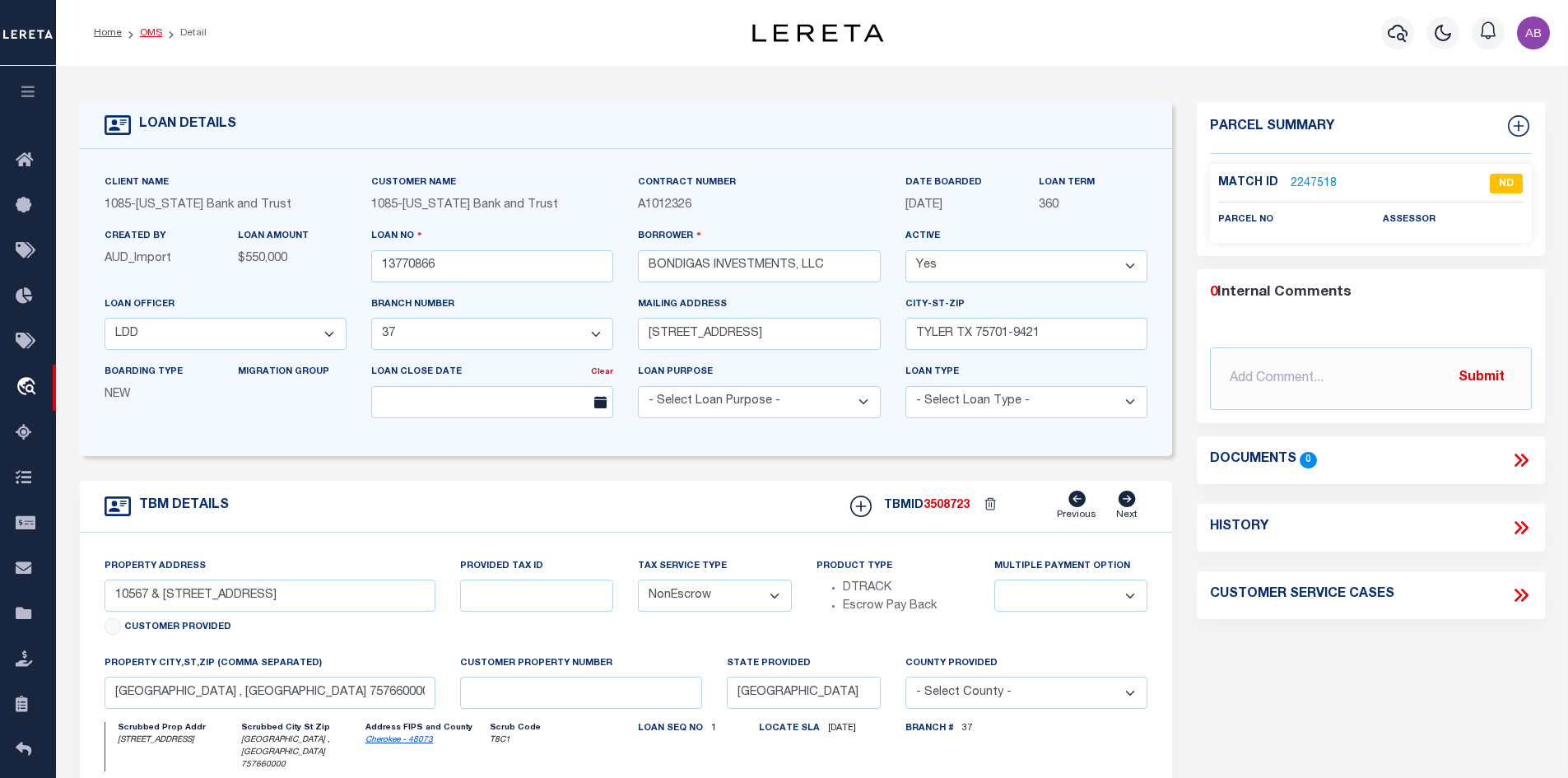
click at [152, 37] on link "OMS" at bounding box center [150, 33] width 22 height 10
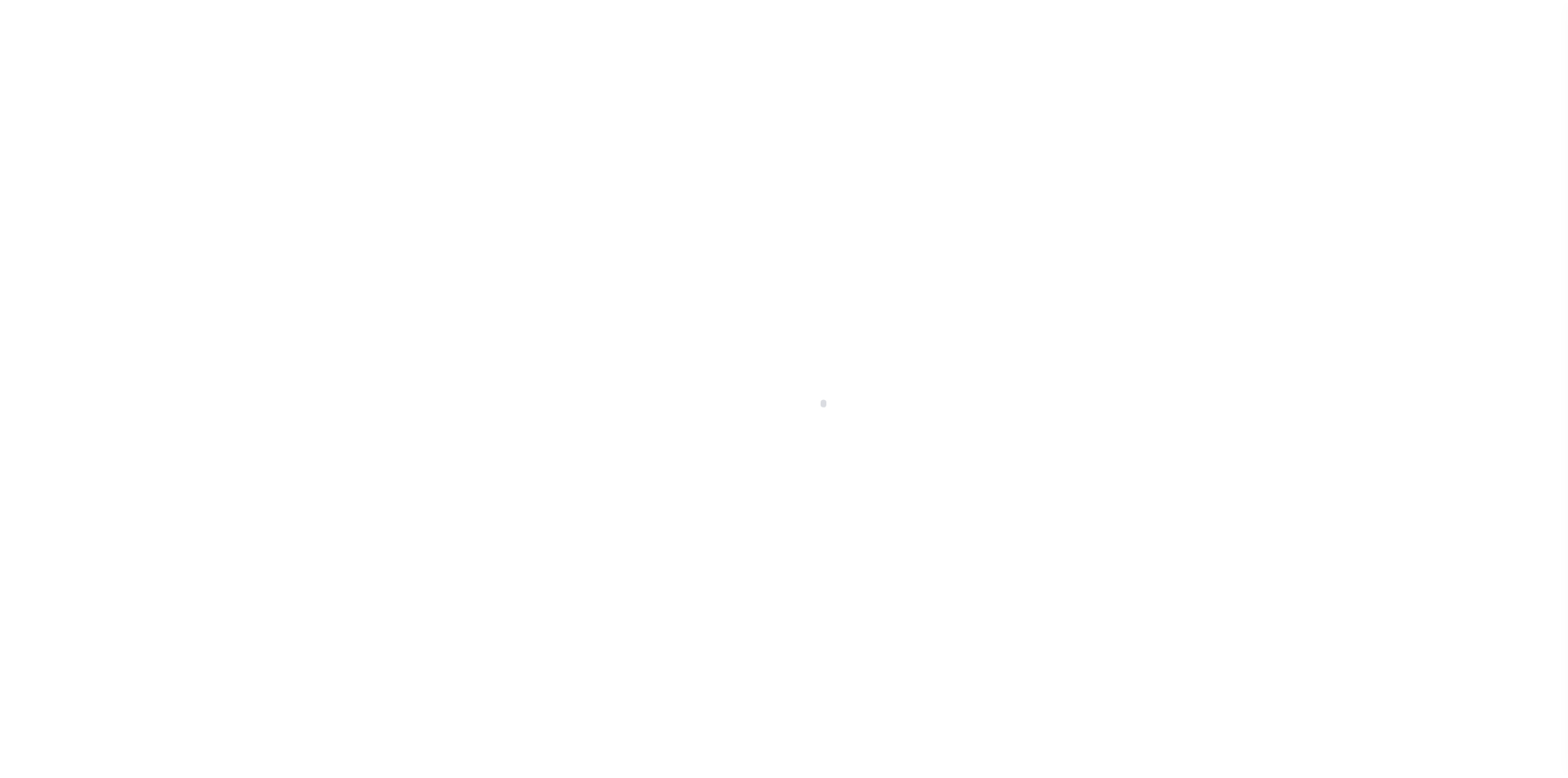
scroll to position [24, 0]
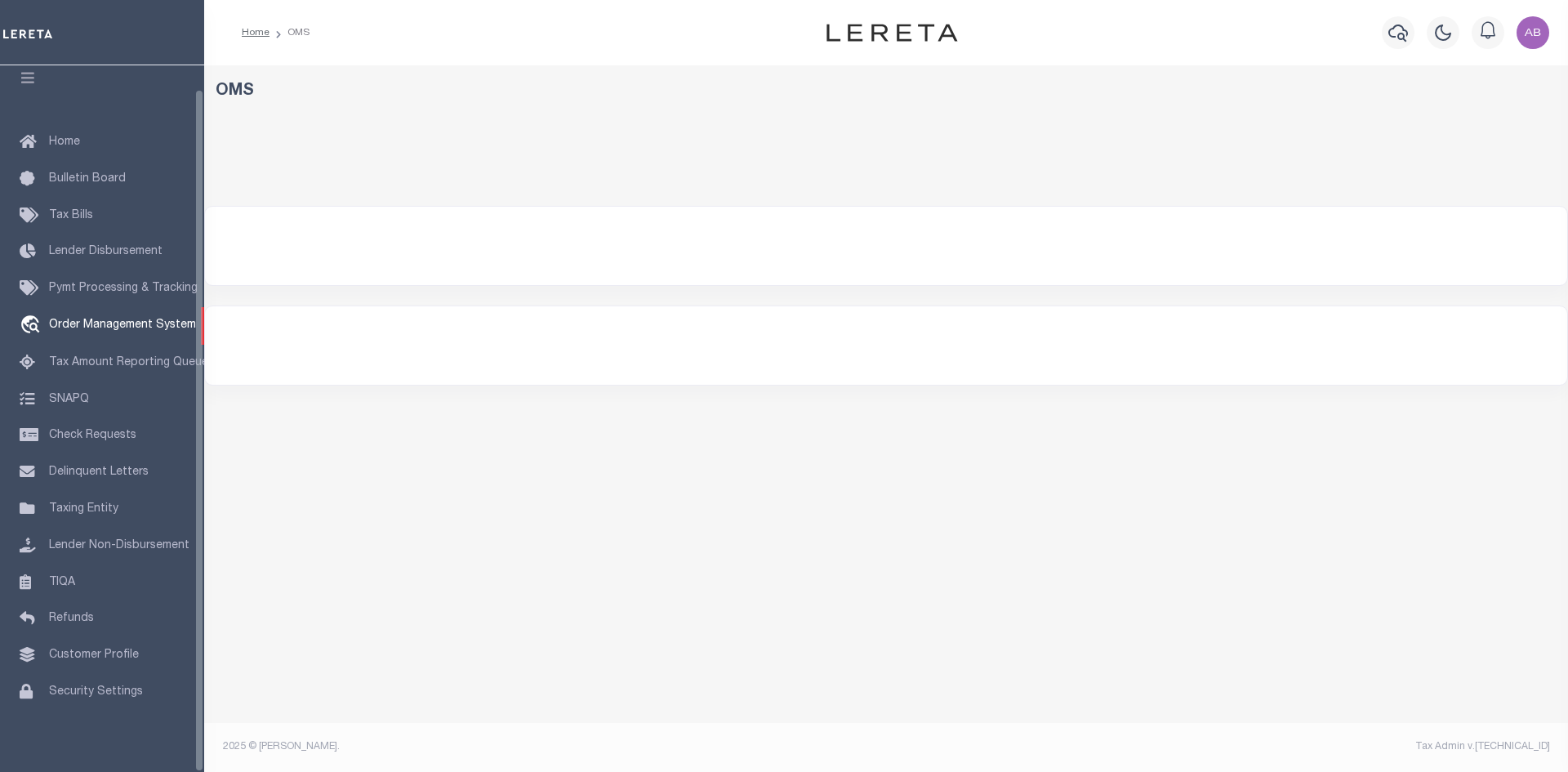
select select "200"
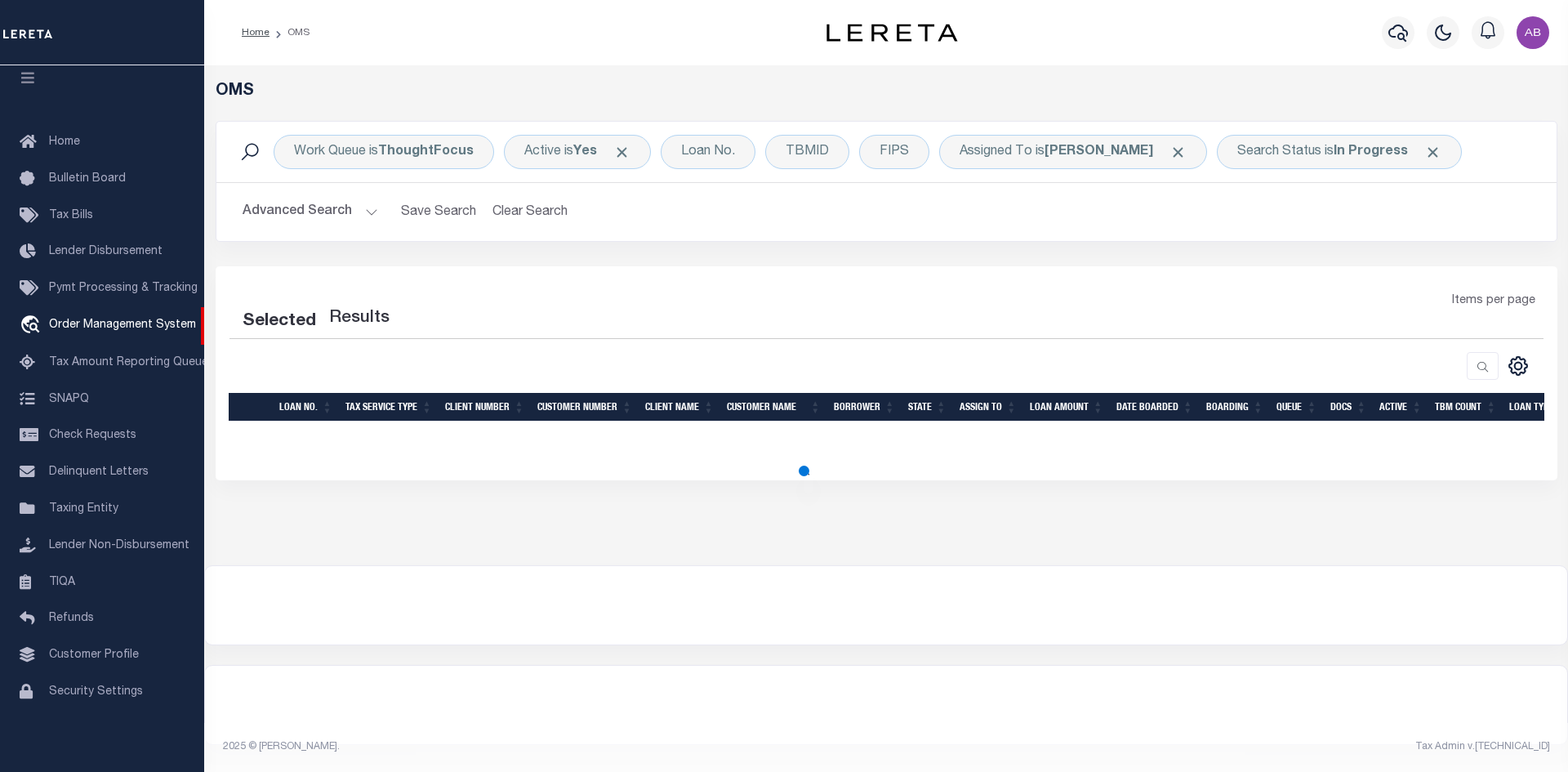
select select "200"
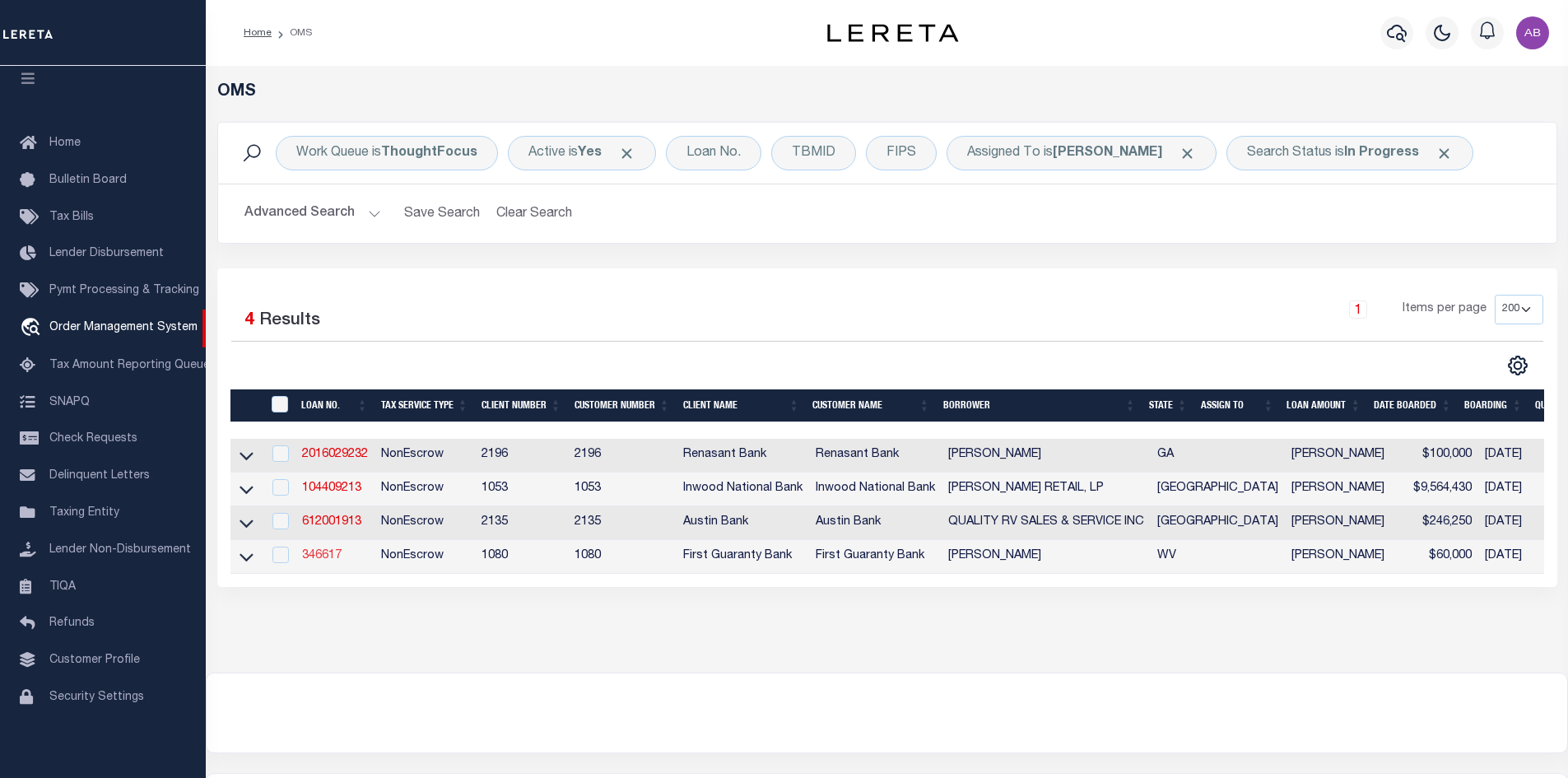
click at [324, 558] on link "346617" at bounding box center [321, 555] width 40 height 12
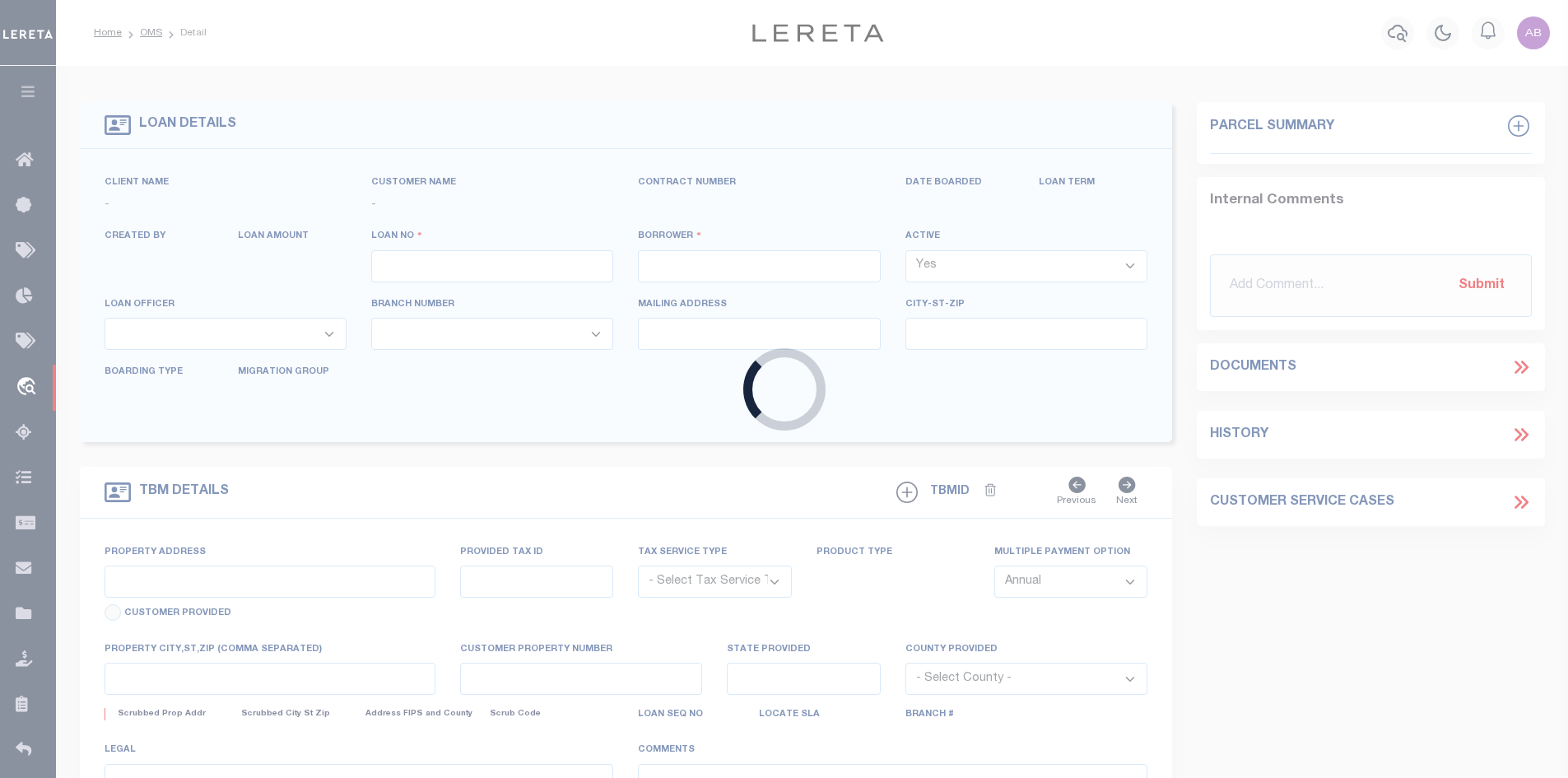
type input "346617"
type input "ZACKERY DAVID DEITZEL"
select select
select select "400"
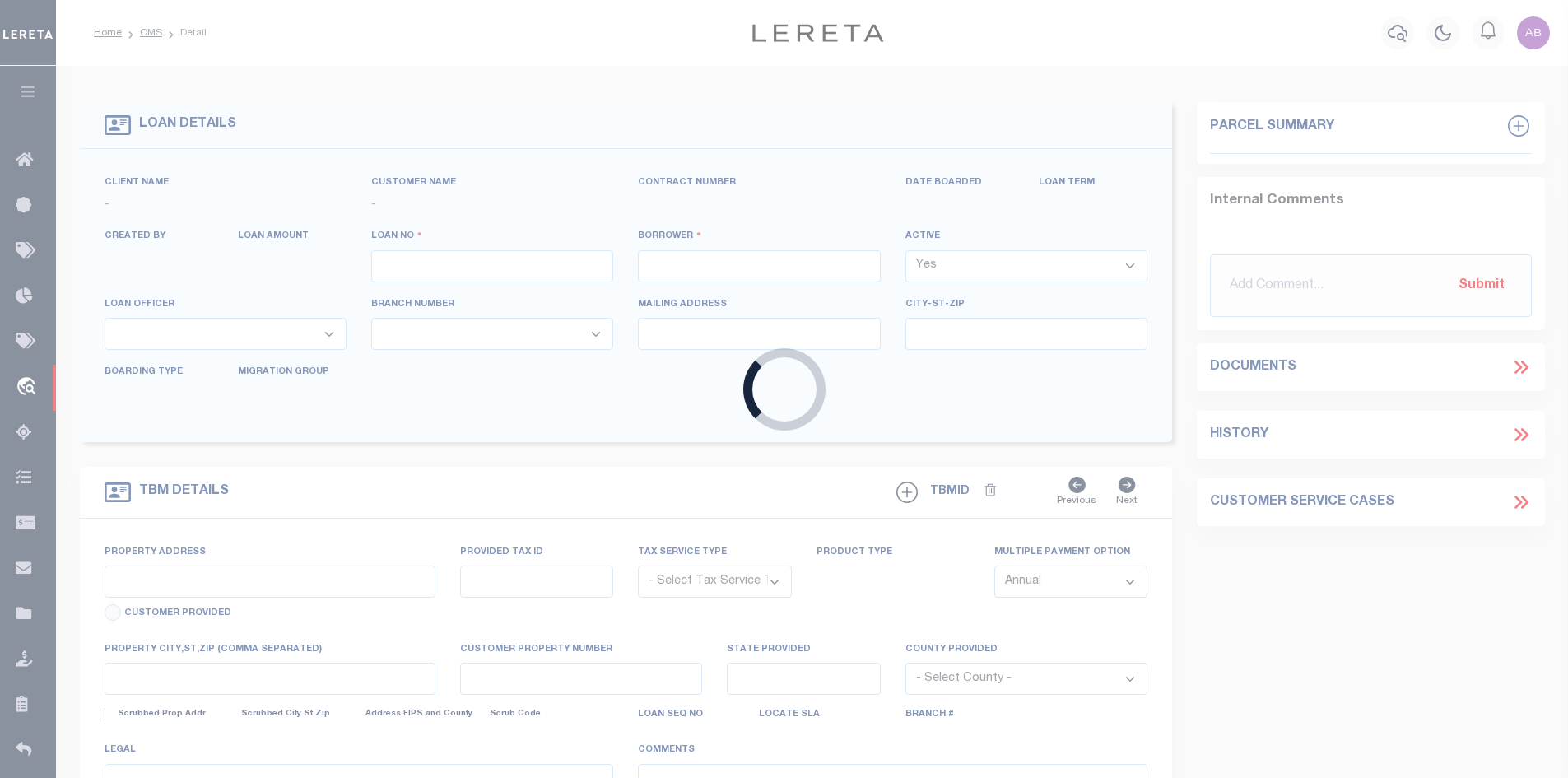
select select "NonEscrow"
type input "116 ACRES OLD ROUTE 20"
type input "22"
type input "WALLACE WV 26448"
type input "260683608"
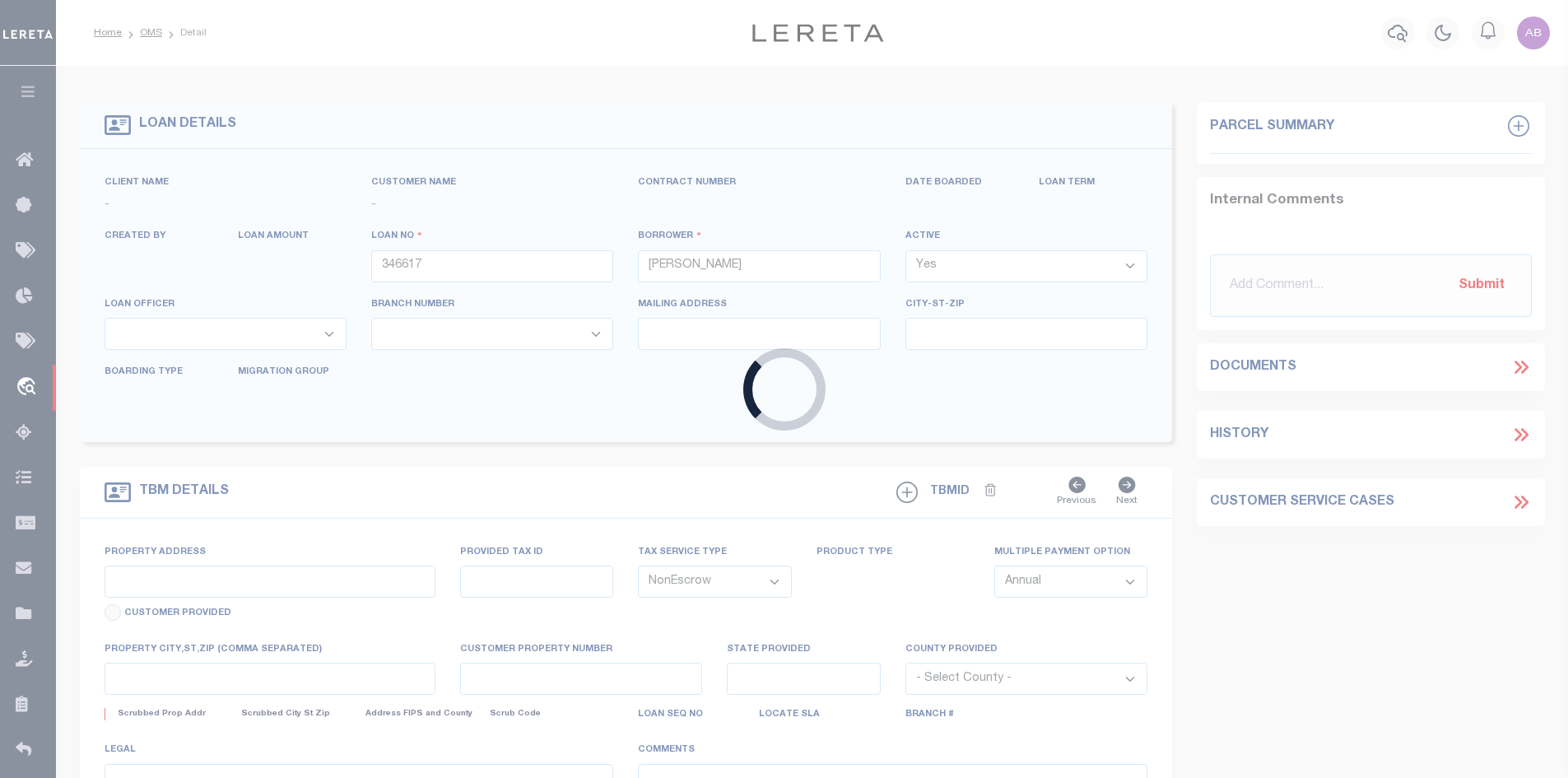
type input "WV"
select select
select select "167255"
select select "1570"
select select "2"
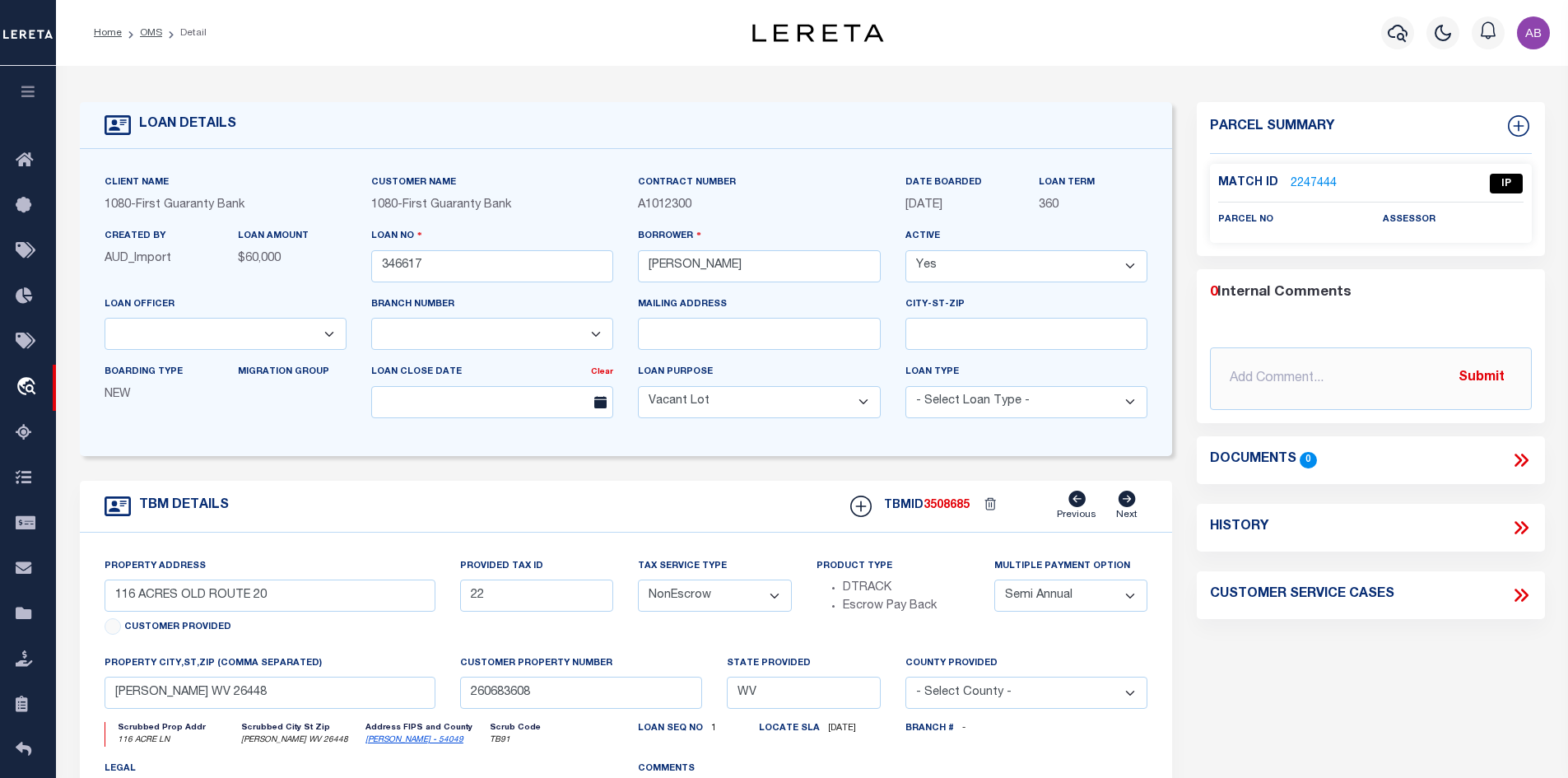
click at [1300, 182] on link "2247444" at bounding box center [1314, 184] width 46 height 17
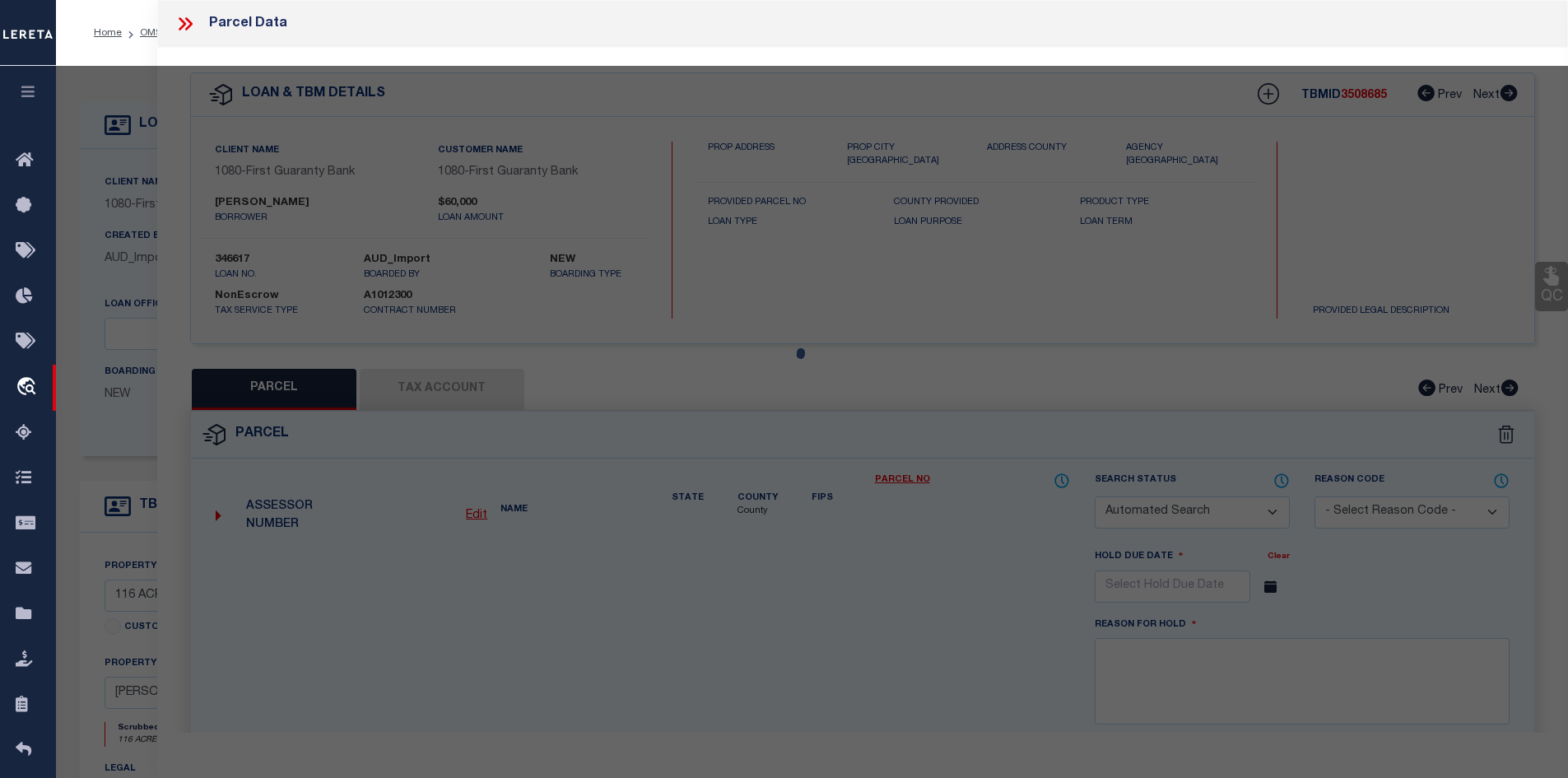
checkbox input "false"
select select "IP"
checkbox input "false"
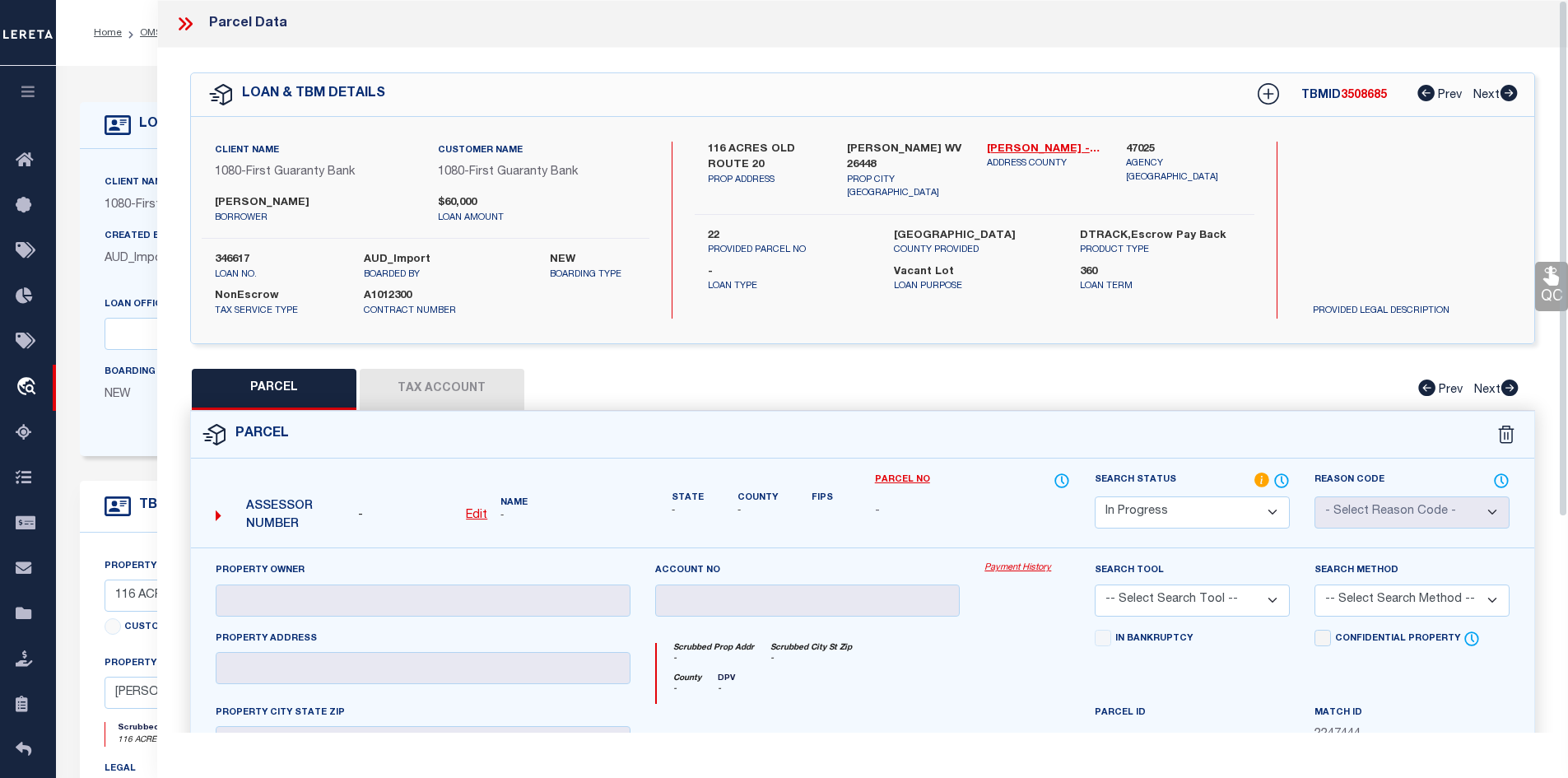
click at [182, 19] on icon at bounding box center [182, 24] width 8 height 13
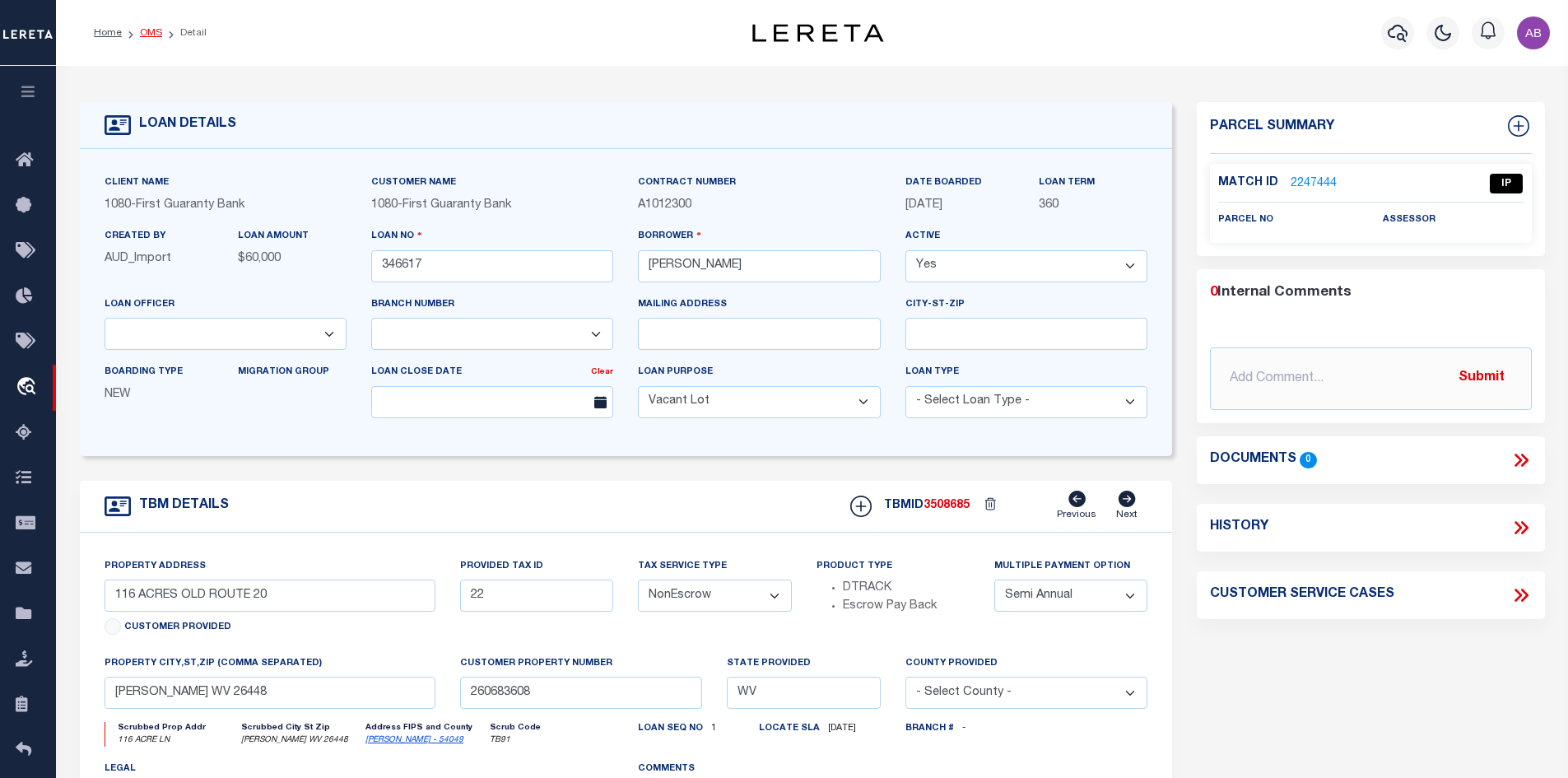
click at [148, 33] on link "OMS" at bounding box center [150, 33] width 22 height 10
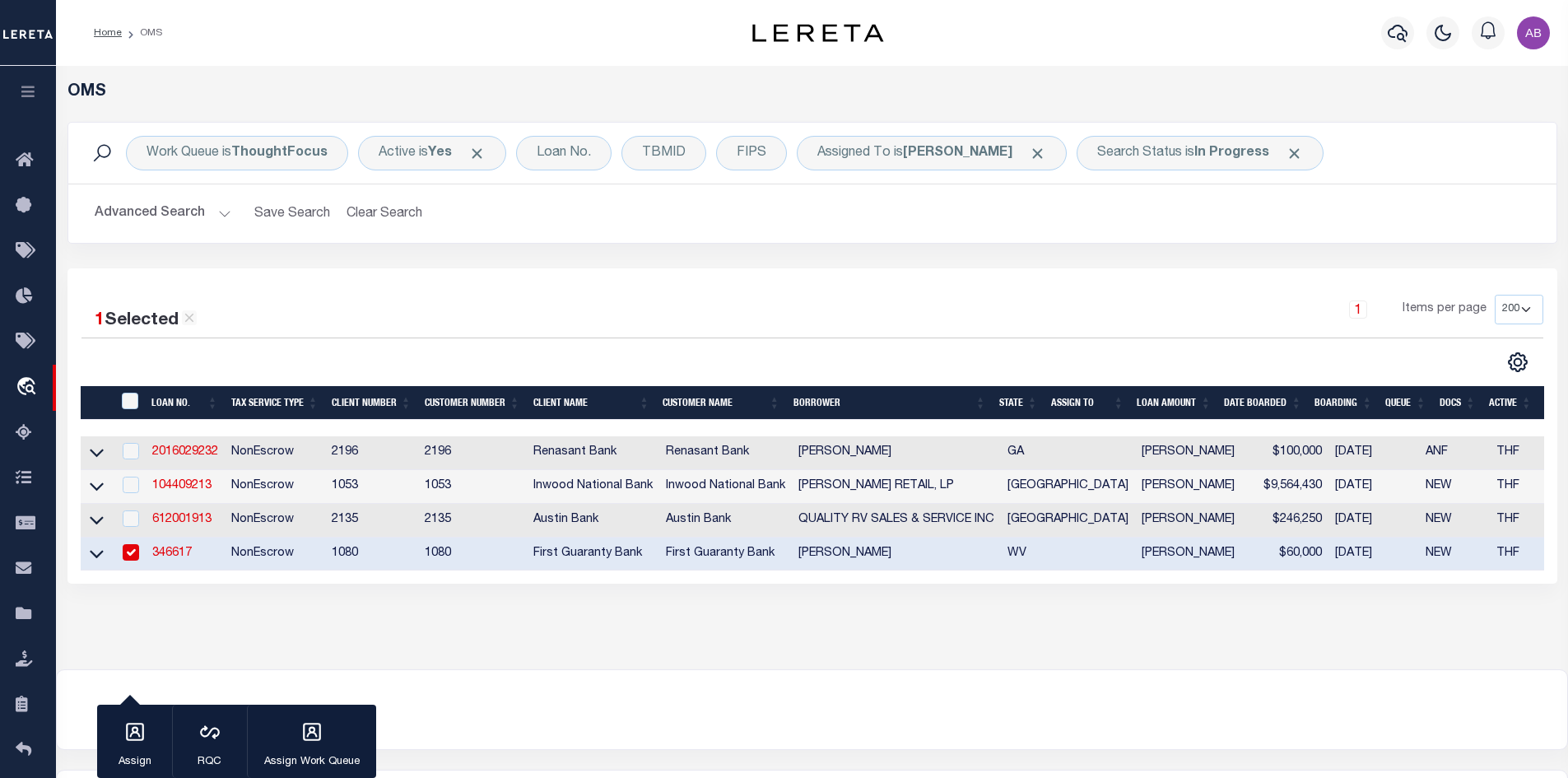
click at [126, 560] on input "checkbox" at bounding box center [130, 551] width 16 height 16
checkbox input "false"
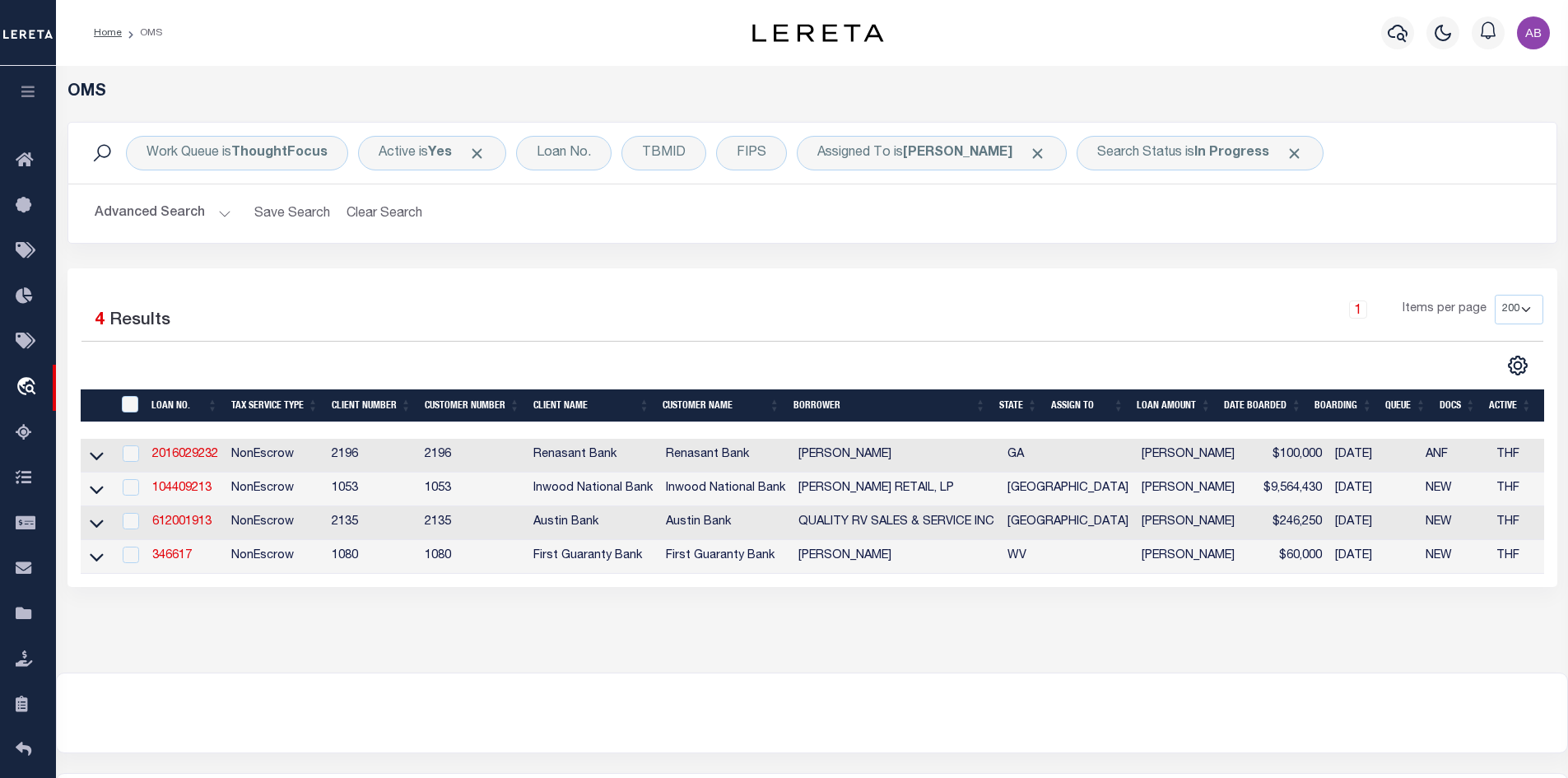
click at [188, 517] on td "612001913" at bounding box center [185, 523] width 79 height 34
checkbox input "true"
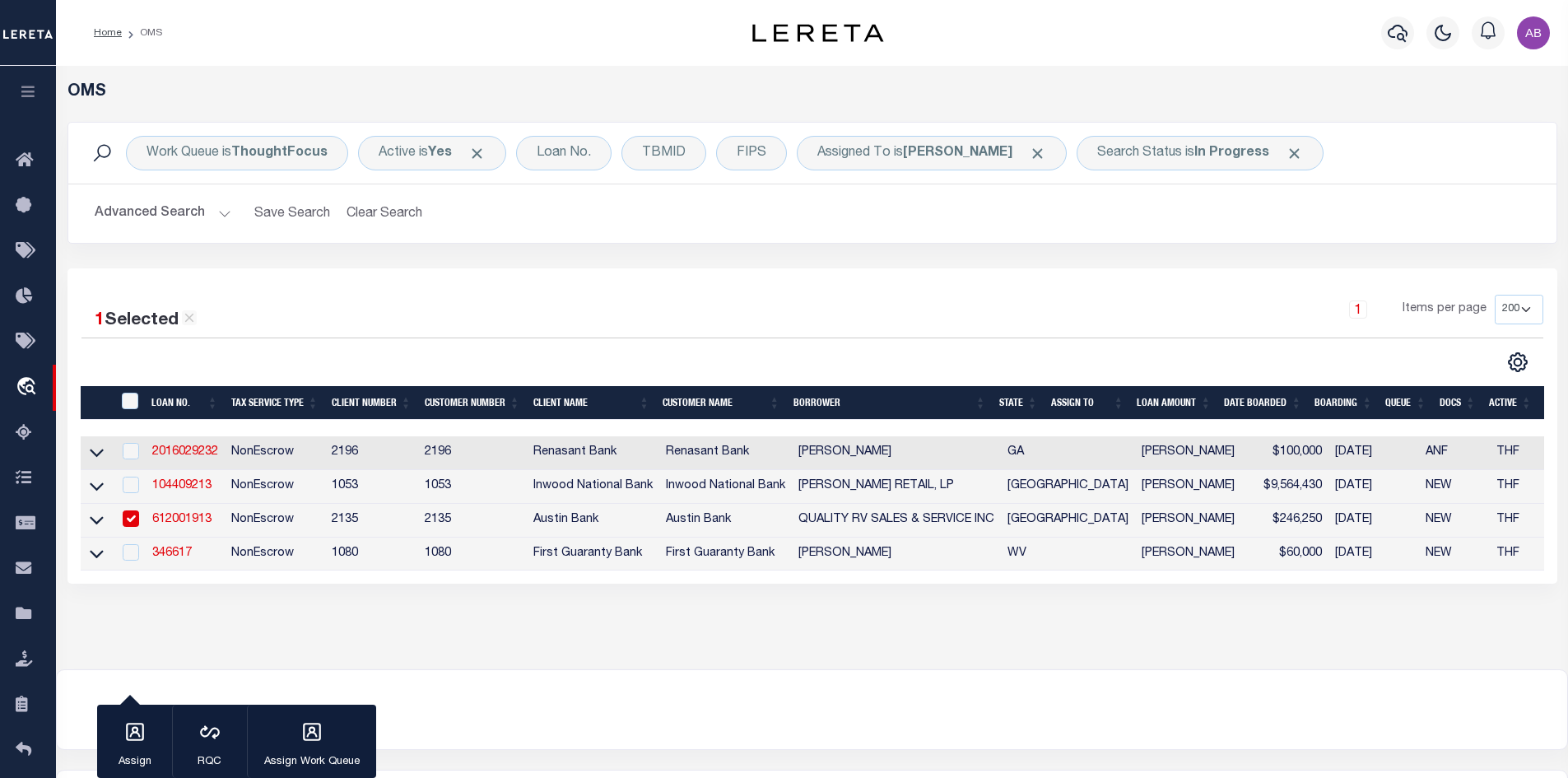
click at [189, 516] on link "612001913" at bounding box center [181, 520] width 59 height 12
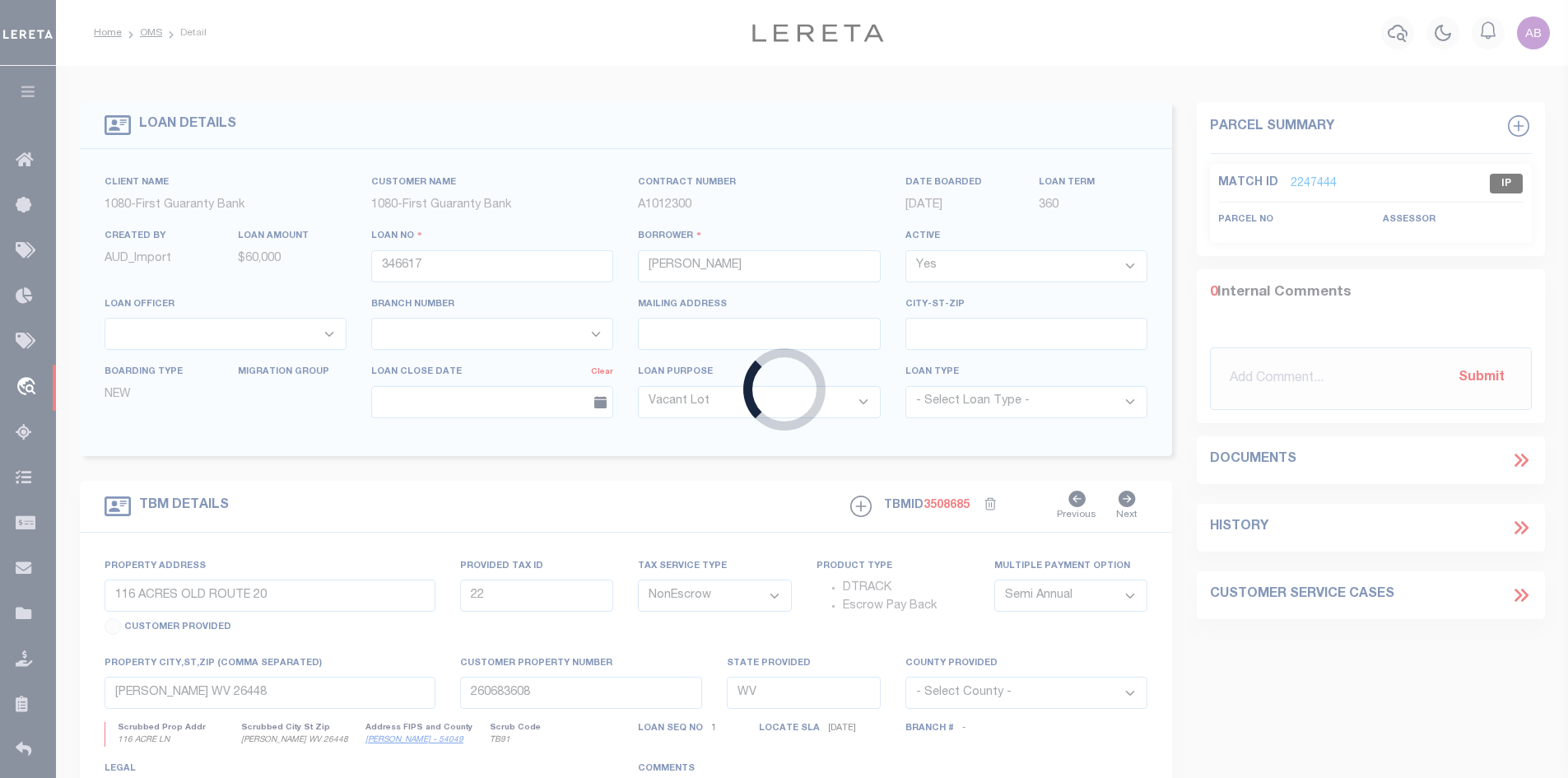
type input "612001913"
type input "QUALITY RV SALES & SERVICE INC"
select select
type input "402 NW STALLINGS DR"
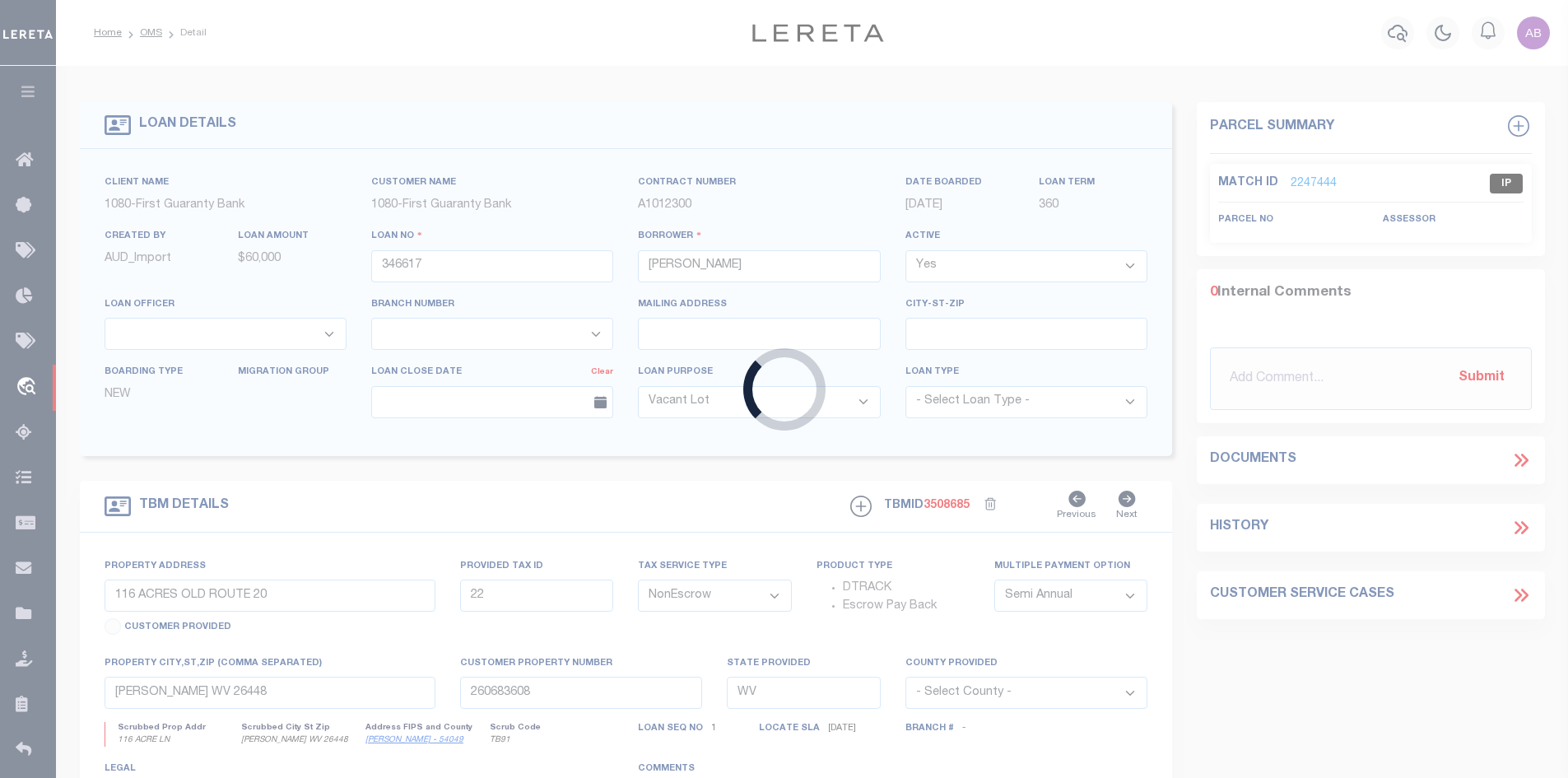
type input "NACOGDOCHES, TX 75964-3841"
select select
select select "44010"
select select "2590"
type input "402 NW STALLINGS DR"
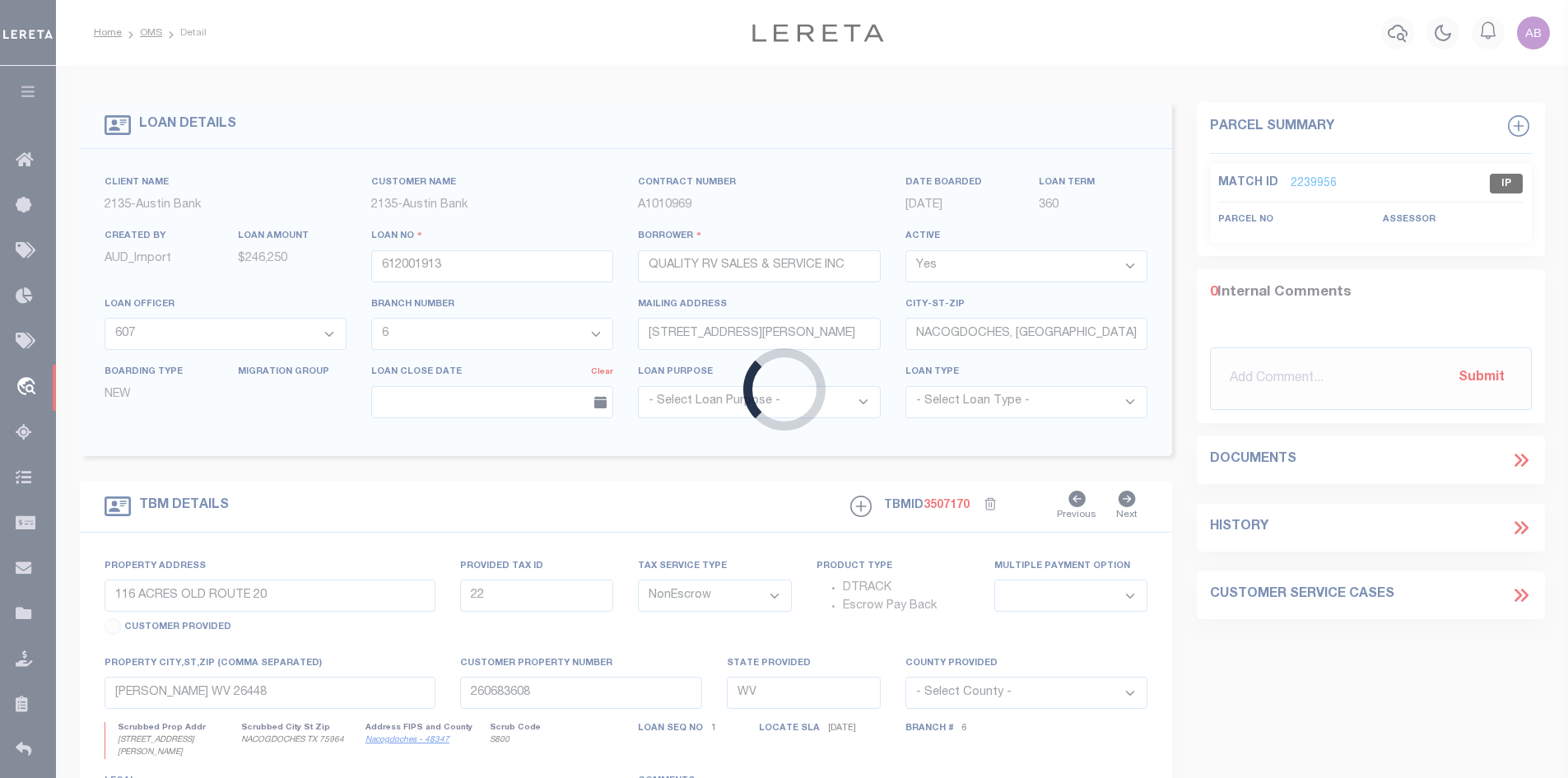
select select
type input "NACOGDOCHES TX 75964"
type input "[GEOGRAPHIC_DATA]"
select select
type textarea "(CP) DT 3.00 AC JOHN ROWEN SVY A-482 LOT 15-A & 16 BLK 66"
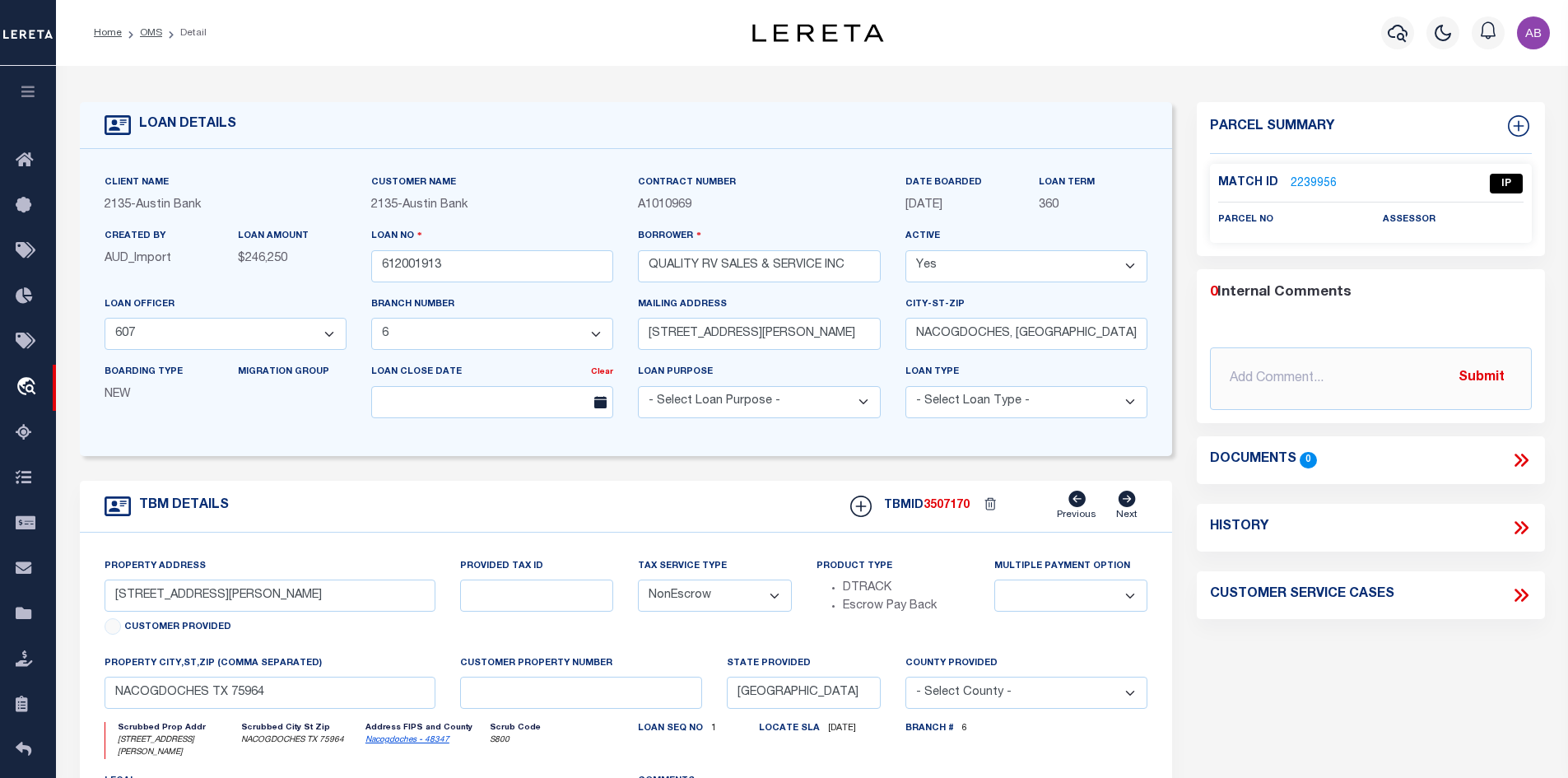
click at [178, 523] on div "TBM DETAILS TBMID 3507170 Previous Next" at bounding box center [627, 507] width 1094 height 52
click at [1303, 177] on link "2239956" at bounding box center [1314, 184] width 46 height 17
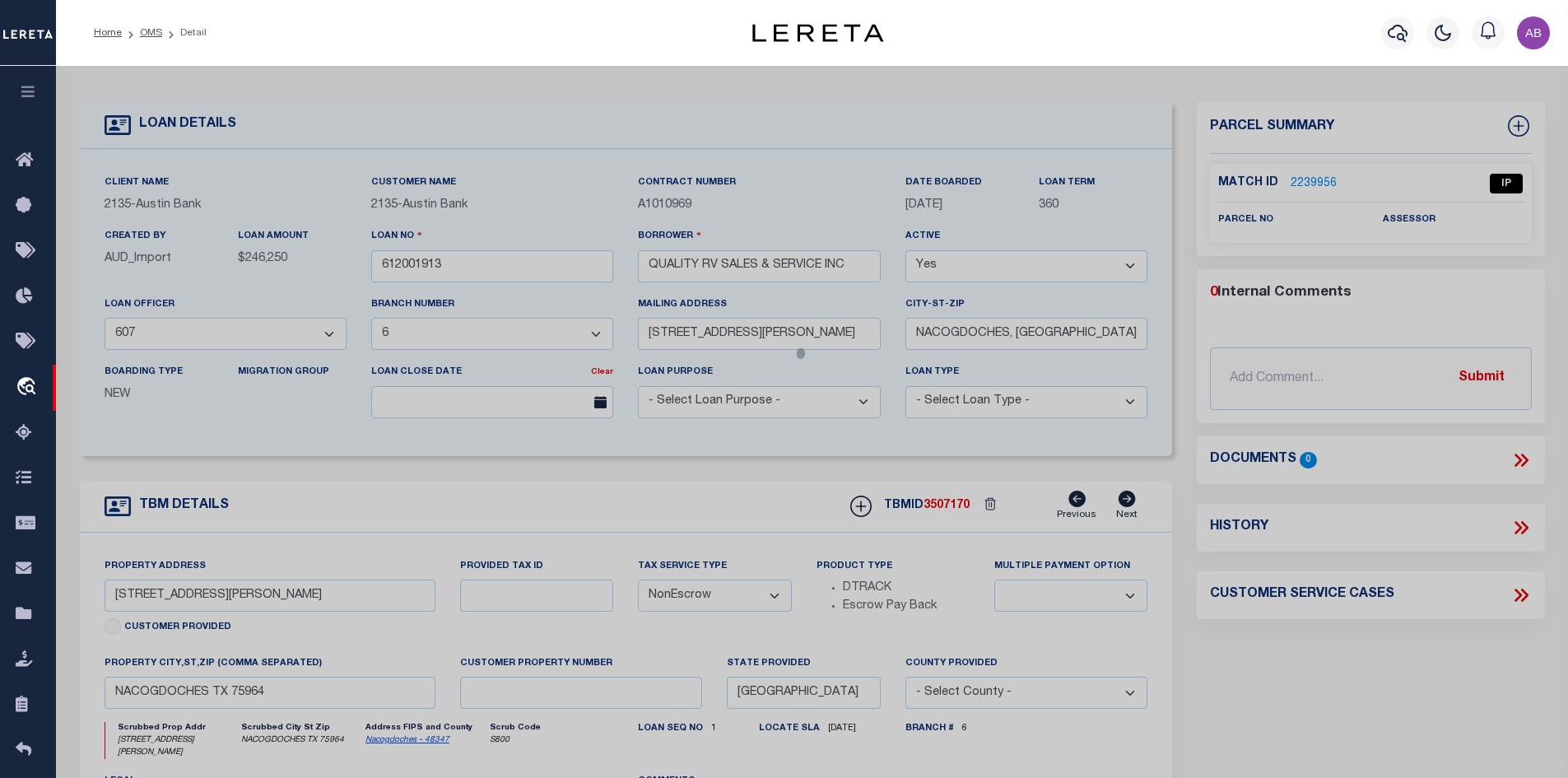
select select "AS"
checkbox input "false"
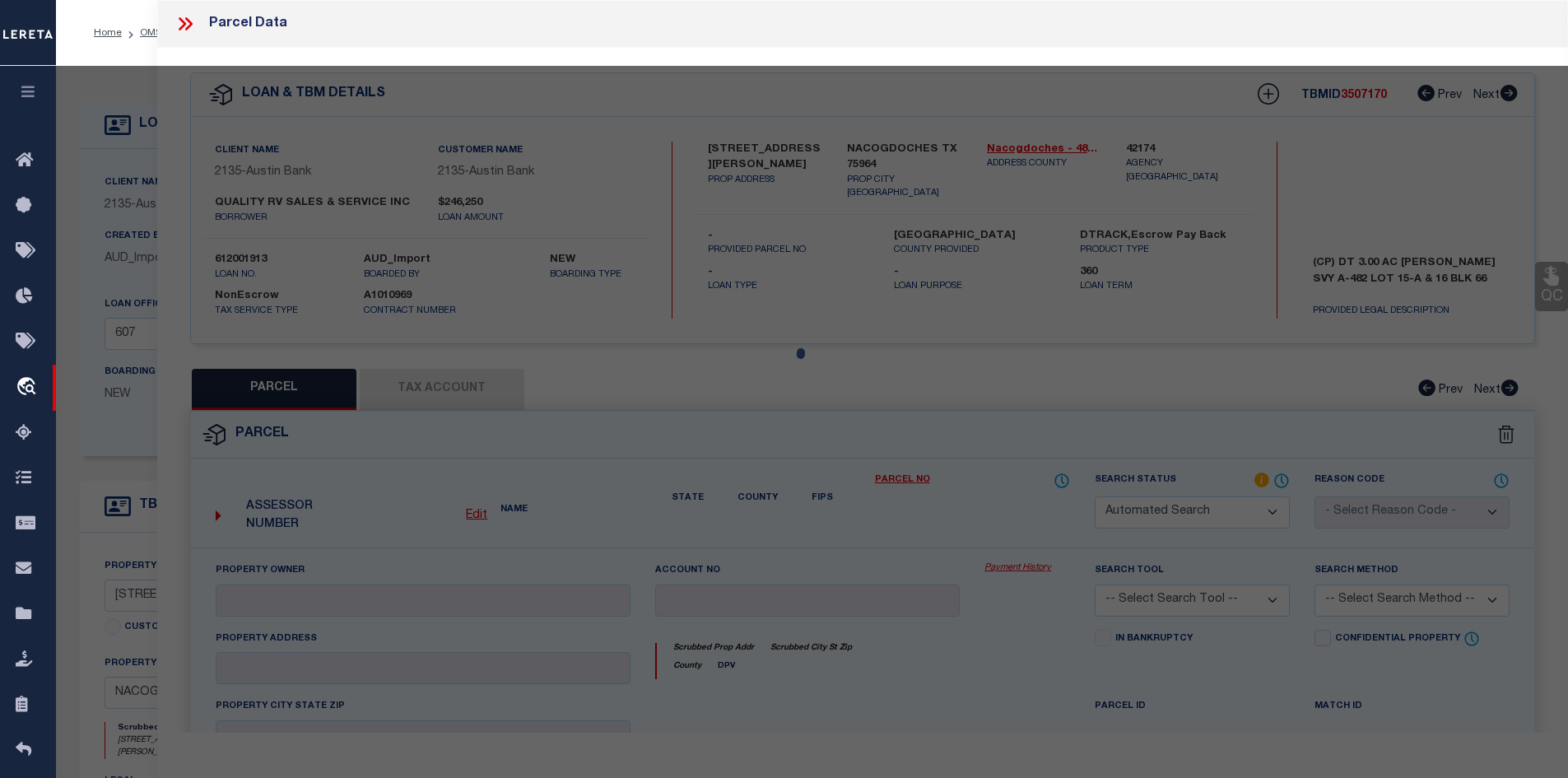
select select "IP"
checkbox input "false"
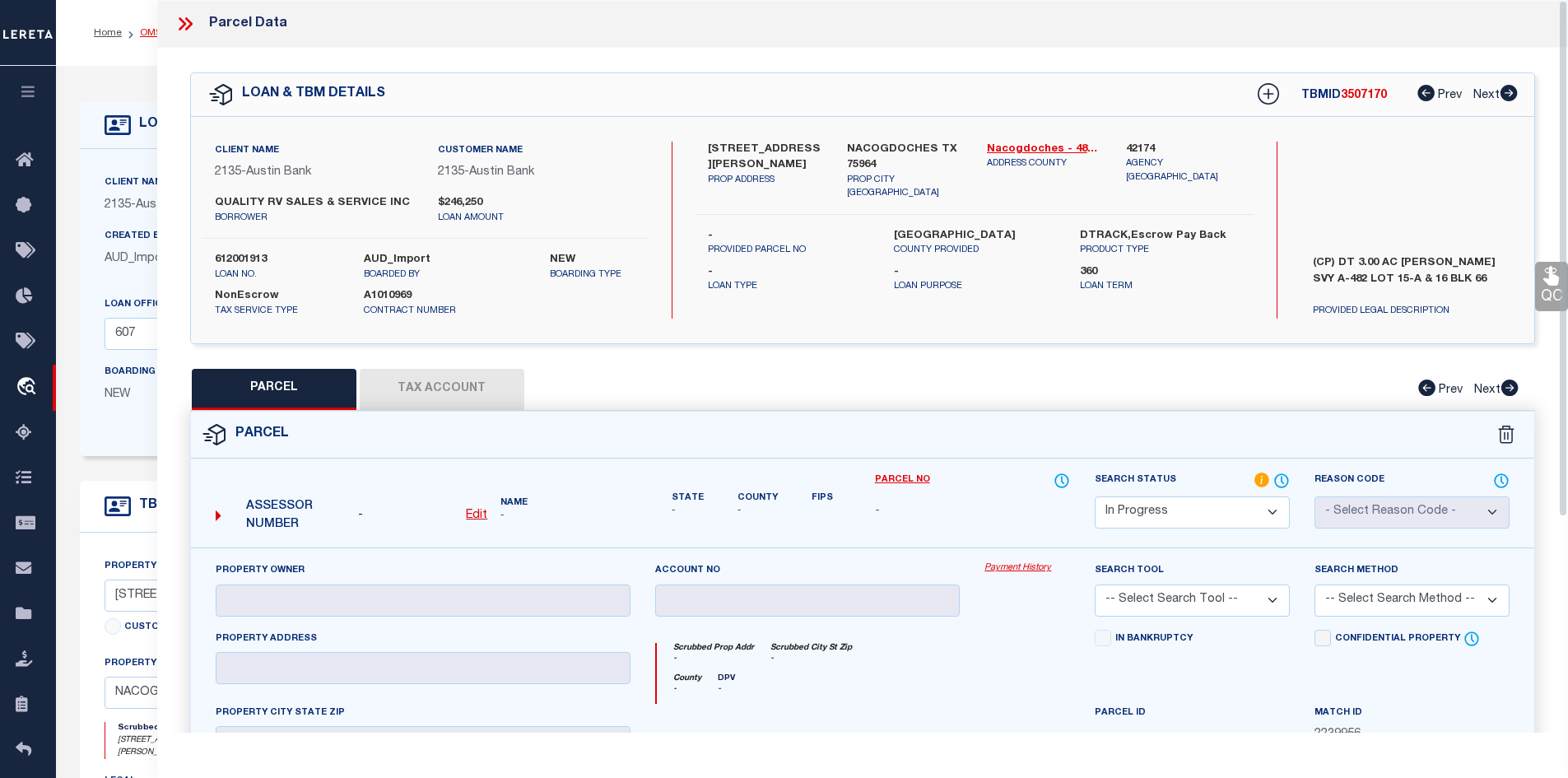
click at [146, 34] on link "OMS" at bounding box center [150, 33] width 22 height 10
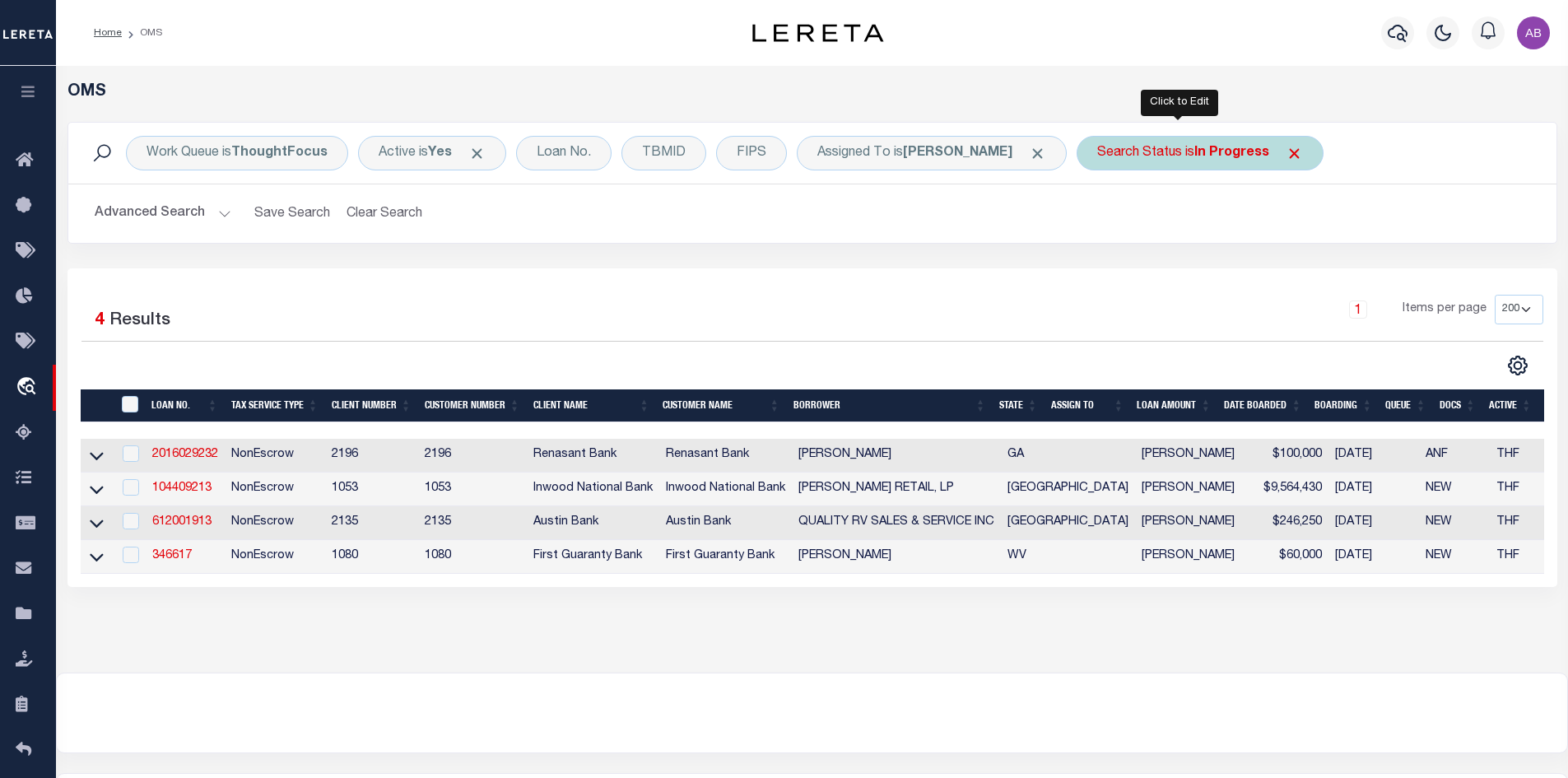
click at [1134, 152] on div "Search Status is In Progress" at bounding box center [1201, 153] width 247 height 35
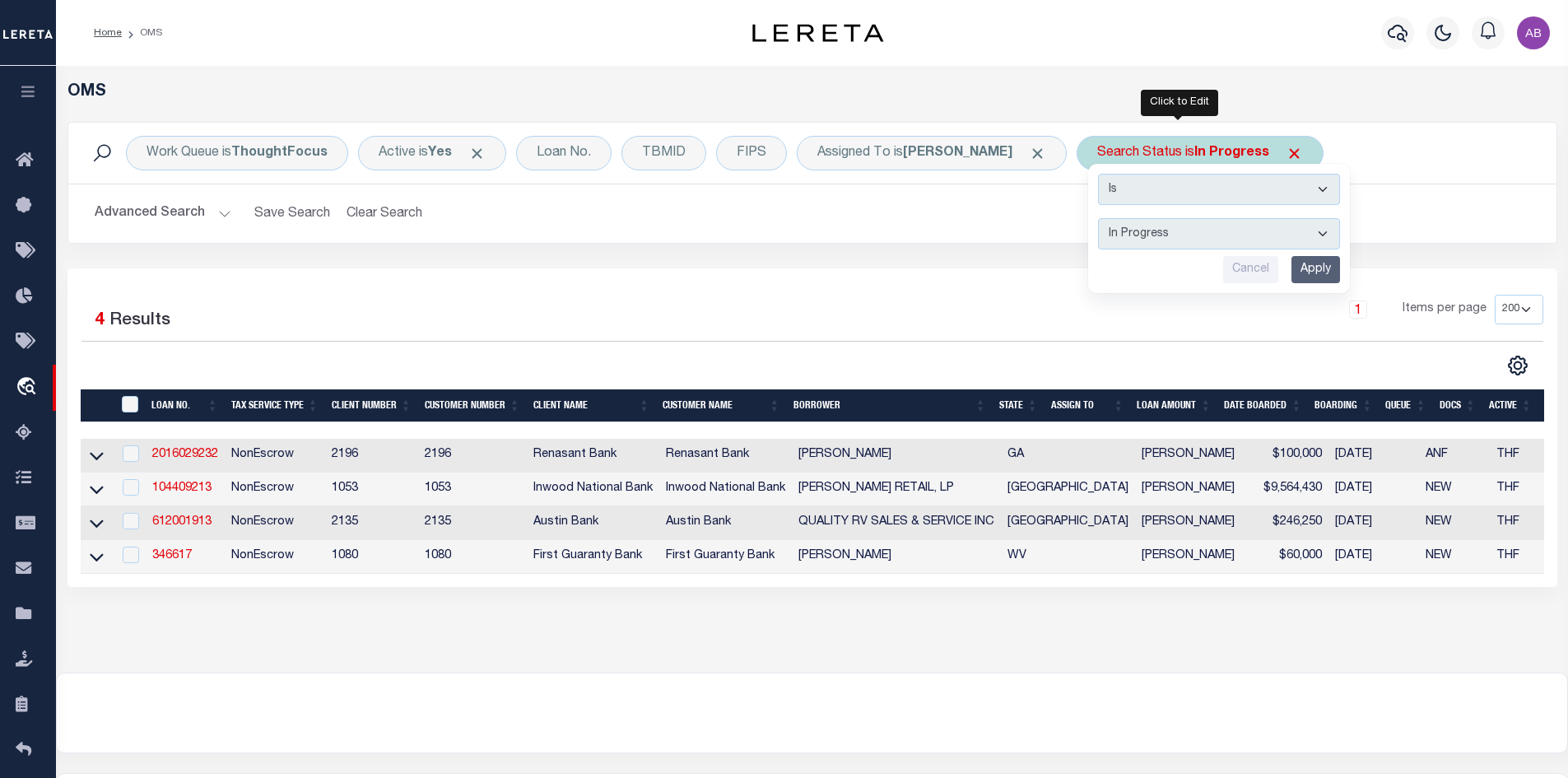
click at [1156, 240] on select "Automated Search Bad Parcel Complete Duplicate Parcel High Dollar Reporting In …" at bounding box center [1219, 233] width 242 height 31
select select "RD"
click at [1098, 218] on select "Automated Search Bad Parcel Complete Duplicate Parcel High Dollar Reporting In …" at bounding box center [1219, 233] width 242 height 31
click at [1291, 271] on input "Apply" at bounding box center [1315, 270] width 48 height 27
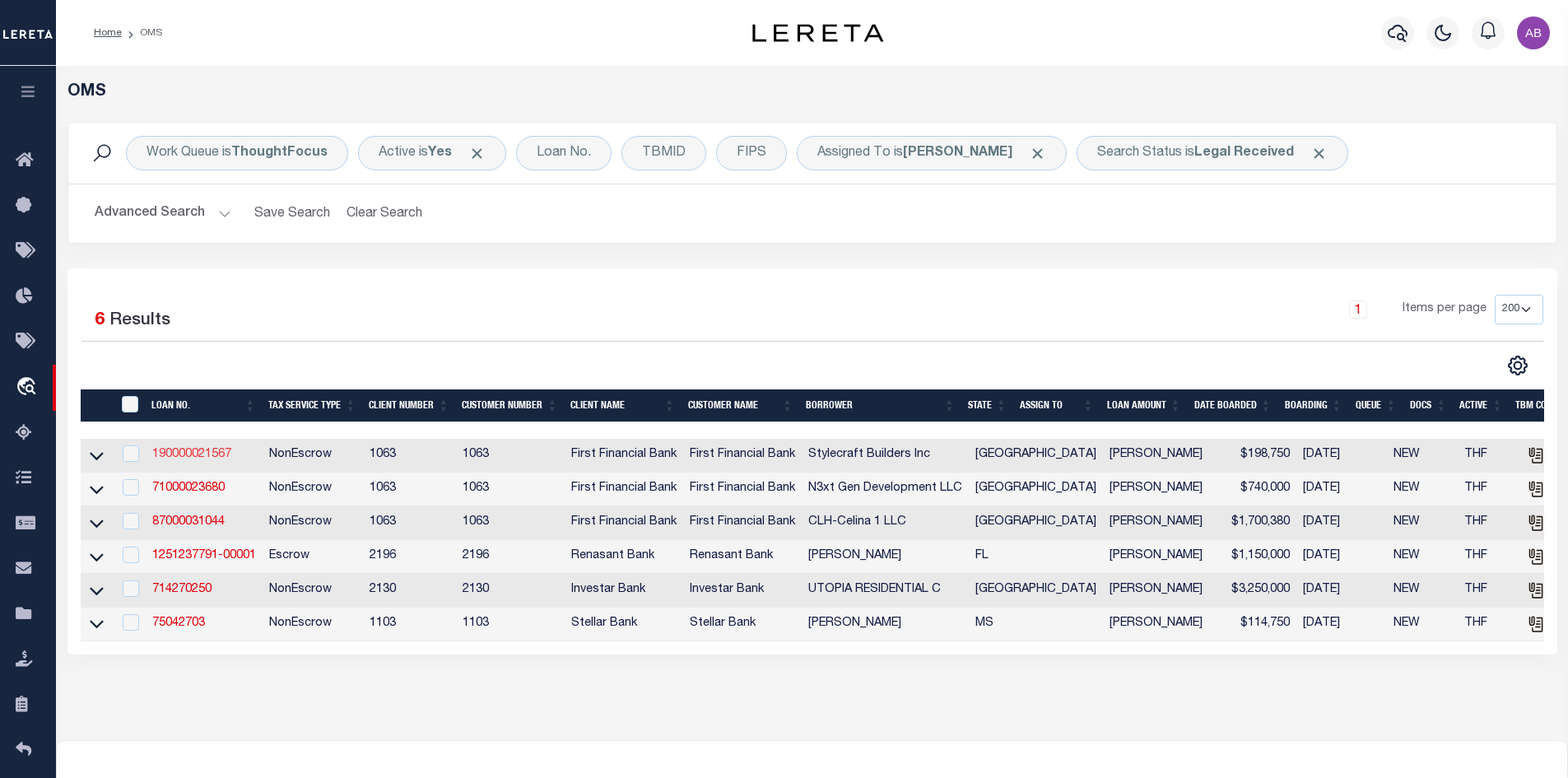
click at [208, 459] on link "190000021567" at bounding box center [192, 454] width 79 height 12
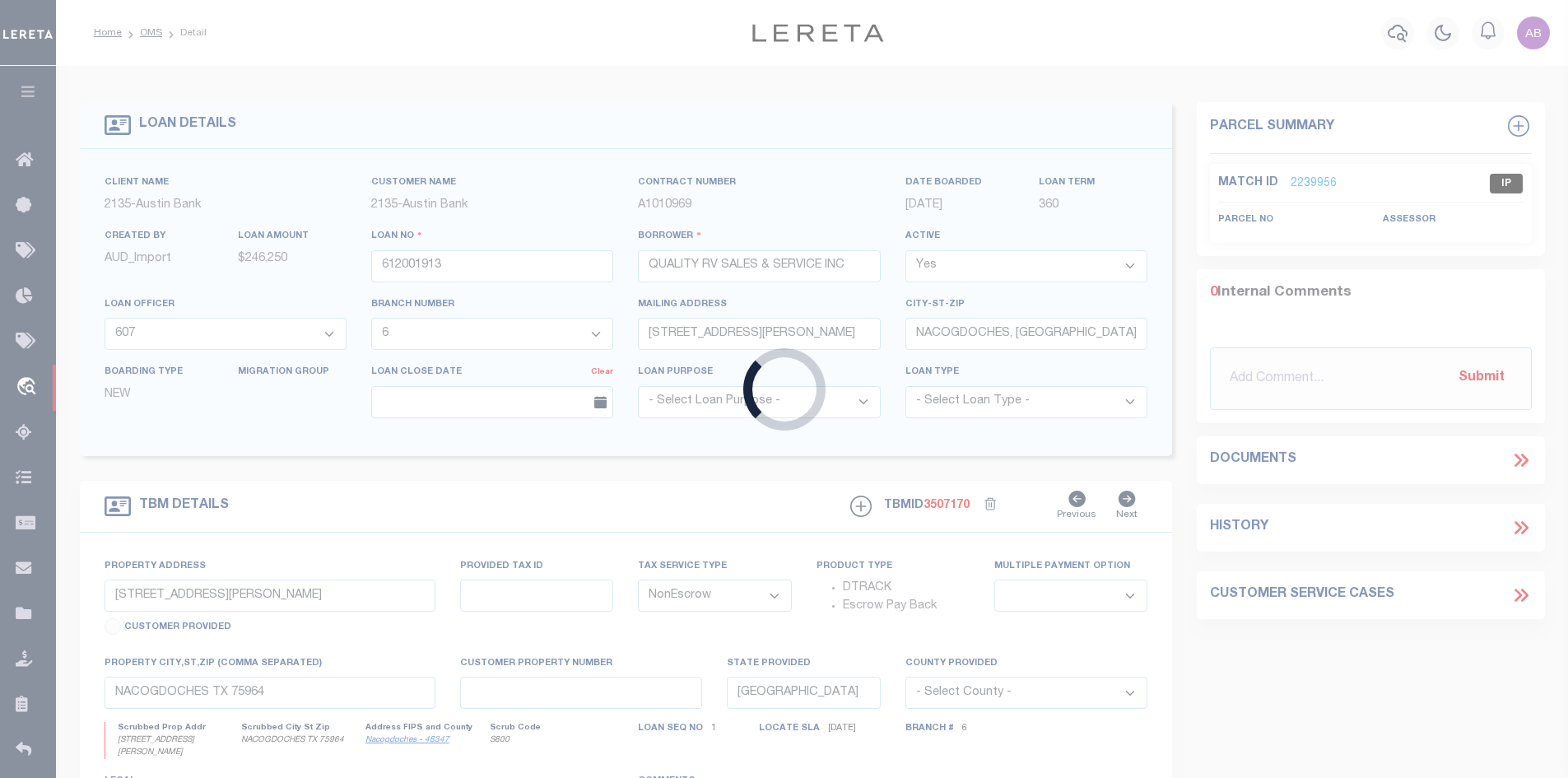
type input "190000021567"
type input "Stylecraft Builders Inc"
select select
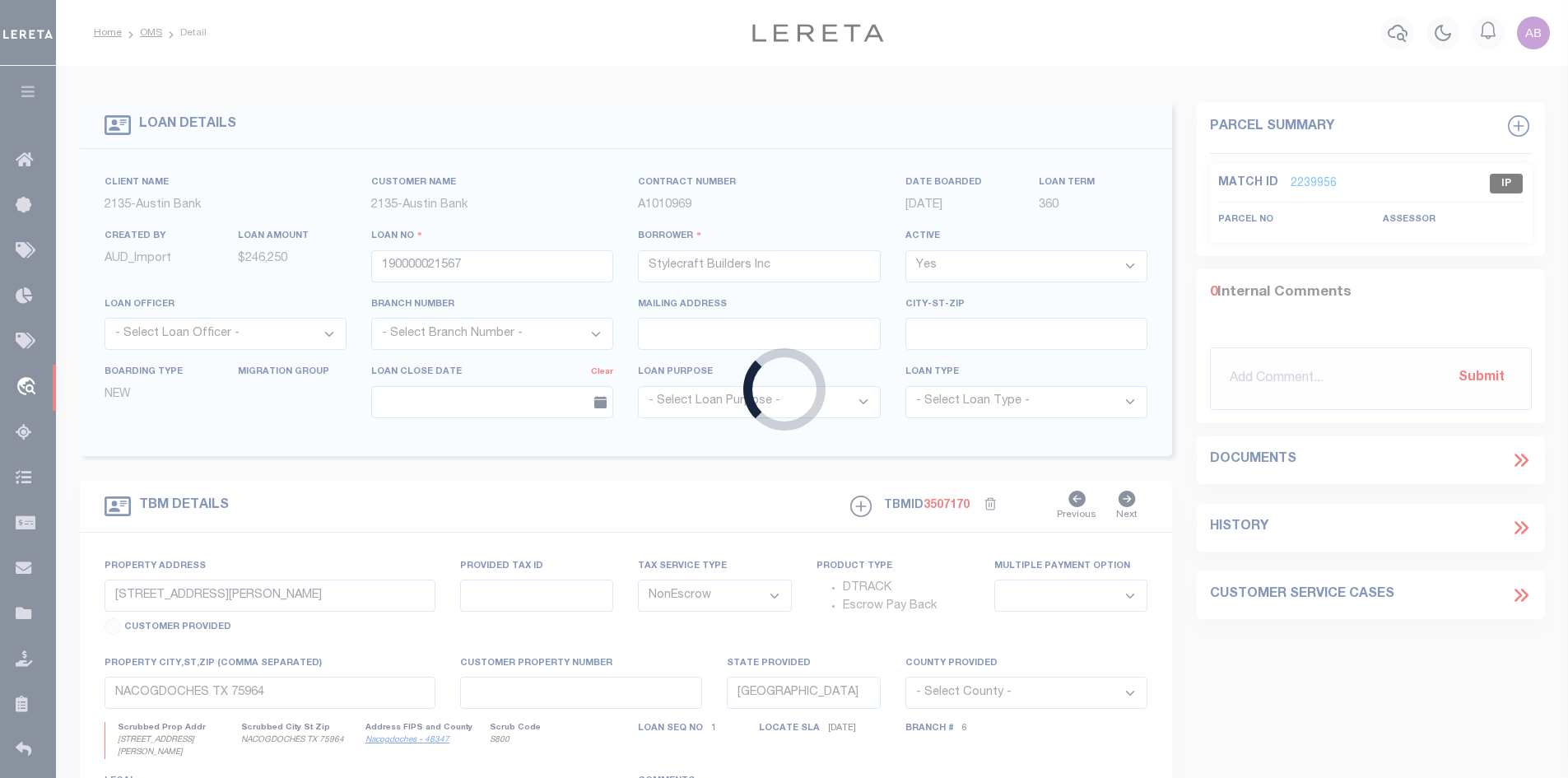
type input "4090 State Highway 6 S"
select select
type input "College Station TX 778458962"
select select
select select "9376"
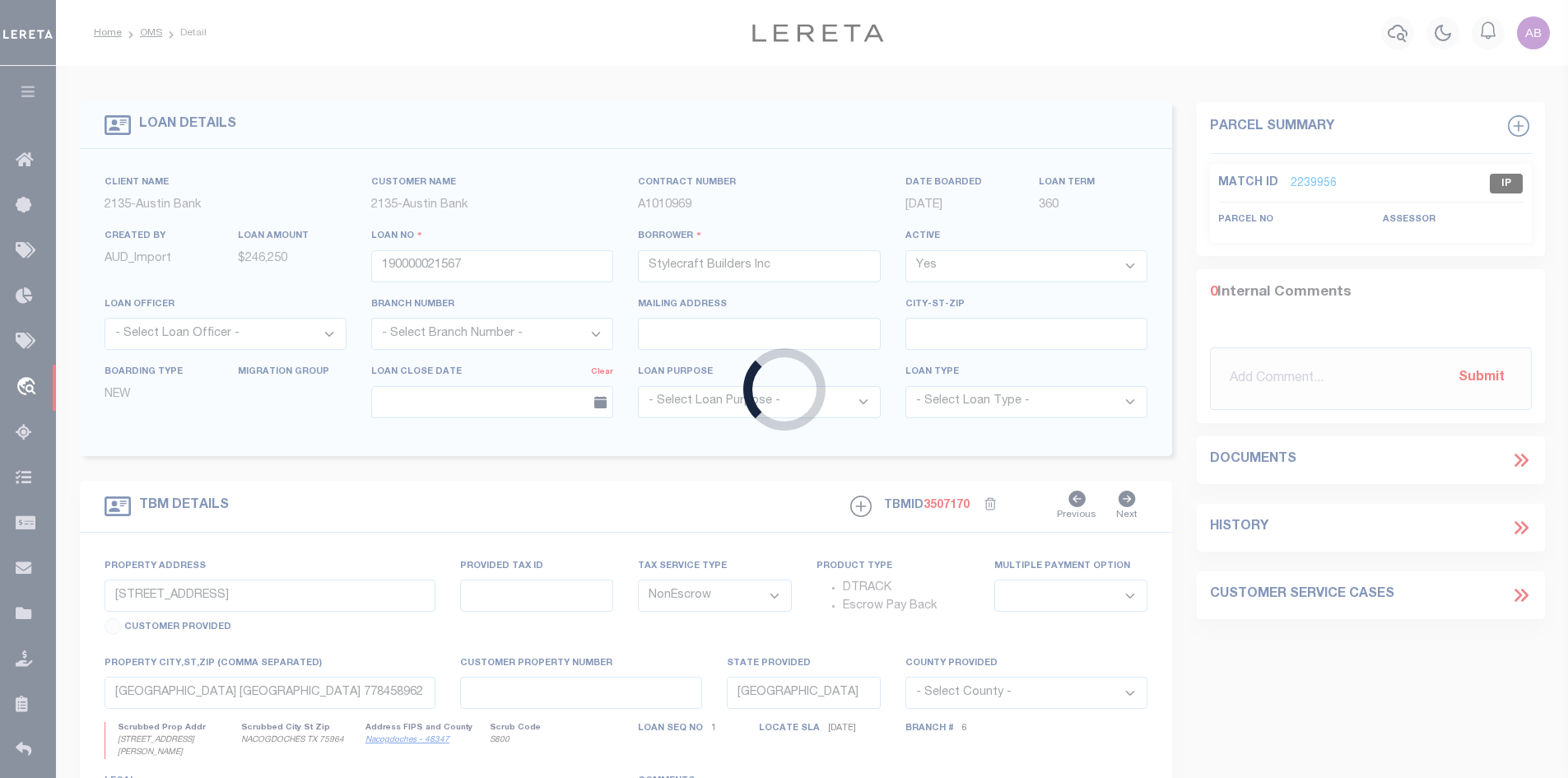
select select "3703"
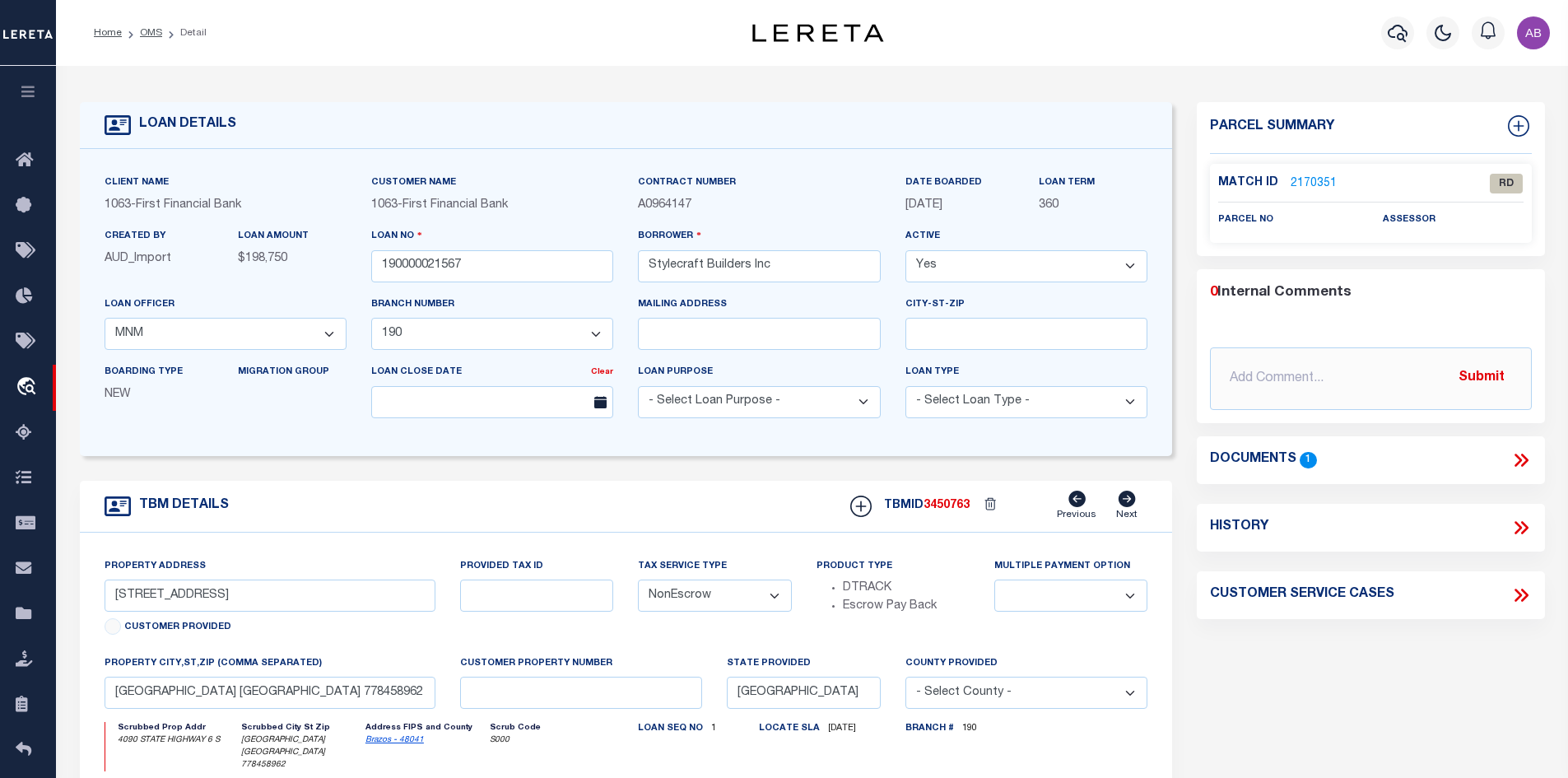
click at [208, 450] on div "Client Name 1063 - First Financial Bank Customer Name 1063 - First Financial Ba…" at bounding box center [627, 303] width 1094 height 307
click at [1524, 456] on icon at bounding box center [1525, 460] width 8 height 13
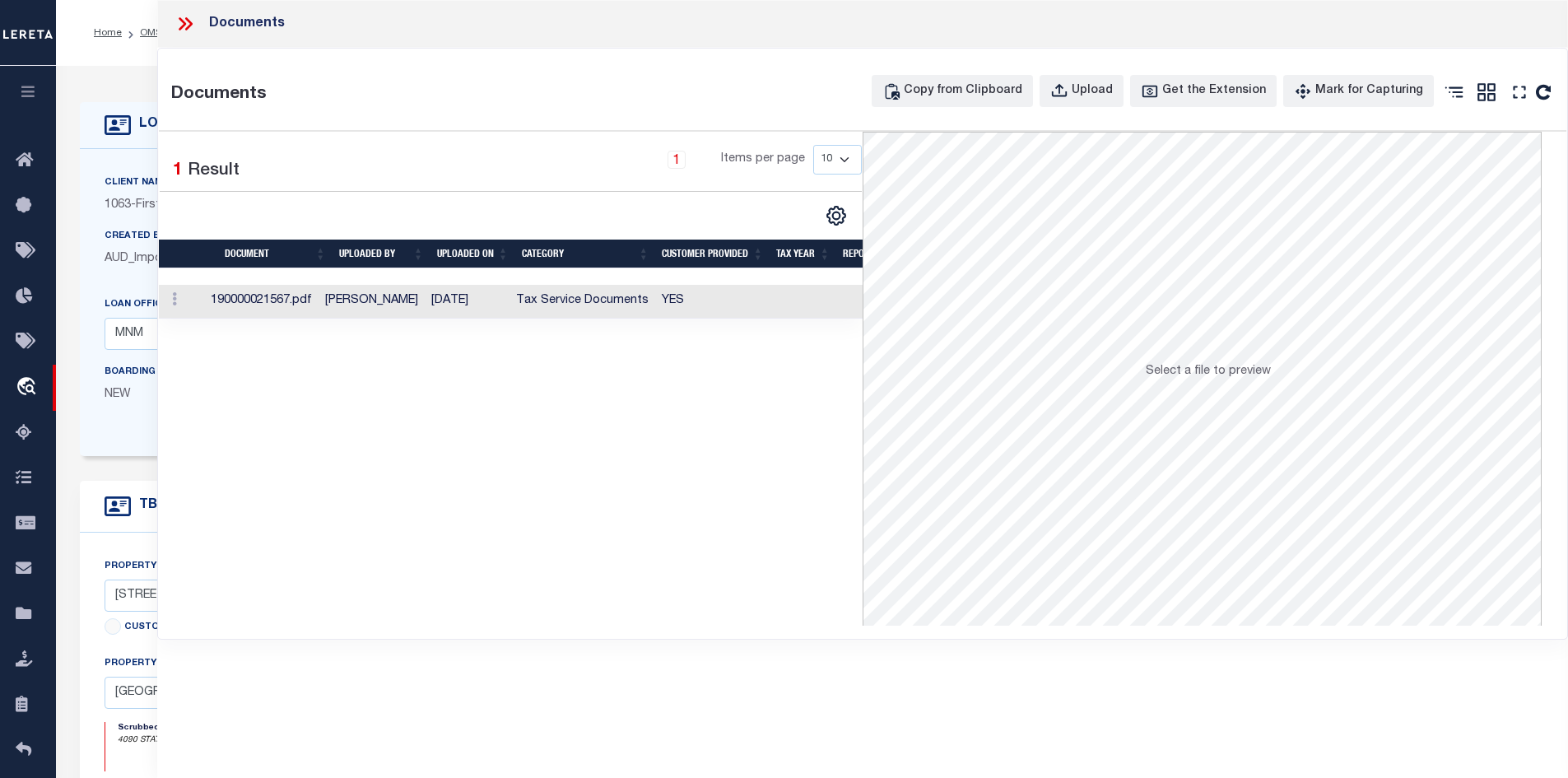
click at [689, 301] on td "YES" at bounding box center [713, 301] width 115 height 34
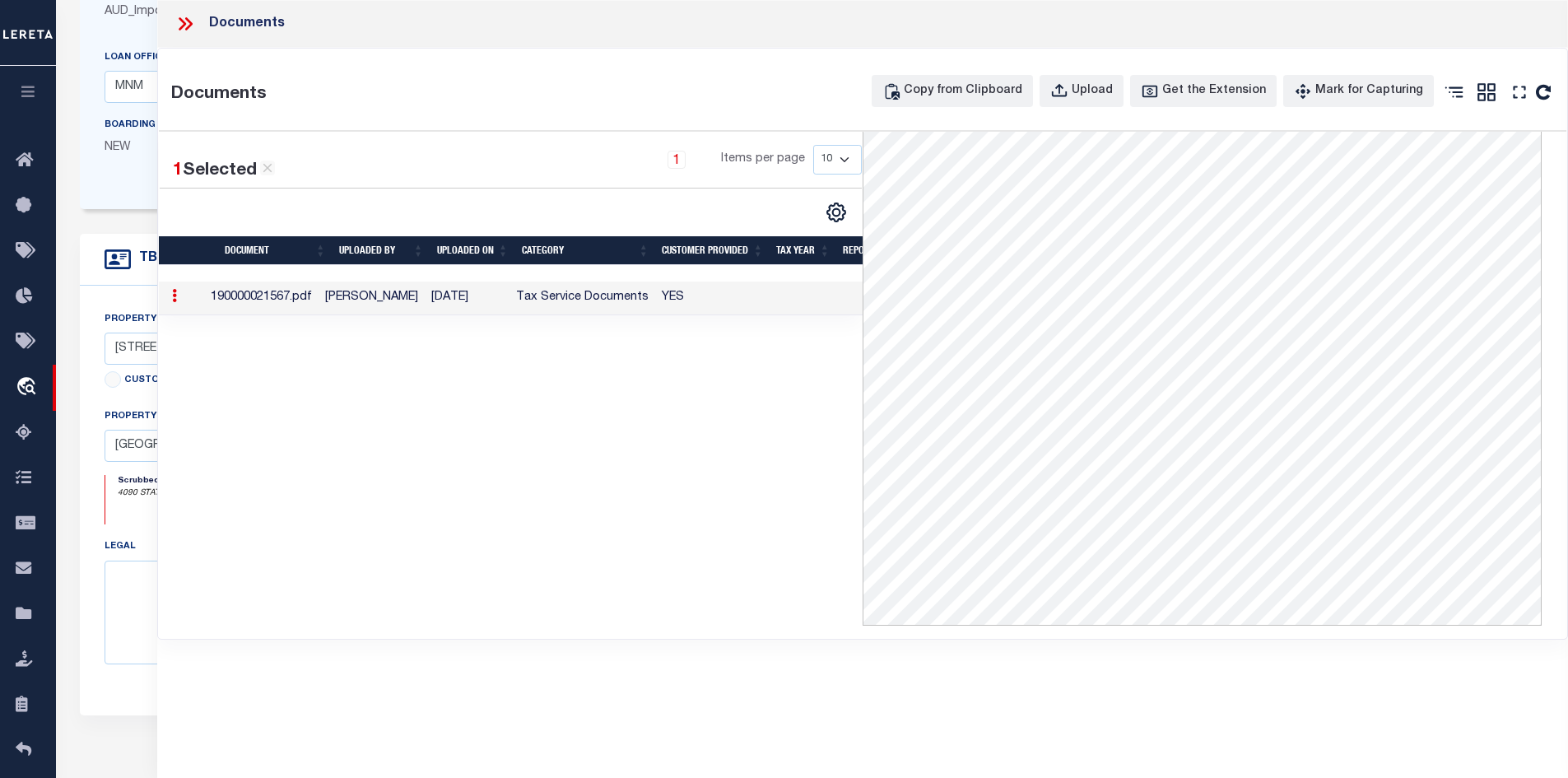
scroll to position [412, 0]
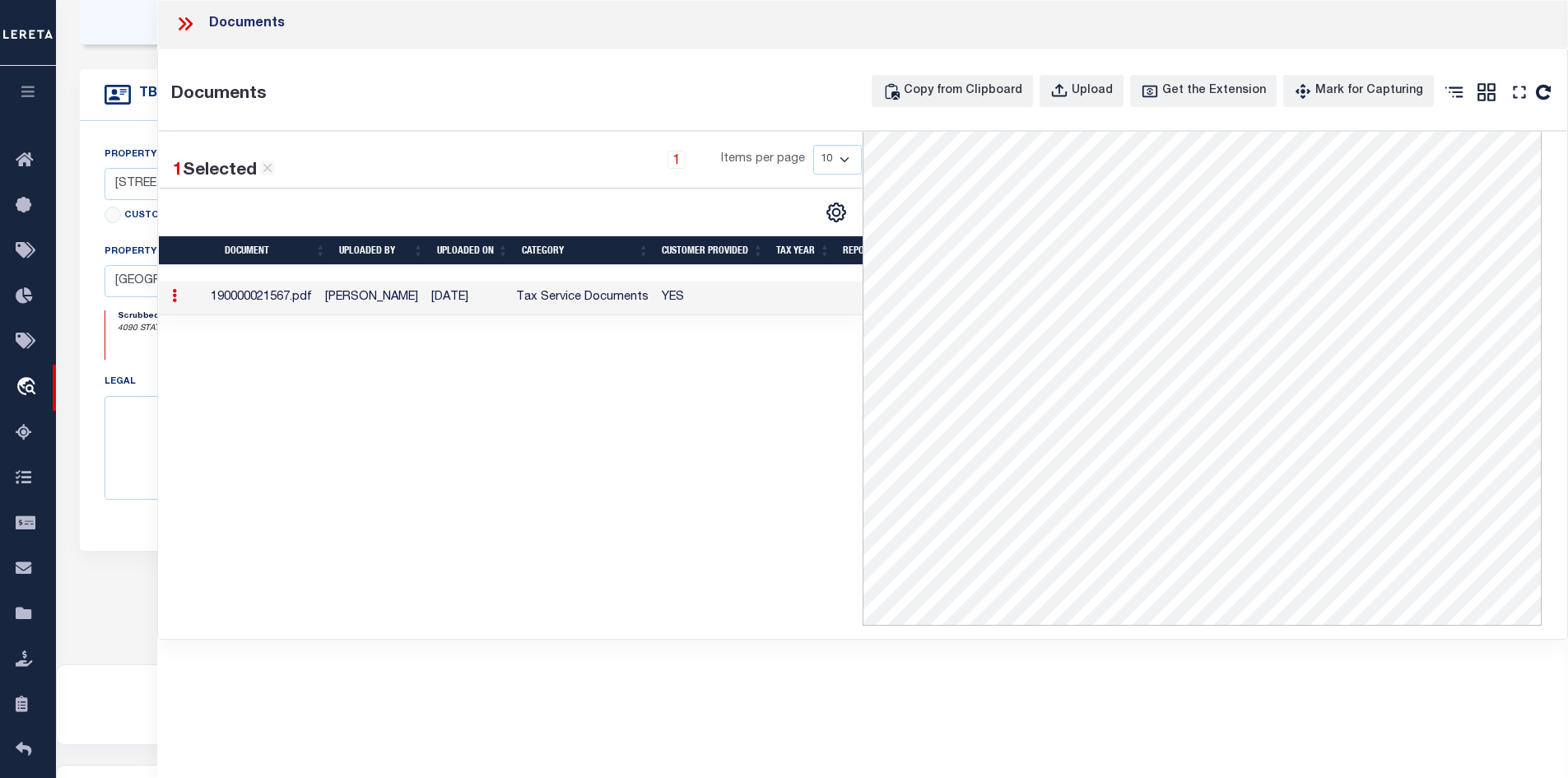
click at [183, 13] on icon at bounding box center [185, 24] width 21 height 21
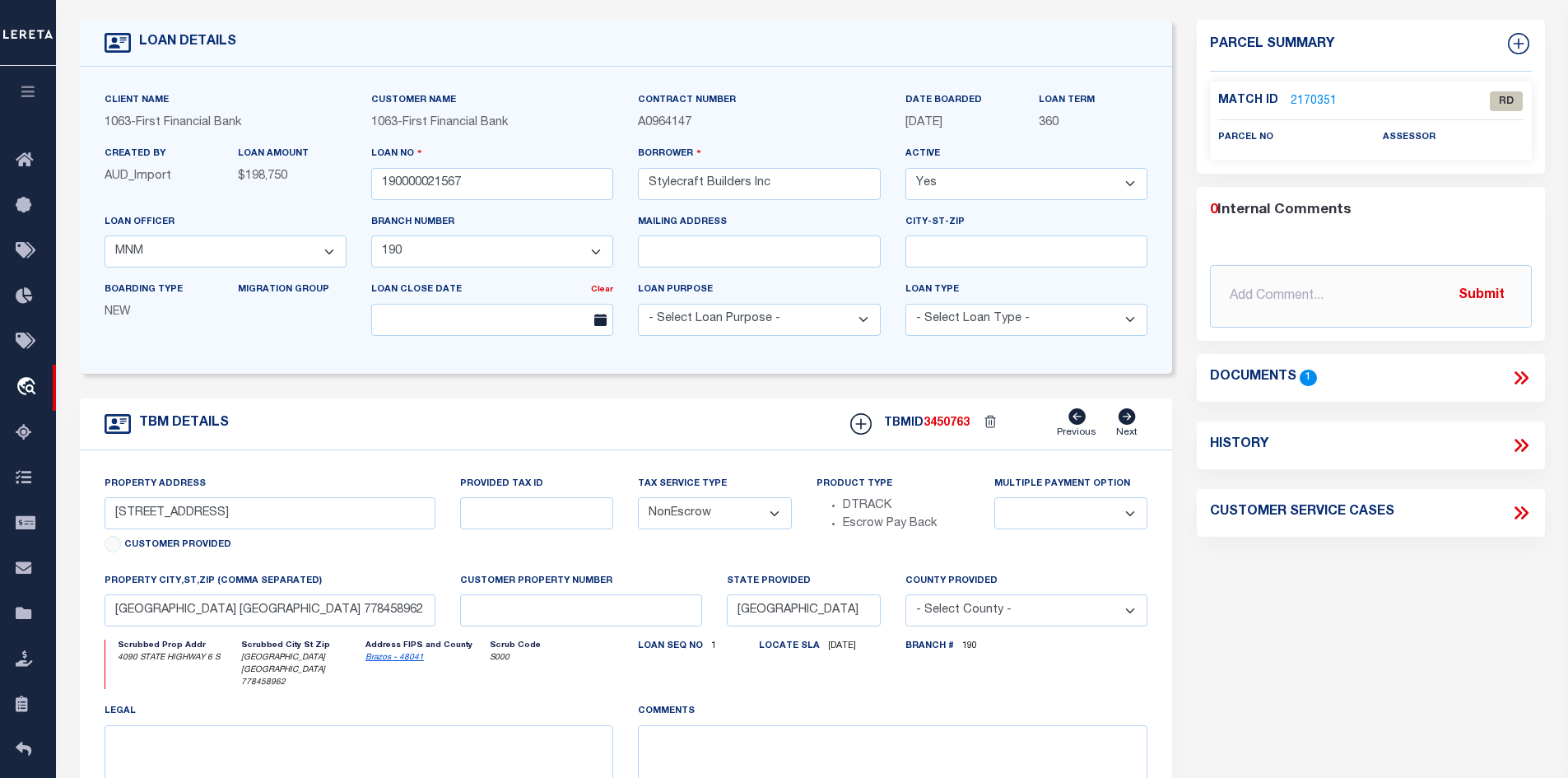
scroll to position [0, 0]
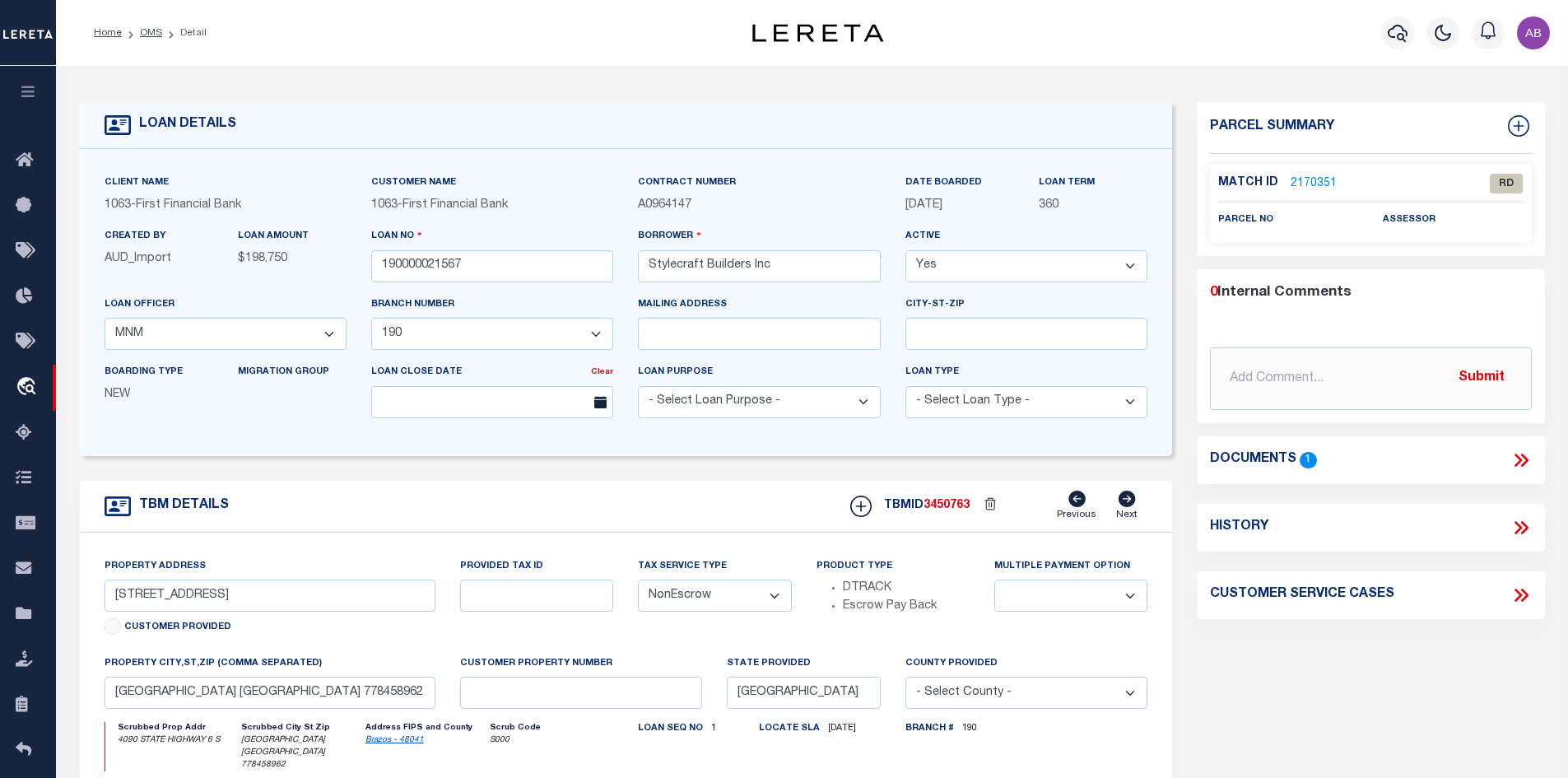
click at [1306, 175] on link "2170351" at bounding box center [1314, 184] width 46 height 17
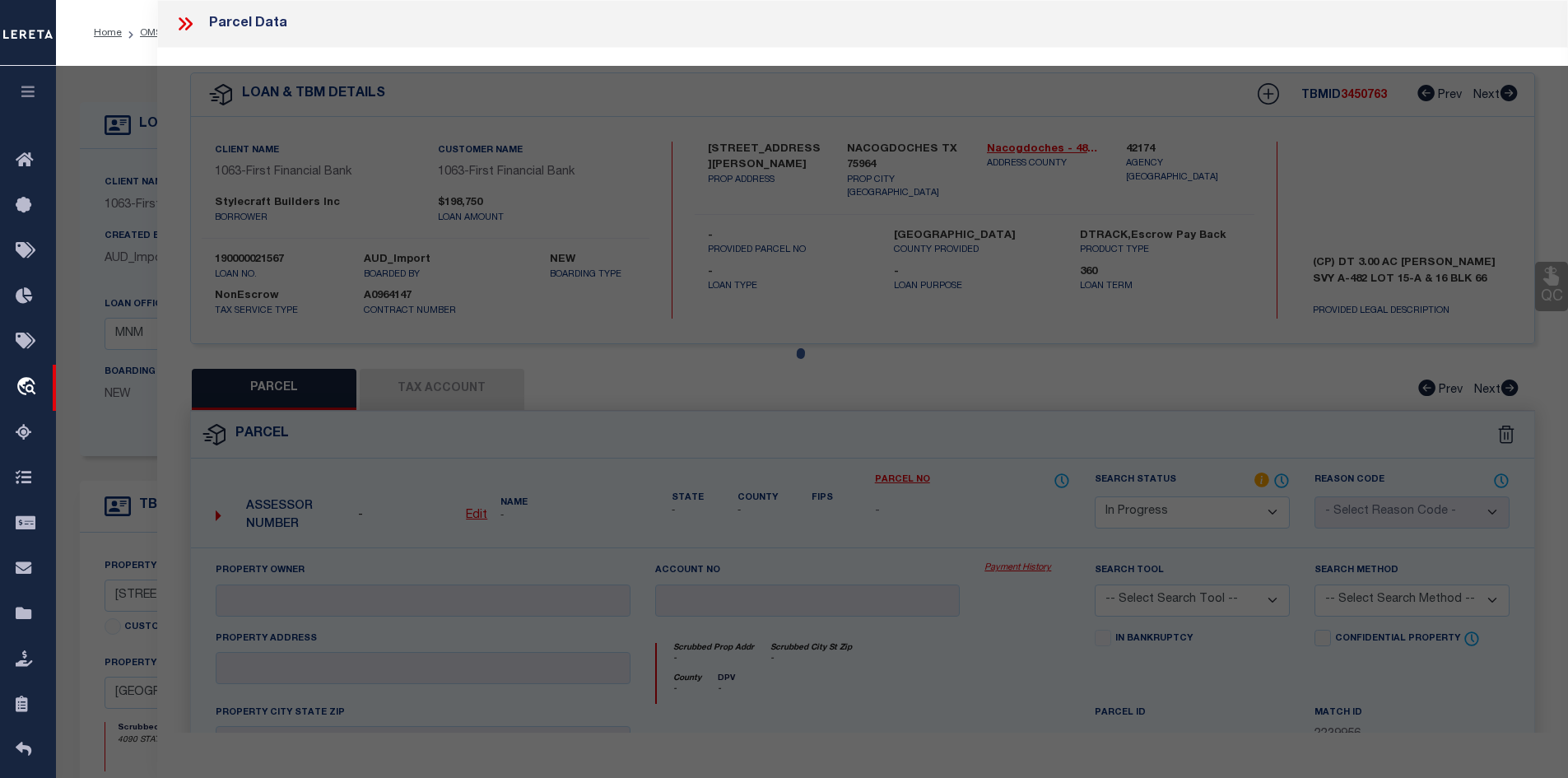
select select "AS"
checkbox input "false"
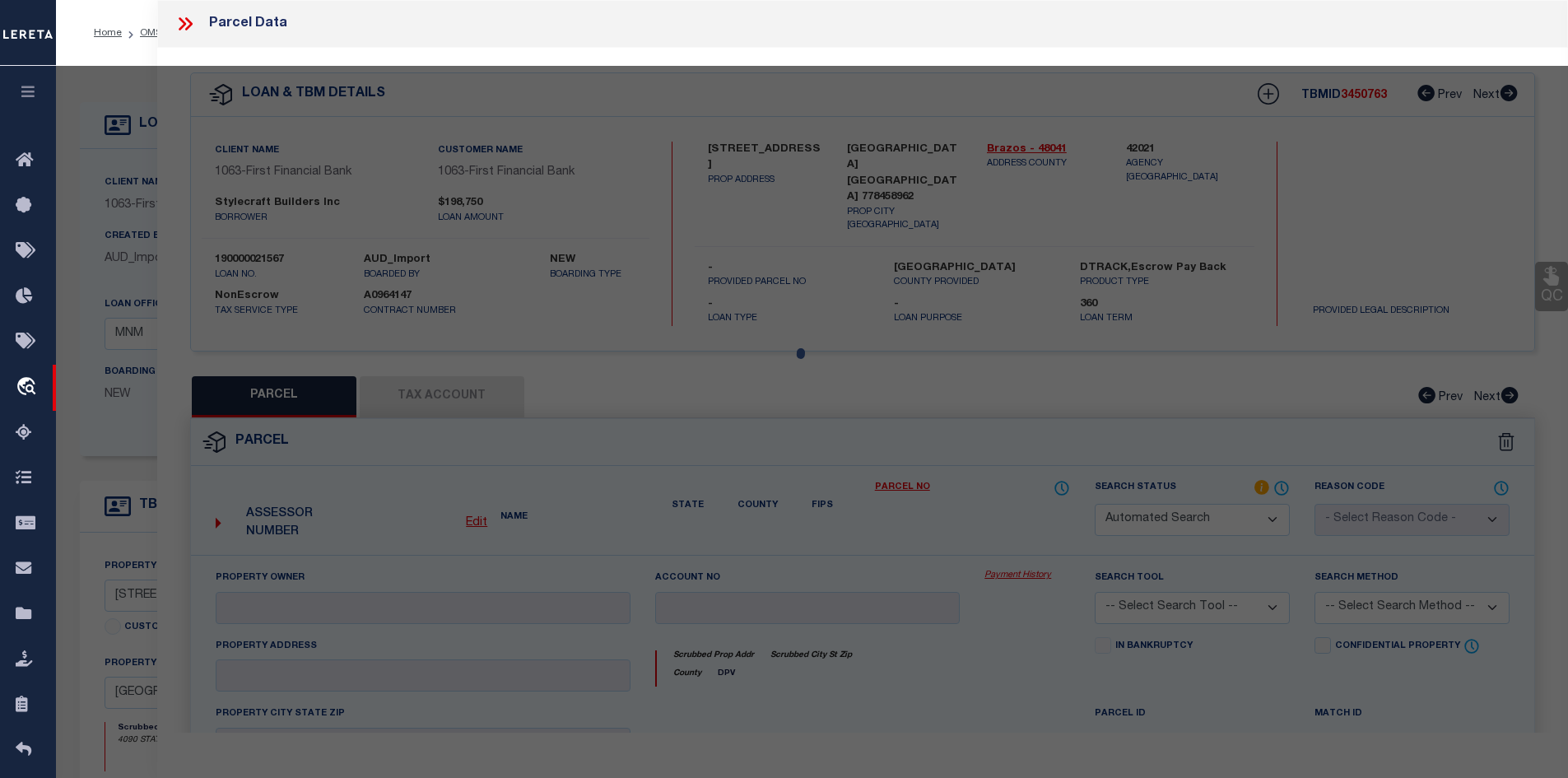
select select "RD"
checkbox input "false"
type textarea "Document uploaded that satisfies a legal requirement, changing from ND to RD"
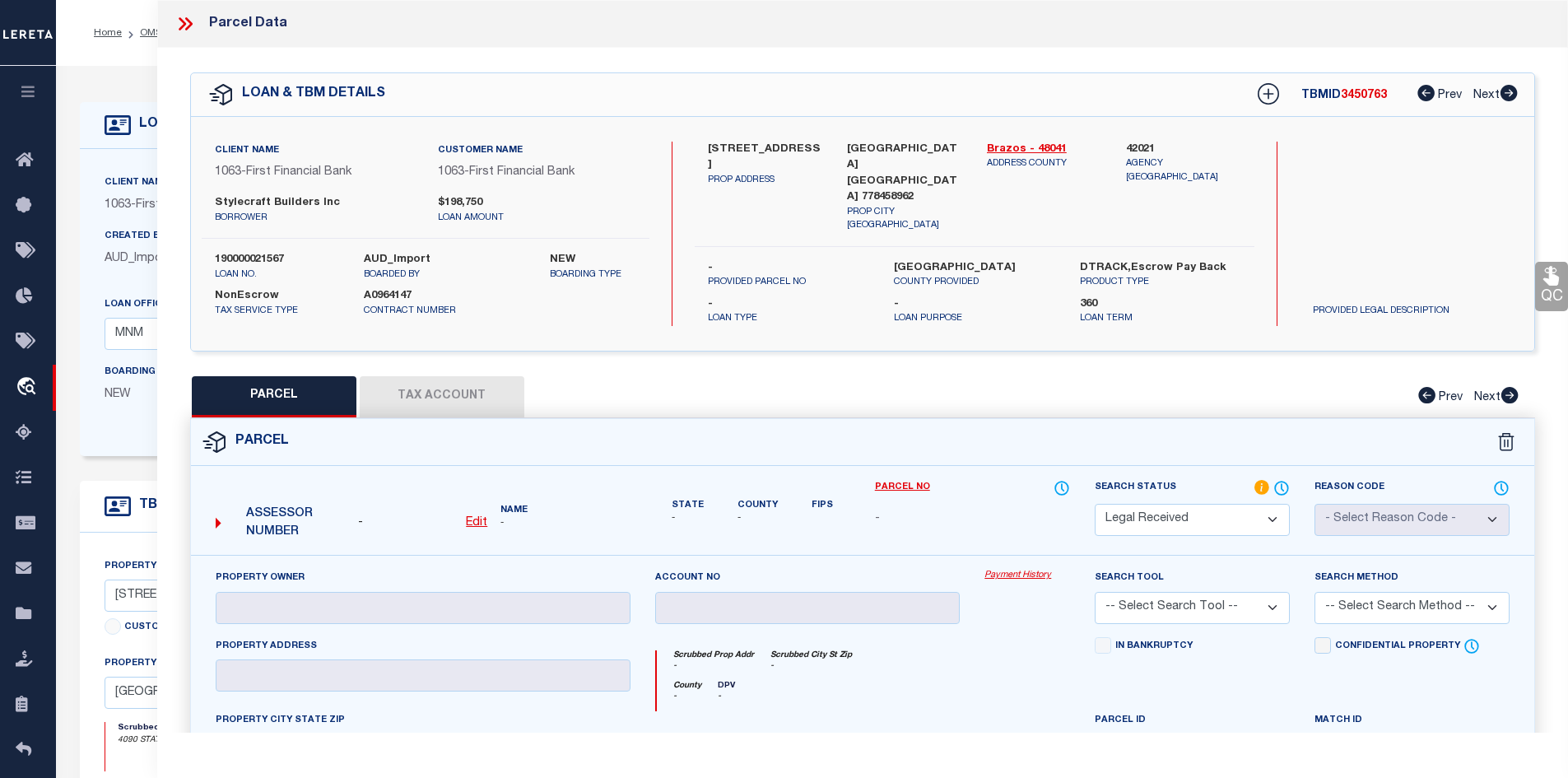
click at [1027, 157] on p "ADDRESS COUNTY" at bounding box center [1045, 164] width 116 height 14
click at [1018, 146] on link "Brazos - 48041" at bounding box center [1045, 149] width 116 height 16
click at [711, 144] on label "4090 State Highway 6 S" at bounding box center [766, 157] width 116 height 32
copy label "4090"
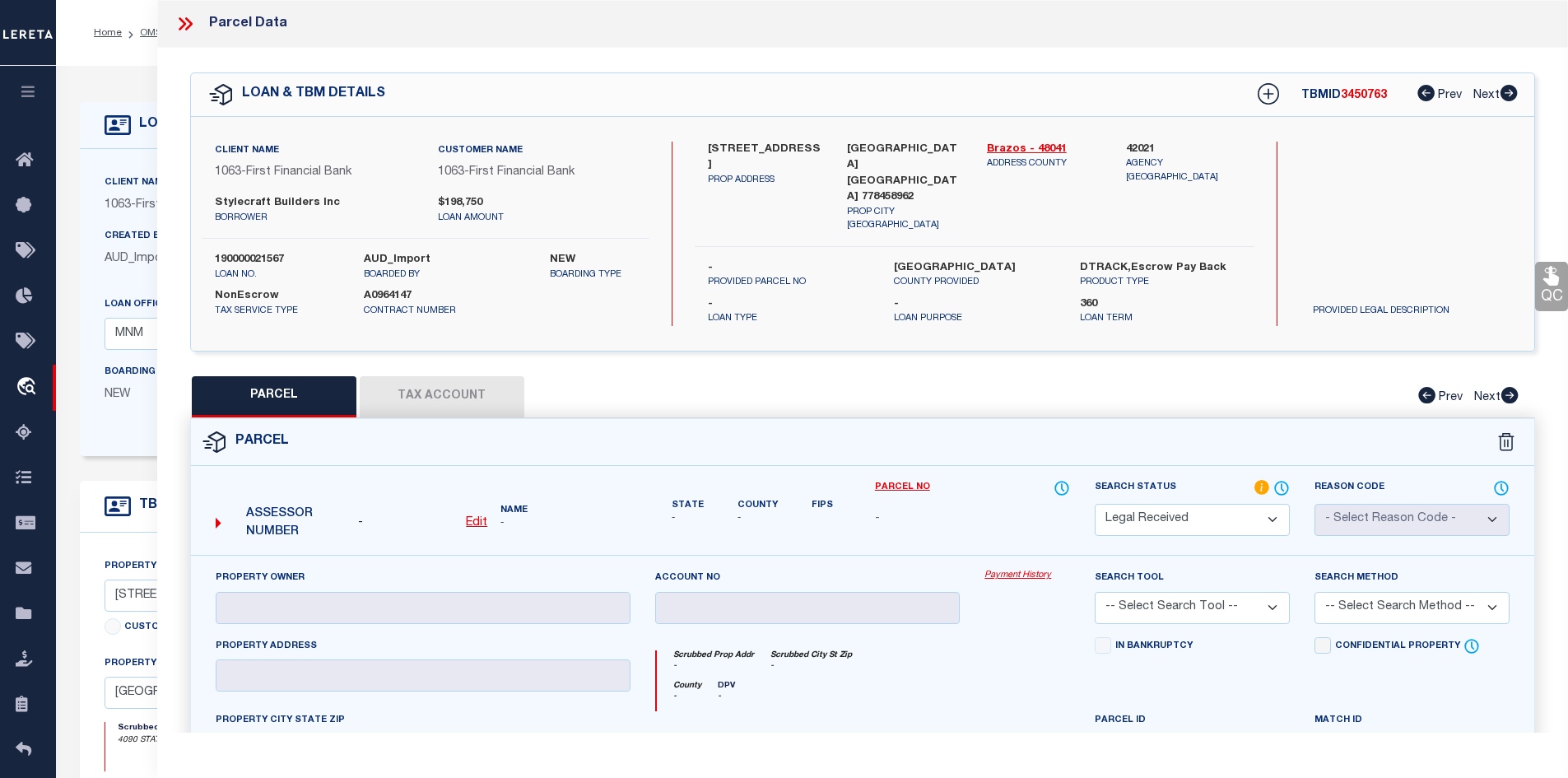
click at [236, 203] on label "Stylecraft Builders Inc" at bounding box center [314, 202] width 199 height 16
copy div "Stylecraft Builders Inc"
click at [182, 28] on icon at bounding box center [182, 24] width 8 height 13
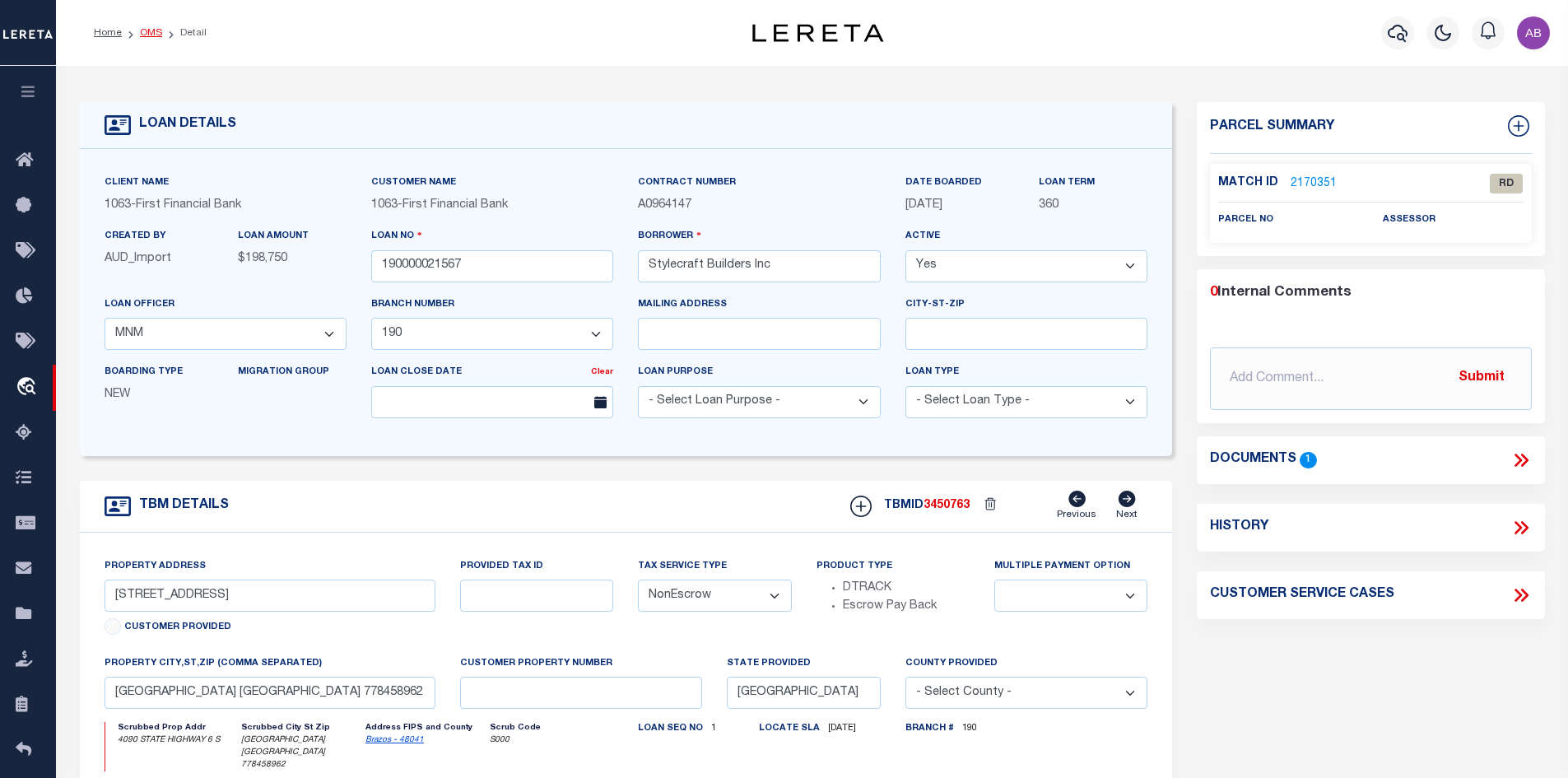
click at [149, 37] on link "OMS" at bounding box center [150, 33] width 22 height 10
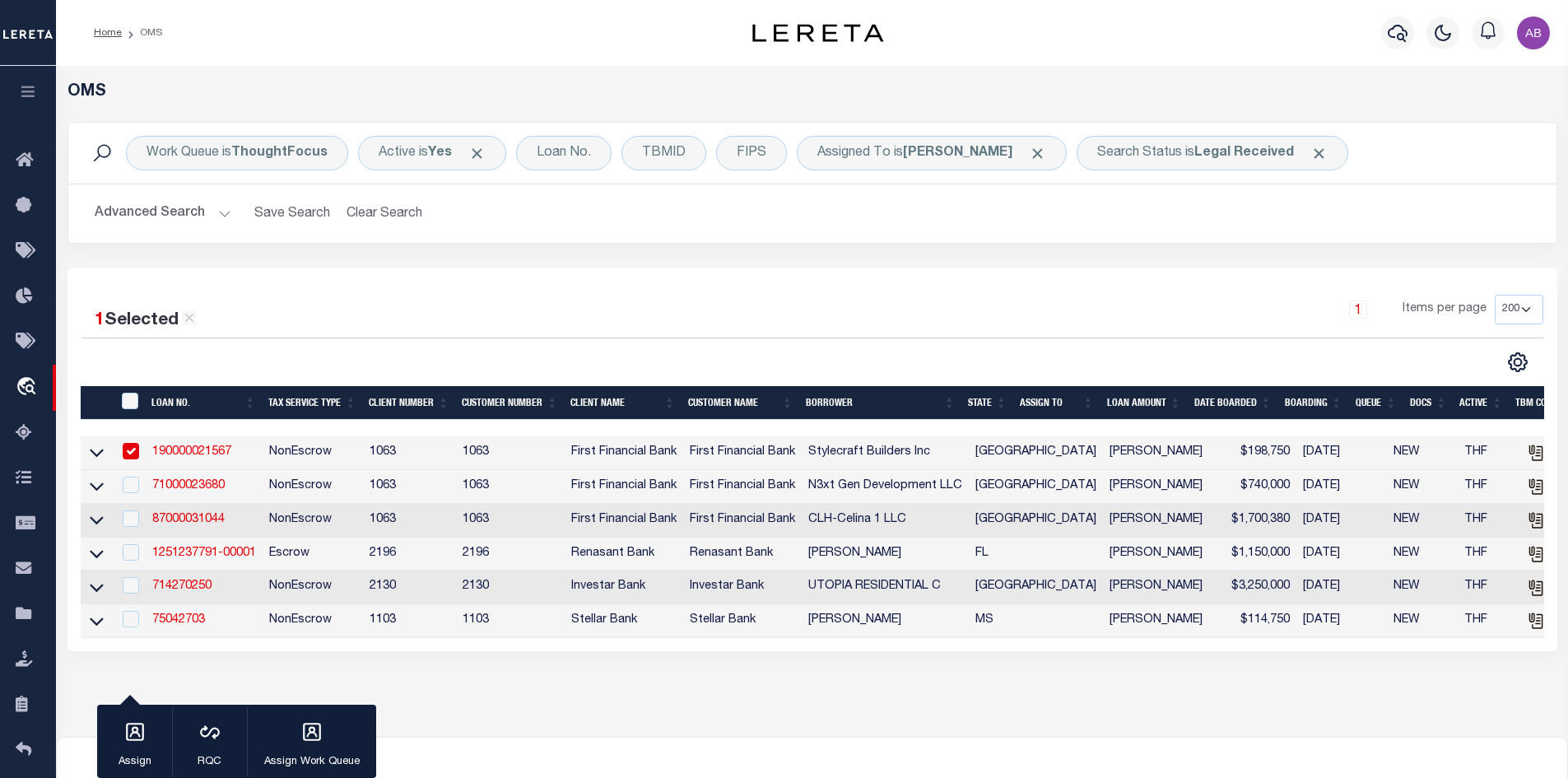
click at [132, 450] on input "checkbox" at bounding box center [130, 450] width 16 height 16
checkbox input "false"
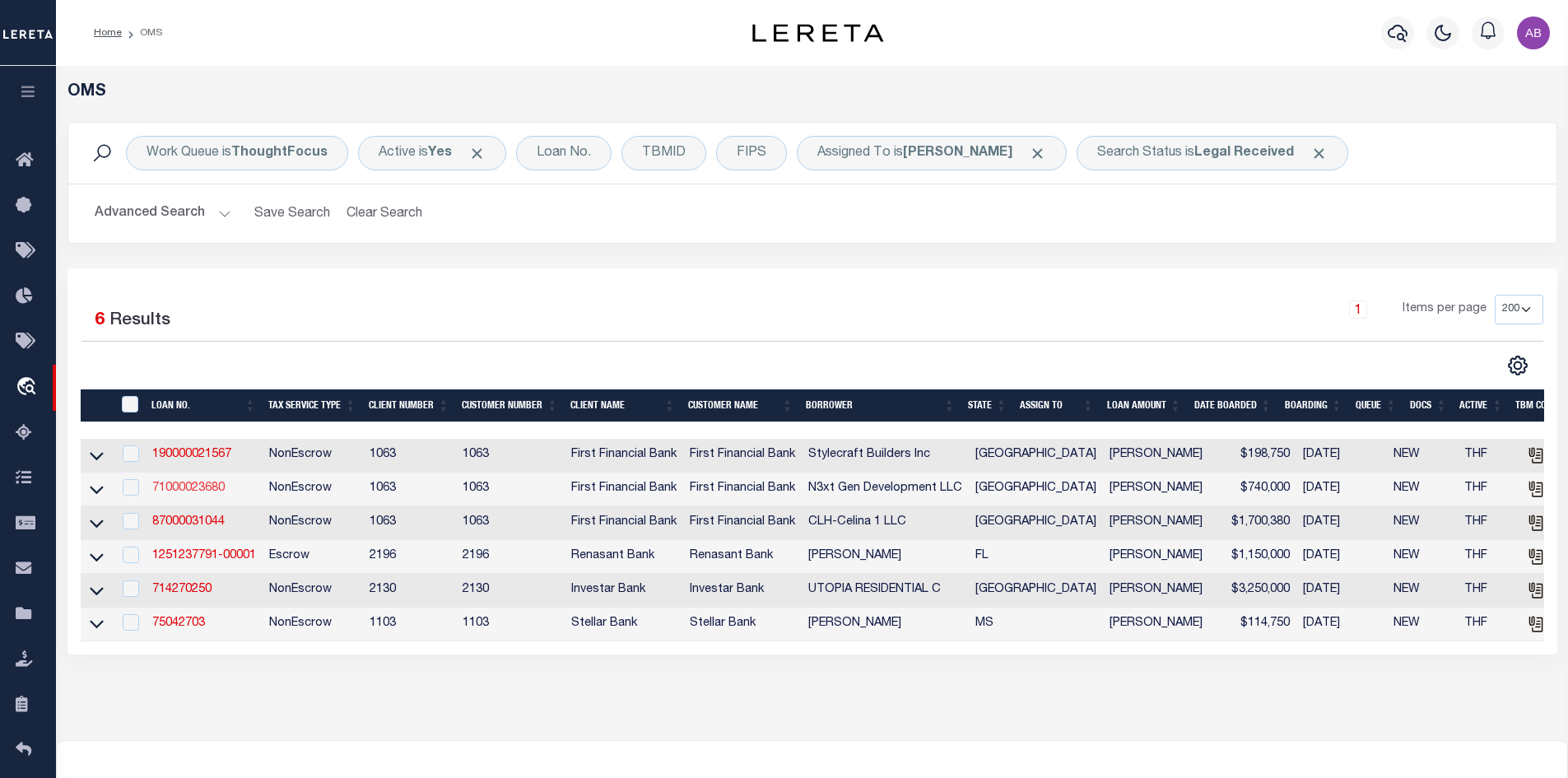
click at [183, 488] on link "71000023680" at bounding box center [188, 488] width 72 height 12
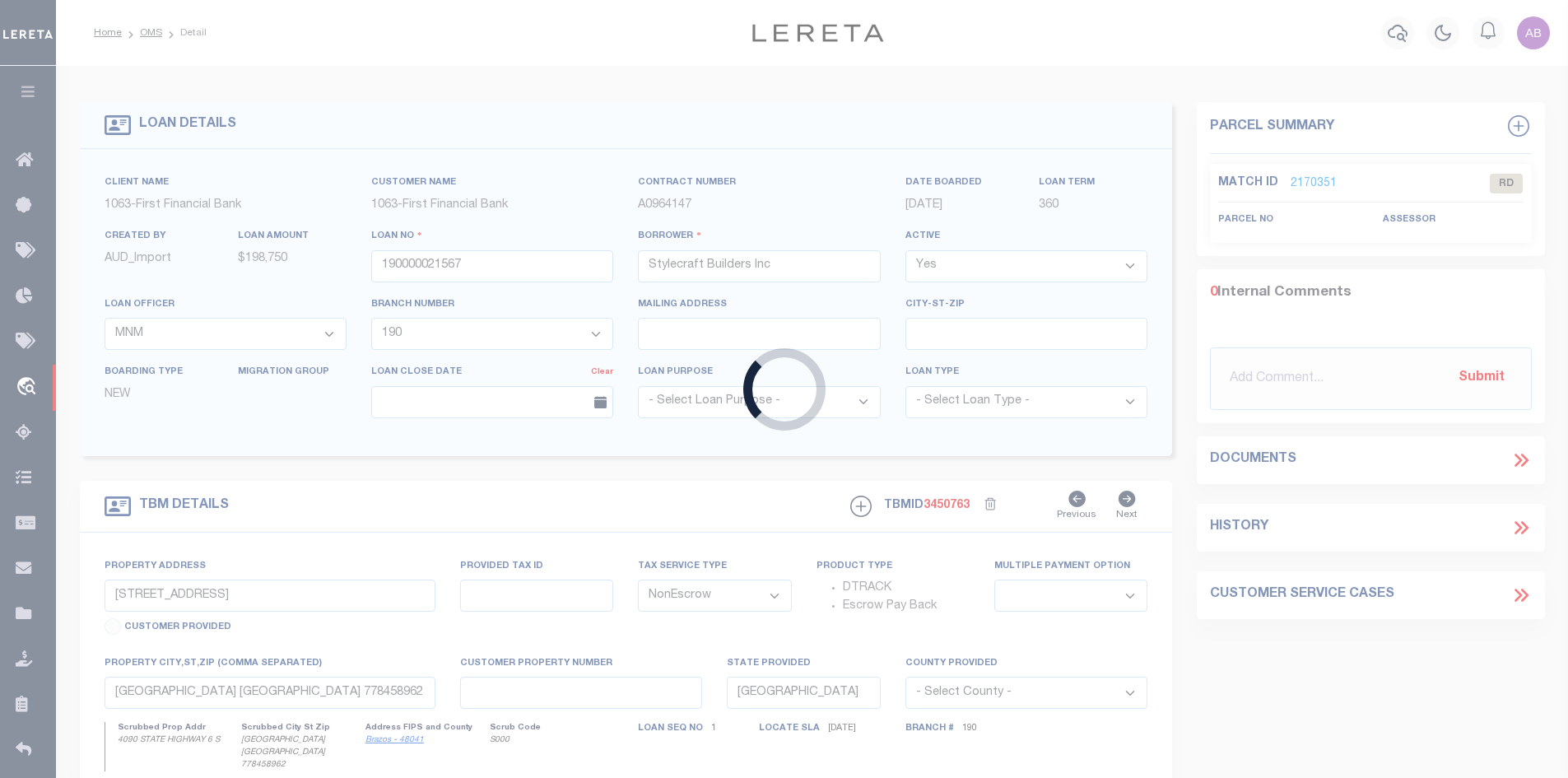
type input "71000023680"
type input "N3xt Gen Development LLC"
select select "4837"
select select "528"
select select "400"
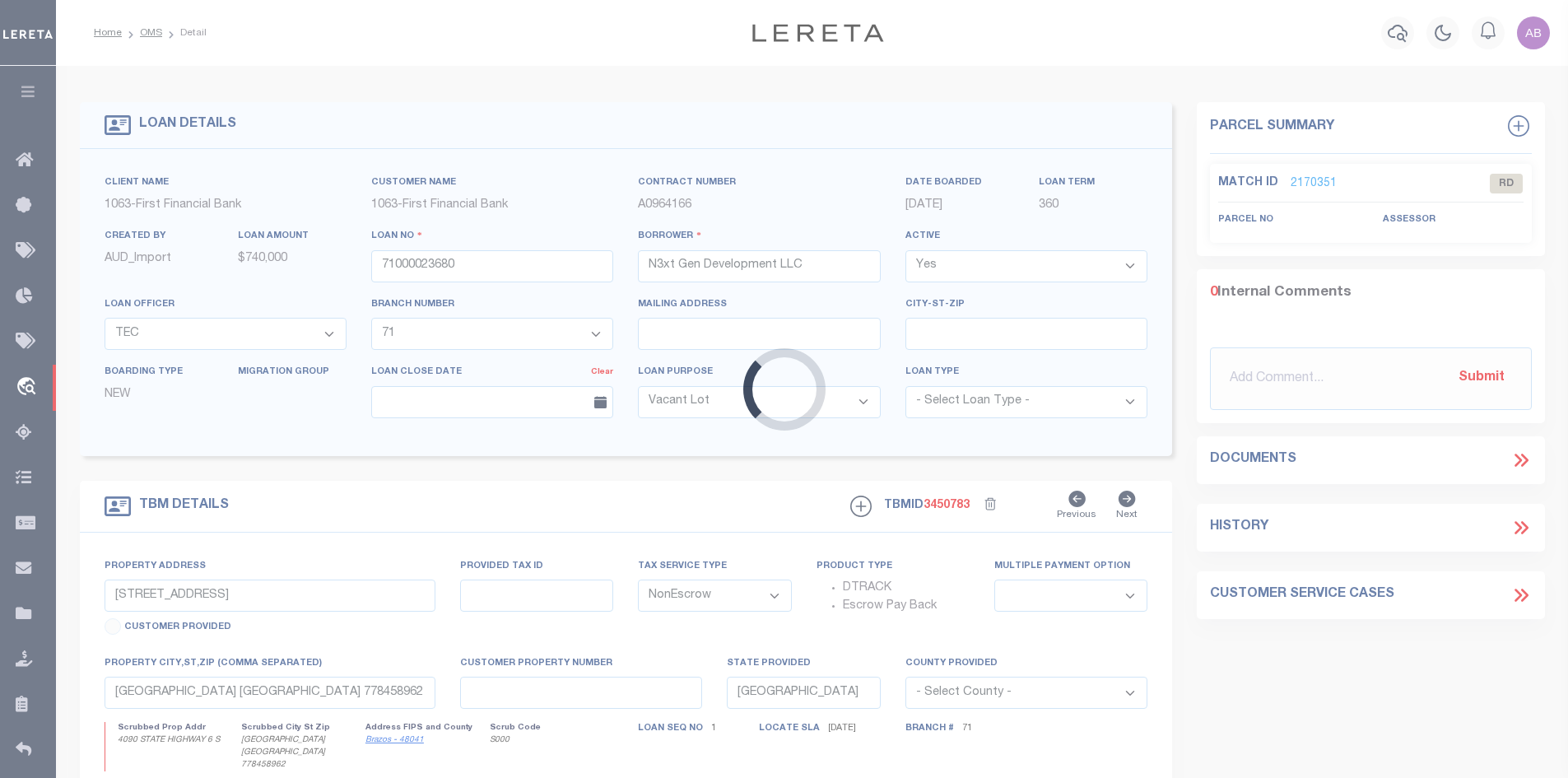
type input "90 Tack Rd"
select select
type input "Mineral Wells TX 76067"
select select
select select "4837"
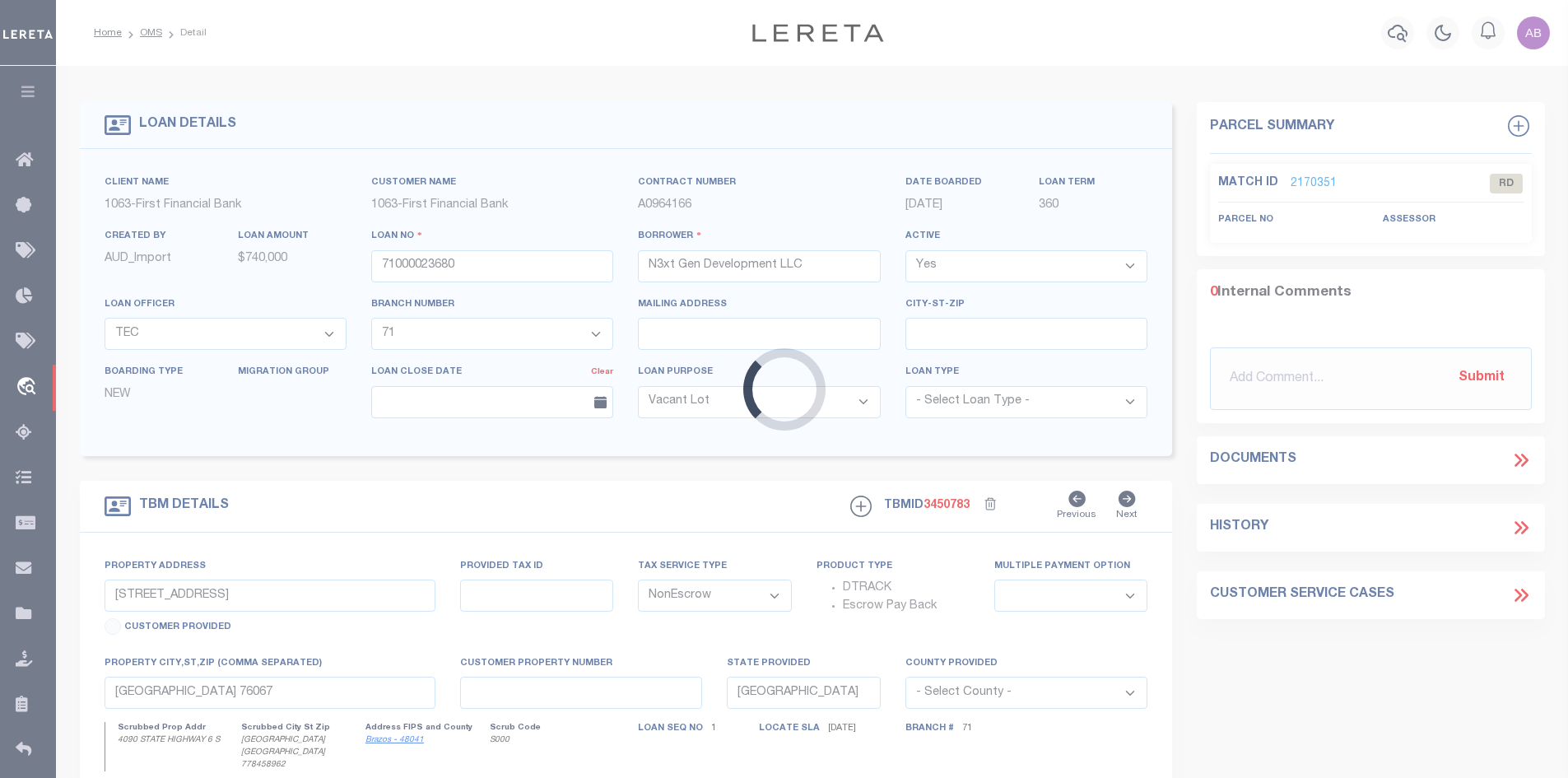
select select "528"
